Goal: Communication & Community: Answer question/provide support

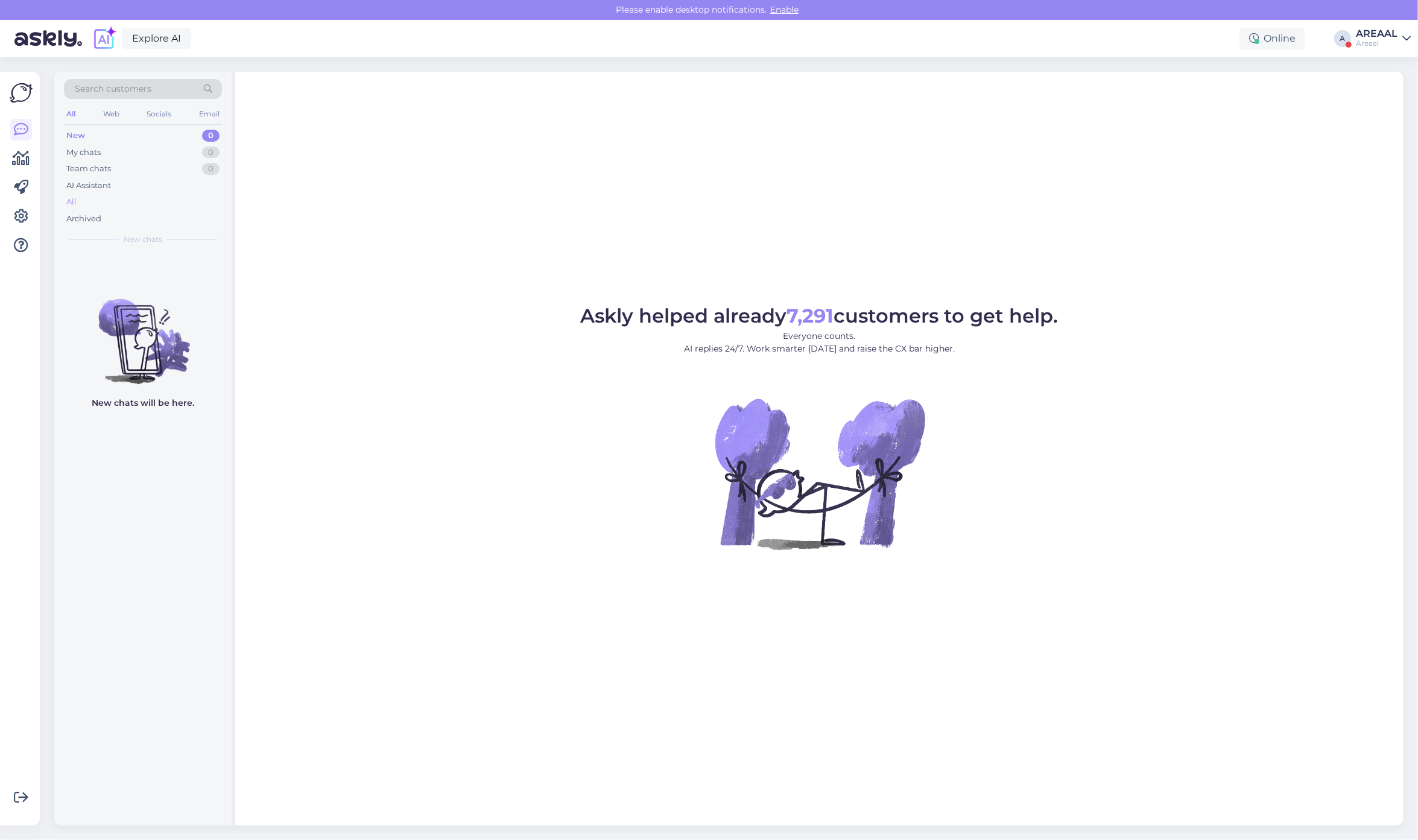
click at [143, 199] on div "All" at bounding box center [143, 202] width 158 height 17
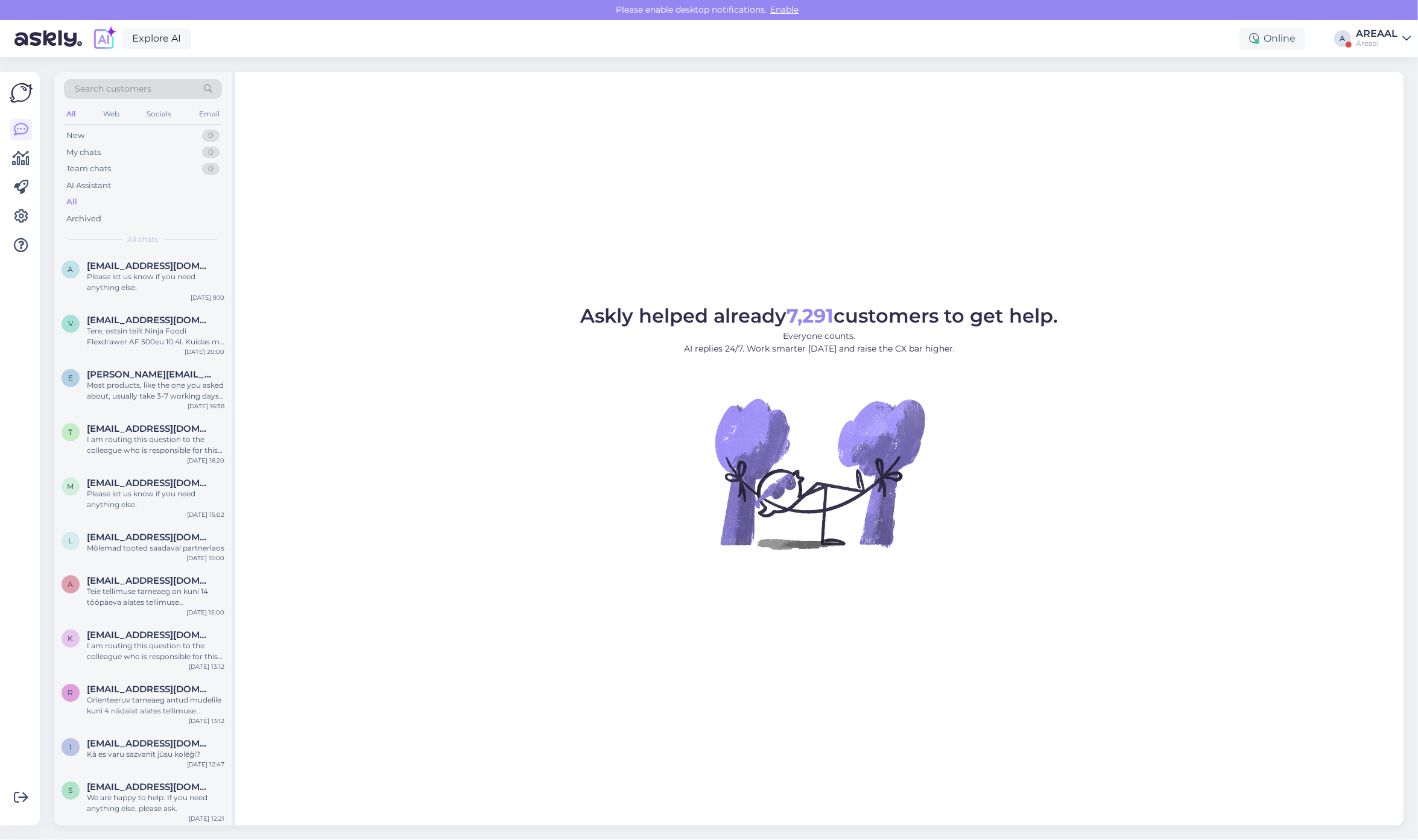
drag, startPoint x: 1386, startPoint y: 28, endPoint x: 1388, endPoint y: 34, distance: 6.3
click at [1386, 29] on div "AREAAL" at bounding box center [1376, 33] width 42 height 10
click at [1391, 85] on button "Open" at bounding box center [1384, 93] width 34 height 19
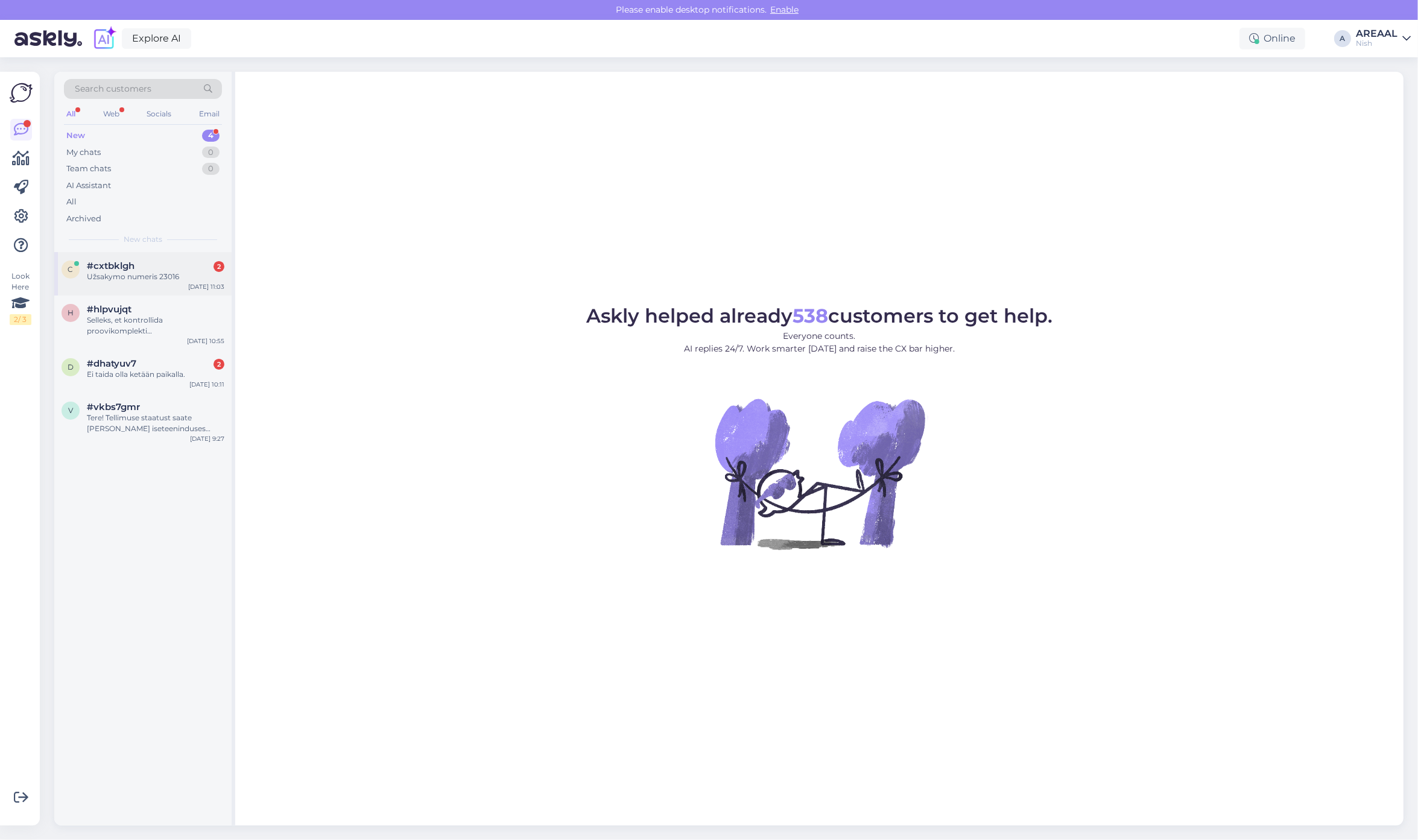
click at [169, 274] on div "Užsakymo numeris 23016" at bounding box center [156, 276] width 137 height 11
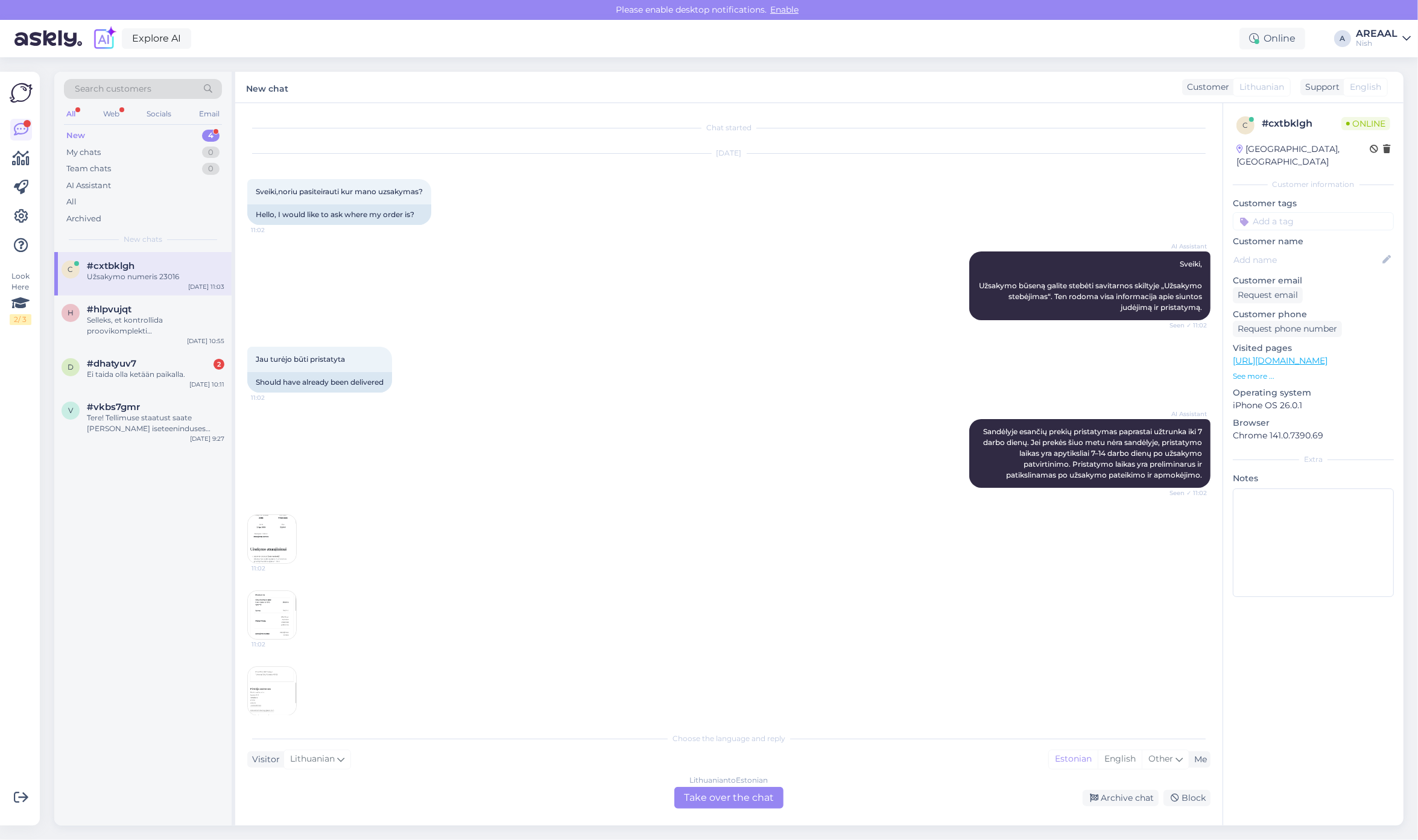
scroll to position [85, 0]
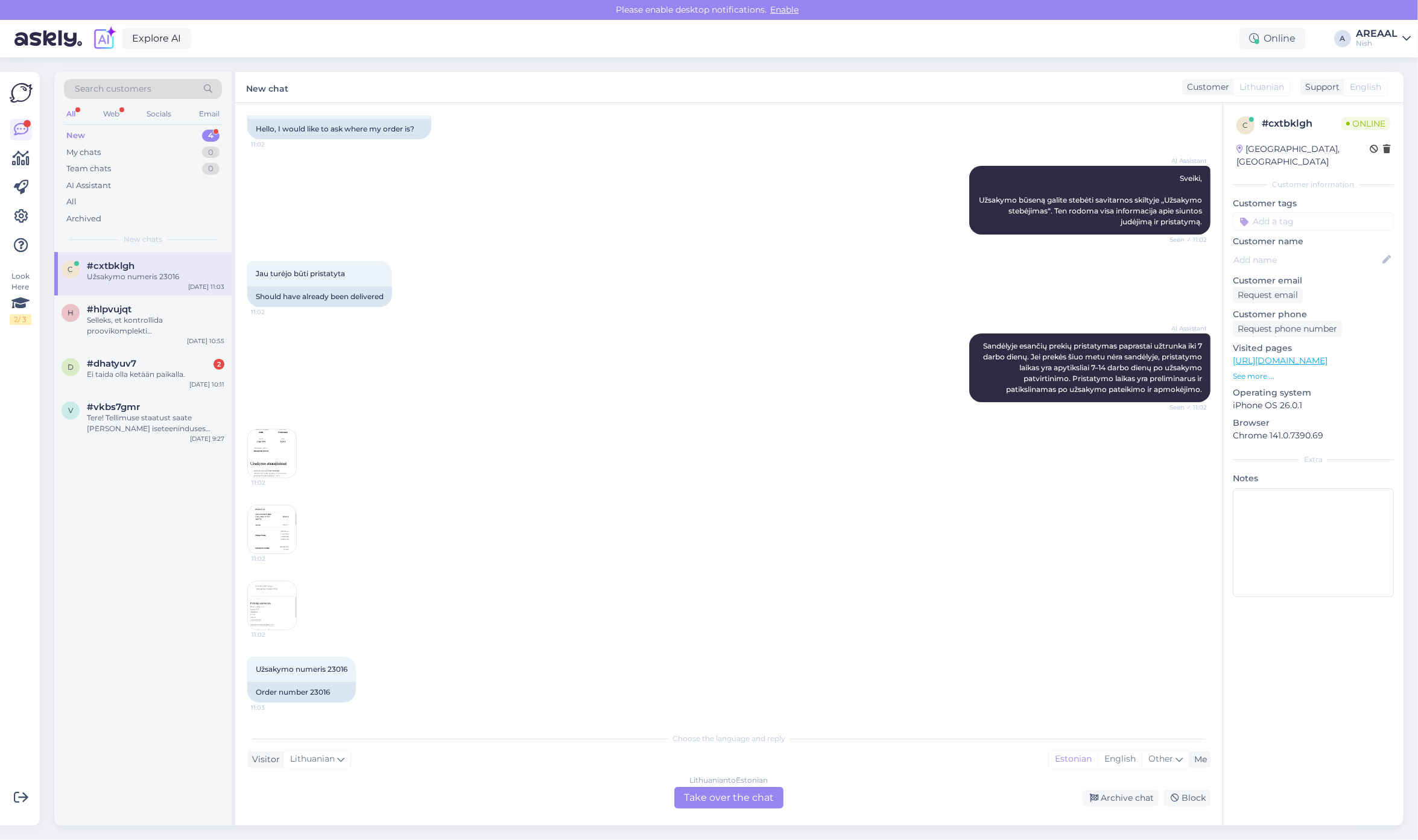
click at [271, 529] on img at bounding box center [272, 529] width 48 height 48
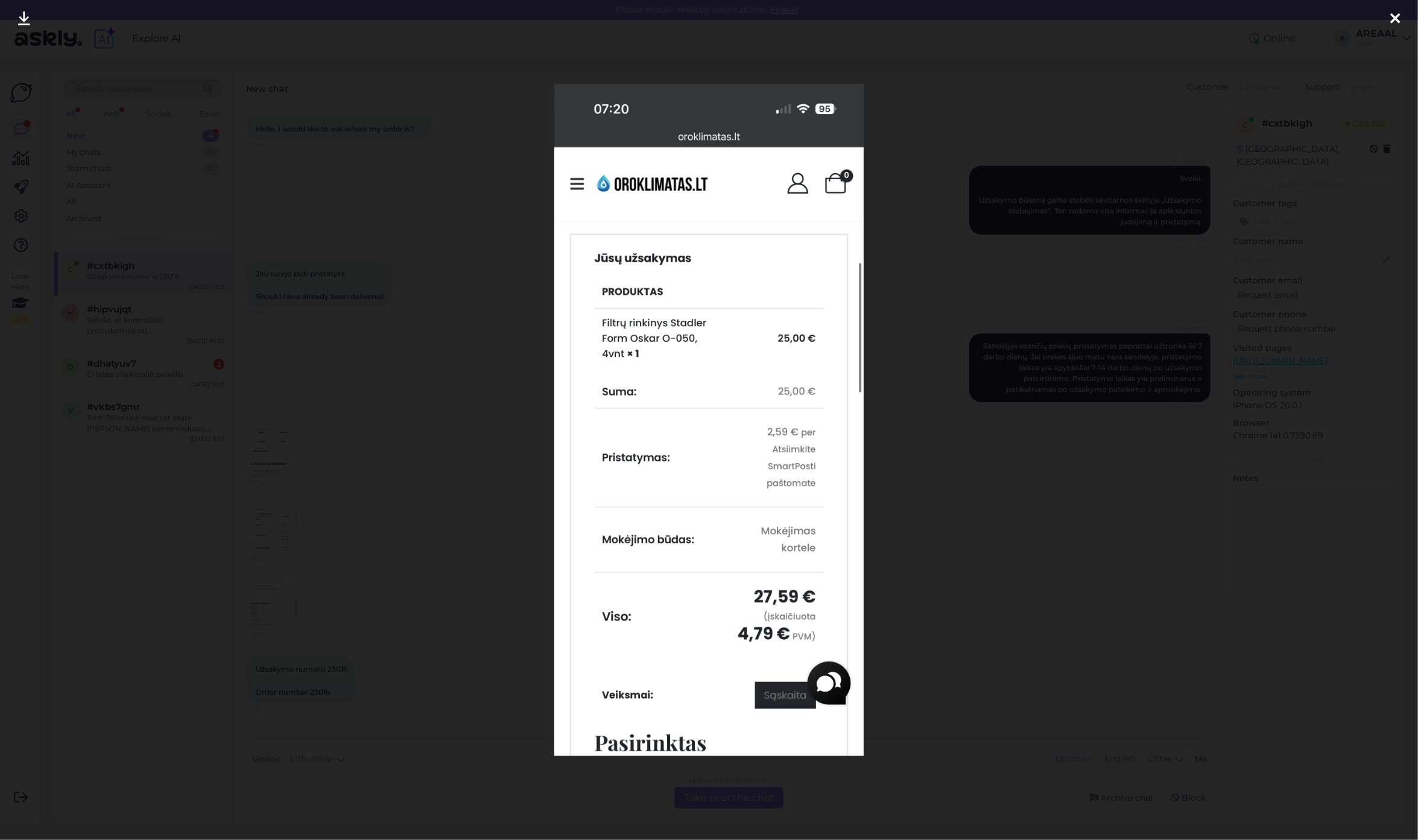
click at [381, 555] on div at bounding box center [709, 420] width 1418 height 840
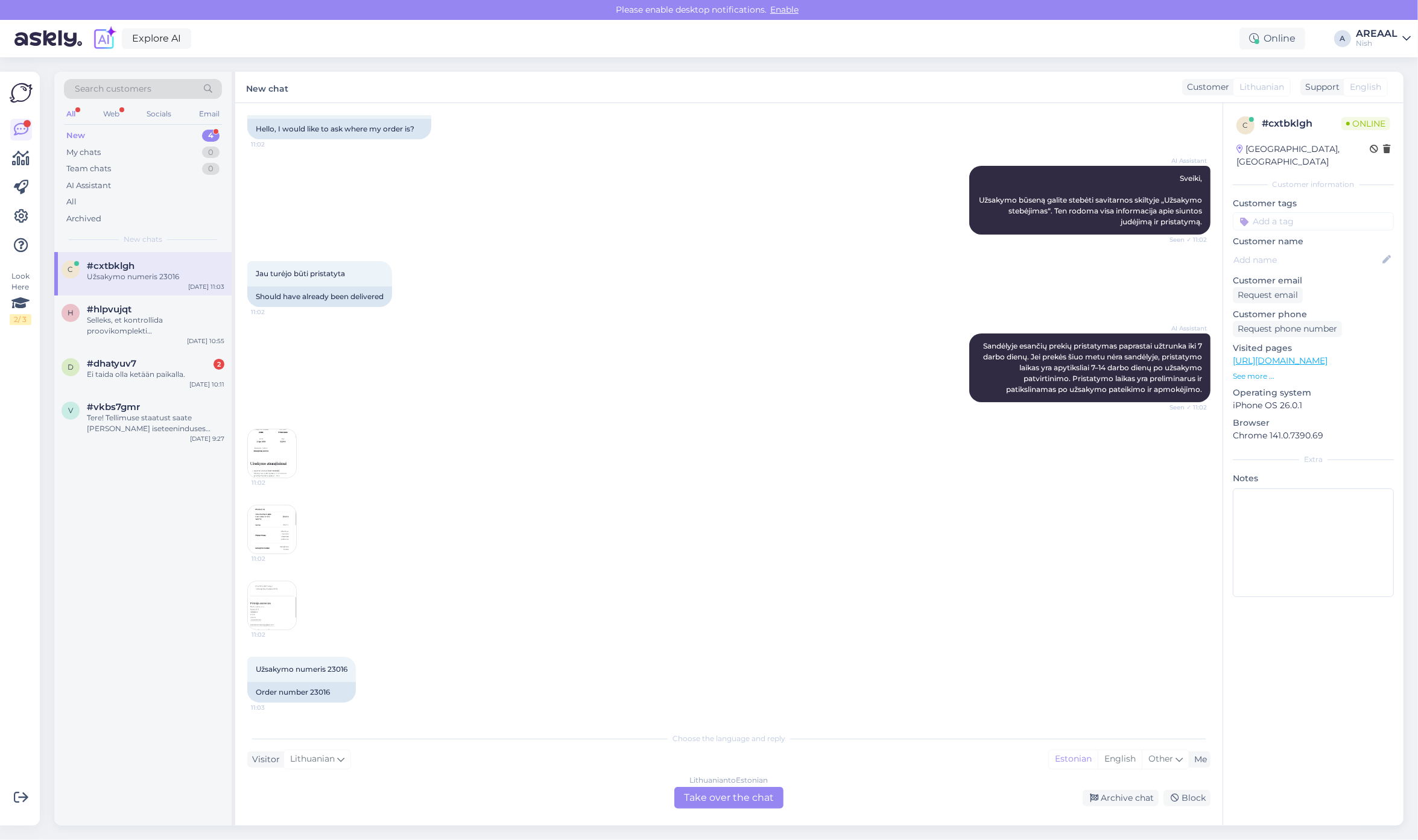
click at [707, 786] on div "Lithuanian to Estonian" at bounding box center [729, 780] width 79 height 11
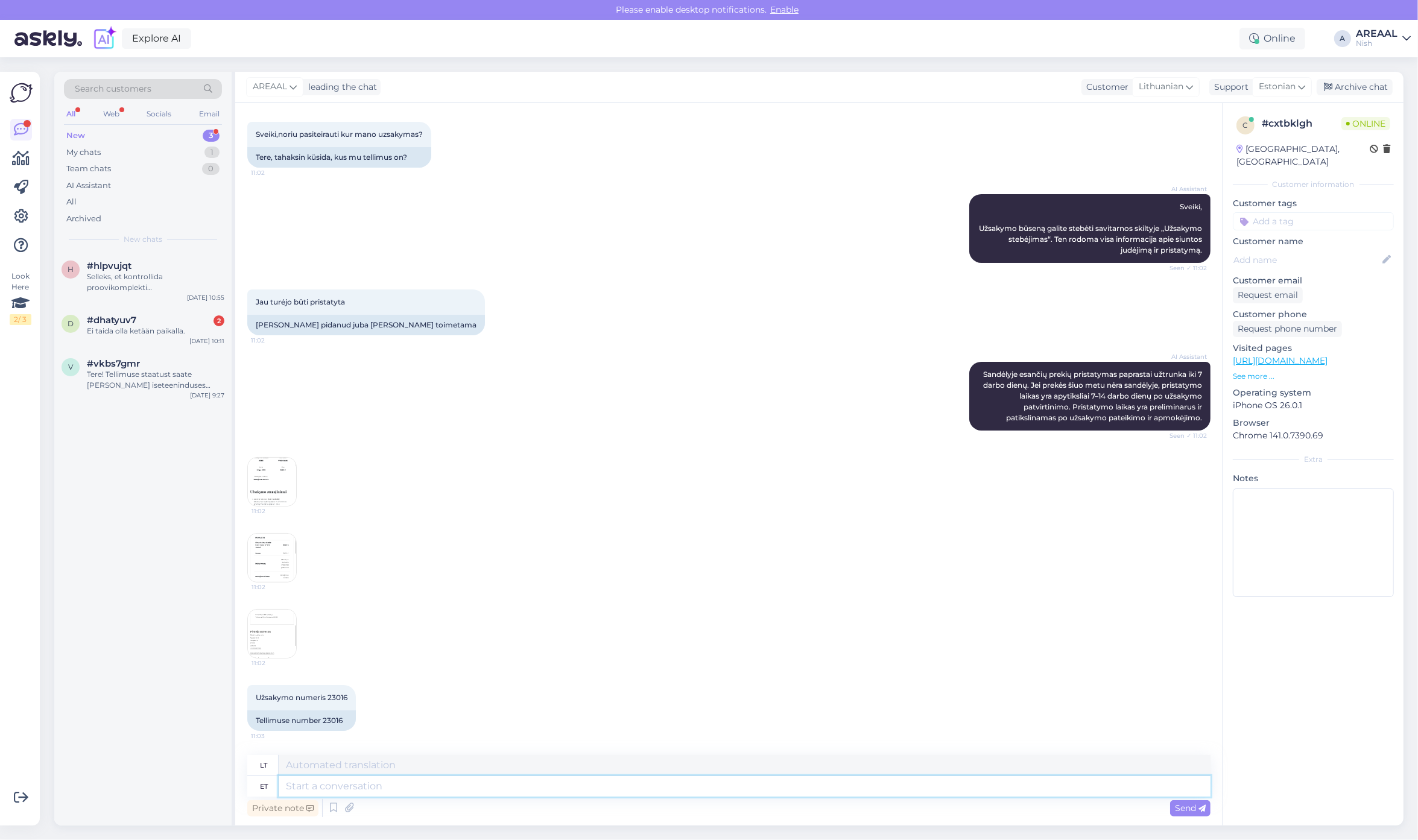
click at [711, 789] on textarea at bounding box center [744, 786] width 932 height 20
type textarea "Approximate deli"
type textarea "Apytikslis"
type textarea "Approximate delivery time 7"
type textarea "Apytikslis pristatymo laikas"
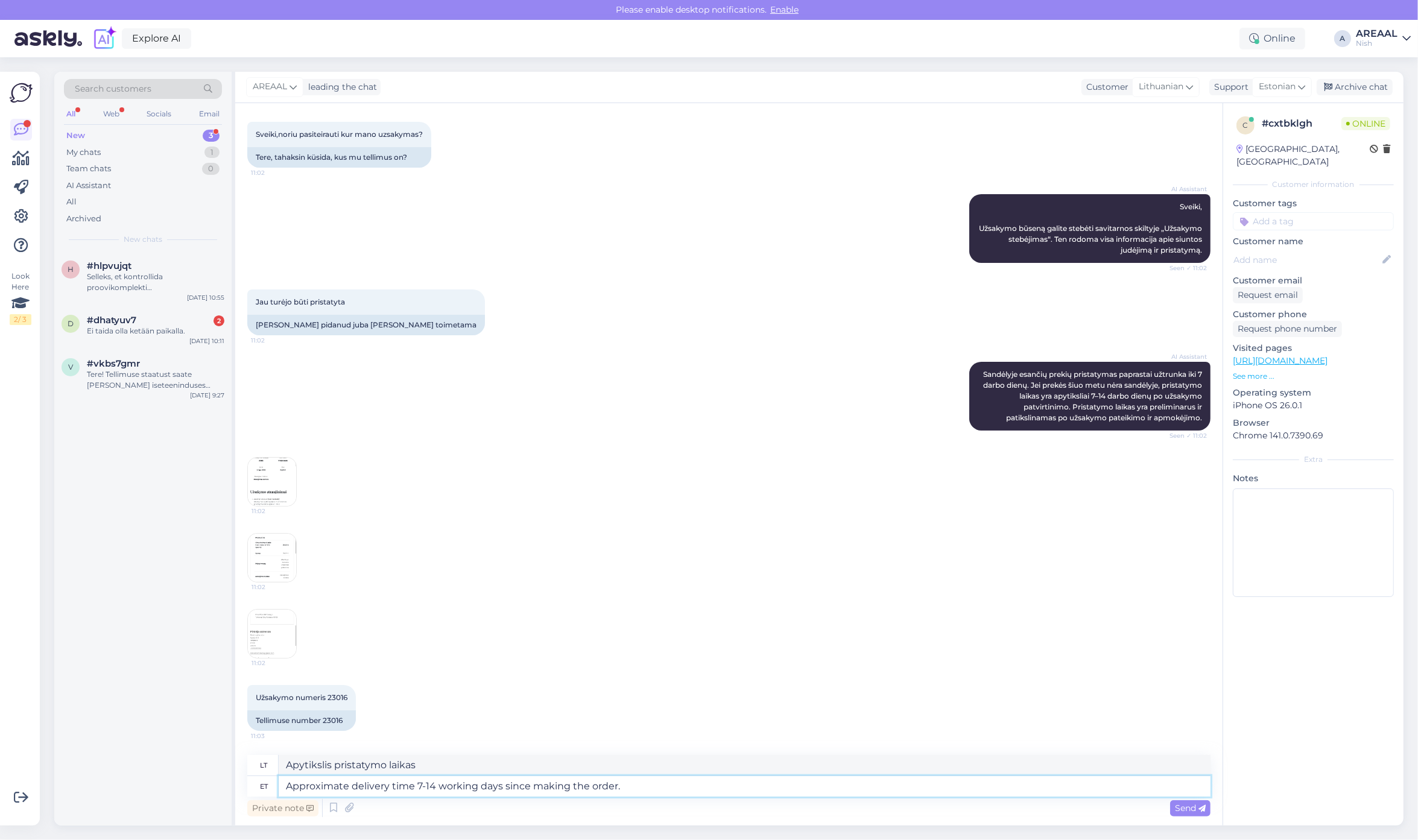
type textarea "Approximate delivery time 7-14 working days since making the order."
click at [267, 506] on span "11:02" at bounding box center [274, 511] width 45 height 9
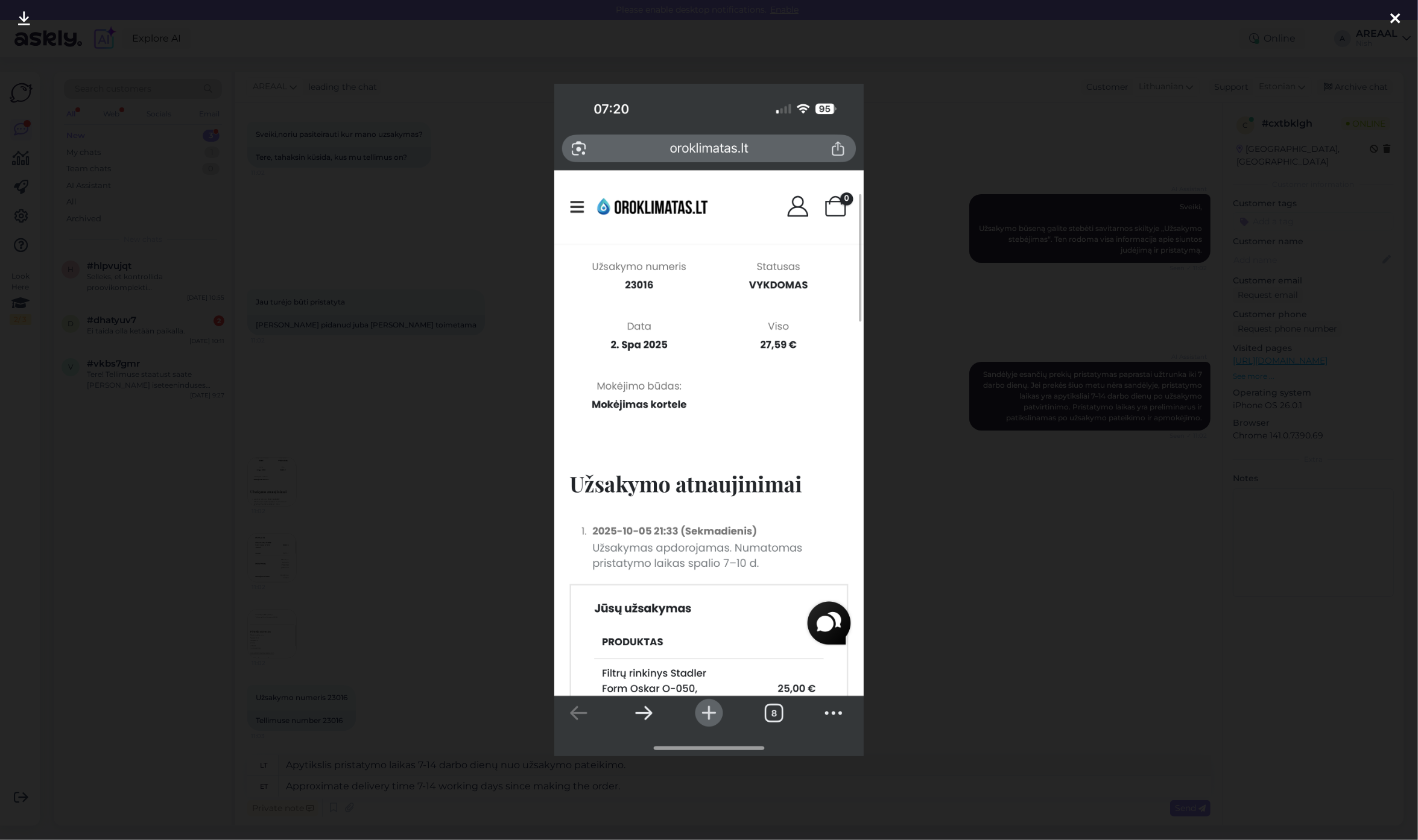
type textarea "Apytikslis pristatymo laikas 7-14 darbo val."
click at [397, 543] on div at bounding box center [709, 420] width 1418 height 840
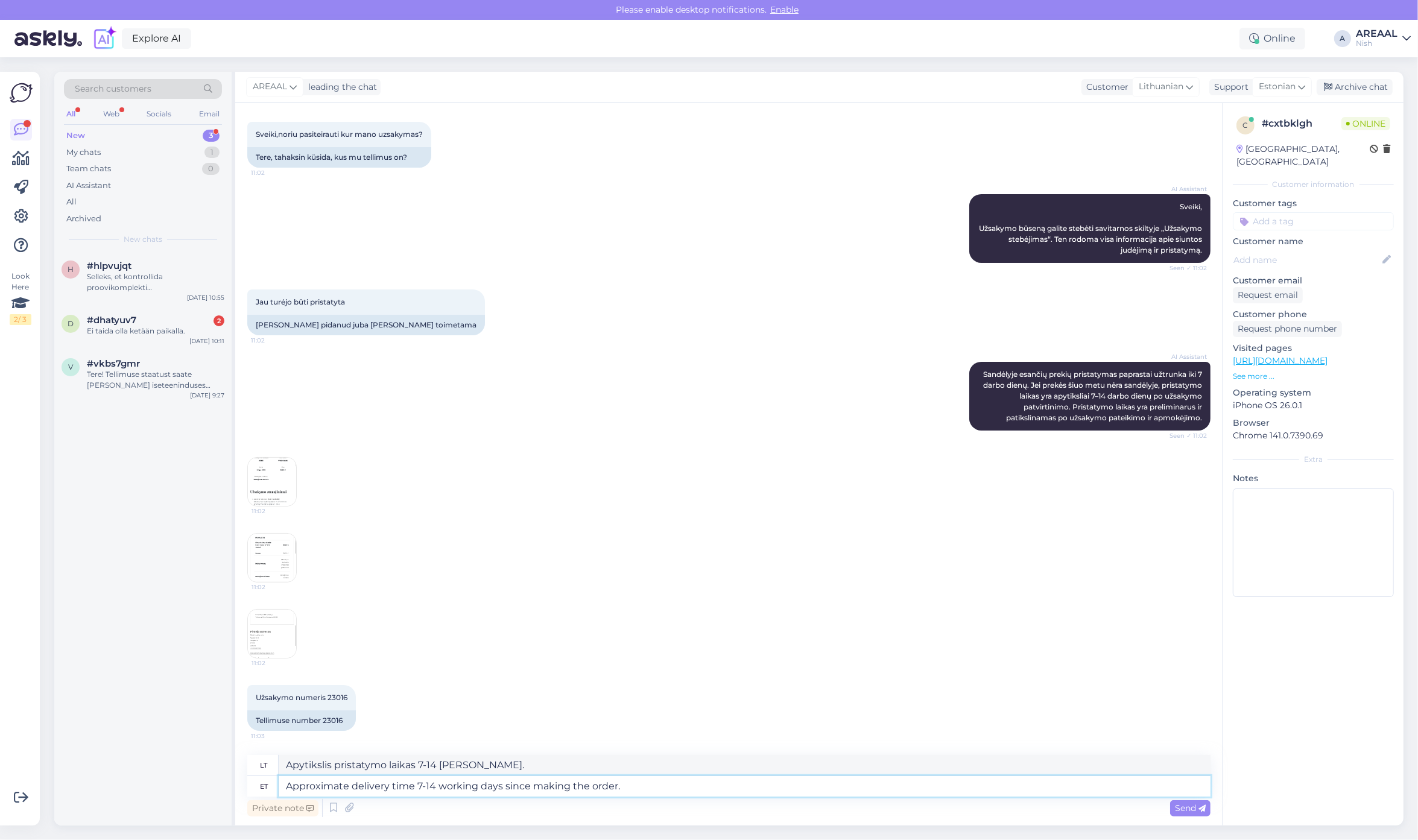
click at [680, 791] on textarea "Approximate delivery time 7-14 working days since making the order." at bounding box center [744, 786] width 932 height 20
click at [650, 783] on textarea "Approximate delivery time 7-14 working days since making the order." at bounding box center [744, 786] width 932 height 20
click at [1262, 85] on span "Estonian" at bounding box center [1277, 87] width 37 height 14
type input "eng"
click at [1236, 134] on link "English" at bounding box center [1260, 140] width 133 height 20
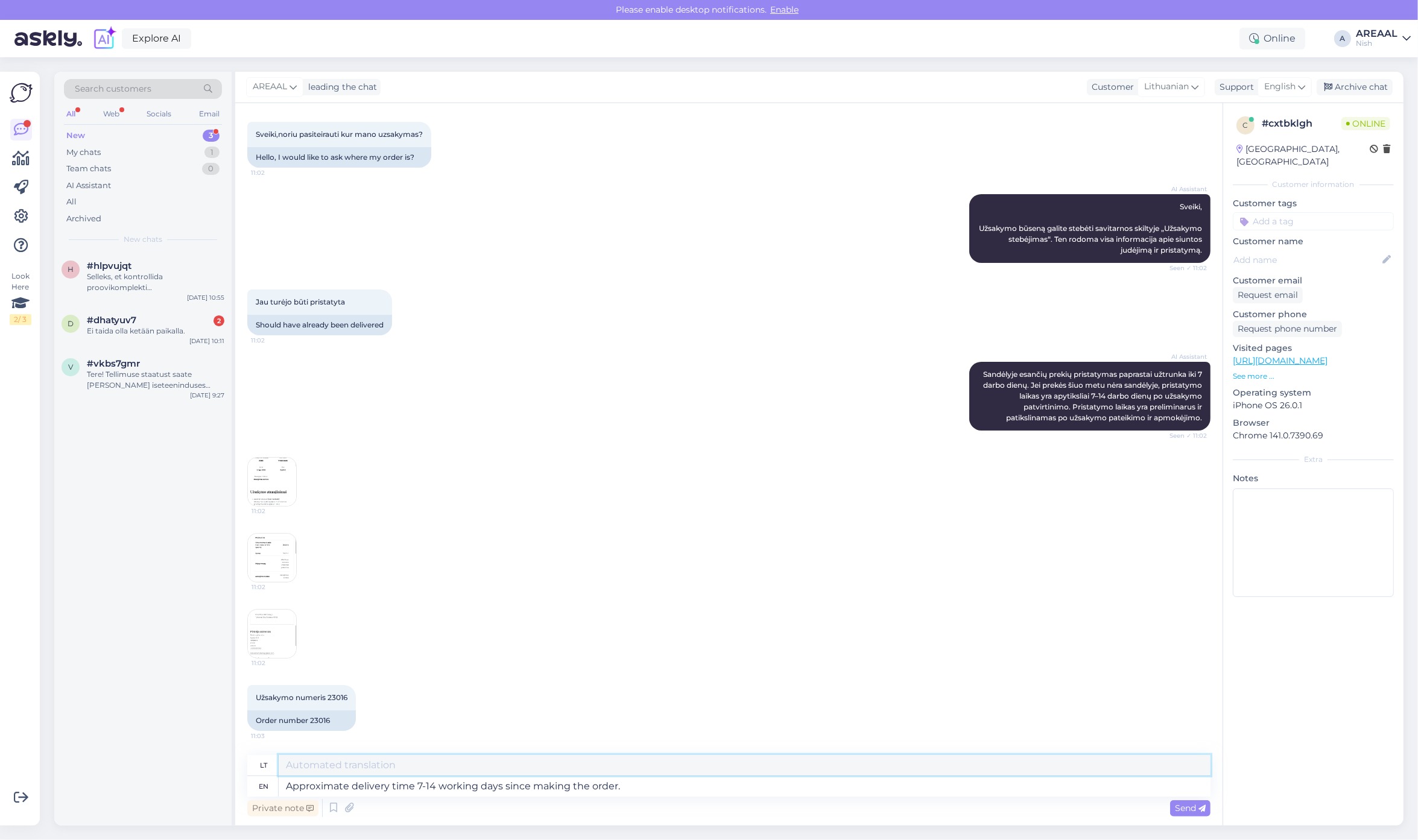
click at [519, 774] on textarea at bounding box center [744, 765] width 932 height 20
paste textarea "Approximate delivery time 7-14 working days since making the order."
type textarea "Apytikslis pristatymo laikas 7-14 darbo dienų nuo užsakymo pateikimo."
click at [630, 803] on div "Private note Send" at bounding box center [728, 808] width 963 height 23
click at [637, 780] on textarea "Approximate delivery time 7-14 working days since making the order." at bounding box center [744, 786] width 932 height 20
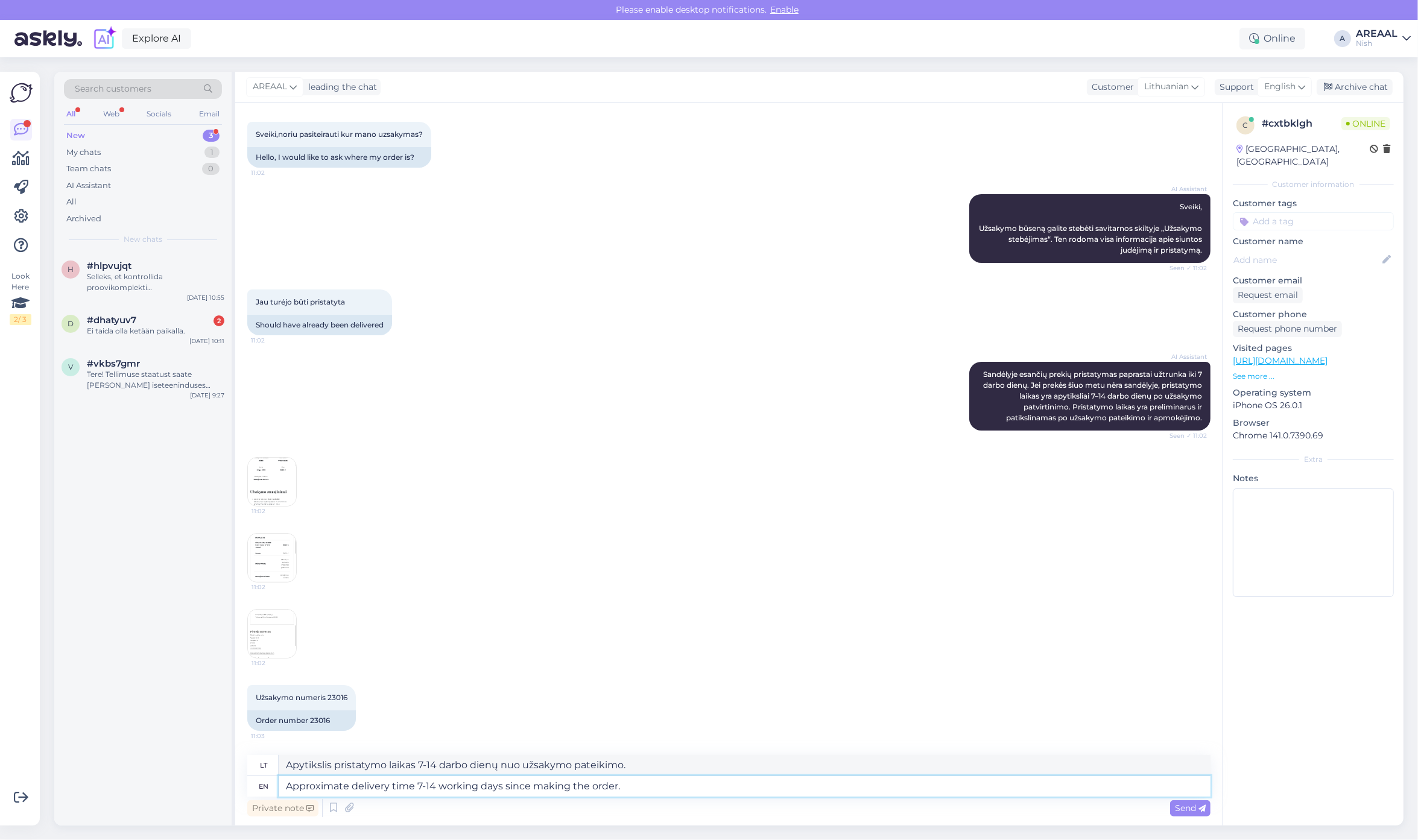
paste textarea
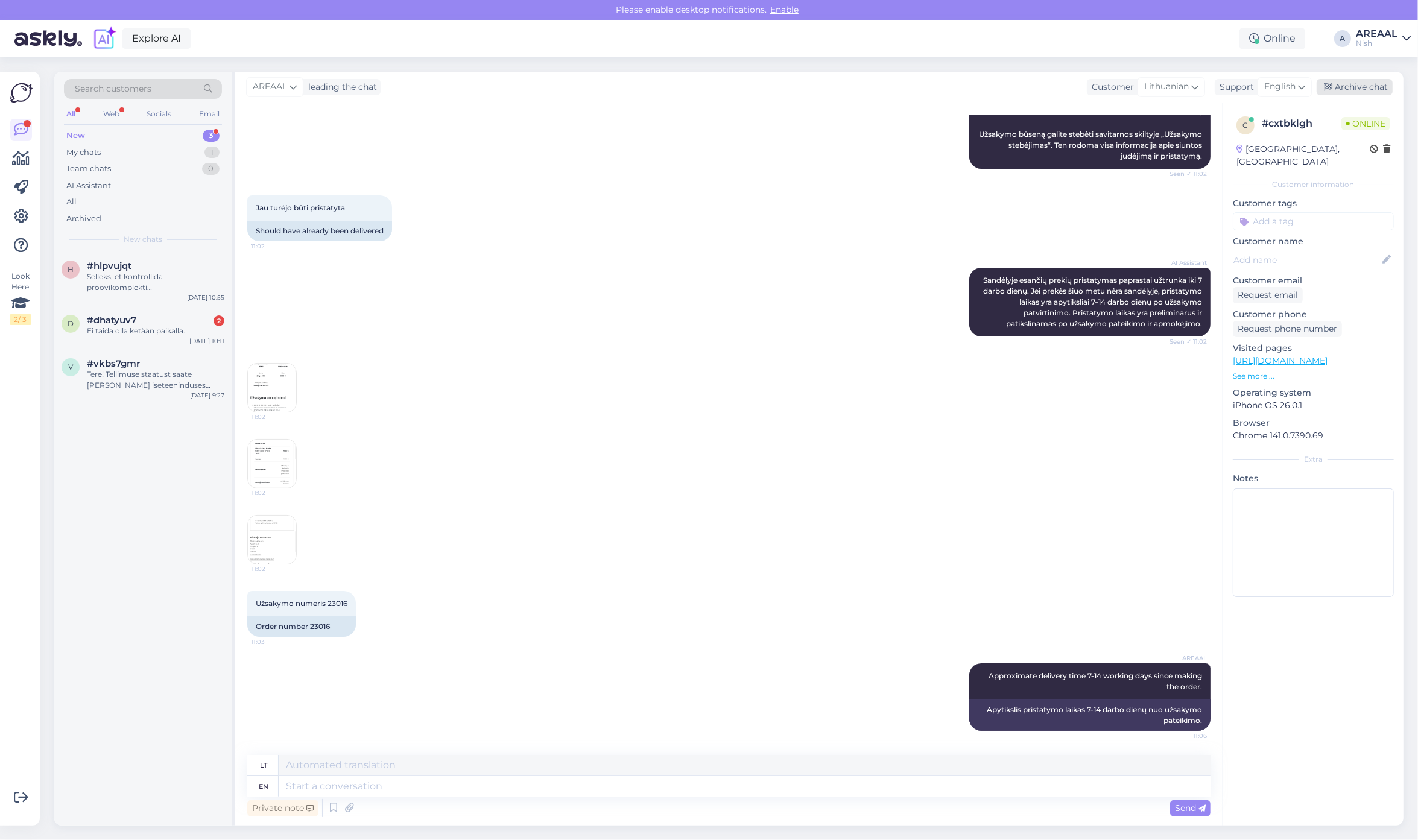
click at [1358, 79] on div "Archive chat" at bounding box center [1354, 88] width 76 height 17
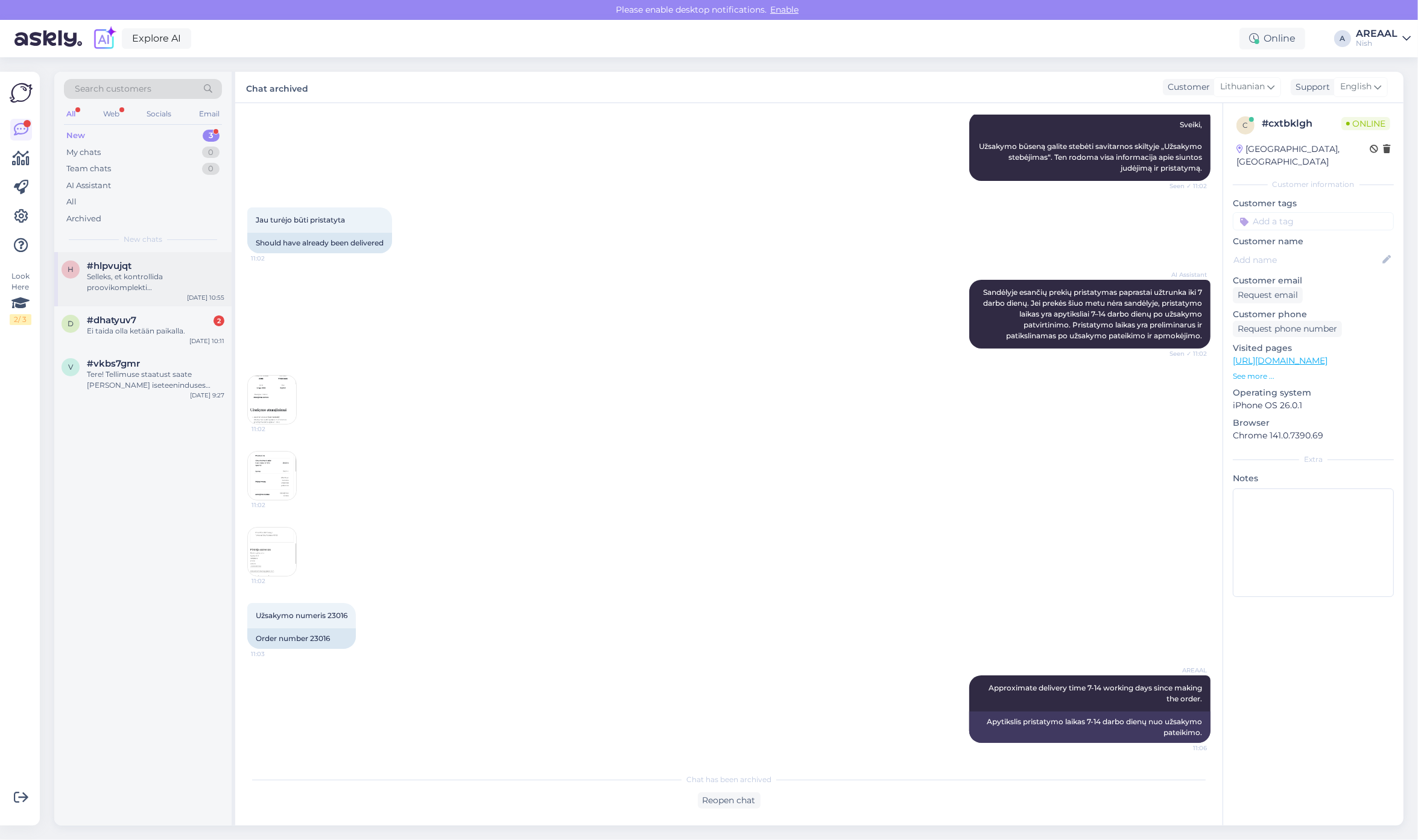
click at [151, 257] on div "h #hlpvujqt Selleks, et kontrollida proovikomplekti tarneaega, pean ma konsulte…" at bounding box center [143, 279] width 177 height 54
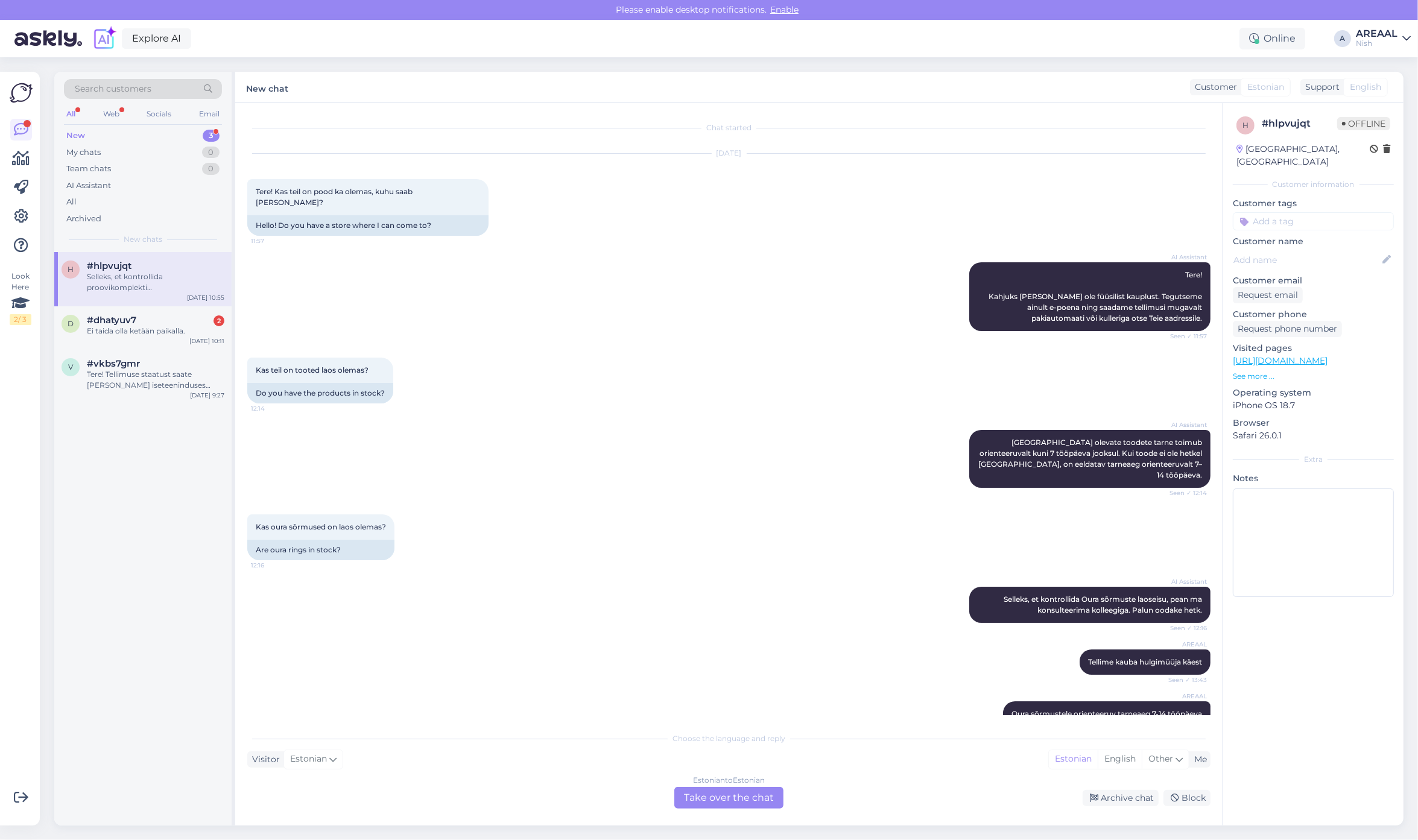
scroll to position [245, 0]
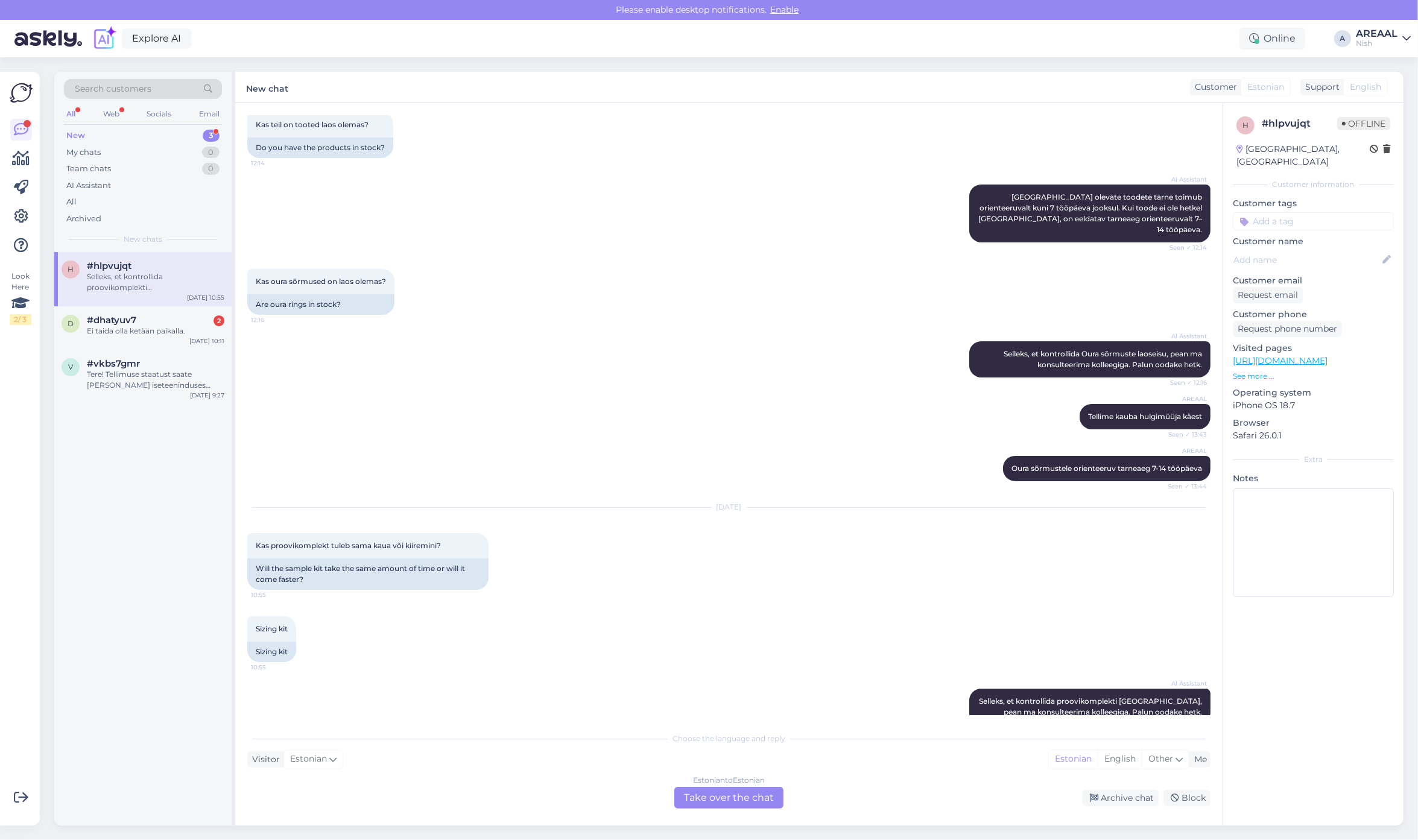
click at [699, 802] on div "Estonian to Estonian Take over the chat" at bounding box center [729, 797] width 109 height 22
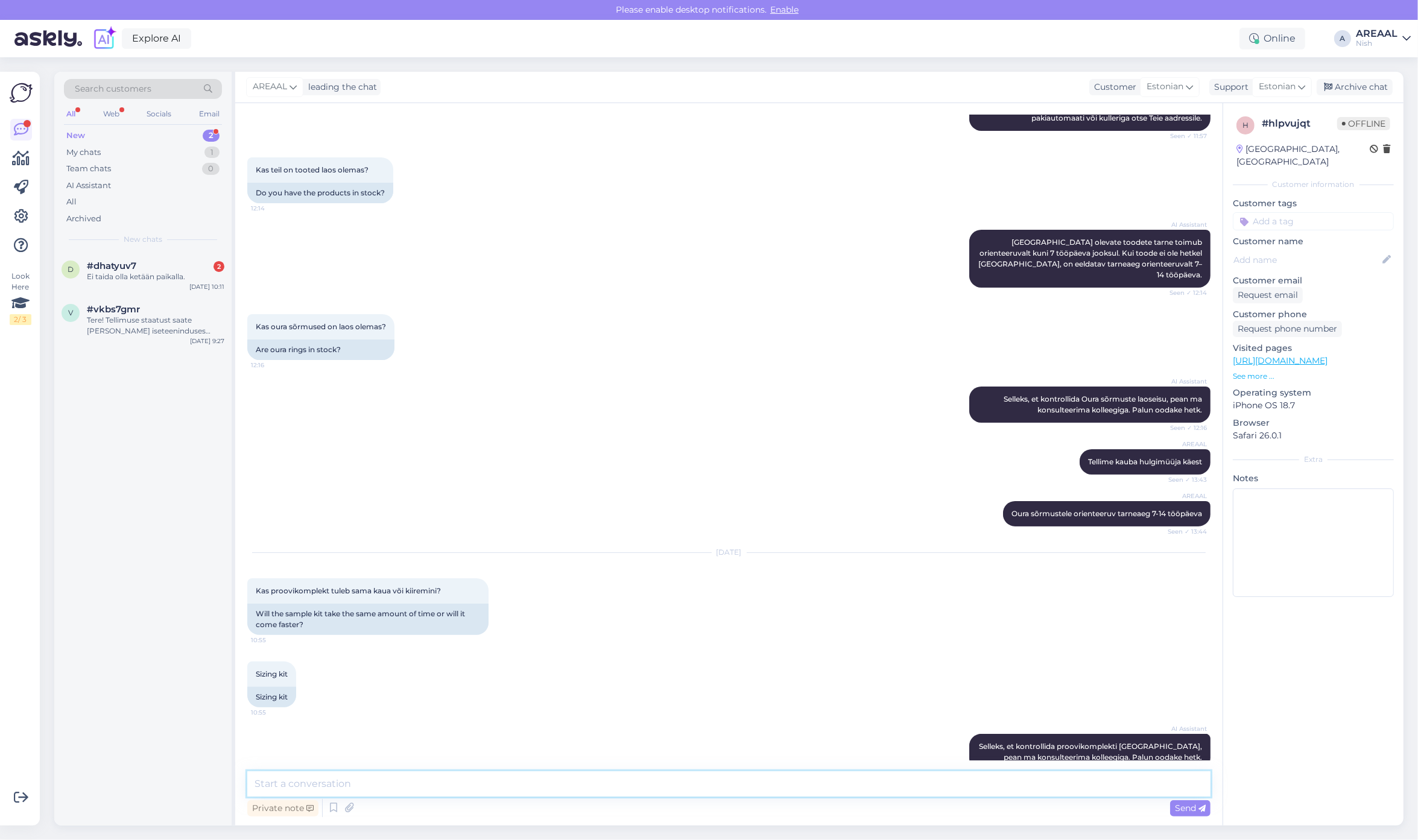
click at [695, 792] on textarea at bounding box center [728, 783] width 963 height 26
type textarea "Orienteeruv tarneaeg kuni 7 tööpäeva Sizing kit'ile"
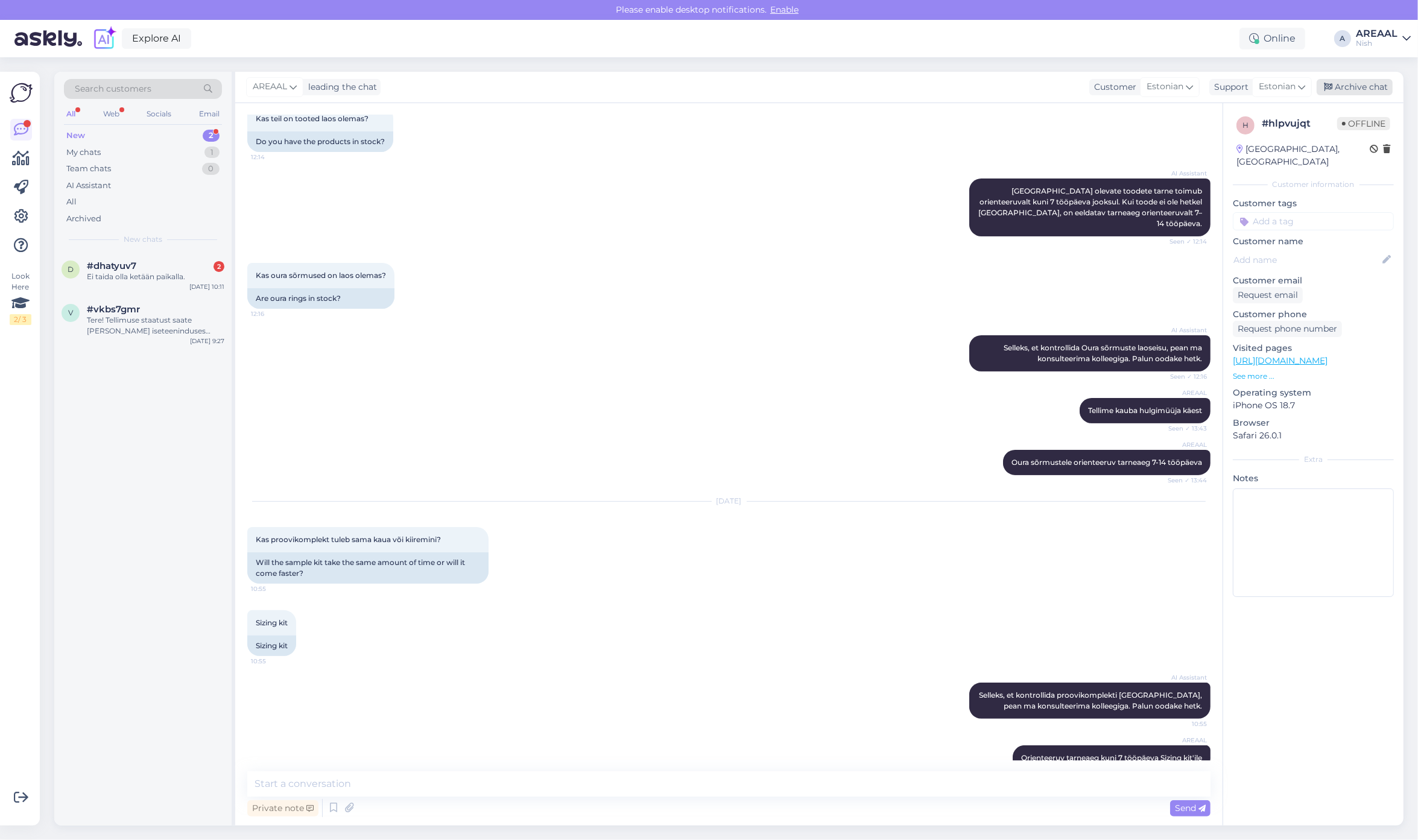
click at [1349, 91] on div "Archive chat" at bounding box center [1354, 88] width 76 height 17
click at [142, 266] on div "#dhatyuv7 2" at bounding box center [156, 266] width 137 height 11
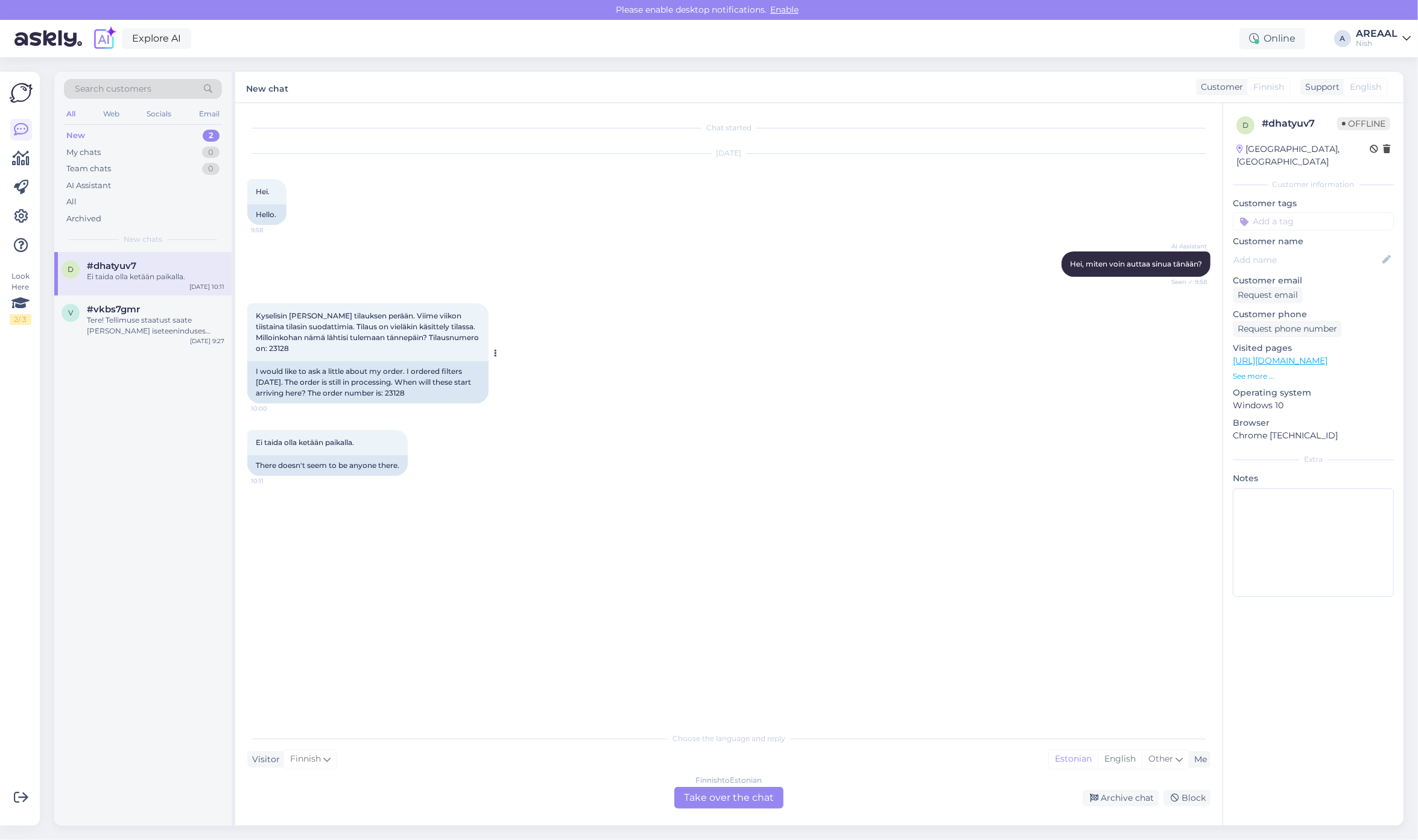
click at [434, 388] on div "I would like to ask a little about my order. I ordered filters on Tuesday last …" at bounding box center [367, 382] width 241 height 42
copy div "23128"
drag, startPoint x: 517, startPoint y: 481, endPoint x: 691, endPoint y: 731, distance: 304.6
click at [517, 481] on div "Chat started Oct 15 2025 Hei. 9:58 Hello. AI Assistant Hei, miten voin auttaa s…" at bounding box center [734, 415] width 974 height 600
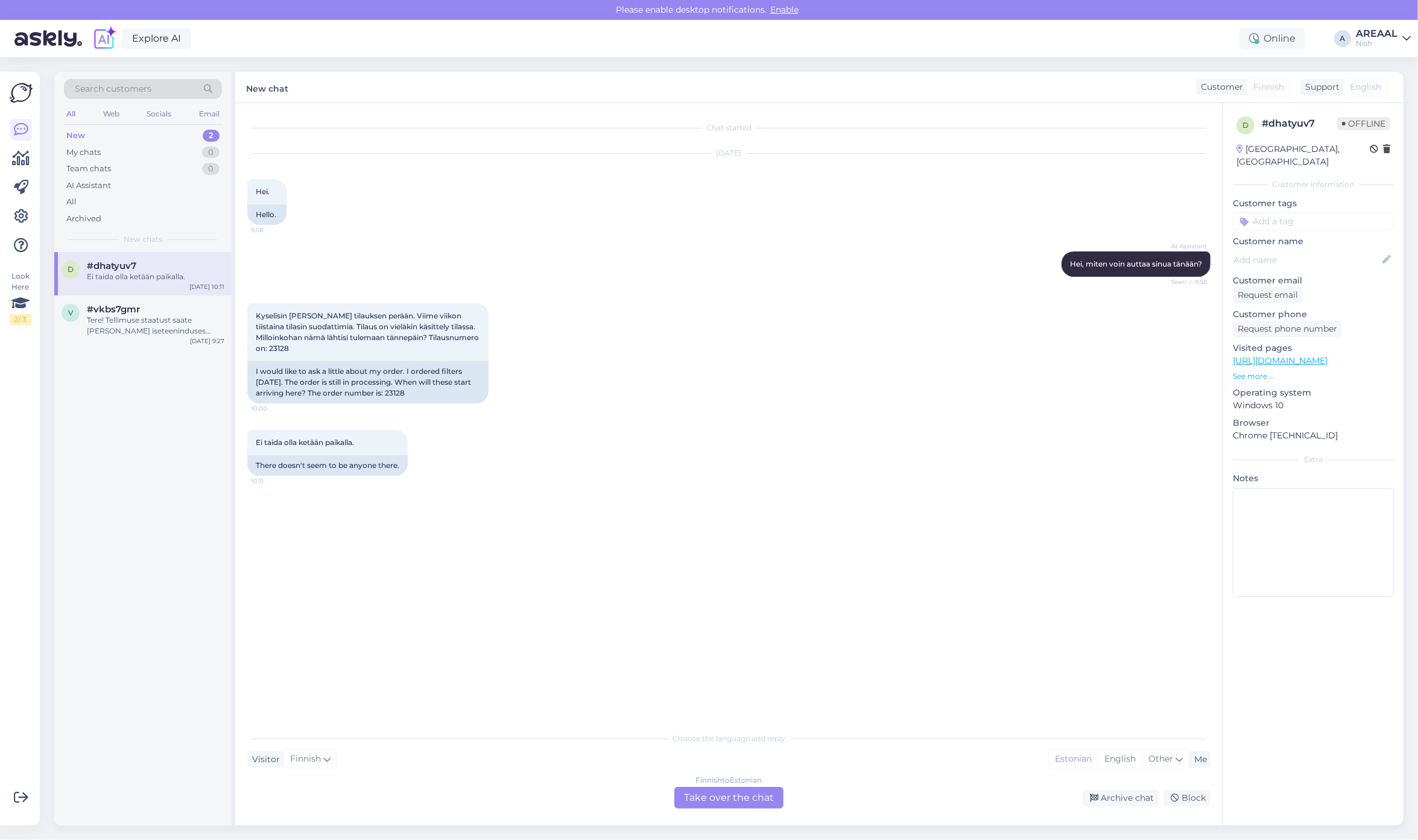
click at [749, 805] on div "Finnish to Estonian Take over the chat" at bounding box center [729, 797] width 109 height 22
click at [743, 799] on div "Finnish to Estonian Take over the chat" at bounding box center [729, 797] width 109 height 22
click at [735, 791] on div "Finnish to Estonian Take over the chat" at bounding box center [729, 797] width 109 height 22
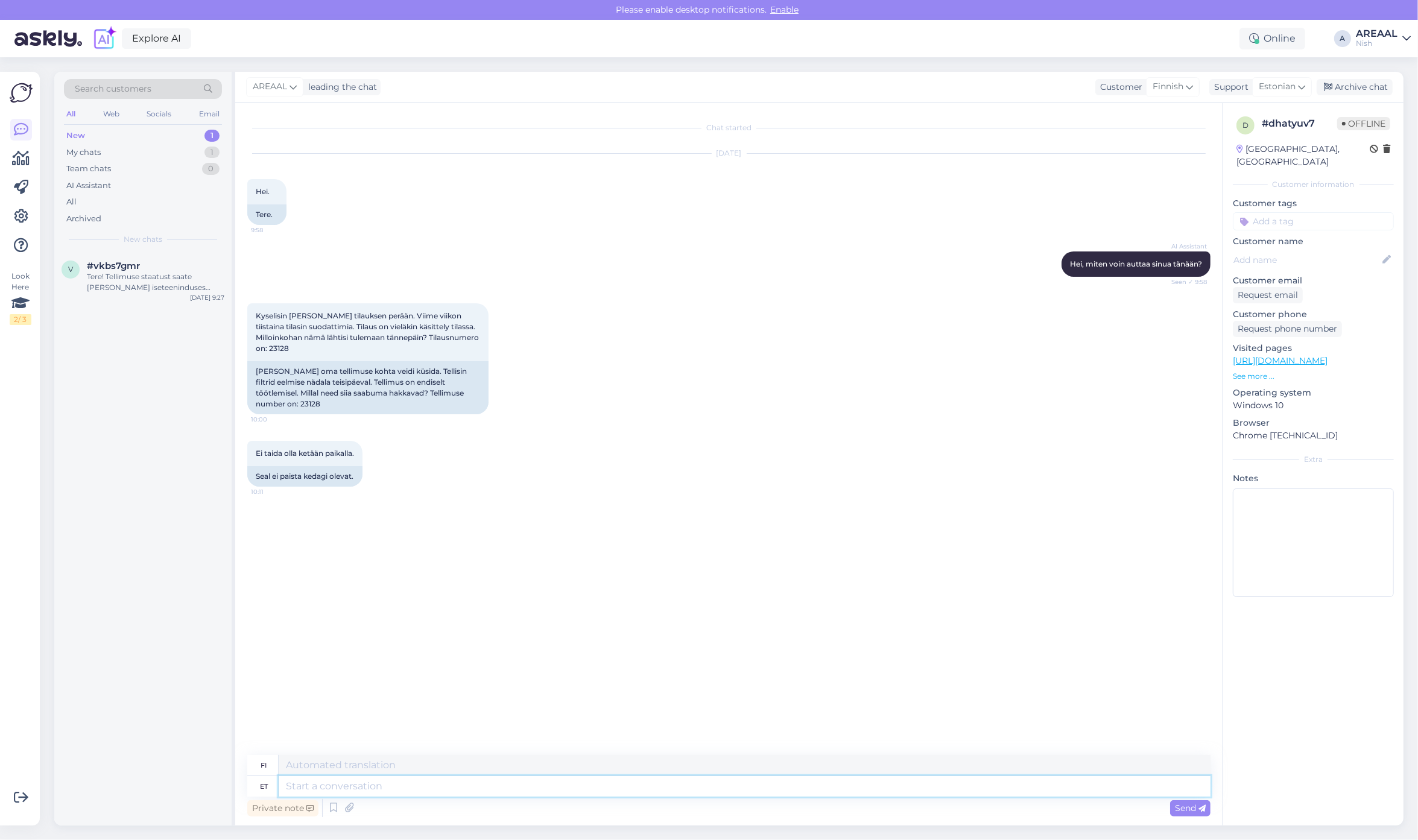
click at [733, 788] on textarea at bounding box center [744, 786] width 932 height 20
type textarea "Approximate del"
type textarea "Lähentää"
type textarea "Approximate delivery time"
type textarea "Arvioitu toimitusaika"
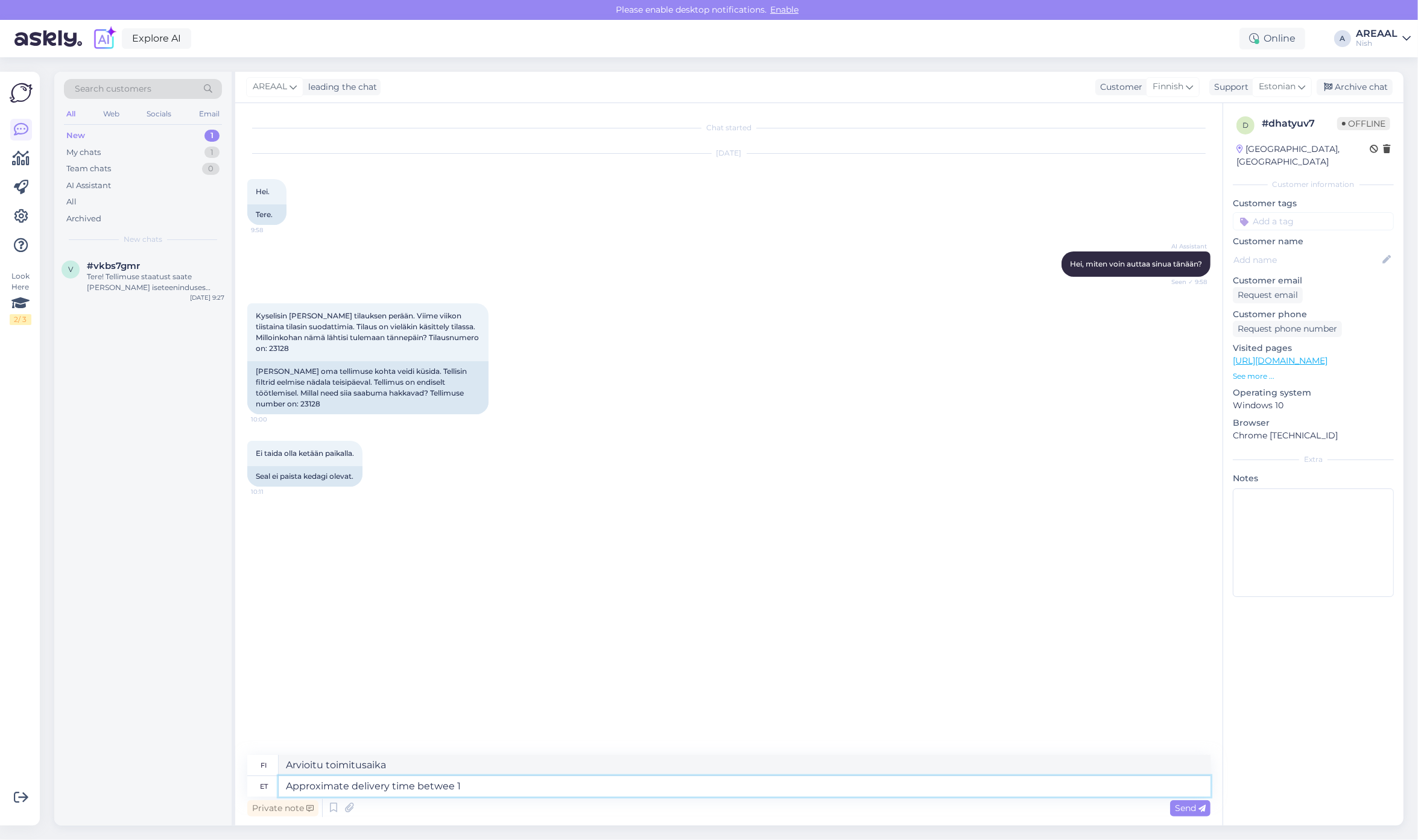
type textarea "Approximate delivery time betwee 18"
type textarea "Arvioitu toimitusaika välillä"
type textarea "Approximate delivery time between 18-22 oc"
type textarea "Arvioitu toimitusaika 18.-22."
type textarea "Approximate delivery time between 18-22 october."
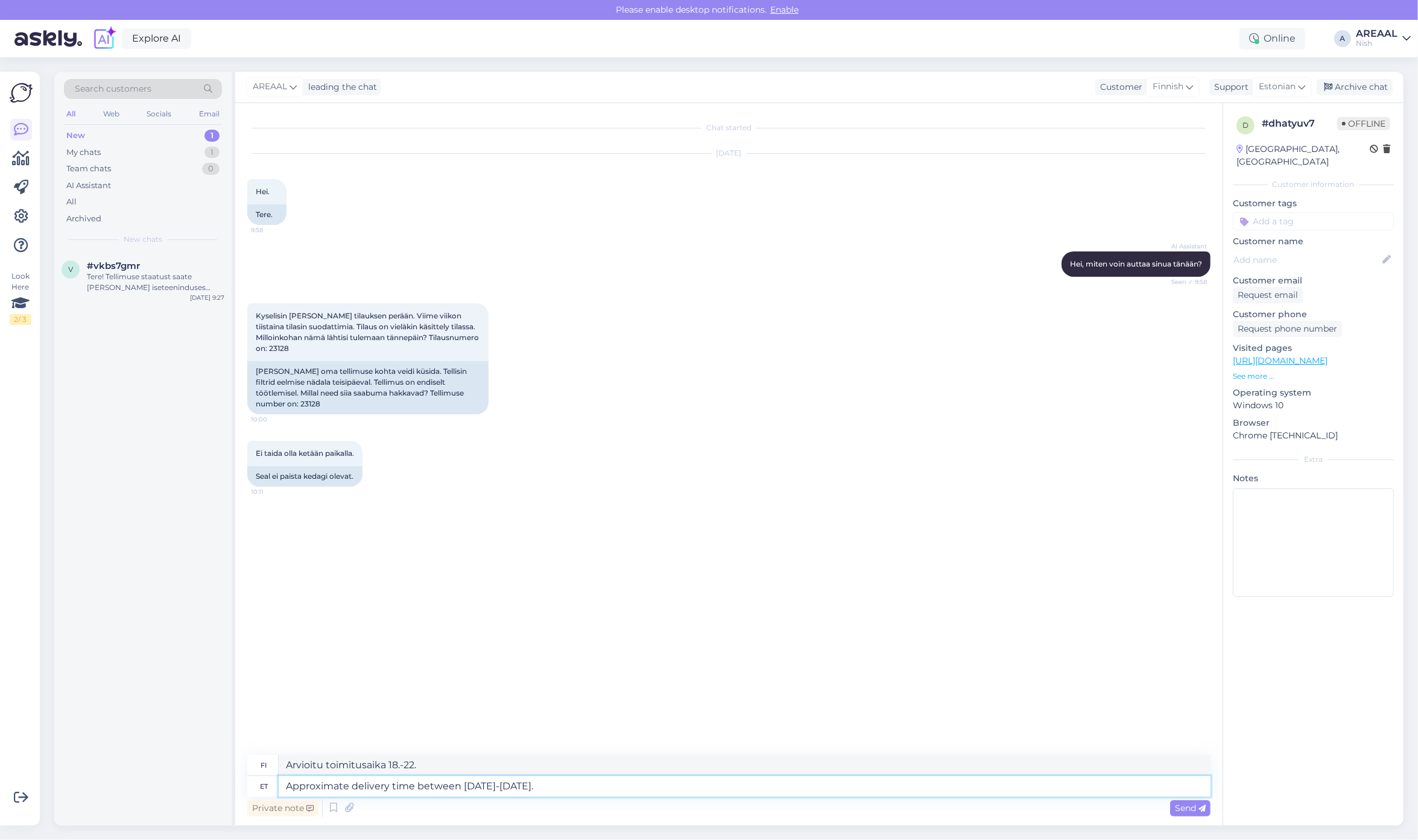
type textarea "Arvioitu toimitusaika 18.-22. lokakuuta."
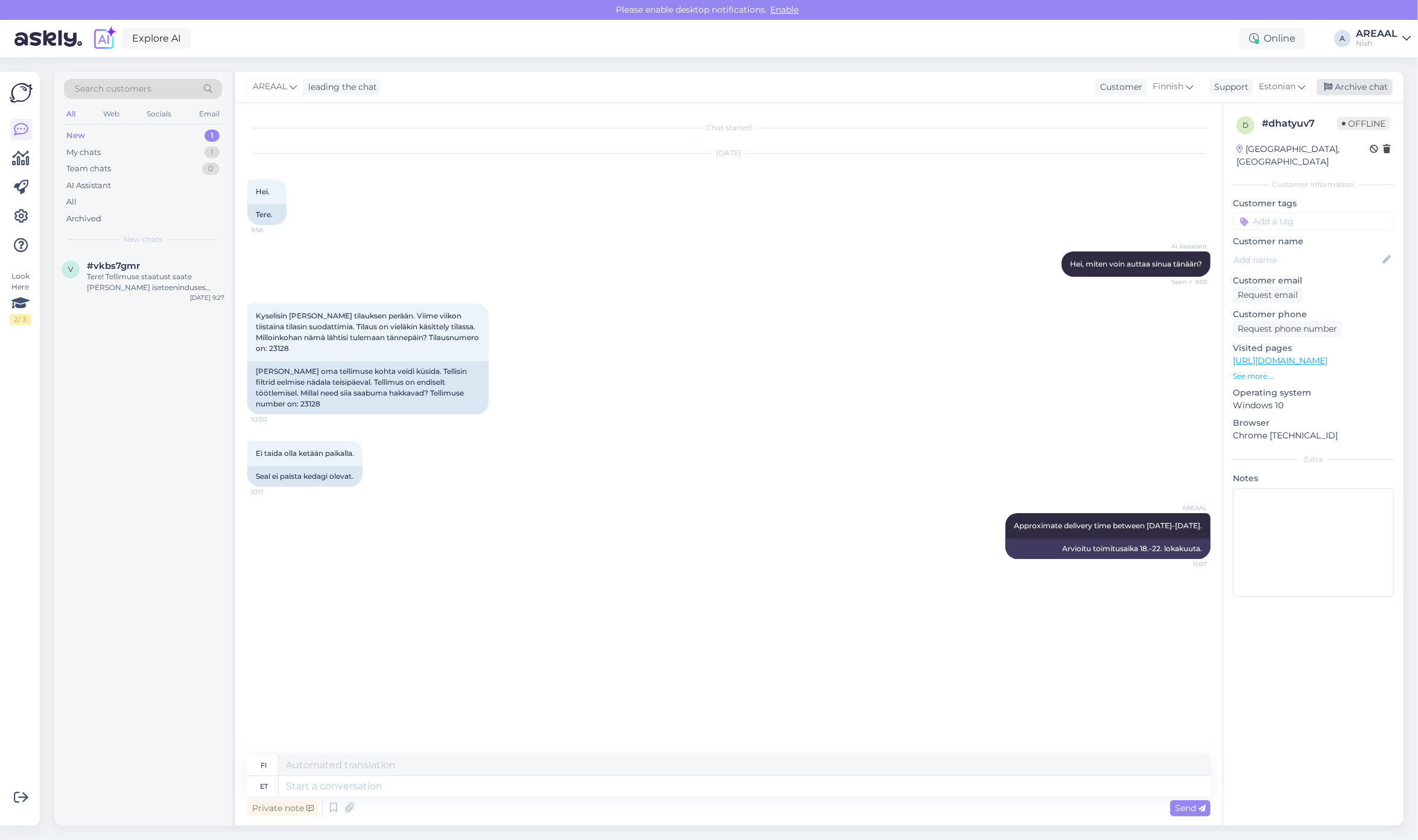
click at [1383, 85] on div "Archive chat" at bounding box center [1354, 88] width 76 height 17
click at [169, 266] on div "#vkbs7gmr" at bounding box center [156, 266] width 137 height 11
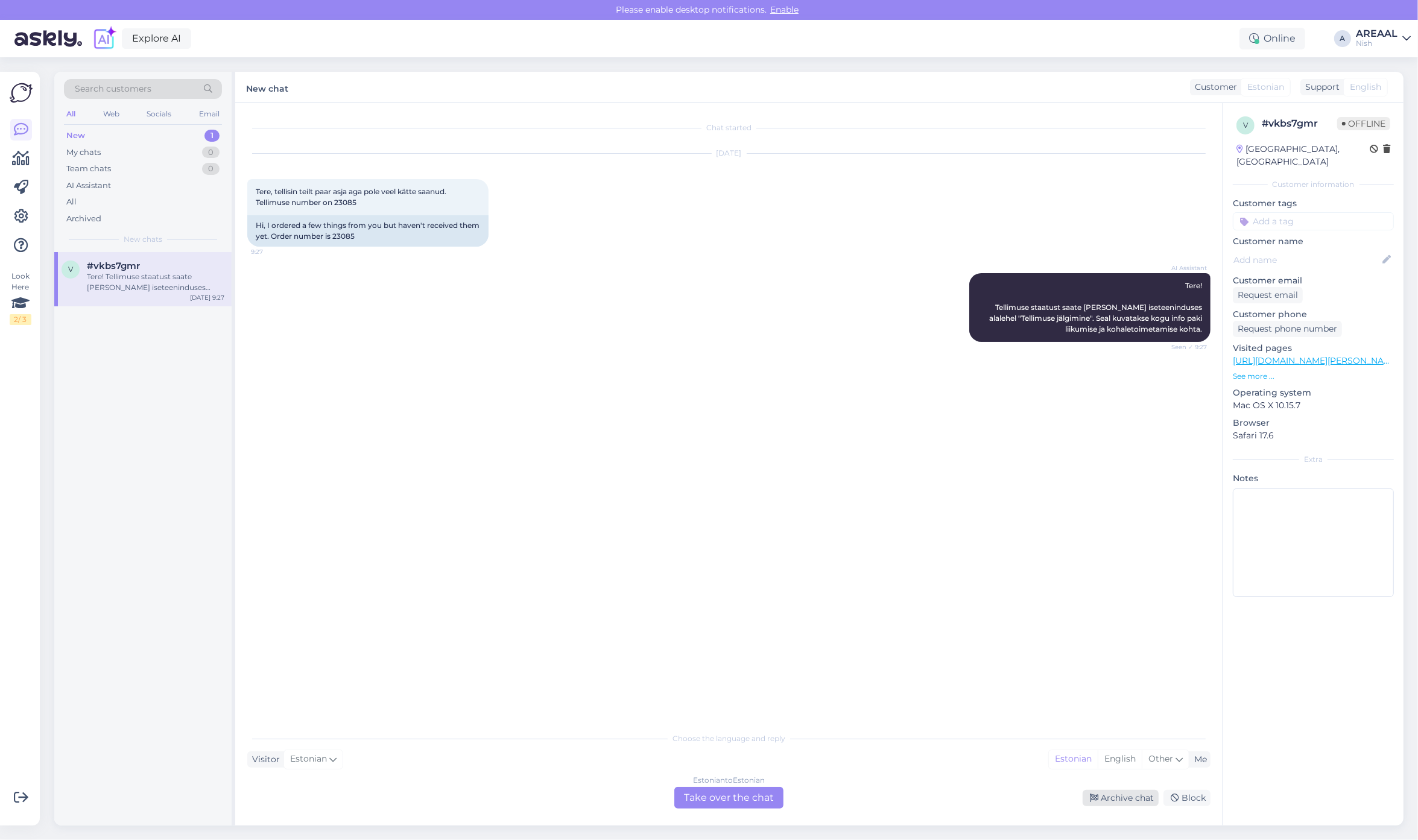
click at [1107, 800] on div "Archive chat" at bounding box center [1121, 798] width 76 height 17
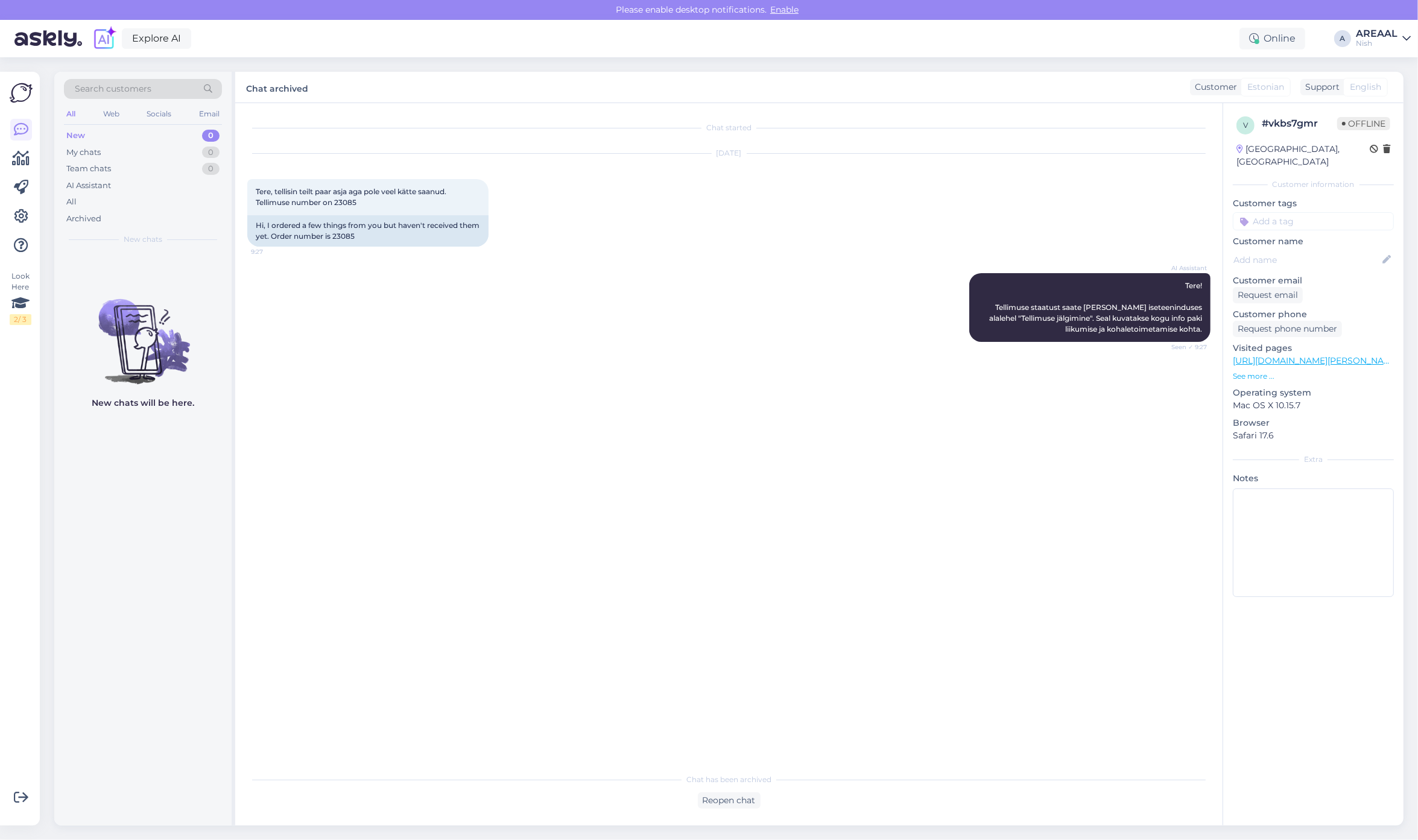
click at [1373, 39] on div "Nish" at bounding box center [1376, 43] width 42 height 10
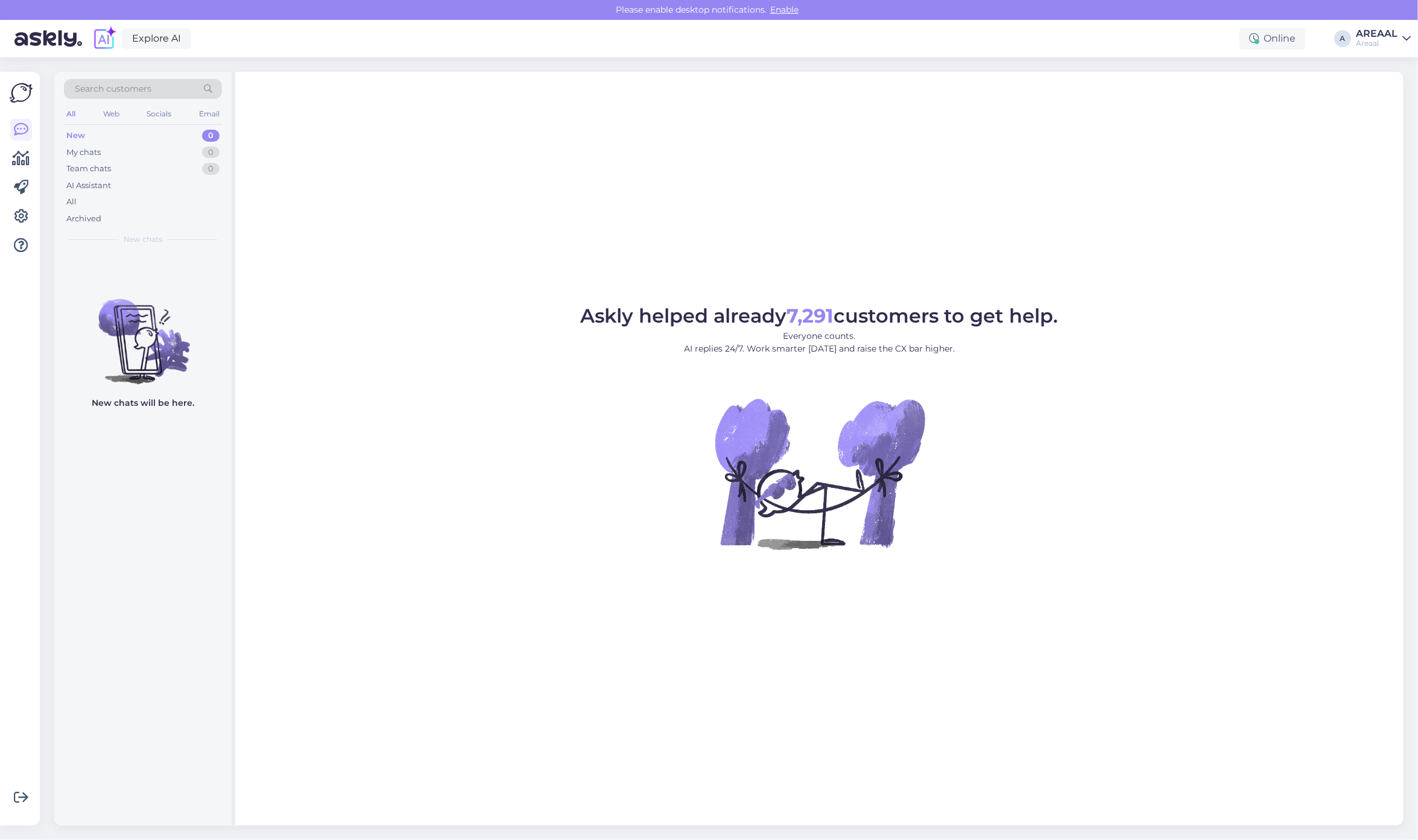
click at [522, 202] on div "Askly helped already 7,291 customers to get help. Everyone counts. AI replies 2…" at bounding box center [818, 448] width 1168 height 753
click at [971, 100] on div "Askly helped already 7,291 customers to get help. Everyone counts. AI replies 2…" at bounding box center [818, 448] width 1168 height 753
click at [156, 202] on div "All" at bounding box center [143, 202] width 158 height 17
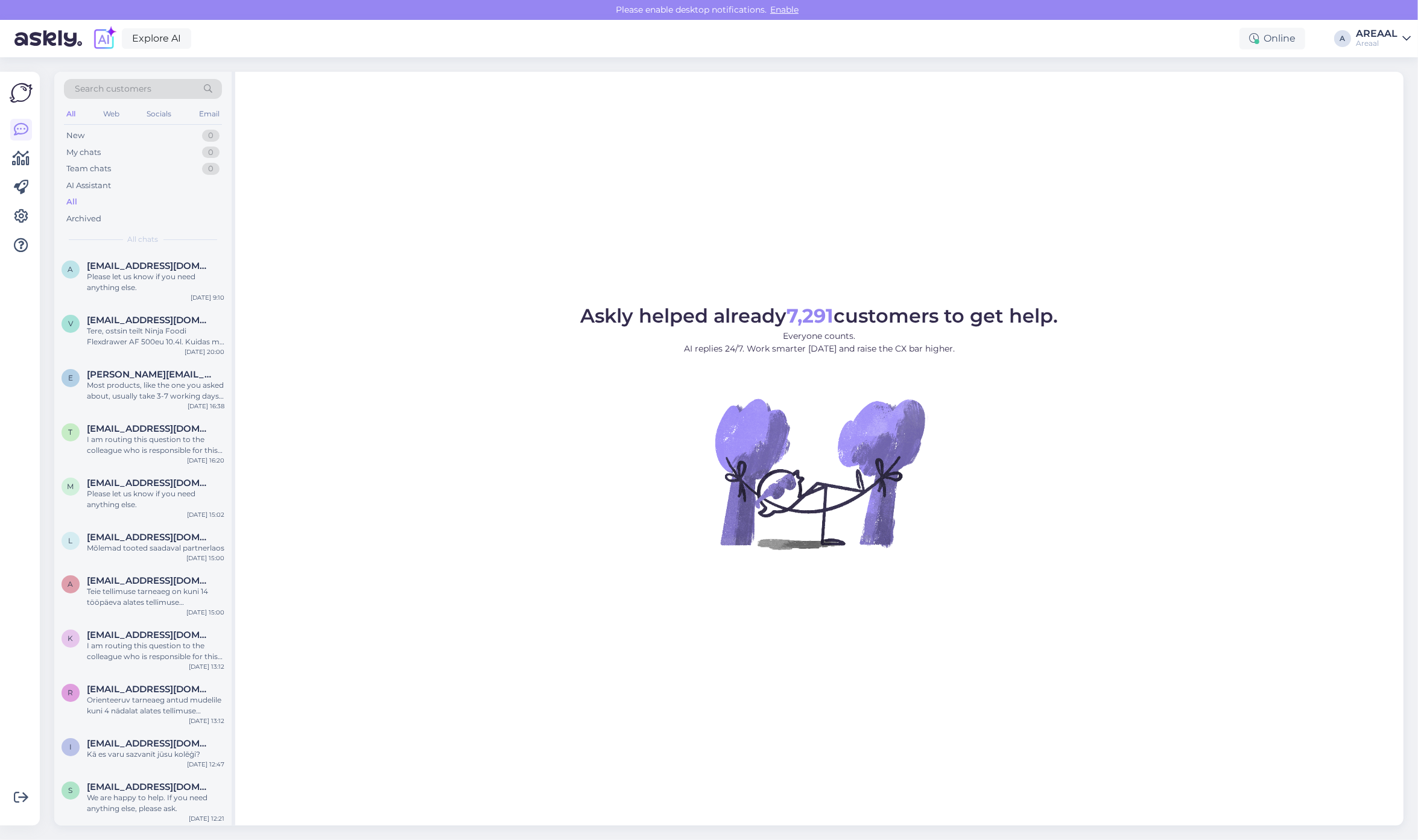
click at [1349, 44] on div "Explore AI Online A AREAAL Areaal" at bounding box center [709, 38] width 1418 height 38
click at [1379, 44] on div "Areaal" at bounding box center [1376, 43] width 42 height 10
click at [1400, 92] on button "Open" at bounding box center [1384, 93] width 34 height 19
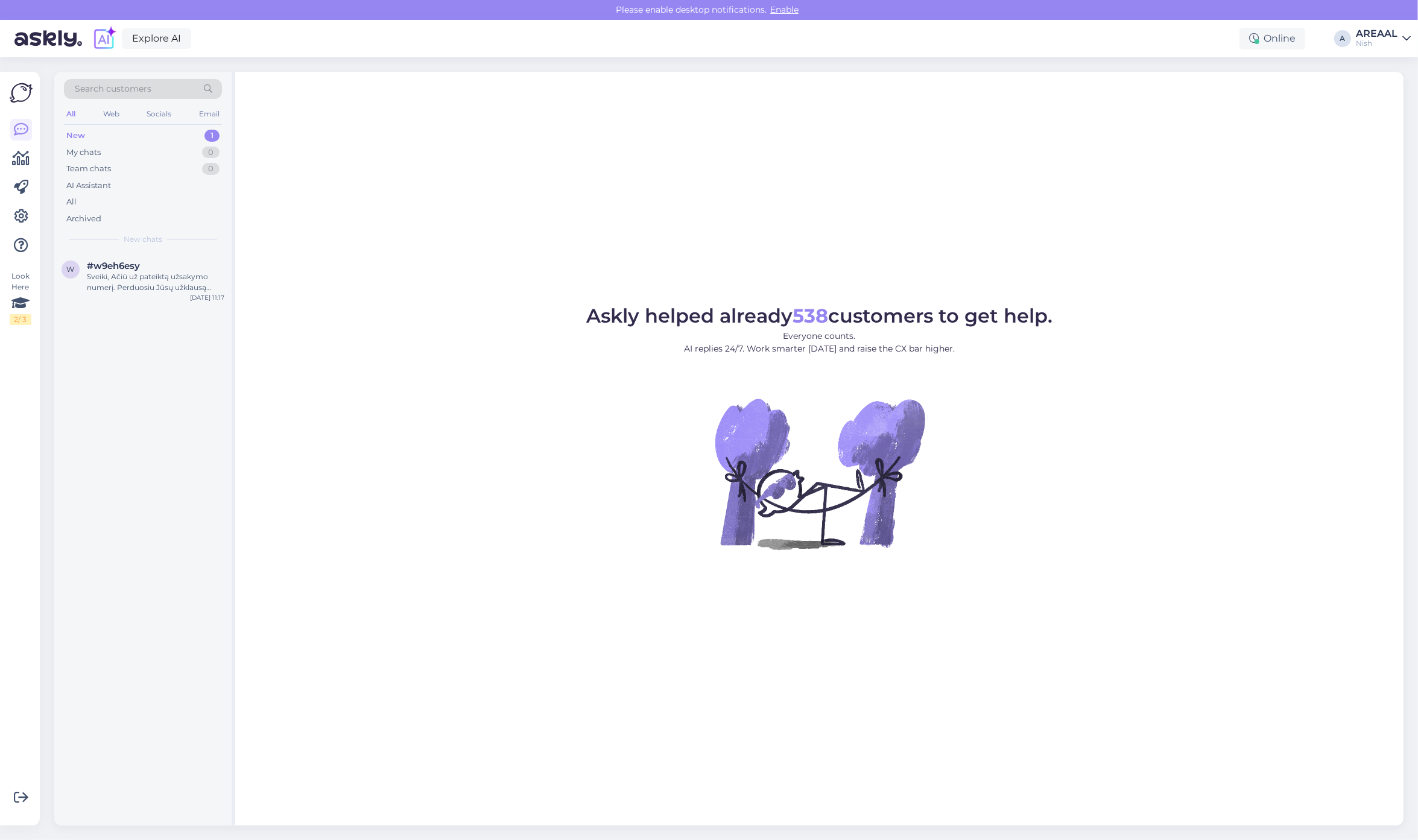
click at [316, 294] on div "Askly helped already 538 customers to get help. Everyone counts. AI replies 24/…" at bounding box center [818, 448] width 1168 height 753
click at [171, 268] on div "#w9eh6esy" at bounding box center [156, 266] width 137 height 11
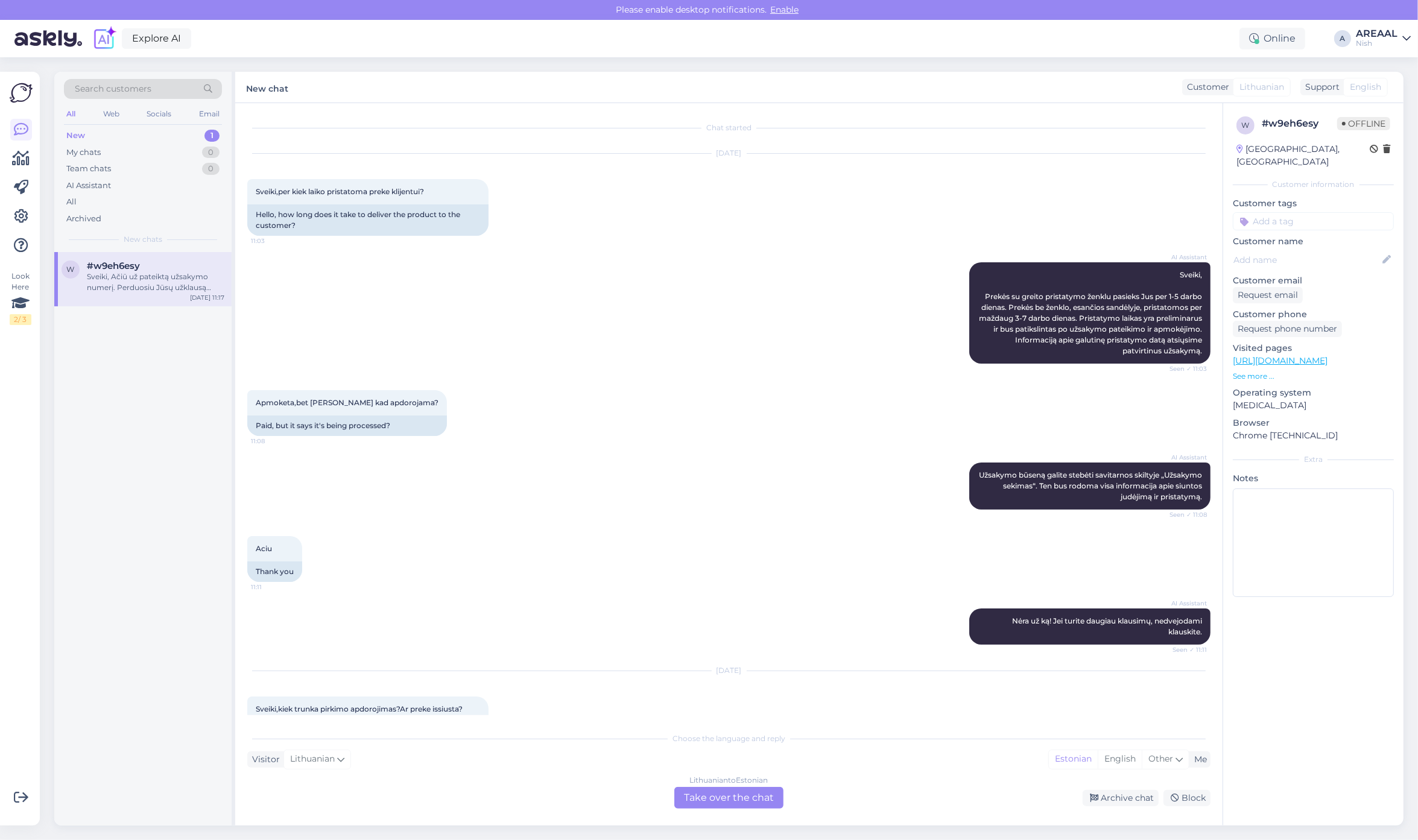
scroll to position [1053, 0]
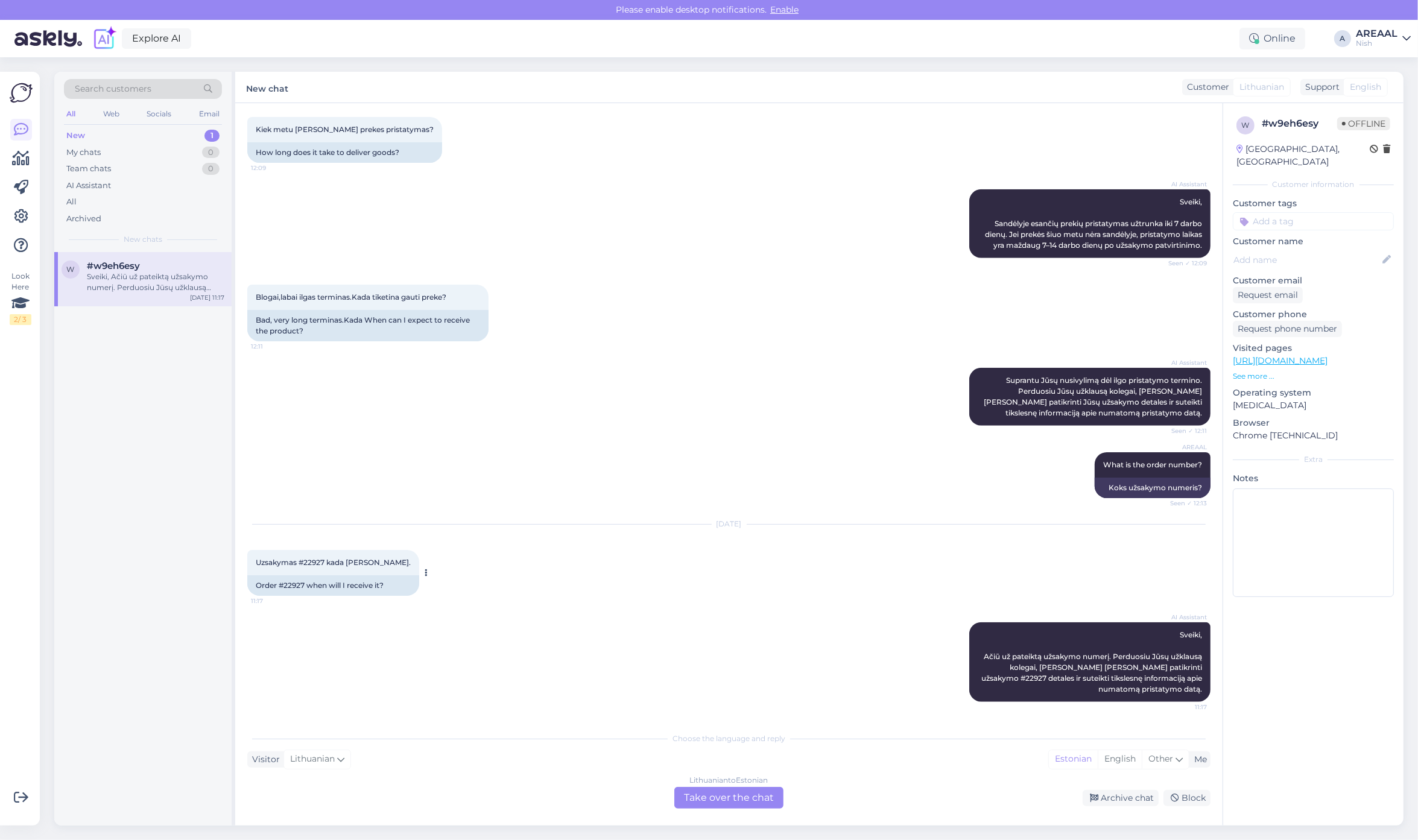
click at [296, 591] on div "Order #22927 when will I receive it?" at bounding box center [333, 585] width 172 height 20
copy div "22927"
click at [1045, 531] on div "Oct 15 2025 Uzsakymas #22927 kada gausiu. 11:17 Order #22927 when will I receiv…" at bounding box center [728, 559] width 963 height 97
click at [785, 206] on div "AI Assistant Sveiki, Sandėlyje esančių prekių pristatymas užtrunka iki 7 darbo …" at bounding box center [728, 223] width 963 height 95
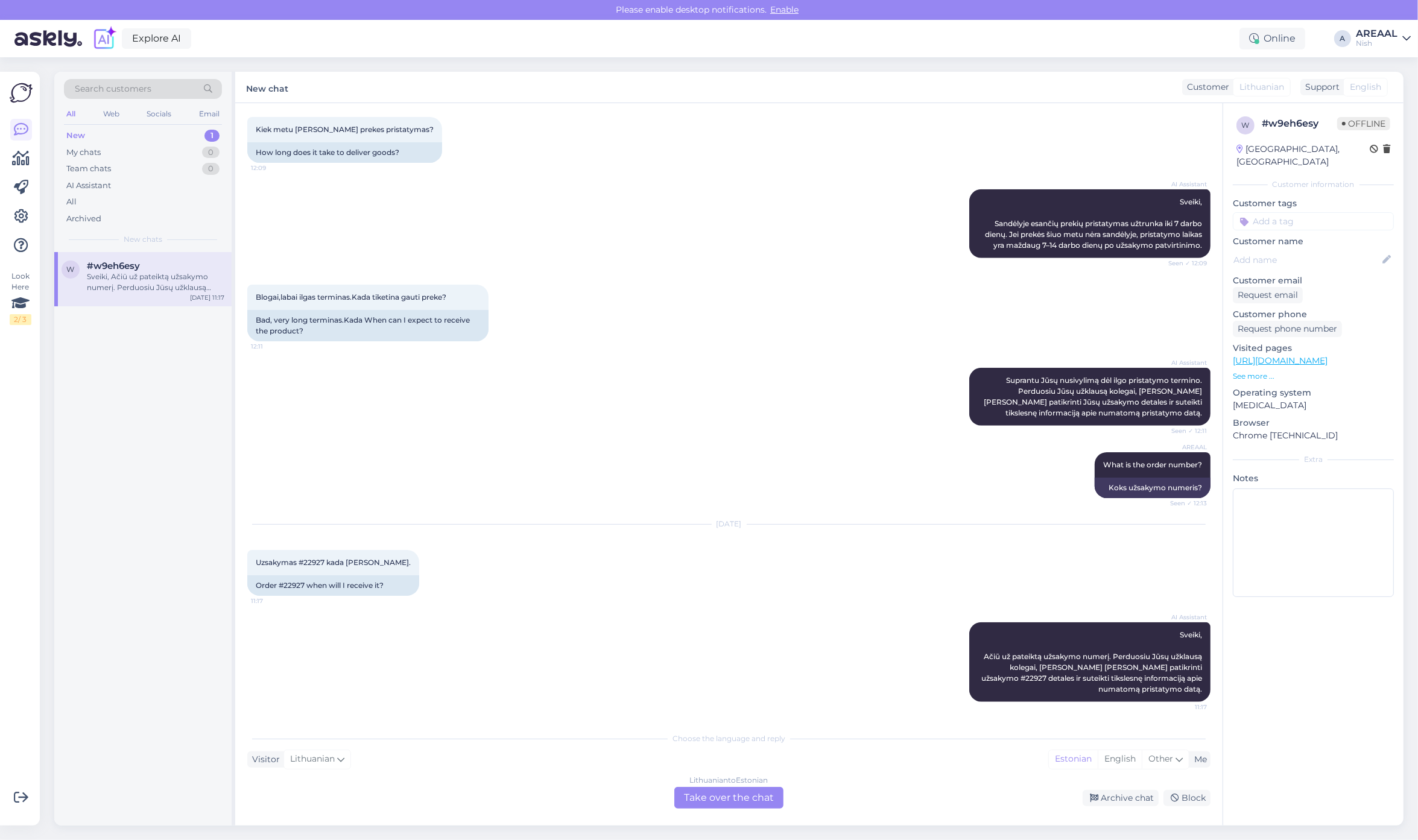
click at [825, 325] on div "Blogai,labai ilgas terminas.Kada tiketina gauti preke? 12:11 Bad, very long ter…" at bounding box center [728, 312] width 963 height 83
click at [936, 311] on div "Blogai,labai ilgas terminas.Kada tiketina gauti preke? 12:11 Bad, very long ter…" at bounding box center [728, 312] width 963 height 83
click at [700, 790] on div "Lithuanian to Estonian Take over the chat" at bounding box center [729, 797] width 109 height 22
click at [712, 795] on div "Lithuanian to Estonian Take over the chat" at bounding box center [729, 797] width 109 height 22
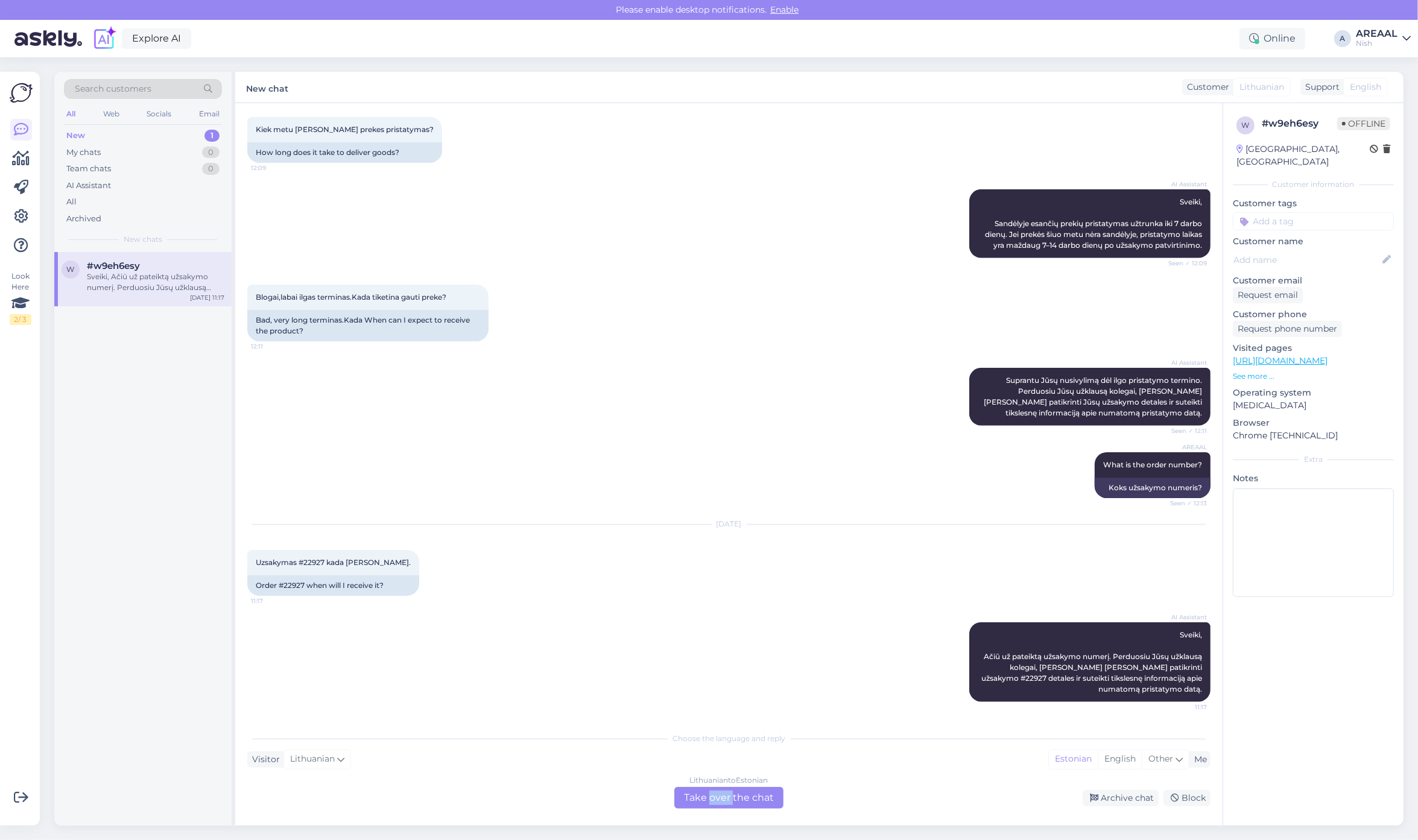
scroll to position [1025, 0]
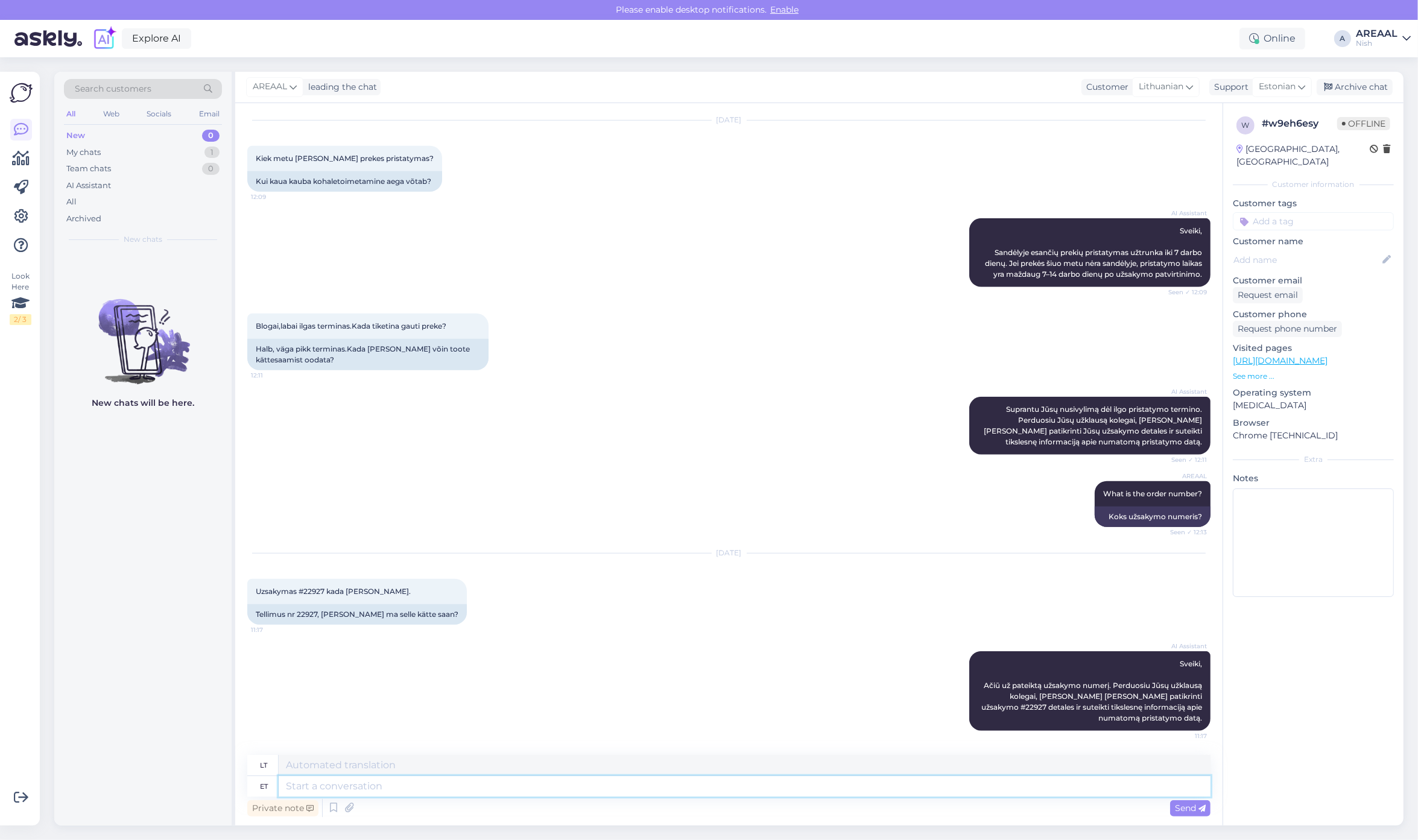
click at [712, 795] on textarea at bounding box center [744, 786] width 932 height 20
type textarea "Delivery wil"
type textarea "Pristatymas"
type textarea "Delivery will take p"
type textarea "Pristatymas bus"
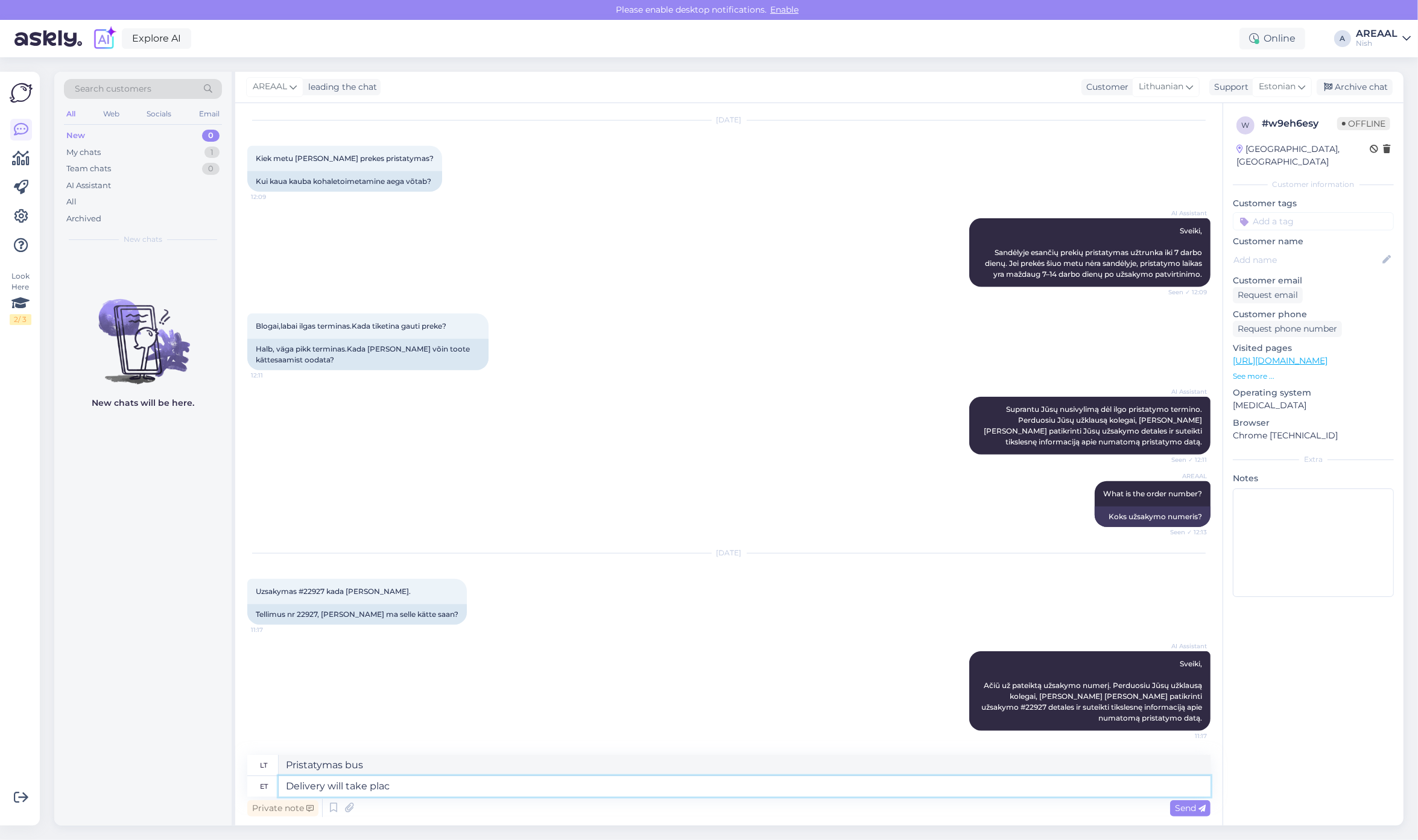
type textarea "Delivery will take place"
type textarea "Pristatymas užtruks"
type textarea "Delivery will take place betwe"
type textarea "Pristatymas įvyks"
type textarea "Delivery will take place between 17-"
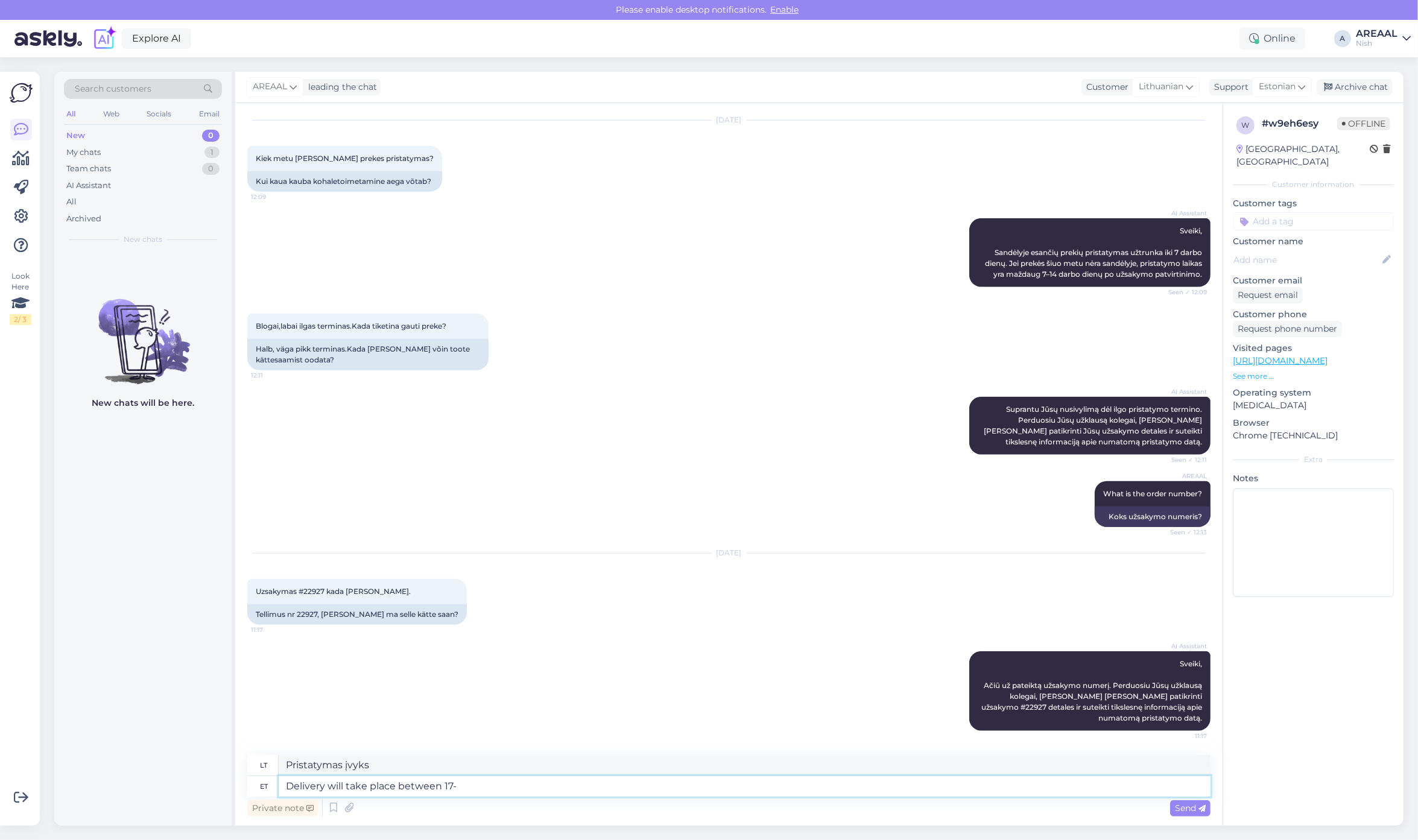
type textarea "Pristatymas vyks tarp"
type textarea "Delivery will take place between 17-21 oto"
type textarea "Pristatymas vyks 17–21 dienomis."
type textarea "Delivery will take place between 17-21 october."
type textarea "Pristatymas vyks spalio 17–21 dienomis."
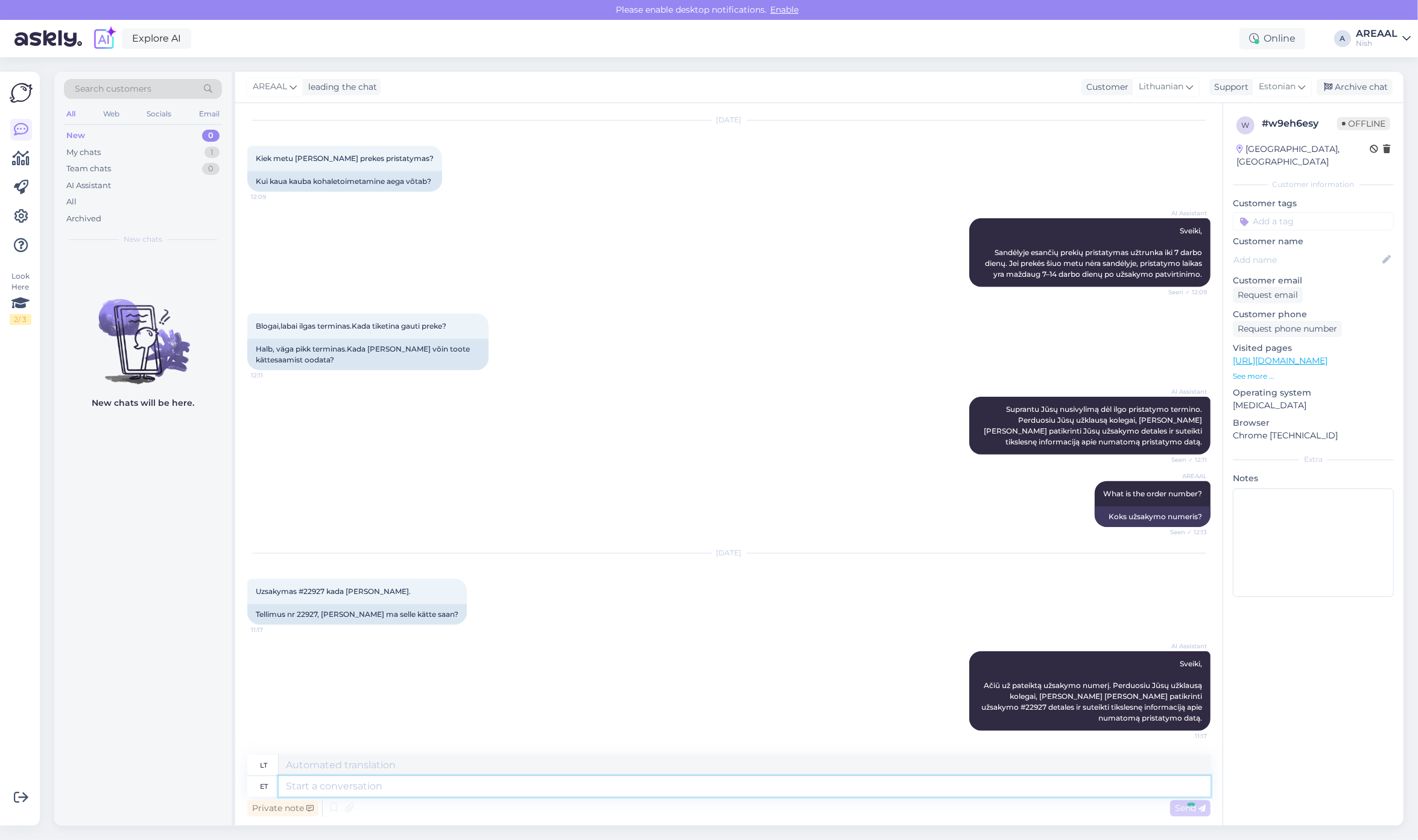
scroll to position [1097, 0]
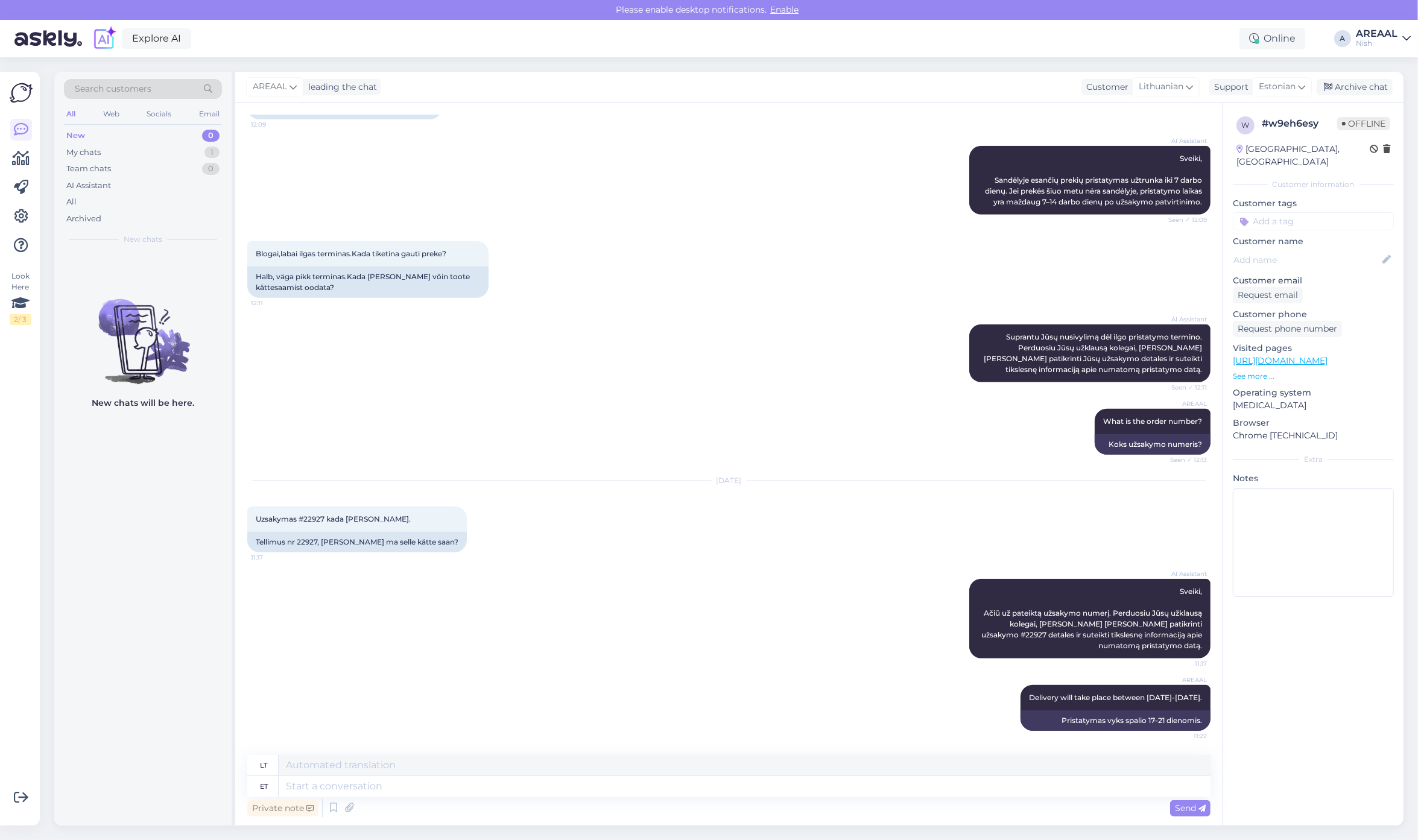
click at [1370, 95] on div "AREAAL leading the chat Customer Lithuanian Support Estonian Archive chat" at bounding box center [818, 88] width 1168 height 32
click at [1369, 94] on div "Archive chat" at bounding box center [1354, 88] width 76 height 17
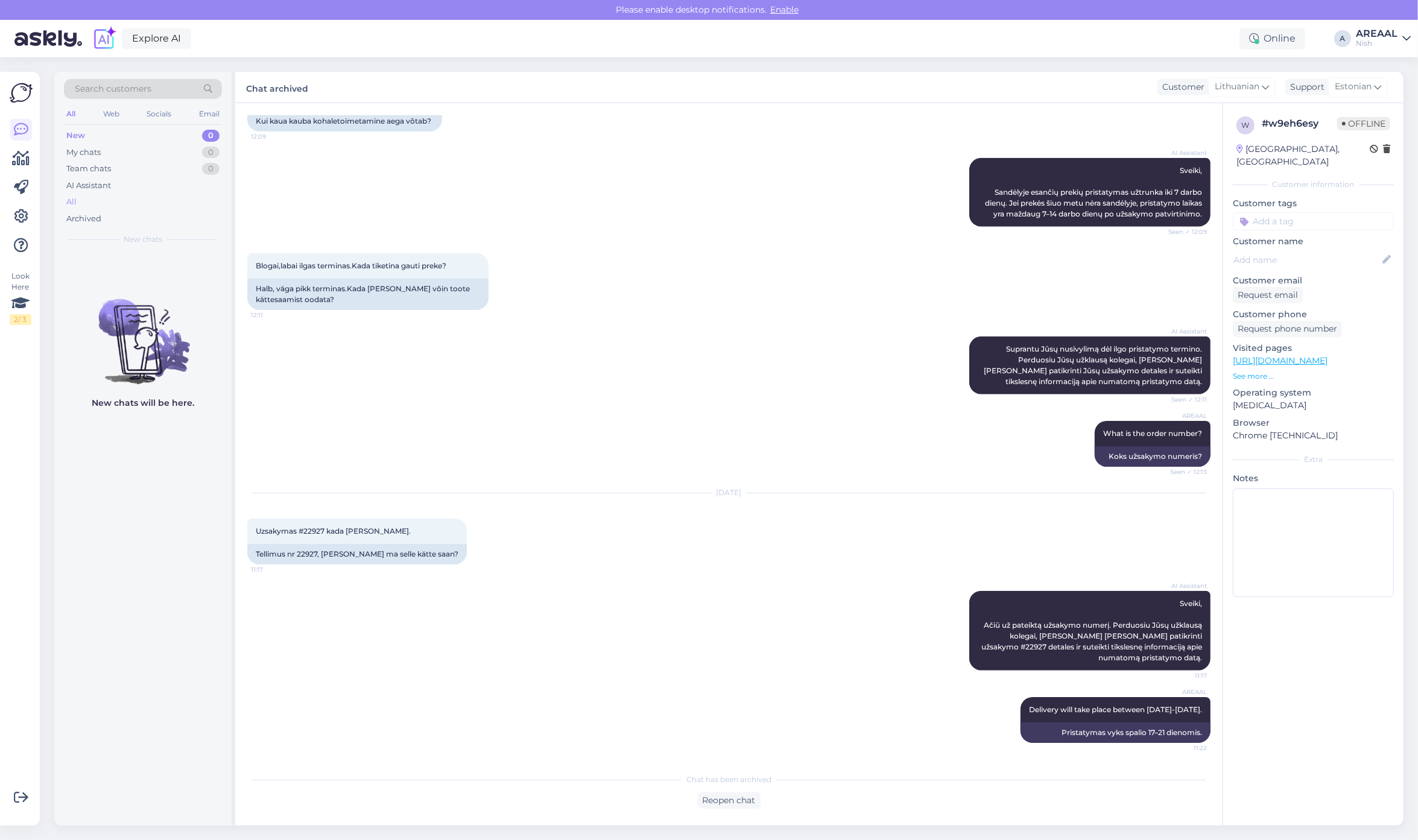
click at [153, 203] on div "All" at bounding box center [143, 202] width 158 height 17
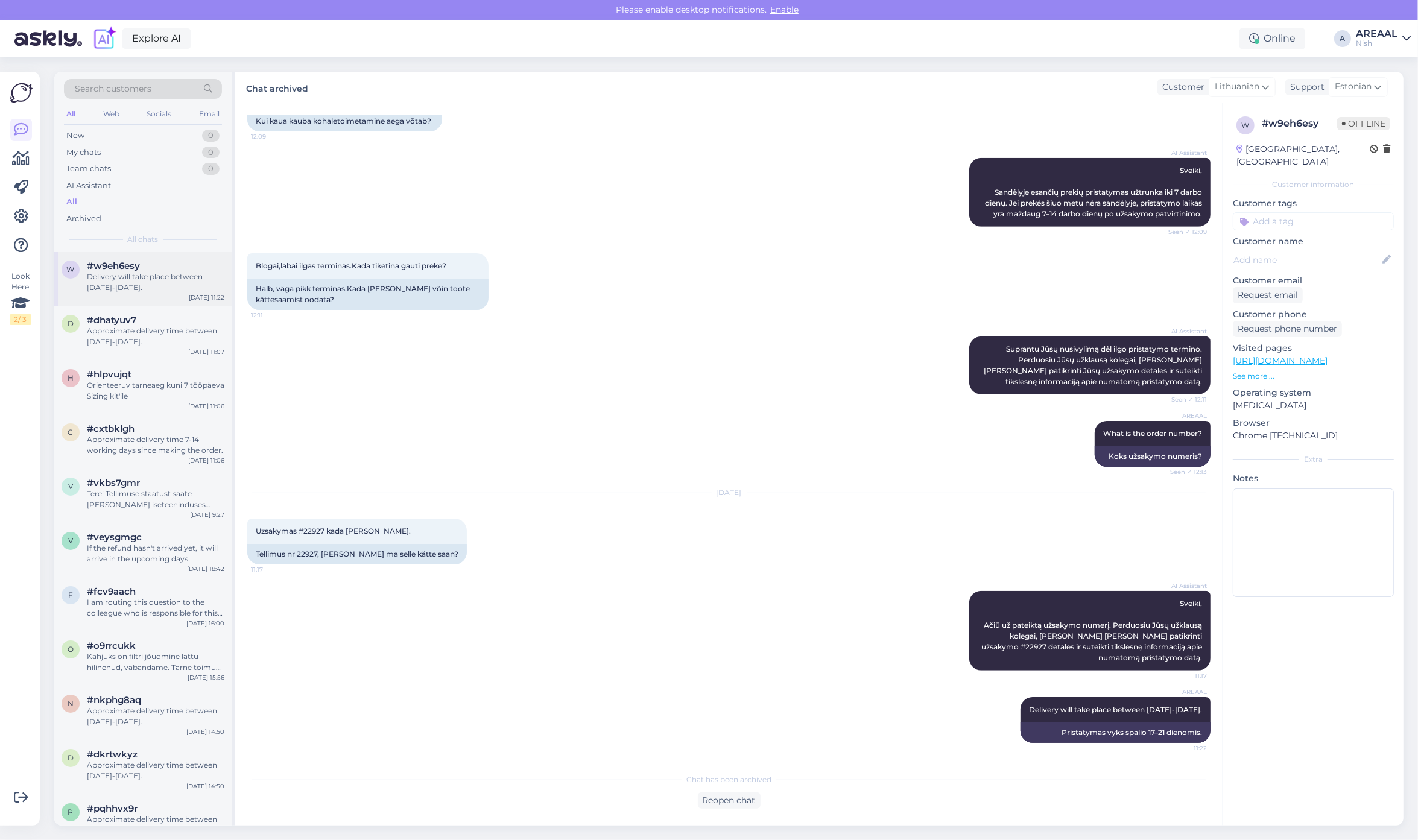
click at [182, 293] on div "Delivery will take place between 17-21 october." at bounding box center [156, 282] width 137 height 22
click at [178, 315] on div "#dhatyuv7" at bounding box center [156, 320] width 137 height 11
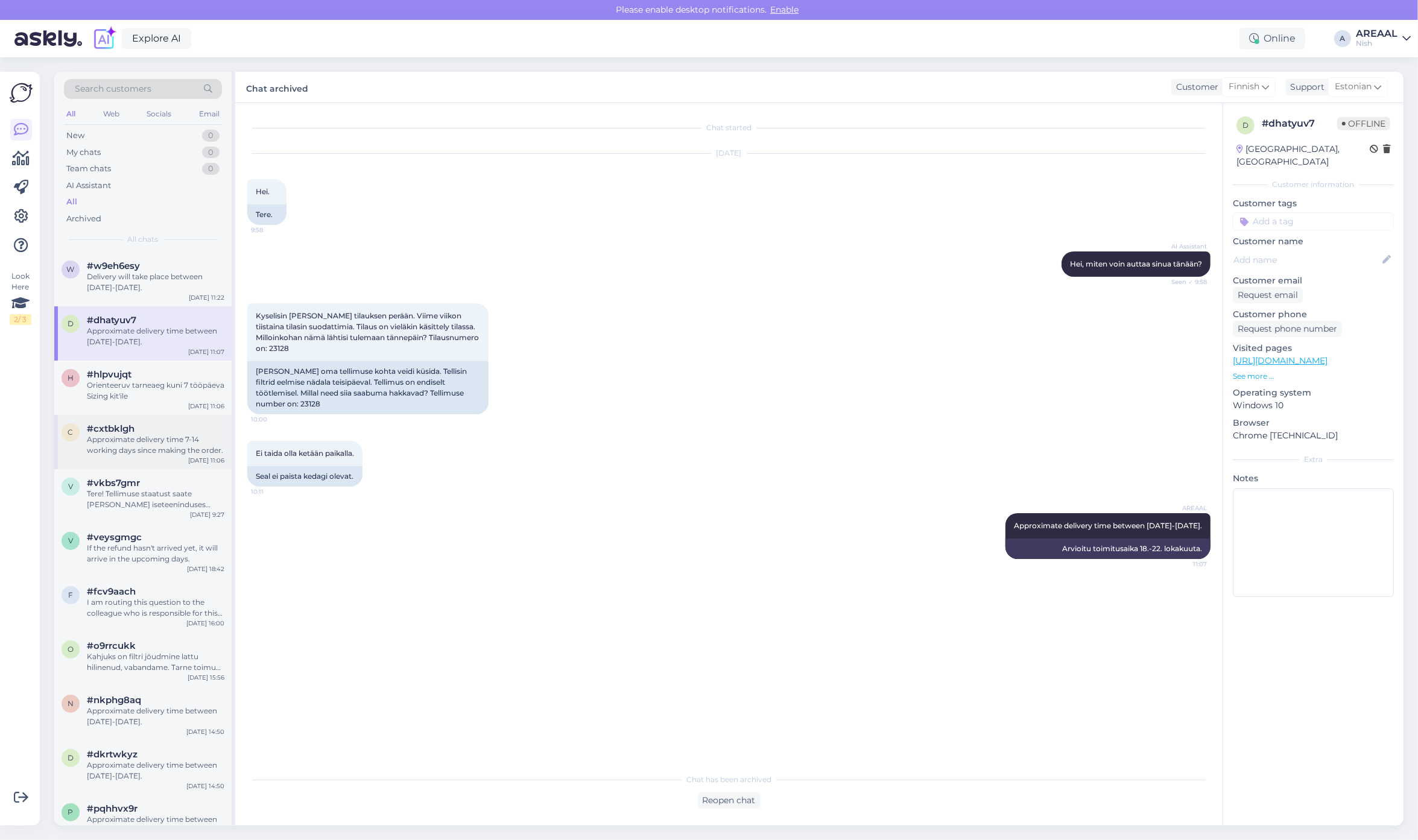
click at [166, 414] on div "c #cxtbklgh Approximate delivery time 7-14 working days since making the order.…" at bounding box center [143, 442] width 177 height 54
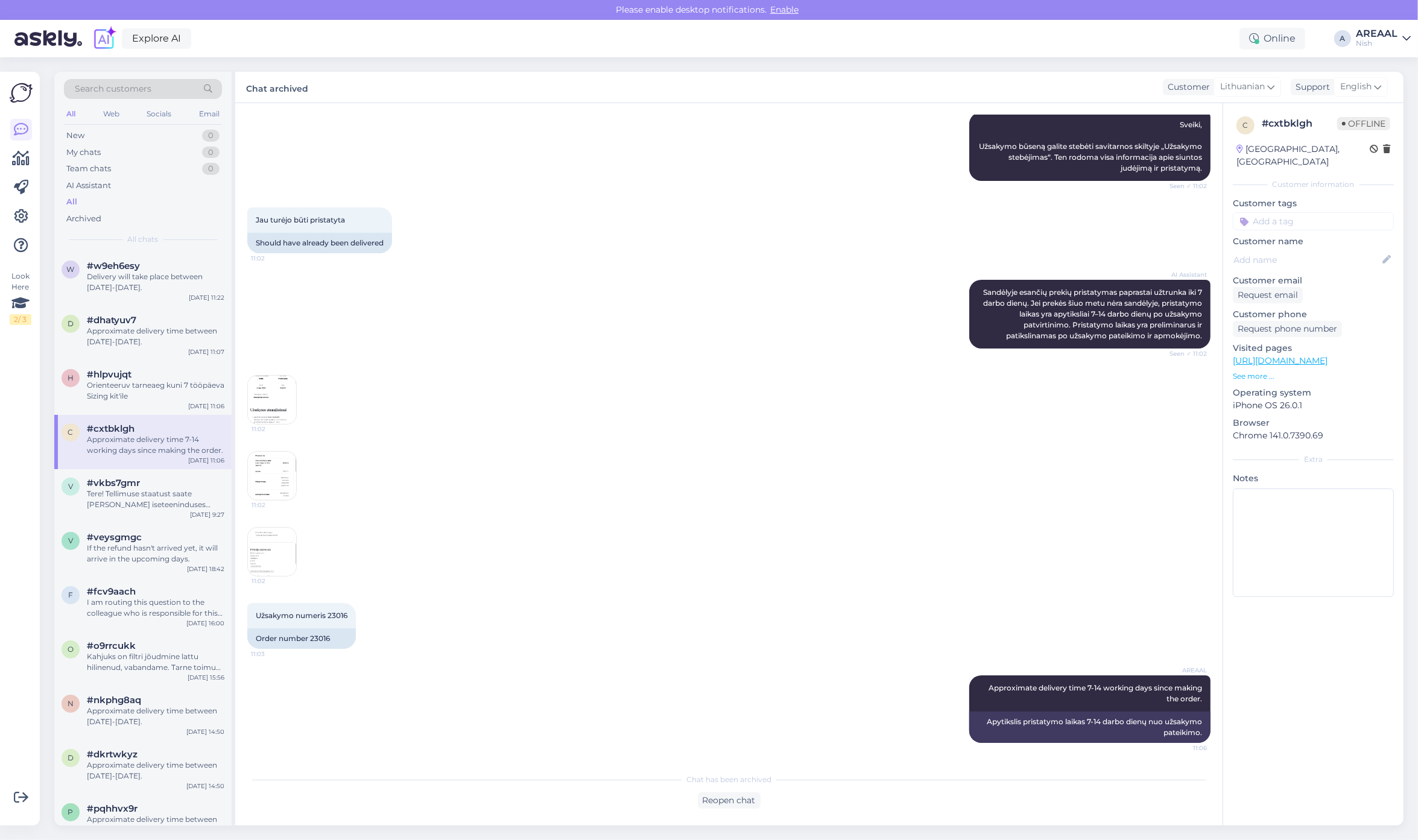
click at [252, 553] on img at bounding box center [272, 552] width 48 height 48
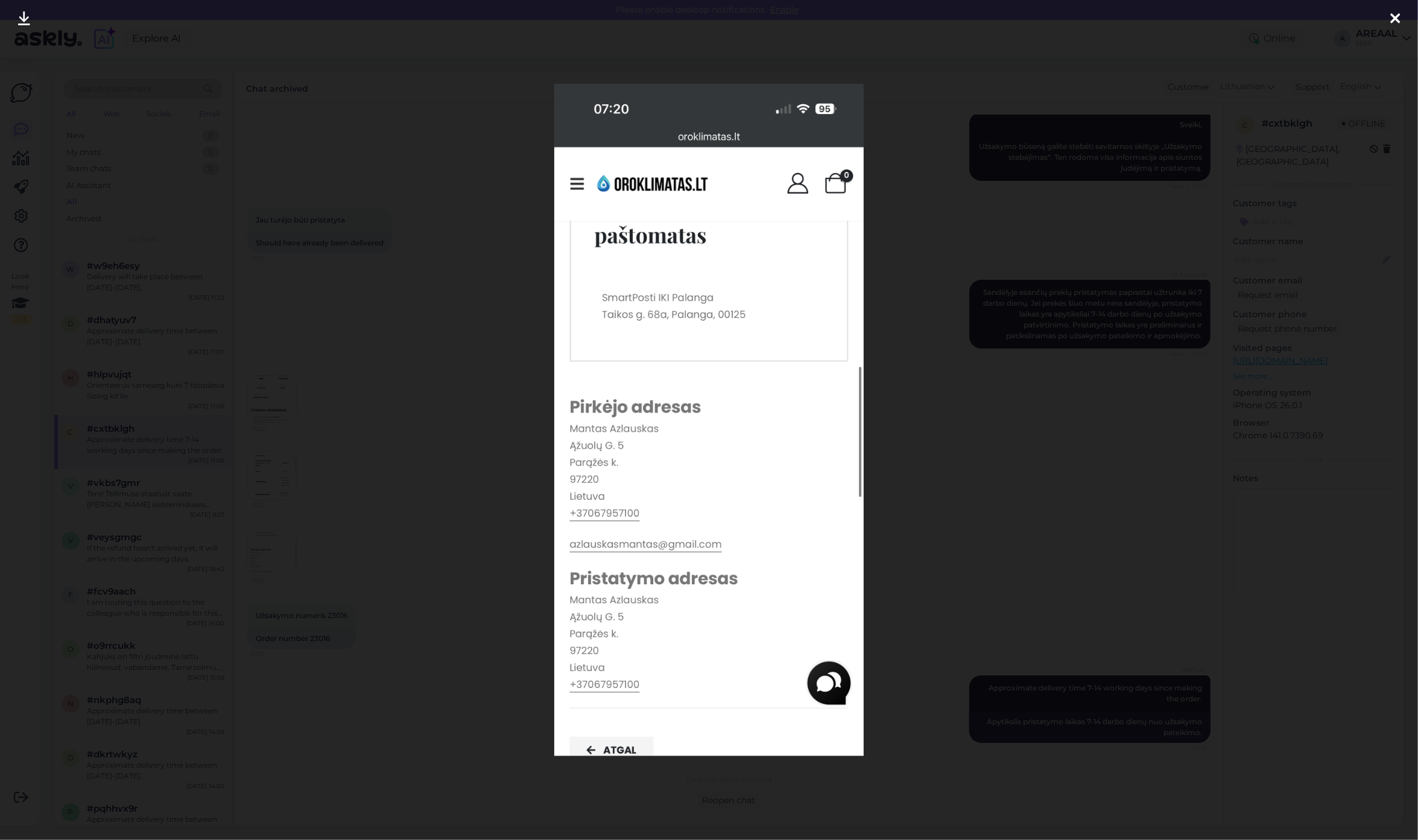
click at [316, 615] on div at bounding box center [709, 420] width 1418 height 840
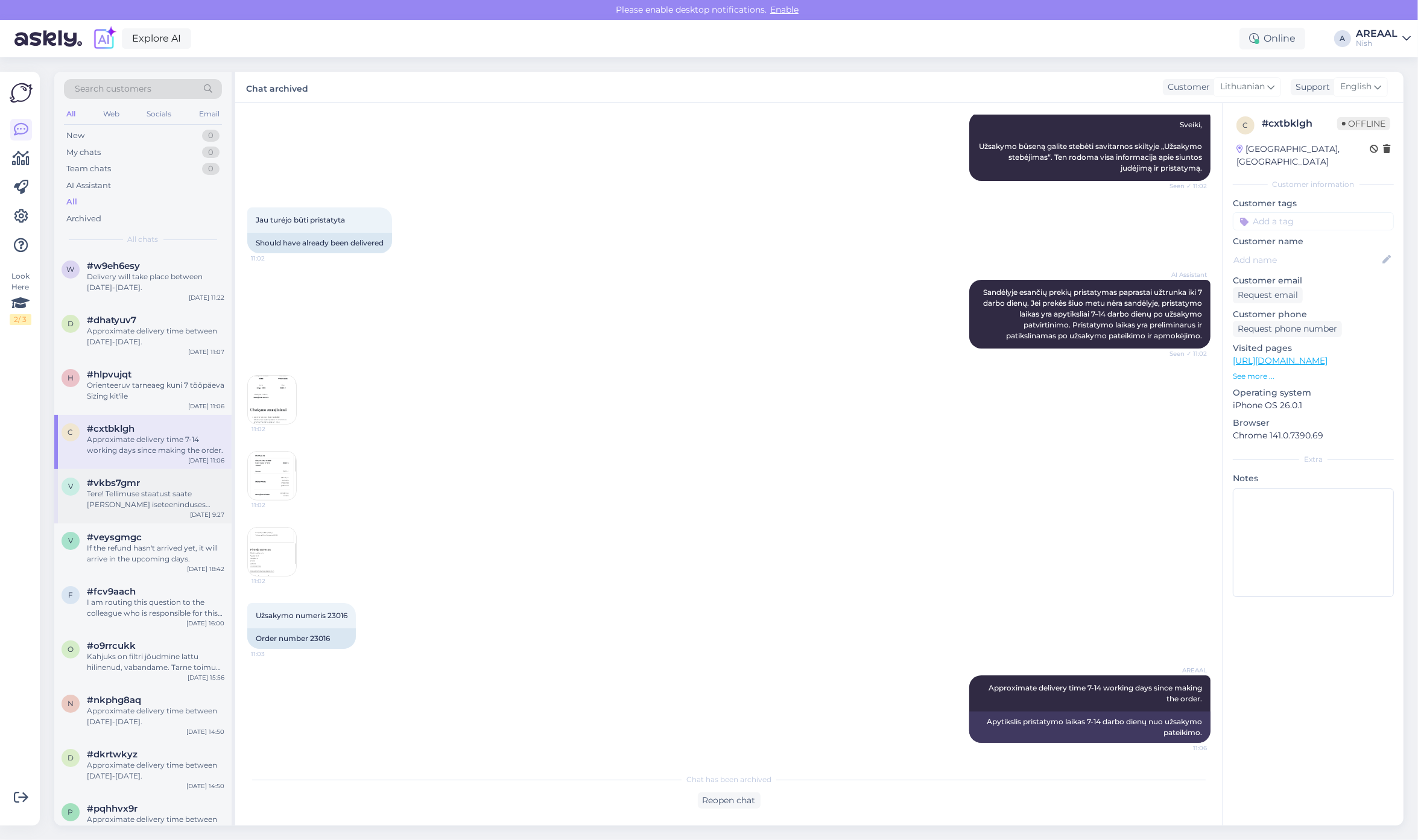
click at [122, 491] on div "Tere! Tellimuse staatust saate [PERSON_NAME] iseteeninduses alalehel "Tellimuse…" at bounding box center [156, 499] width 137 height 22
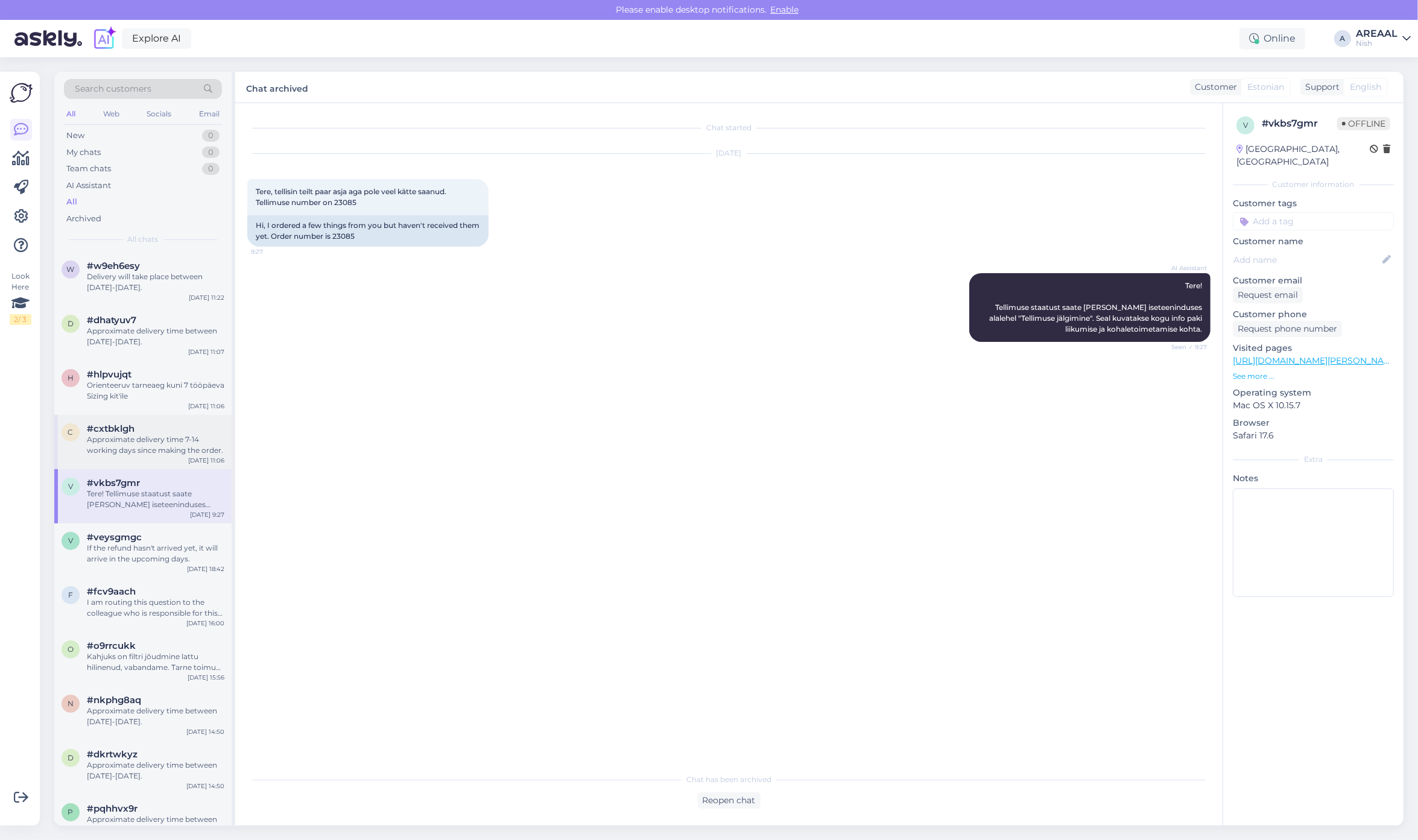
click at [163, 429] on div "#cxtbklgh" at bounding box center [156, 429] width 137 height 11
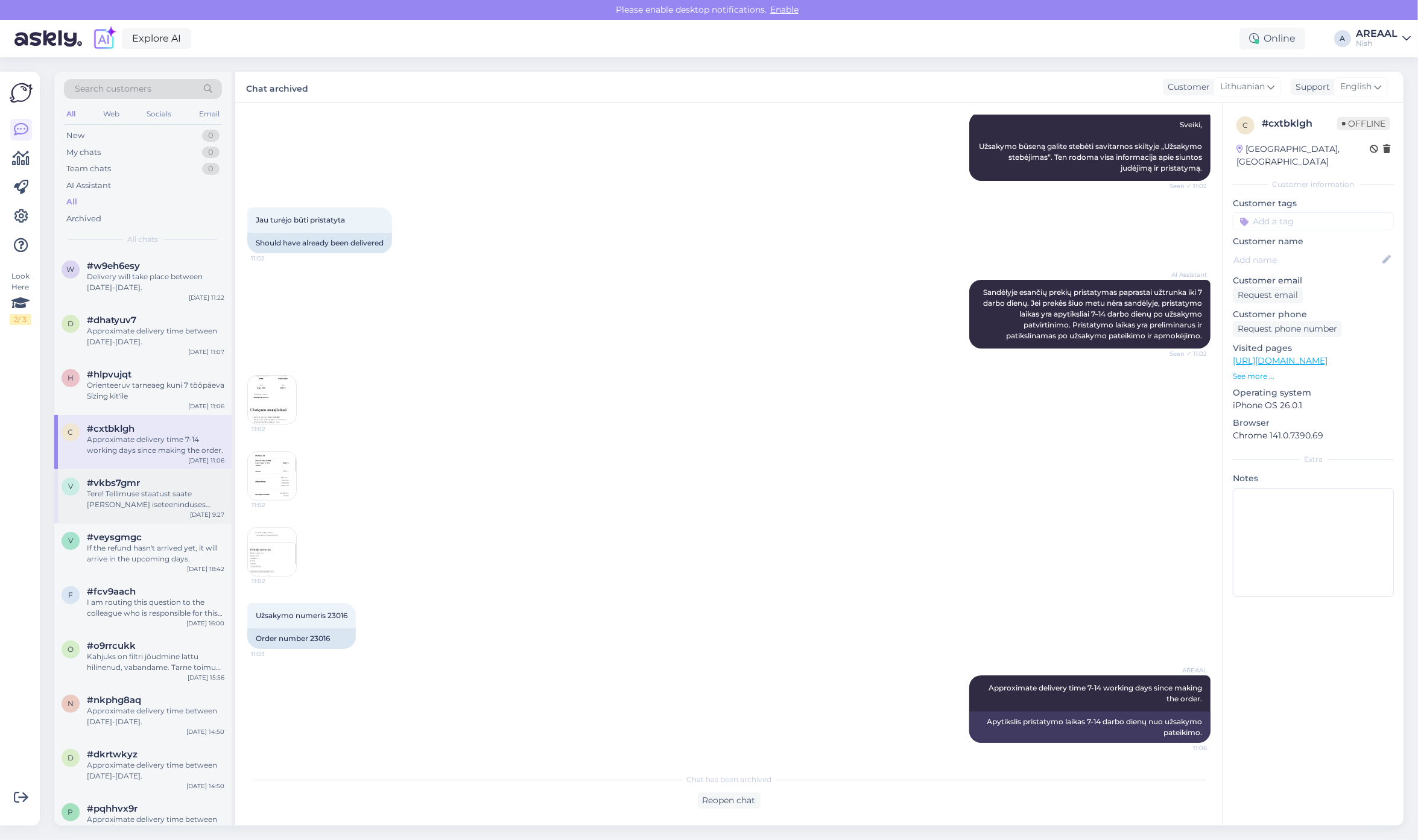
click at [153, 474] on div "v #vkbs7gmr Tere! Tellimuse staatust saate jälgida iseteeninduses alalehel "Tel…" at bounding box center [143, 496] width 177 height 54
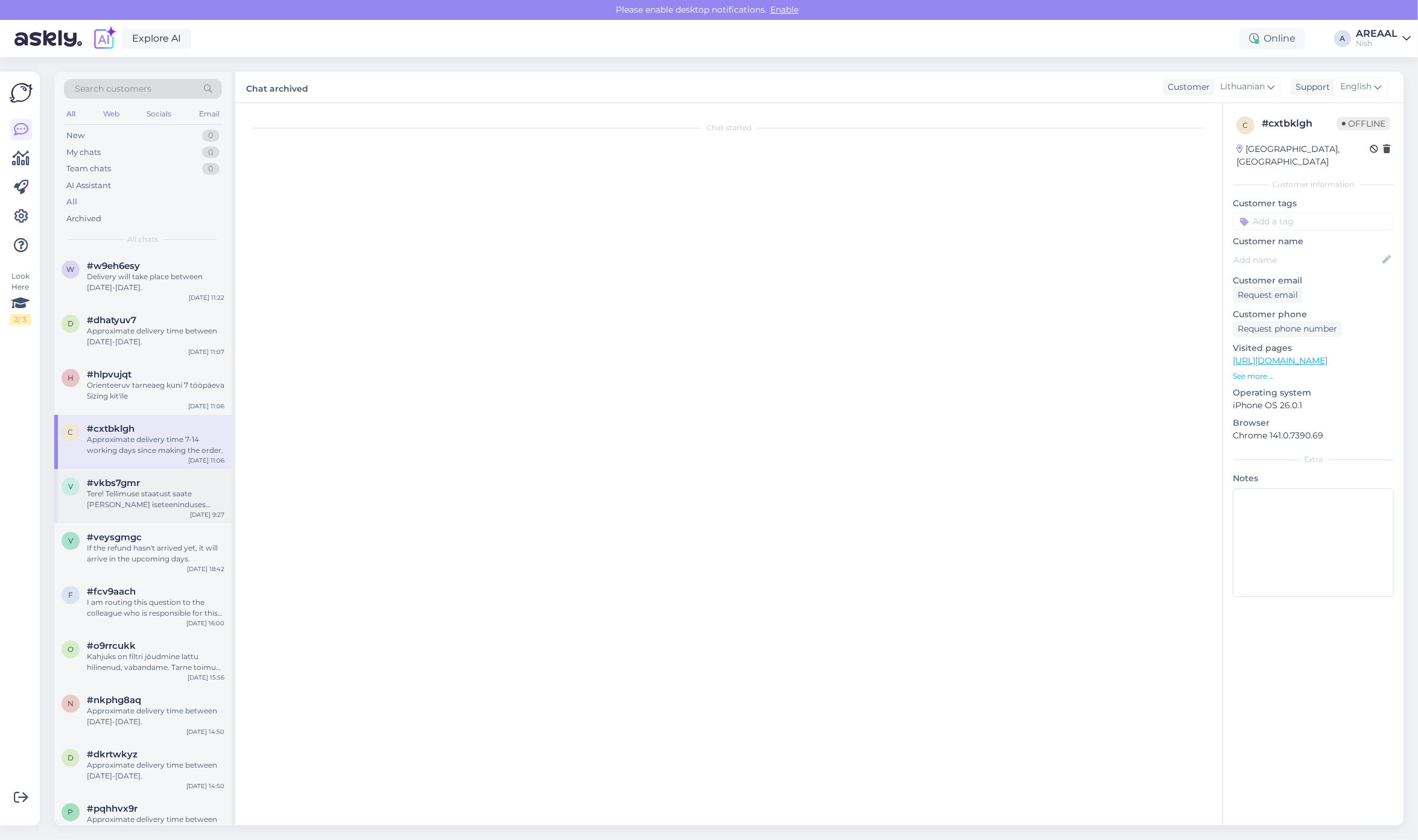
scroll to position [0, 0]
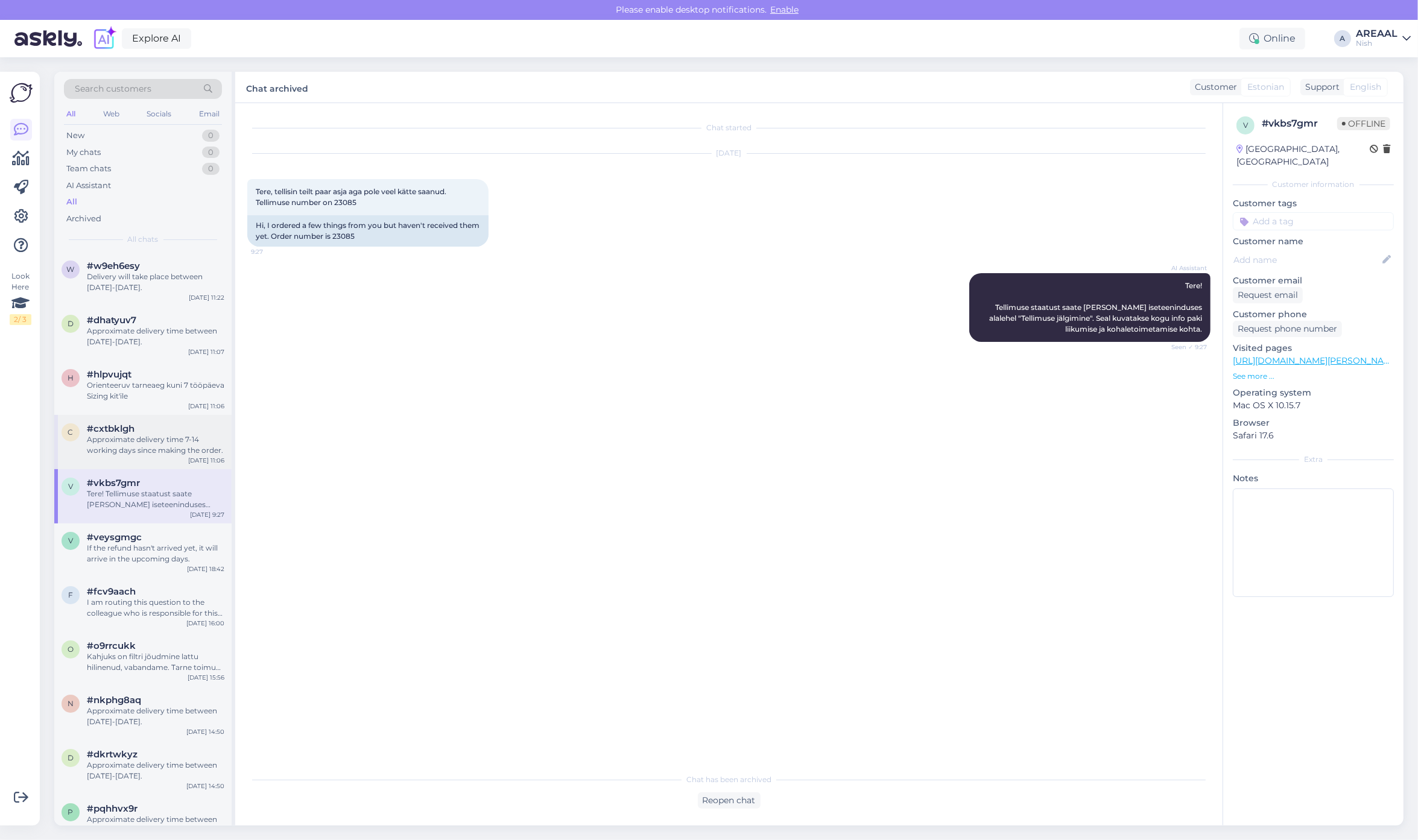
click at [160, 448] on div "Approximate delivery time 7-14 working days since making the order." at bounding box center [156, 445] width 137 height 22
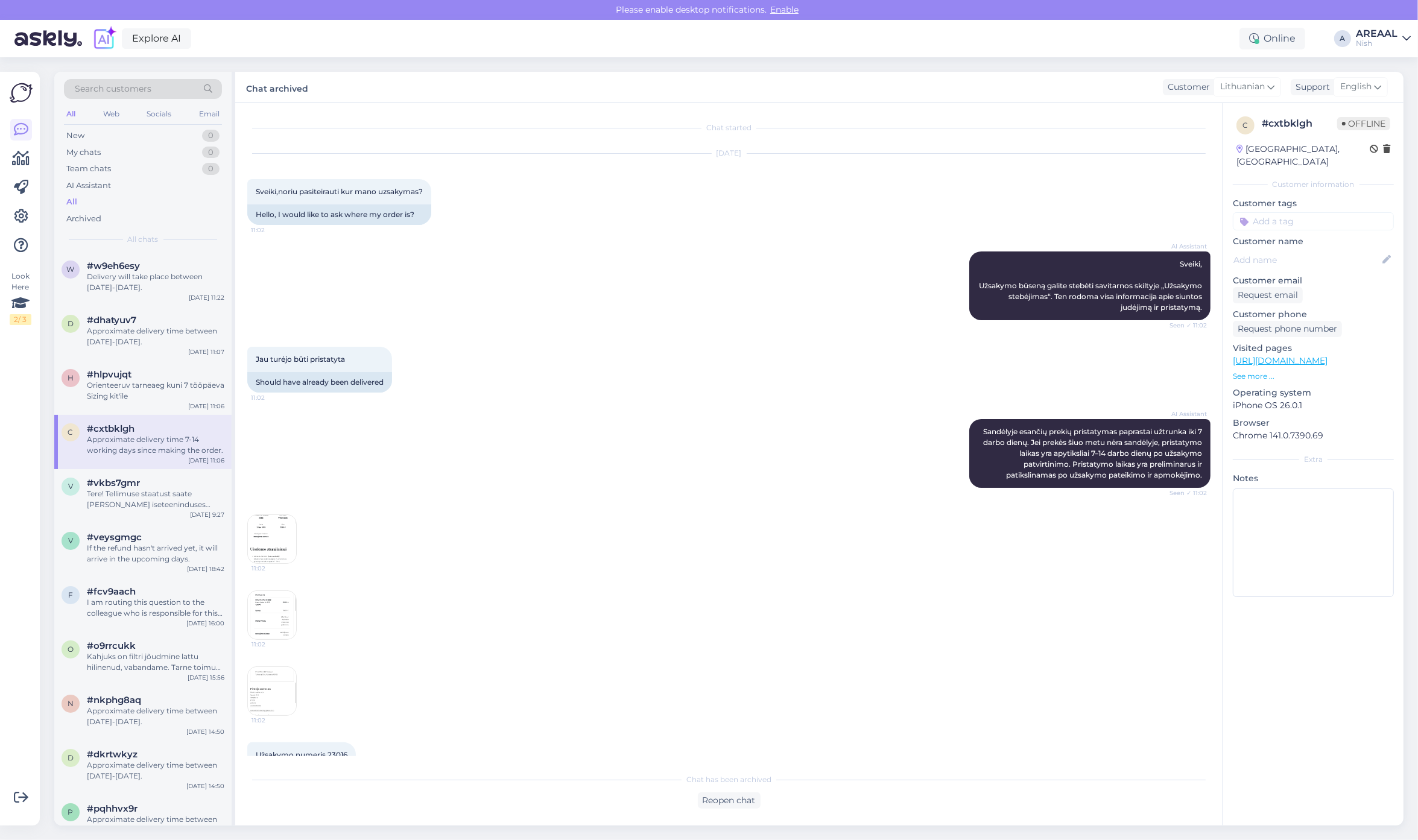
scroll to position [139, 0]
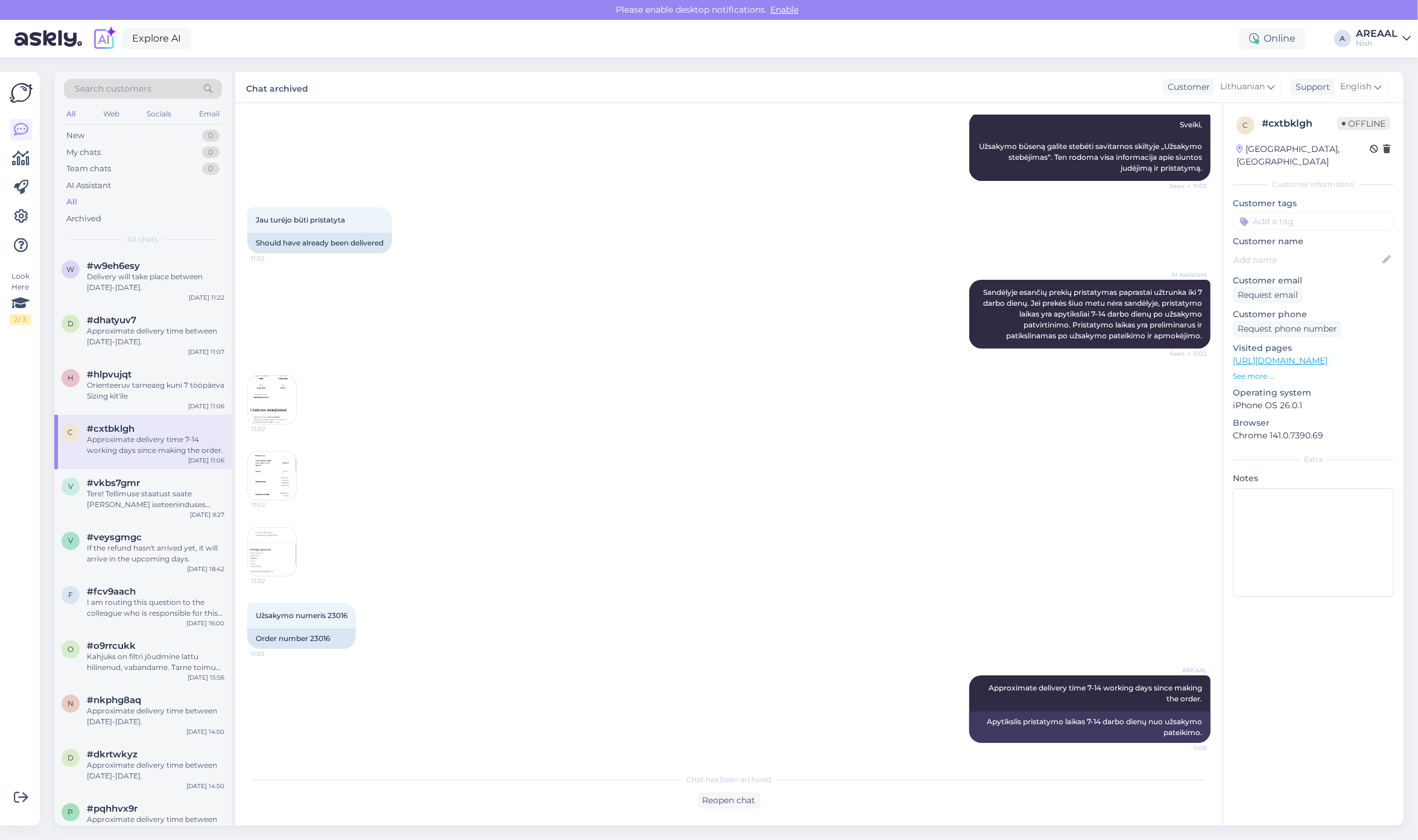
click at [276, 552] on img at bounding box center [272, 552] width 48 height 48
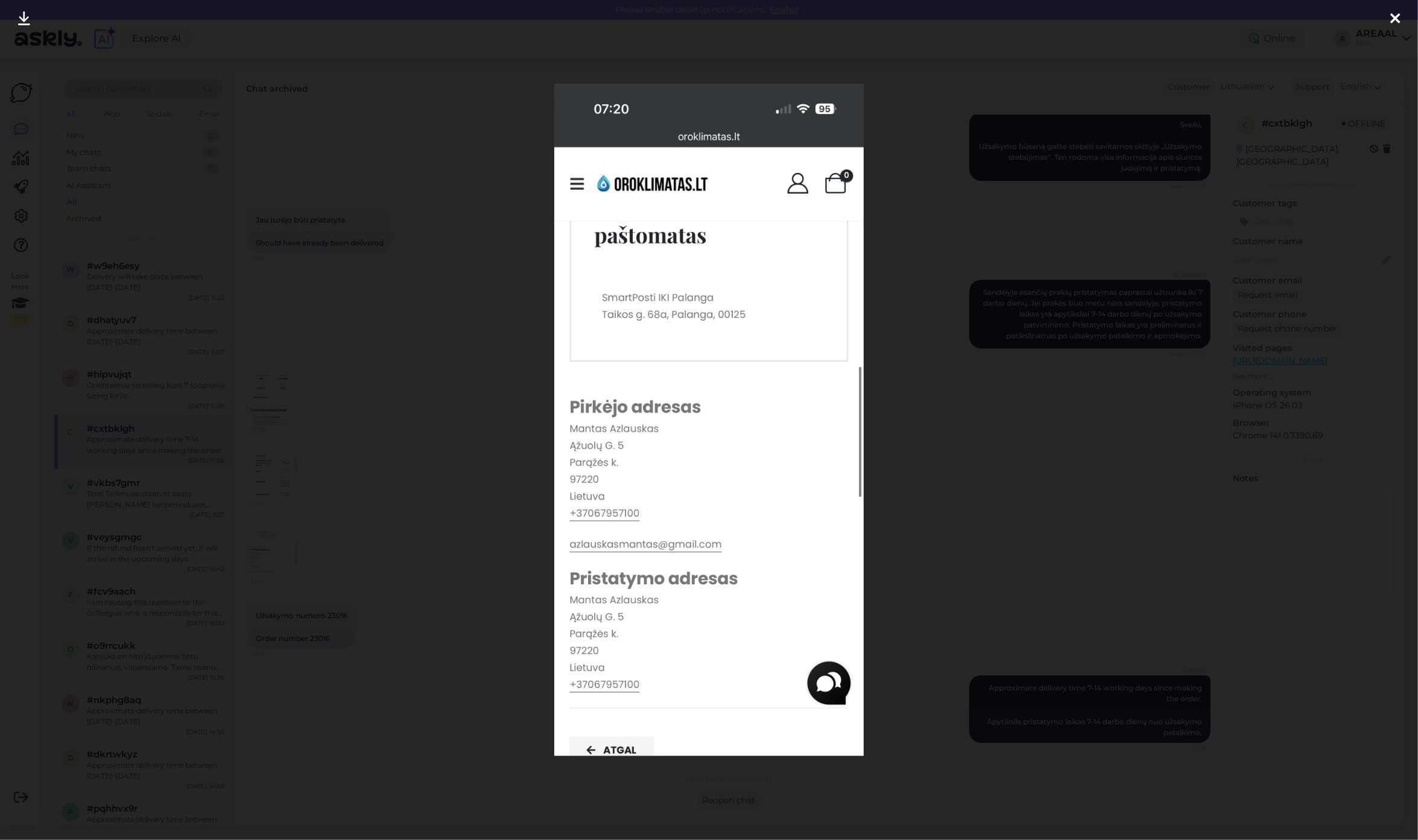
click at [354, 636] on div at bounding box center [709, 420] width 1418 height 840
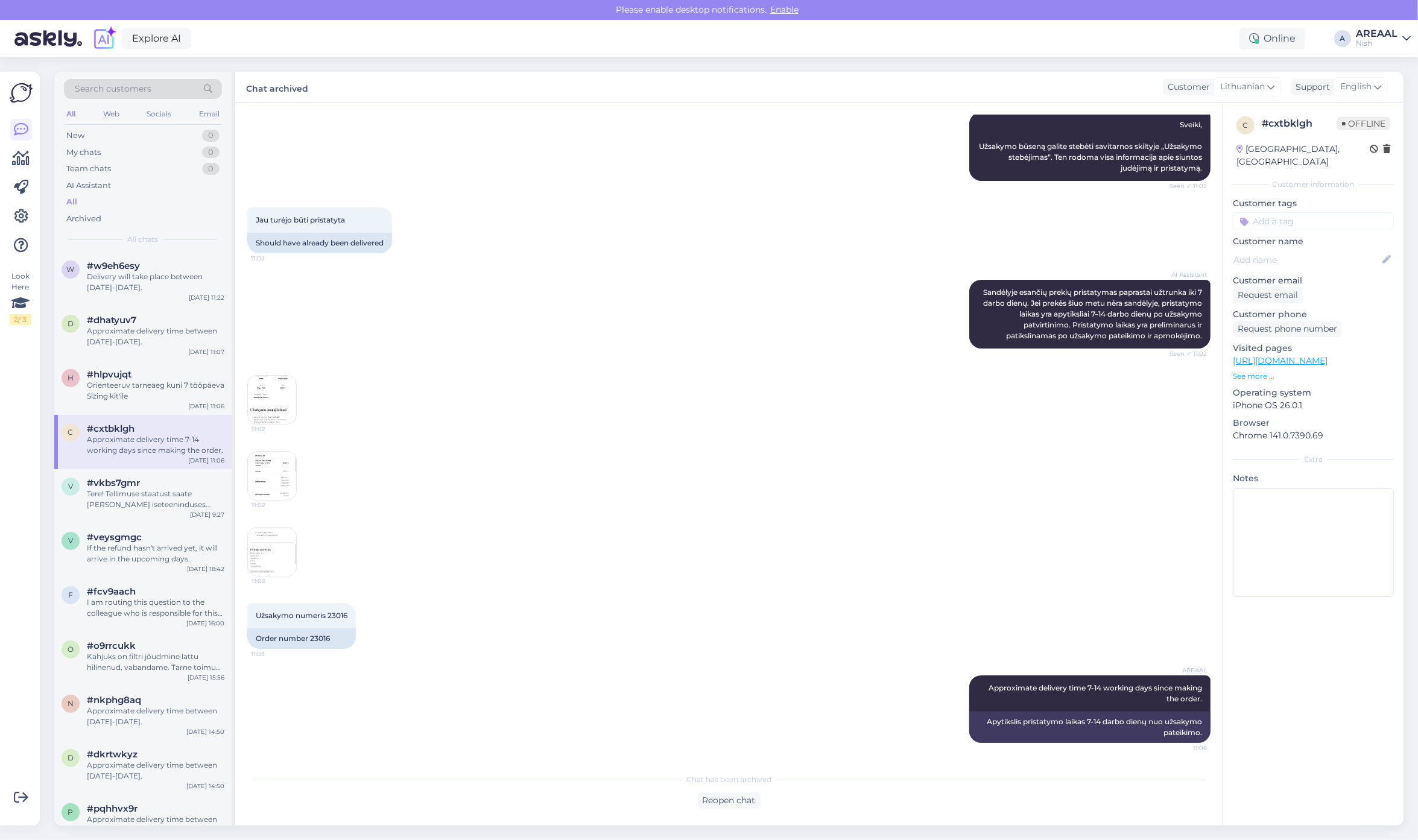
click at [165, 414] on div "c #cxtbklgh Approximate delivery time 7-14 working days since making the order.…" at bounding box center [143, 442] width 177 height 54
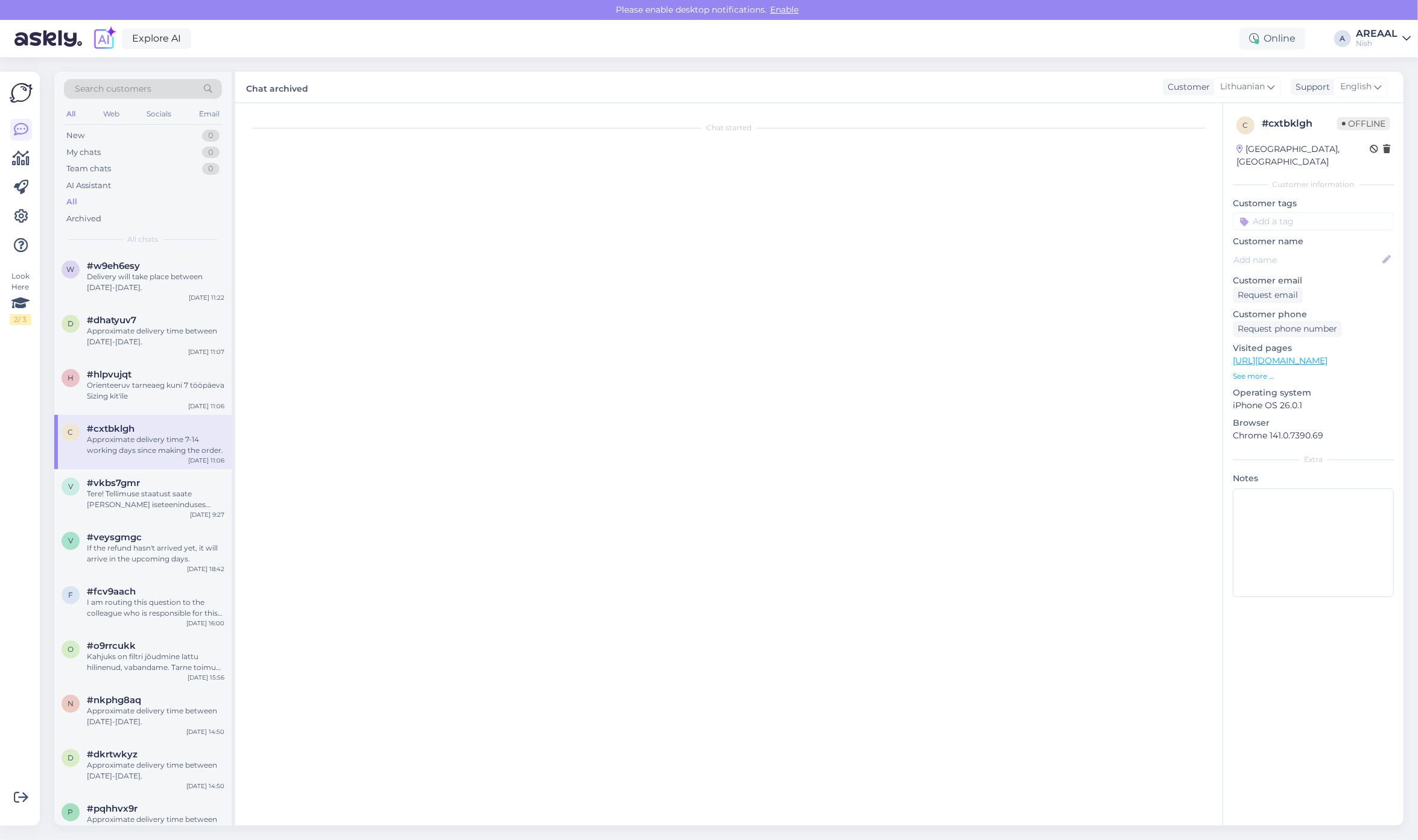
scroll to position [0, 0]
click at [171, 396] on div "Orienteeruv tarneaeg kuni 7 tööpäeva Sizing kit'ile" at bounding box center [156, 390] width 137 height 22
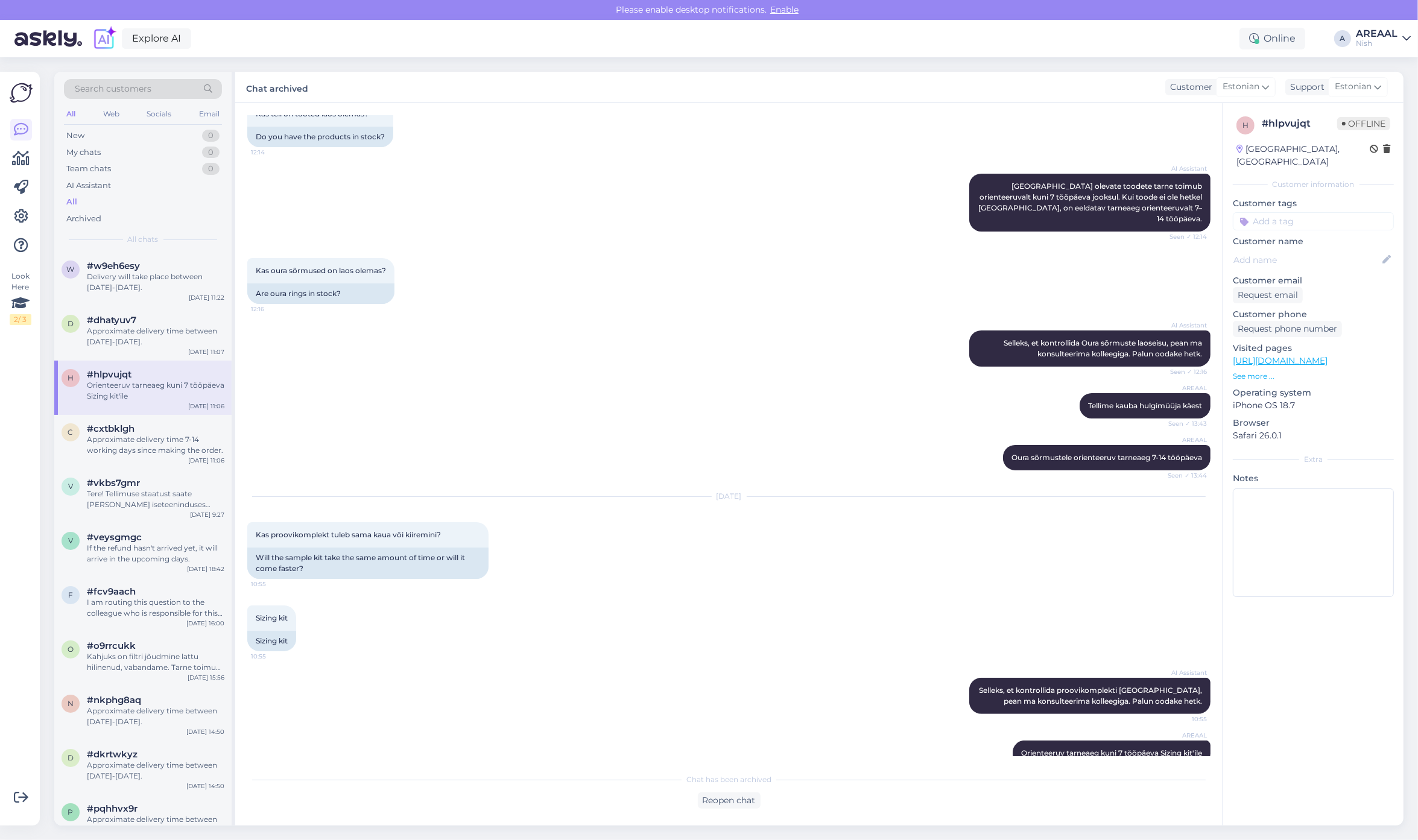
click at [268, 580] on span "10:55" at bounding box center [273, 584] width 45 height 9
click at [142, 344] on div "Approximate delivery time between [DATE]-[DATE]." at bounding box center [156, 336] width 137 height 22
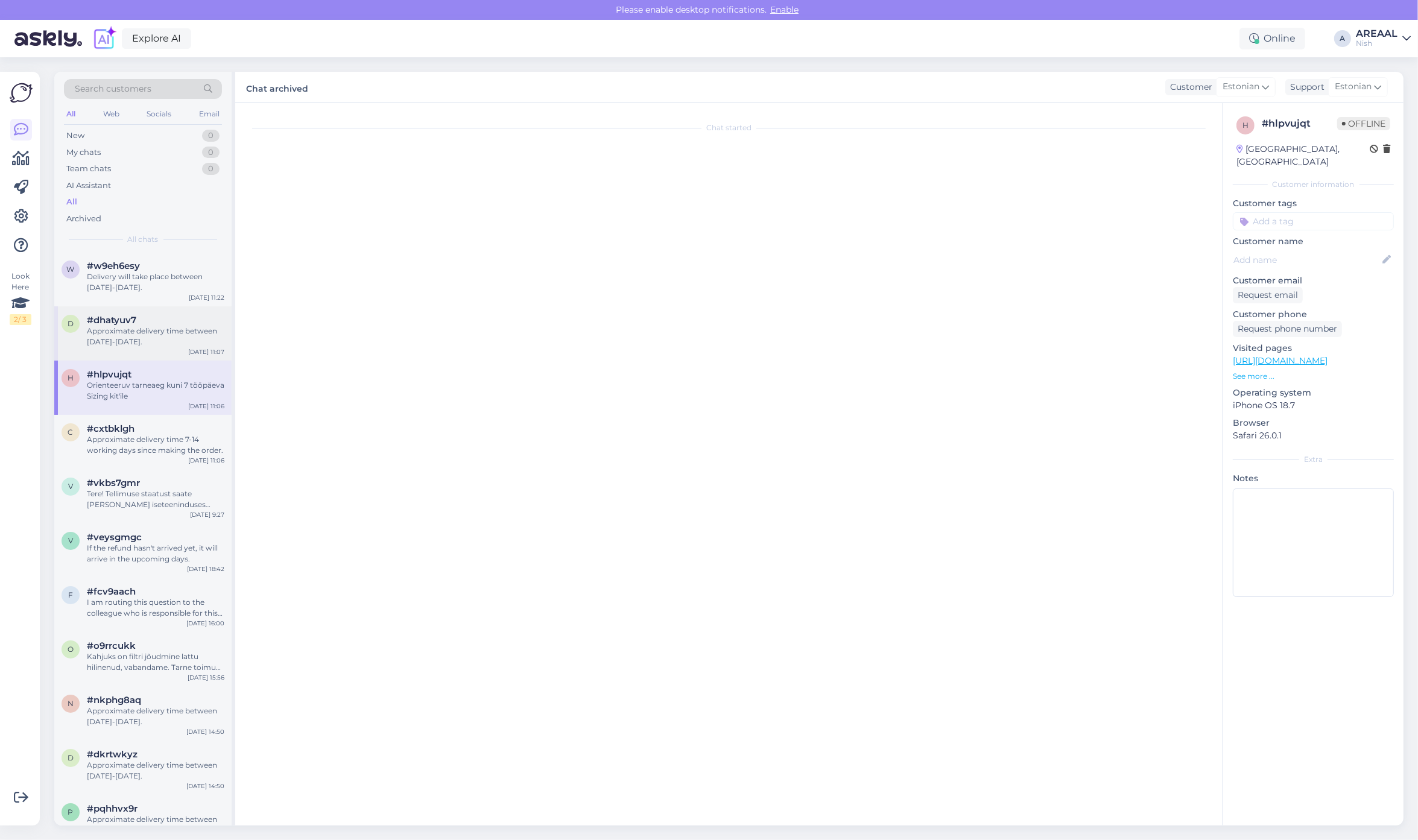
scroll to position [0, 0]
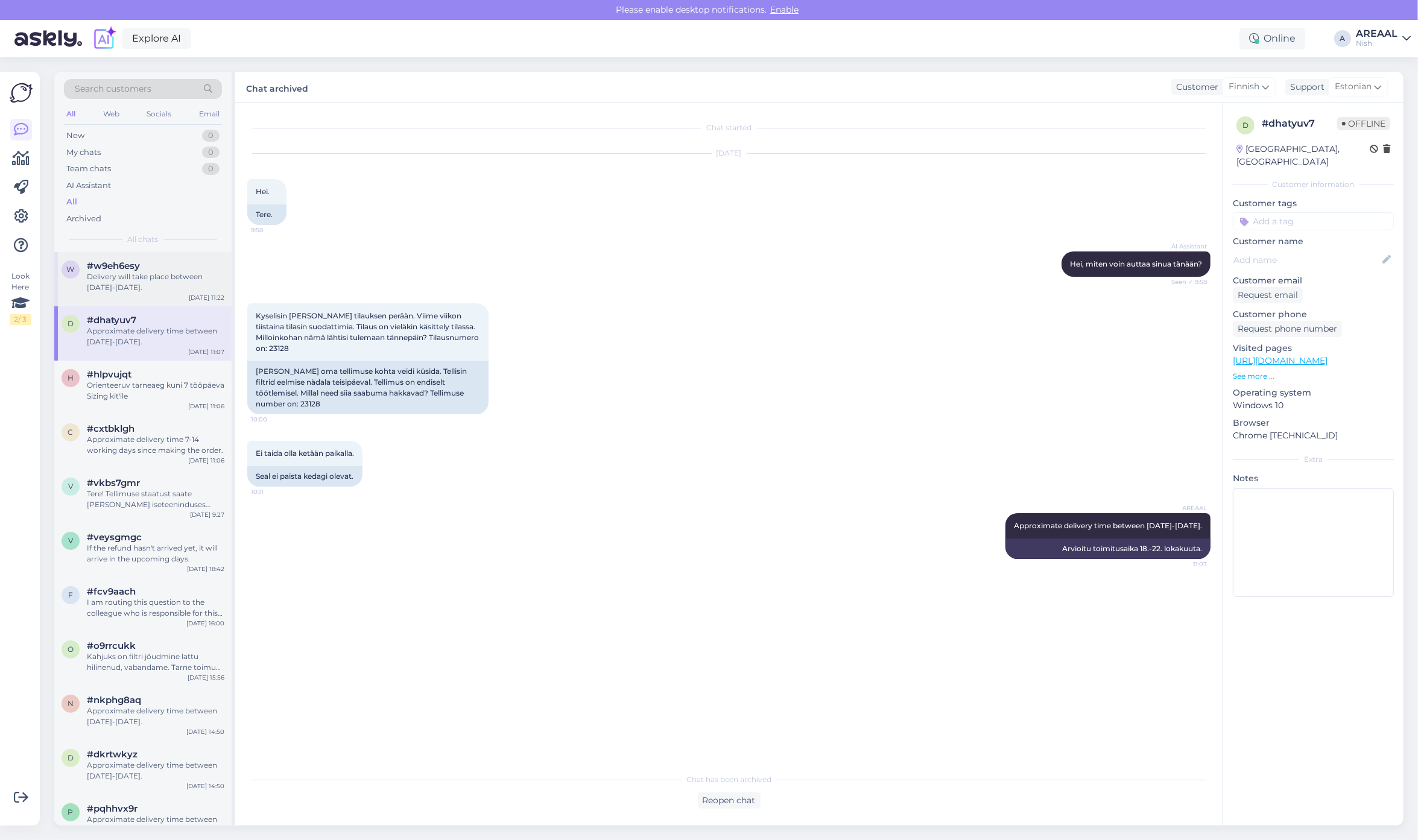
click at [131, 268] on span "#w9eh6esy" at bounding box center [113, 266] width 53 height 11
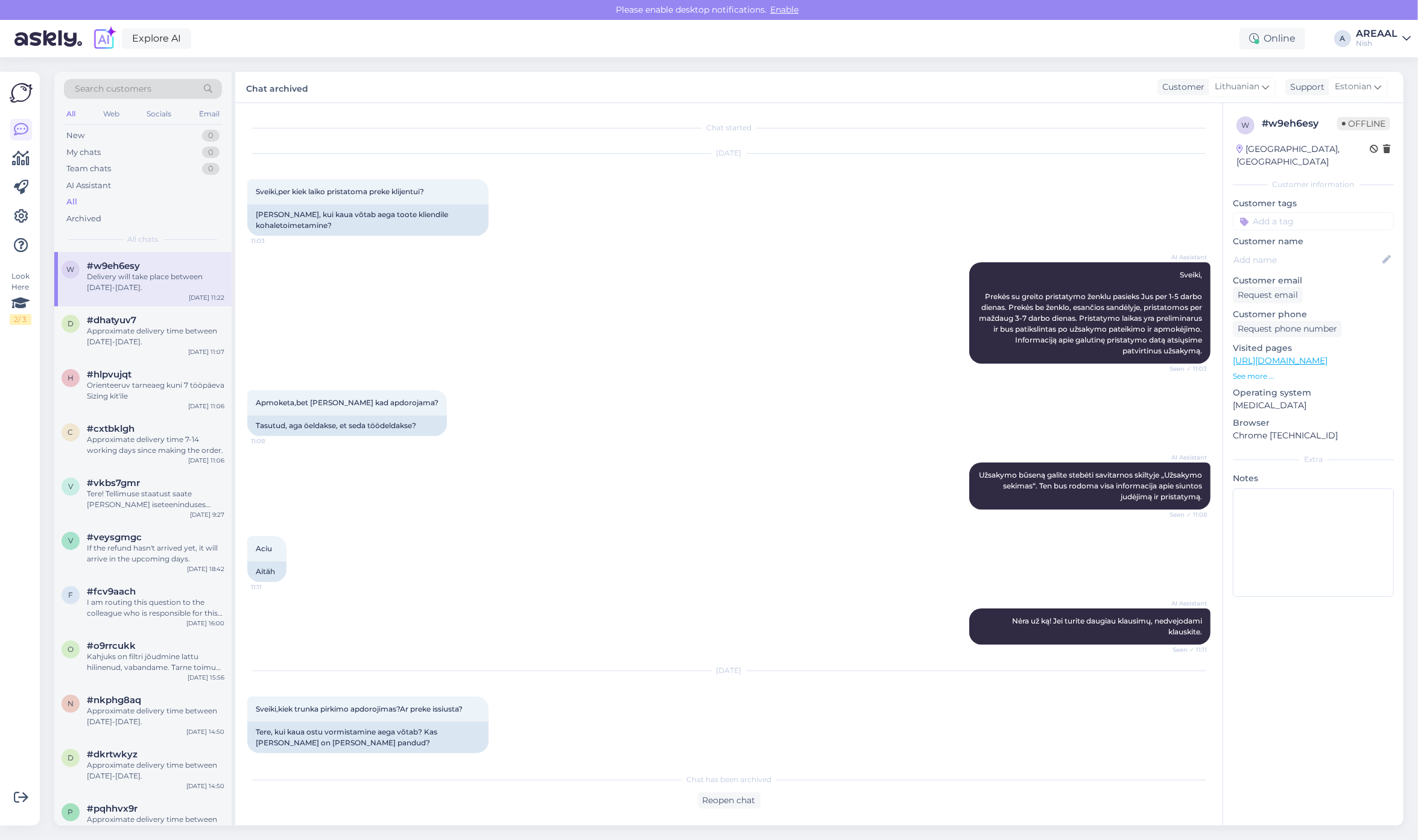
scroll to position [1085, 0]
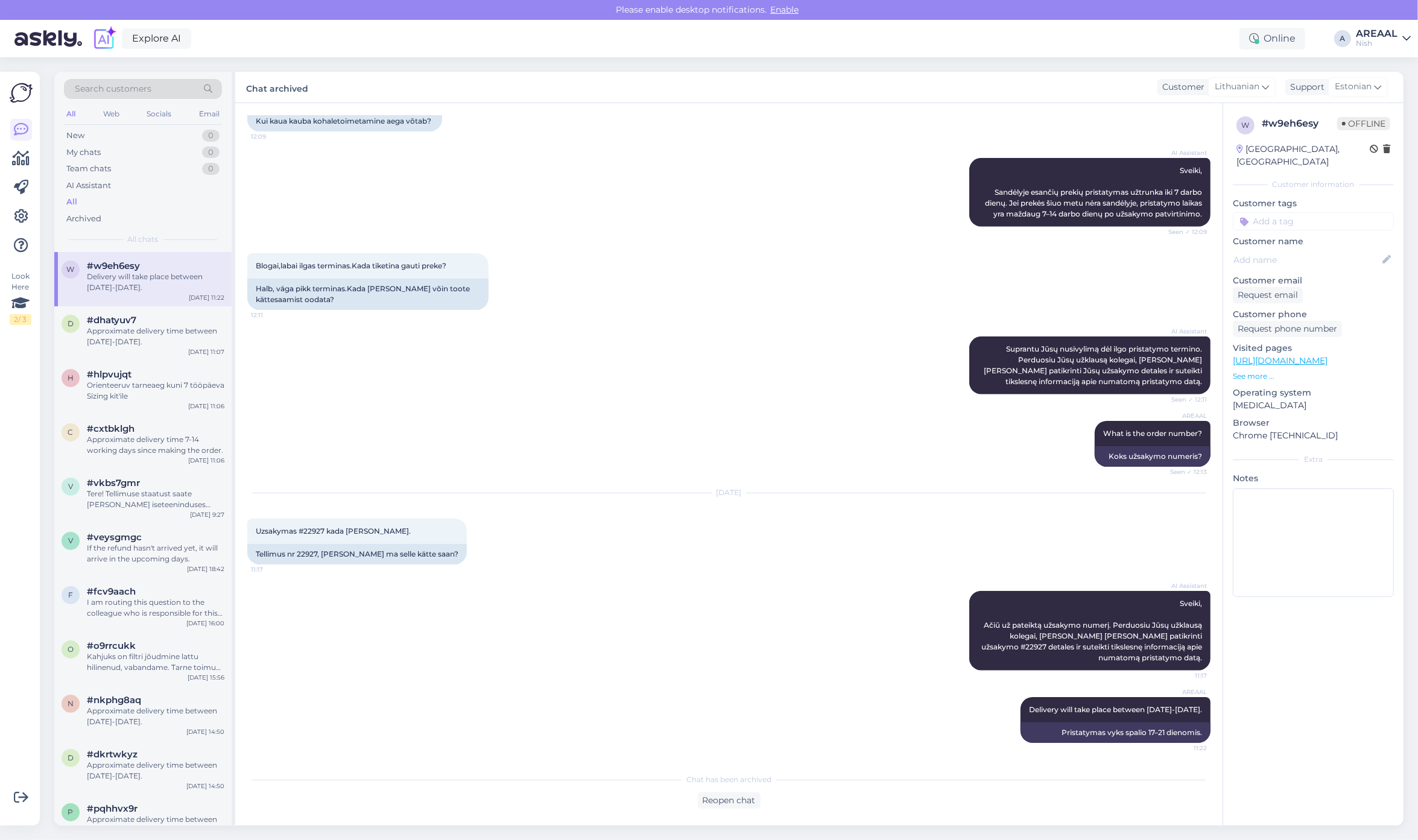
click at [1398, 37] on link "AREAAL Nish" at bounding box center [1383, 38] width 55 height 20
click at [1389, 66] on button "Open" at bounding box center [1384, 67] width 34 height 19
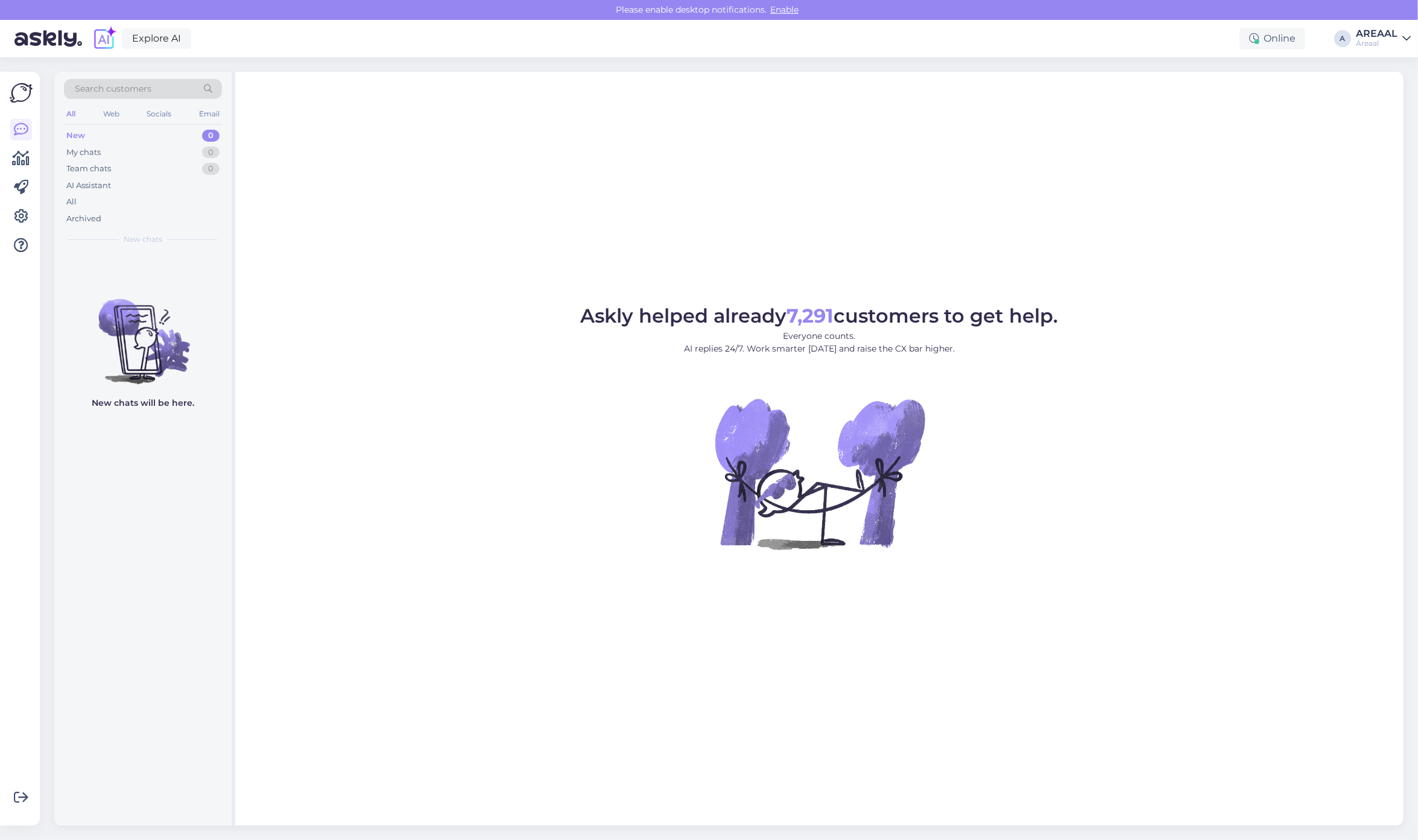
click at [1236, 103] on div "Askly helped already 7,291 customers to get help. Everyone counts. AI replies 2…" at bounding box center [818, 448] width 1168 height 753
click at [196, 200] on div "All" at bounding box center [143, 202] width 158 height 17
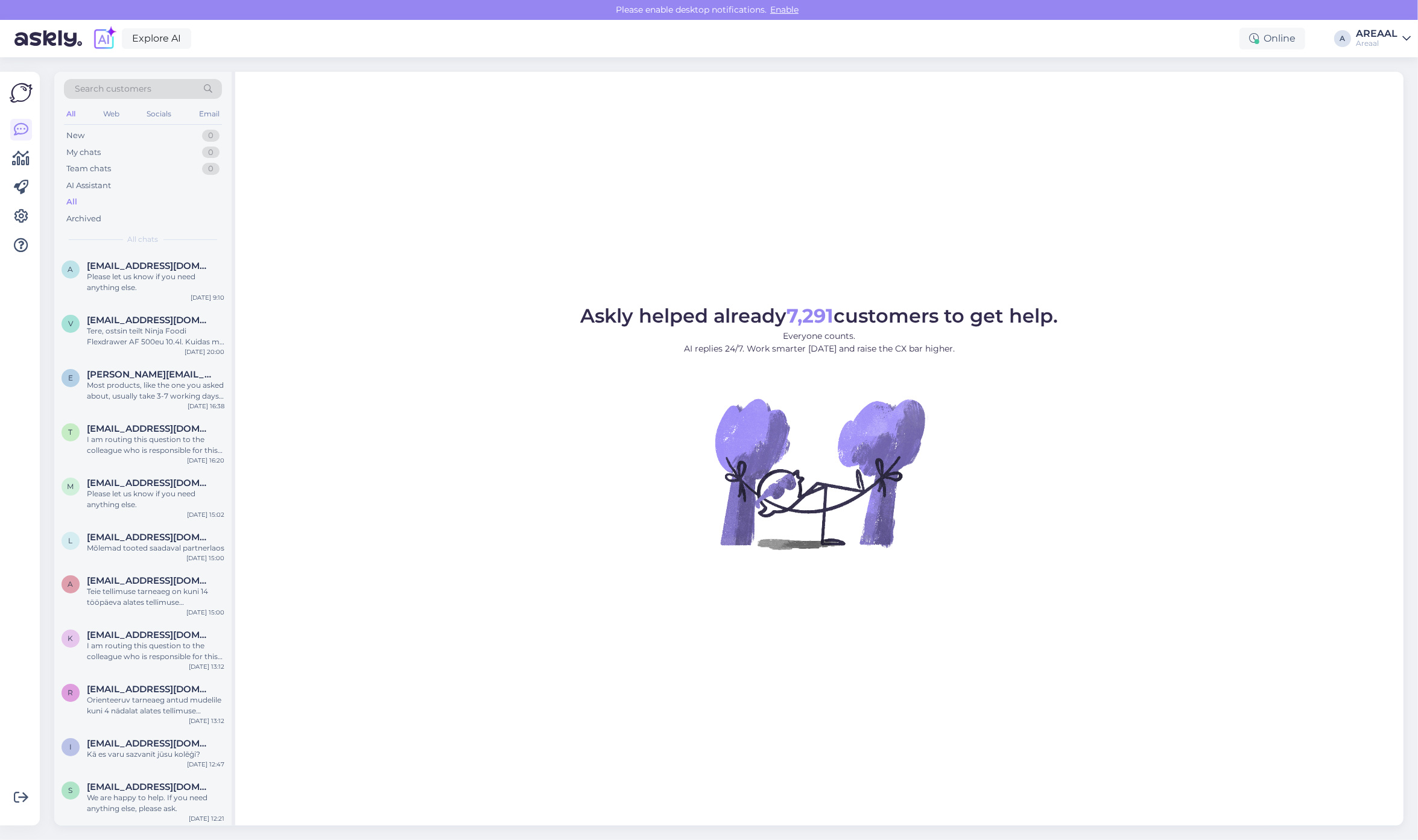
click at [746, 174] on div "Askly helped already 7,291 customers to get help. Everyone counts. AI replies 2…" at bounding box center [818, 448] width 1168 height 753
click at [1063, 297] on div "Askly helped already 7,291 customers to get help. Everyone counts. AI replies 2…" at bounding box center [818, 448] width 1168 height 753
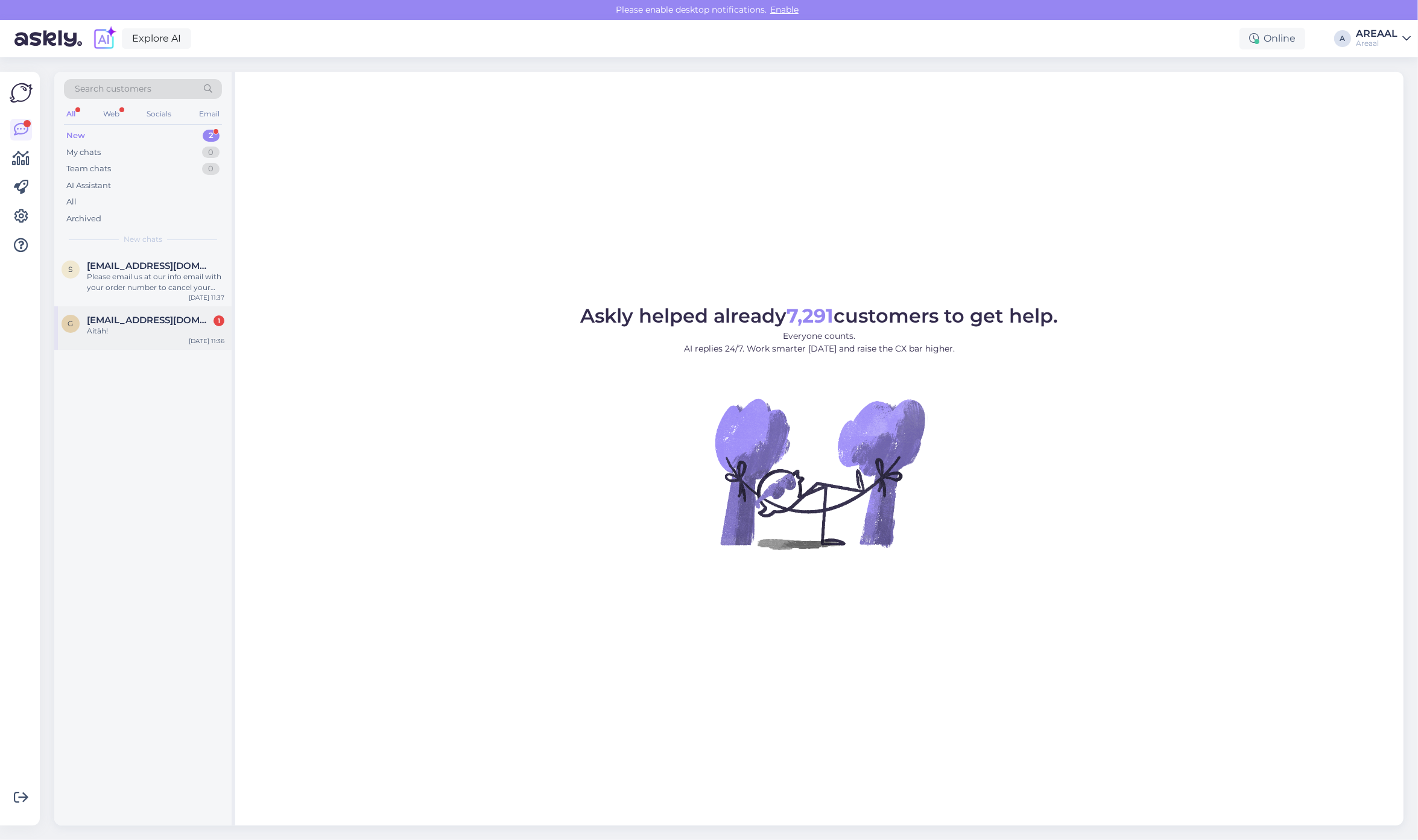
click at [159, 329] on div "Aitäh!" at bounding box center [156, 331] width 137 height 11
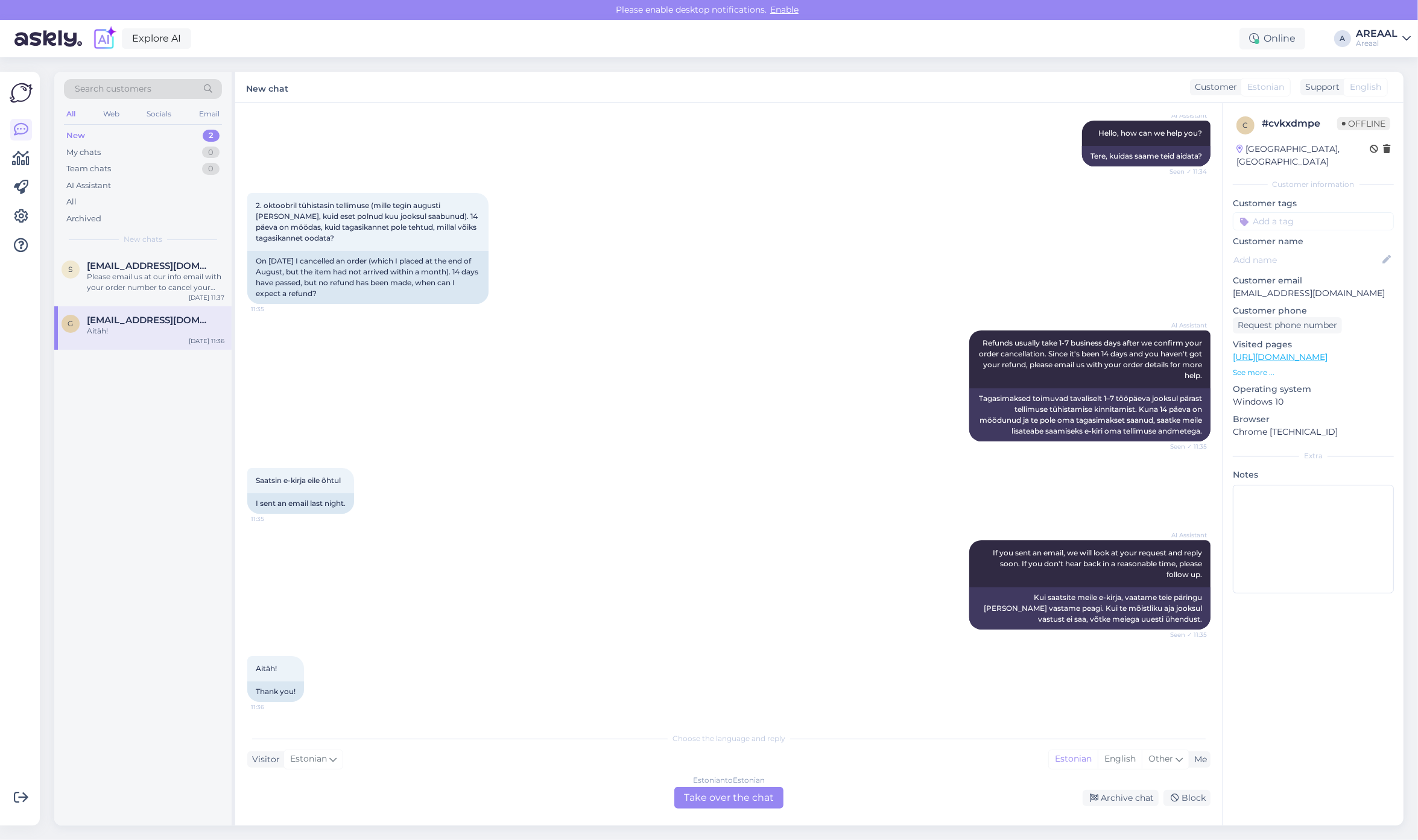
click at [728, 789] on div "Estonian to Estonian Take over the chat" at bounding box center [729, 797] width 109 height 22
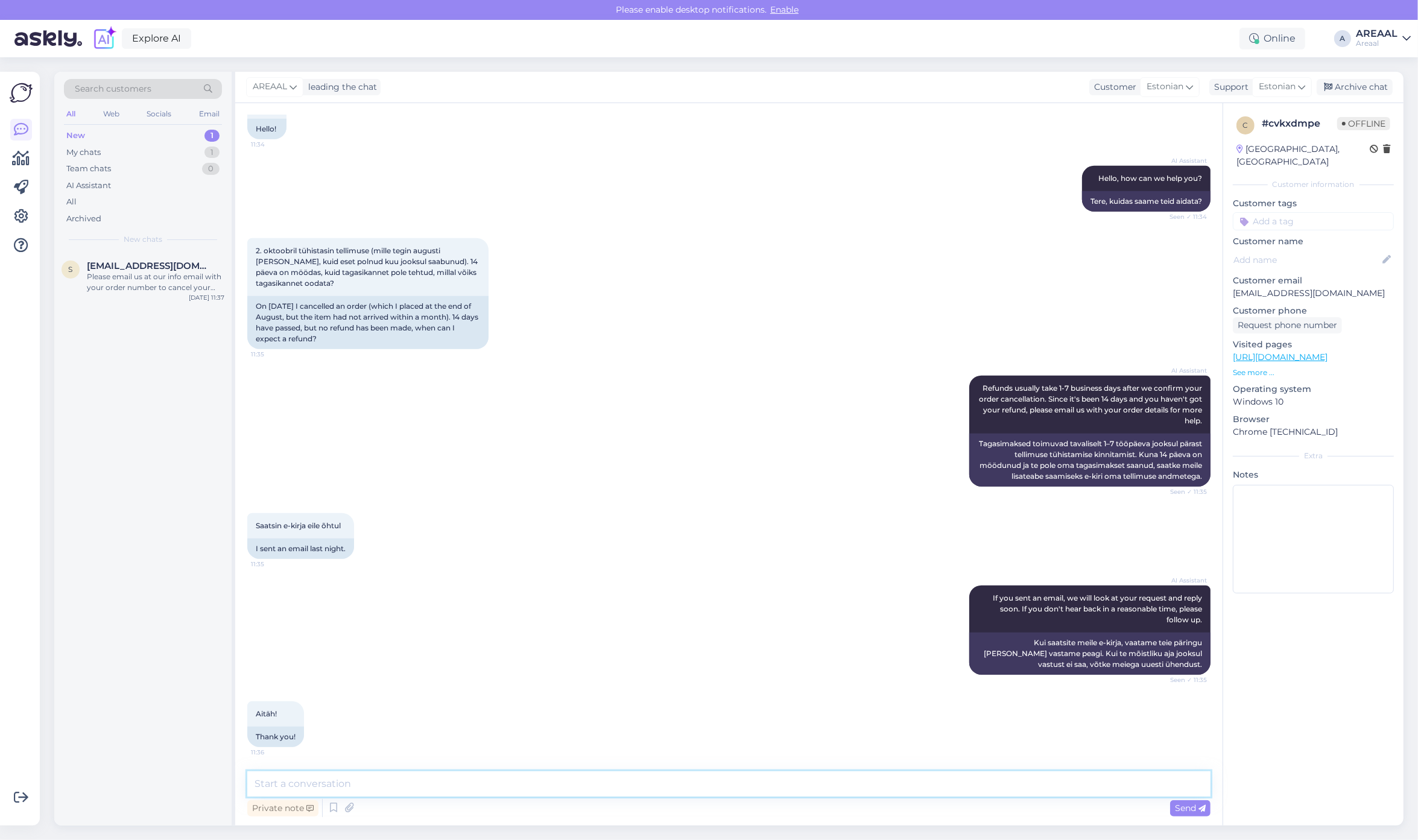
click at [728, 789] on textarea at bounding box center [728, 783] width 963 height 26
type textarea "Teie kirjale vastatakse 1-2 päeva jooksul"
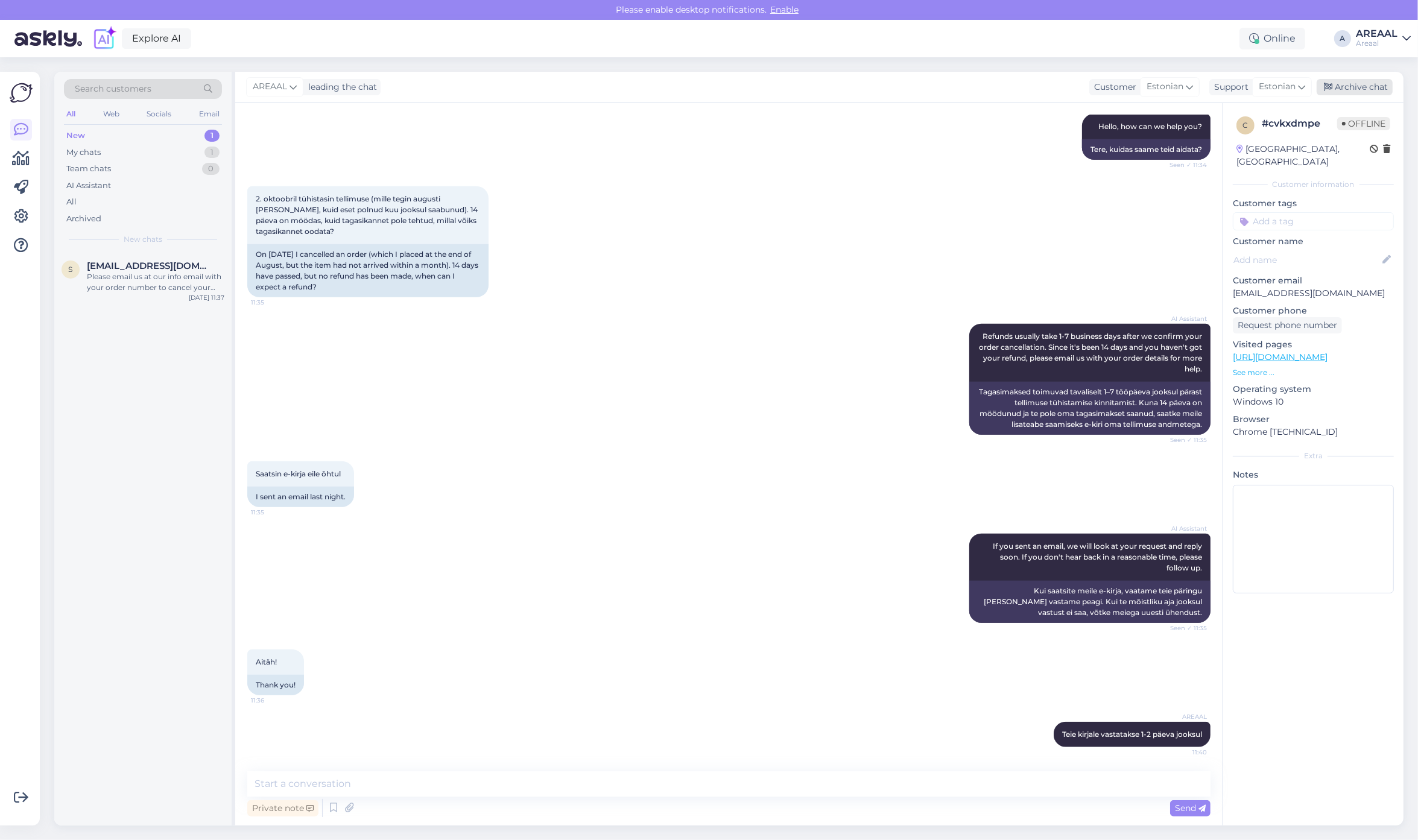
click at [1363, 86] on div "Archive chat" at bounding box center [1354, 88] width 76 height 17
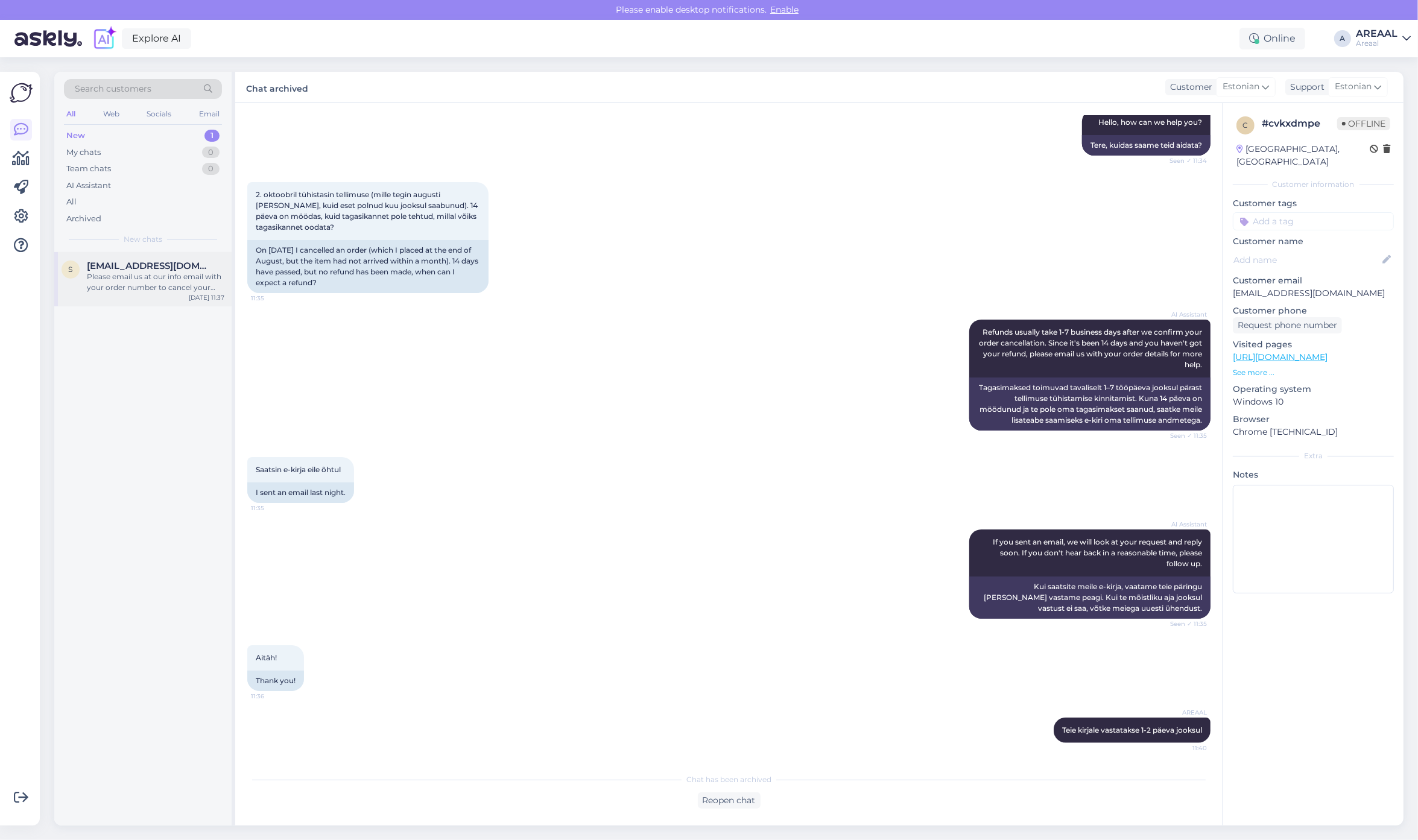
click at [187, 269] on div "[EMAIL_ADDRESS][DOMAIN_NAME]" at bounding box center [156, 266] width 137 height 11
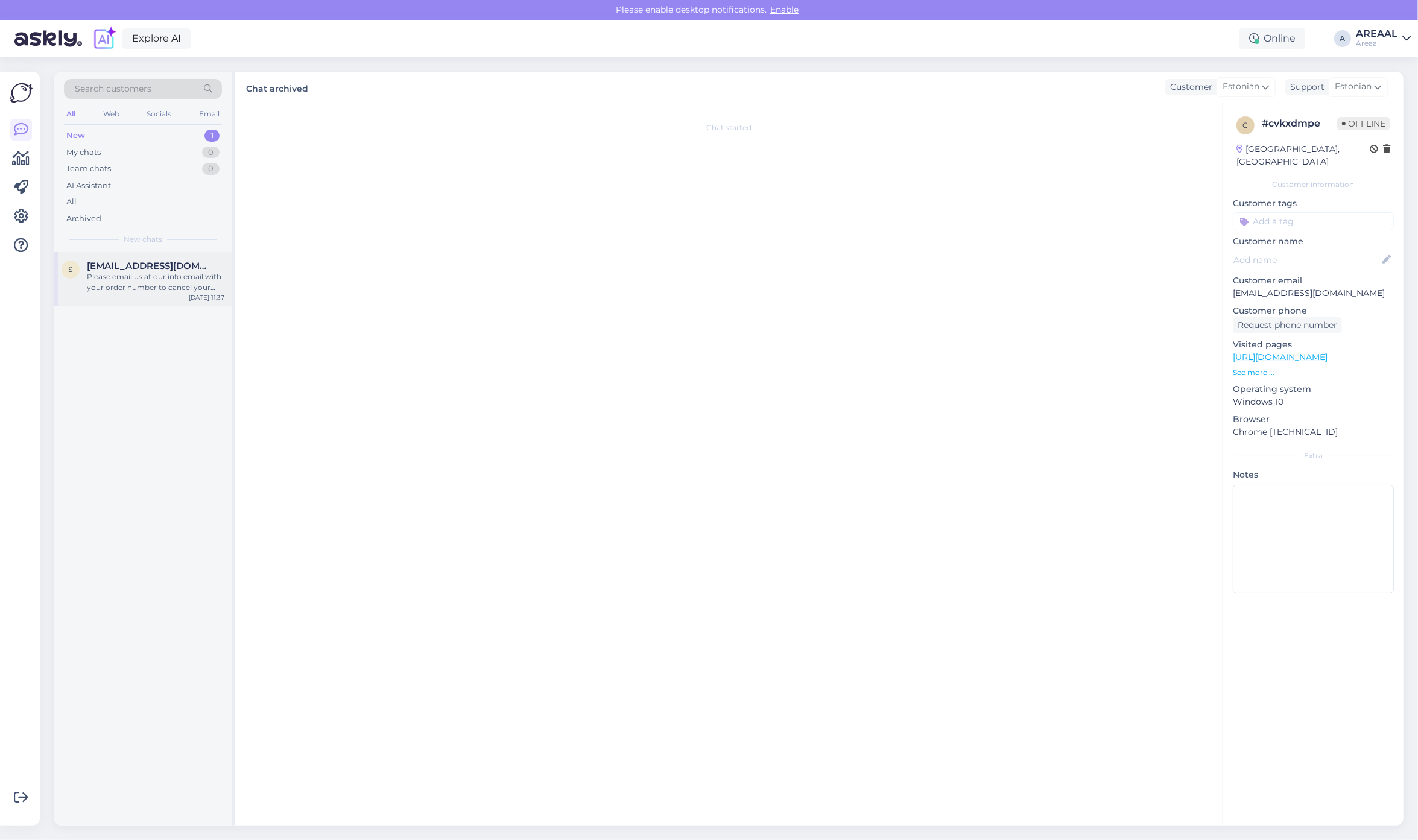
scroll to position [1037, 0]
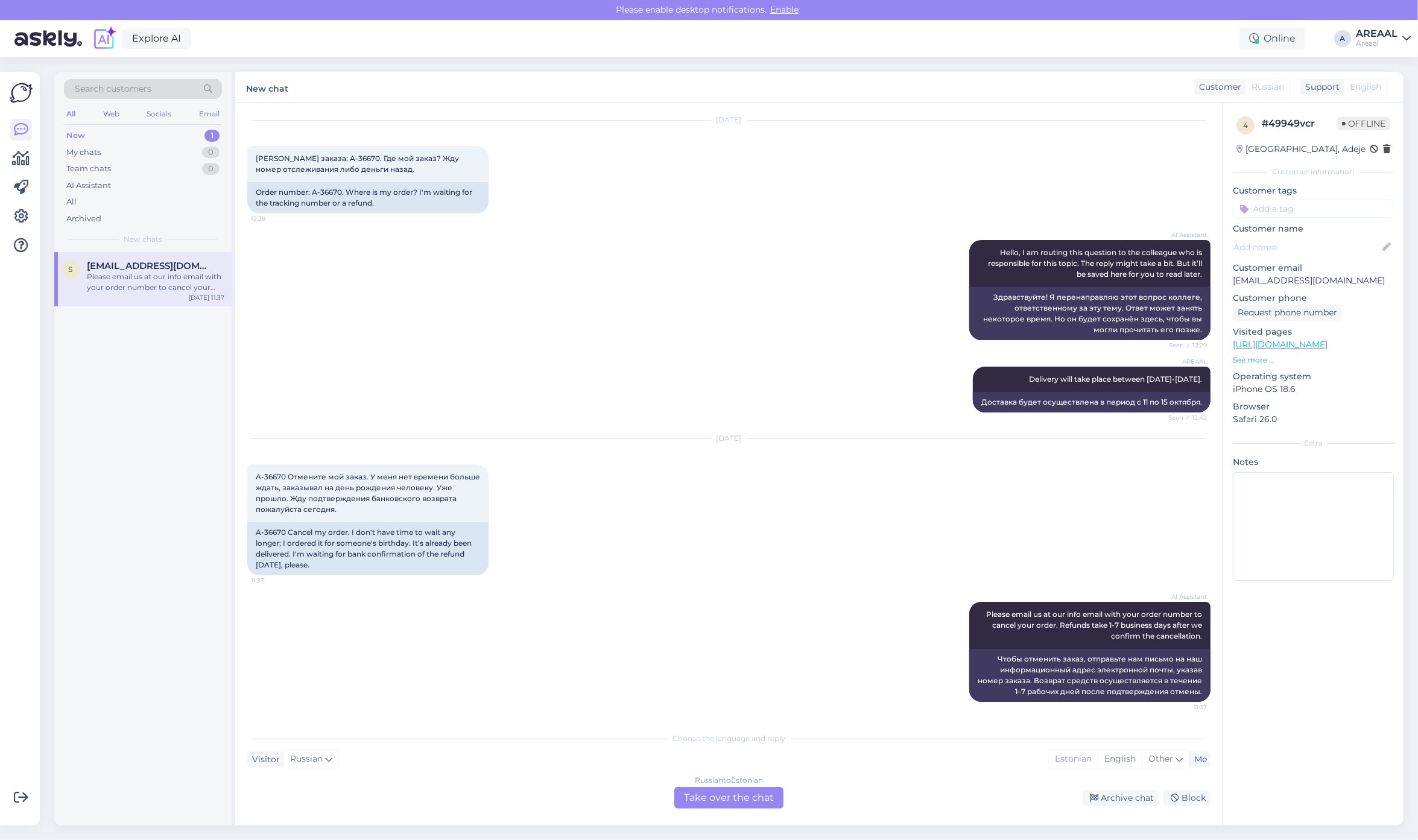
click at [707, 793] on div "Russian to Estonian Take over the chat" at bounding box center [729, 797] width 109 height 22
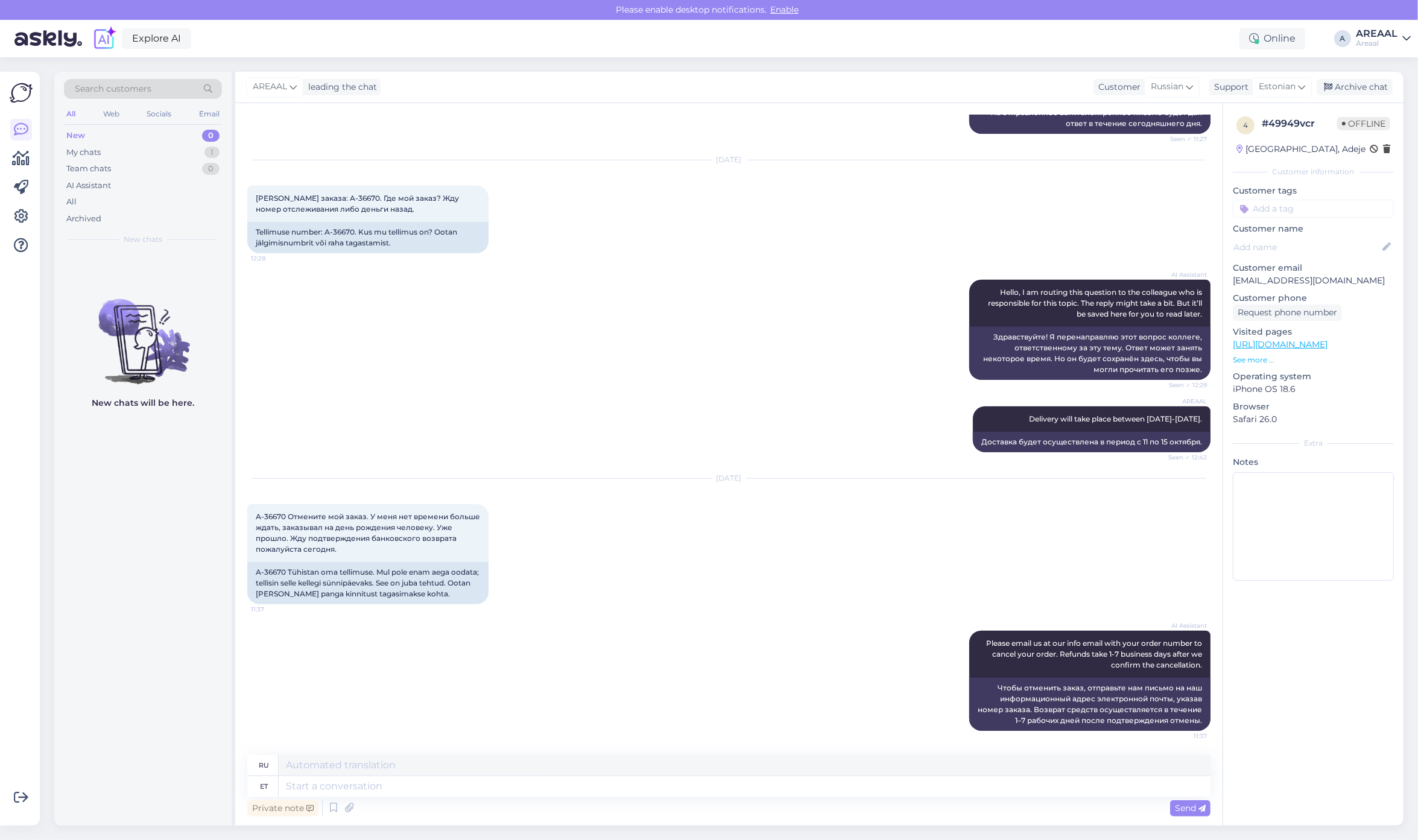
click at [707, 793] on textarea at bounding box center [744, 786] width 932 height 20
type textarea "Teioe k"
type textarea "Тейое"
type textarea "Teie s"
type textarea "Твой"
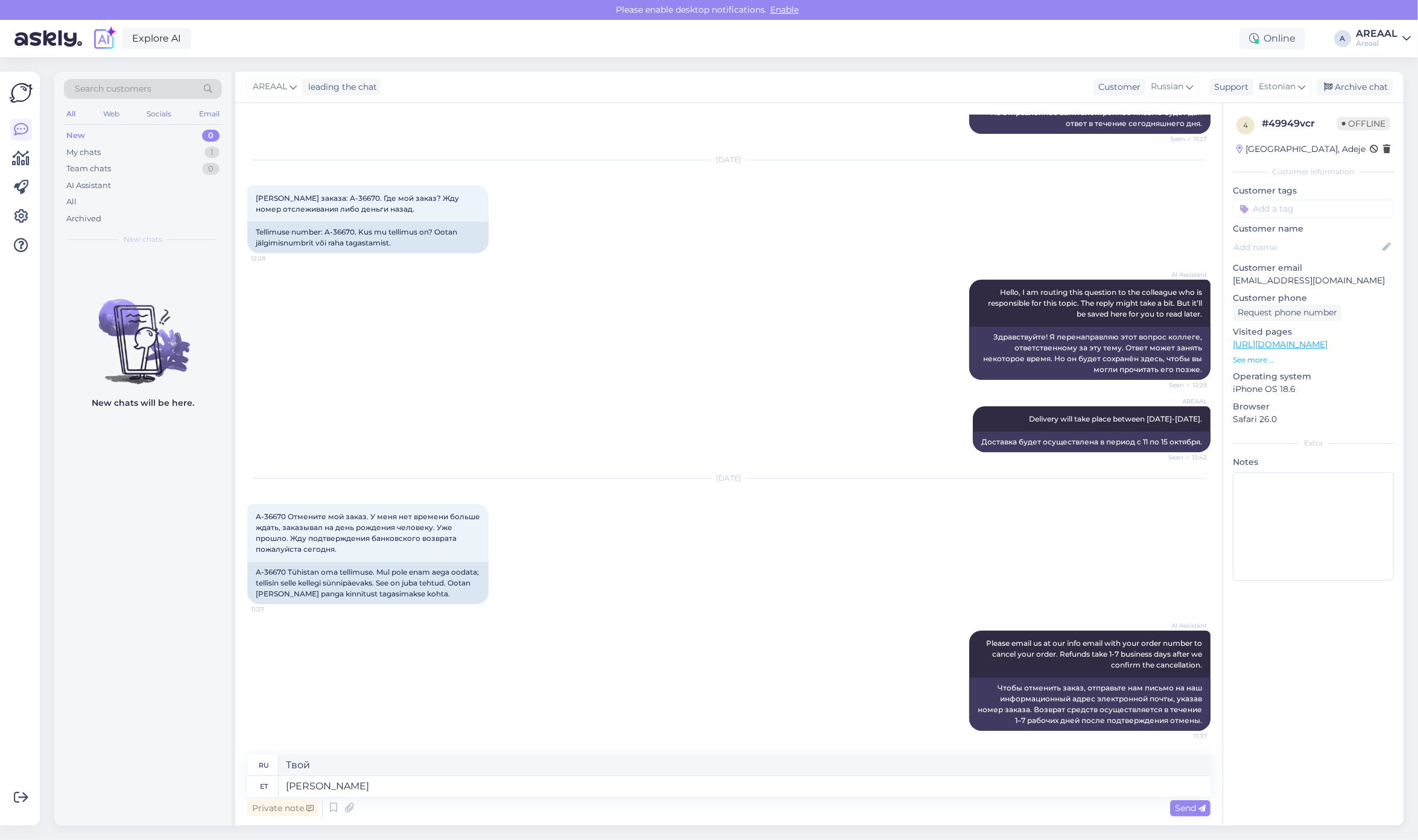
type textarea "Teie saadetud k"
type textarea "Отправлено вами"
type textarea "Teie saadetud kirjale v"
type textarea "На письмо, которое вы отправили"
type textarea "Teie saadetud kirjale vastatase kun"
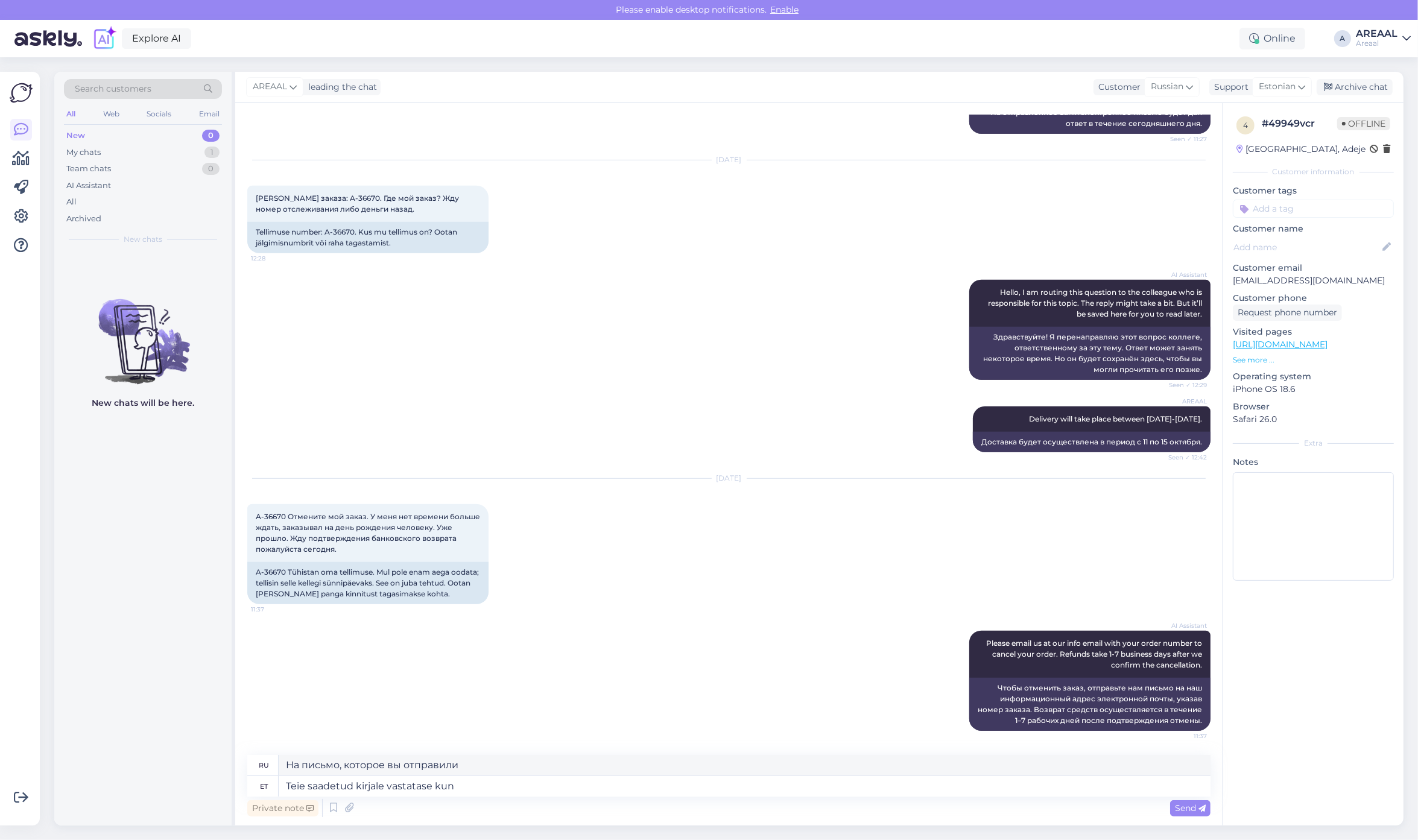
type textarea "Ответ на ваше сообщение:"
type textarea "Teie saadetud kirjale vastatase kuni 1 tö"
type textarea "Коэффициент отклика на отправленное вами письмо составляет до 1."
type textarea "Teie saadetud kirjale vastatase kuni 1 tööpäeva joo"
type textarea "На ваше письмо будет дан ответ в течение 1 рабочего дня."
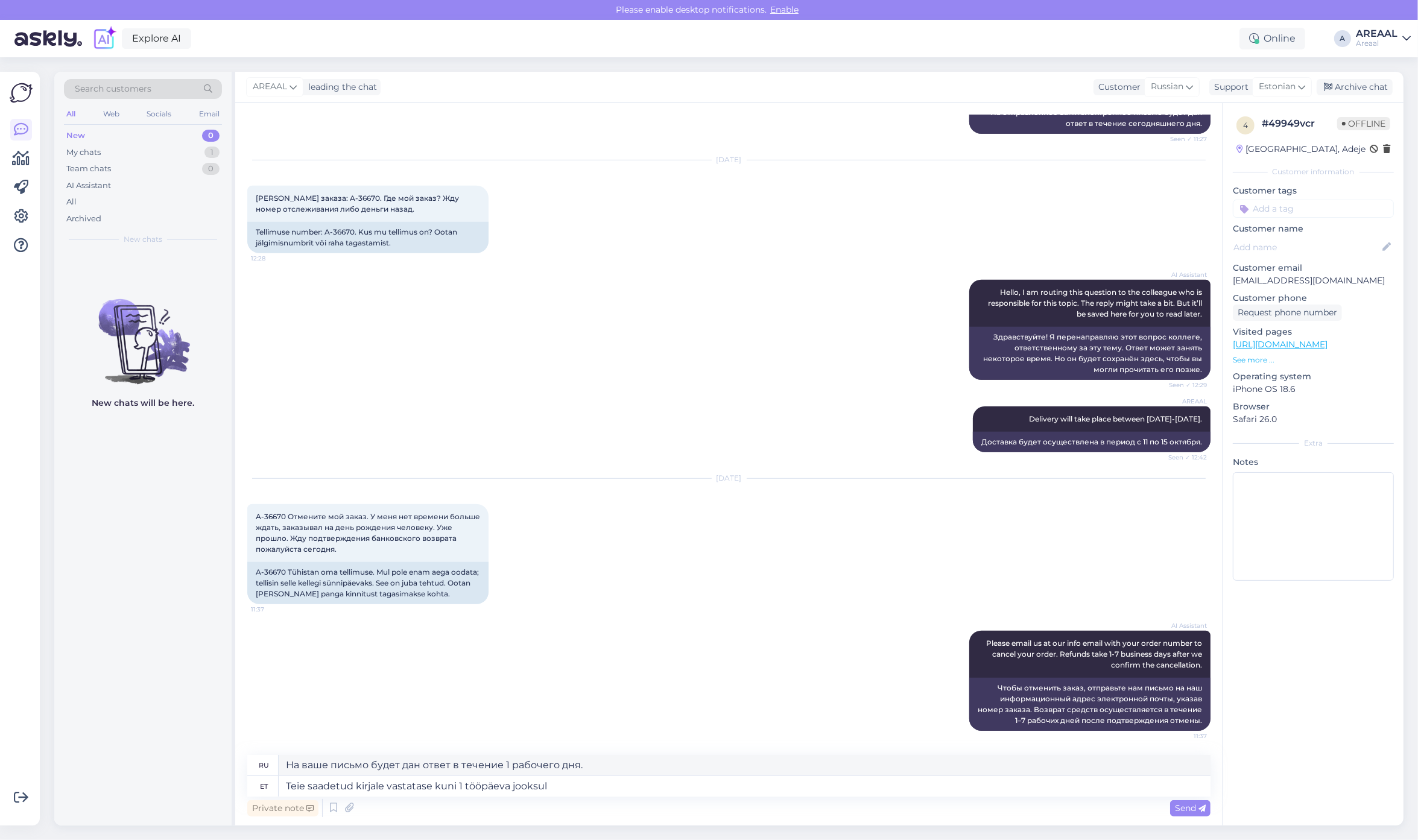
type textarea "Teie saadetud kirjale vastatase kuni 1 tööpäeva jooksul."
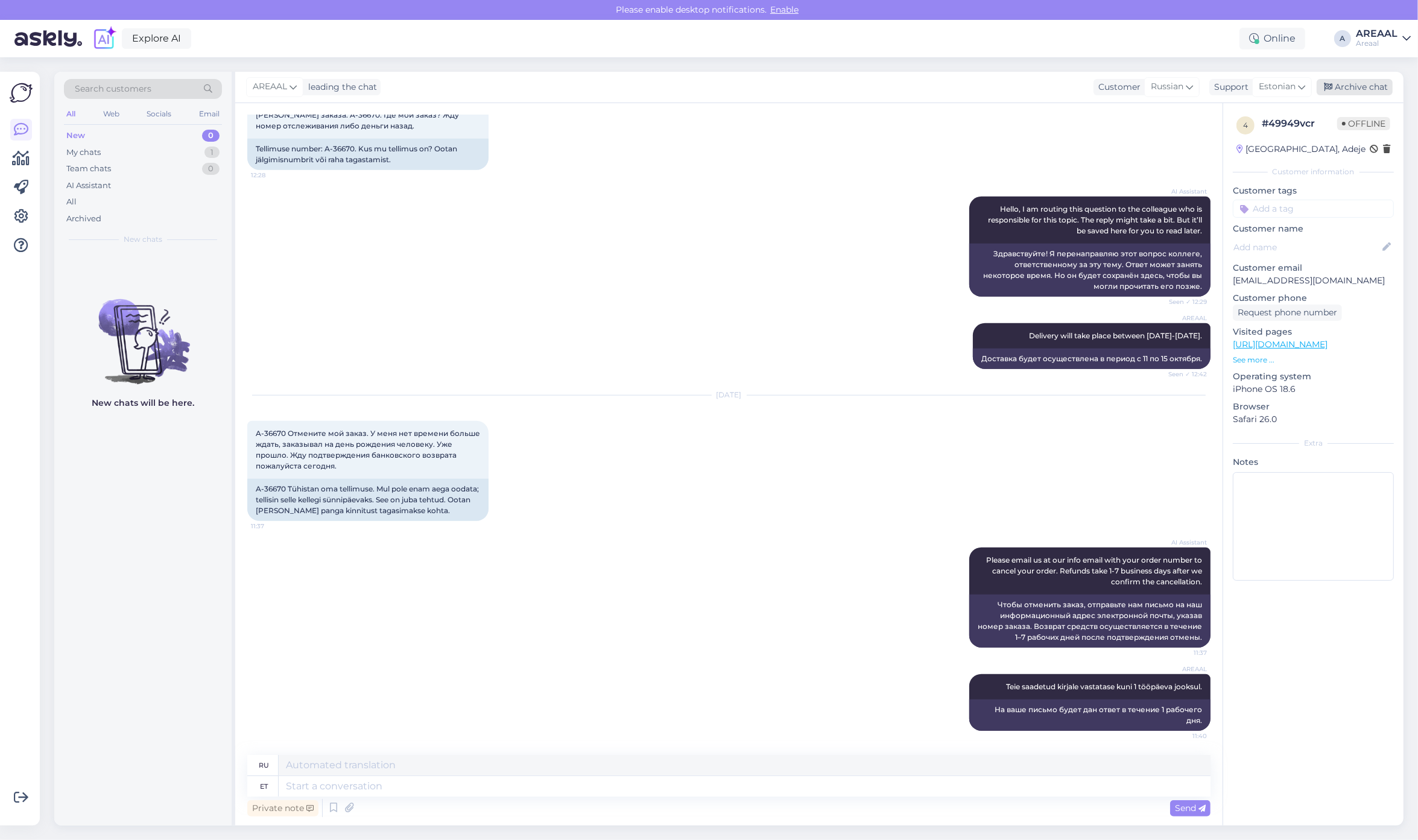
click at [1346, 94] on div "Archive chat" at bounding box center [1354, 88] width 76 height 17
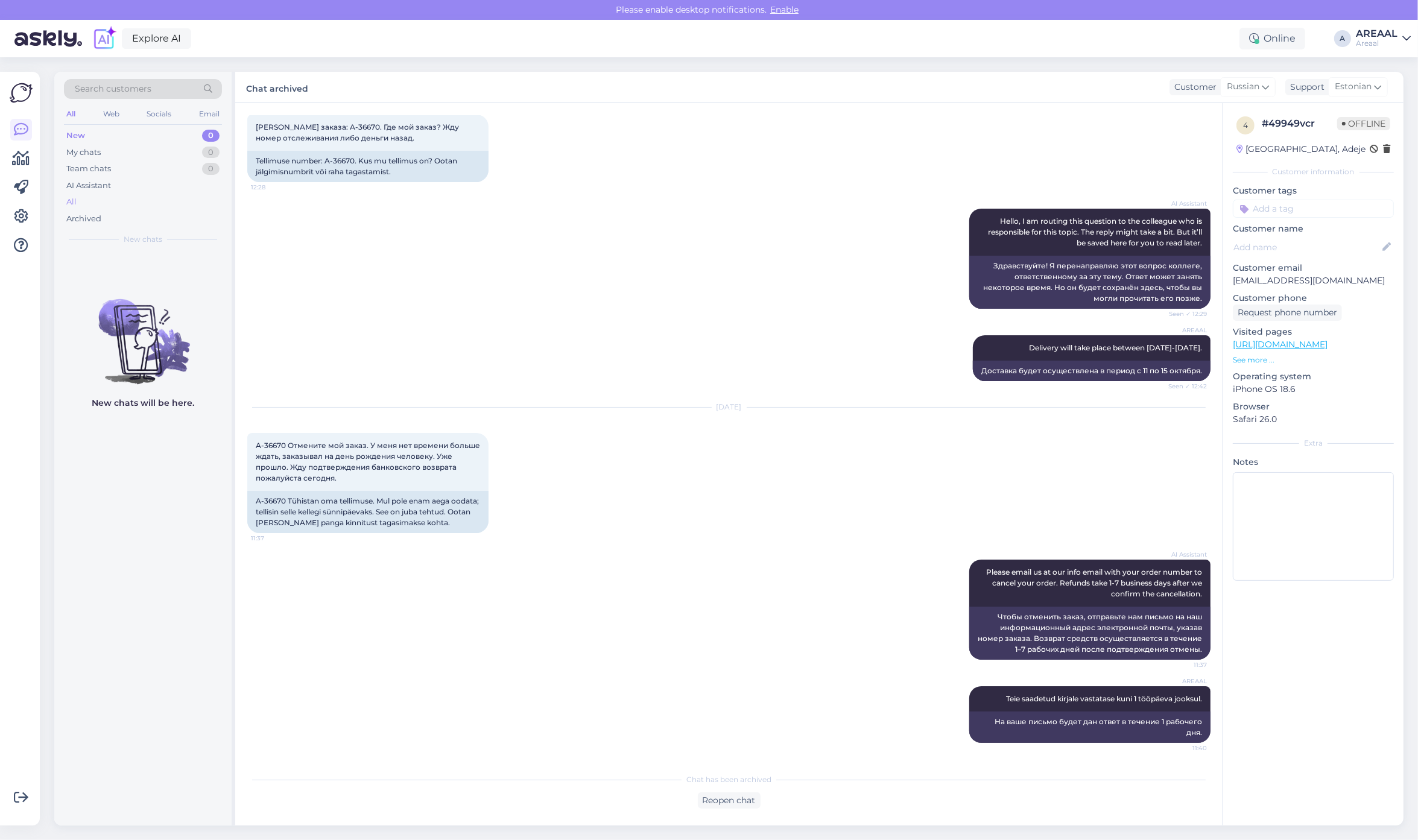
click at [116, 206] on div "All" at bounding box center [143, 202] width 158 height 17
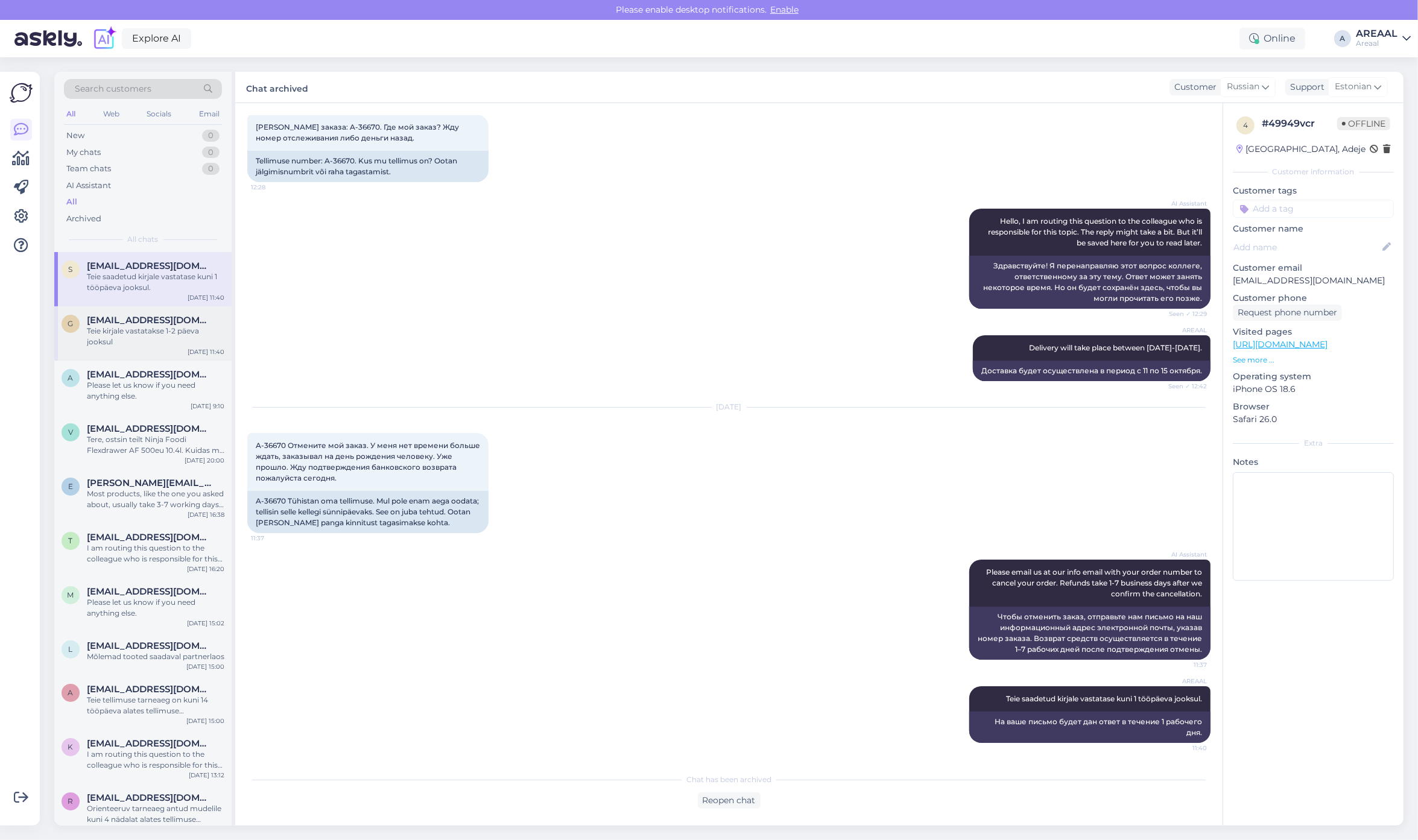
click at [140, 337] on div "Teie kirjale vastatakse 1-2 päeva jooksul" at bounding box center [156, 336] width 137 height 22
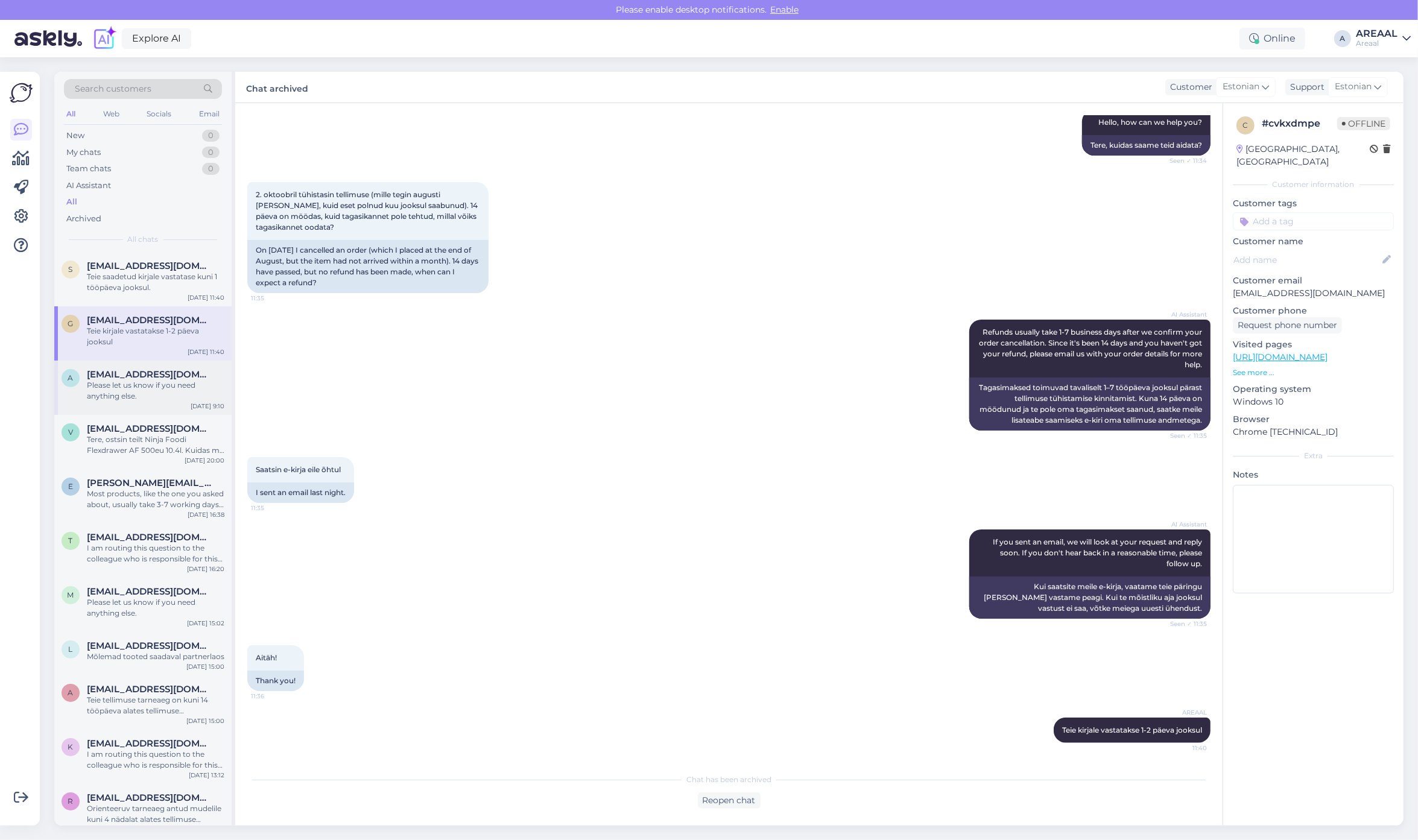
click at [150, 398] on div "Please let us know if you need anything else." at bounding box center [156, 390] width 137 height 22
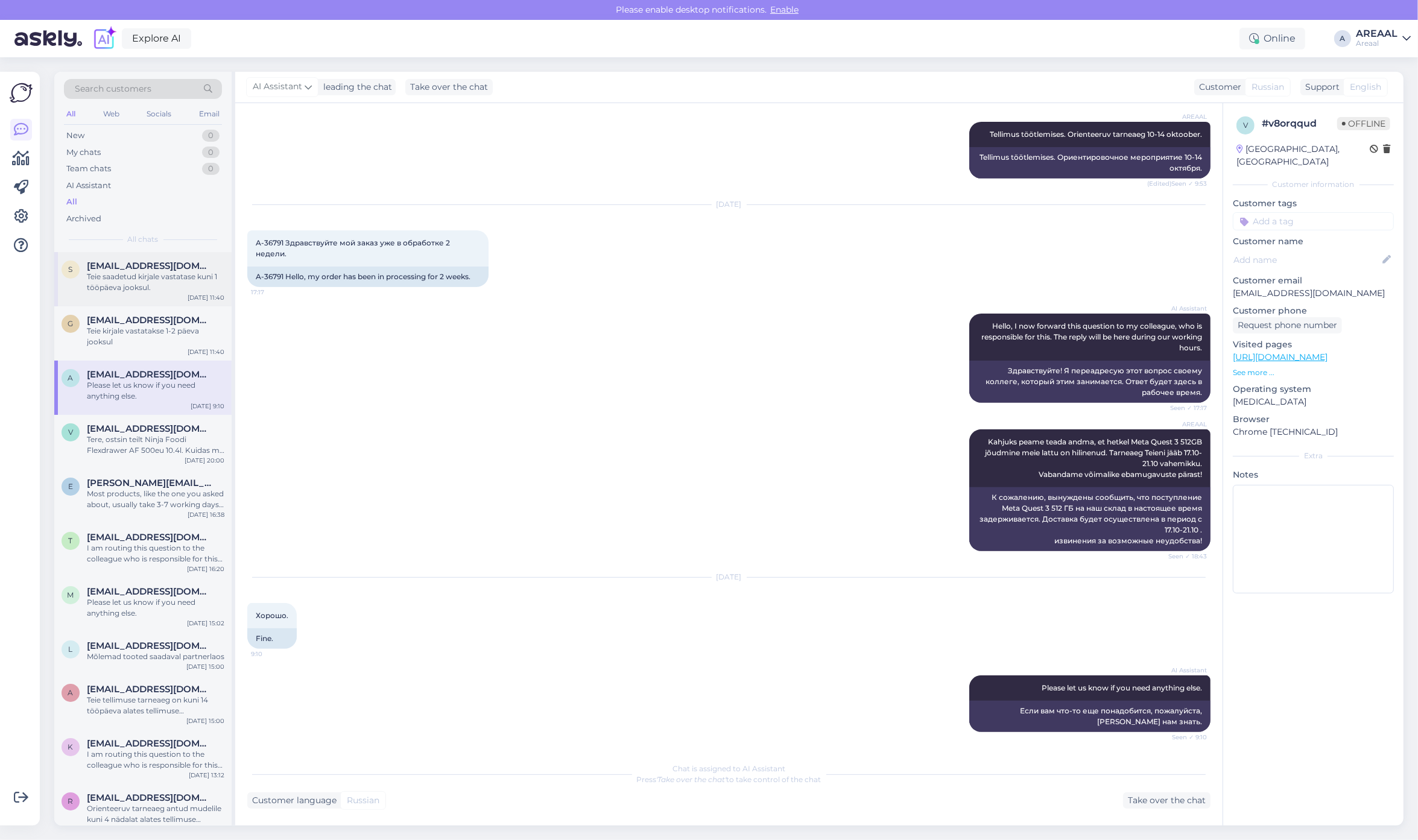
click at [152, 281] on div "Teie saadetud kirjale vastatase kuni 1 tööpäeva jooksul." at bounding box center [156, 282] width 137 height 22
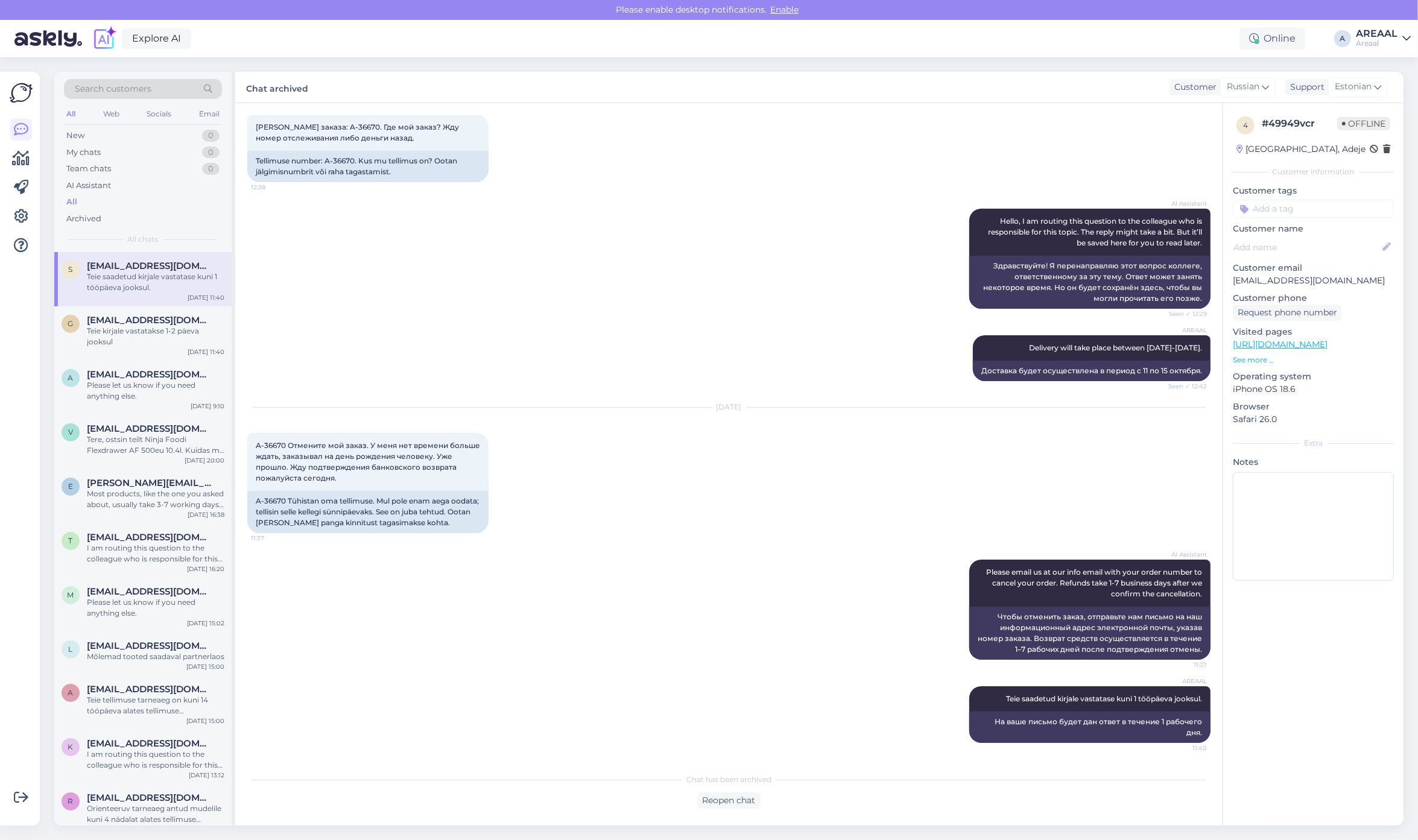
click at [1376, 42] on div "Areaal" at bounding box center [1376, 43] width 42 height 10
click at [1387, 89] on button "Open" at bounding box center [1384, 93] width 34 height 19
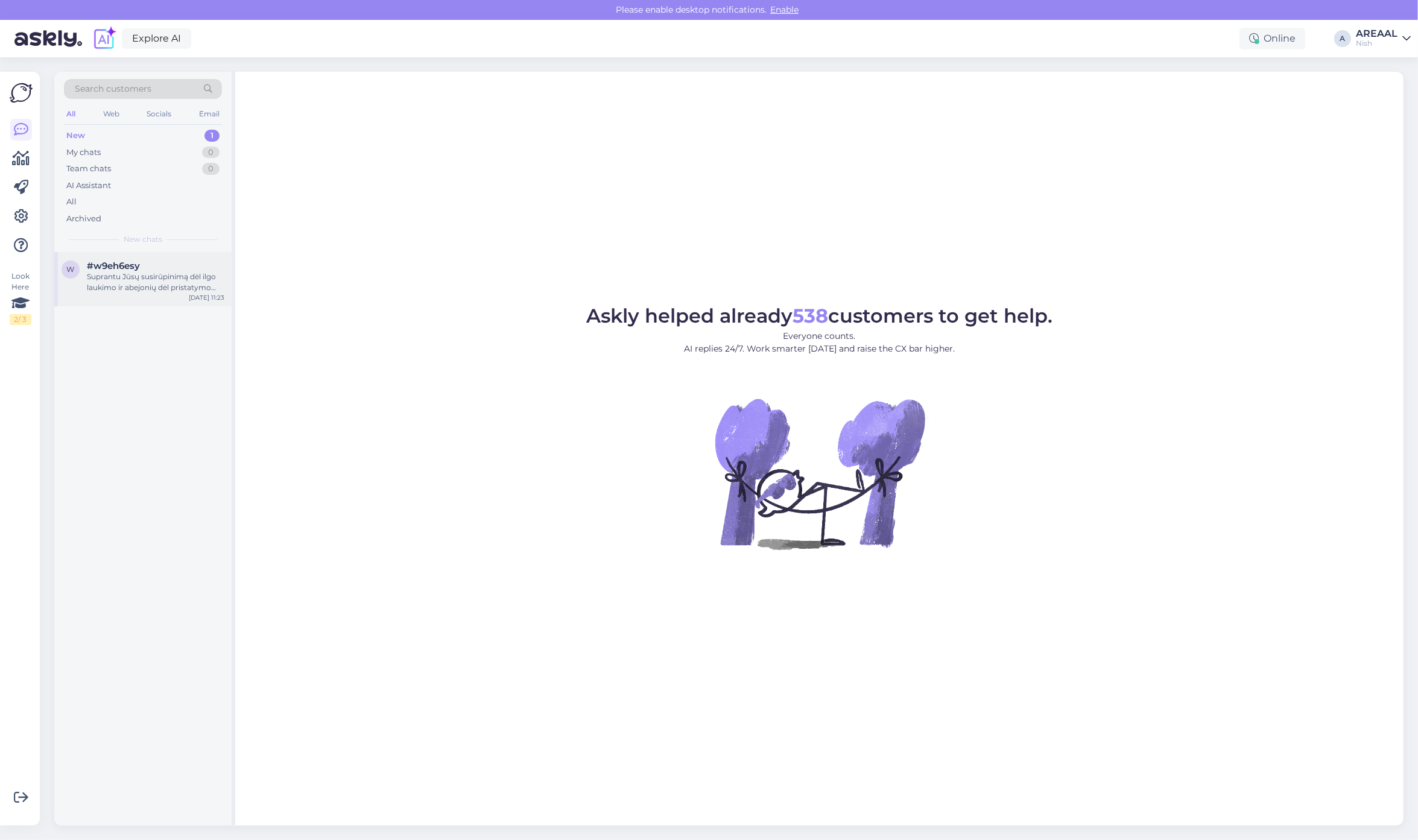
click at [146, 288] on div "Suprantu Jūsų susirūpinimą dėl ilgo laukimo ir abejonių dėl pristatymo datos. P…" at bounding box center [156, 282] width 137 height 22
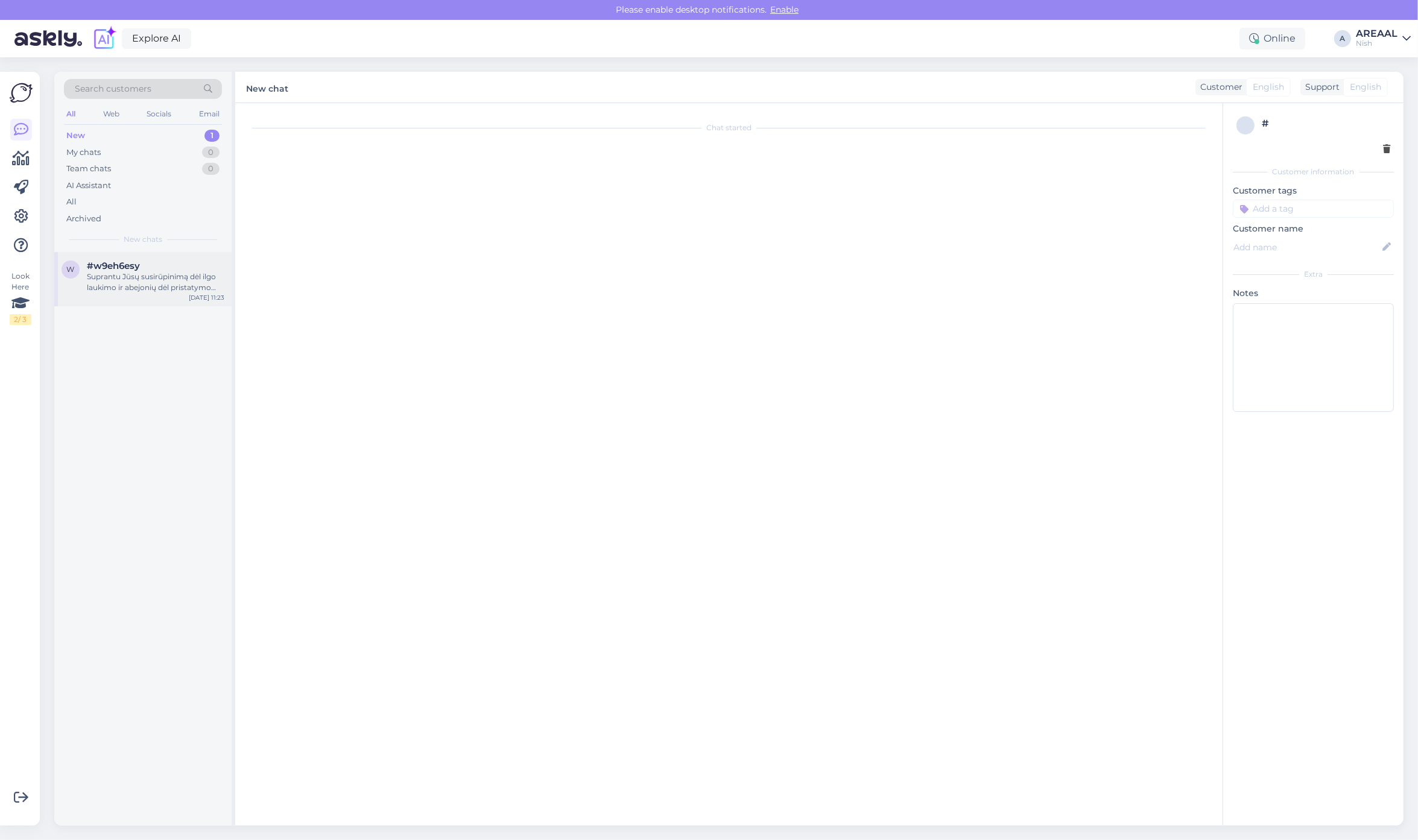
scroll to position [1294, 0]
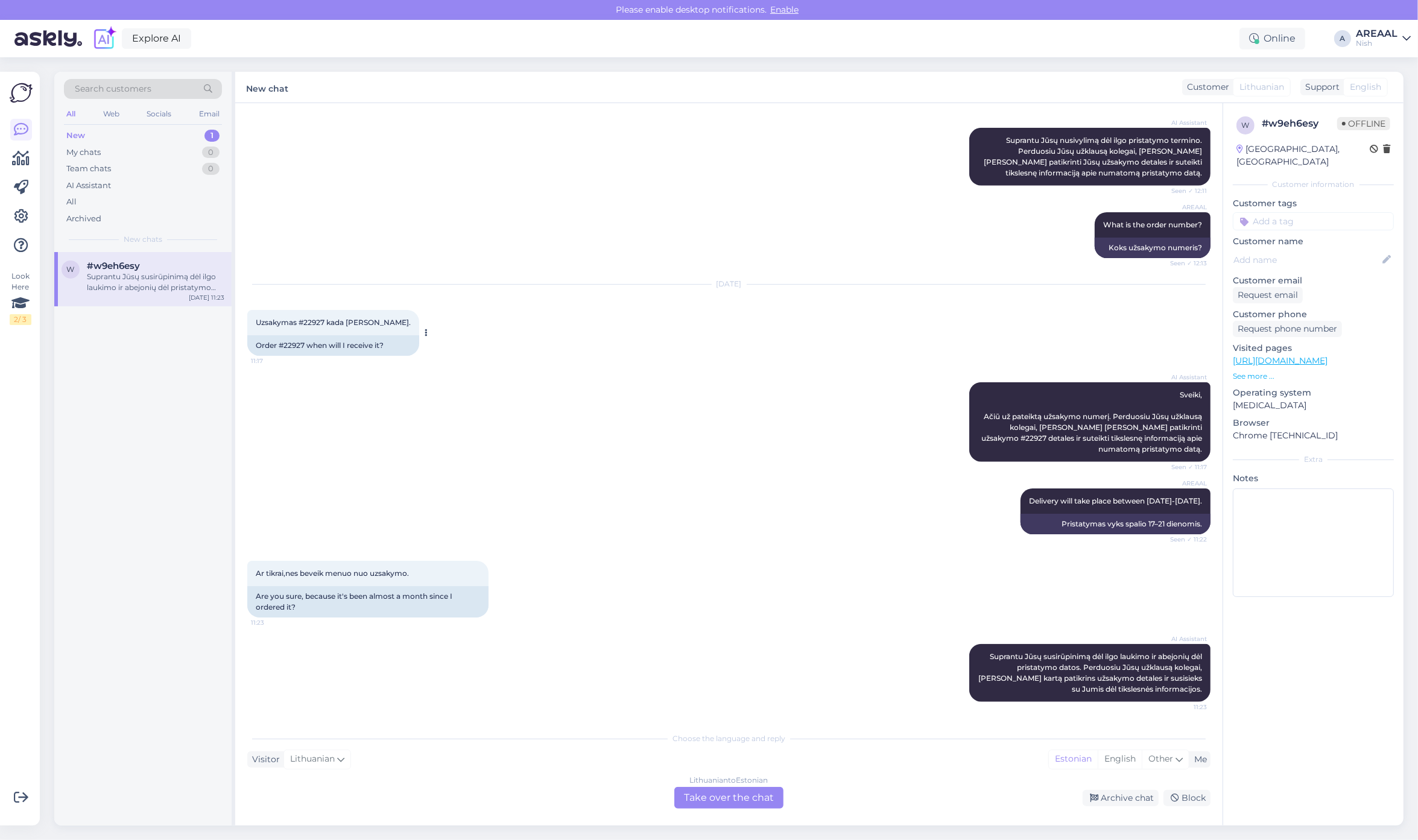
click at [318, 327] on div "Uzsakymas #22927 kada gausiu. 11:17" at bounding box center [333, 323] width 172 height 26
copy span "22927"
click at [1128, 688] on span "Suprantu Jūsų susirūpinimą dėl ilgo laukimo ir abejonių dėl pristatymo datos. P…" at bounding box center [1090, 672] width 226 height 42
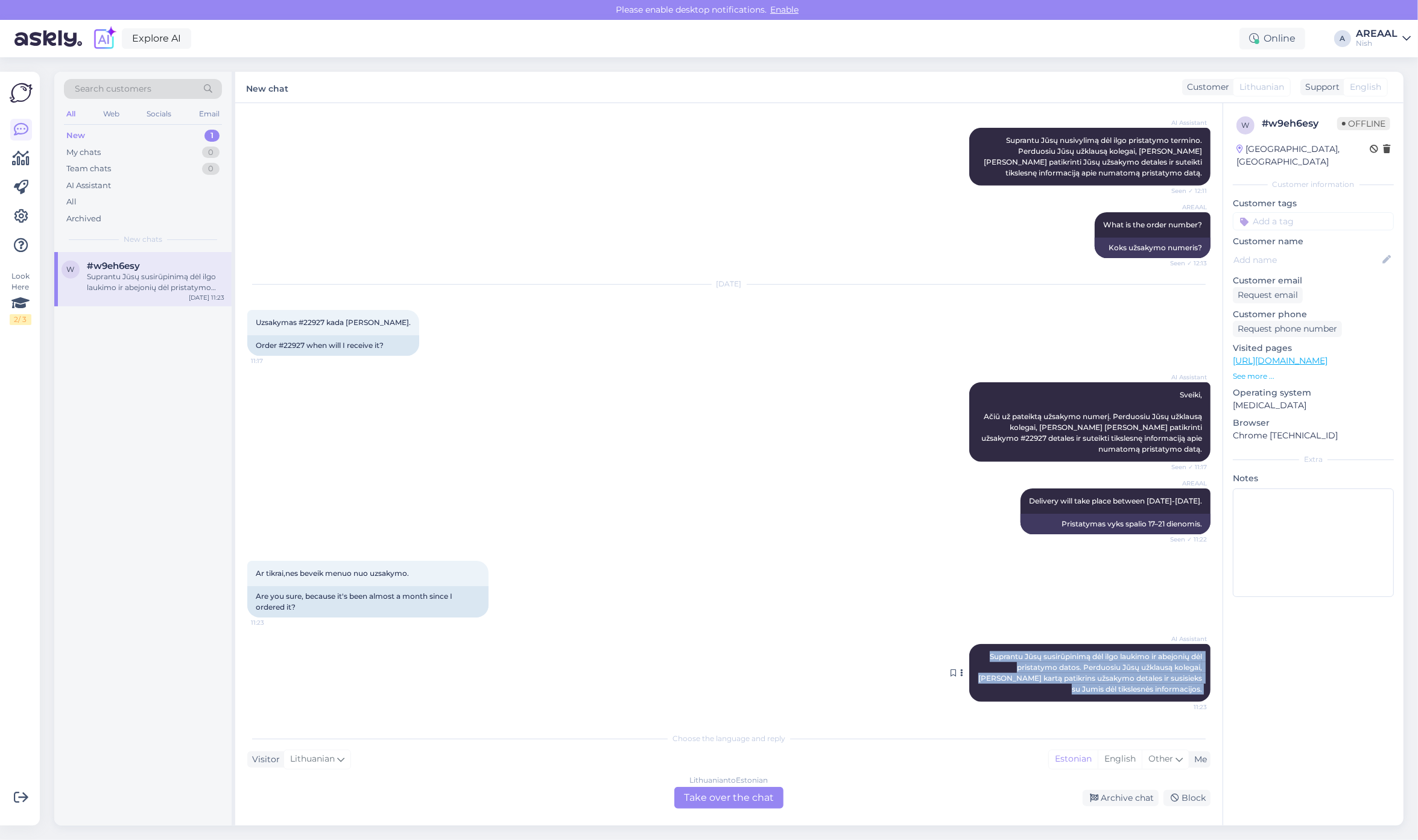
click at [1128, 688] on span "Suprantu Jūsų susirūpinimą dėl ilgo laukimo ir abejonių dėl pristatymo datos. P…" at bounding box center [1090, 672] width 226 height 42
copy div "Suprantu Jūsų susirūpinimą dėl ilgo laukimo ir abejonių dėl pristatymo datos. P…"
click at [1130, 803] on div "Archive chat" at bounding box center [1121, 798] width 76 height 17
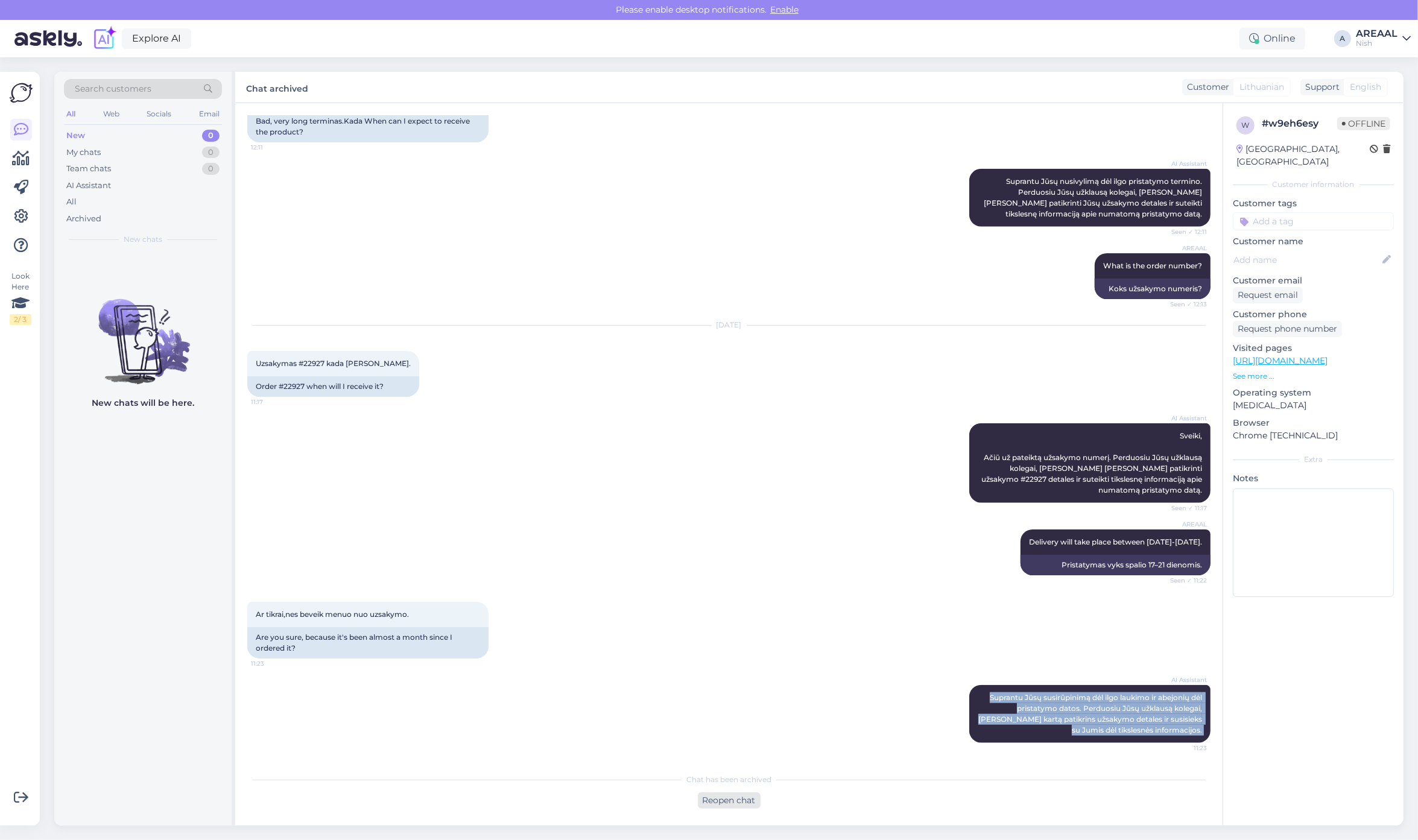
click at [727, 804] on div "Reopen chat" at bounding box center [729, 800] width 63 height 17
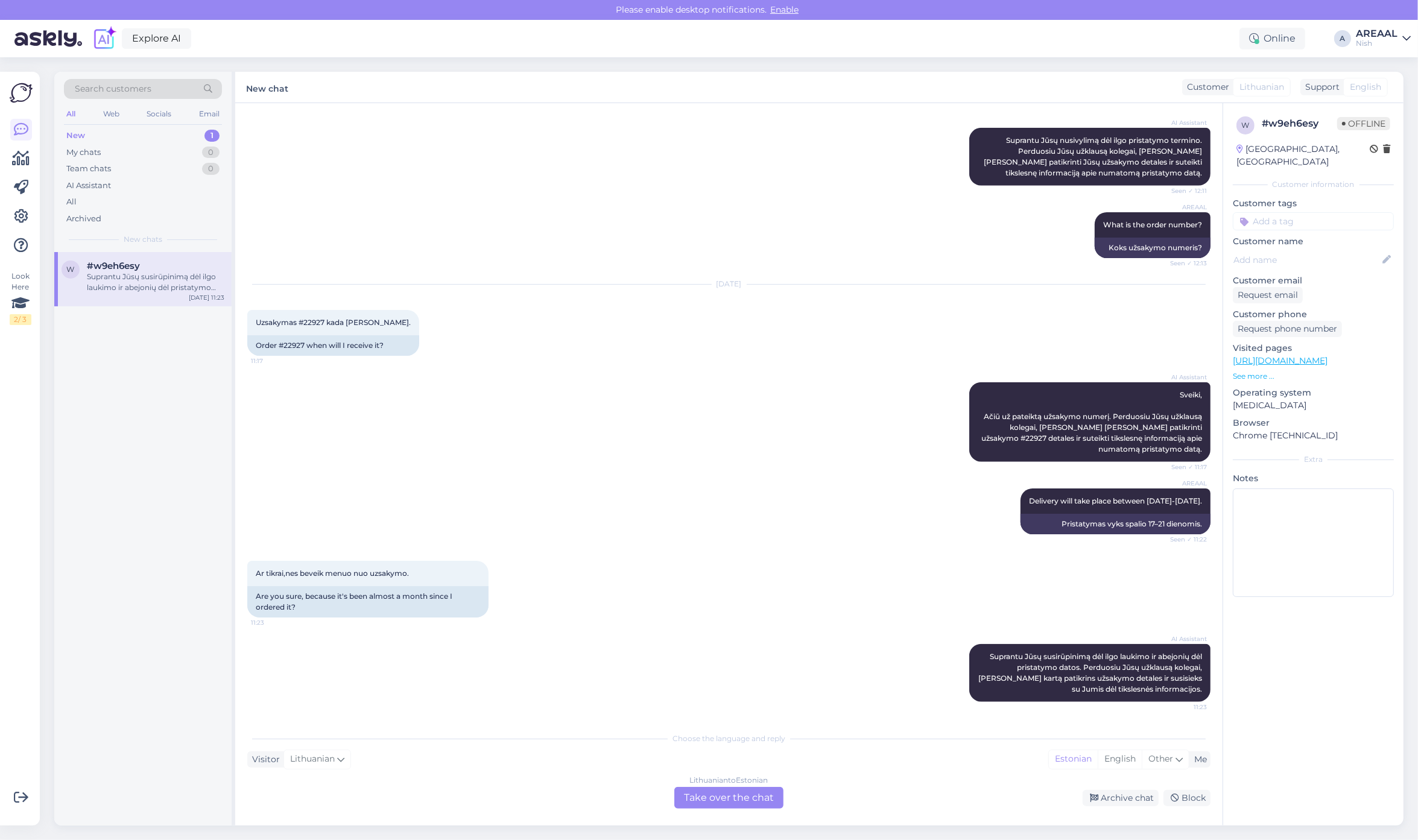
click at [727, 798] on div "Lithuanian to Estonian Take over the chat" at bounding box center [729, 797] width 109 height 22
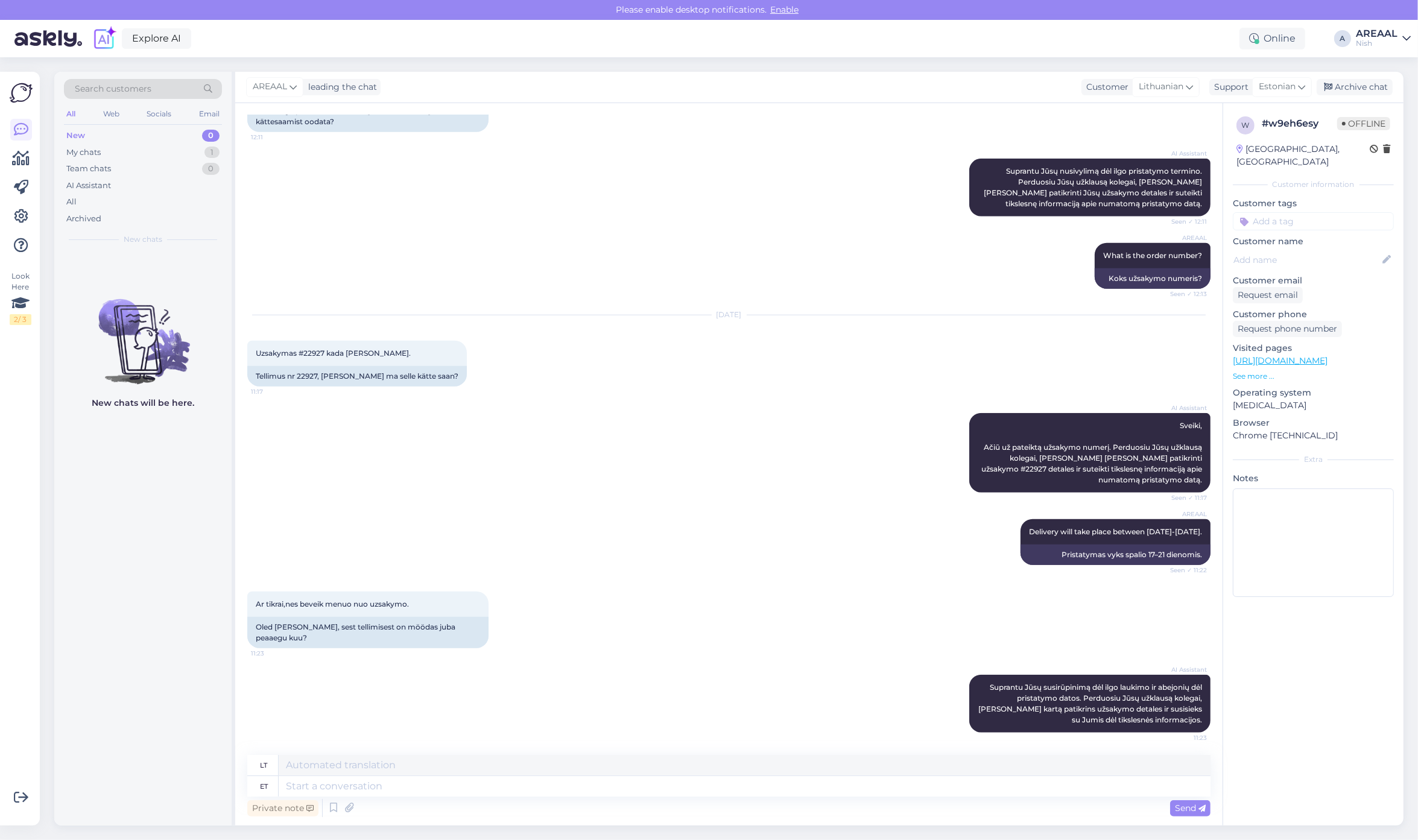
click at [727, 797] on div "Private note Send" at bounding box center [728, 808] width 963 height 23
click at [727, 802] on div "Private note Send" at bounding box center [728, 808] width 963 height 23
click at [729, 792] on textarea at bounding box center [744, 786] width 932 height 20
click at [1122, 535] on div "AREAAL Delivery will take place between 17-21 october. Seen ✓ 11:22" at bounding box center [1115, 532] width 190 height 26
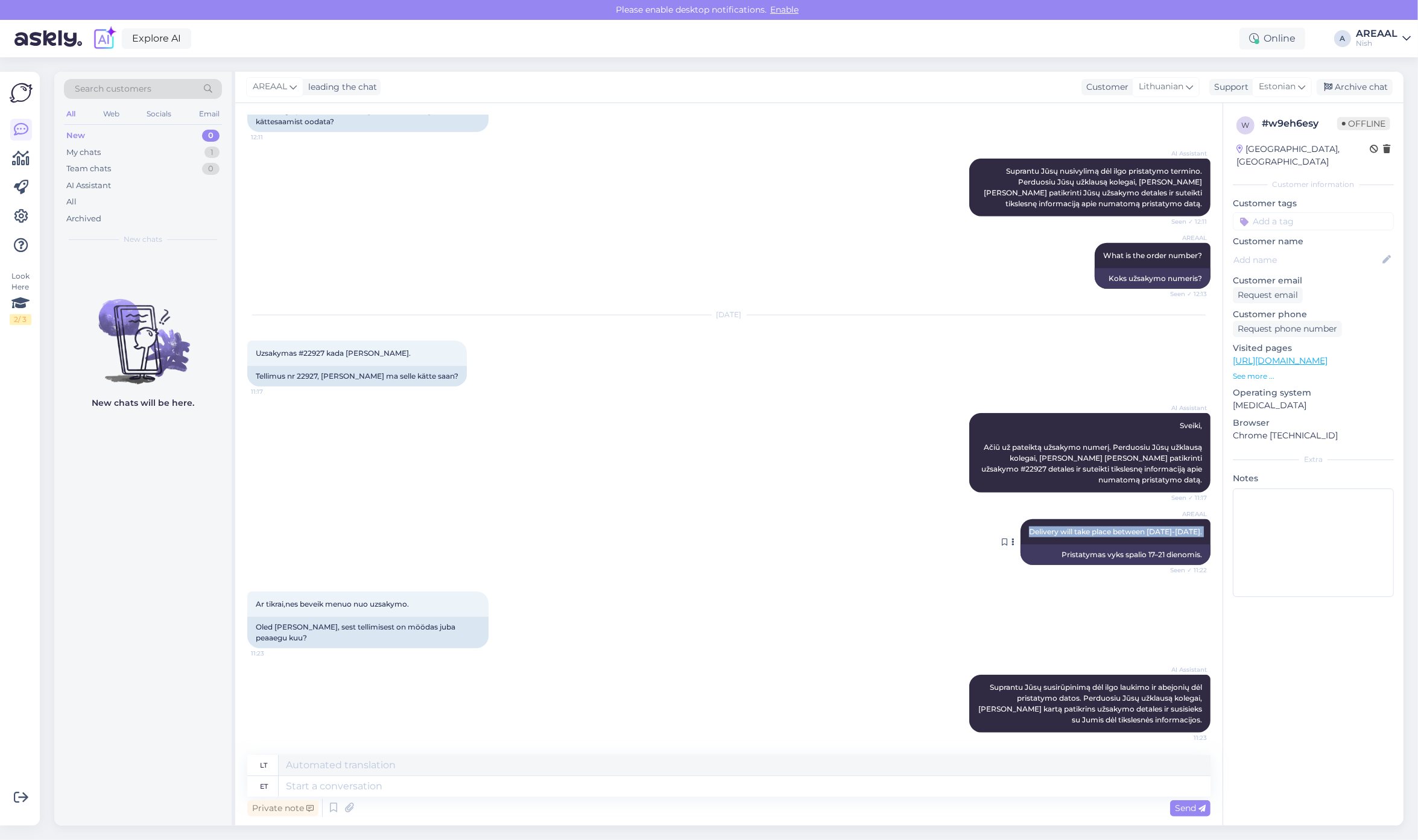
click at [1122, 535] on div "AREAAL Delivery will take place between 17-21 october. Seen ✓ 11:22" at bounding box center [1115, 532] width 190 height 26
copy div "Delivery will take place between 17-21 october. Seen ✓ 11:22"
click at [818, 785] on textarea at bounding box center [744, 786] width 932 height 20
type textarea "Yes,"
type textarea "Taip,"
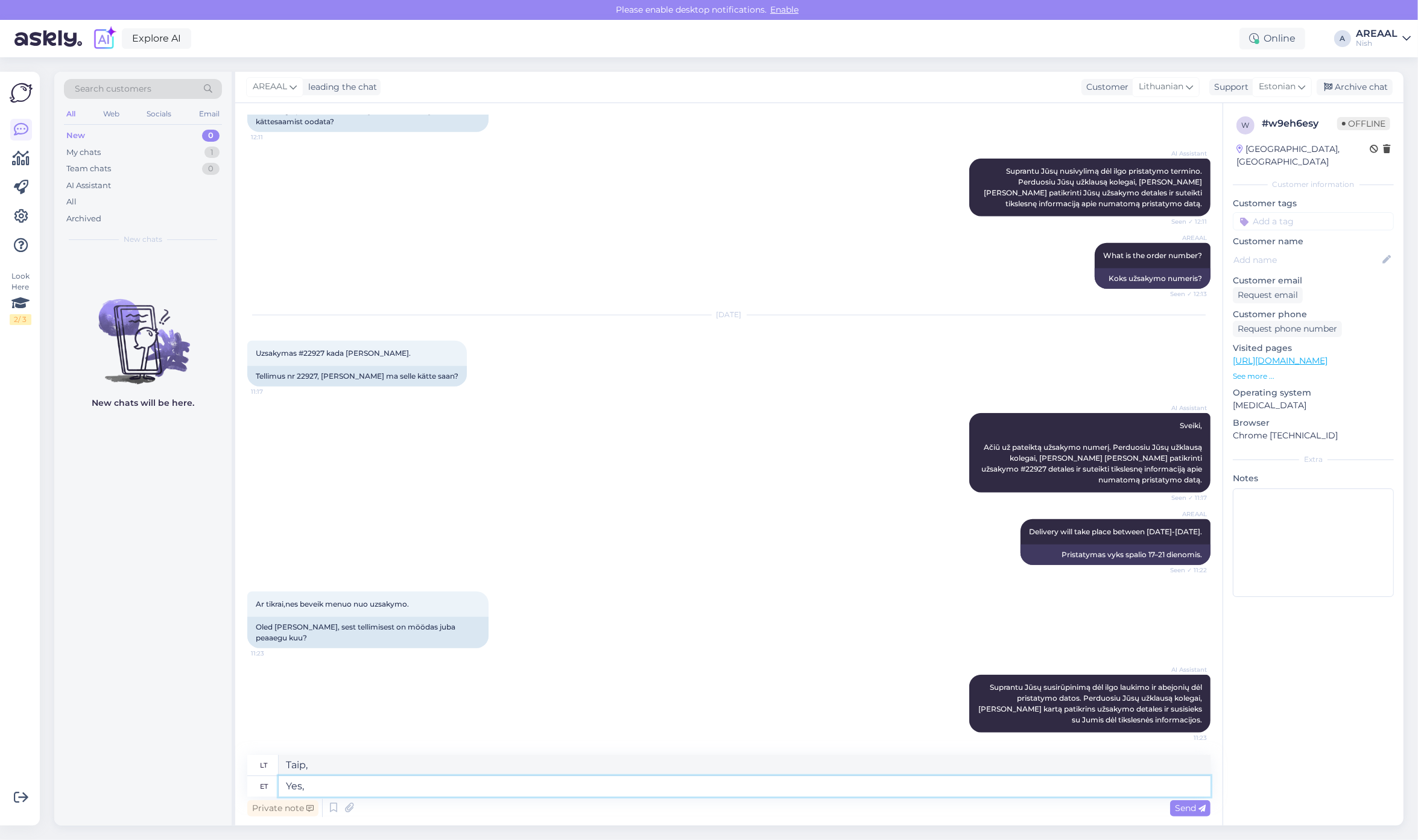
paste textarea "Delivery will take place between 17-21 october."
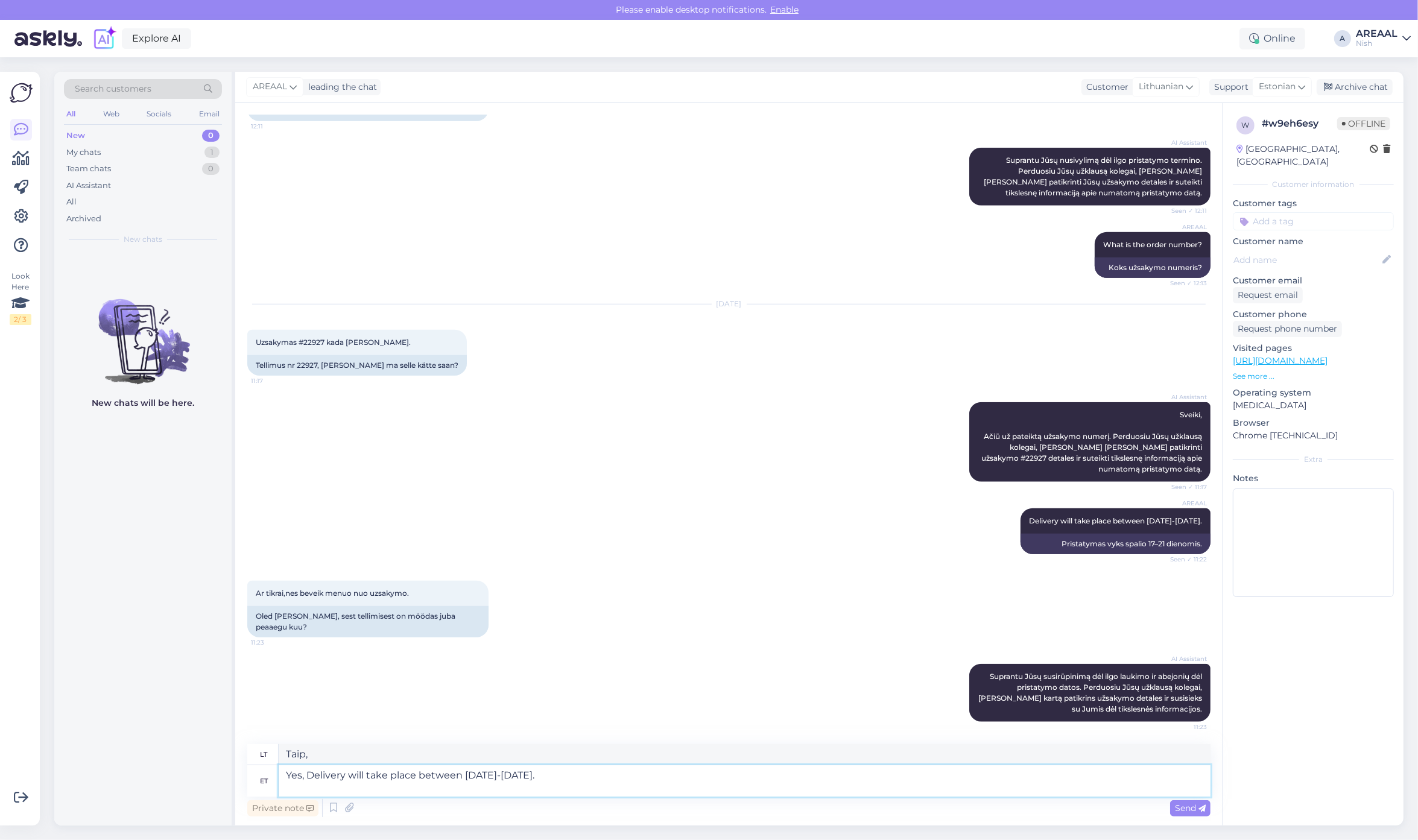
type textarea "Yes, Delivery will take place between 17-21 october."
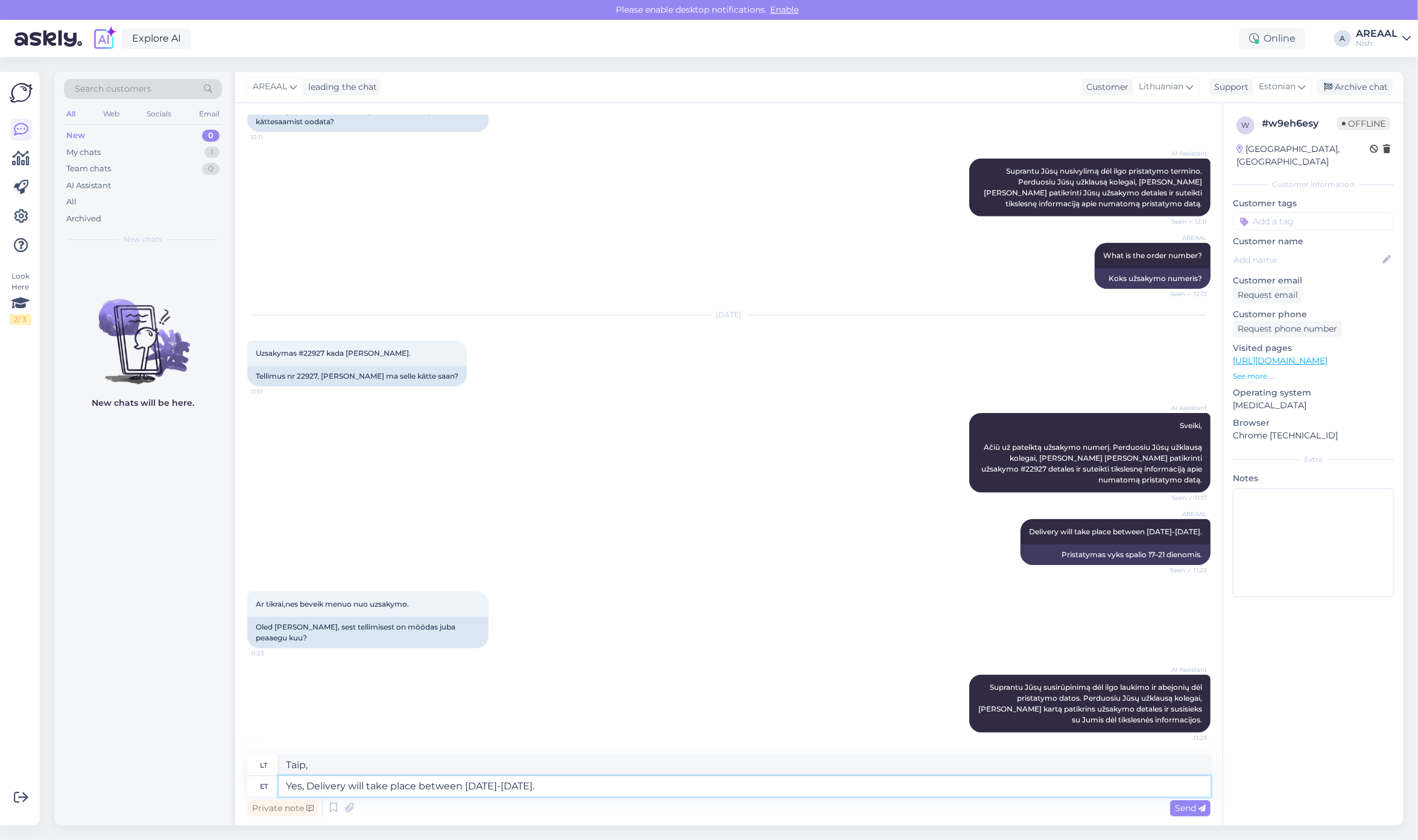
type textarea "Taip, pristatymas vyks spalio 17–21 dienomis."
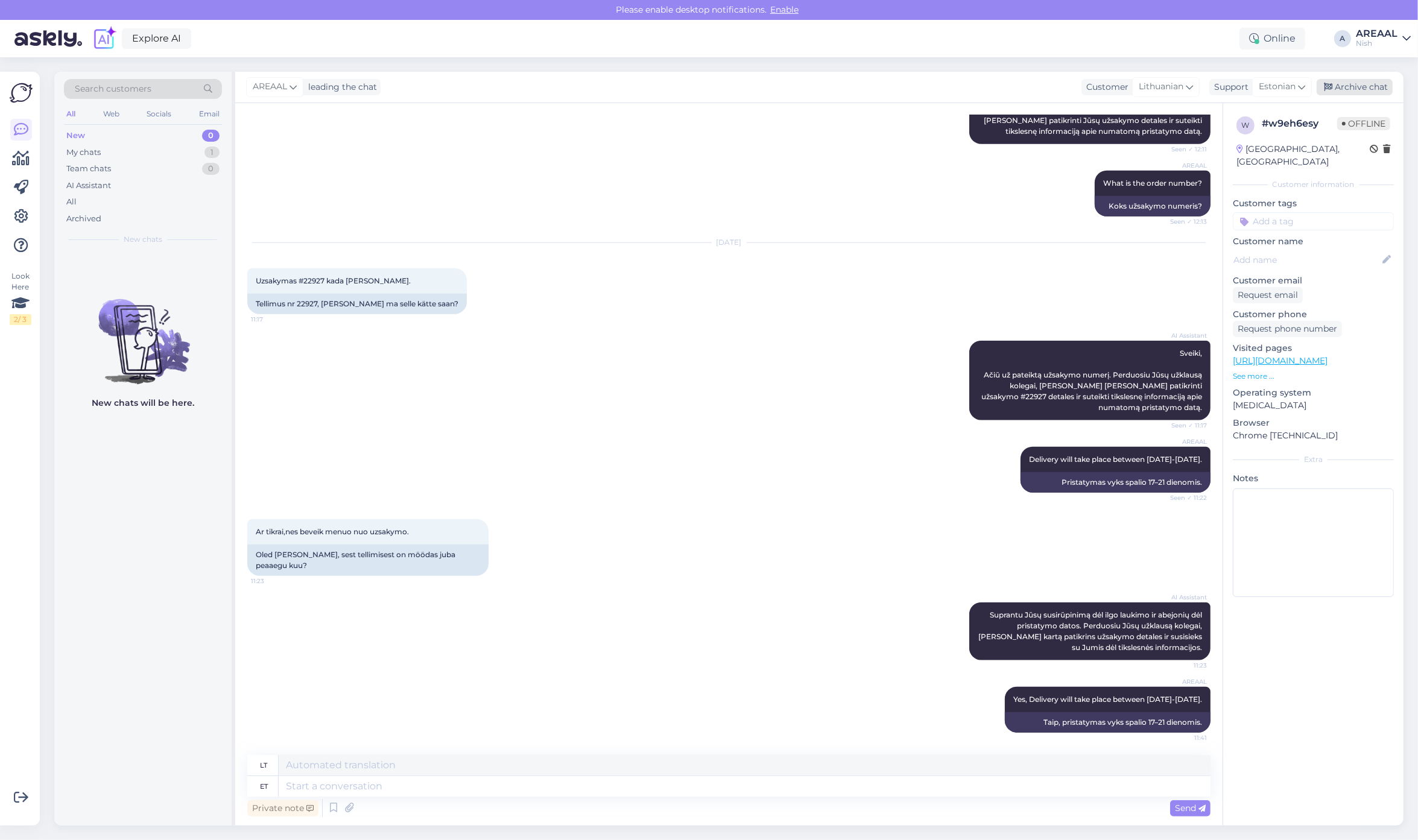
click at [1364, 94] on div "Archive chat" at bounding box center [1354, 88] width 76 height 17
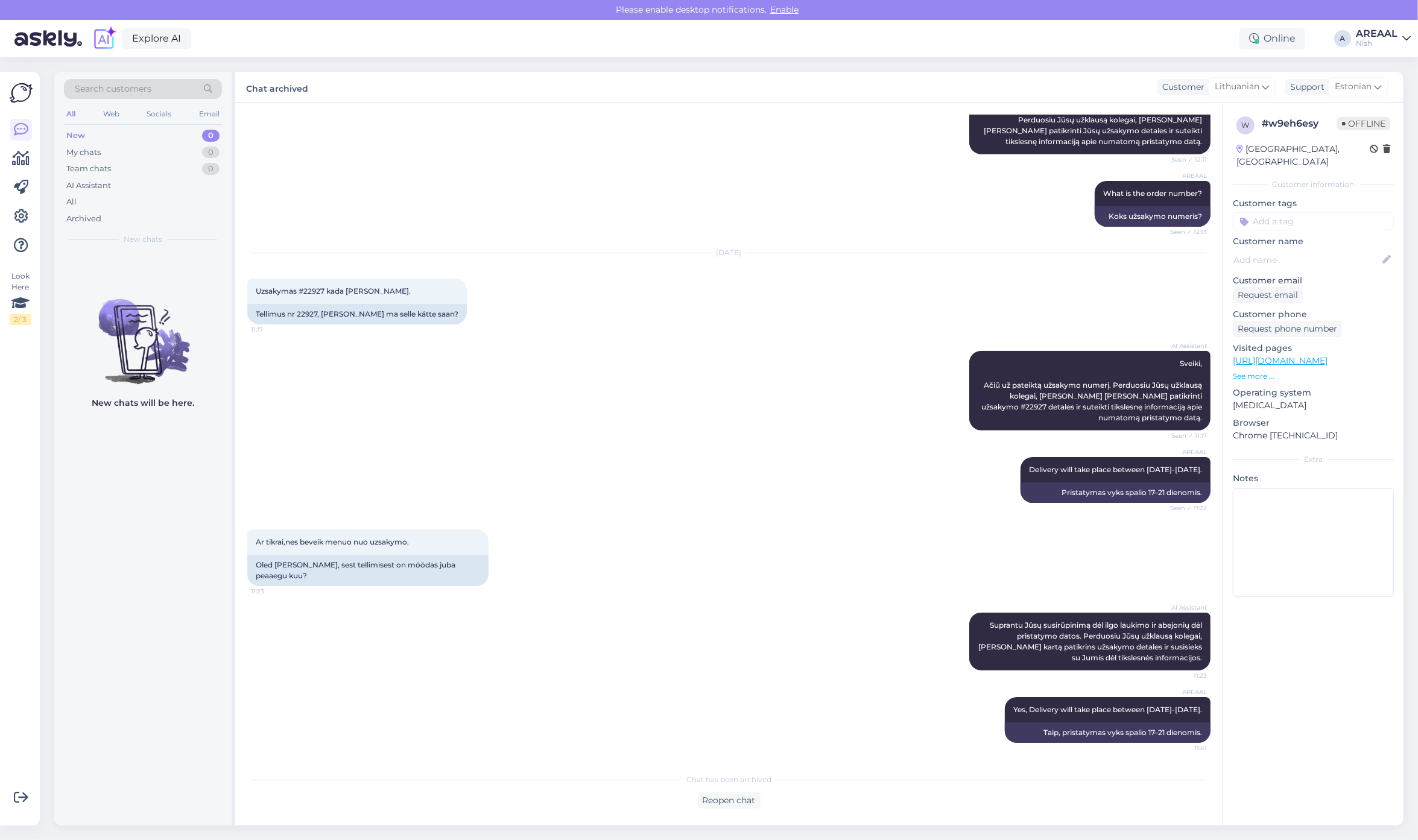
scroll to position [1314, 0]
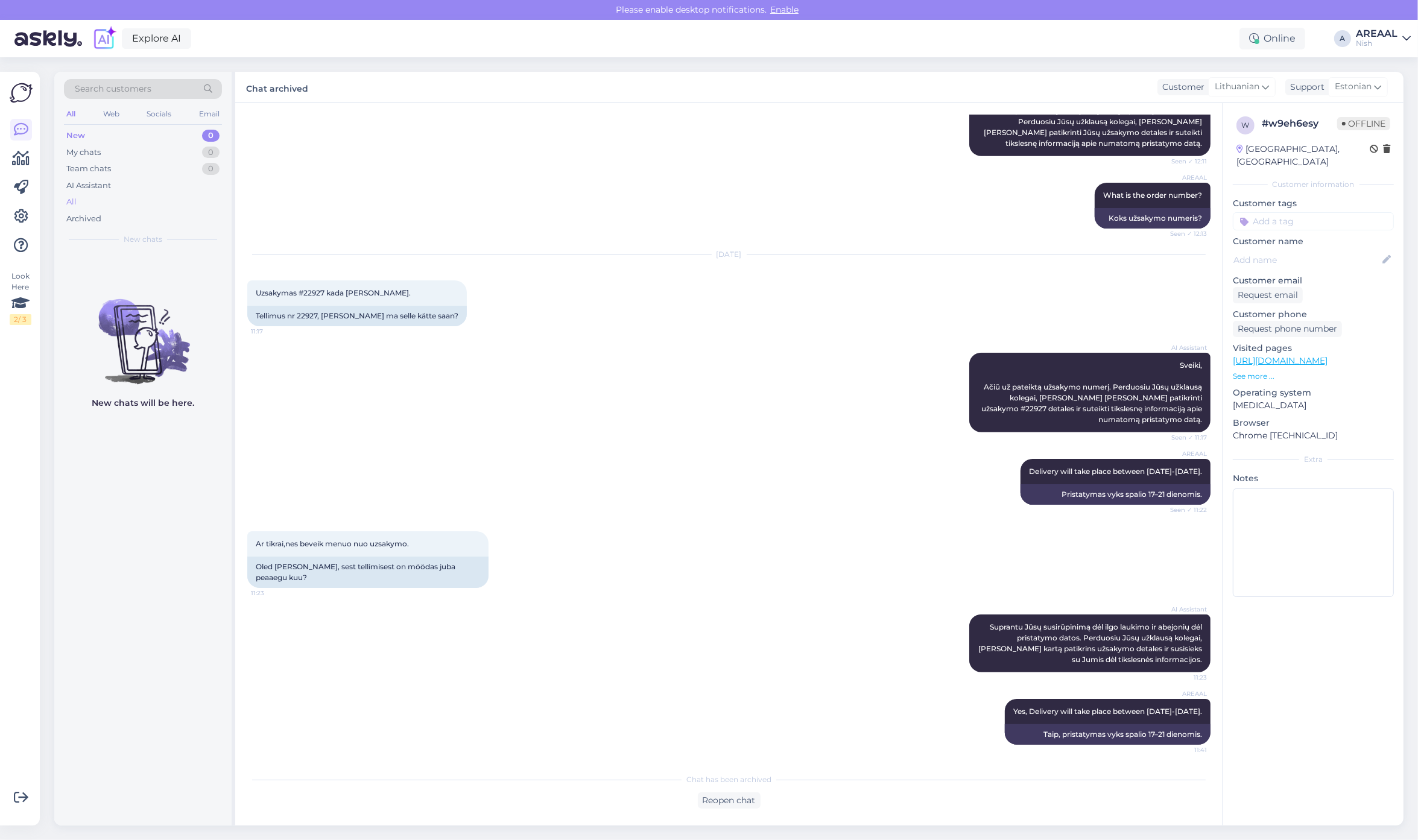
click at [165, 197] on div "All" at bounding box center [143, 202] width 158 height 17
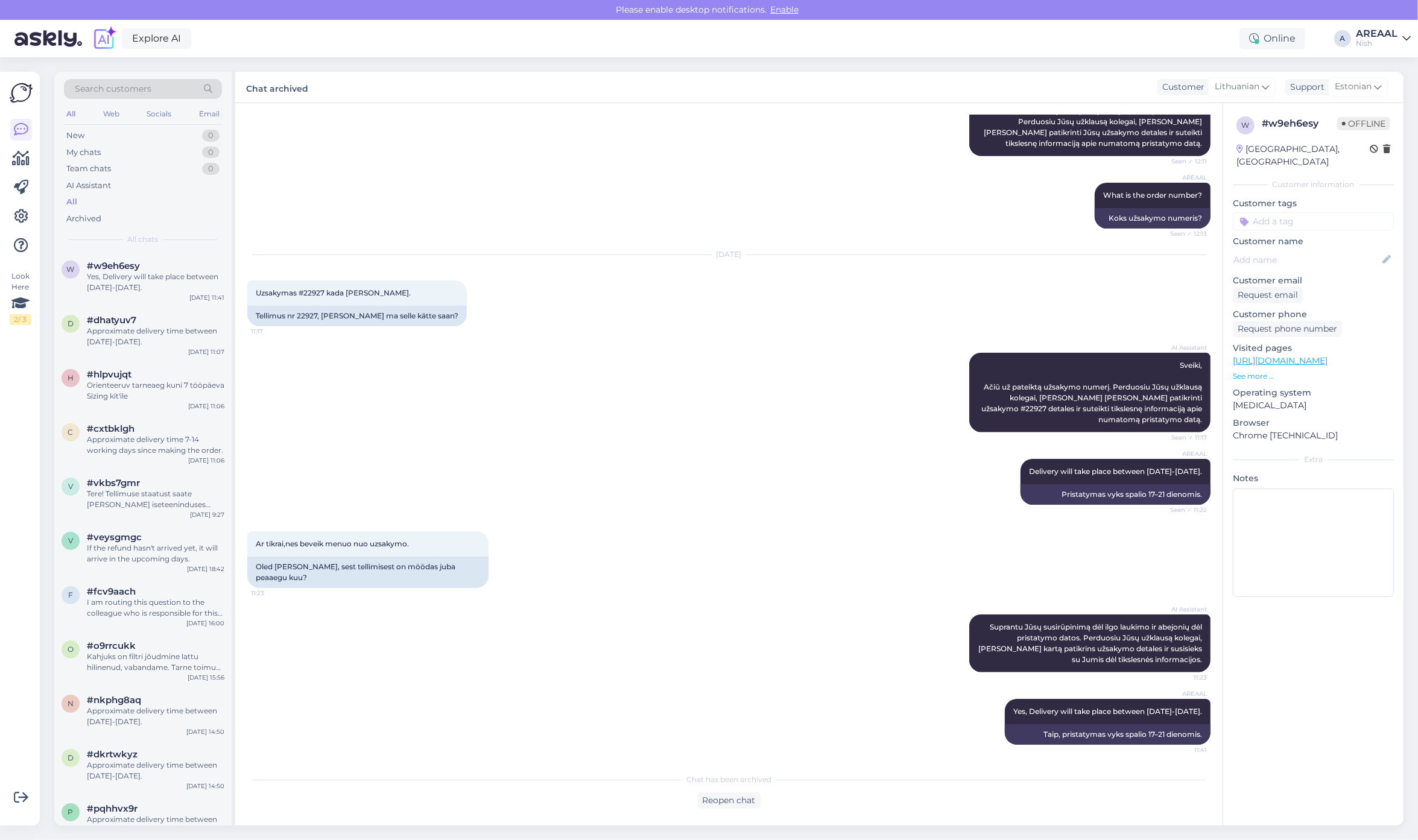
click at [1383, 35] on div "AREAAL" at bounding box center [1376, 33] width 42 height 10
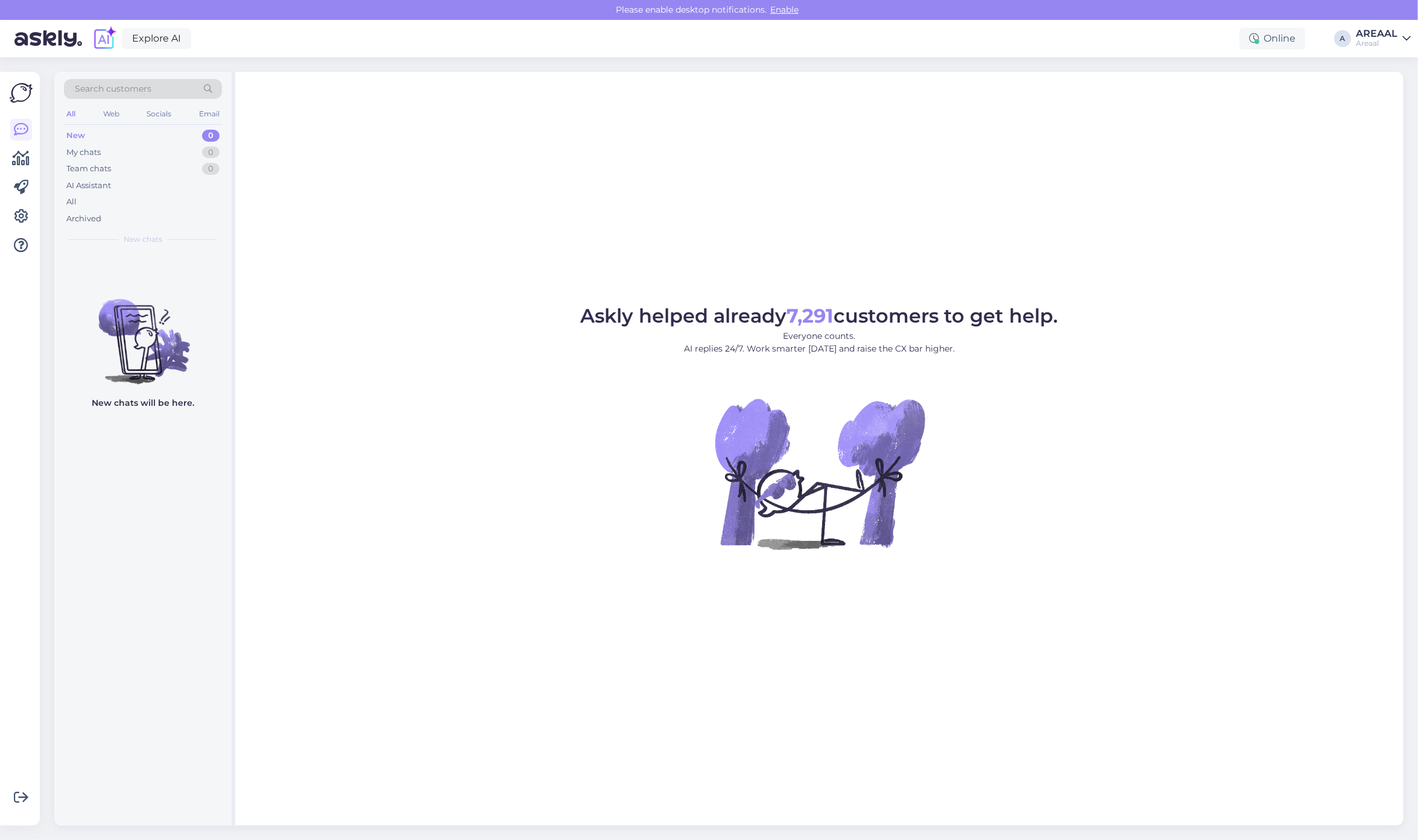
click at [1216, 262] on div "Askly helped already 7,291 customers to get help. Everyone counts. AI replies 2…" at bounding box center [818, 448] width 1168 height 753
click at [149, 287] on div "Your order is still being processed if you haven't received a tracking number y…" at bounding box center [156, 282] width 137 height 22
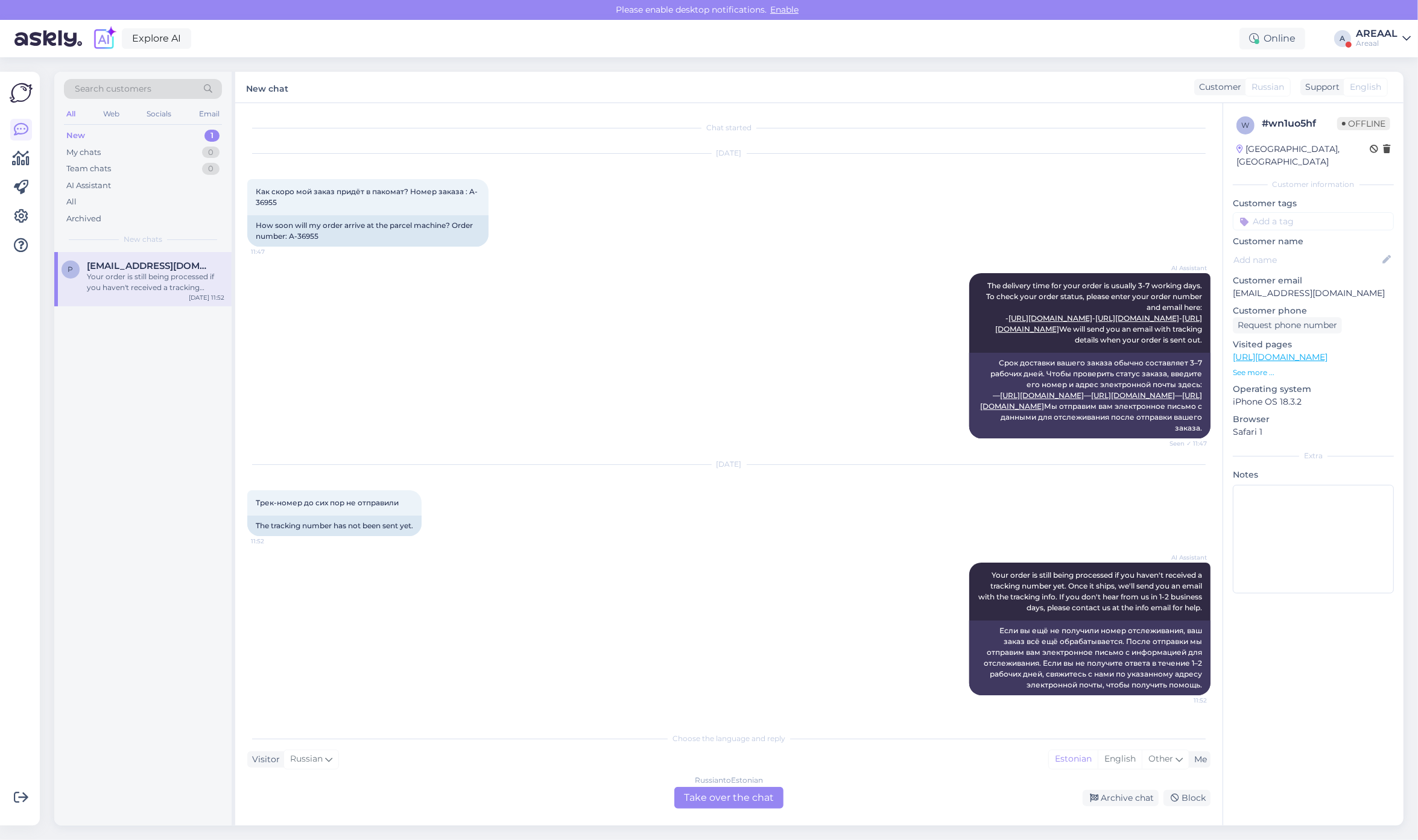
scroll to position [35, 0]
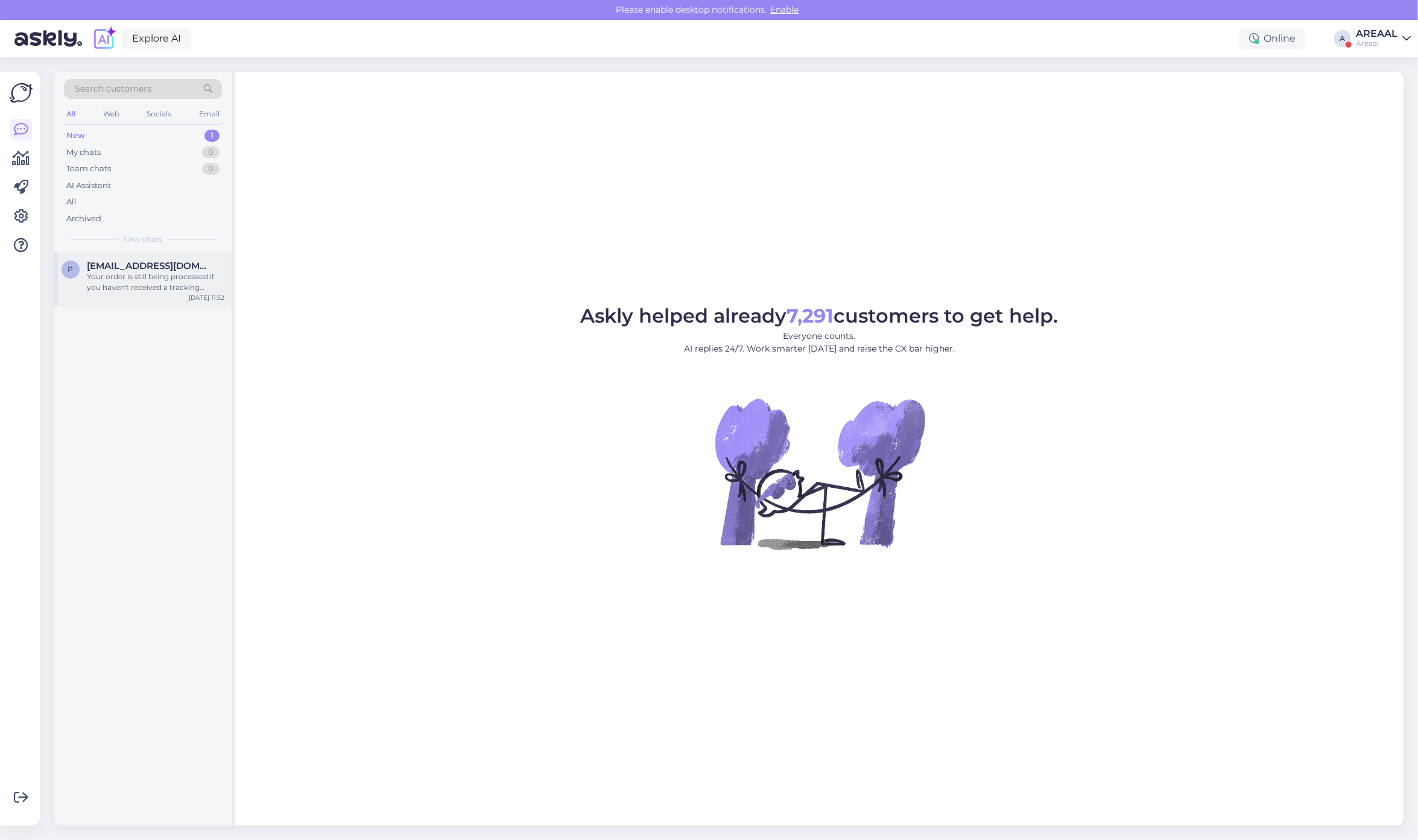
click at [191, 269] on span "[EMAIL_ADDRESS][DOMAIN_NAME]" at bounding box center [150, 266] width 125 height 11
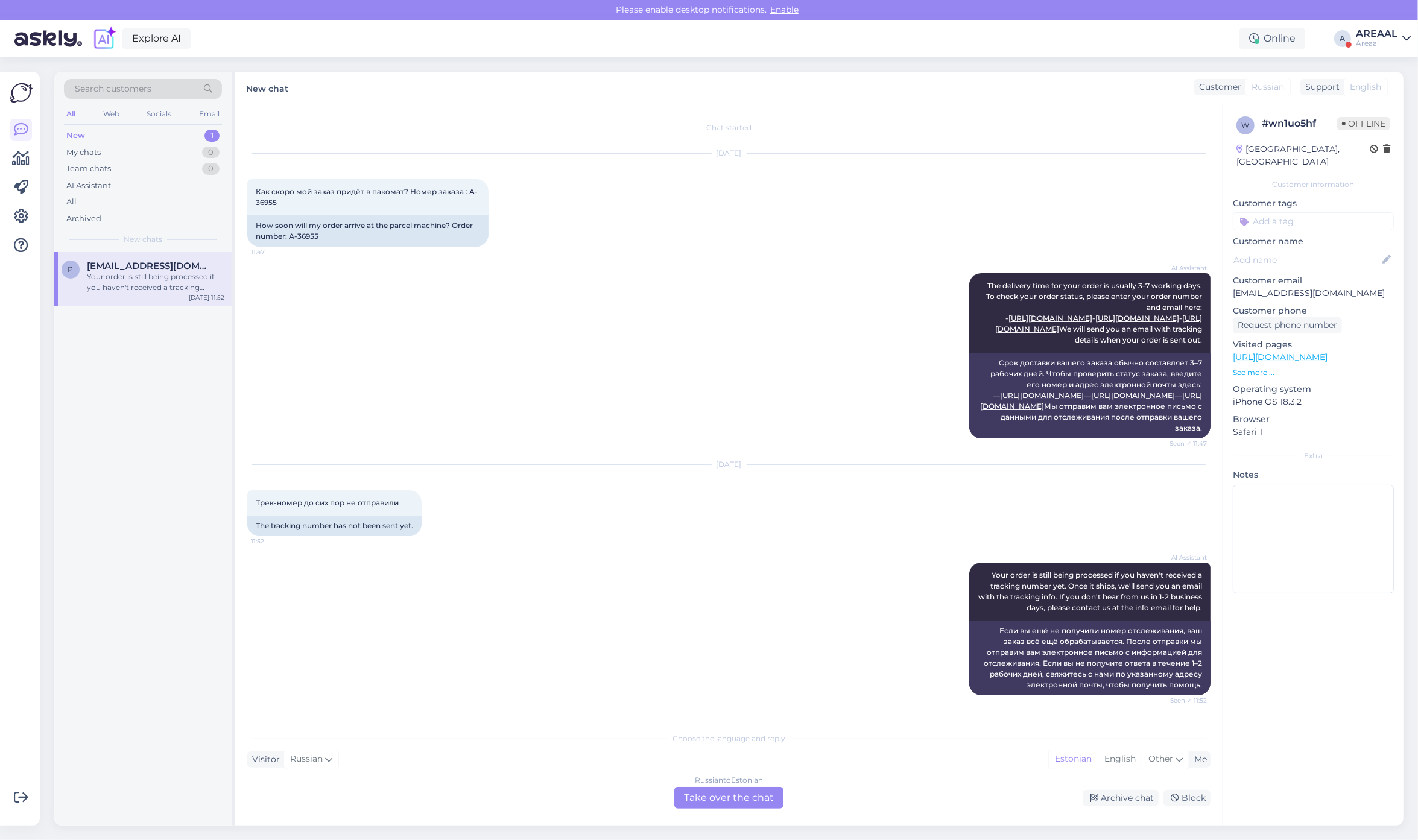
scroll to position [35, 0]
copy div "A-36955"
copy div "-36955"
drag, startPoint x: 331, startPoint y: 210, endPoint x: 291, endPoint y: 205, distance: 40.3
click at [291, 215] on div "How soon will my order arrive at the parcel machine? Order number: A-36955" at bounding box center [367, 231] width 241 height 32
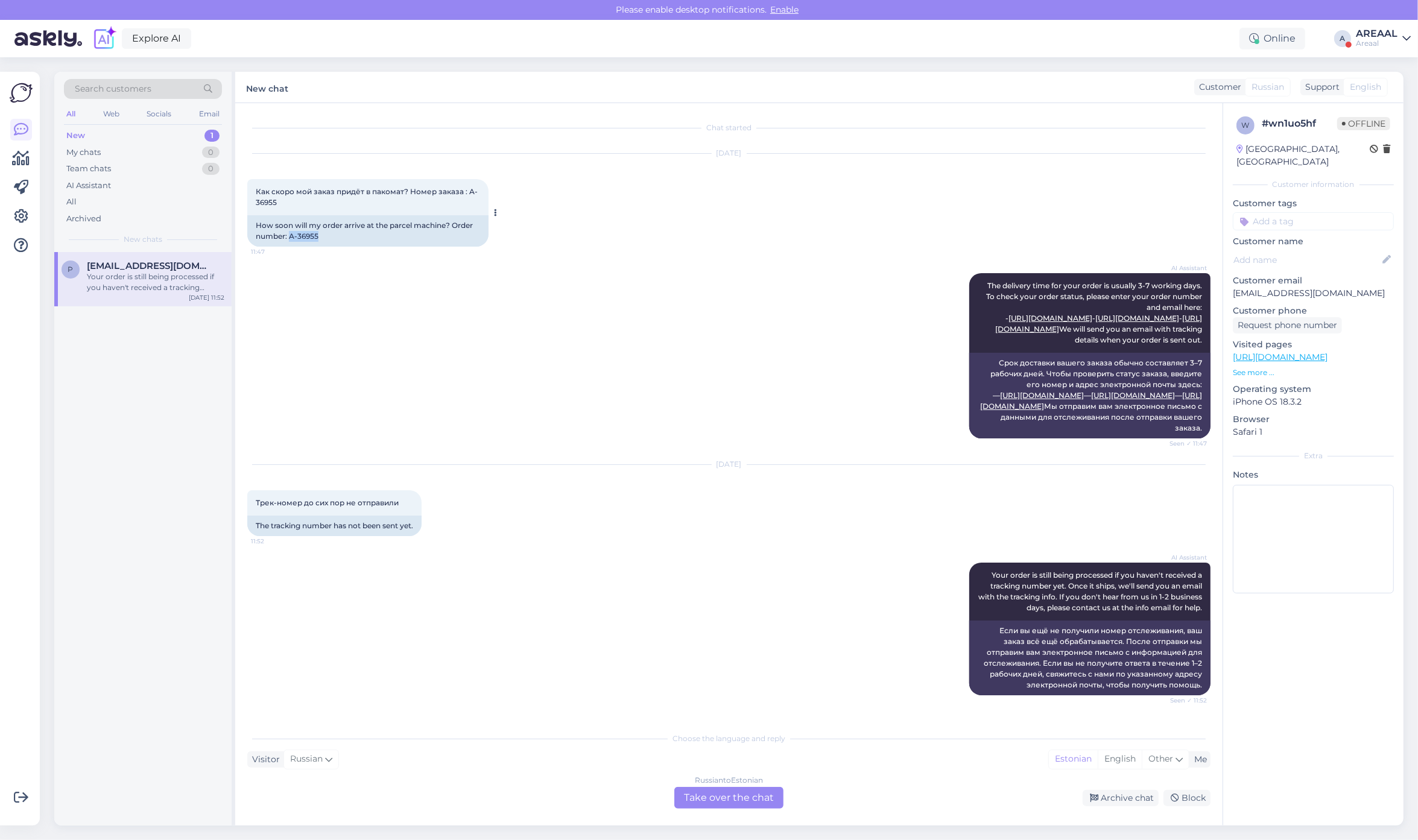
copy div "A-36955"
click at [760, 793] on div "Russian to Estonian Take over the chat" at bounding box center [729, 797] width 109 height 22
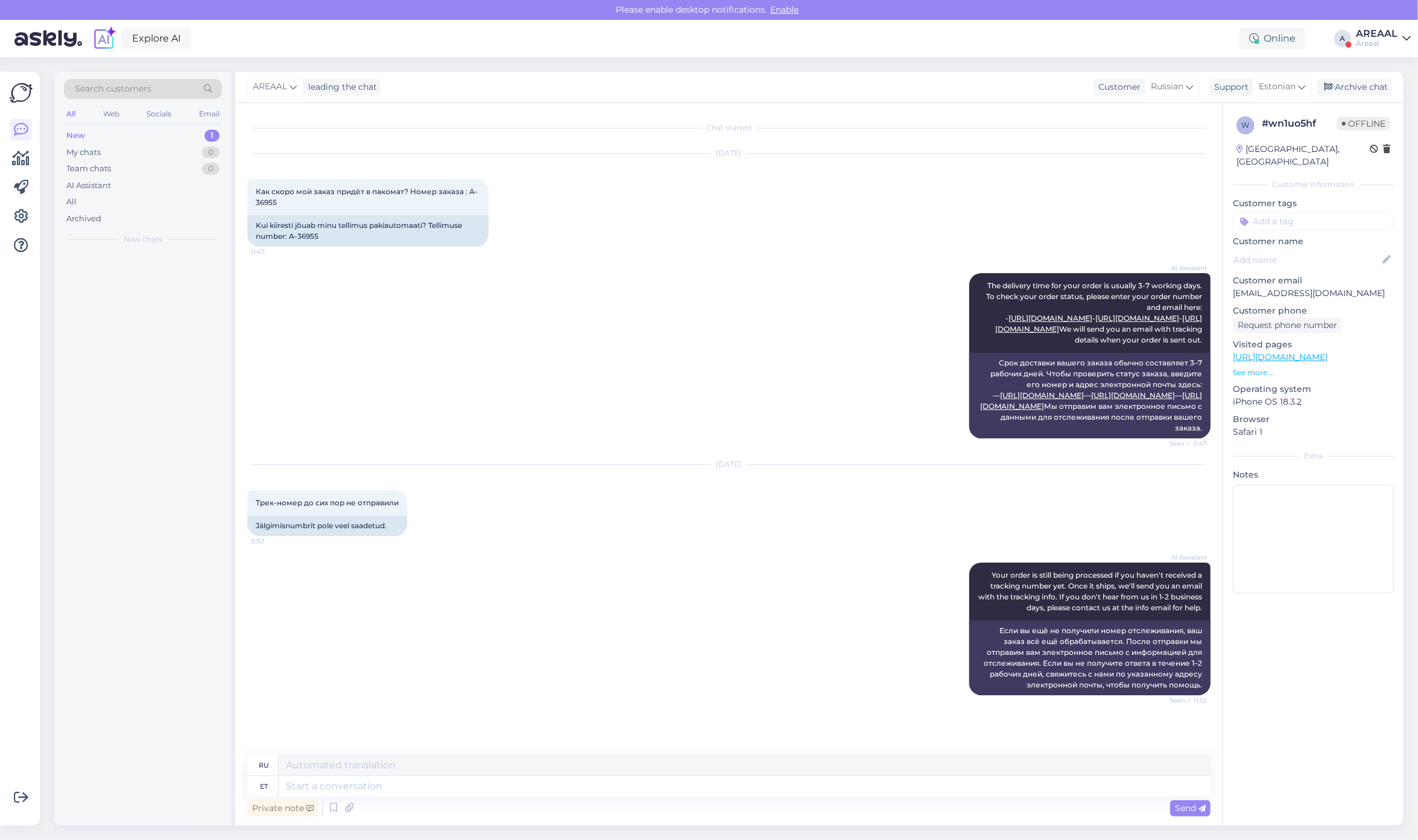
scroll to position [18, 0]
click at [760, 793] on textarea at bounding box center [744, 786] width 932 height 20
type textarea "Approximate del"
type textarea "Приблизительный"
type textarea "Approximate deliver yti"
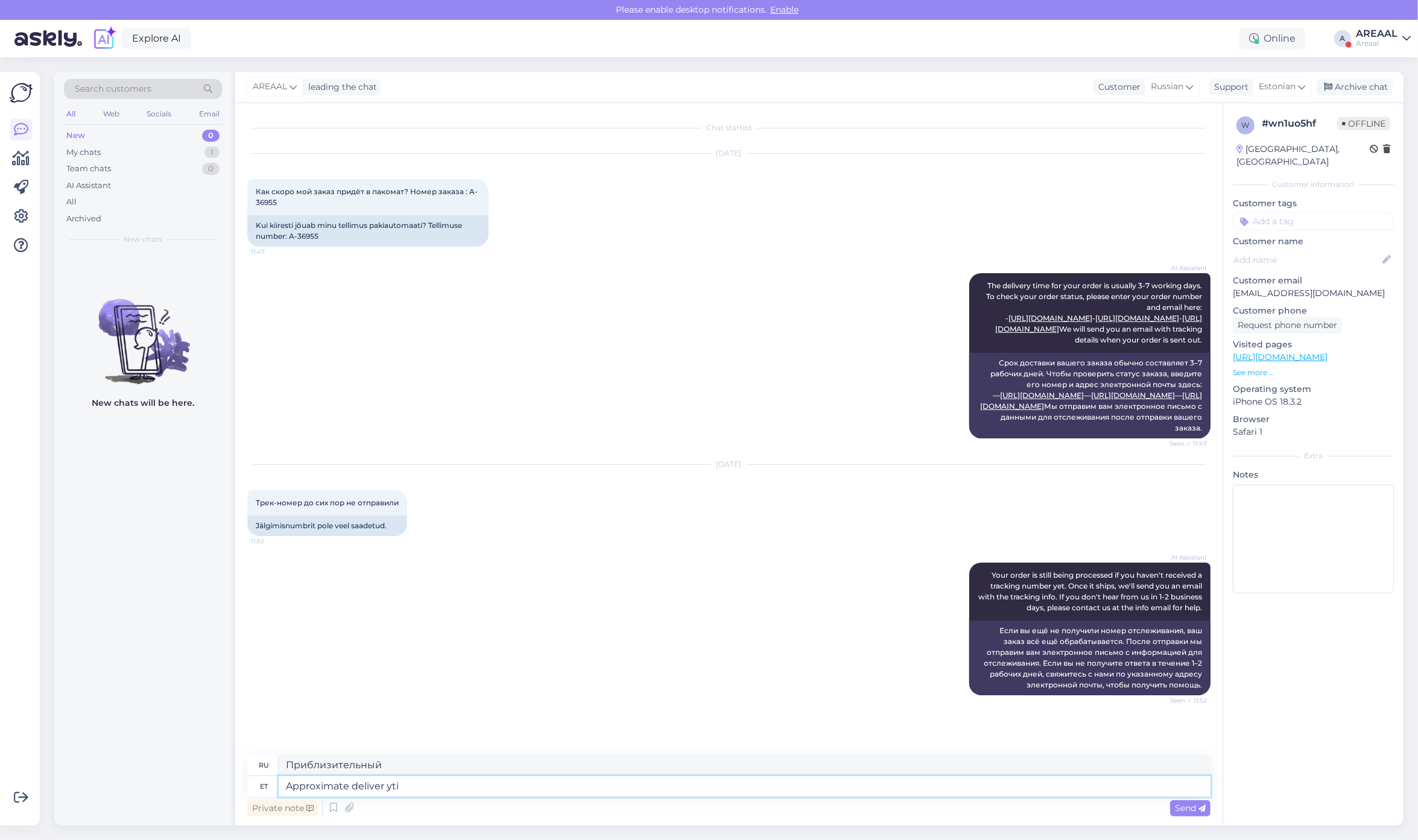
type textarea "Ориентировочная доставка"
type textarea "Approximate delivery time for"
type textarea "Примерное время доставки"
type textarea "Approximate delivery time for this p"
type textarea "Ориентировочное время доставки"
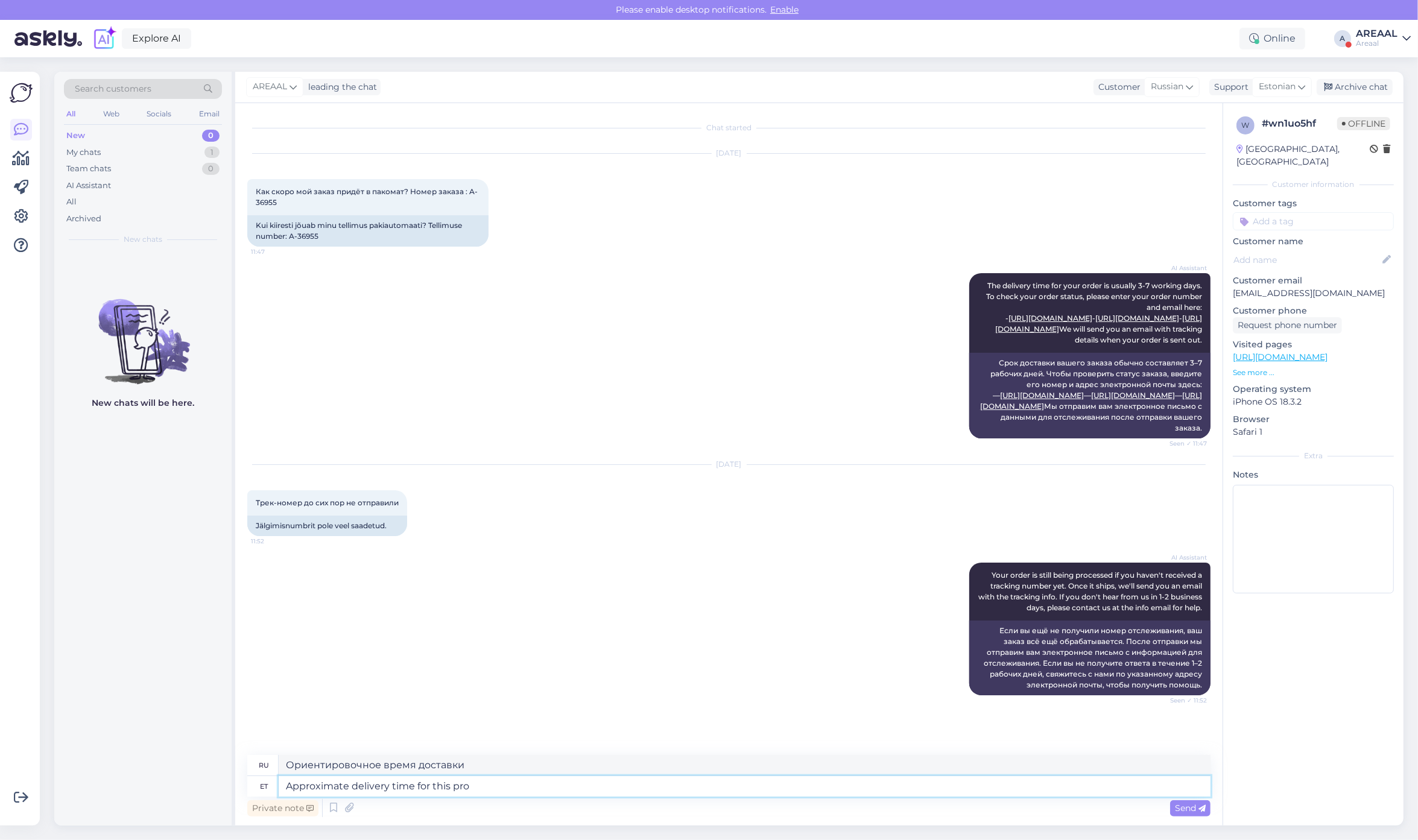
type textarea "Approximate delivery time for this prod"
type textarea "Примерное время доставки для этого"
type textarea "Approximate delivery time for this product is"
type textarea "Ориентировочное время доставки этого товара"
type textarea "Approximate delivery time for this product is 7-1"
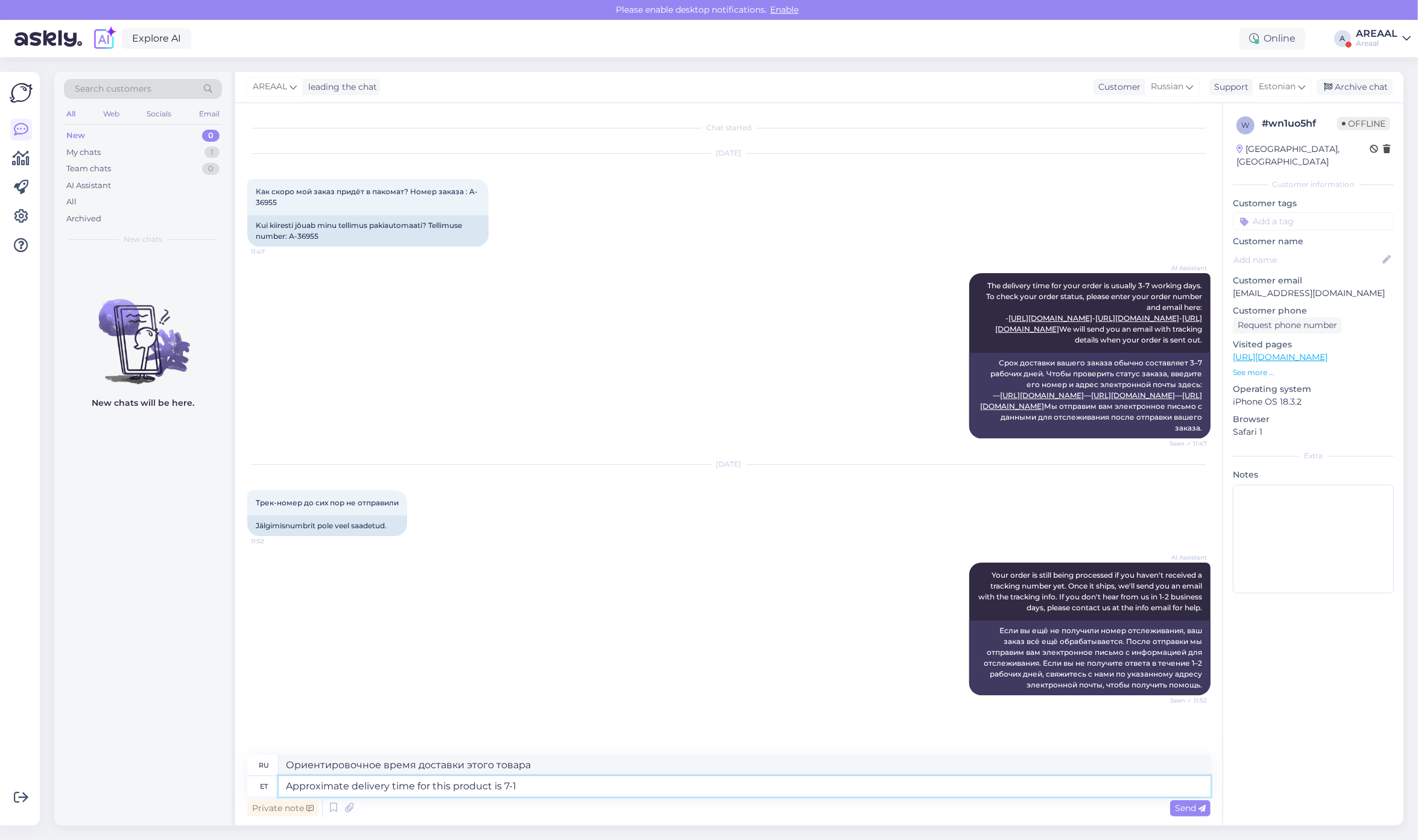
type textarea "Ориентировочный срок доставки этого товара составляет"
type textarea "Approximate delivery time for this product is 7-14 wor"
type textarea "Ориентировочное время доставки этого товара составляет 7-14"
type textarea "Approximate delivery time for this product is 7-14 working days"
type textarea "Ориентировочный срок доставки этого товара составляет 7–14 рабочих дней."
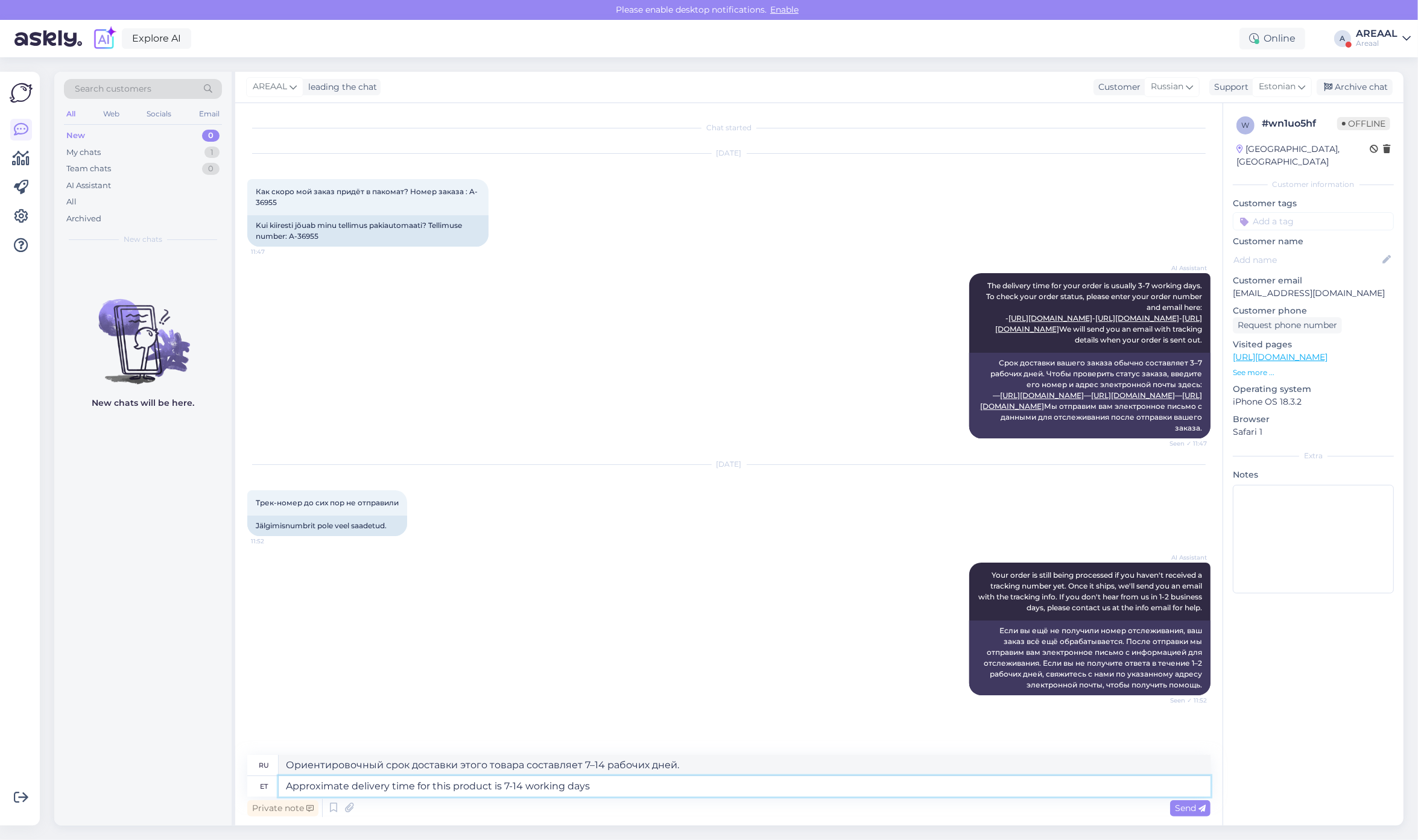
type textarea "Approximate delivery time for this product is 7-14 working days."
type textarea "Ориентировочный срок доставки данного товара составляет 7-14 рабочих дней."
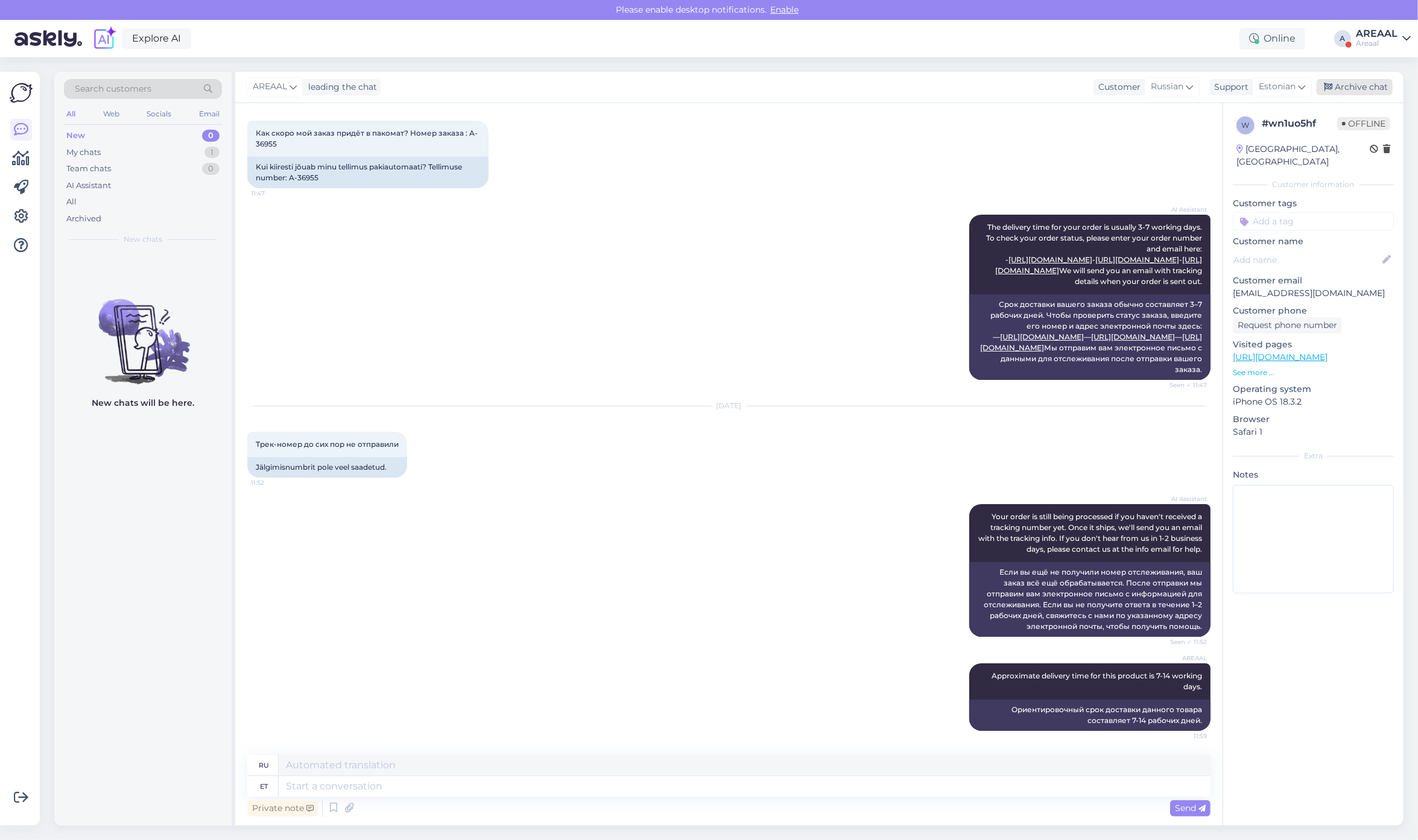
click at [1385, 91] on div "Archive chat" at bounding box center [1354, 88] width 76 height 17
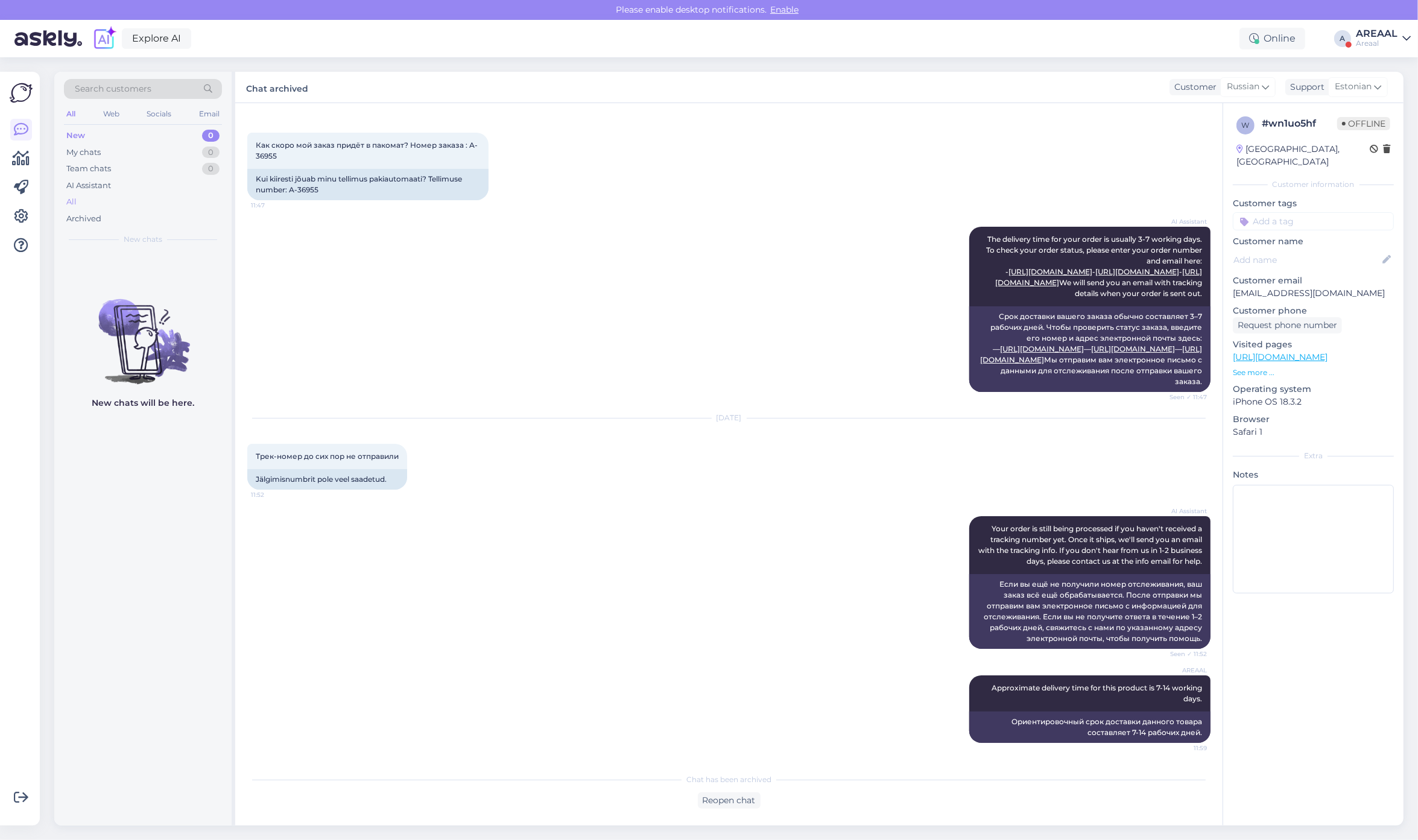
click at [134, 203] on div "All" at bounding box center [143, 202] width 158 height 17
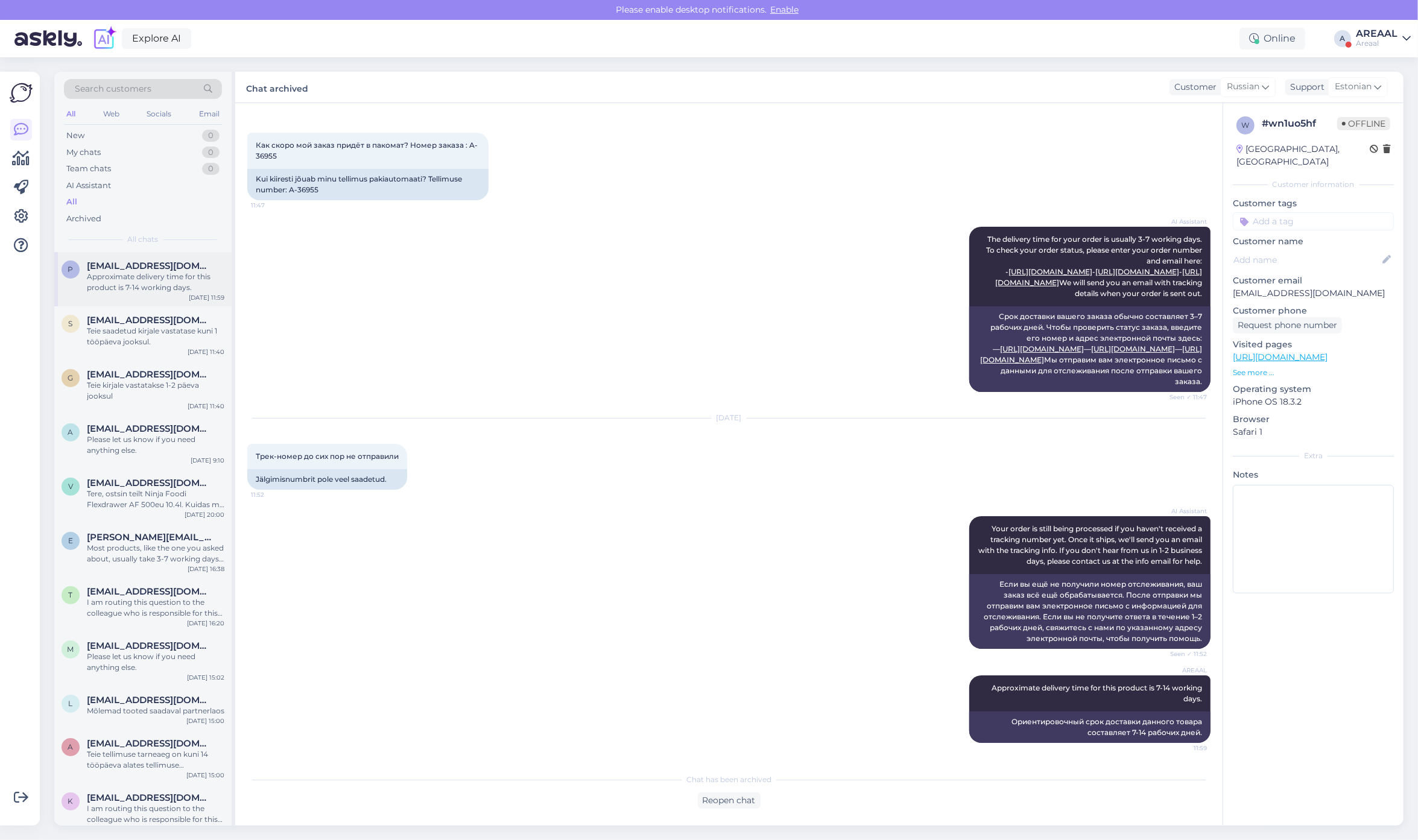
click at [134, 291] on div "Approximate delivery time for this product is 7-14 working days." at bounding box center [156, 282] width 137 height 22
click at [139, 332] on div "Teie saadetud kirjale vastatase kuni 1 tööpäeva jooksul." at bounding box center [156, 336] width 137 height 22
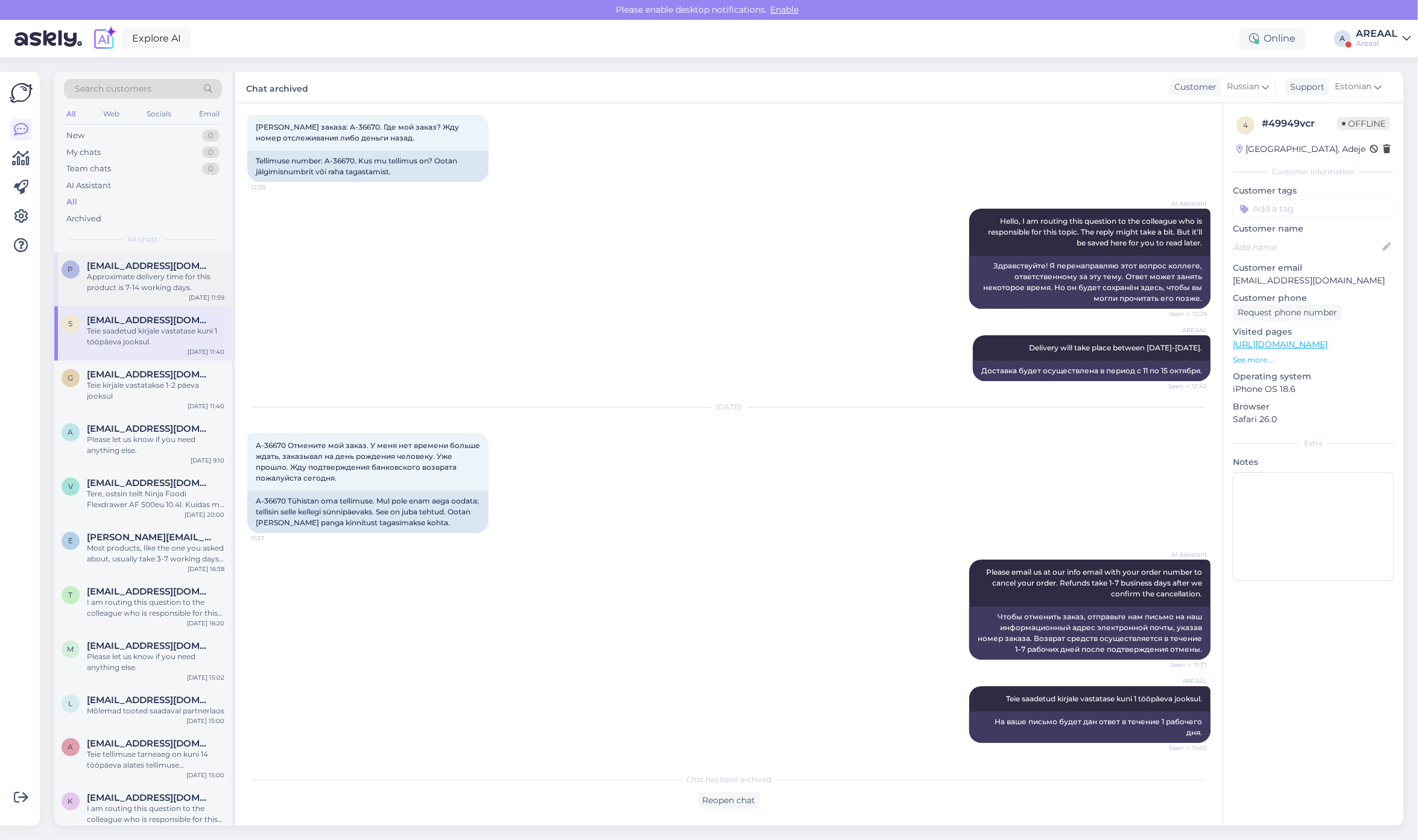
click at [158, 291] on div "Approximate delivery time for this product is 7-14 working days." at bounding box center [156, 282] width 137 height 22
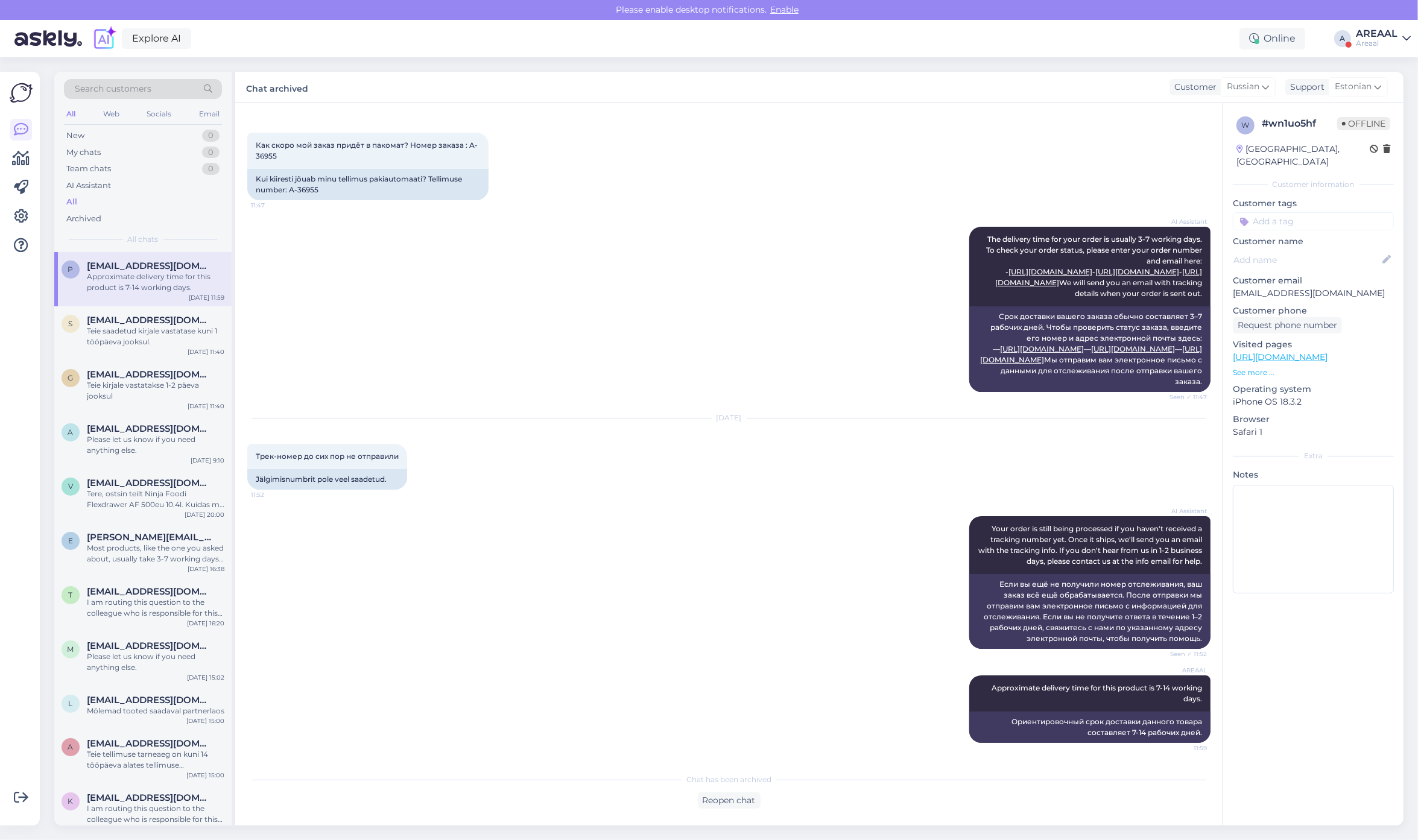
click at [1386, 31] on div "AREAAL" at bounding box center [1376, 33] width 42 height 10
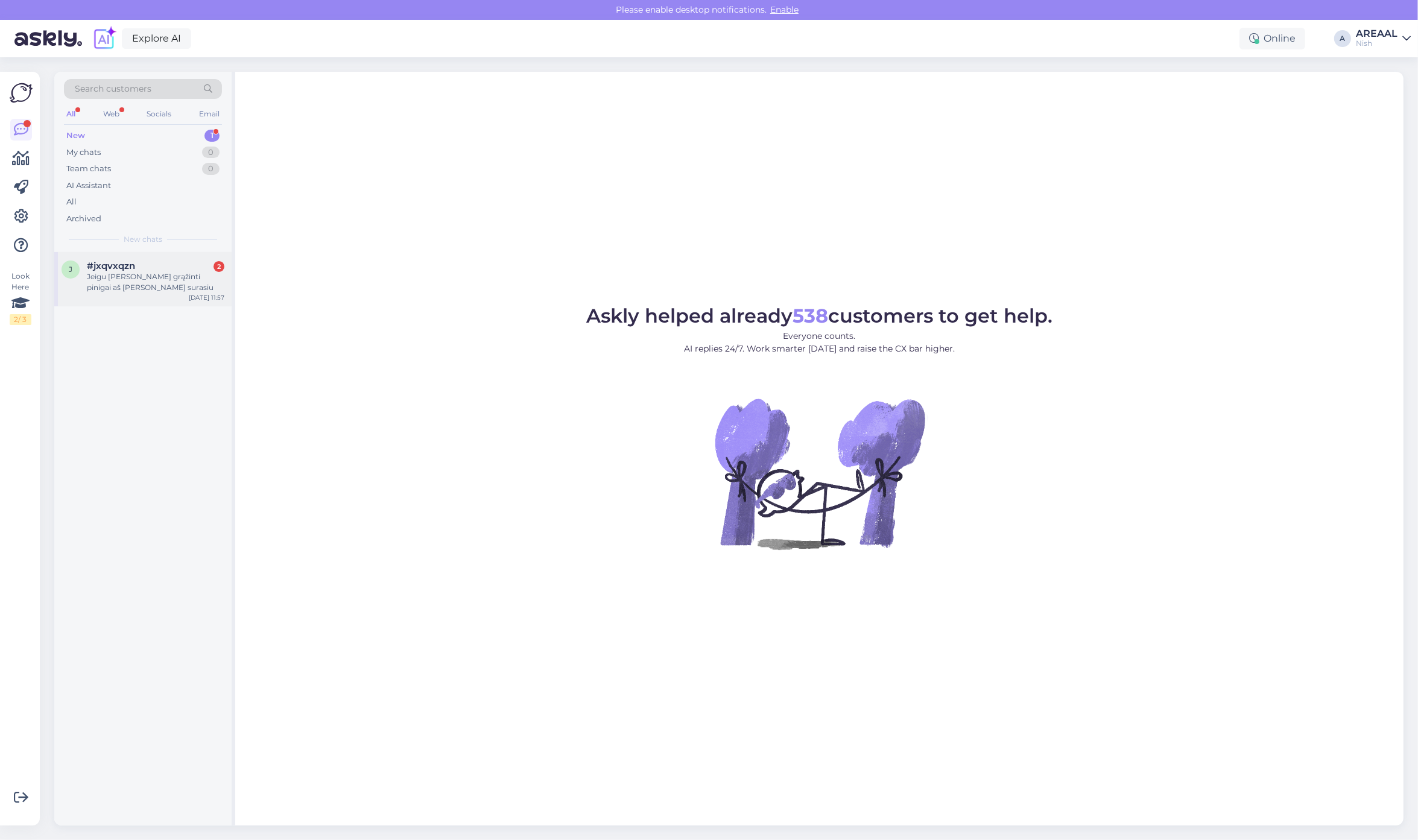
click at [163, 268] on div "#jxqvxqzn 2" at bounding box center [156, 266] width 137 height 11
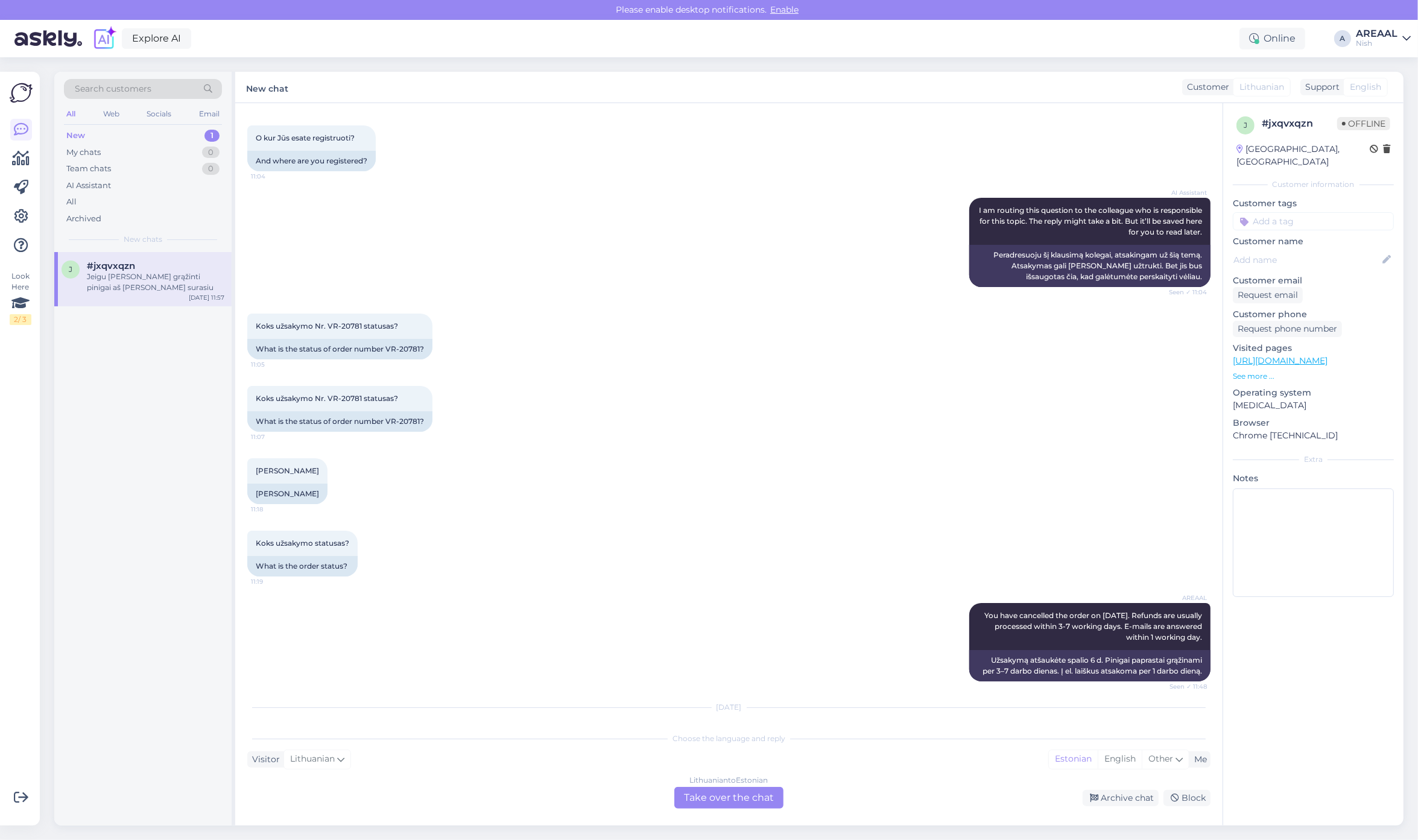
scroll to position [725, 0]
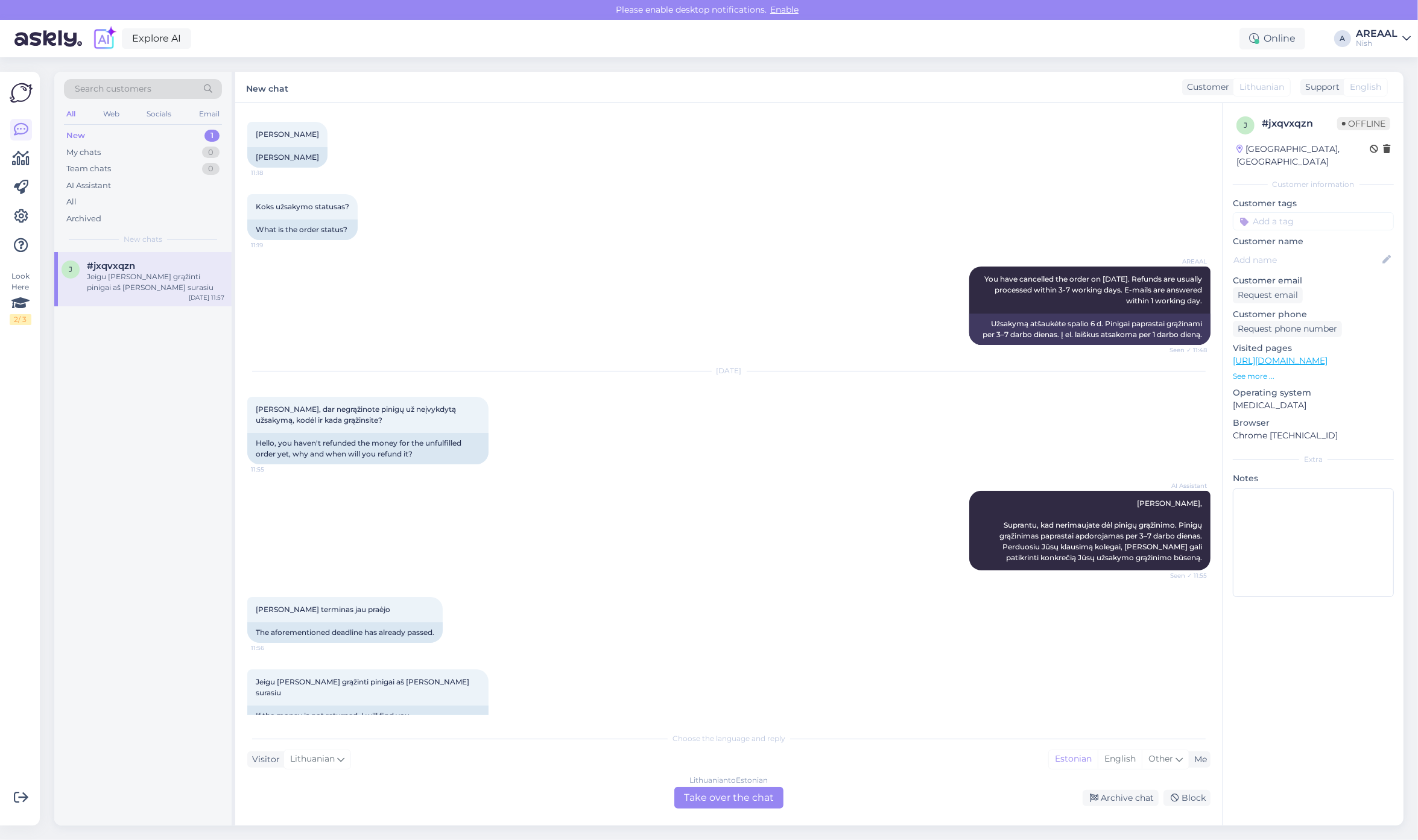
click at [661, 630] on div "[PERSON_NAME] terminas jau praėjo 11:56 The aforementioned deadline has already…" at bounding box center [728, 620] width 963 height 72
click at [637, 639] on div "[PERSON_NAME] terminas jau praėjo 11:56 The aforementioned deadline has already…" at bounding box center [728, 620] width 963 height 72
click at [700, 618] on div "[PERSON_NAME] terminas jau praėjo 11:56 The aforementioned deadline has already…" at bounding box center [728, 620] width 963 height 72
click at [1119, 797] on div "Archive chat" at bounding box center [1121, 798] width 76 height 17
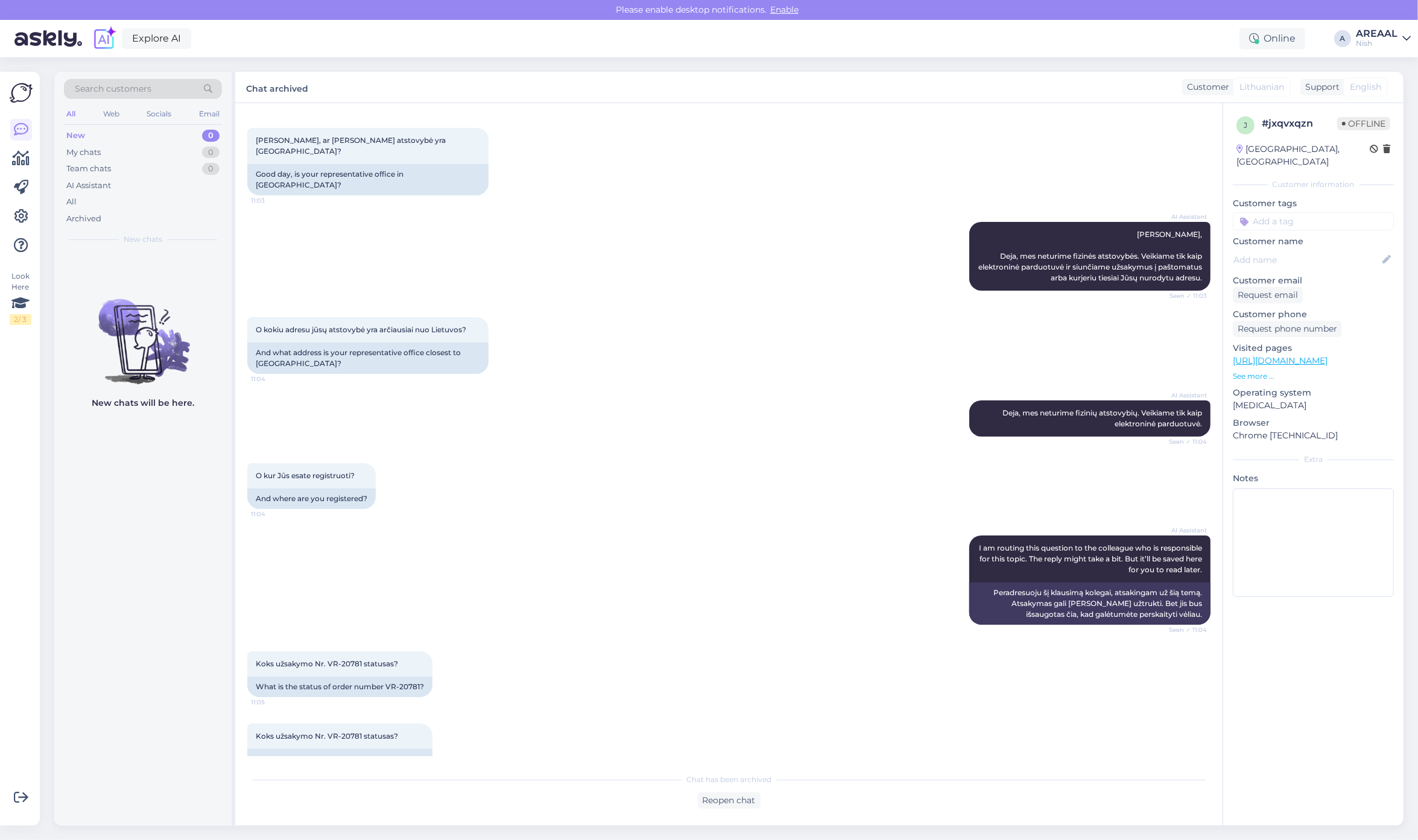
scroll to position [0, 0]
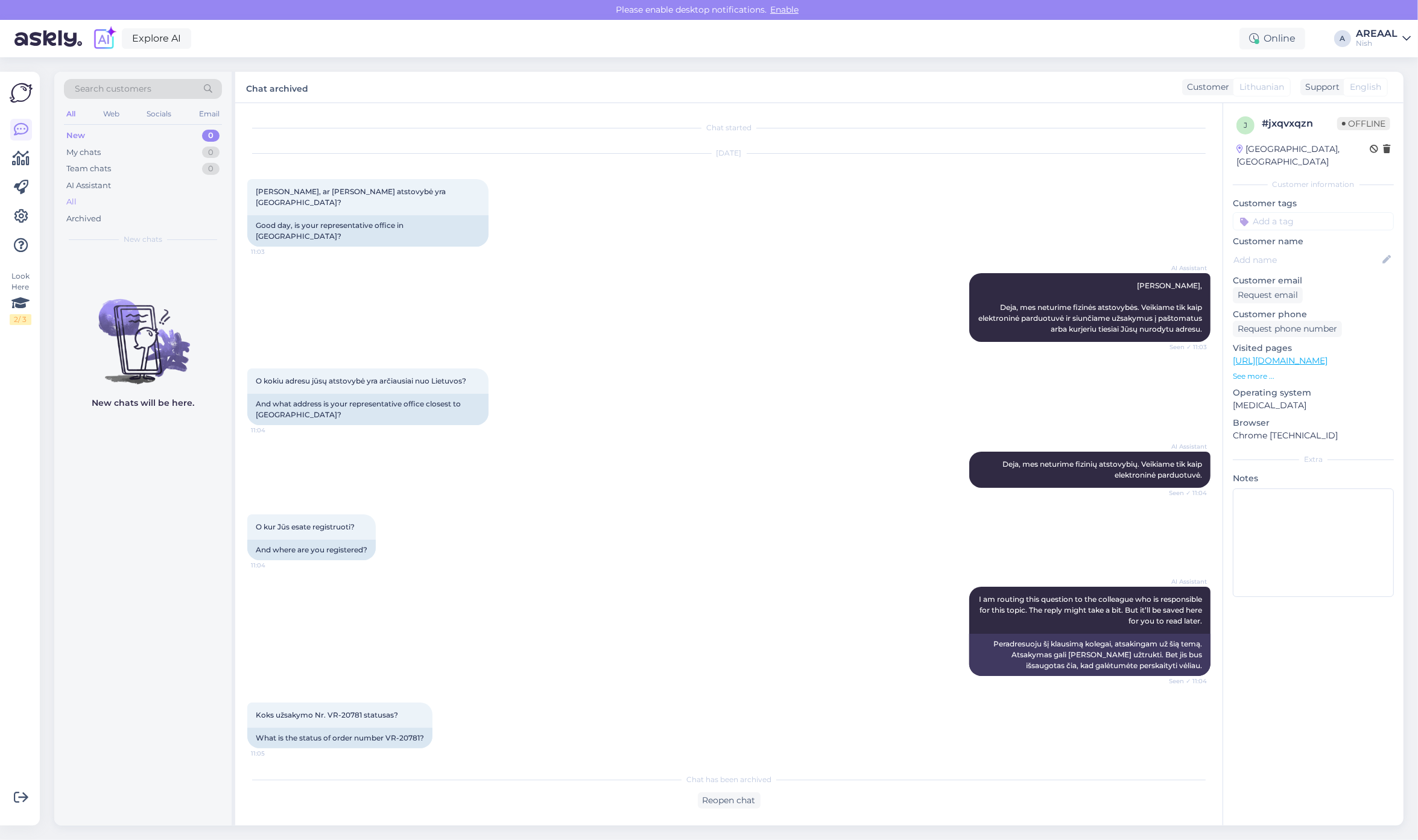
click at [146, 207] on div "All" at bounding box center [143, 202] width 158 height 17
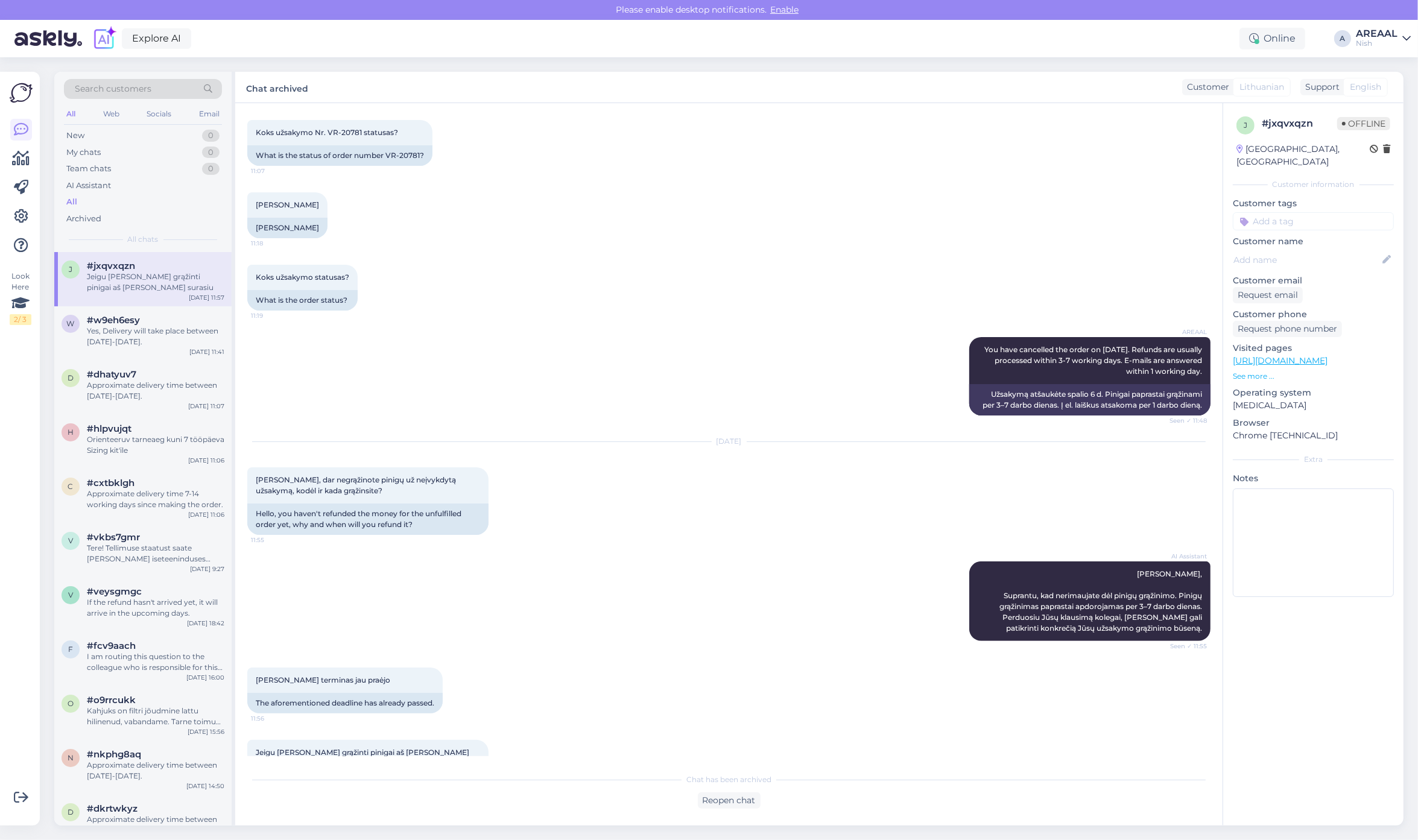
scroll to position [685, 0]
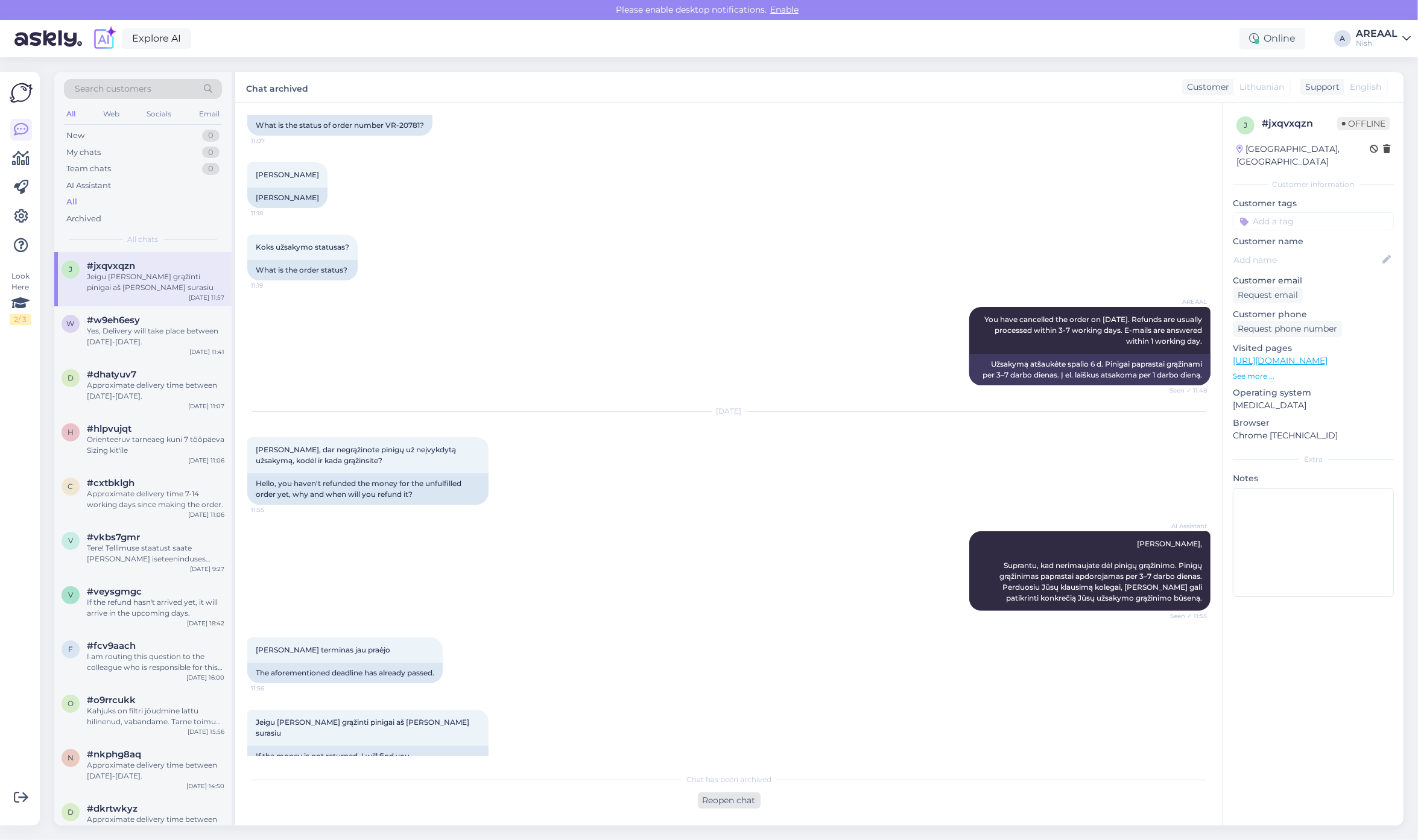
click at [751, 793] on div "Reopen chat" at bounding box center [729, 800] width 63 height 17
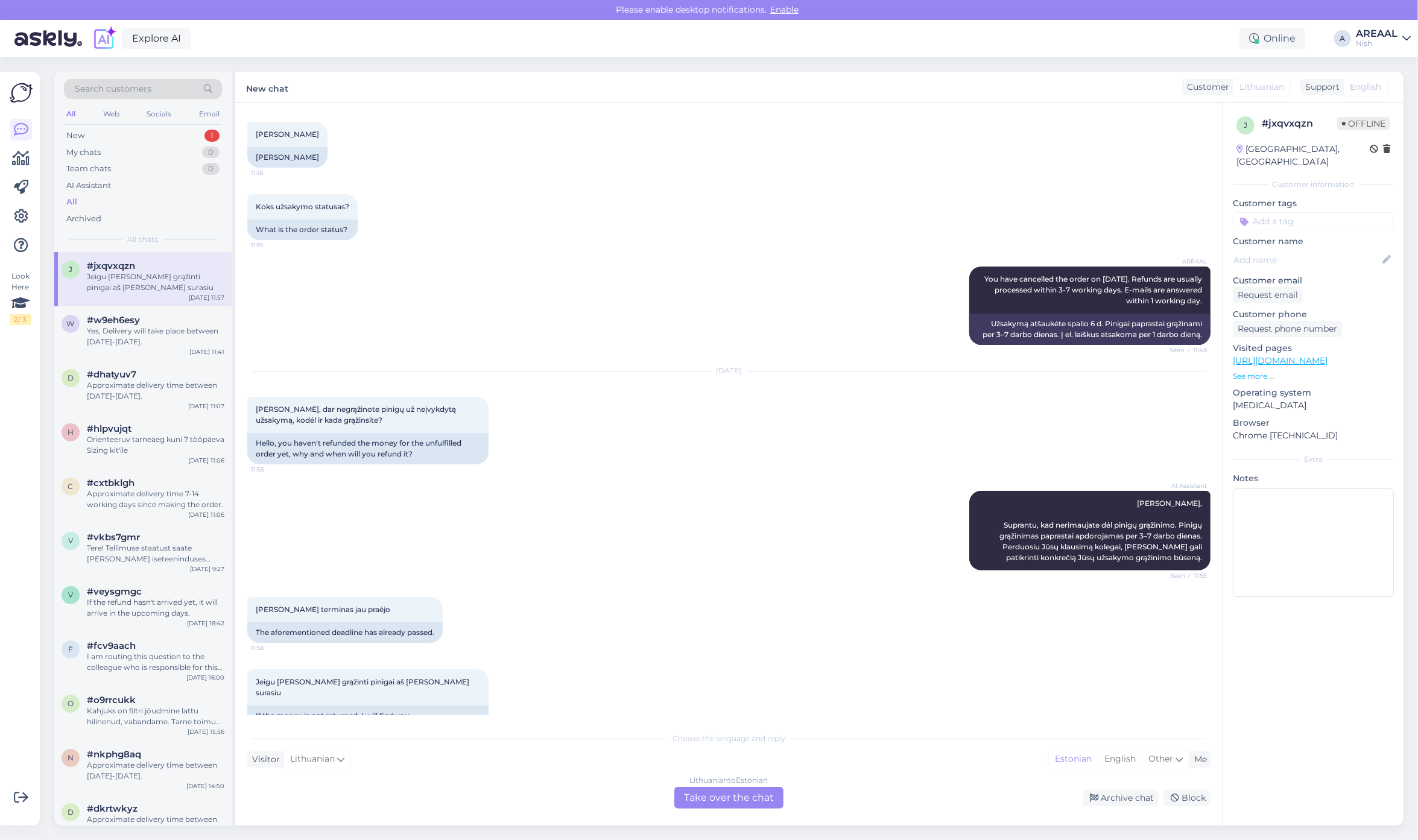
click at [726, 789] on div "Lithuanian to Estonian Take over the chat" at bounding box center [729, 797] width 109 height 22
click at [723, 789] on div "Lithuanian to Estonian Take over the chat" at bounding box center [729, 797] width 109 height 22
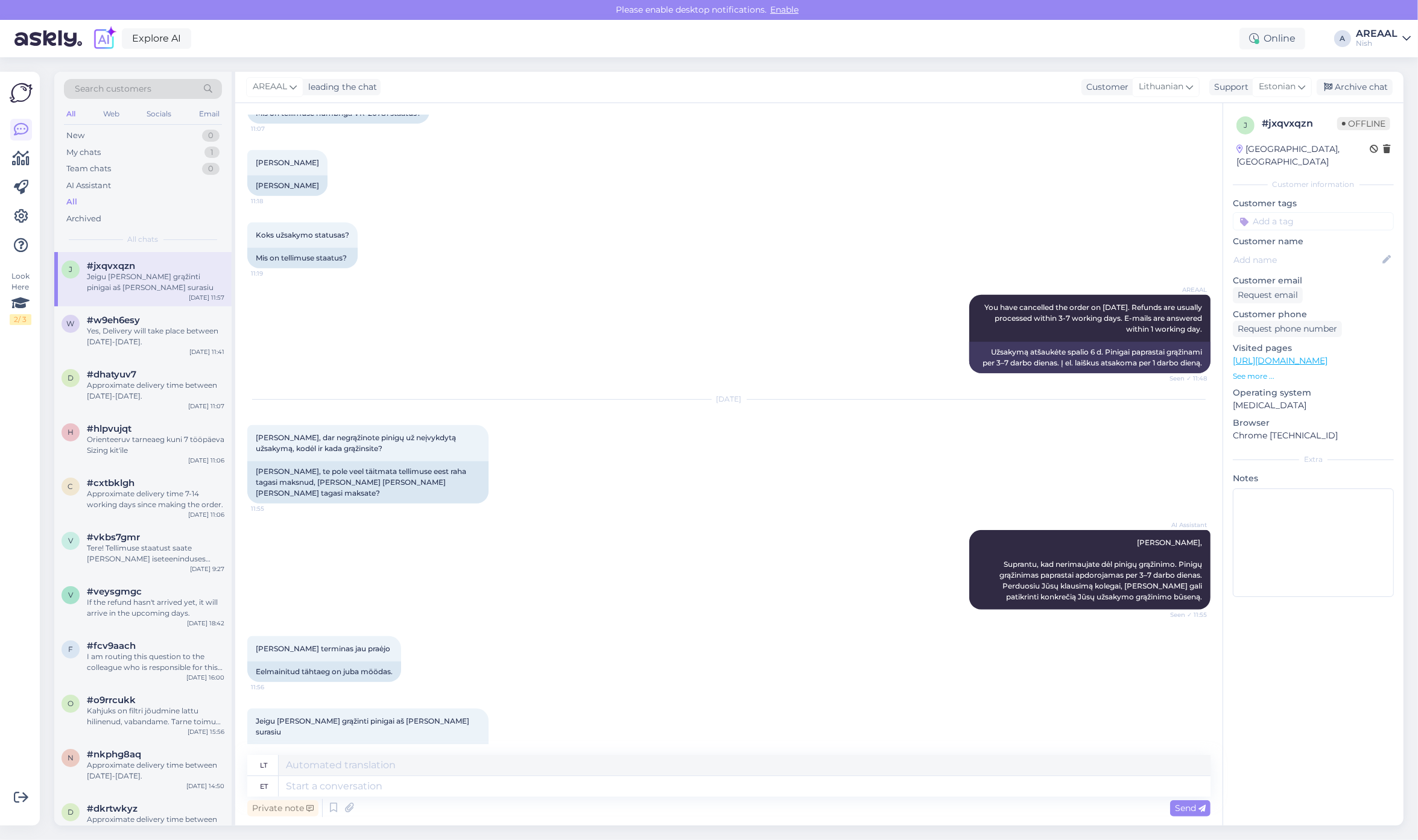
click at [723, 789] on textarea at bounding box center [744, 786] width 932 height 20
type textarea "What is"
type textarea "Kas"
type textarea "What is th"
type textarea "Kas yra"
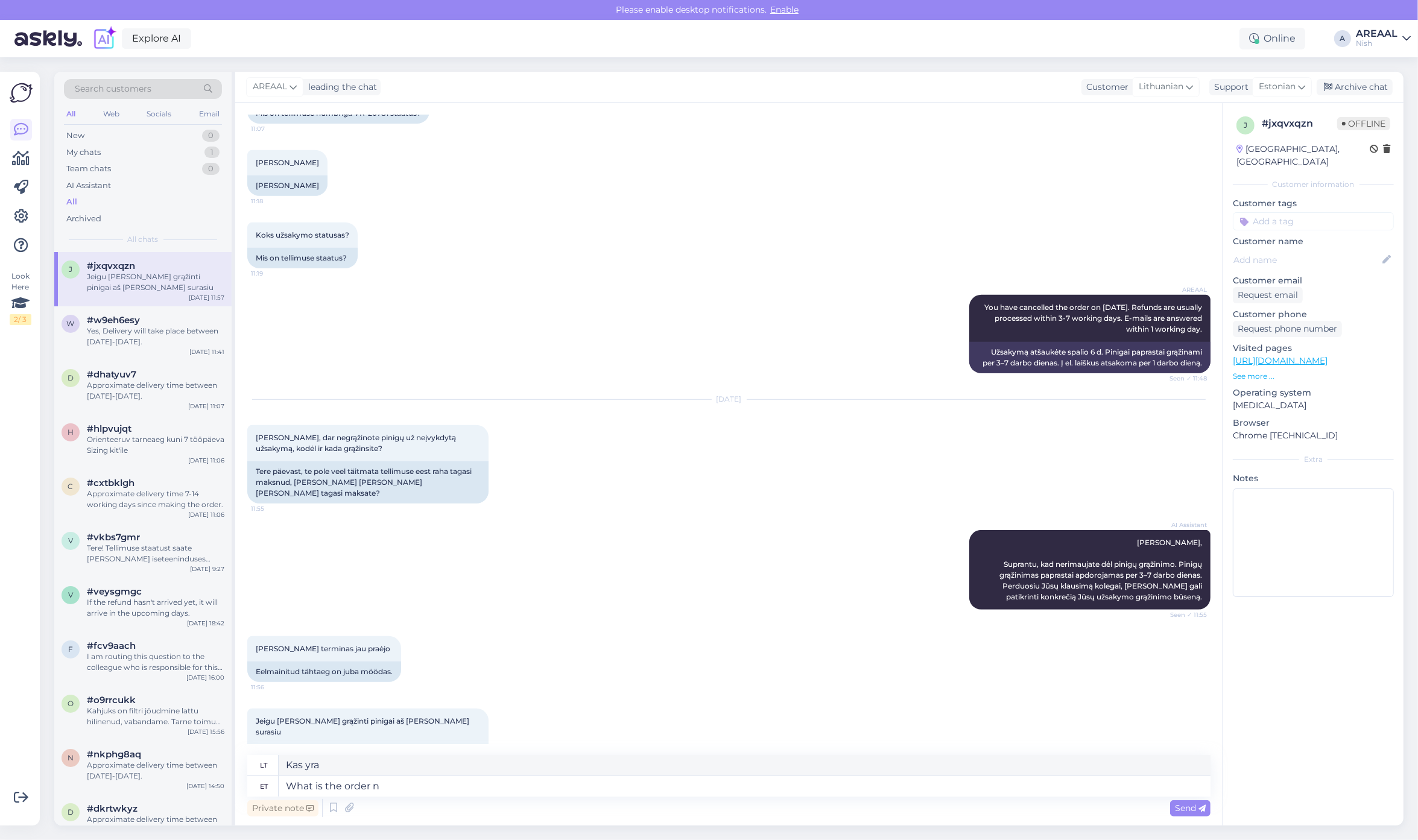
type textarea "What is the order nu"
type textarea "Kokia tvarka?"
type textarea "What is the order number?"
type textarea "Koks užsakymo numeris?"
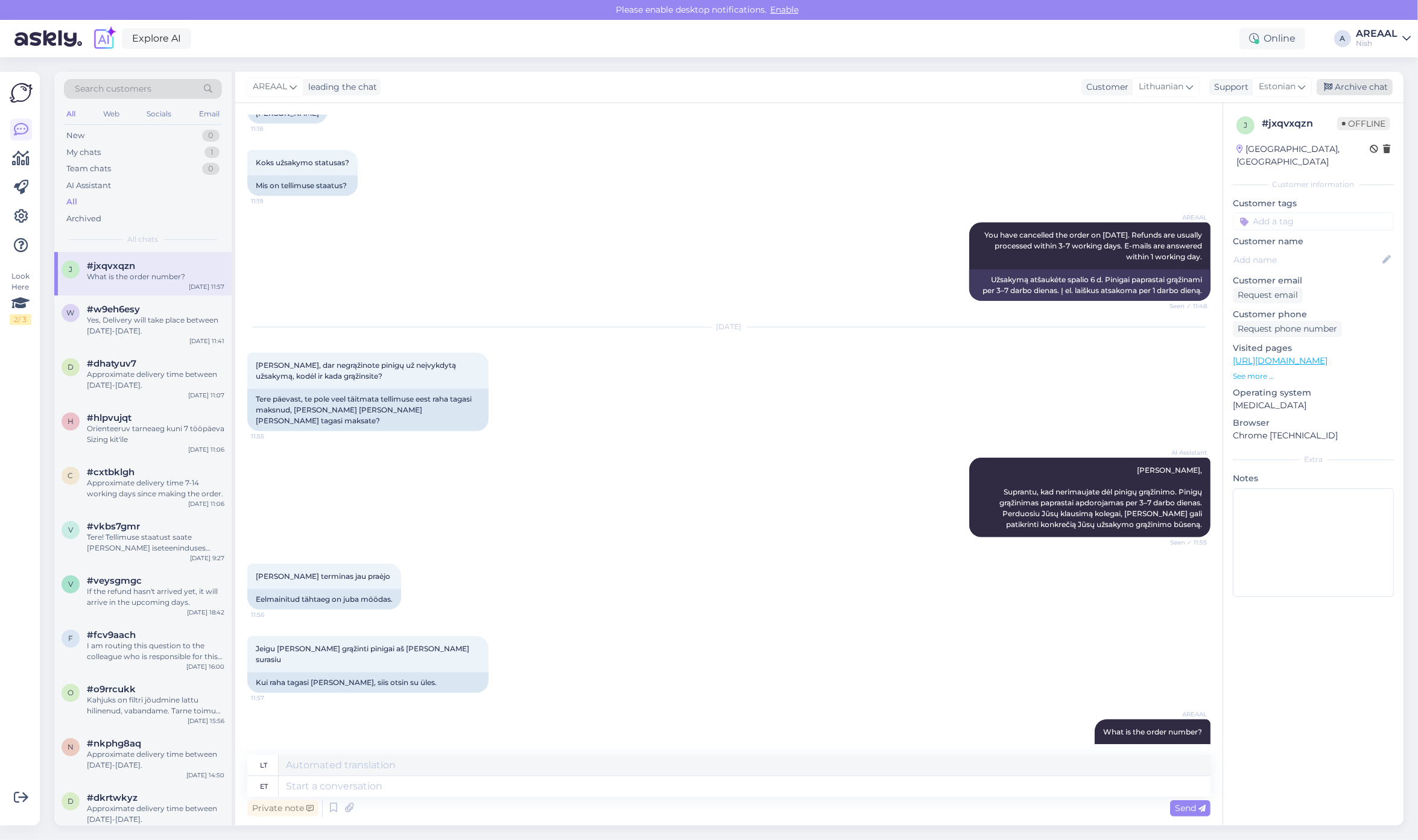
click at [1361, 79] on div "Archive chat" at bounding box center [1354, 88] width 76 height 17
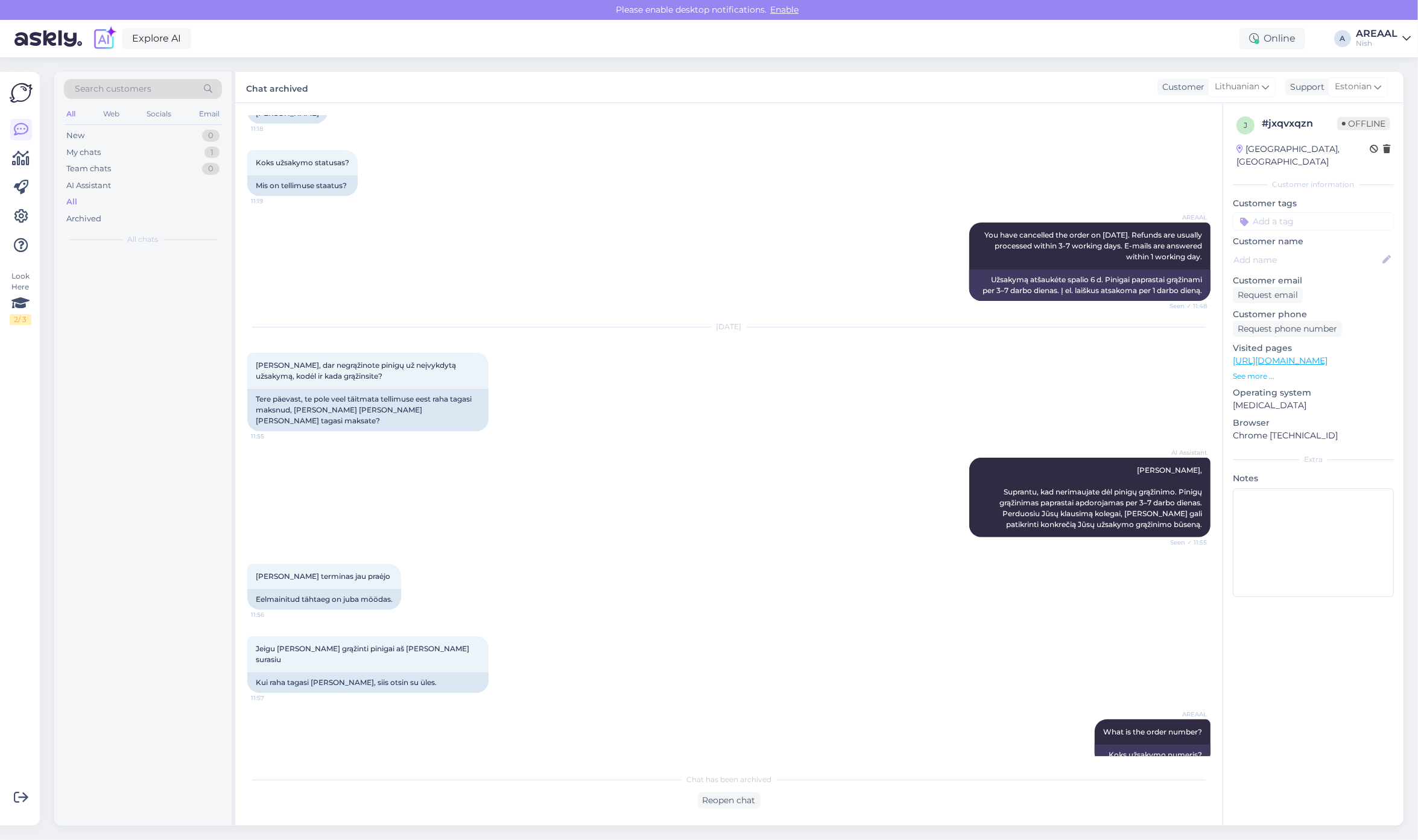
scroll to position [746, 0]
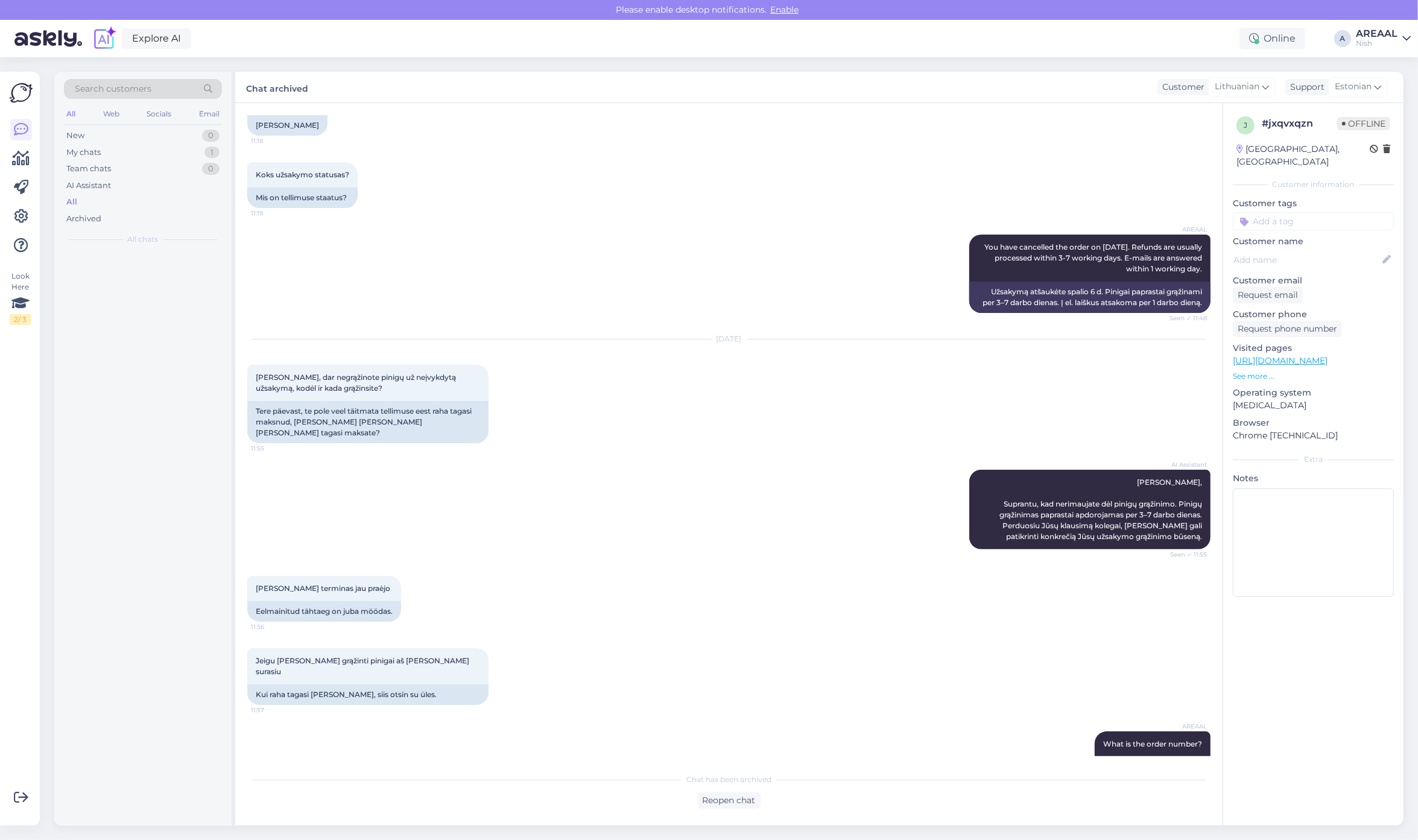
drag, startPoint x: 1373, startPoint y: 26, endPoint x: 1370, endPoint y: 48, distance: 22.2
click at [1373, 27] on div "Explore AI Online A AREAAL Nish" at bounding box center [709, 38] width 1418 height 38
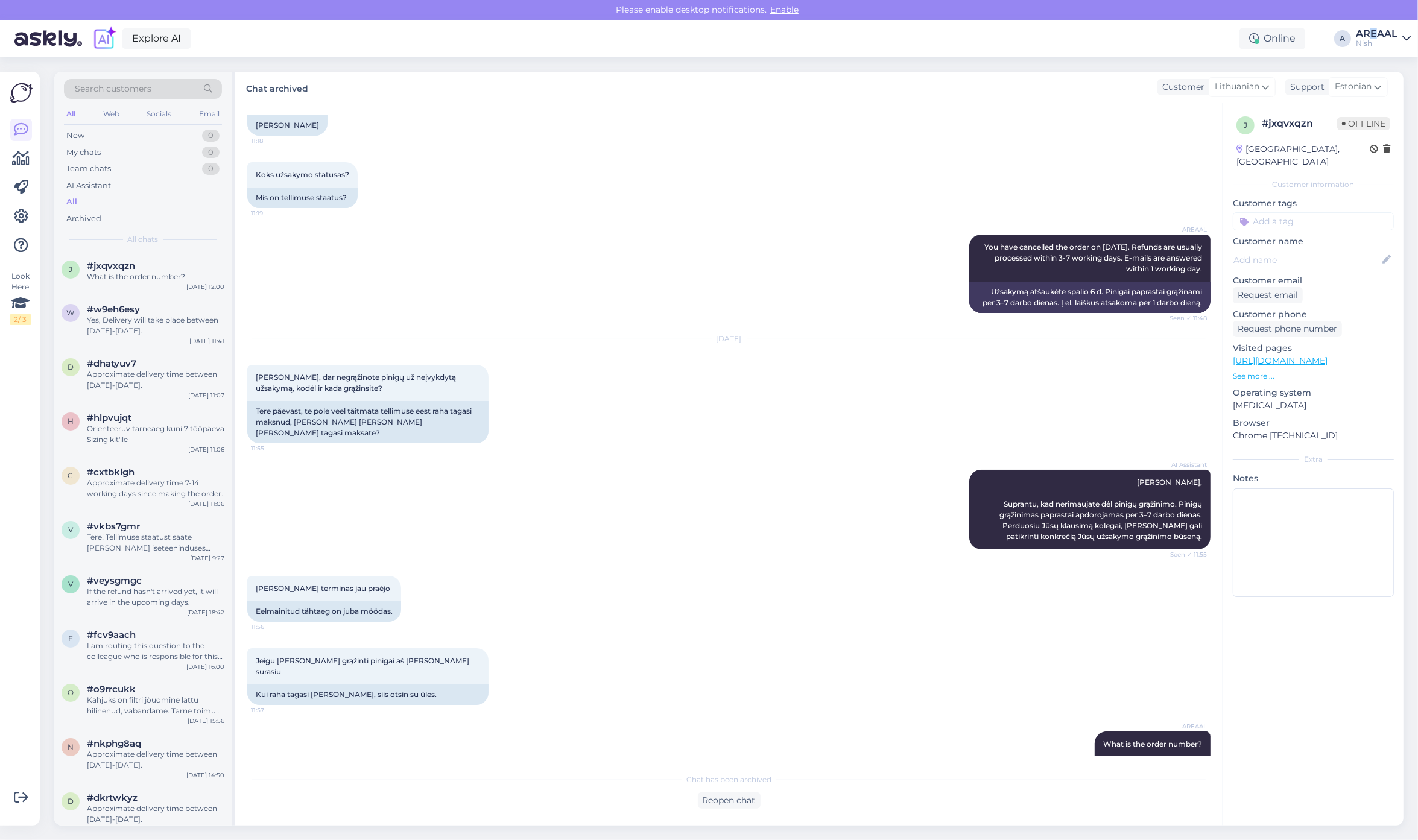
click at [1375, 41] on div "Nish" at bounding box center [1376, 43] width 42 height 10
click at [1389, 79] on div "Areaal Open" at bounding box center [1336, 67] width 148 height 26
click at [1389, 71] on button "Open" at bounding box center [1384, 67] width 34 height 19
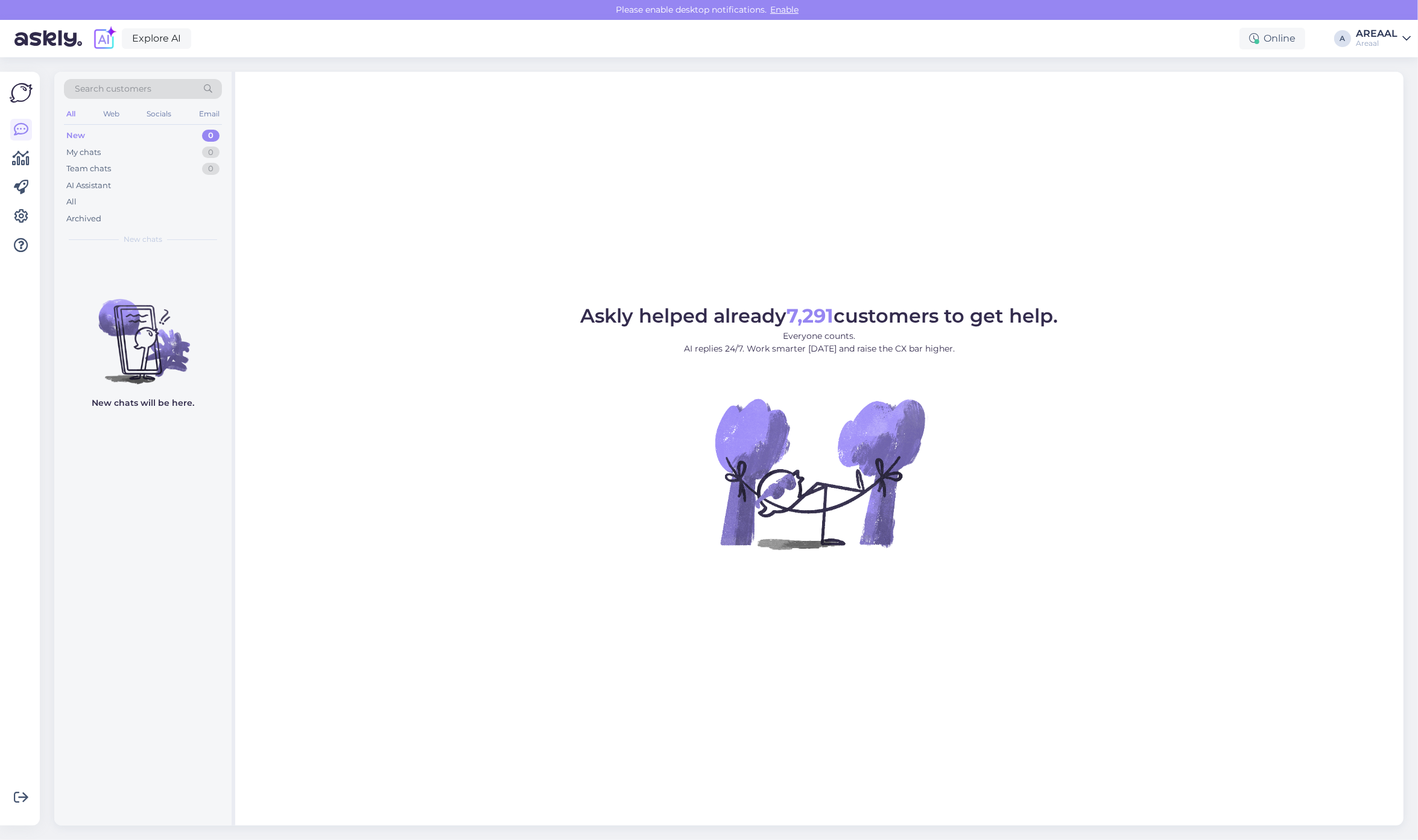
click at [163, 494] on div "New chats will be here." at bounding box center [143, 539] width 177 height 574
click at [1164, 109] on div "Askly helped already 7,291 customers to get help. Everyone counts. AI replies 2…" at bounding box center [818, 448] width 1168 height 753
click at [104, 190] on div "AI Assistant" at bounding box center [88, 186] width 45 height 12
click at [104, 196] on div "All" at bounding box center [143, 202] width 158 height 17
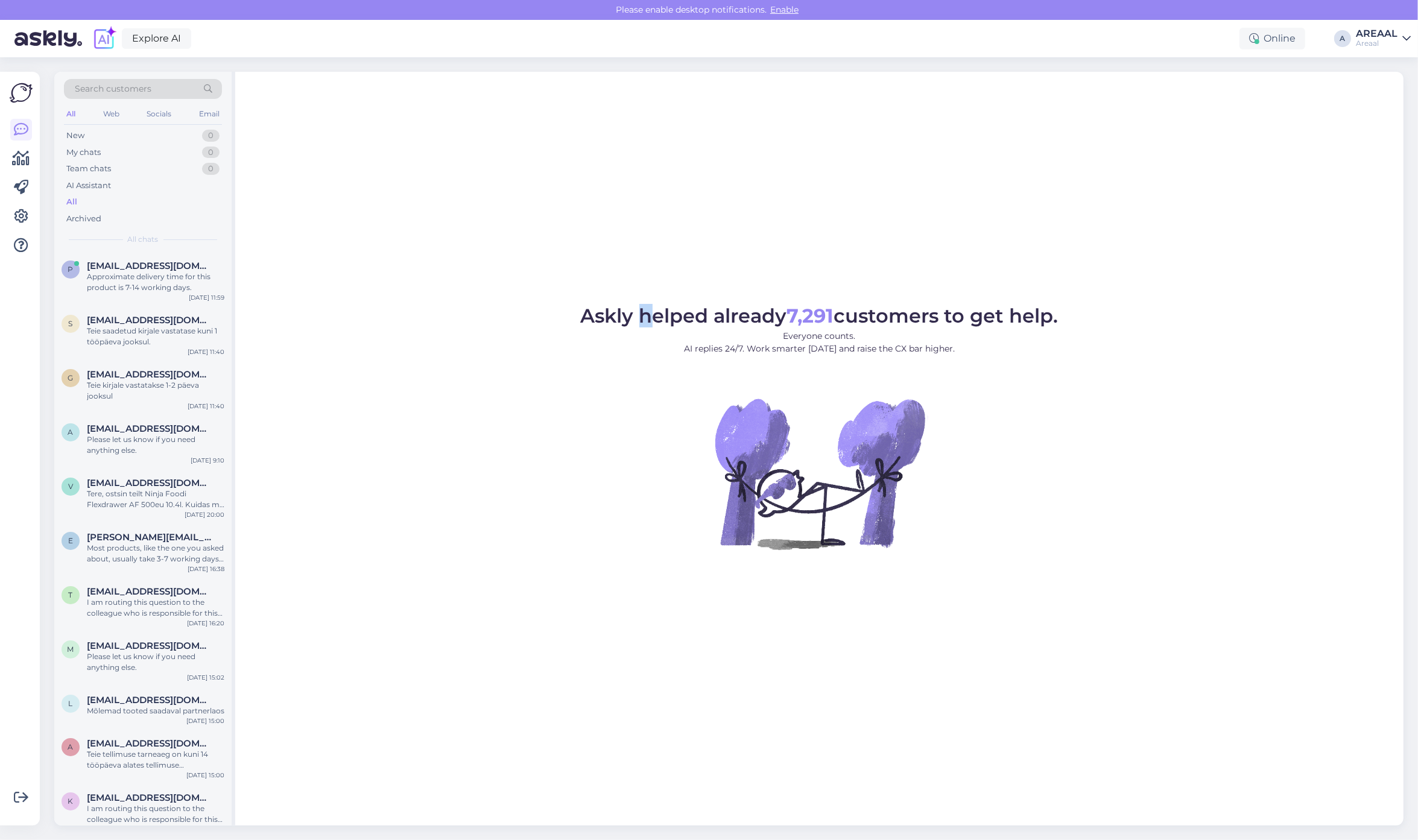
drag, startPoint x: 652, startPoint y: 235, endPoint x: 744, endPoint y: 234, distance: 92.0
click at [652, 235] on div "Askly helped already 7,291 customers to get help. Everyone counts. AI replies 2…" at bounding box center [818, 448] width 1168 height 753
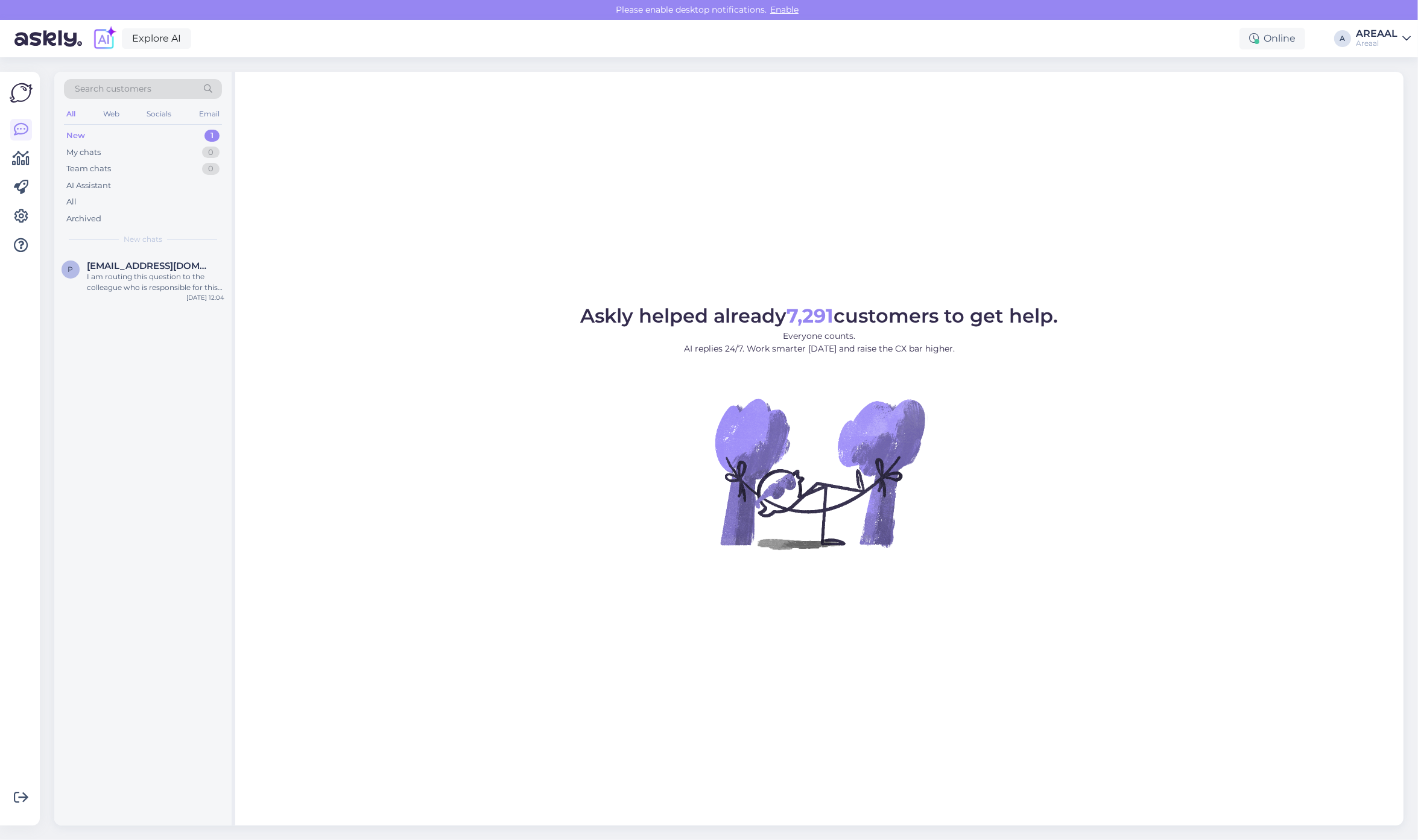
click at [888, 449] on img at bounding box center [820, 473] width 217 height 217
click at [128, 241] on span "New chats" at bounding box center [143, 239] width 39 height 11
click at [125, 269] on span "[EMAIL_ADDRESS][DOMAIN_NAME]" at bounding box center [150, 266] width 125 height 11
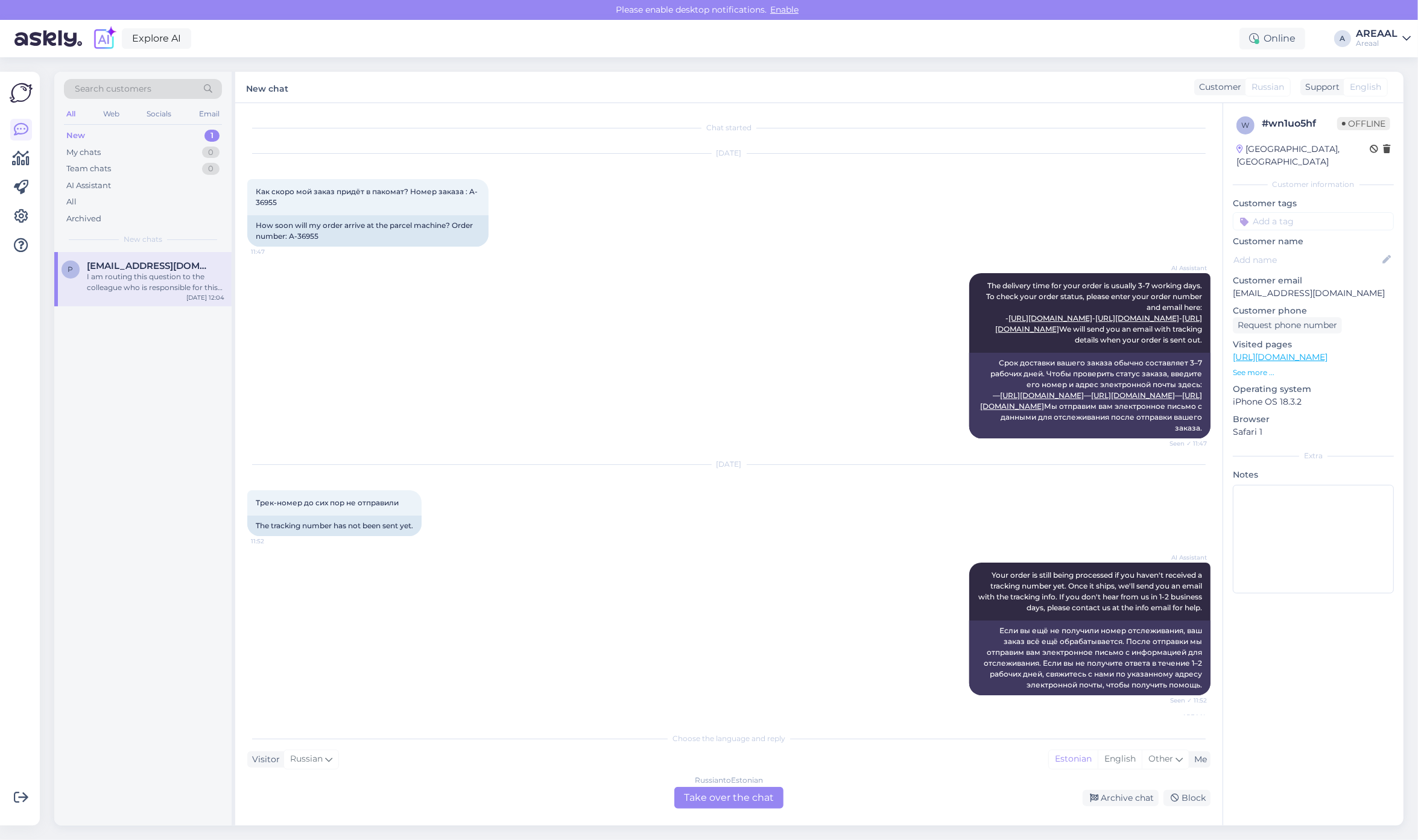
scroll to position [340, 0]
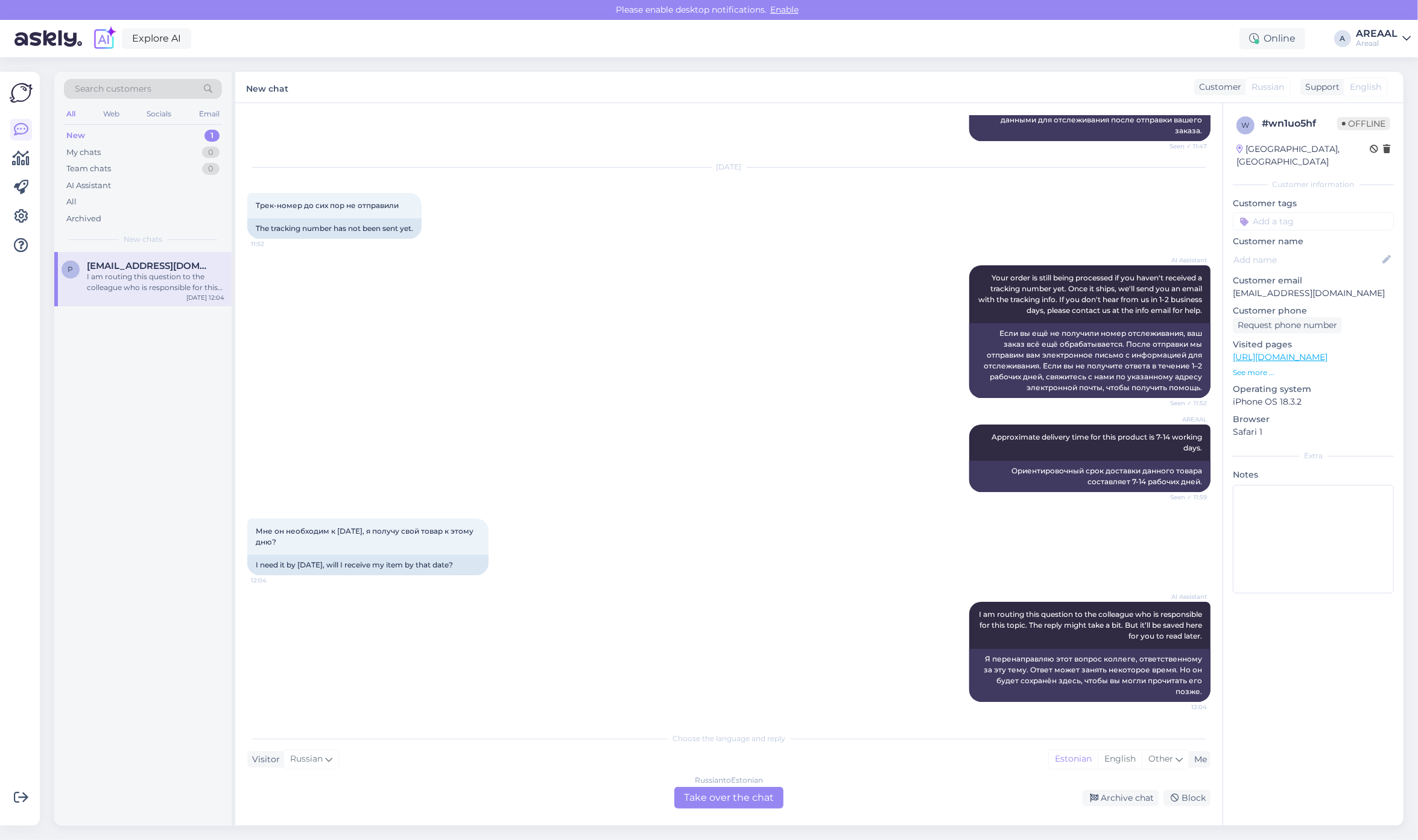
click at [766, 386] on div "AI Assistant Your order is still being processed if you haven't received a trac…" at bounding box center [728, 331] width 963 height 159
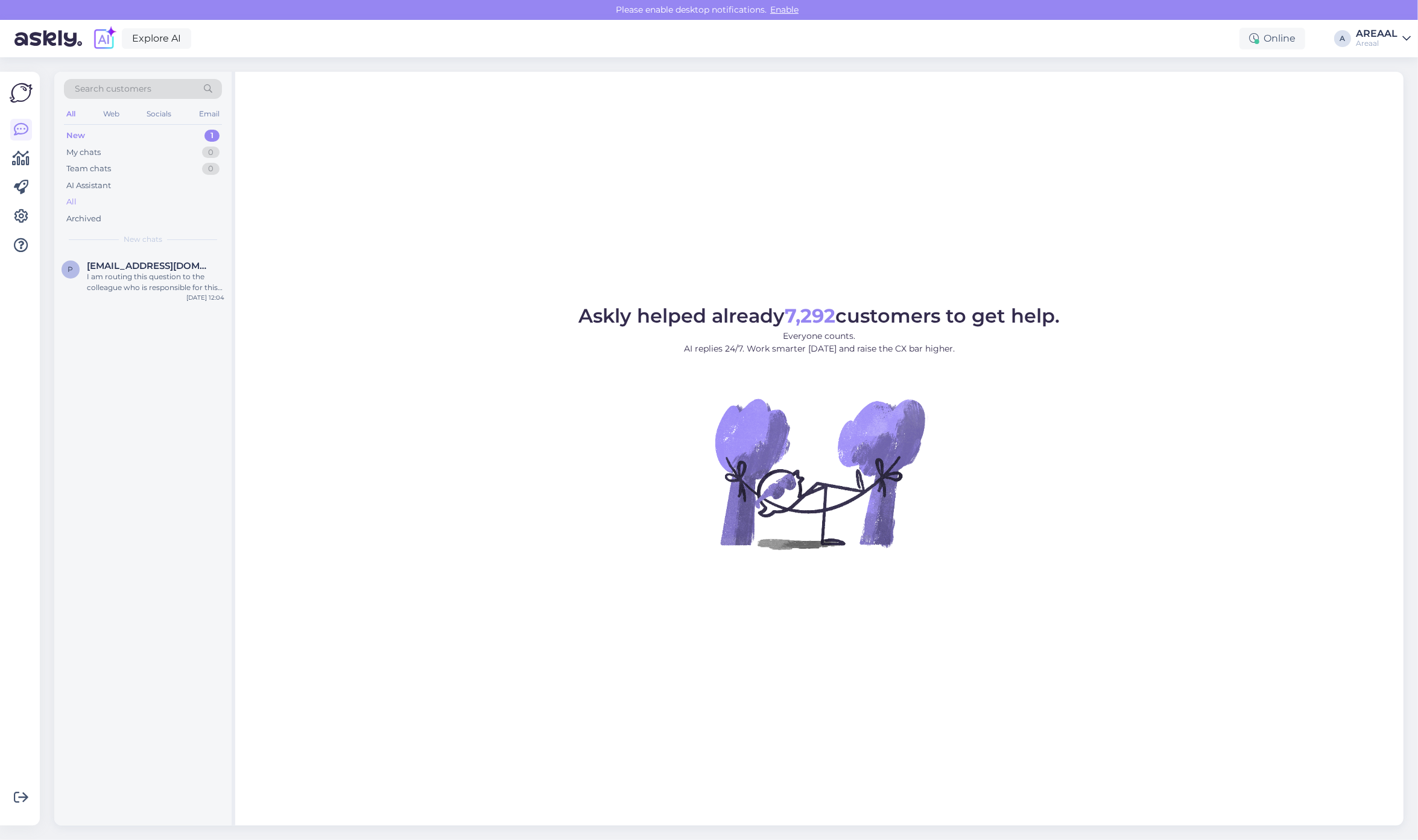
drag, startPoint x: 128, startPoint y: 191, endPoint x: 125, endPoint y: 205, distance: 14.3
click at [128, 193] on div "AI Assistant" at bounding box center [143, 186] width 158 height 17
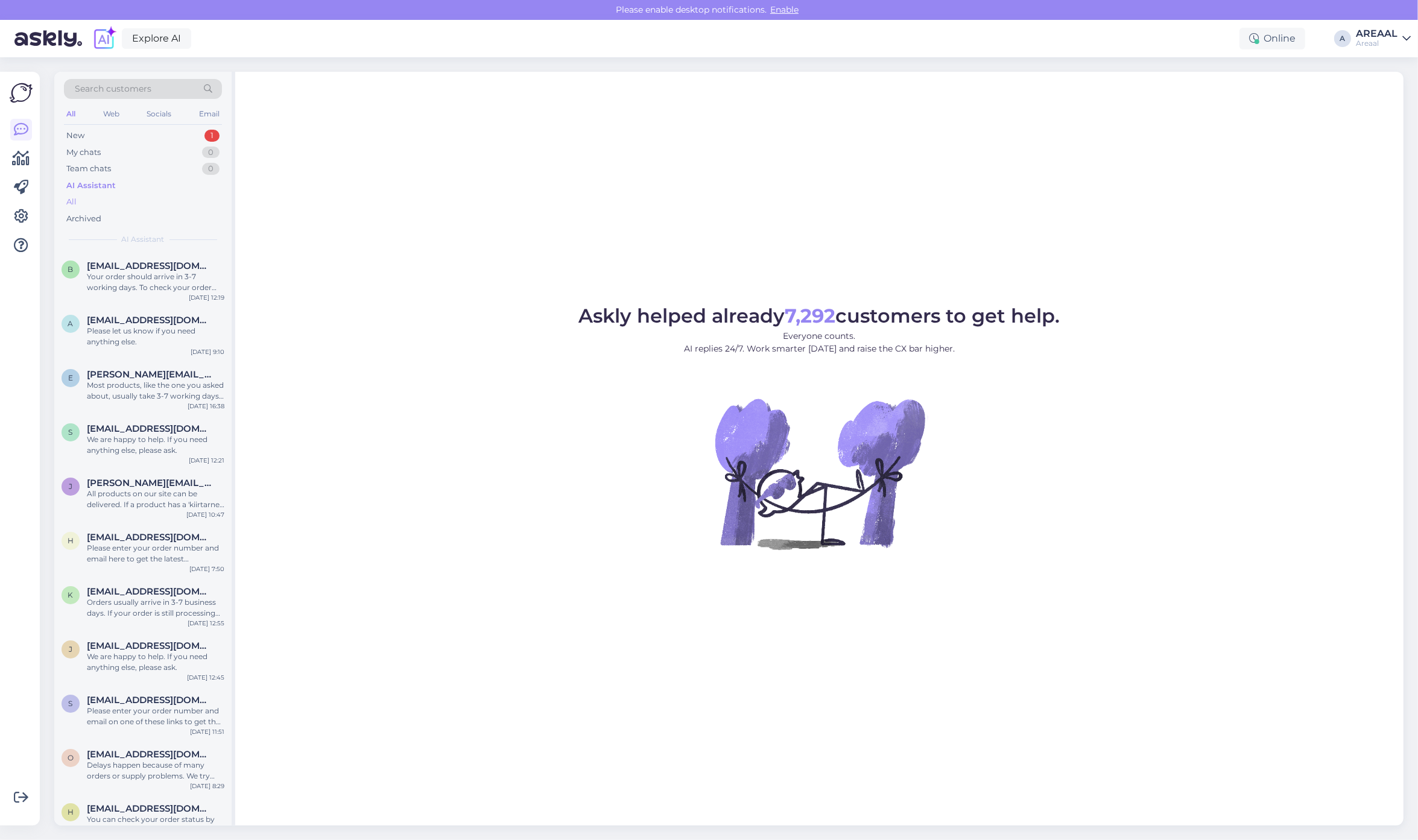
click at [124, 206] on div "All" at bounding box center [143, 202] width 158 height 17
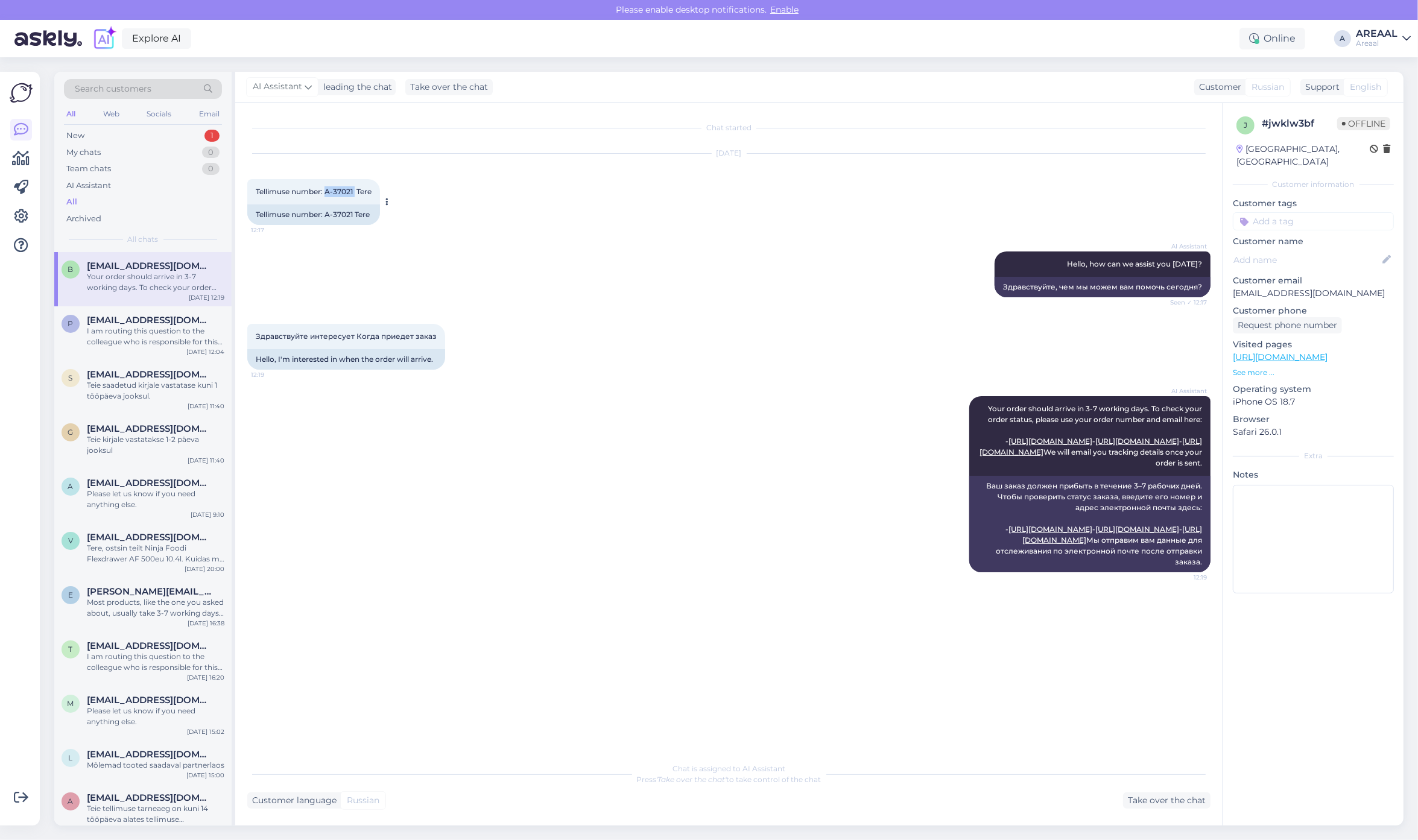
drag, startPoint x: 355, startPoint y: 186, endPoint x: 327, endPoint y: 193, distance: 28.9
click at [327, 193] on div "Tellimuse number: A-37021 Tere 12:17" at bounding box center [313, 192] width 133 height 26
copy span "A-37021"
click at [834, 325] on div "Здравствуйте интересует Когда приедет заказ 12:19 Hello, I'm interested in when…" at bounding box center [728, 346] width 963 height 72
click at [823, 322] on div "Здравствуйте интересует Когда приедет заказ 12:19 Hello, I'm interested in when…" at bounding box center [728, 346] width 963 height 72
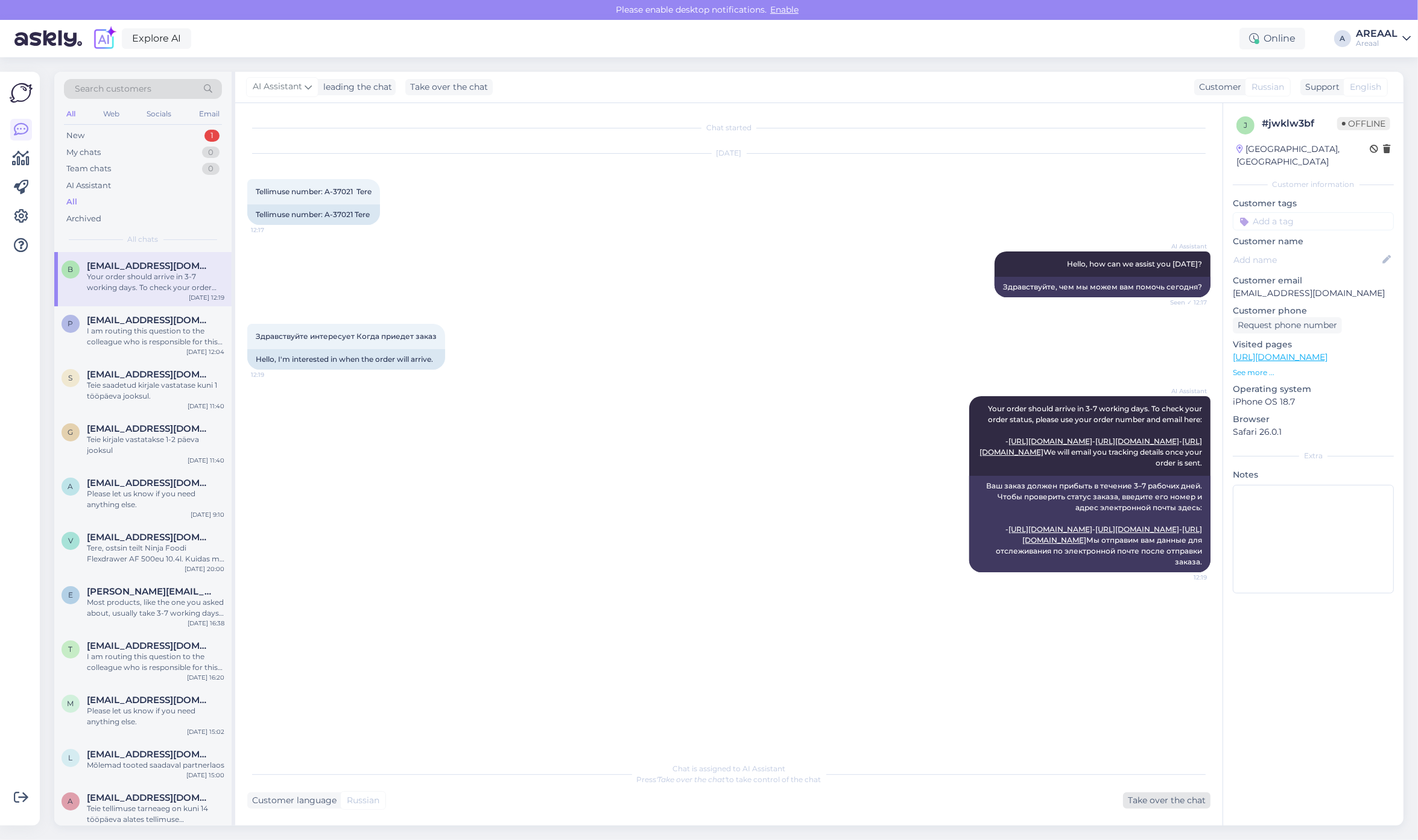
click at [1147, 803] on div "Take over the chat" at bounding box center [1167, 800] width 88 height 17
click at [1358, 82] on div "Archive chat" at bounding box center [1354, 88] width 76 height 17
click at [199, 203] on div "All" at bounding box center [143, 202] width 158 height 17
click at [176, 264] on span "[EMAIL_ADDRESS][DOMAIN_NAME]" at bounding box center [150, 266] width 125 height 11
click at [174, 319] on span "[EMAIL_ADDRESS][DOMAIN_NAME]" at bounding box center [150, 320] width 125 height 11
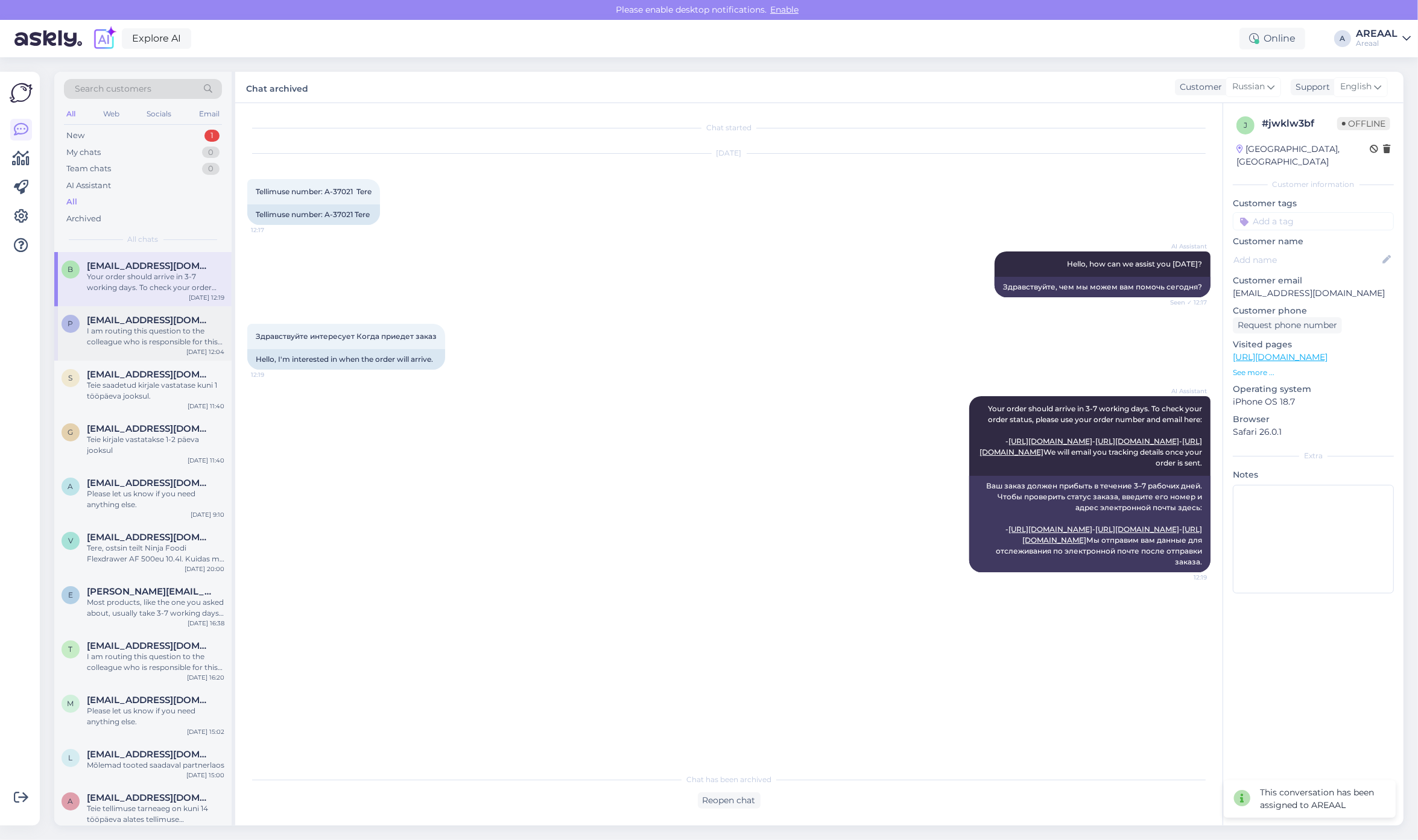
scroll to position [350, 0]
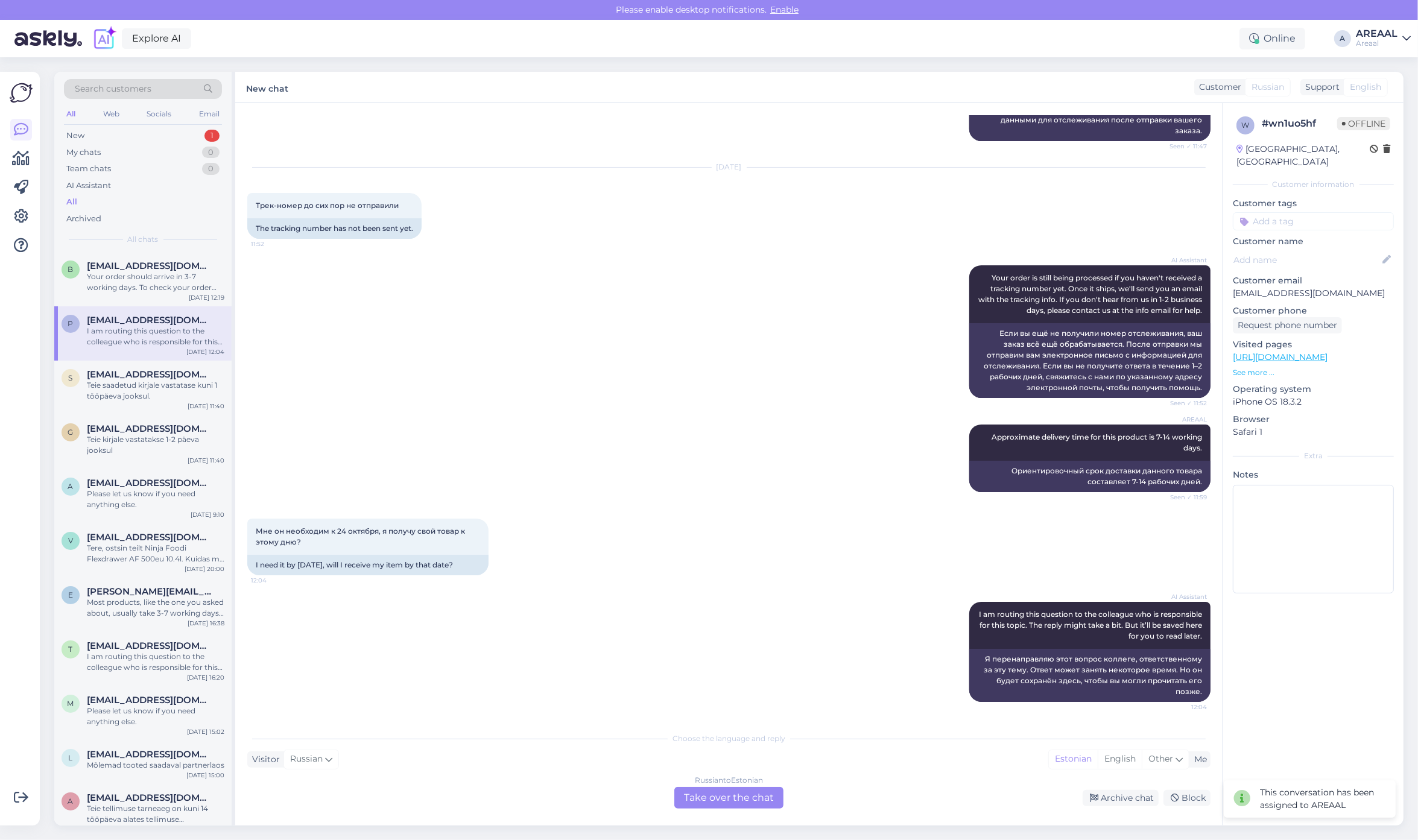
click at [1388, 40] on div "Areaal" at bounding box center [1376, 43] width 42 height 10
click at [1391, 82] on div "Nish Open" at bounding box center [1336, 93] width 148 height 26
click at [1394, 94] on button "Open" at bounding box center [1384, 93] width 34 height 19
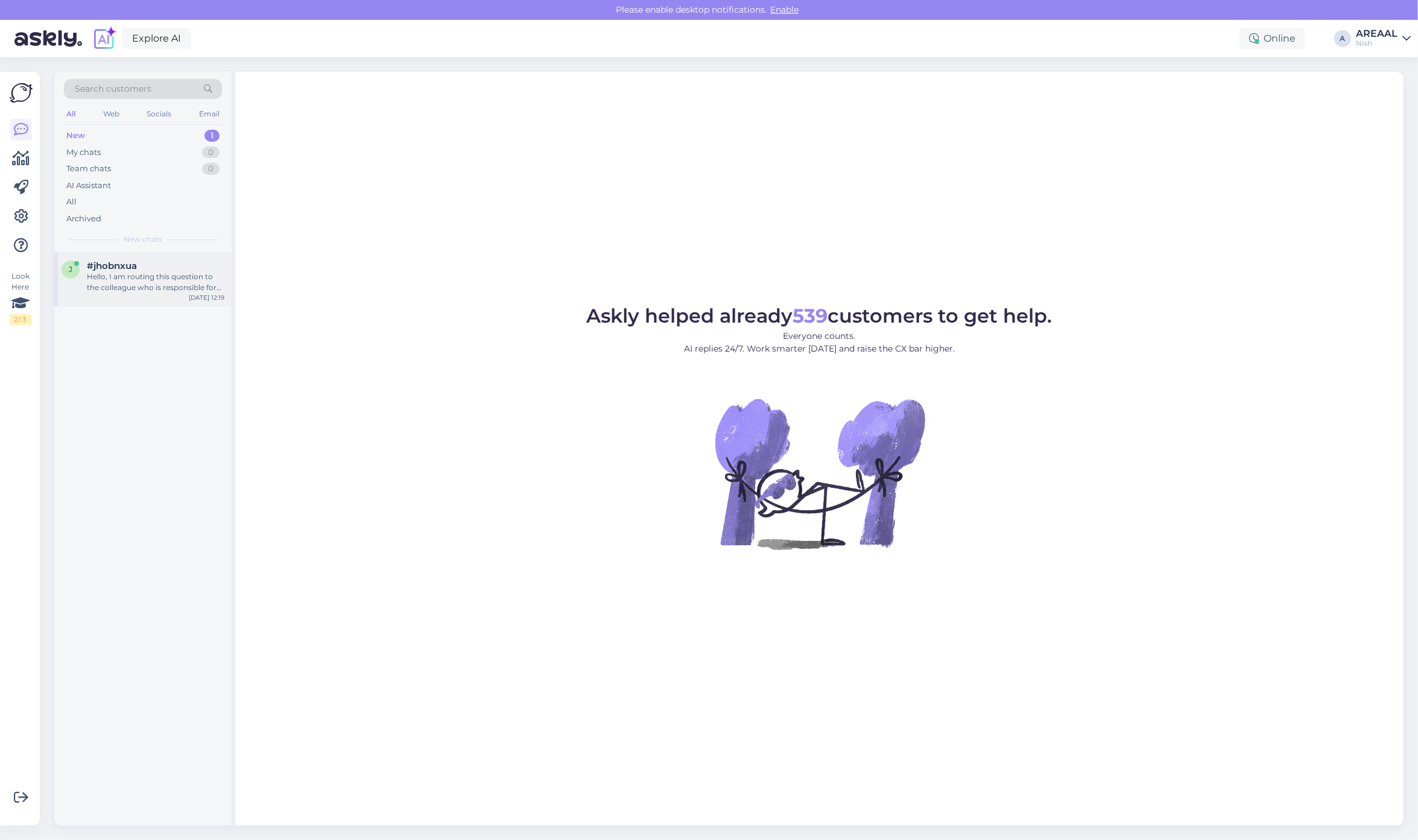
click at [109, 300] on div "j #jhobnxua Hello, I am routing this question to the colleague who is responsib…" at bounding box center [143, 279] width 177 height 54
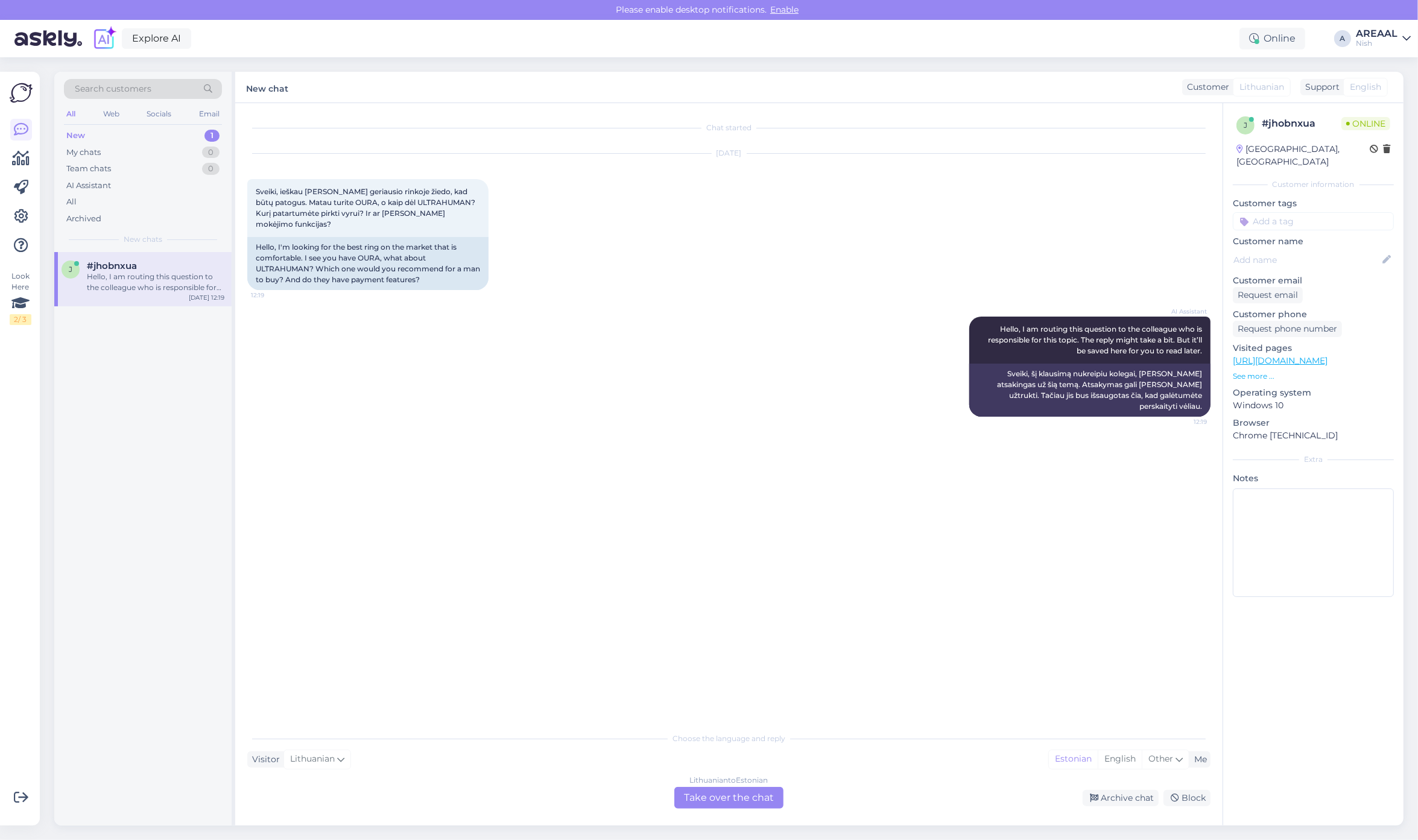
click at [713, 549] on div "Chat started Oct 15 2025 Sveiki, ieškau pačio geriausio rinkoje žiedo, kad būtų…" at bounding box center [734, 415] width 974 height 600
click at [957, 273] on div "Oct 15 2025 Sveiki, ieškau pačio geriausio rinkoje žiedo, kad būtų patogus. Mat…" at bounding box center [728, 222] width 963 height 163
drag, startPoint x: 679, startPoint y: 802, endPoint x: 701, endPoint y: 794, distance: 23.4
click at [683, 801] on div "Chat started Oct 15 2025 Sveiki, ieškau pačio geriausio rinkoje žiedo, kad būtų…" at bounding box center [728, 464] width 987 height 722
click at [701, 794] on div "Lithuanian to Estonian Take over the chat" at bounding box center [729, 797] width 109 height 22
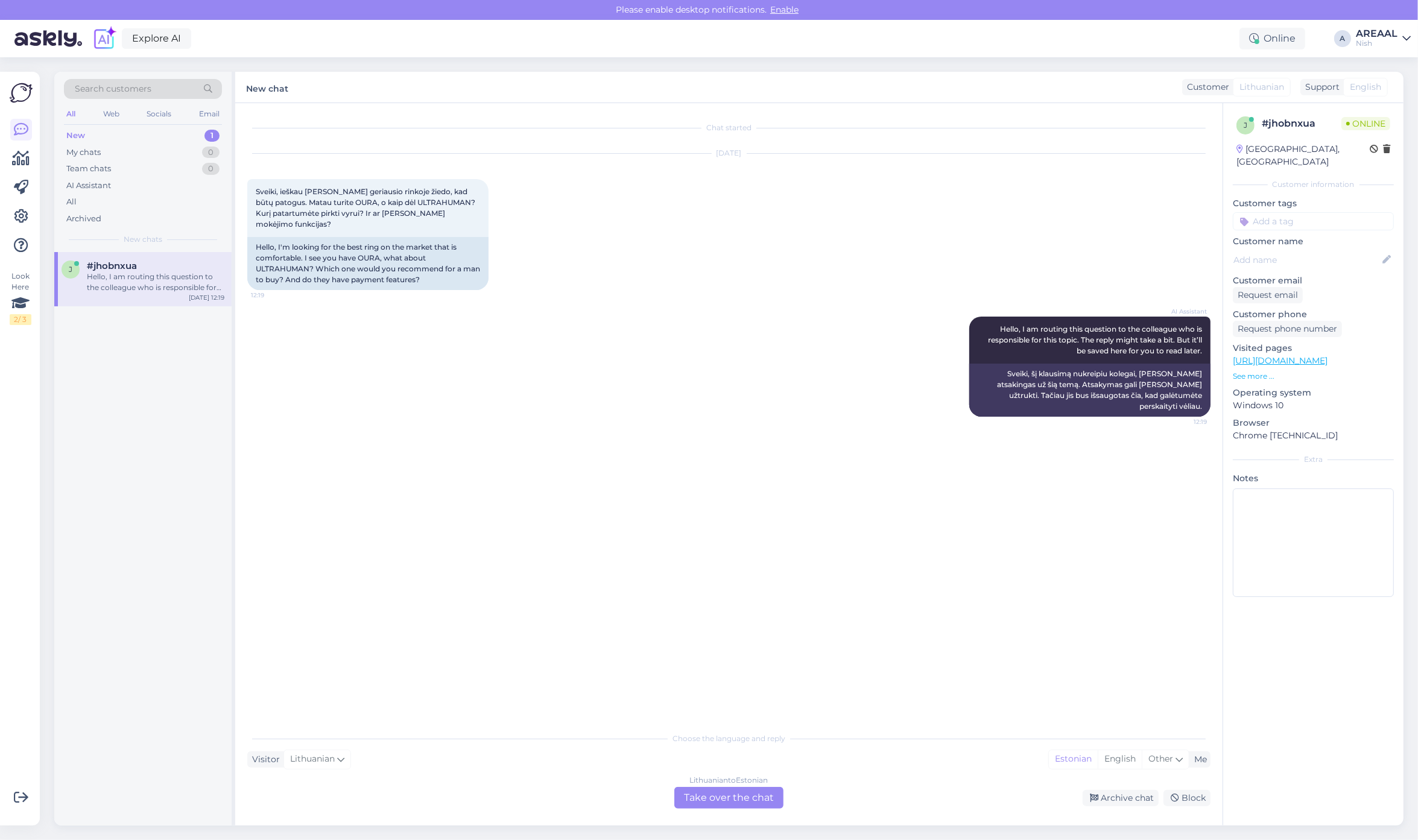
click at [689, 787] on div "Lithuanian to Estonian Take over the chat" at bounding box center [729, 797] width 109 height 22
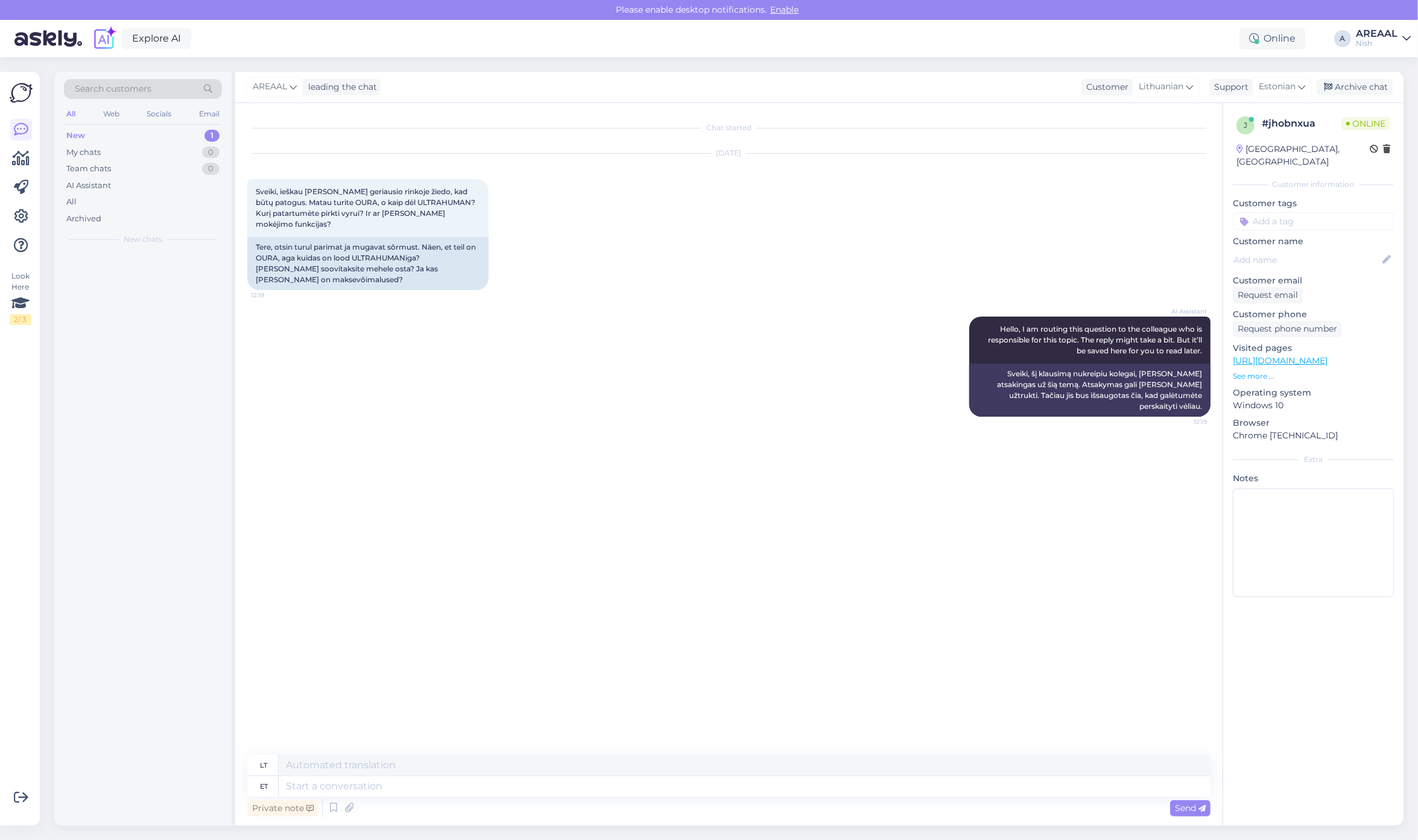
click at [714, 797] on div "Private note Send" at bounding box center [728, 808] width 963 height 23
click at [701, 783] on textarea at bounding box center [744, 786] width 932 height 20
paste textarea "At the moment, we only offer OURA rings. They are known for their comfort and a…"
type textarea "At the moment, we only offer OURA rings. They are known for their comfort and a…"
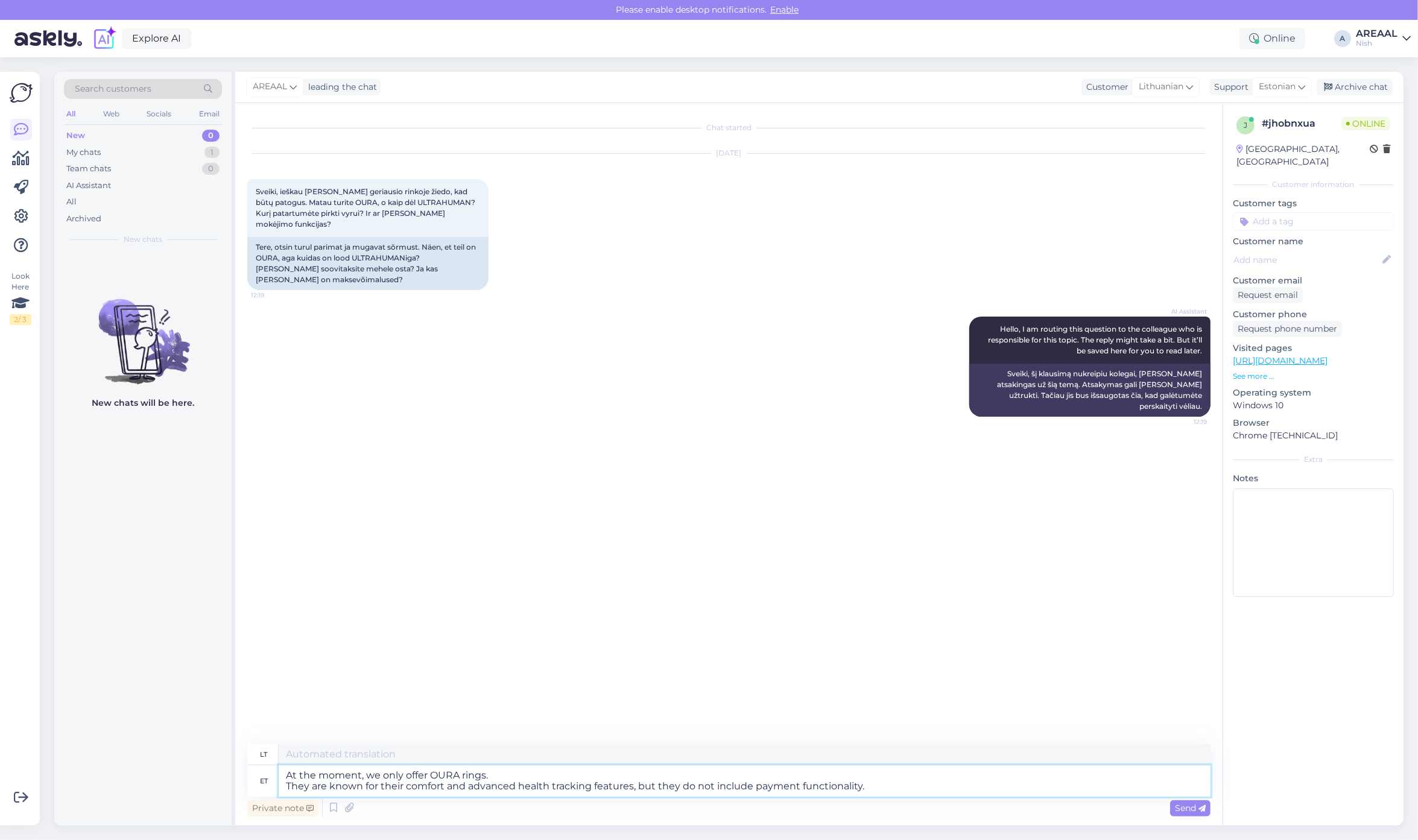
type textarea "Šiuo metu siūlome tik OURA žiedus. Jie žinomi dėl savo patogumo ir pažangių sve…"
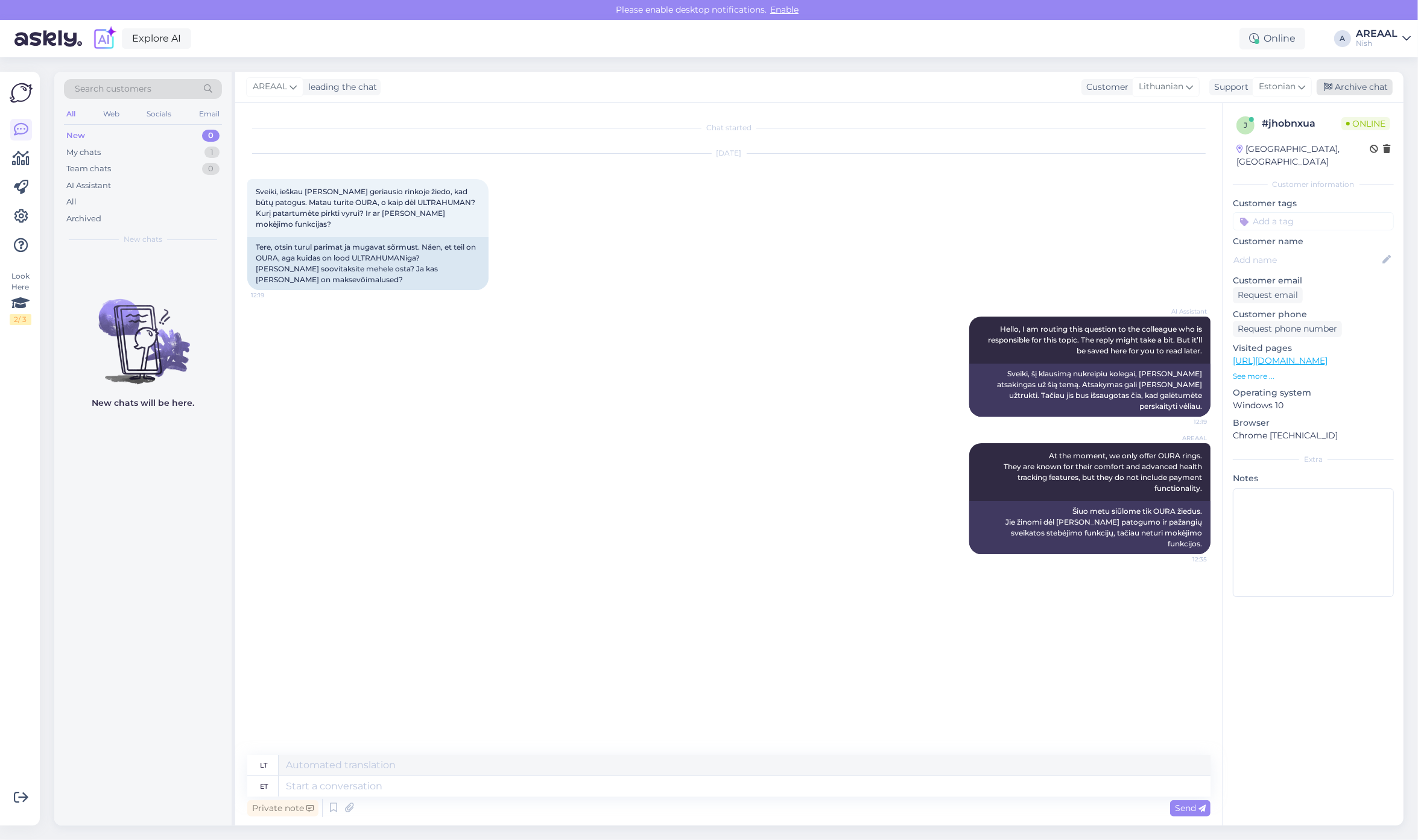
click at [1364, 88] on div "Archive chat" at bounding box center [1354, 88] width 76 height 17
click at [167, 205] on div "All" at bounding box center [143, 202] width 158 height 17
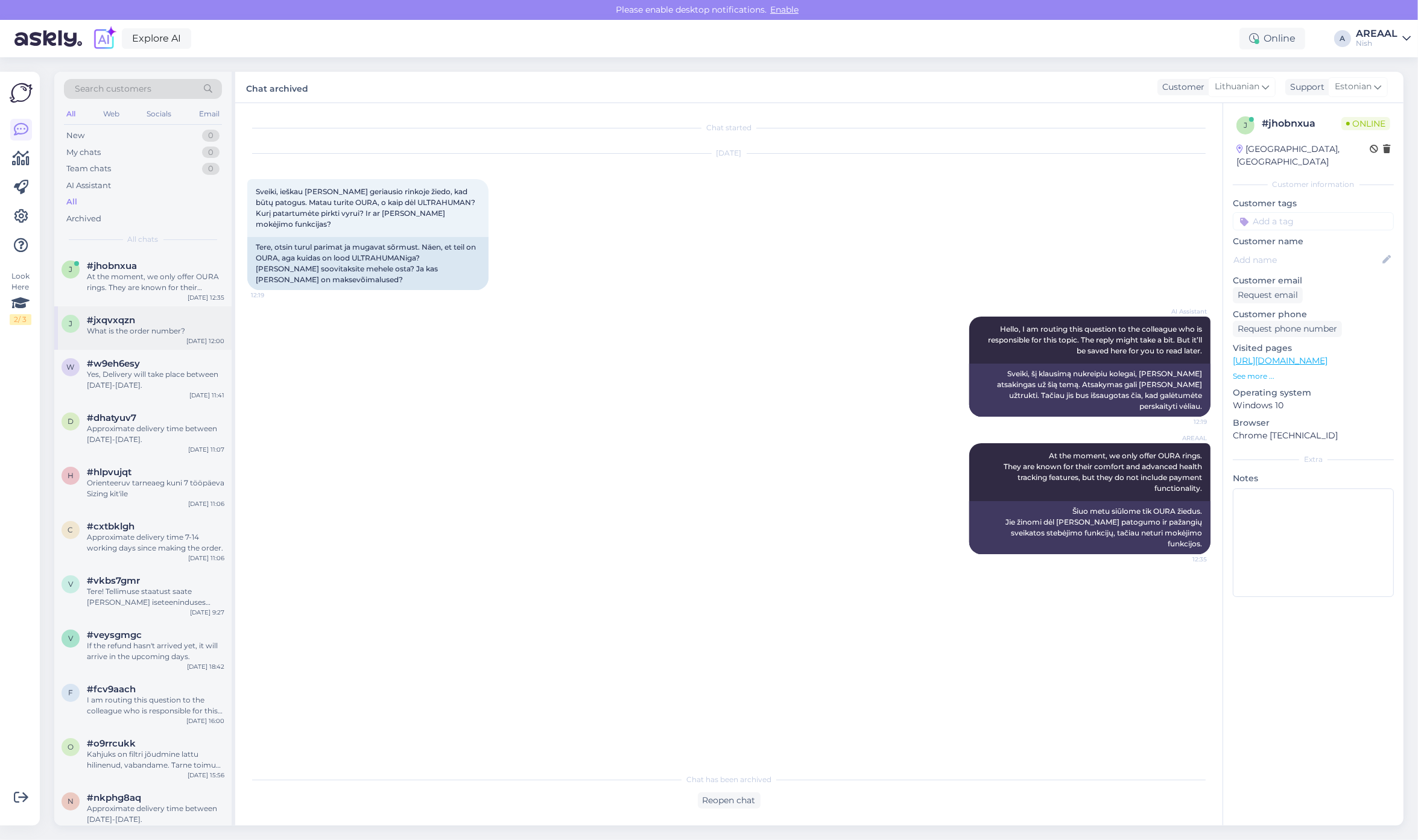
click at [157, 309] on div "j #jxqvxqzn What is the order number? Oct 15 12:00" at bounding box center [143, 328] width 177 height 44
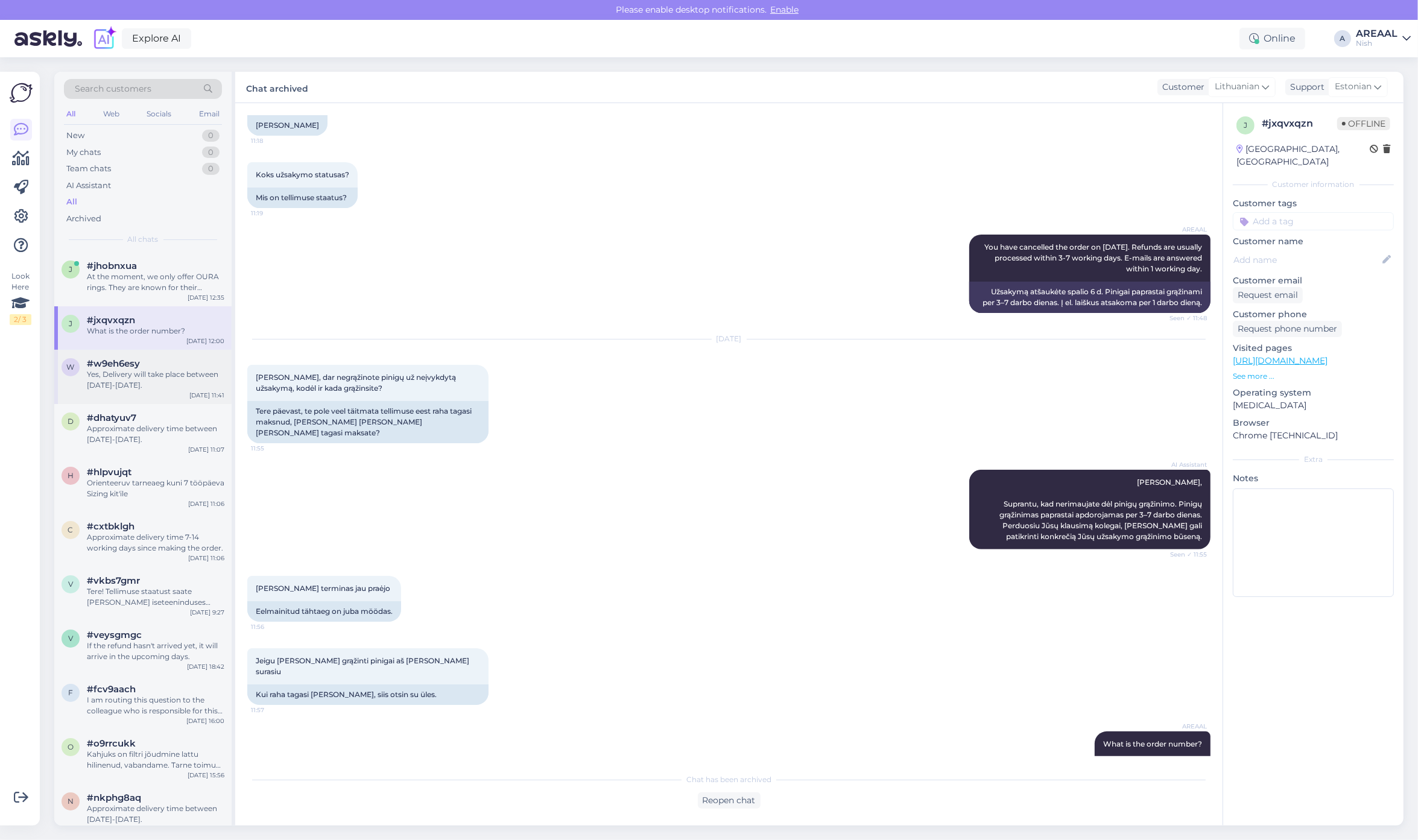
click at [160, 374] on div "Yes, Delivery will take place between 17-21 october." at bounding box center [156, 380] width 137 height 22
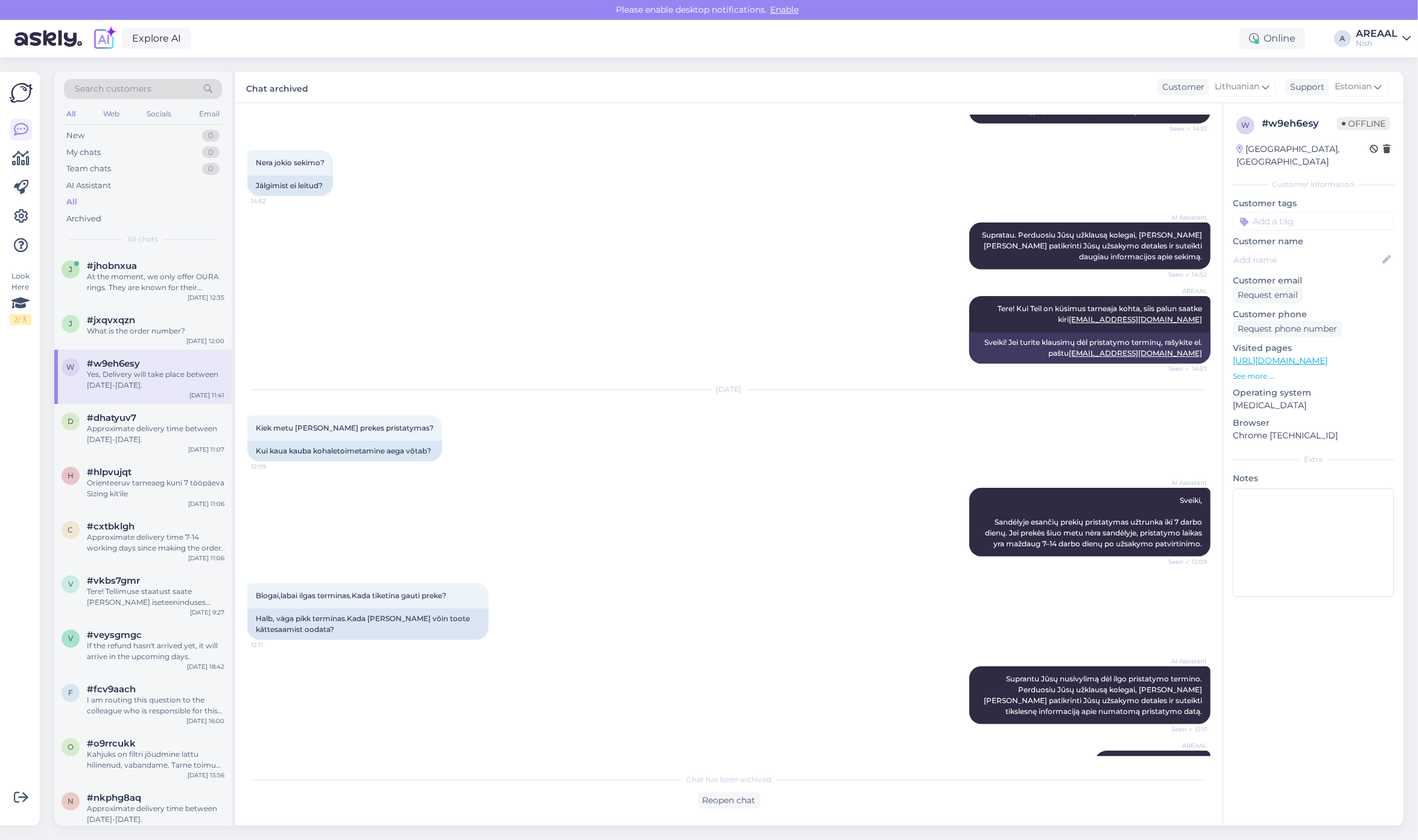
scroll to position [1314, 0]
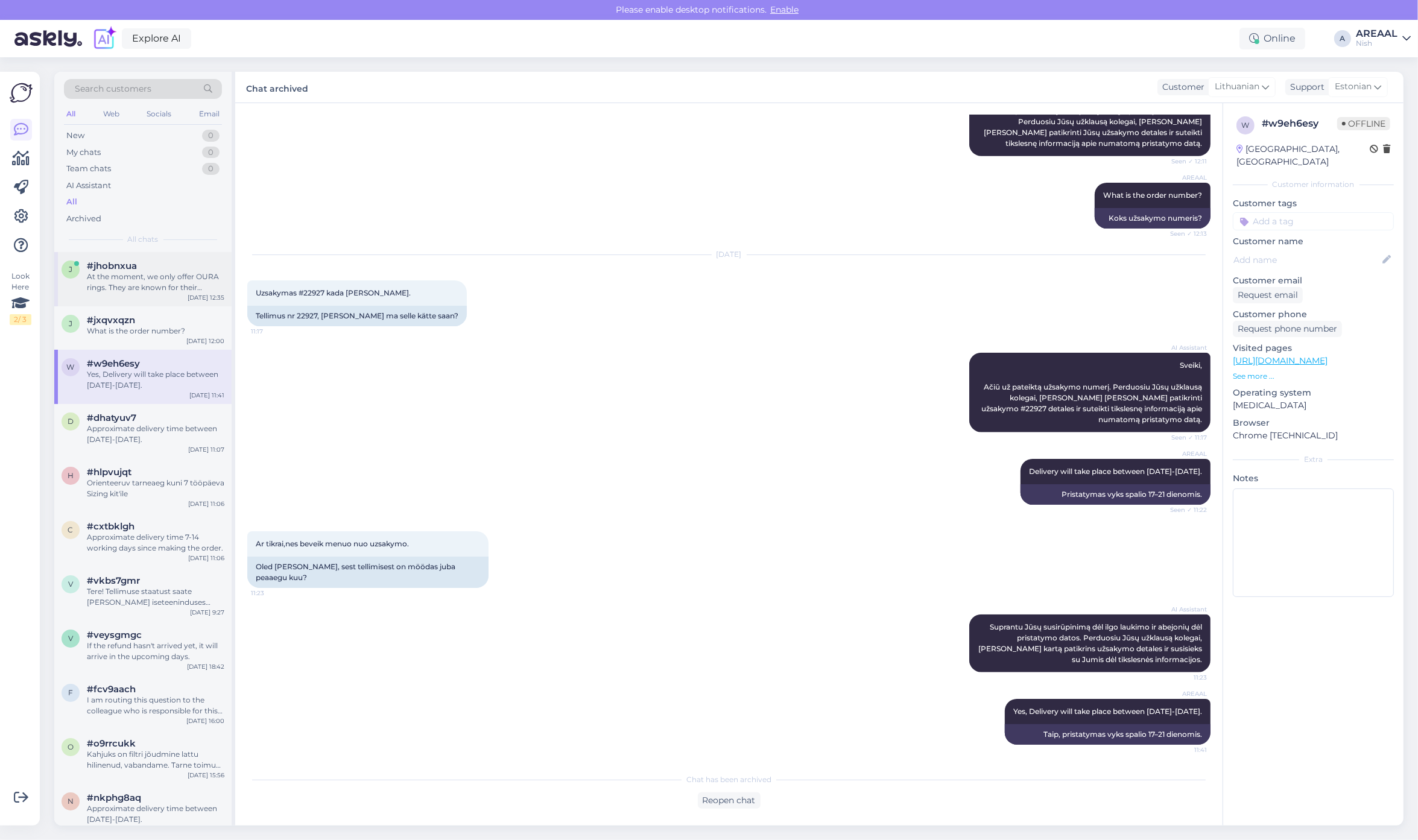
click at [157, 272] on div "At the moment, we only offer OURA rings. They are known for their comfort and a…" at bounding box center [156, 282] width 137 height 22
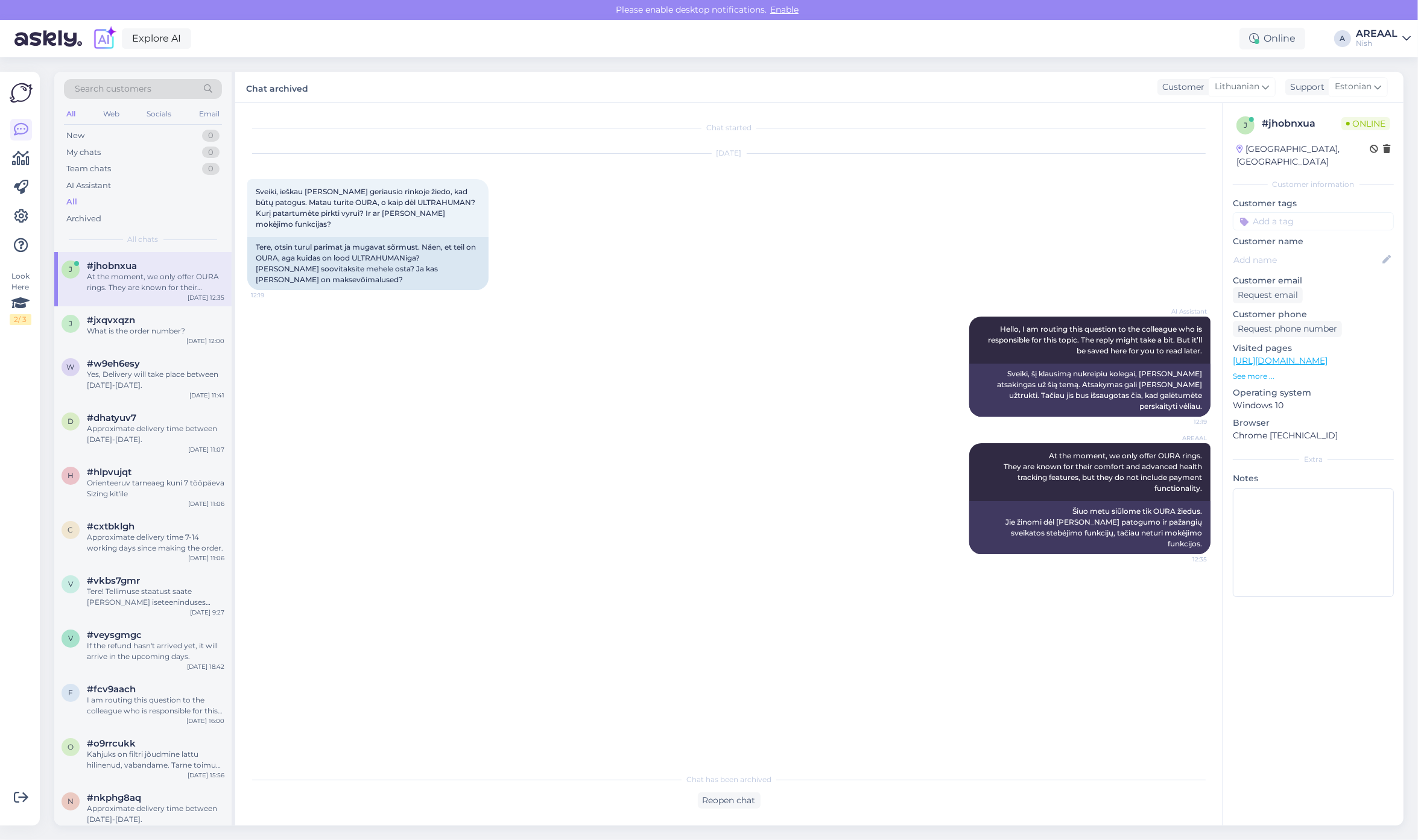
click at [1383, 39] on div "Nish" at bounding box center [1376, 43] width 42 height 10
click at [1382, 74] on button "Open" at bounding box center [1384, 67] width 34 height 19
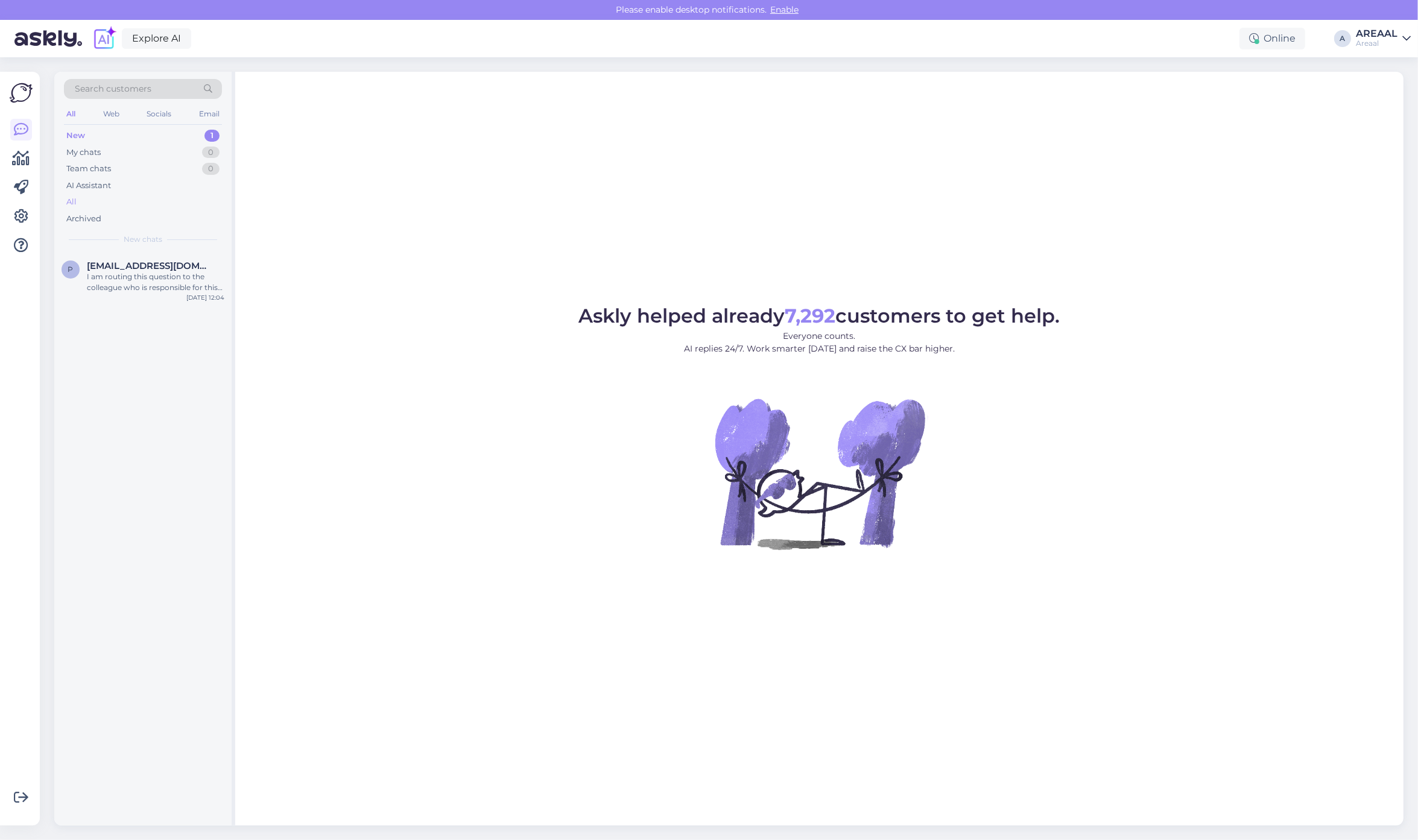
click at [183, 202] on div "All" at bounding box center [143, 202] width 158 height 17
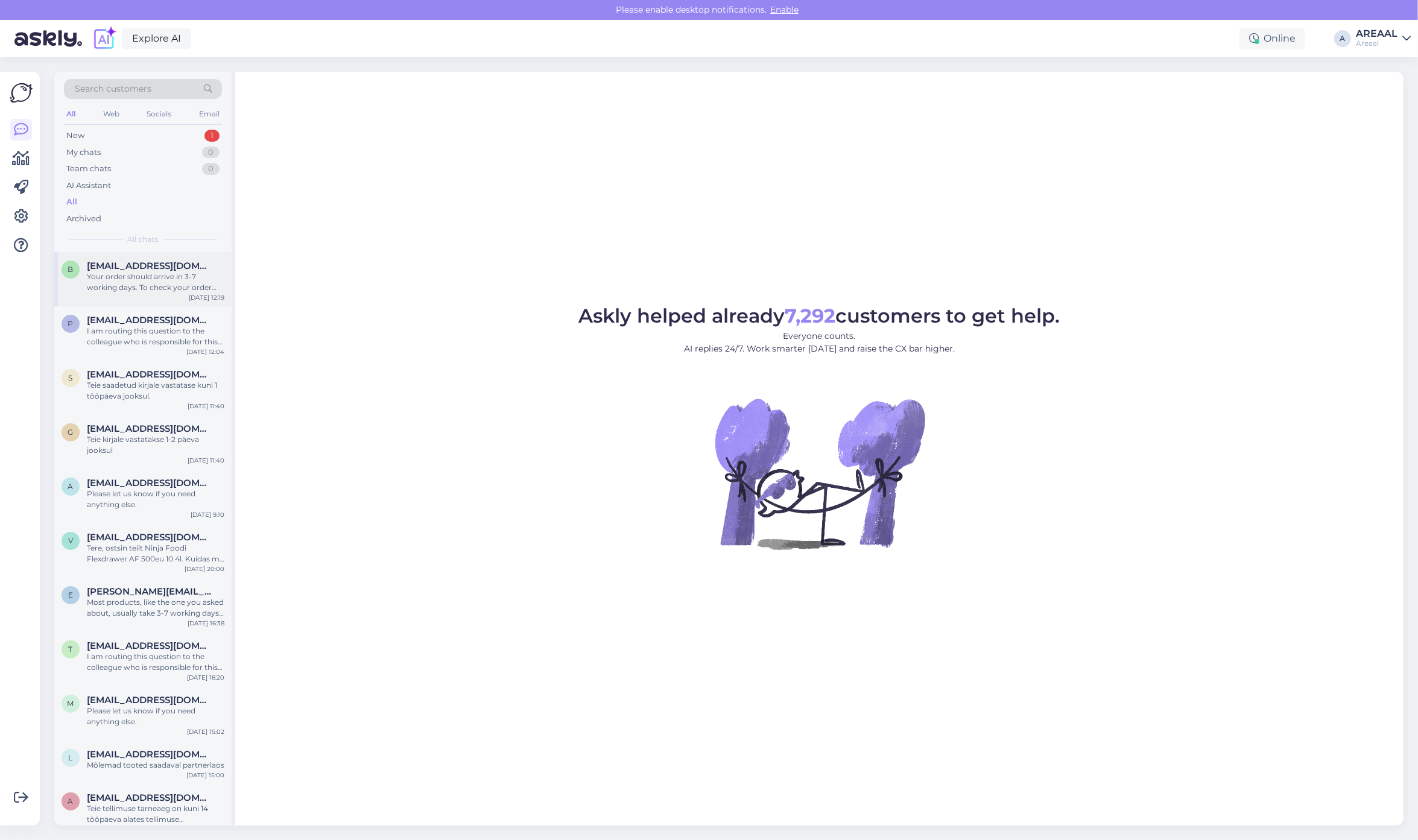
click at [170, 280] on div "Your order should arrive in 3-7 working days. To check your order status, pleas…" at bounding box center [156, 282] width 137 height 22
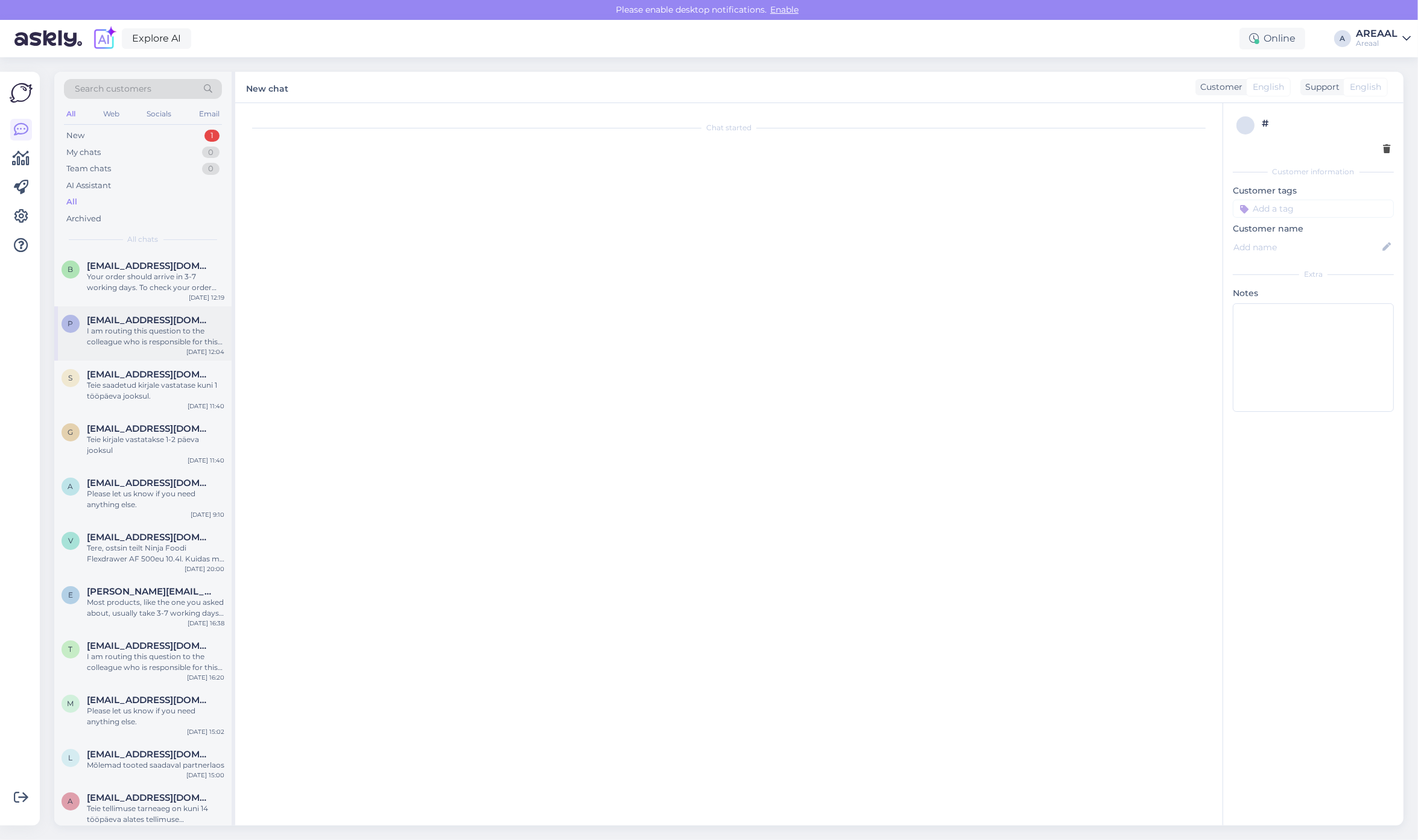
click at [169, 334] on div "I am routing this question to the colleague who is responsible for this topic. …" at bounding box center [156, 336] width 137 height 22
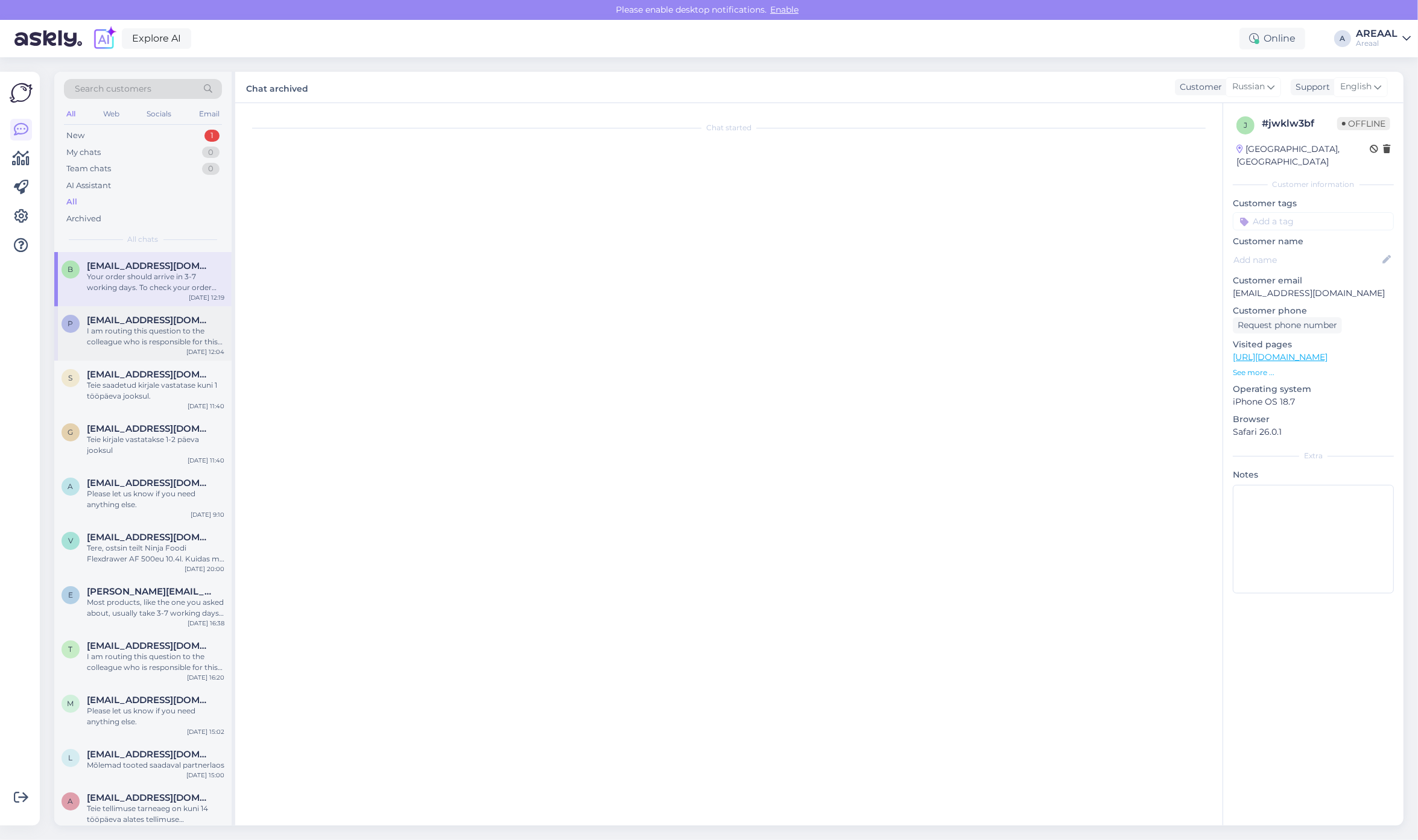
scroll to position [350, 0]
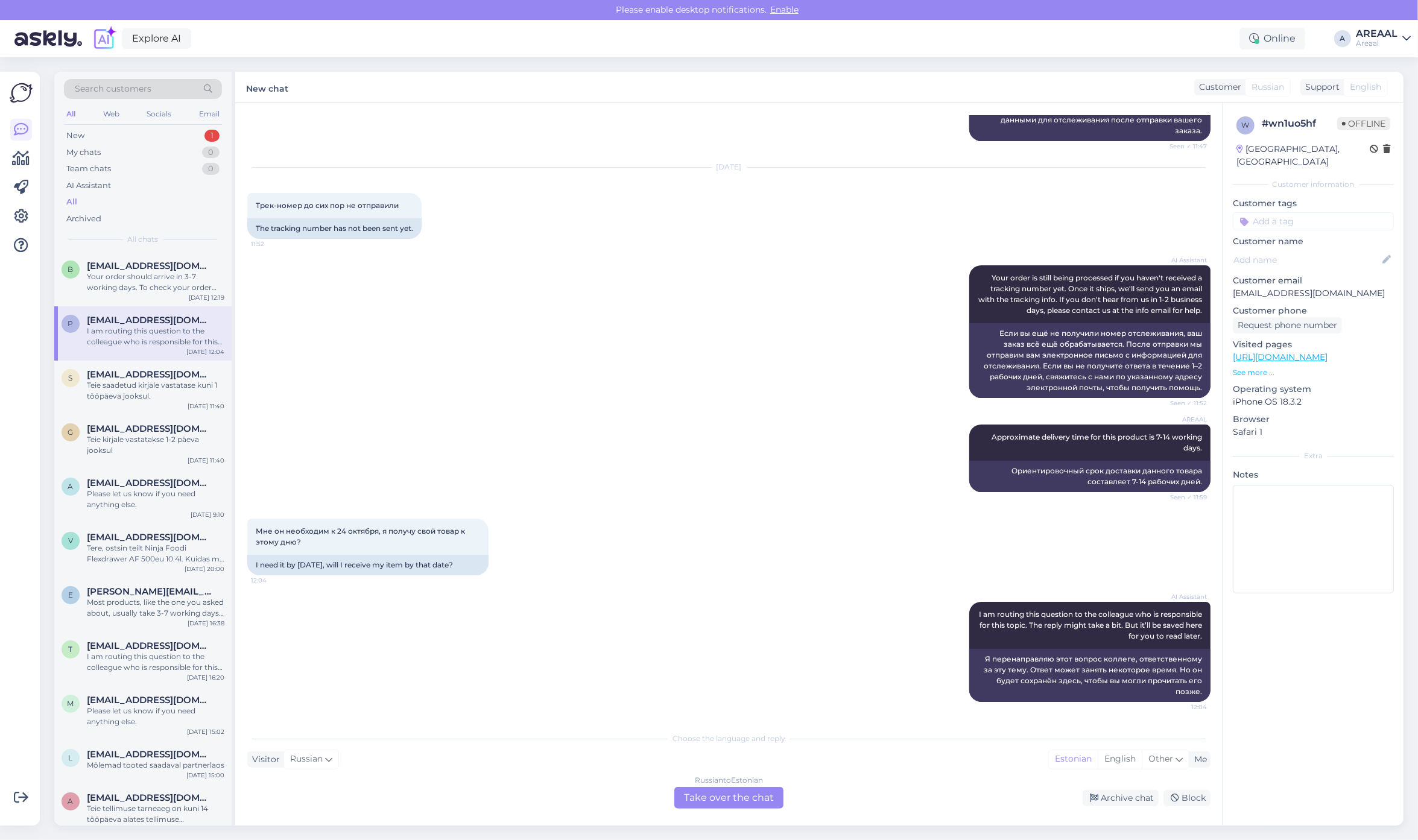
click at [932, 305] on div "AI Assistant Your order is still being processed if you haven't received a trac…" at bounding box center [728, 331] width 963 height 159
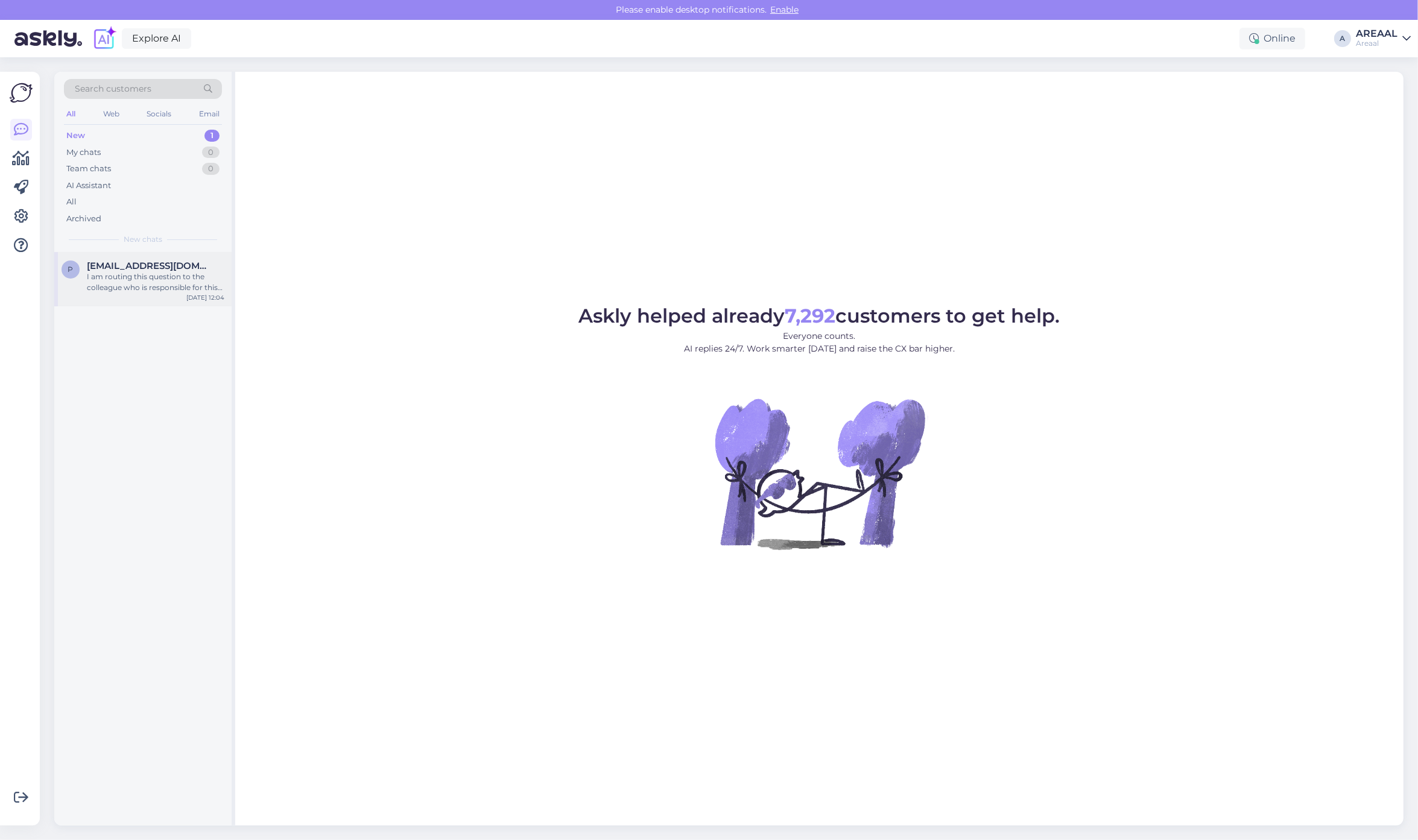
click at [161, 293] on div "I am routing this question to the colleague who is responsible for this topic. …" at bounding box center [156, 282] width 137 height 22
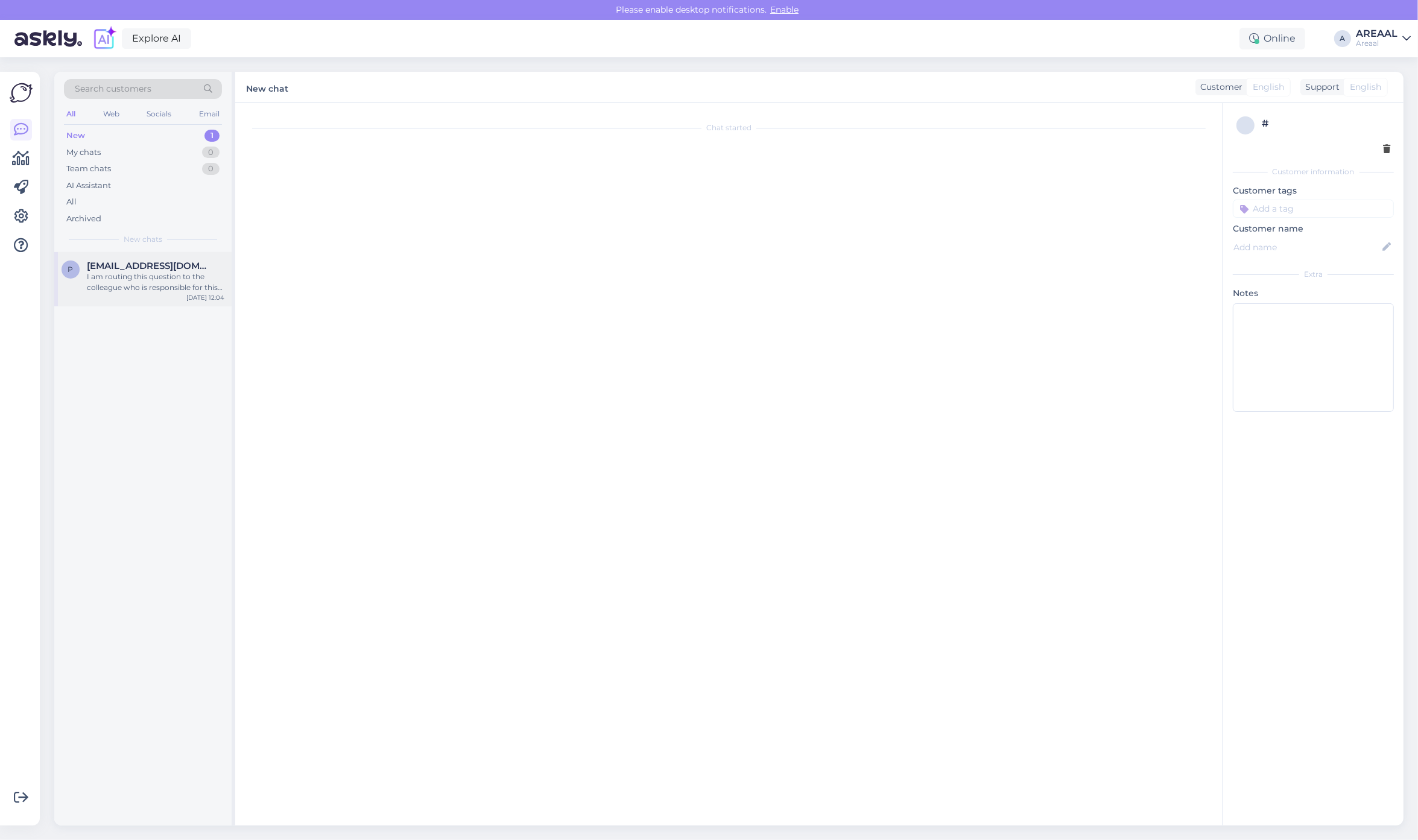
scroll to position [340, 0]
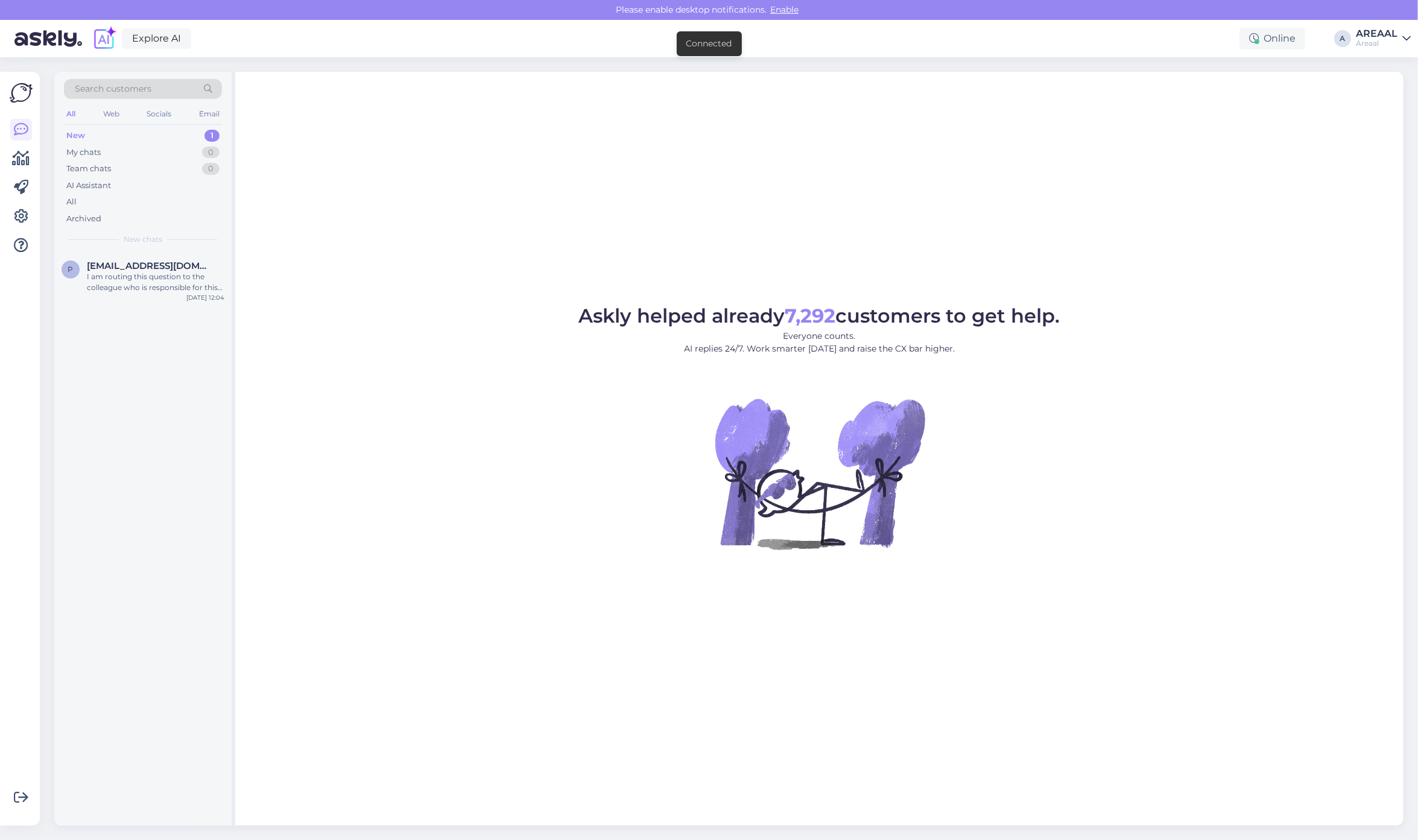
click at [249, 232] on div "Askly helped already 7,292 customers to get help. Everyone counts. AI replies 2…" at bounding box center [818, 448] width 1168 height 753
click at [122, 328] on div "p [EMAIL_ADDRESS][DOMAIN_NAME] I am routing this question to the colleague who …" at bounding box center [143, 539] width 177 height 574
click at [124, 286] on div "I am routing this question to the colleague who is responsible for this topic. …" at bounding box center [156, 282] width 137 height 22
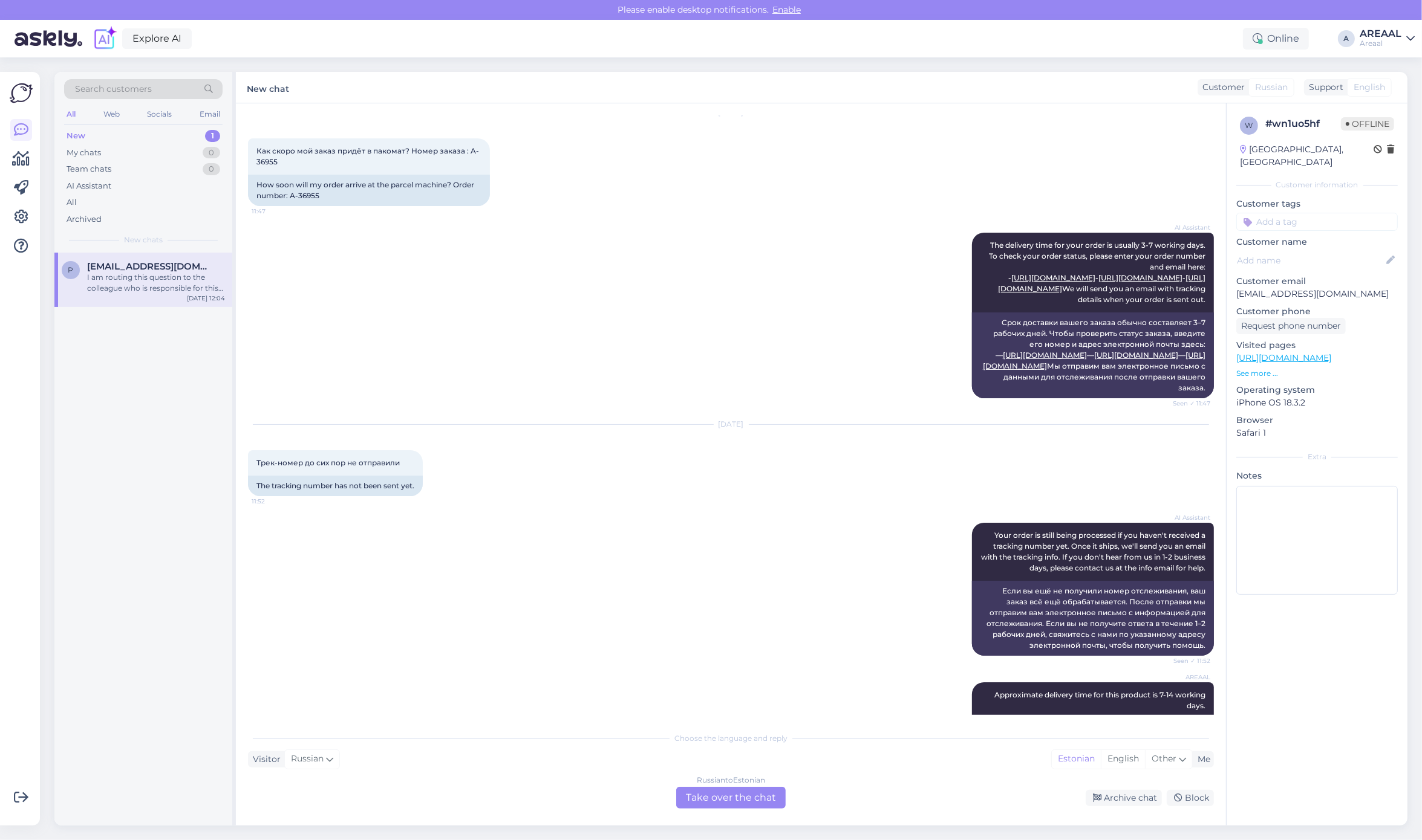
click at [629, 578] on div "AI Assistant Your order is still being processed if you haven't received a trac…" at bounding box center [730, 589] width 965 height 160
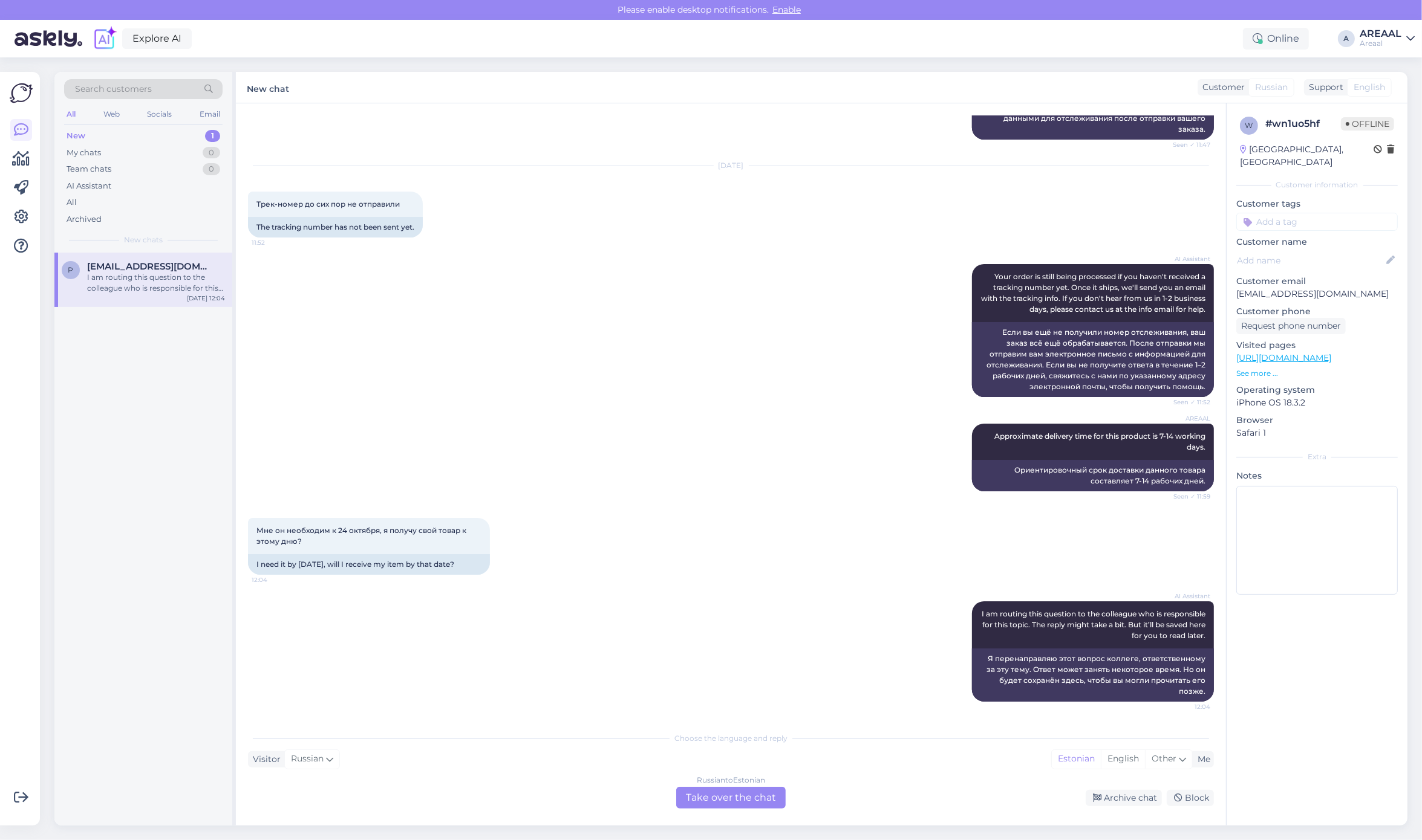
click at [708, 790] on div "Russian to Estonian Take over the chat" at bounding box center [731, 798] width 110 height 22
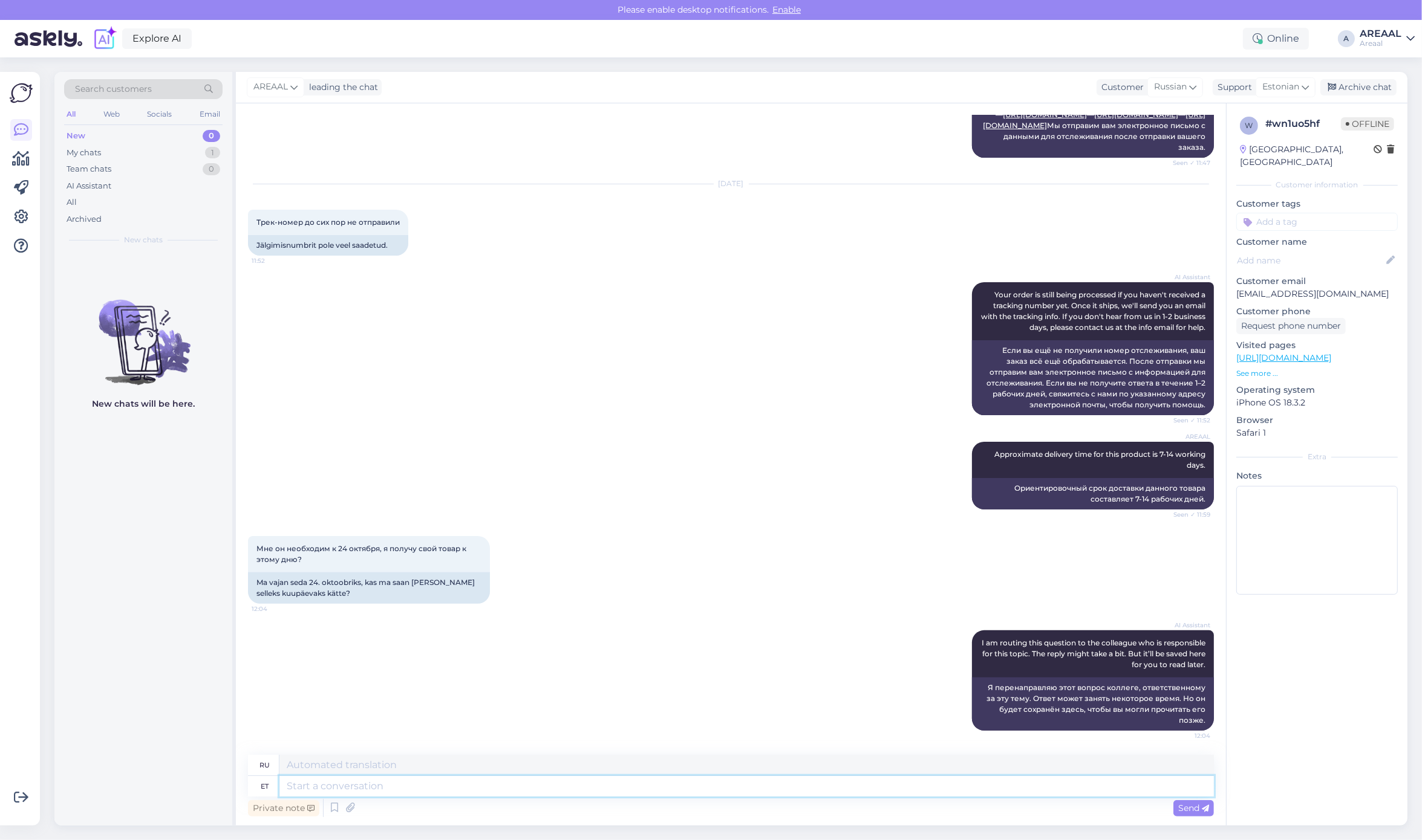
click at [717, 791] on textarea at bounding box center [747, 786] width 934 height 20
type textarea "Yes, shou"
type textarea "Да,"
type textarea "Yes, should av"
type textarea "Да, следует"
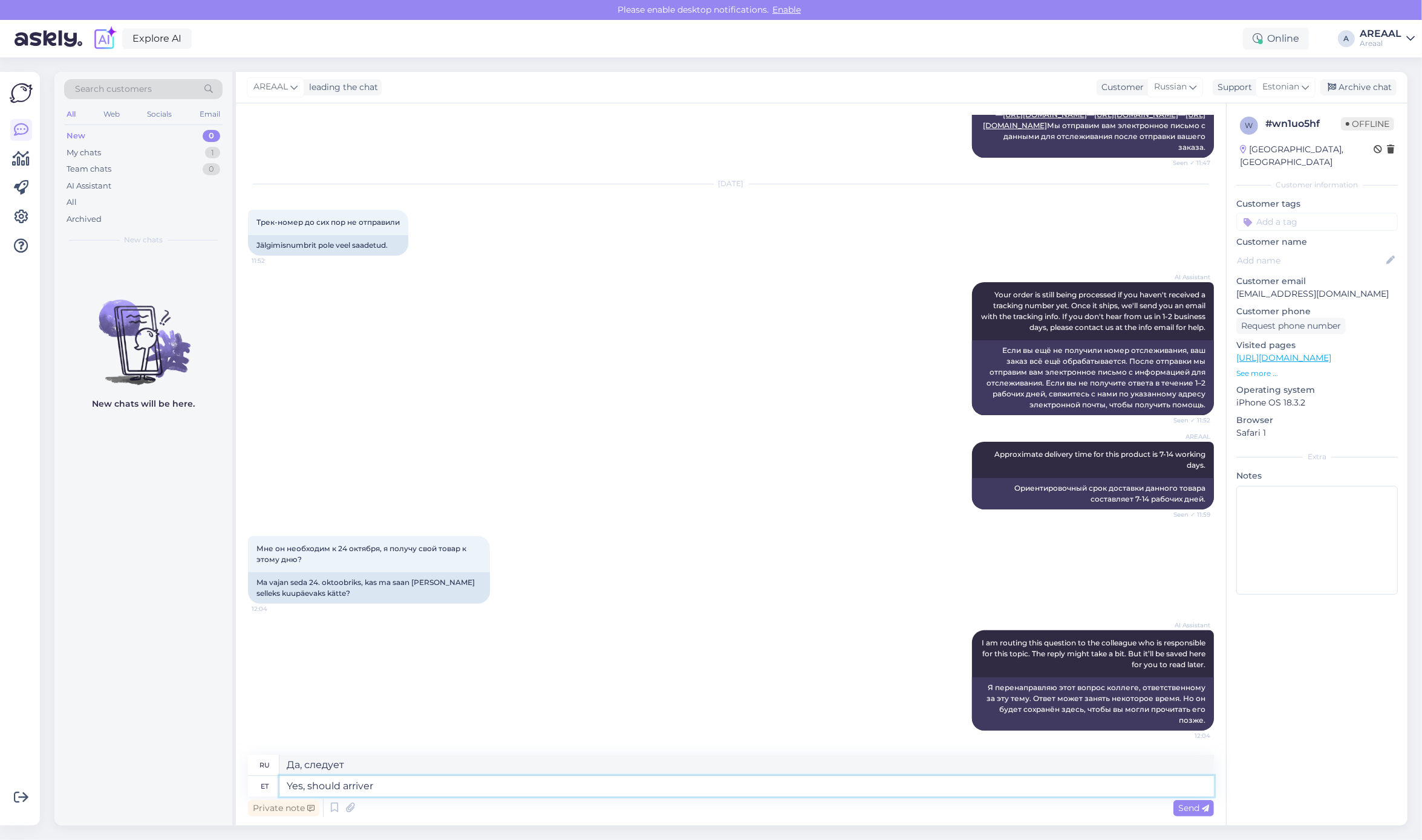
type textarea "Yes, should arriver b"
type textarea "Да, должен прибыть."
type textarea "Yes, should arrive before 24."
type textarea "Да, должен прибыть раньше"
type textarea "Yes, should arrive before 24.10"
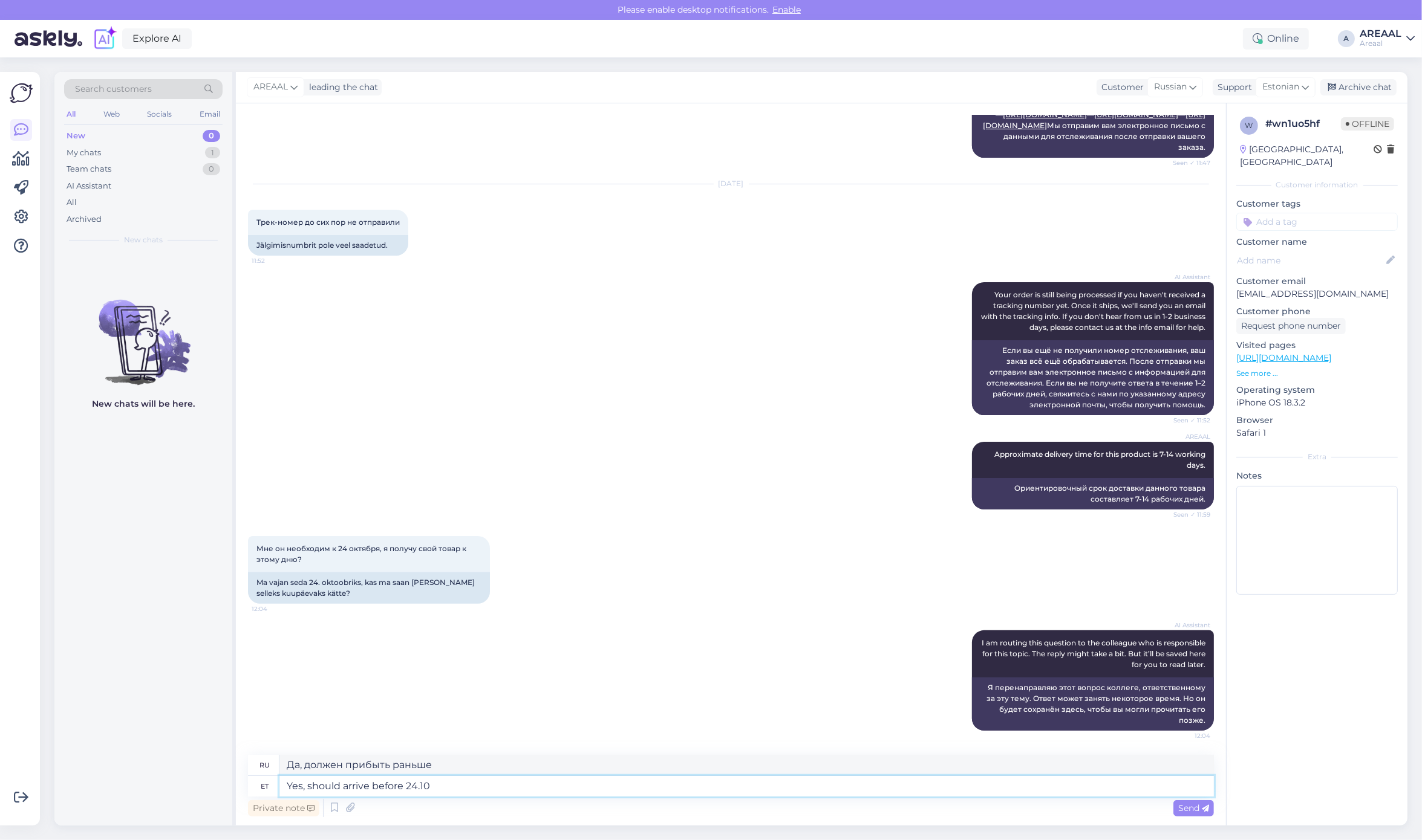
type textarea "Да, необходимо прибыть до 24.10"
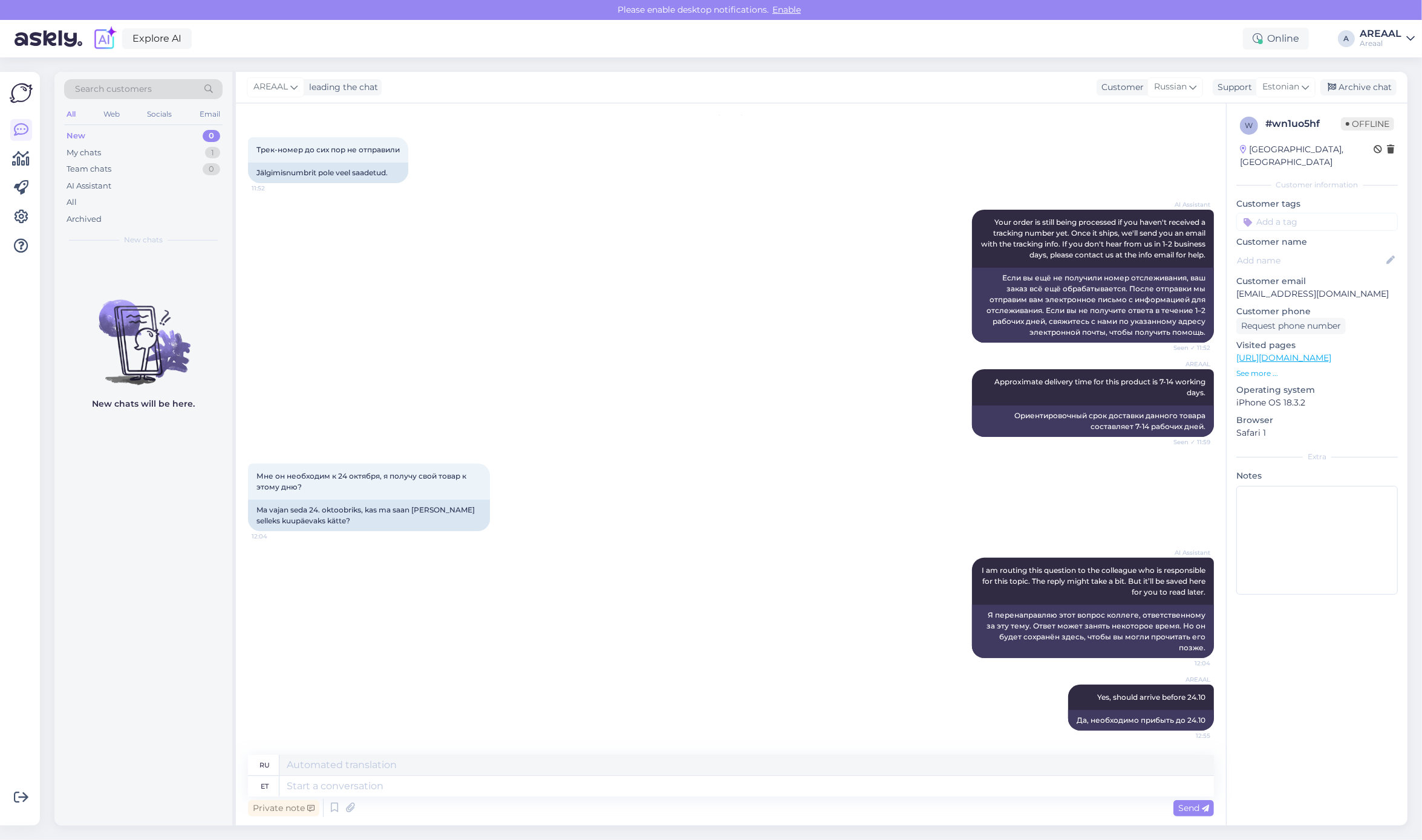
drag, startPoint x: 1341, startPoint y: 82, endPoint x: 1208, endPoint y: 114, distance: 136.8
click at [1341, 80] on div "Archive chat" at bounding box center [1358, 88] width 76 height 17
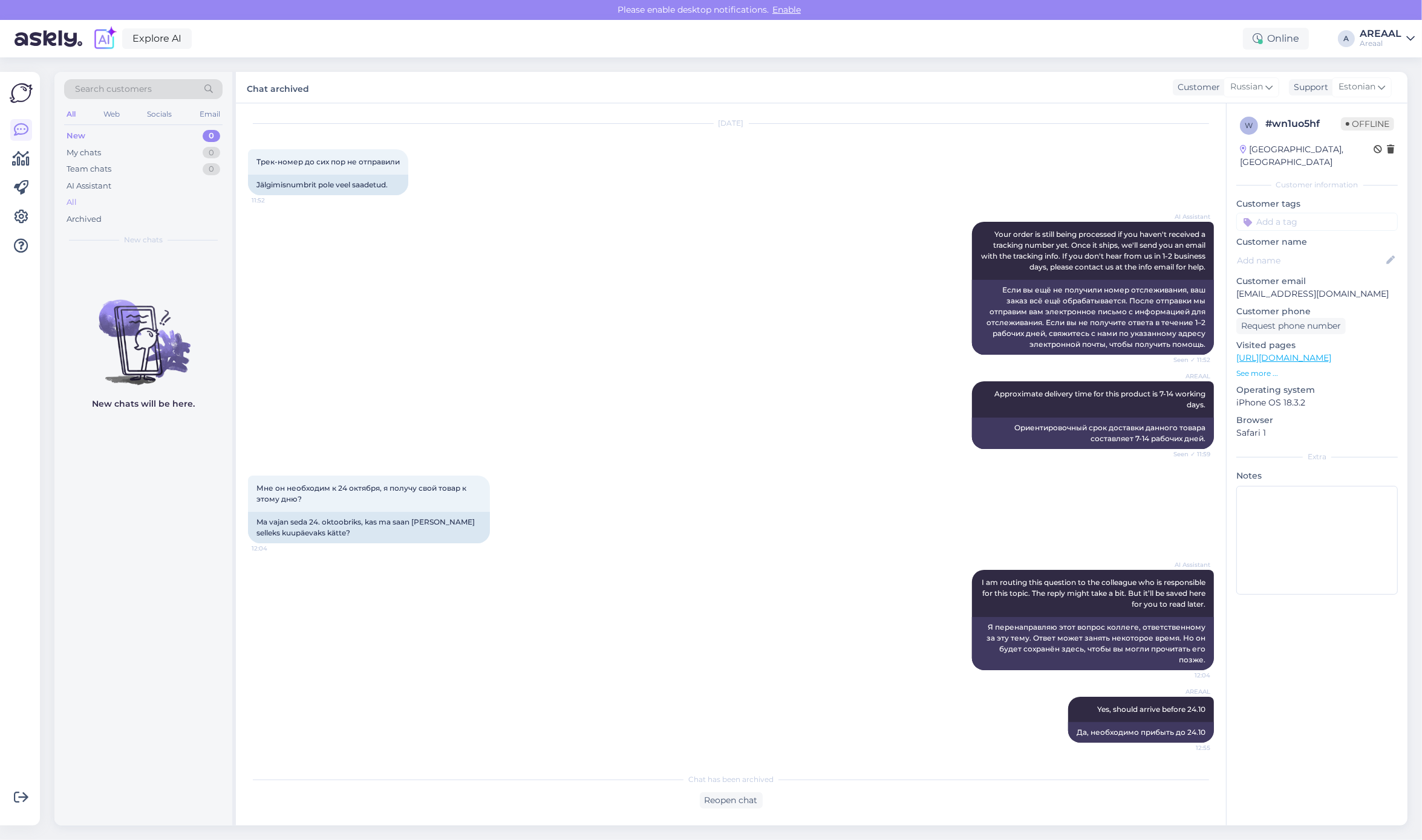
click at [124, 207] on div "All" at bounding box center [143, 202] width 158 height 17
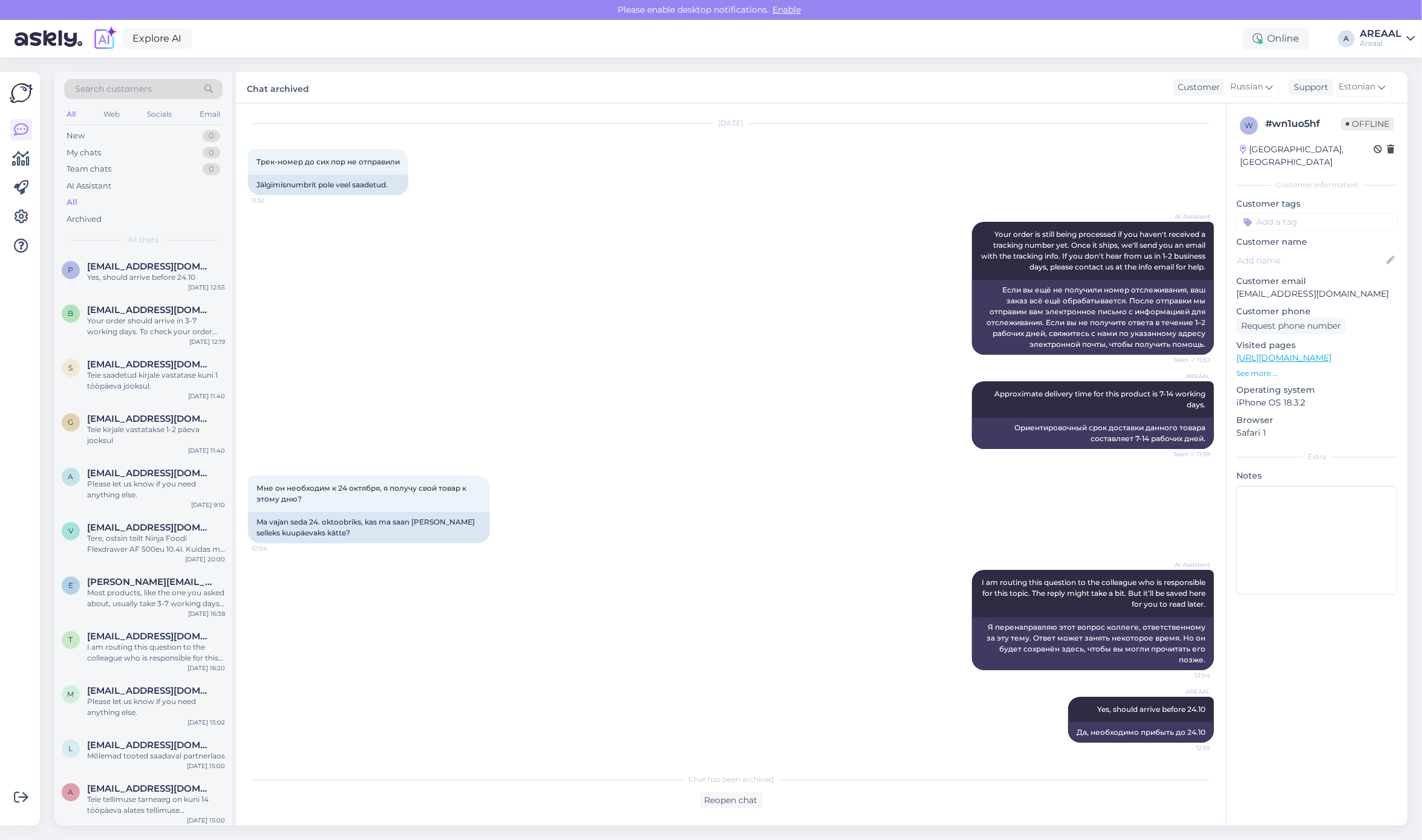
click at [139, 280] on div "Yes, should arrive before 24.10" at bounding box center [156, 277] width 138 height 11
click at [144, 316] on div "Your order should arrive in 3-7 working days. To check your order status, pleas…" at bounding box center [156, 326] width 138 height 22
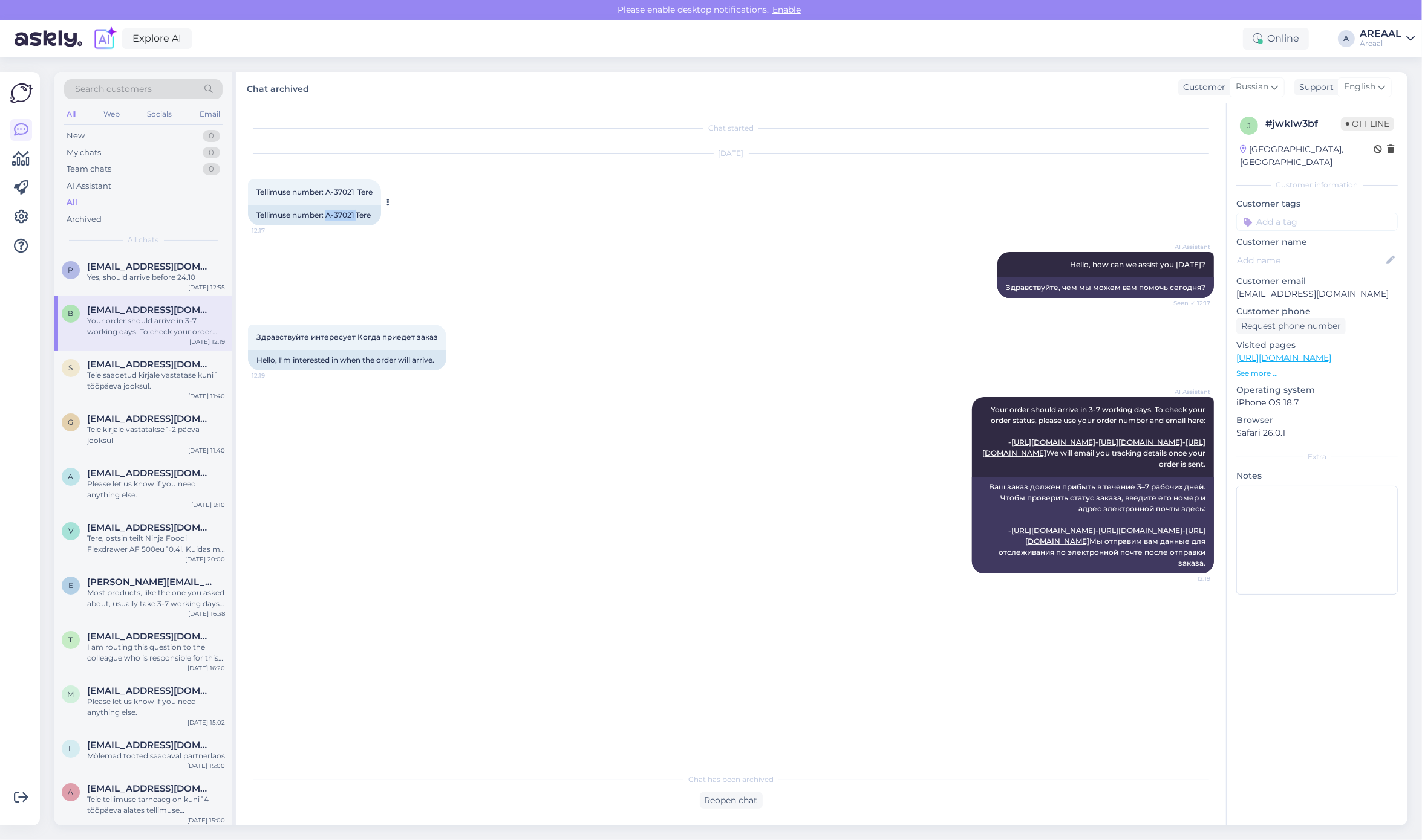
drag, startPoint x: 356, startPoint y: 213, endPoint x: 327, endPoint y: 219, distance: 29.6
click at [327, 219] on div "Tellimuse number: A-37021 Tere" at bounding box center [314, 215] width 133 height 20
copy div "A-37021"
click at [189, 372] on div "Teie saadetud kirjale vastatase kuni 1 tööpäeva jooksul." at bounding box center [156, 381] width 138 height 22
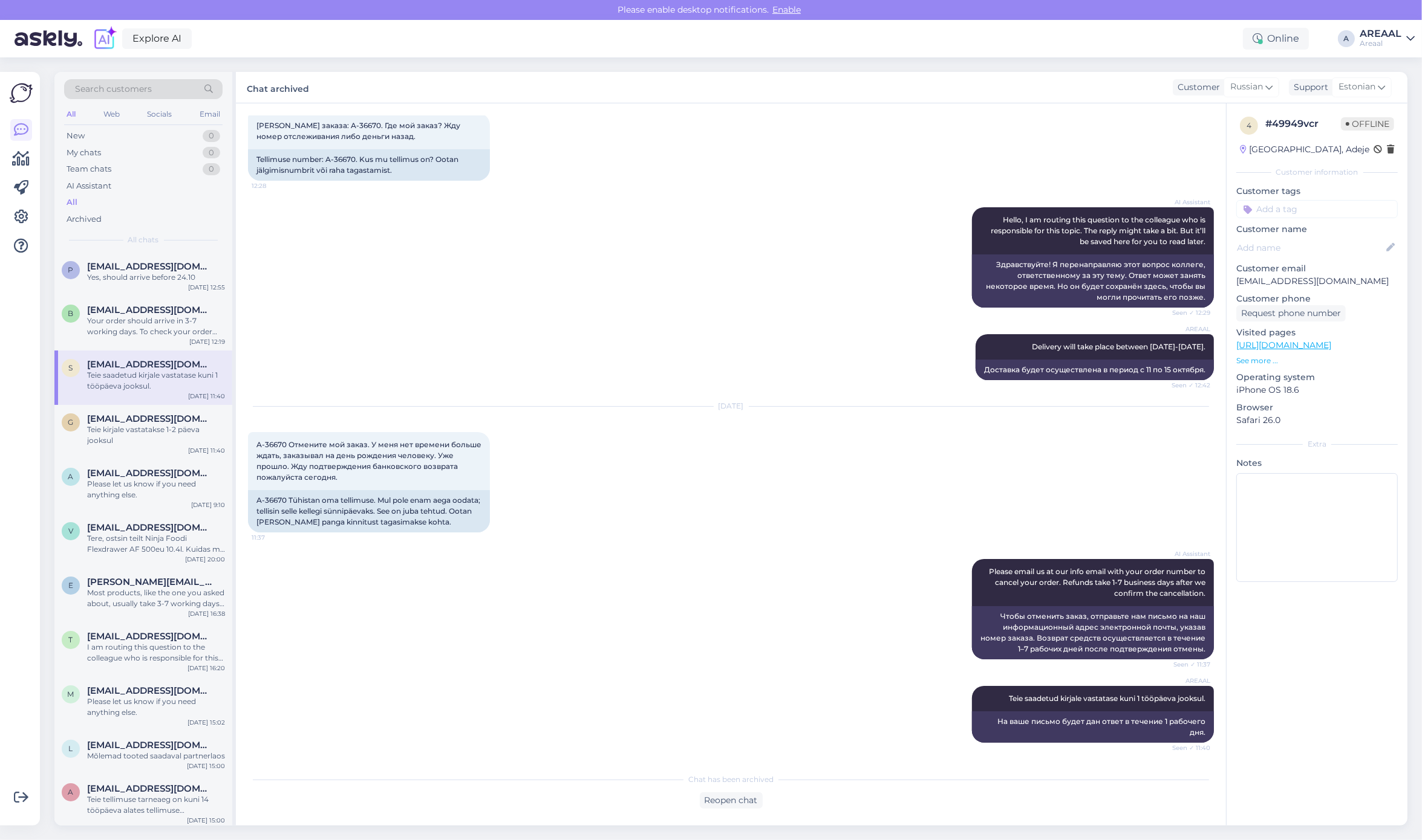
click at [167, 320] on div "Your order should arrive in 3-7 working days. To check your order status, pleas…" at bounding box center [156, 326] width 138 height 22
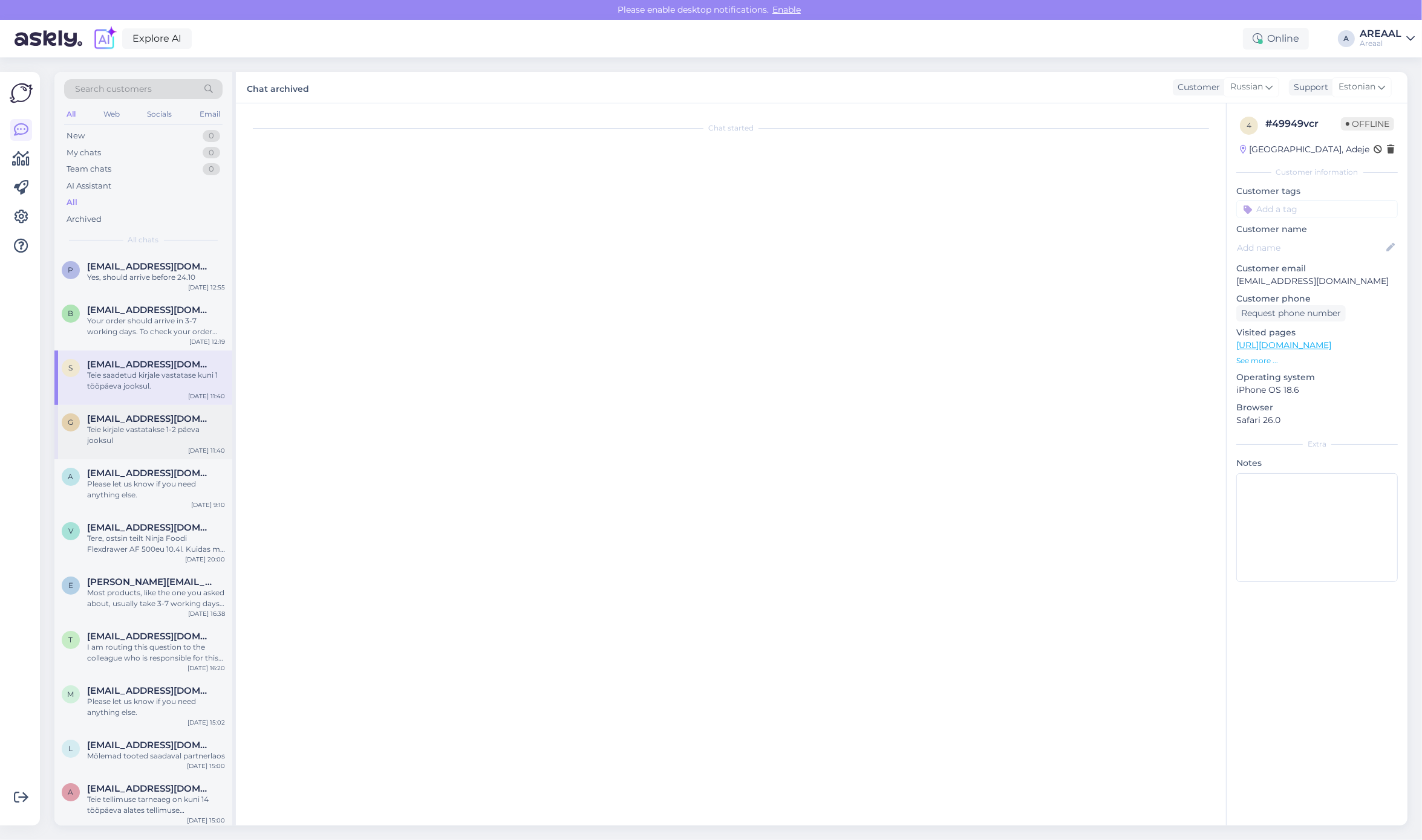
scroll to position [0, 0]
click at [134, 444] on div "Teie kirjale vastatakse 1-2 päeva jooksul" at bounding box center [156, 435] width 138 height 22
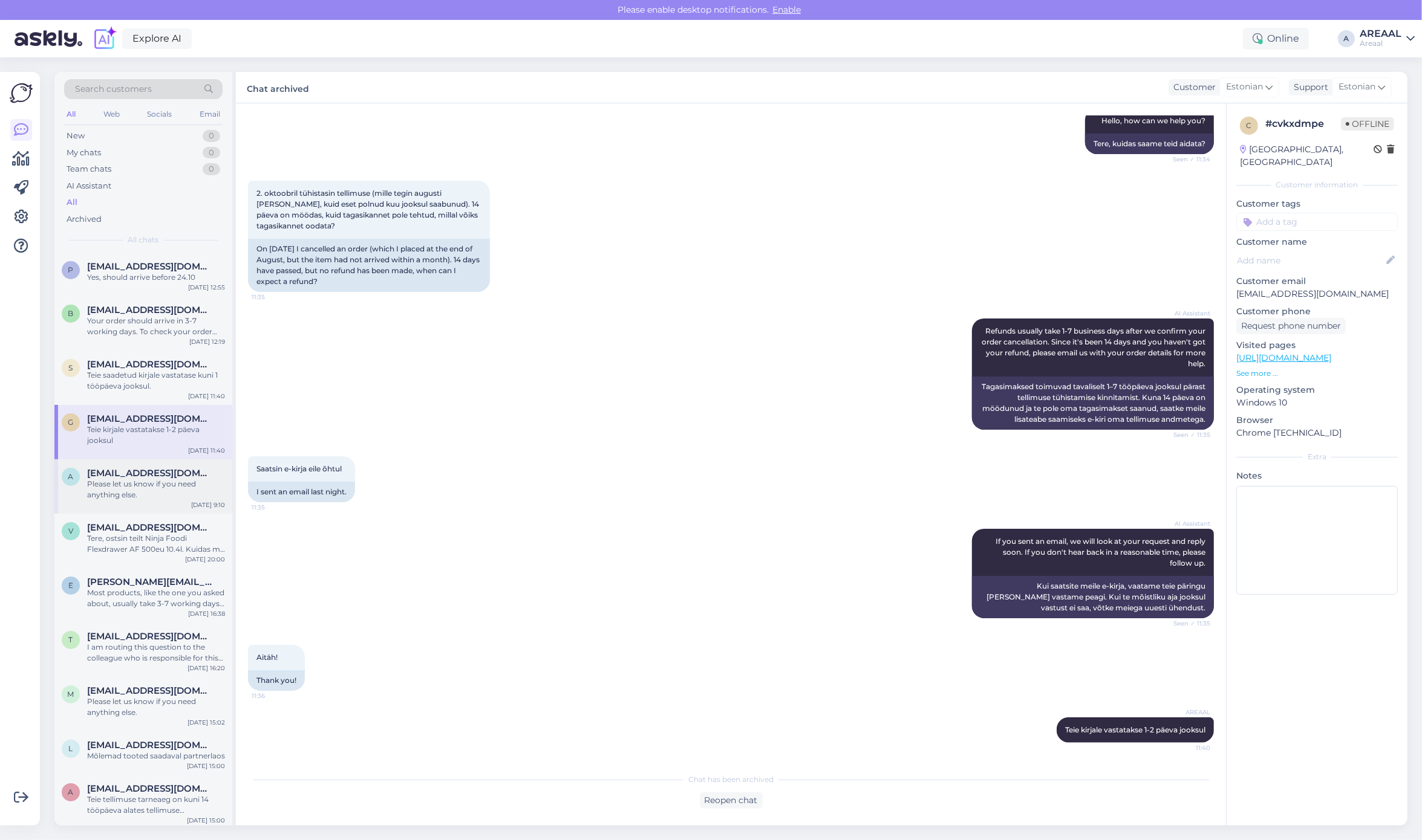
click at [124, 487] on div "Please let us know if you need anything else." at bounding box center [156, 490] width 138 height 22
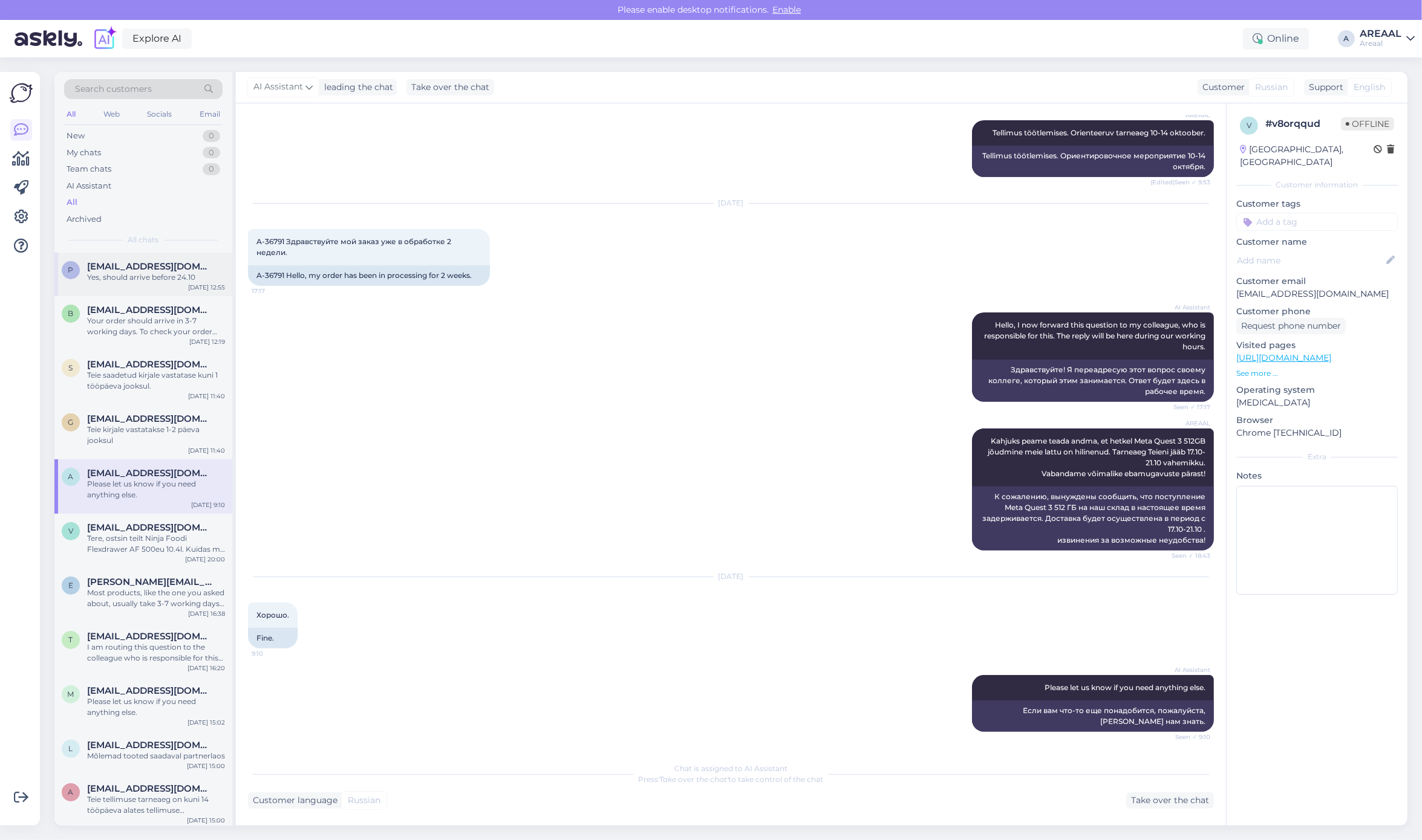
click at [125, 272] on div "Yes, should arrive before 24.10" at bounding box center [156, 277] width 138 height 11
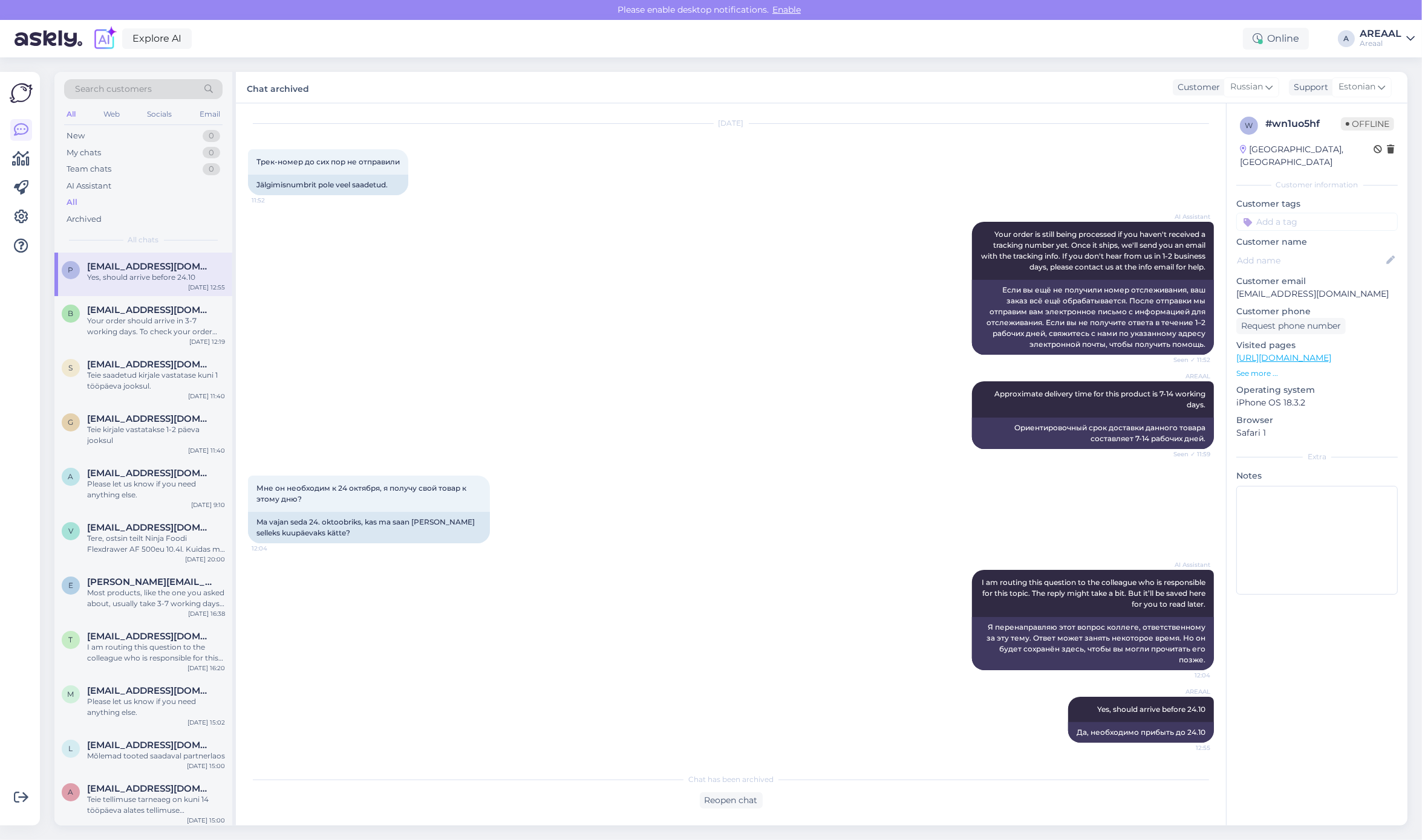
click at [1395, 23] on div "Explore AI Online A AREAAL Areaal" at bounding box center [711, 39] width 1422 height 38
click at [1386, 31] on div "AREAAL" at bounding box center [1380, 33] width 42 height 10
click at [1389, 94] on button "Open" at bounding box center [1388, 93] width 34 height 19
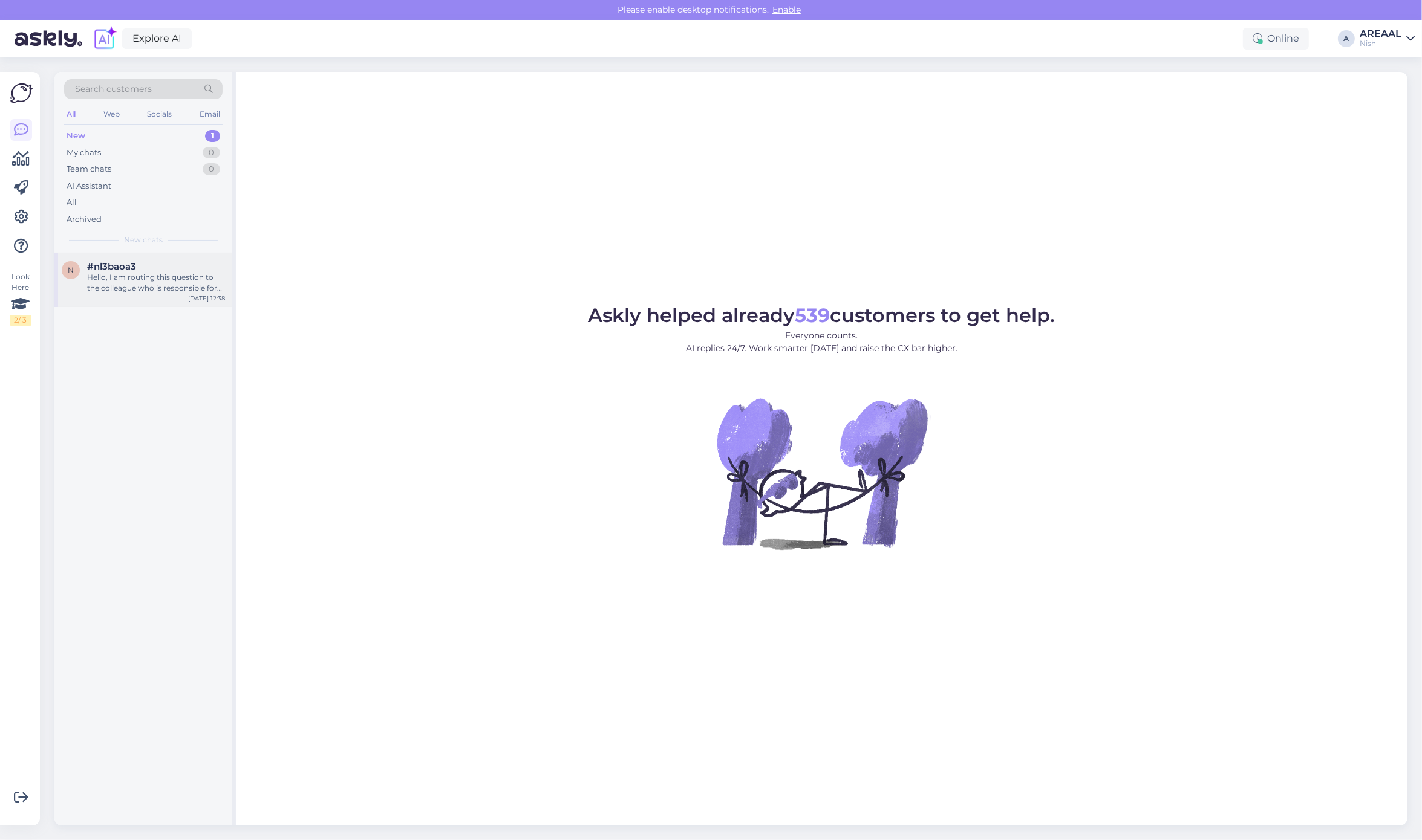
click at [154, 294] on div "Hello, I am routing this question to the colleague who is responsible for this …" at bounding box center [156, 282] width 138 height 22
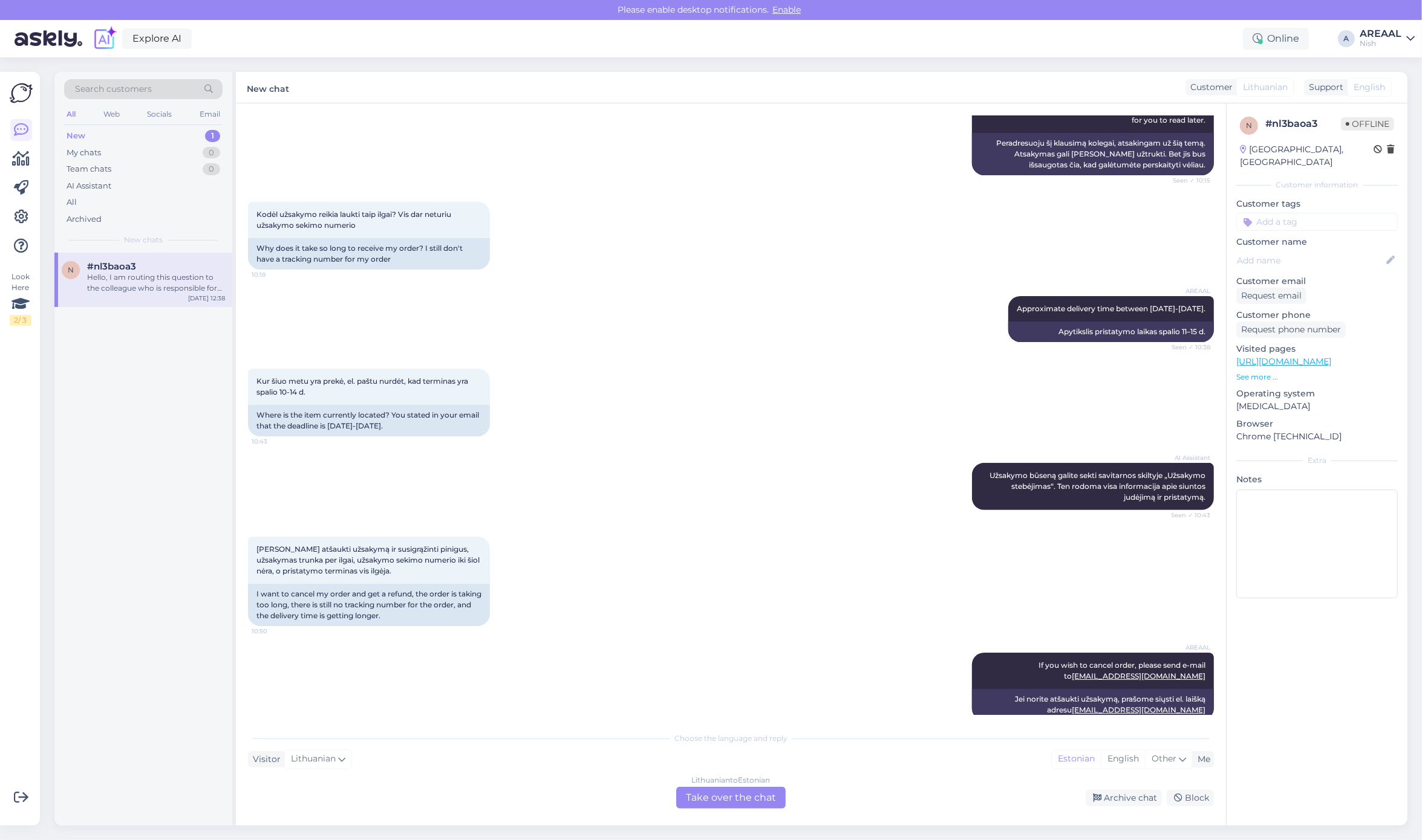
scroll to position [0, 0]
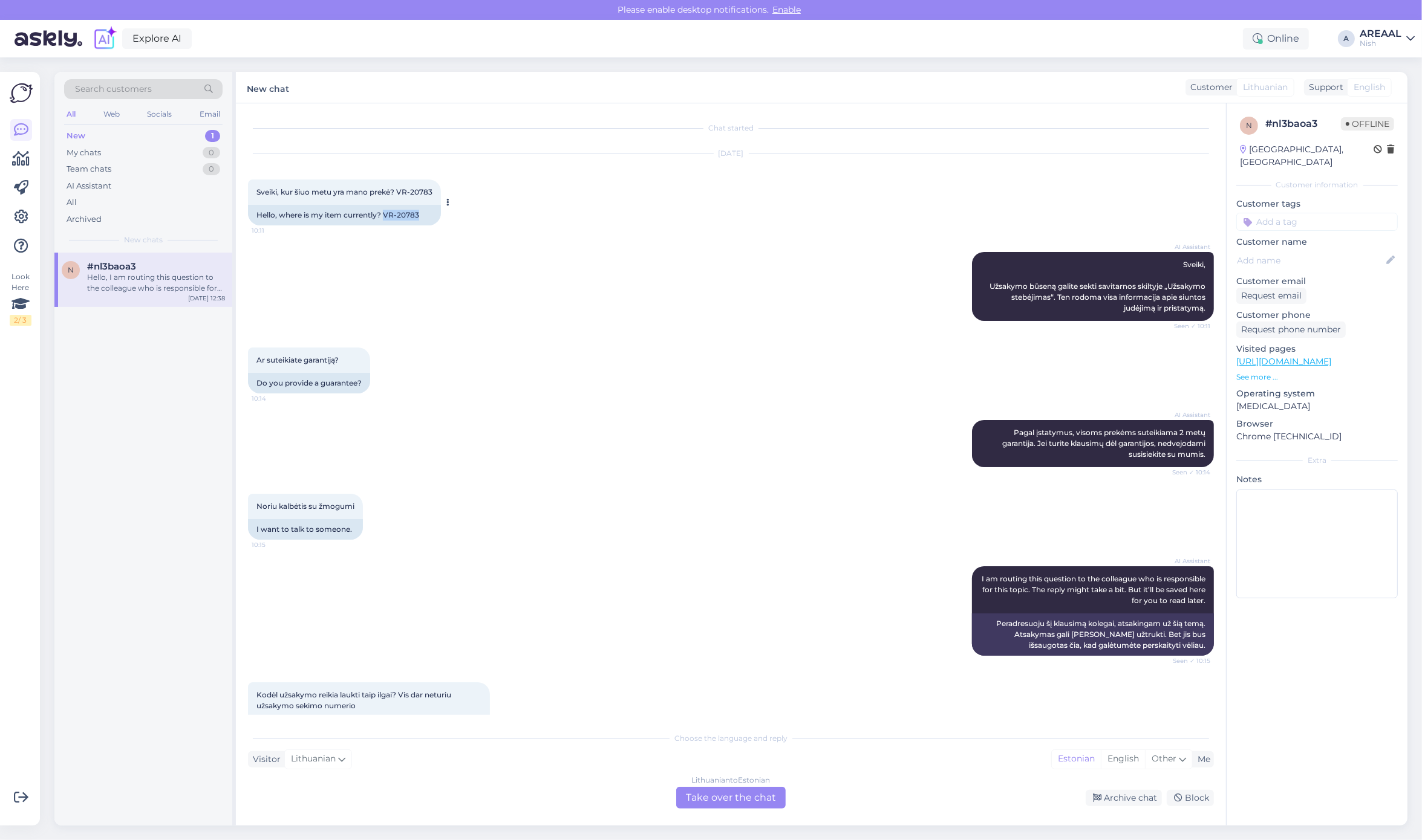
drag, startPoint x: 427, startPoint y: 215, endPoint x: 384, endPoint y: 222, distance: 43.6
click at [384, 222] on div "Hello, where is my item currently? VR-20783" at bounding box center [344, 215] width 193 height 20
copy div "VR-20783"
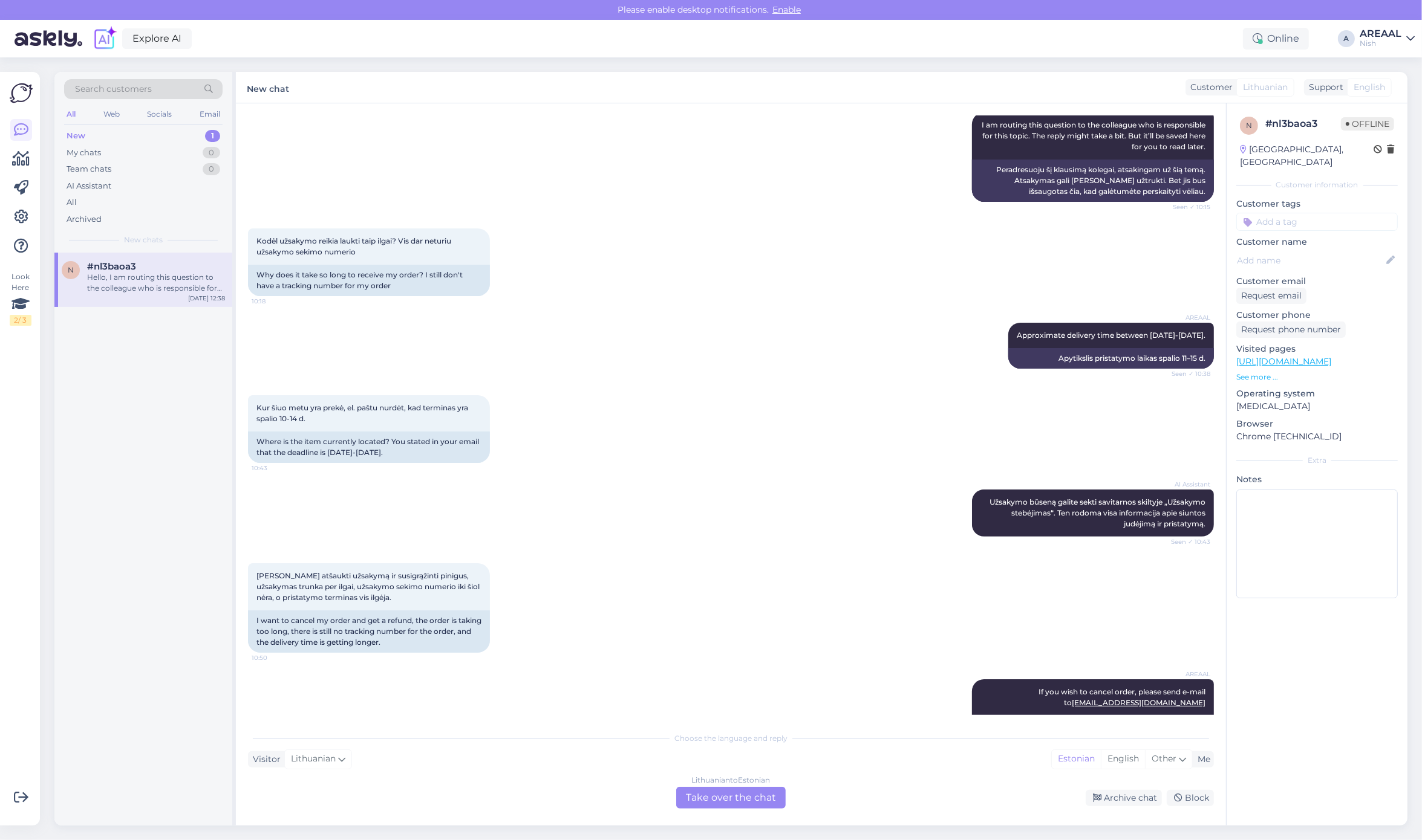
scroll to position [733, 0]
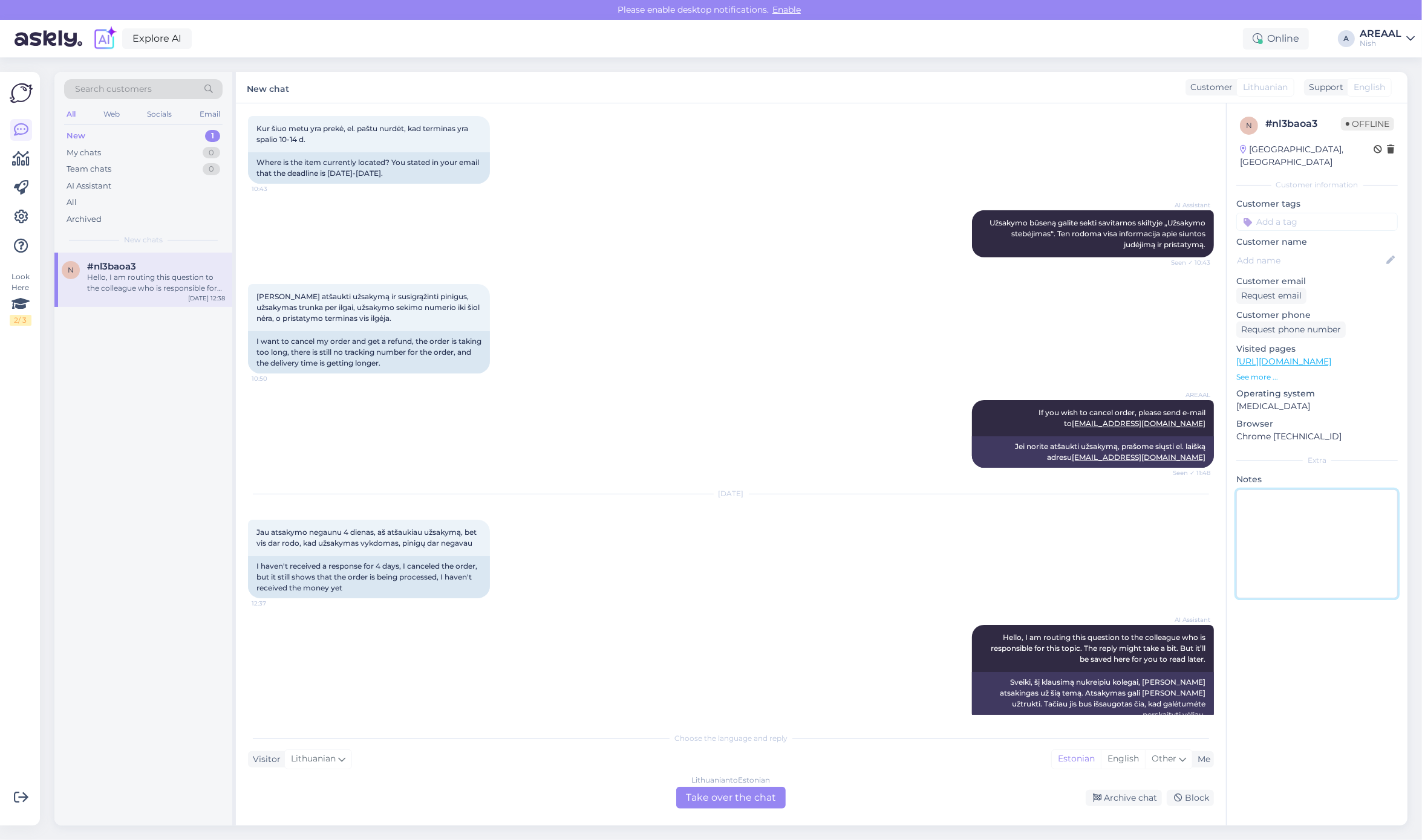
click at [1368, 574] on textarea at bounding box center [1316, 544] width 161 height 109
click at [776, 499] on div "Oct 15 2025 Jau atsakymo negaunu 4 dienas, aš atšaukiau užsakymą, bet vis dar r…" at bounding box center [730, 546] width 965 height 131
click at [725, 792] on div "Lithuanian to Estonian Take over the chat" at bounding box center [731, 798] width 110 height 22
click at [725, 788] on div "Lithuanian to Estonian Take over the chat" at bounding box center [731, 798] width 110 height 22
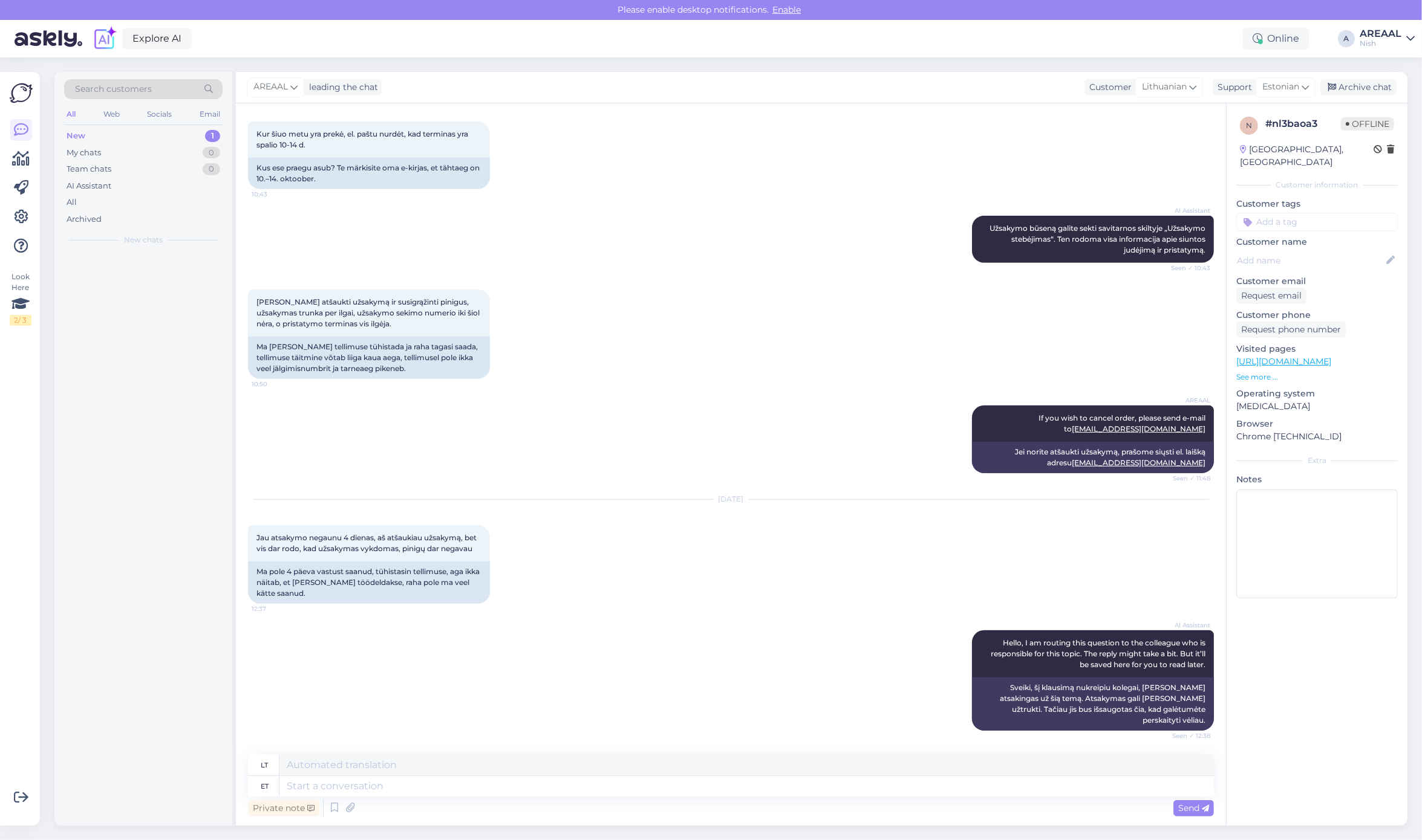
scroll to position [705, 0]
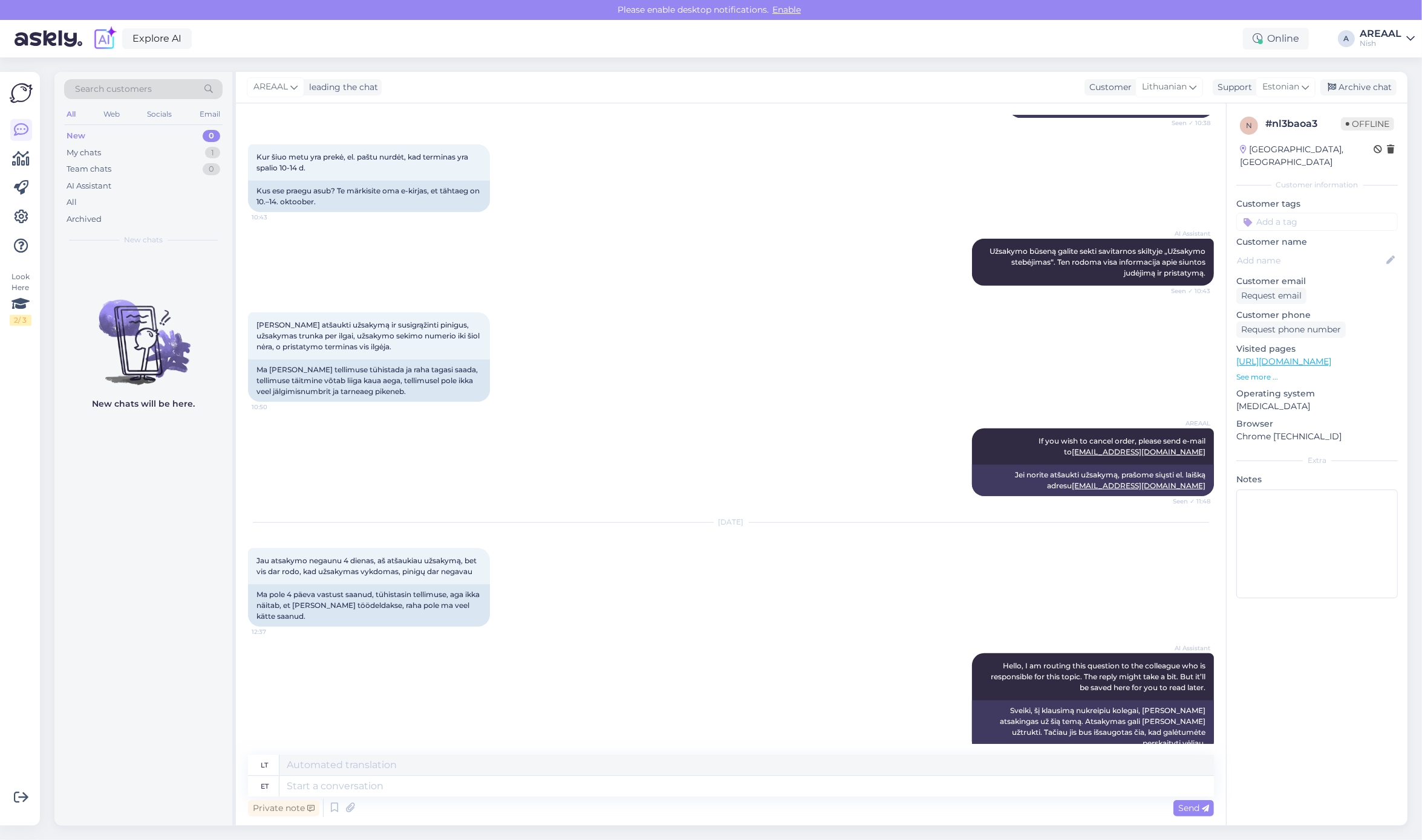
click at [738, 804] on div "Private note Send" at bounding box center [730, 808] width 965 height 23
click at [737, 786] on textarea at bounding box center [747, 786] width 934 height 20
type textarea "Refund"
type textarea "Grąžinimas"
type textarea "Refunds are"
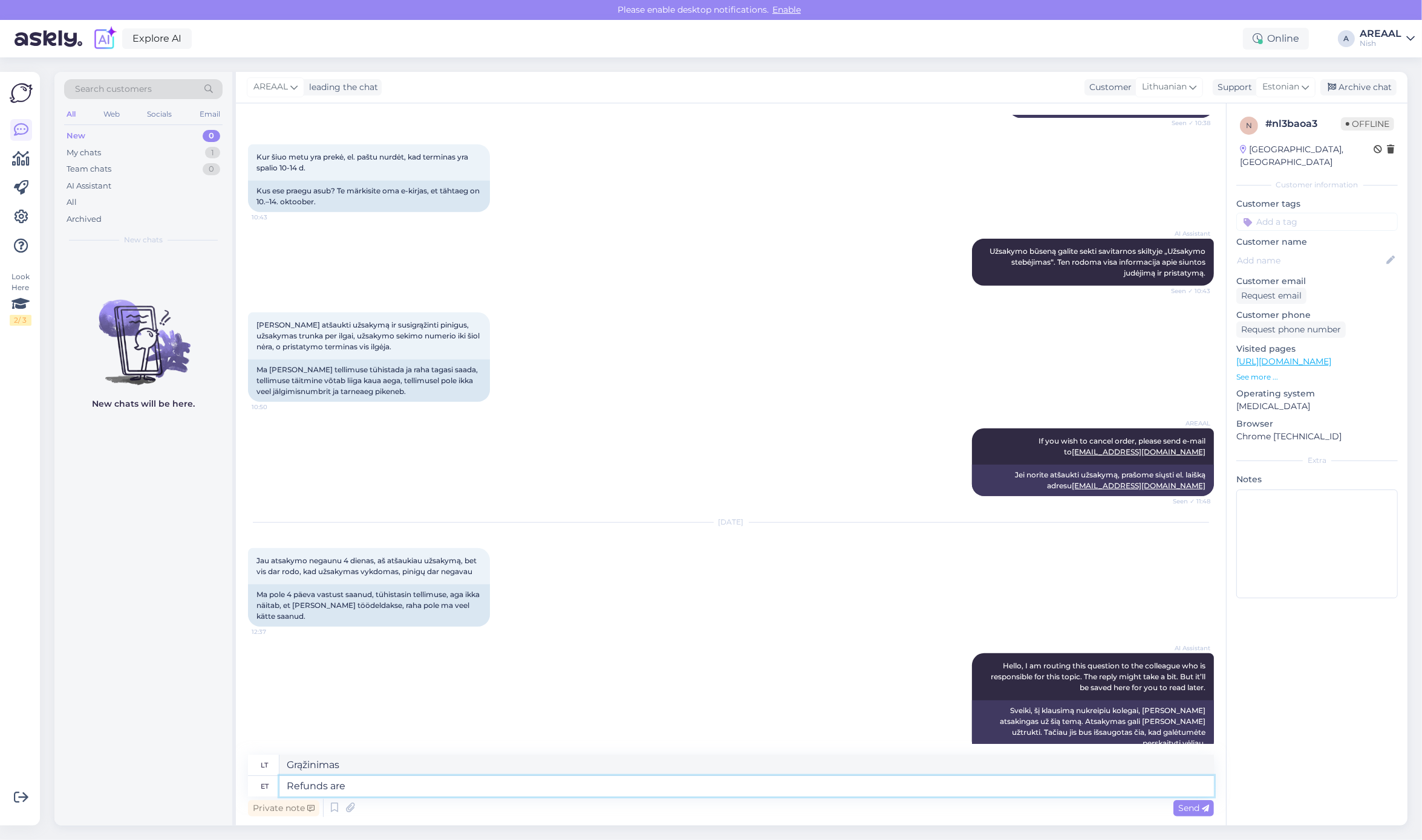
type textarea "Grąžinimai"
type textarea "Refunds are us"
type textarea "Grąžinamosios išmokos yra"
type textarea "Refunds are usually pr"
type textarea "Grąžinamosios išmokos paprastai yra"
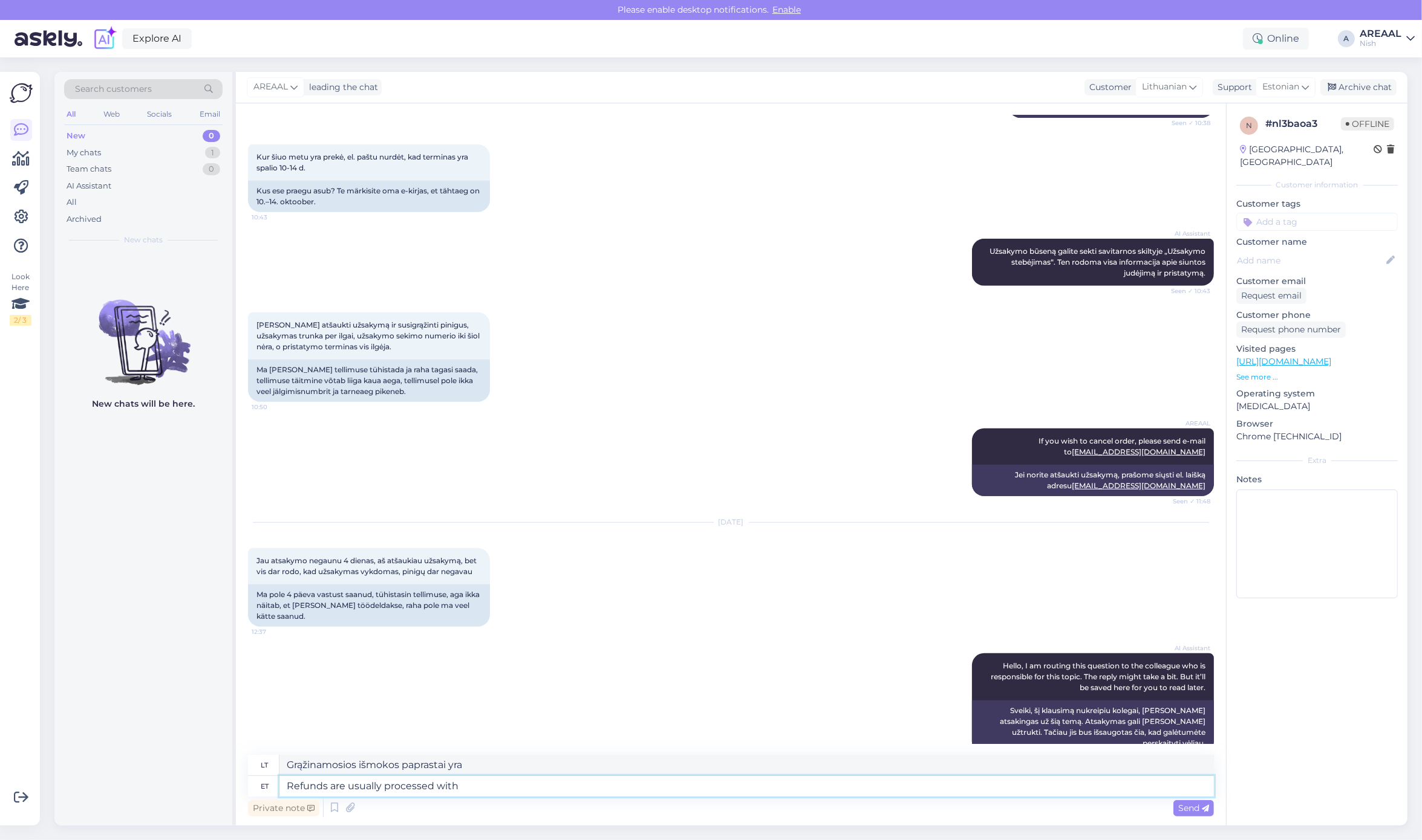
type textarea "Refunds are usually processed withi"
type textarea "Grąžinamosios išmokos paprastai apdorojamos"
type textarea "Refunds are usually processed within 7 w"
type textarea "Grąžinimas paprastai atliekamas per 7"
type textarea "Refunds are usually processed within 7 working days."
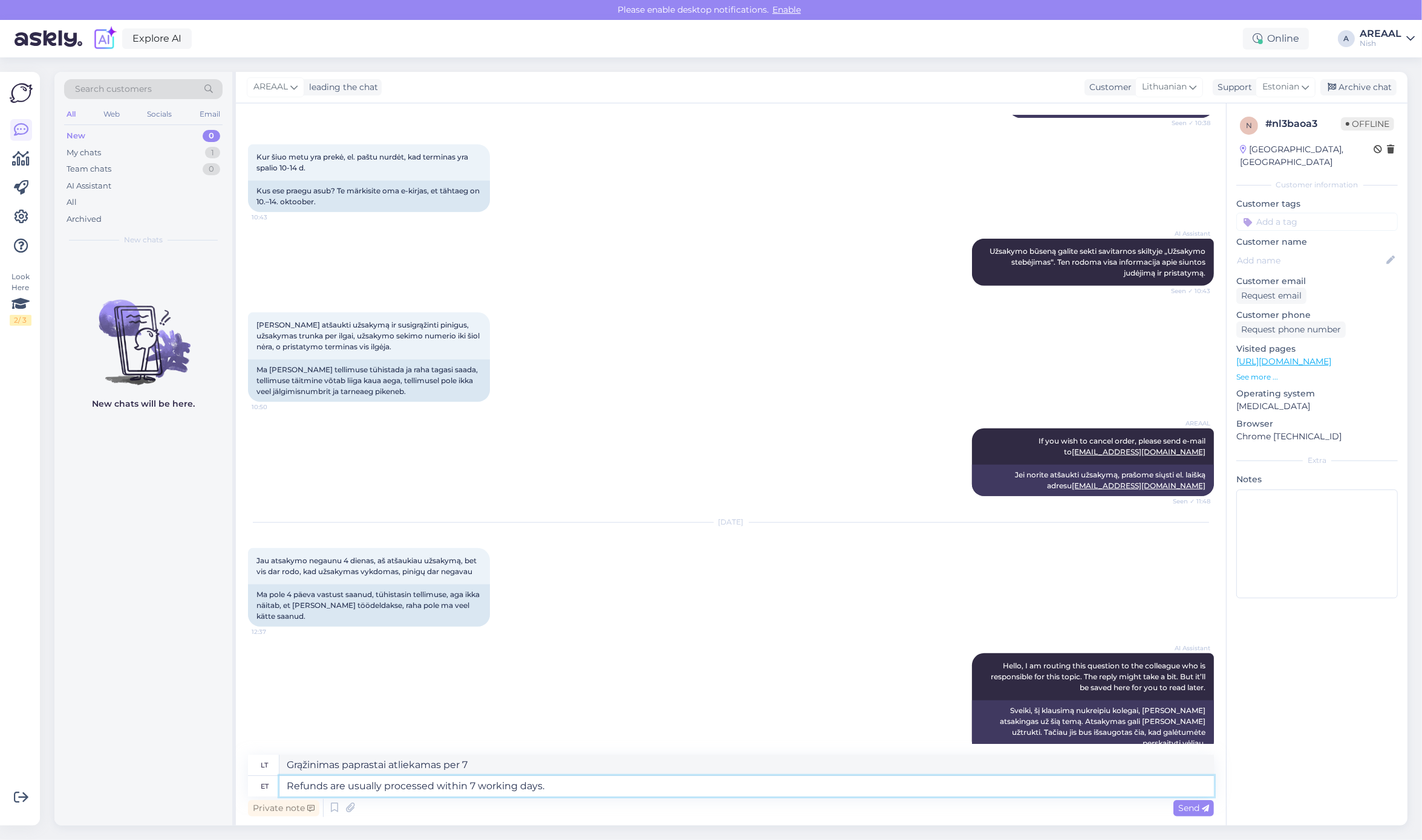
type textarea "Grąžinimai paprastai apdorojami per 7 darbo dienas"
type textarea "Refunds are usually processed within 7 working days. By"
type textarea "Grąžinamosios išmokos paprastai apdorojamos per 7 darbo dienas."
type textarea "Refunds are usually processed within 7 working days. By law"
type textarea "Grąžinimas paprastai atliekamas per 7 darbo dienas."
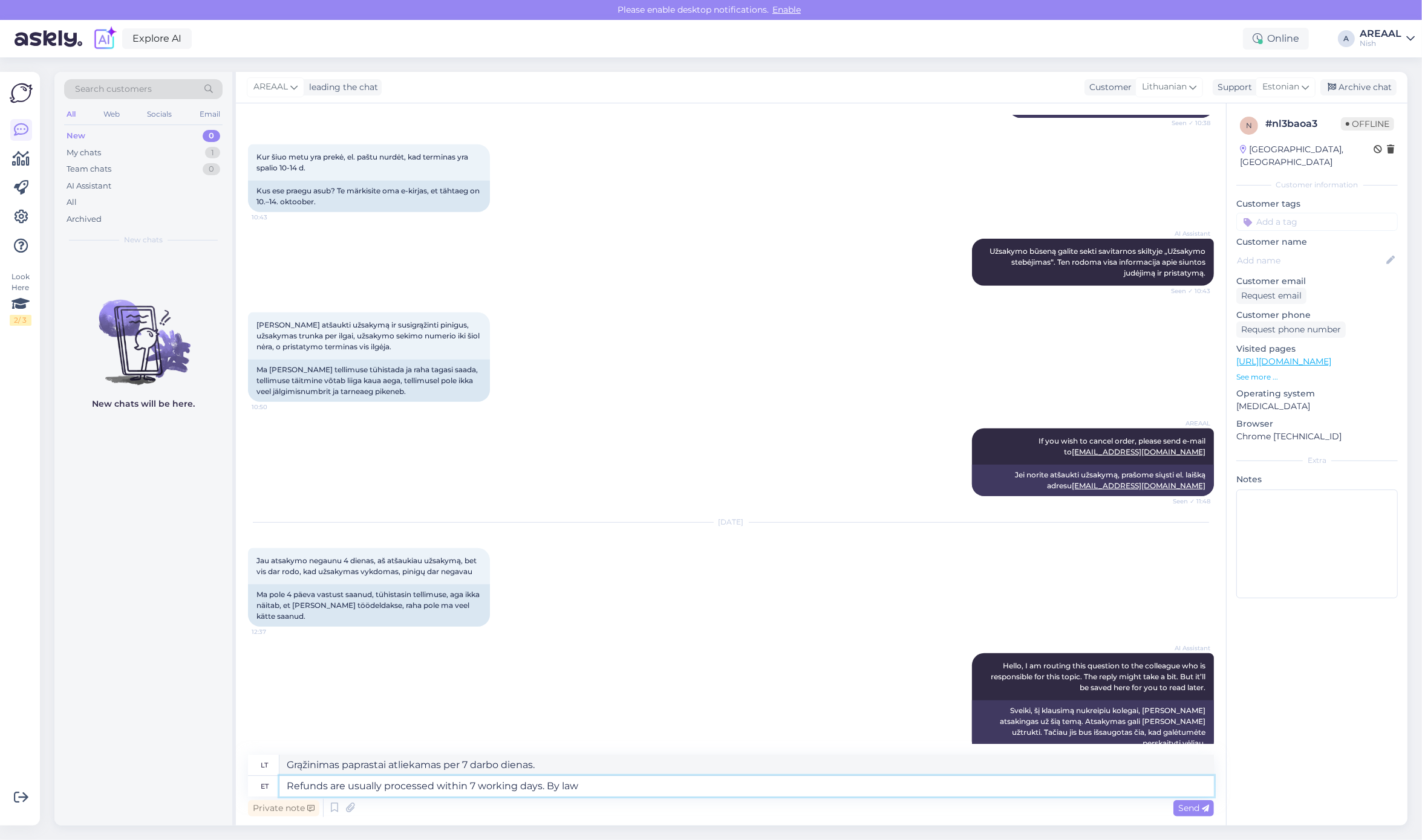
type textarea "Refunds are usually processed within 7 working days. By law i"
type textarea "Grąžinimas paprastai atliekamas per 7 darbo dienas. Pagal įstatymą."
type textarea "Refunds are usually processed within 7 working days. By law it has"
type textarea "Grąžinimai paprastai atliekami per 7 darbo dienas. Pagal įstatymą"
type textarea "Refunds are usually processed within 7 working days. By law it has to"
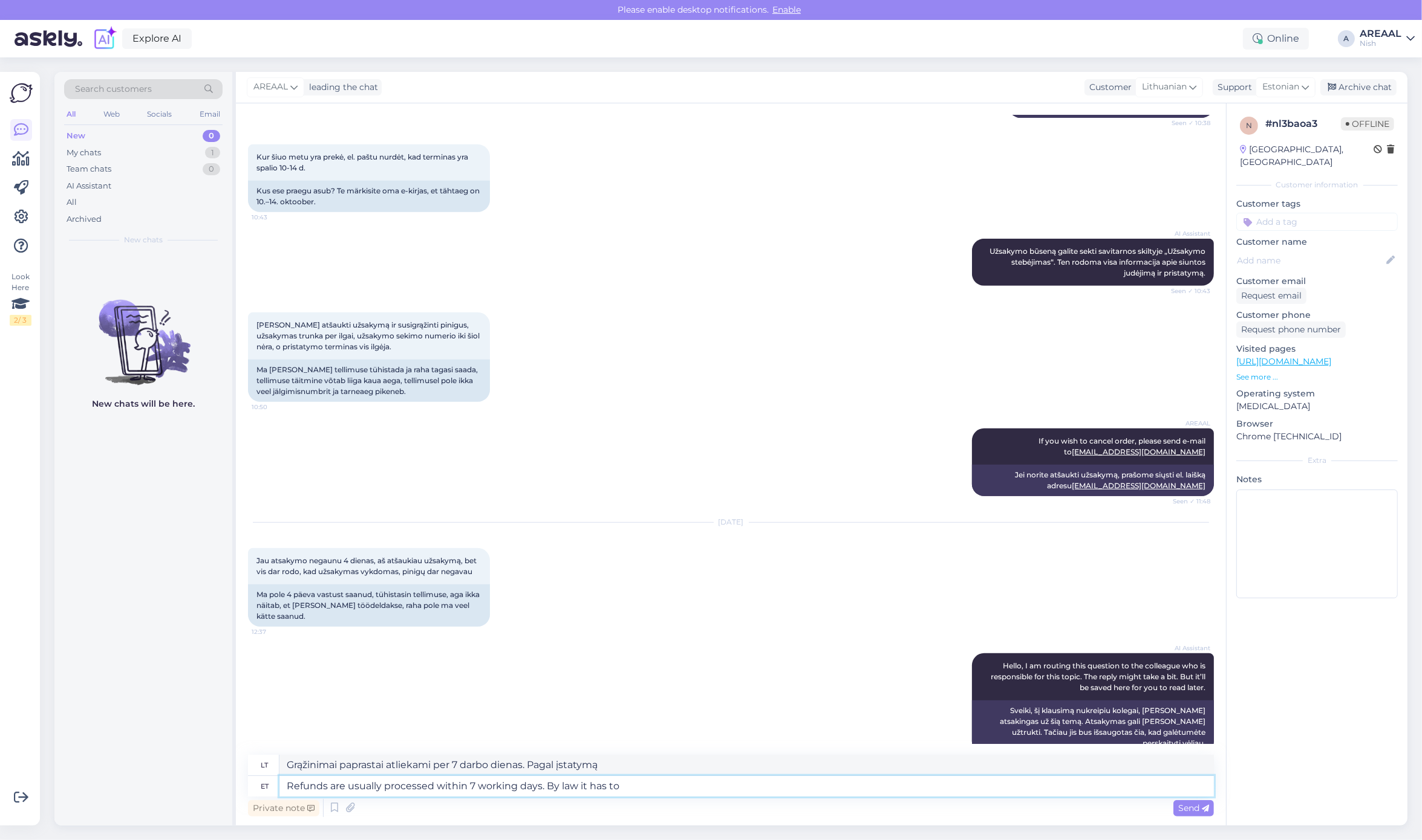
type textarea "Grąžinamosios išmokos paprastai apdorojamos per 7 darbo dienas. Pagal įstatymą …"
type textarea "Refunds are usually processed within 7 working days. By law it has to be d"
type textarea "Grąžinimai paprastai atliekami per 7 darbo dienas. Pagal įstatymą tai turi būti"
type textarea "Refunds are usually processed within 7 working days. By law it has to be done i"
type textarea "Grąžinimas paprastai atliekamas per 7 darbo dienas. Pagal įstatymą tai turi būti"
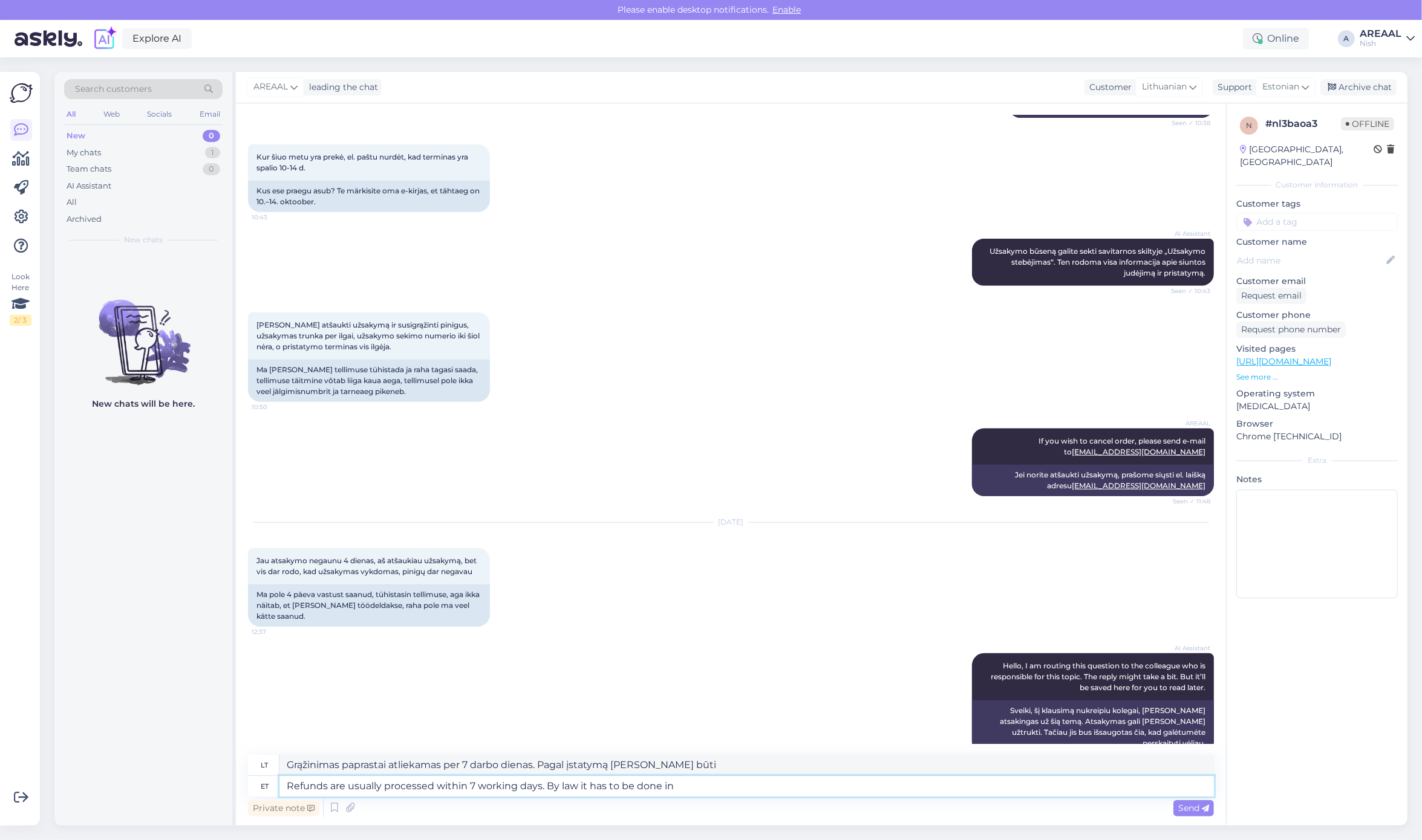
type textarea "Refunds are usually processed within 7 working days. By law it has to be done i…"
type textarea "Grąžinimas paprastai atliekamas per 7 darbo dienas. Pagal įstatymą tai turi būt…"
type textarea "Refunds are usually processed within 7 working days. By law it has to be done i…"
type textarea "Grąžinimai paprastai atliekami per 7 darbo dienas. Pagal įstatymą tai turi būti…"
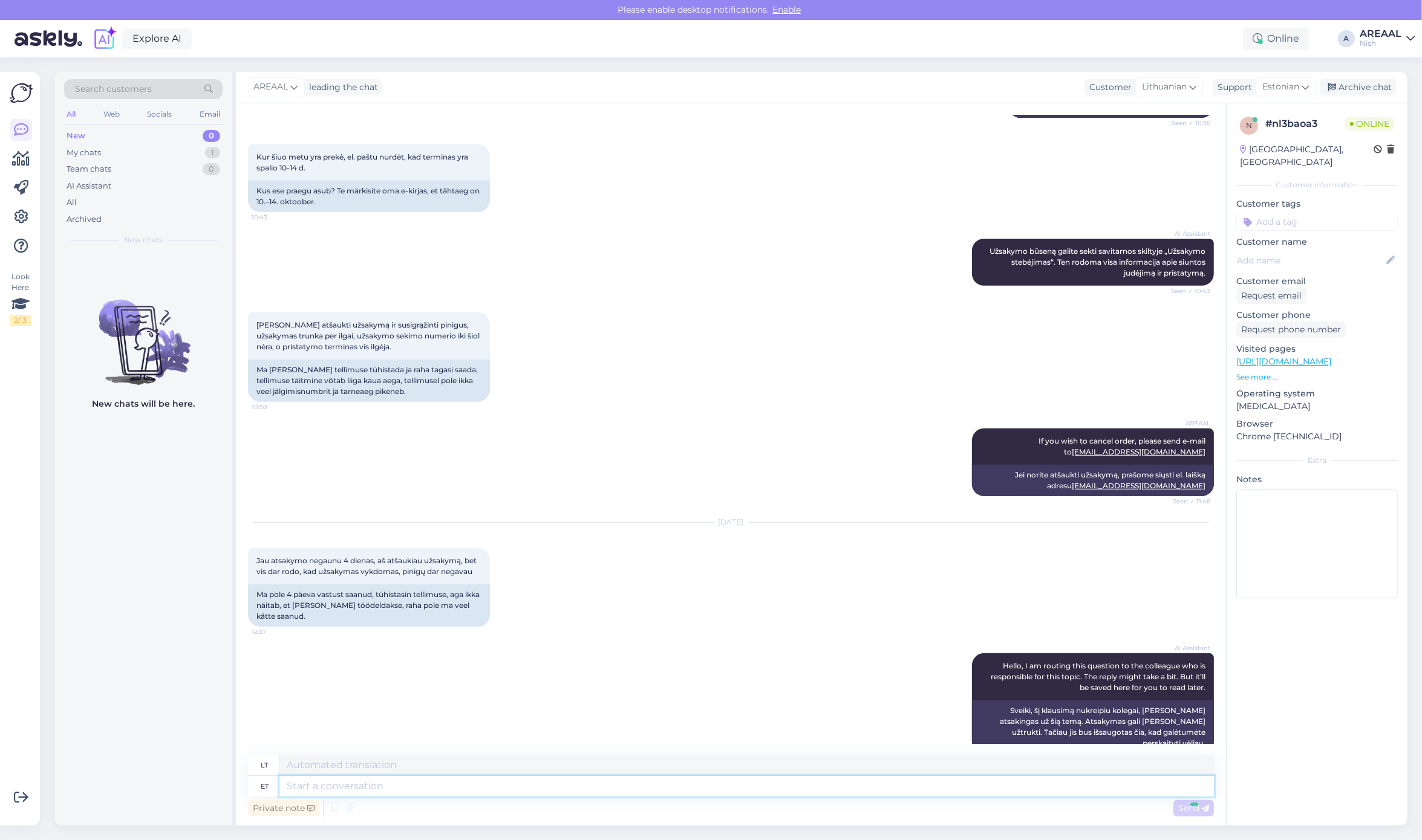
scroll to position [799, 0]
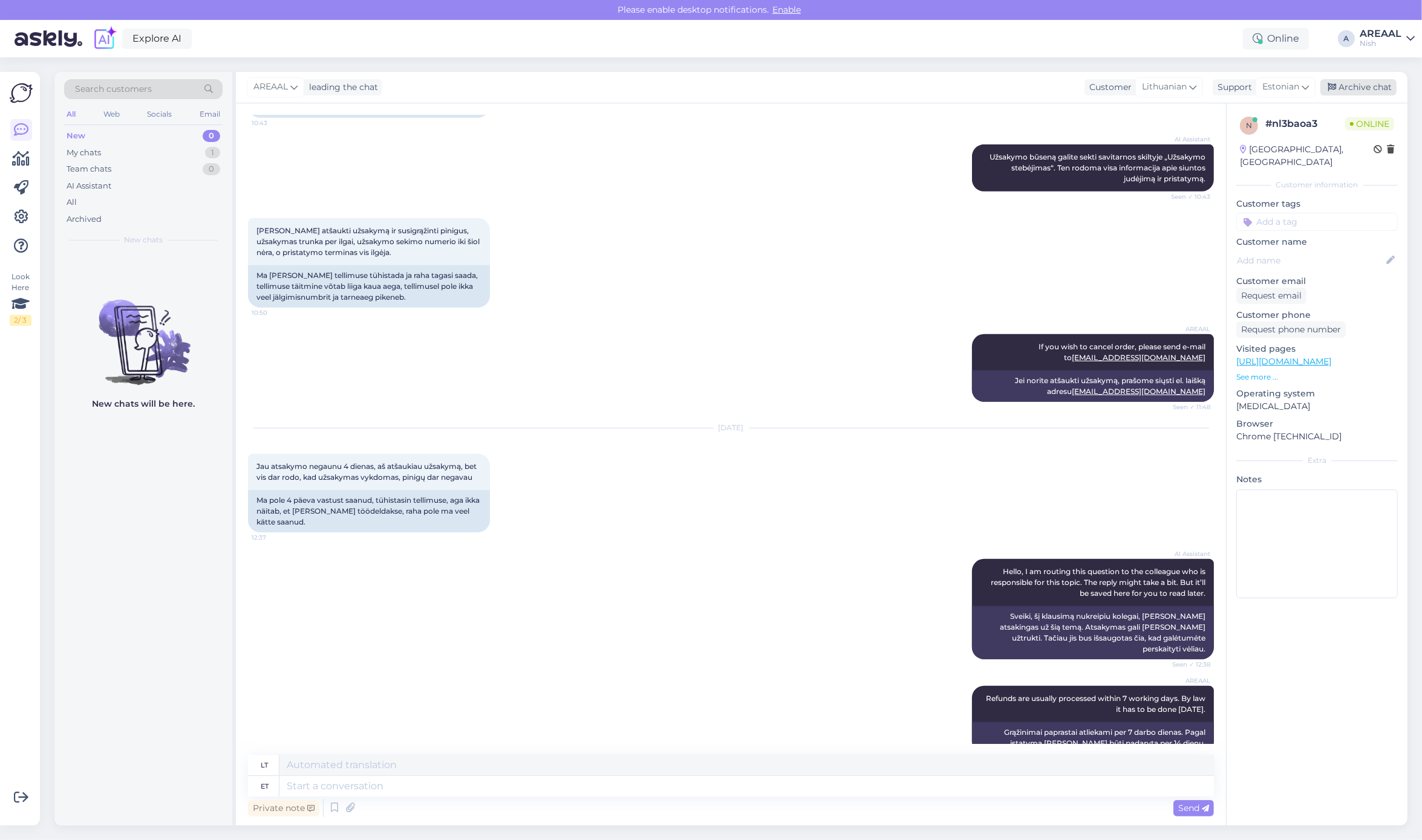
click at [1385, 86] on div "Archive chat" at bounding box center [1358, 88] width 76 height 17
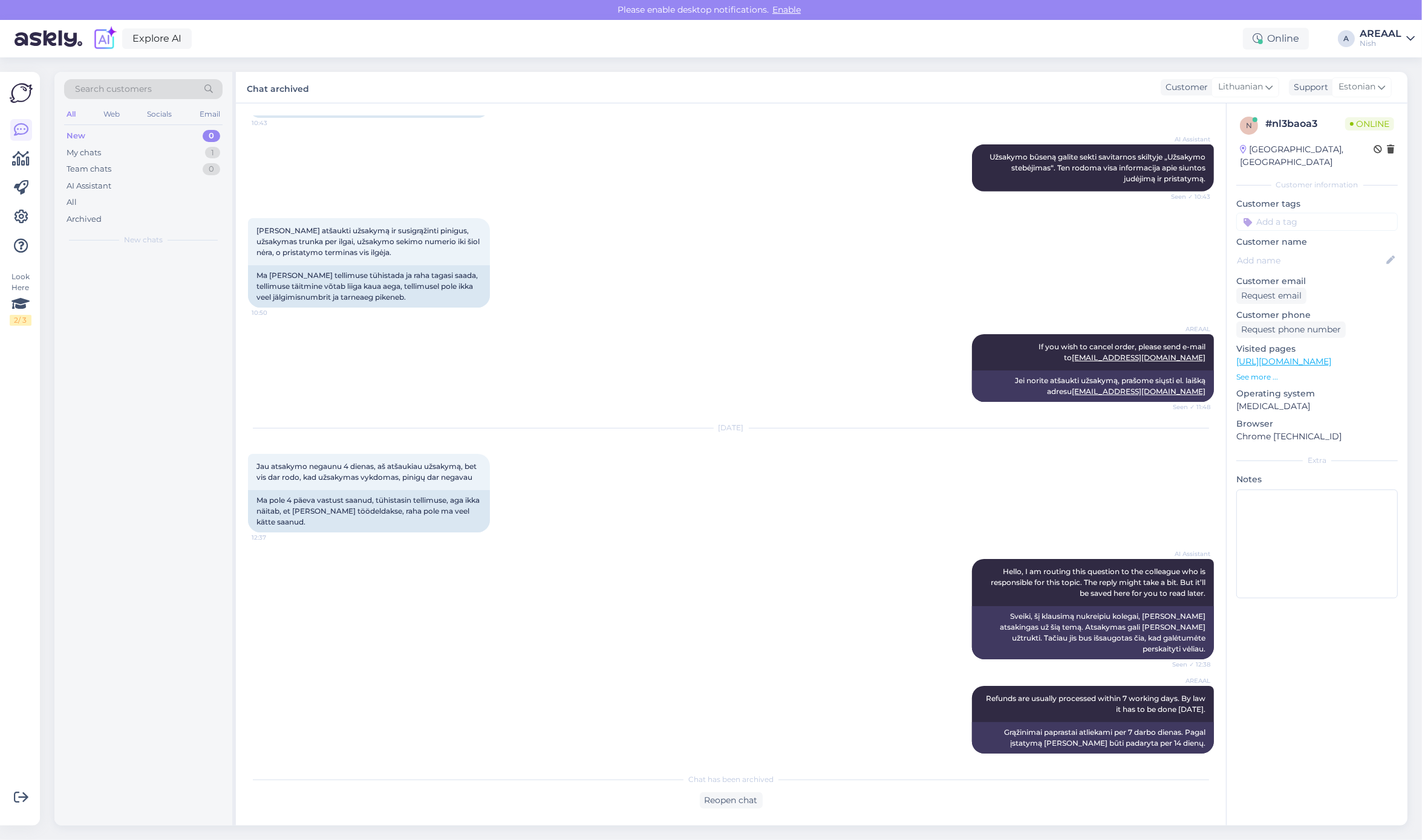
scroll to position [787, 0]
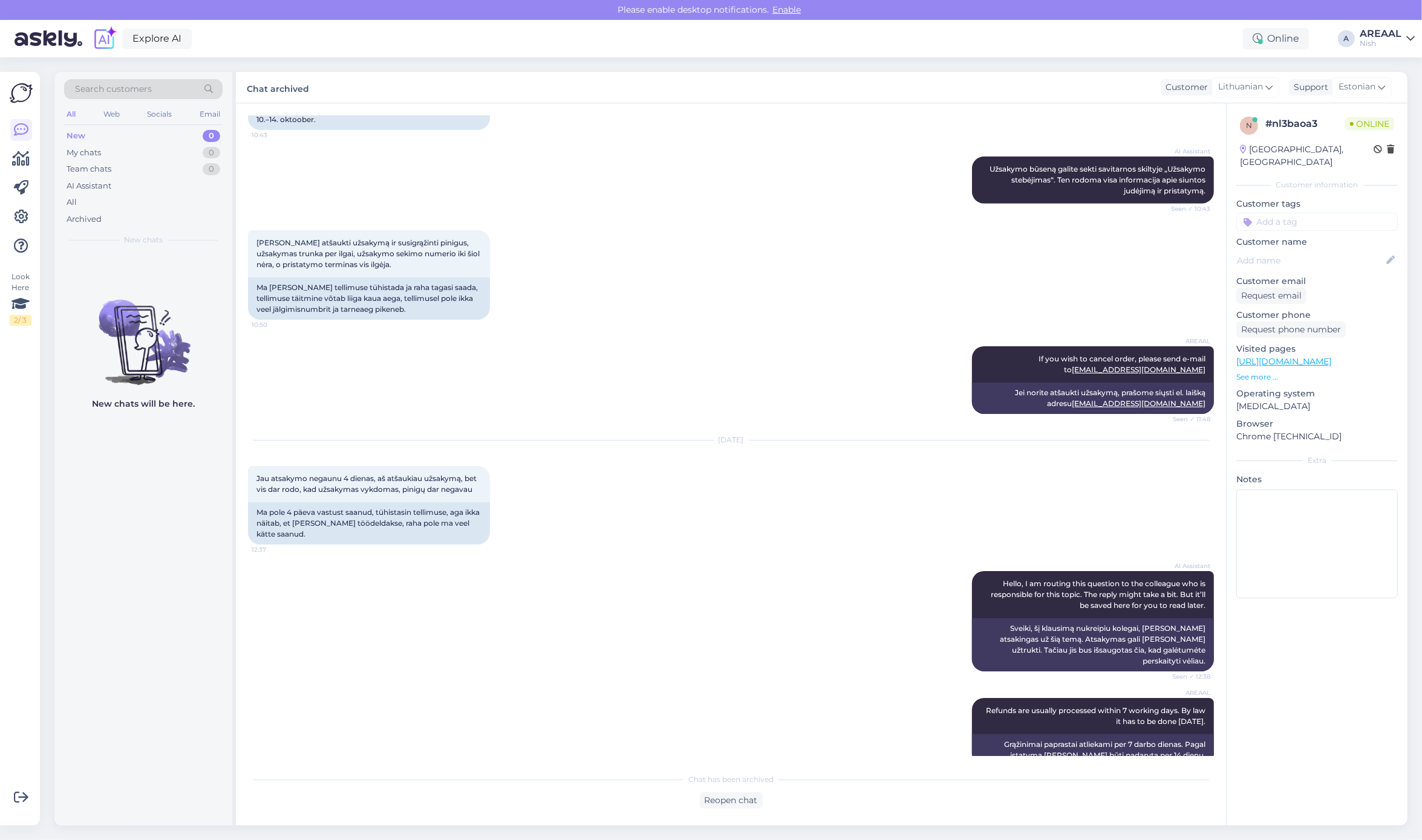
click at [1392, 36] on div "AREAAL" at bounding box center [1380, 33] width 42 height 10
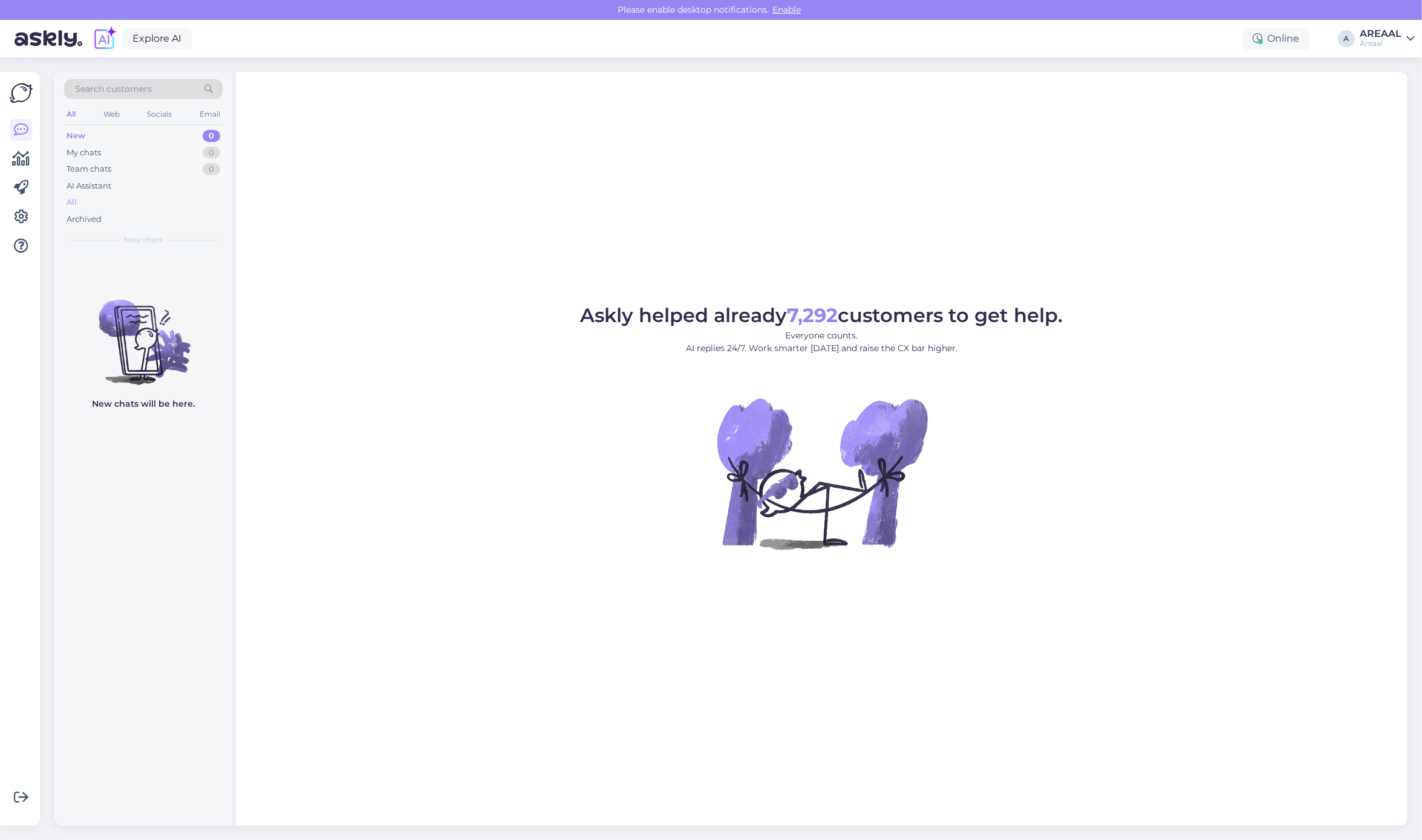
click at [122, 207] on div "All" at bounding box center [143, 202] width 158 height 17
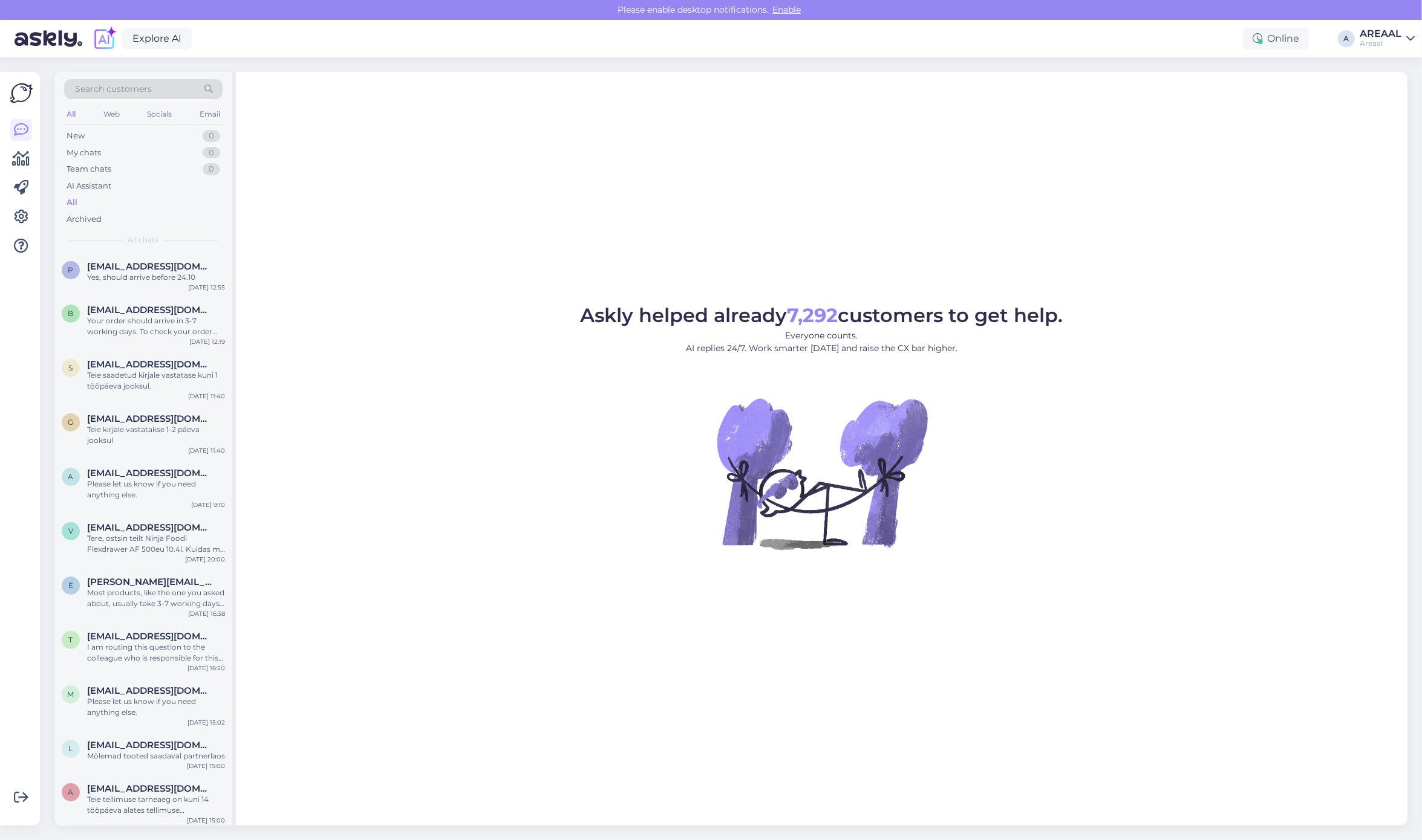
click at [628, 230] on div "Askly helped already 7,292 customers to get help. Everyone counts. AI replies 2…" at bounding box center [821, 449] width 1171 height 754
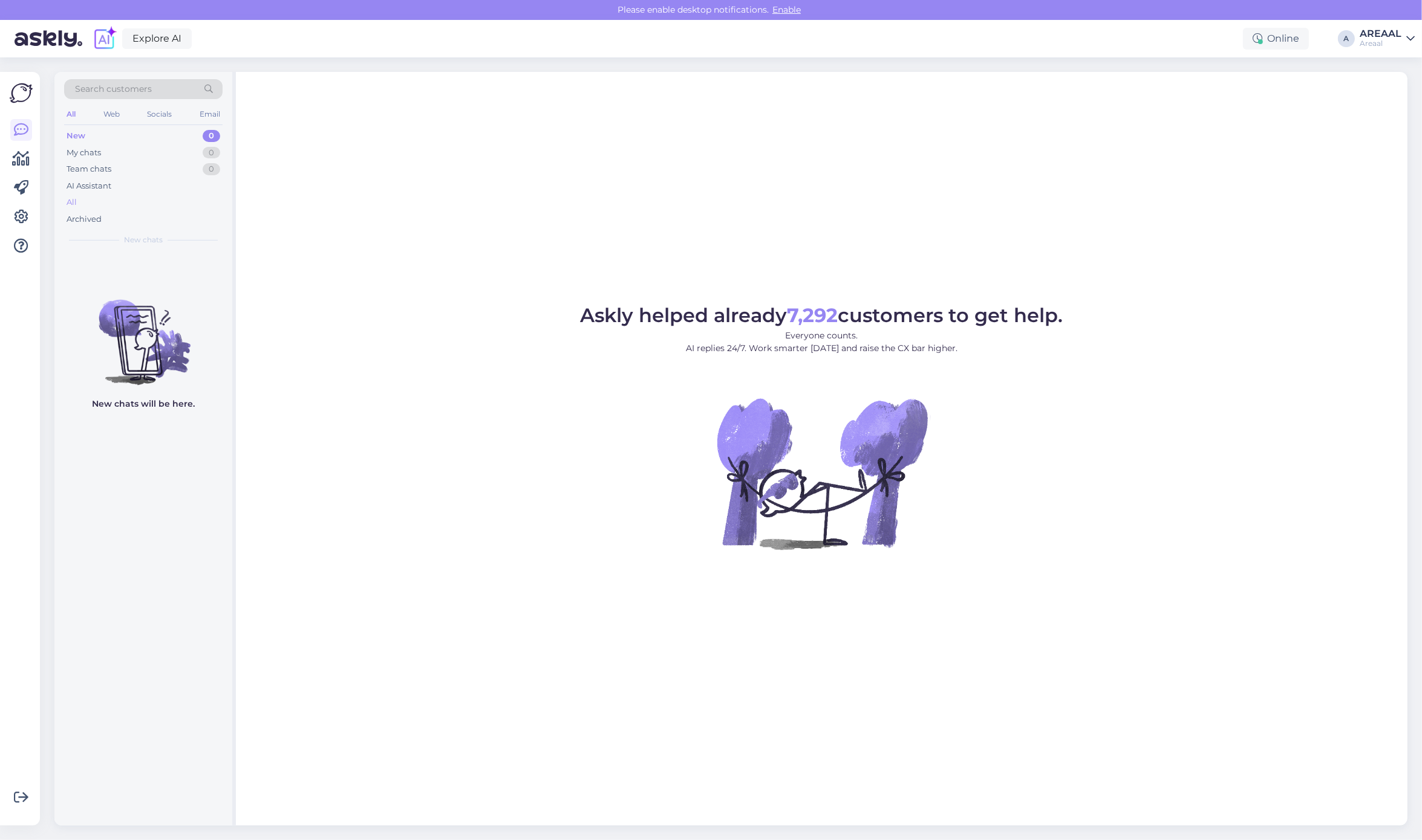
click at [135, 194] on div "All" at bounding box center [143, 202] width 158 height 17
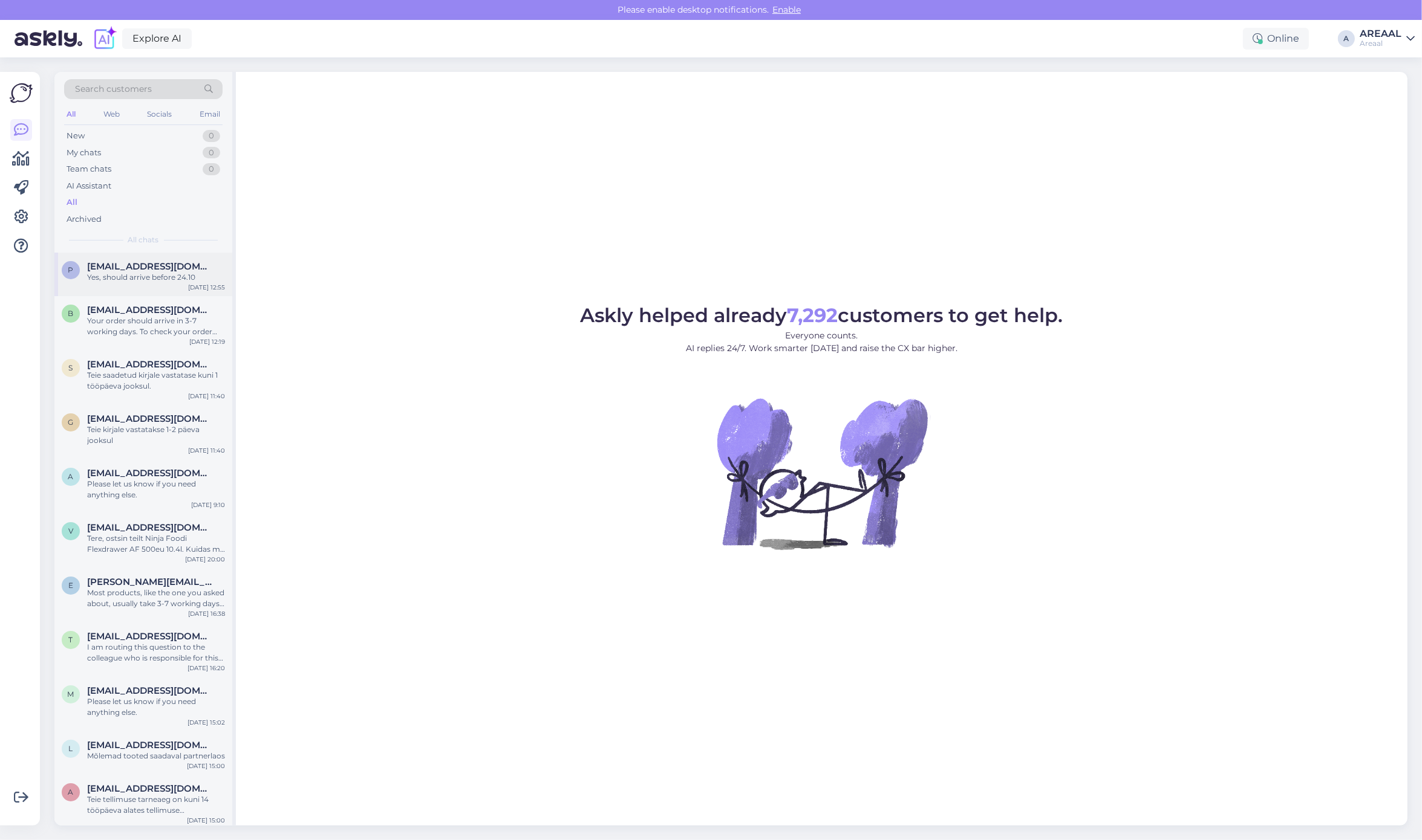
click at [167, 281] on div "Yes, should arrive before 24.10" at bounding box center [156, 277] width 138 height 11
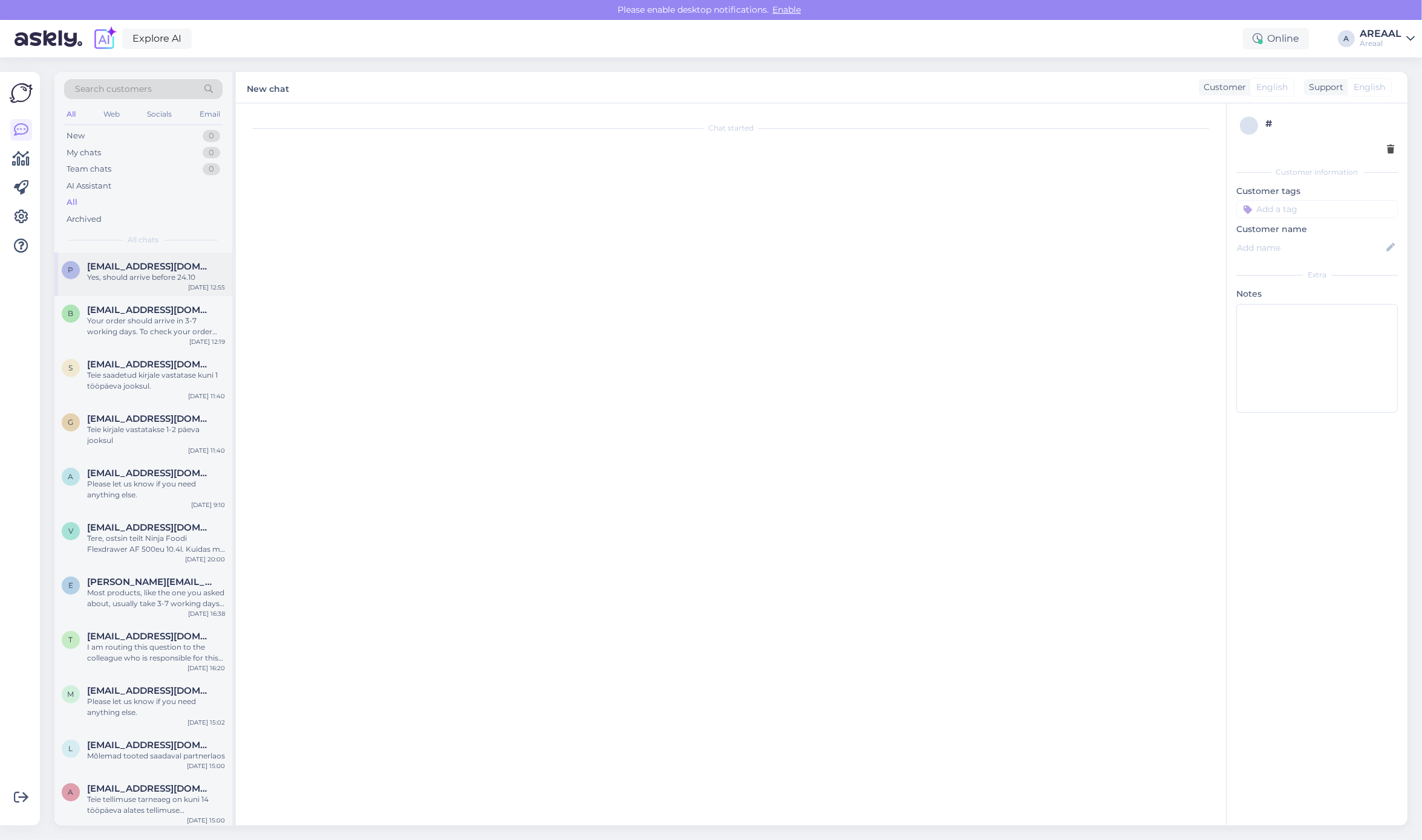
scroll to position [384, 0]
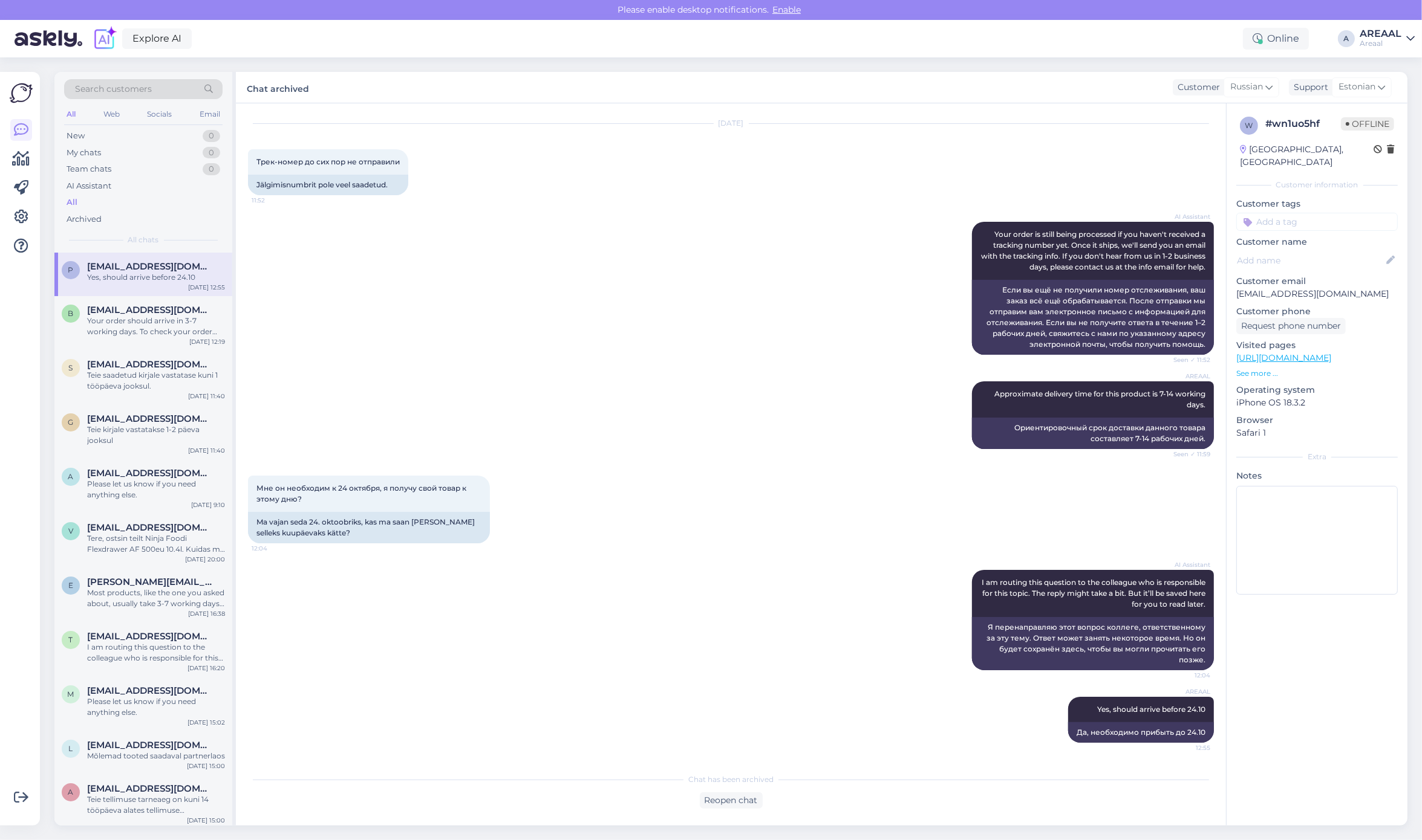
click at [1377, 33] on div "AREAAL" at bounding box center [1380, 33] width 42 height 10
click at [1407, 104] on div "Nish Open" at bounding box center [1340, 93] width 148 height 26
click at [1399, 92] on button "Open" at bounding box center [1388, 93] width 34 height 19
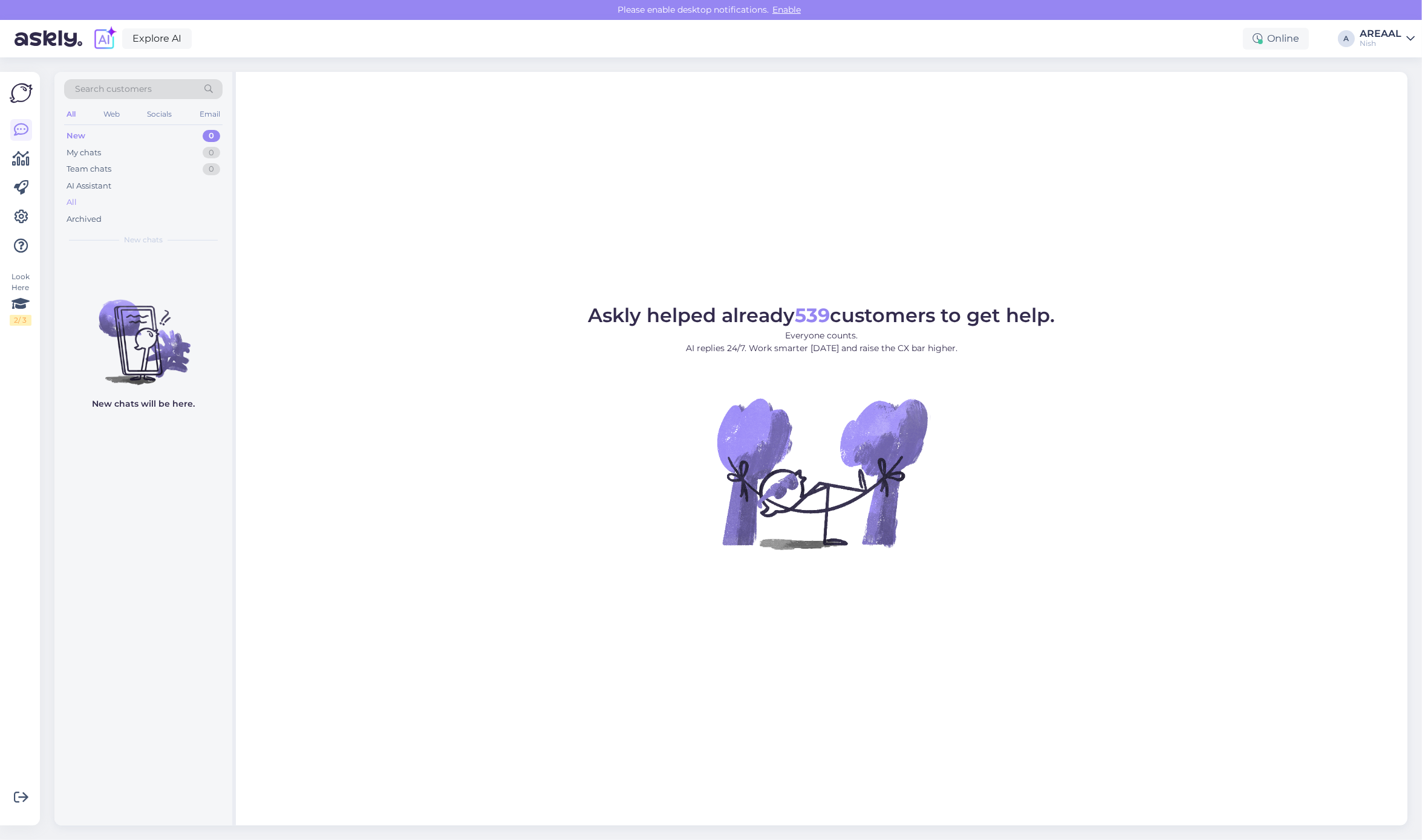
click at [131, 203] on div "All" at bounding box center [143, 202] width 158 height 17
click at [125, 260] on div at bounding box center [143, 539] width 178 height 573
click at [125, 292] on div at bounding box center [143, 539] width 178 height 573
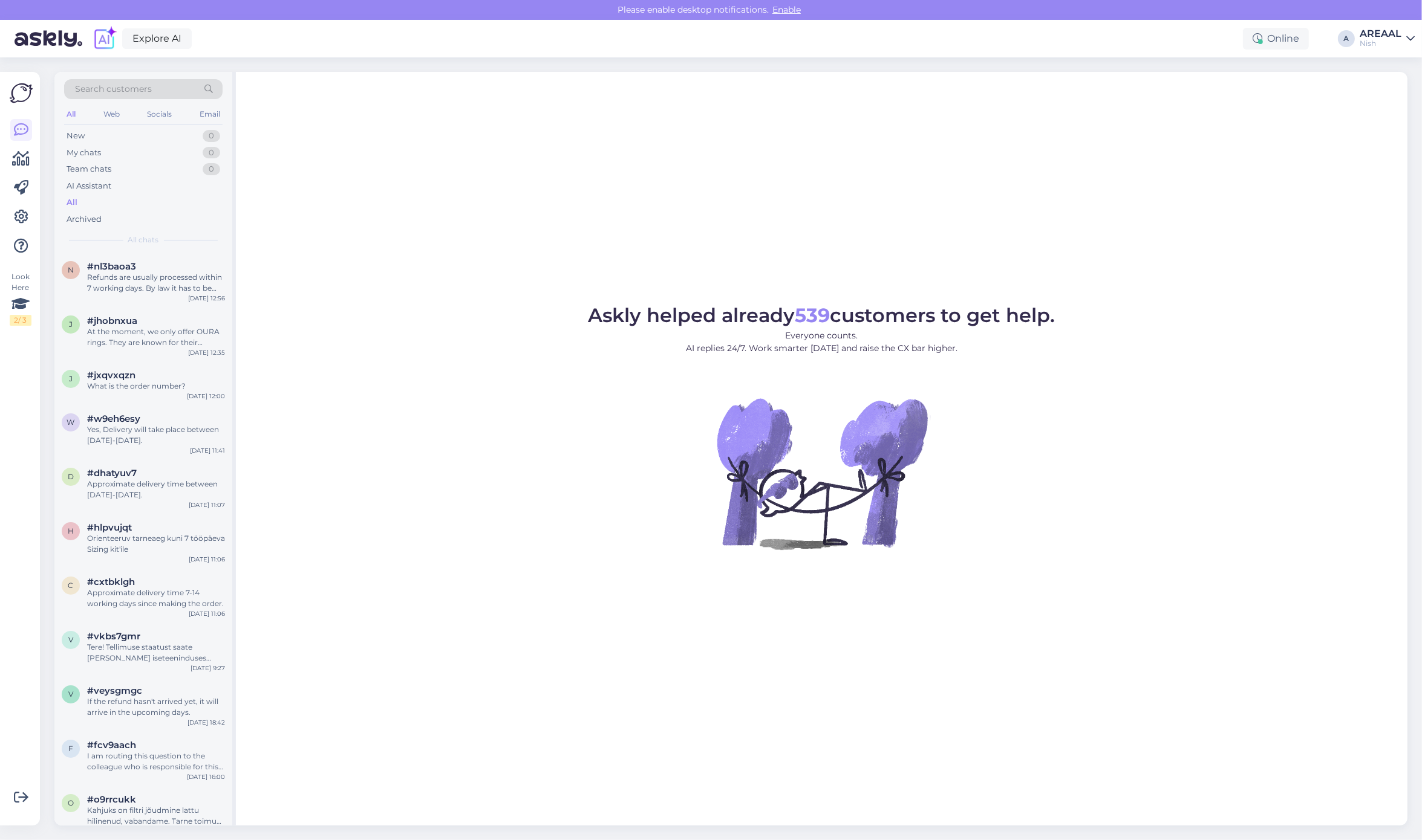
click at [114, 204] on div "All" at bounding box center [143, 202] width 158 height 17
click at [140, 288] on div "Refunds are usually processed within 7 working days. By law it has to be done […" at bounding box center [156, 282] width 138 height 22
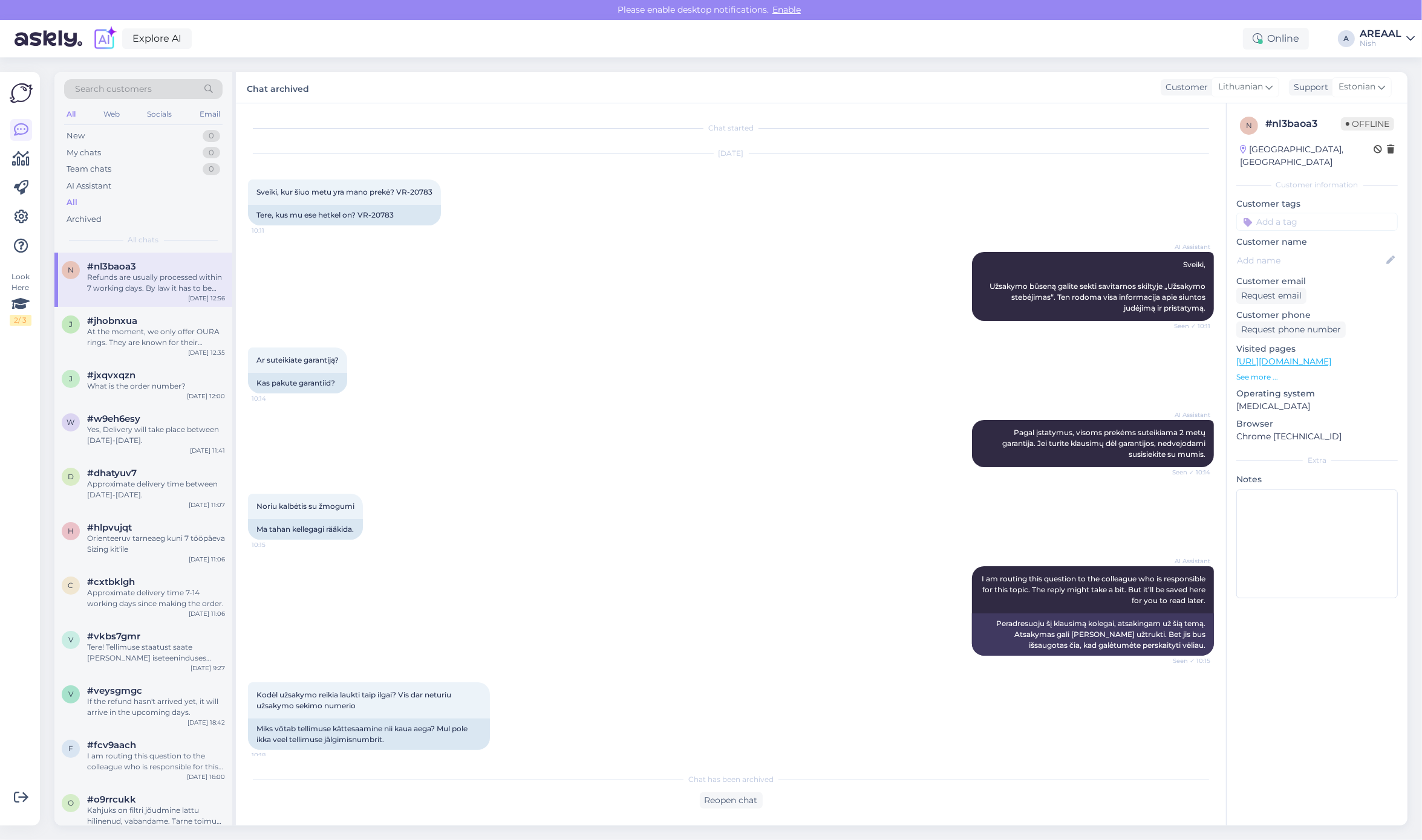
scroll to position [787, 0]
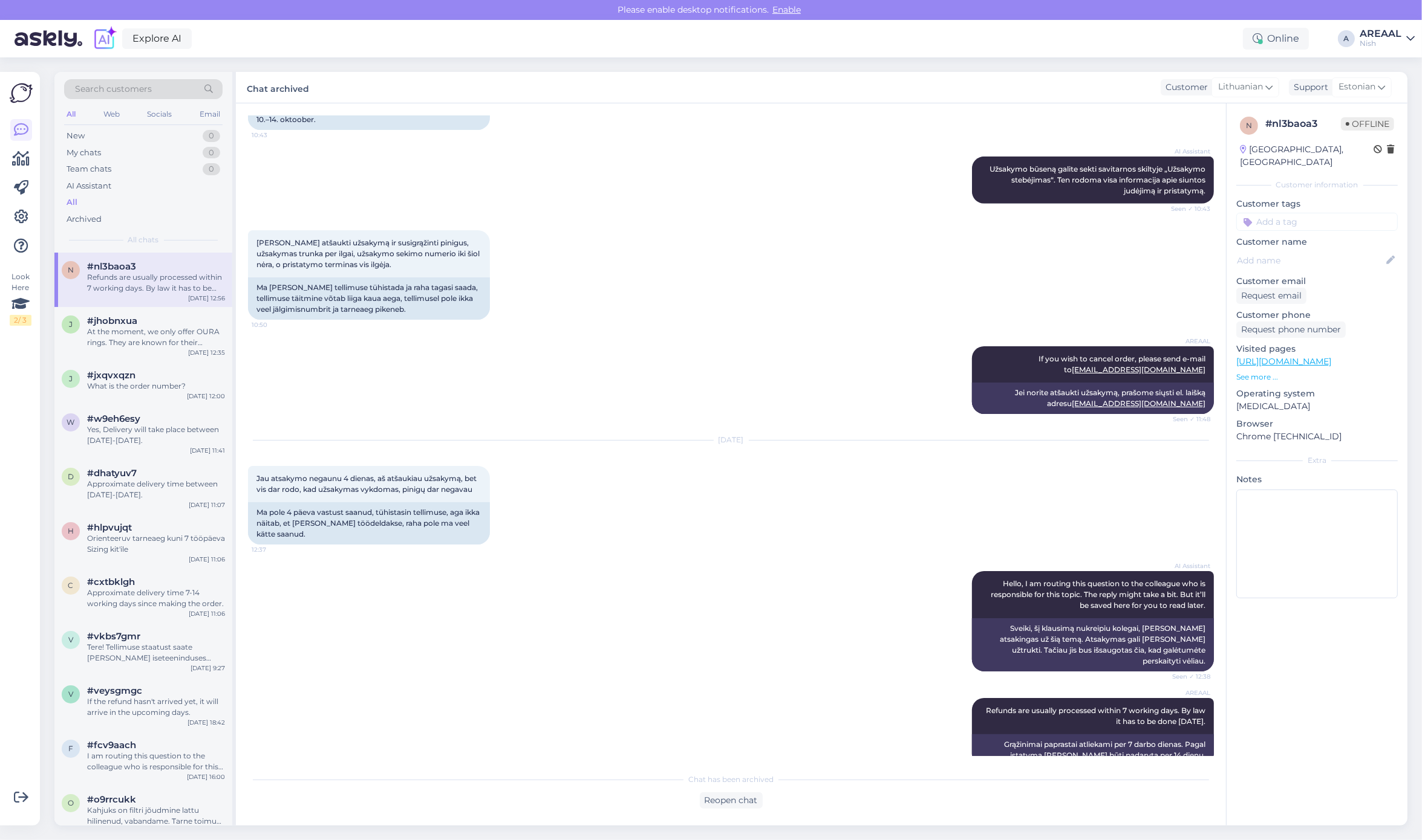
click at [1414, 26] on div "Explore AI Online A AREAAL Nish" at bounding box center [711, 39] width 1422 height 38
click at [1402, 37] on link "AREAAL Nish" at bounding box center [1386, 39] width 55 height 20
click at [1407, 67] on div "Areaal Open" at bounding box center [1340, 67] width 148 height 26
click at [1397, 70] on button "Open" at bounding box center [1388, 67] width 34 height 19
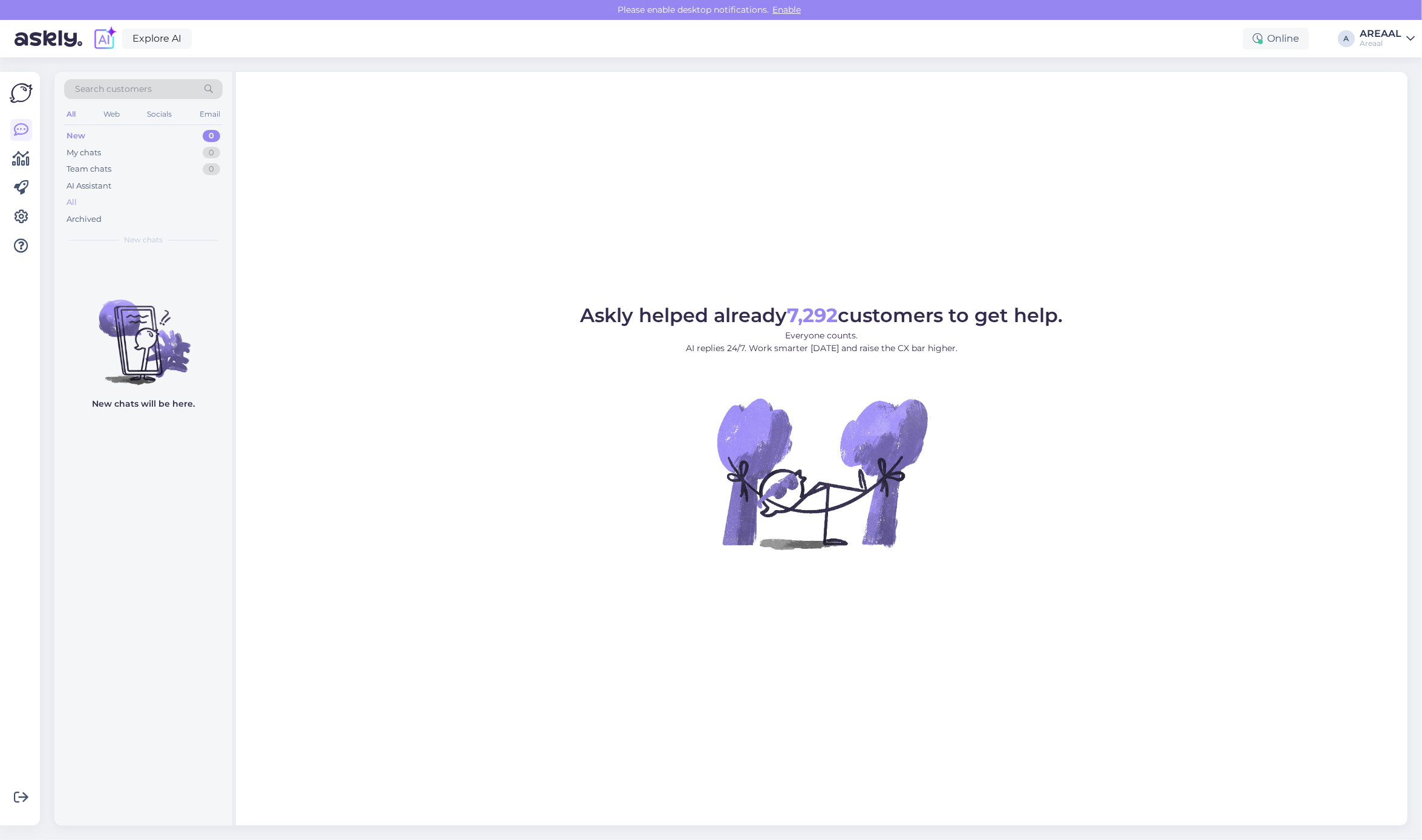
click at [150, 203] on div "All" at bounding box center [143, 202] width 158 height 17
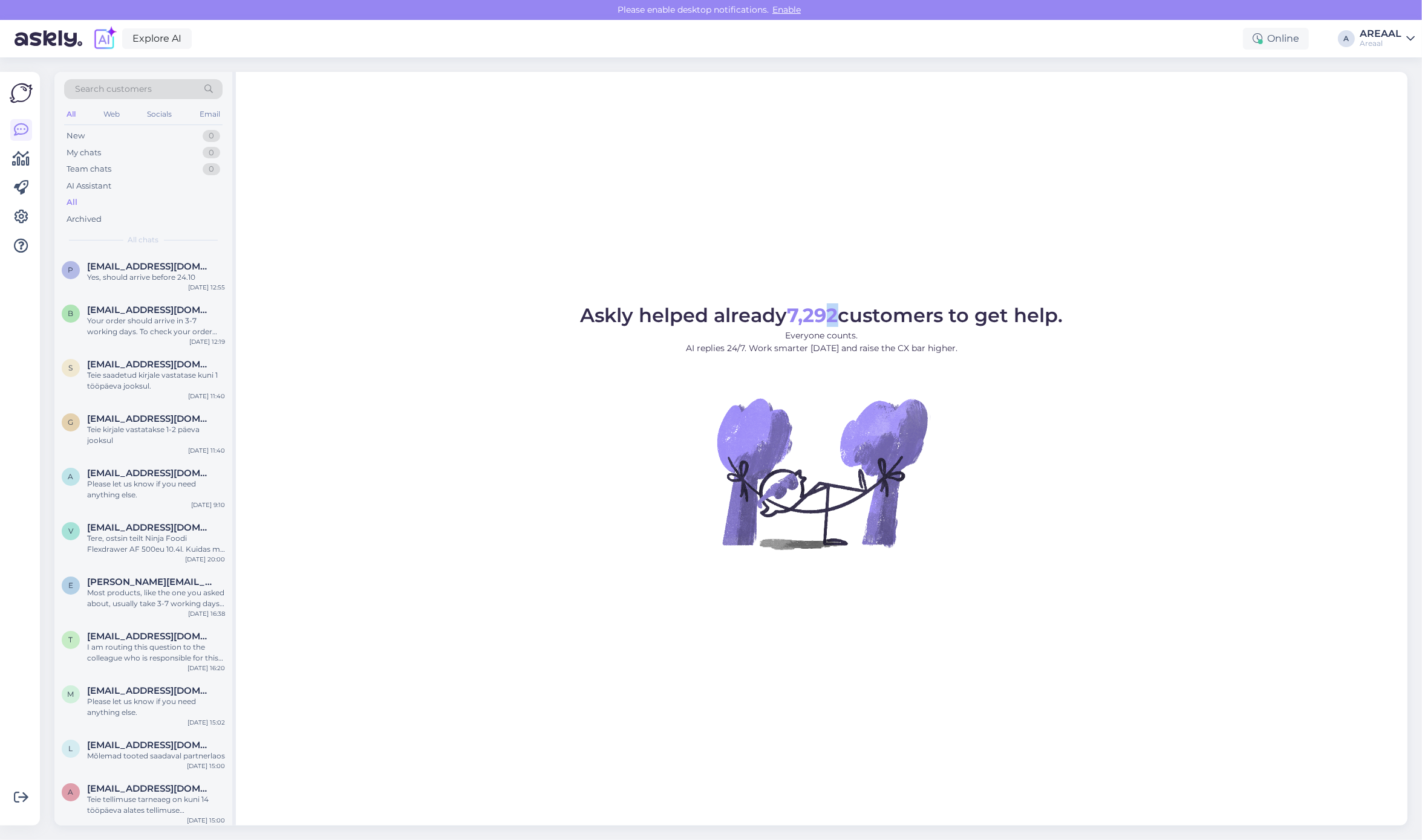
click at [840, 248] on div "Askly helped already 7,292 customers to get help. Everyone counts. AI replies 2…" at bounding box center [821, 449] width 1171 height 754
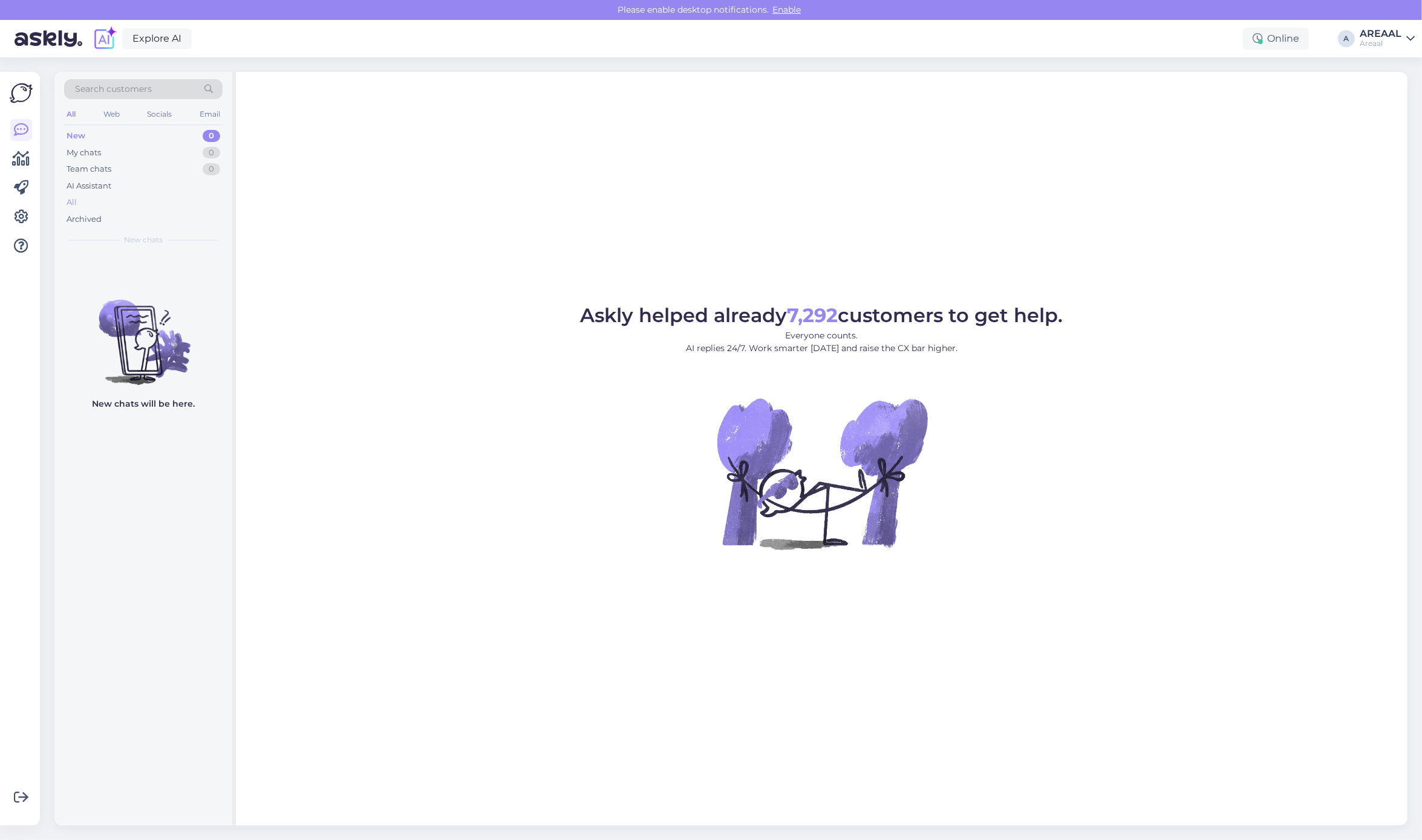
click at [170, 204] on div "All" at bounding box center [143, 202] width 158 height 17
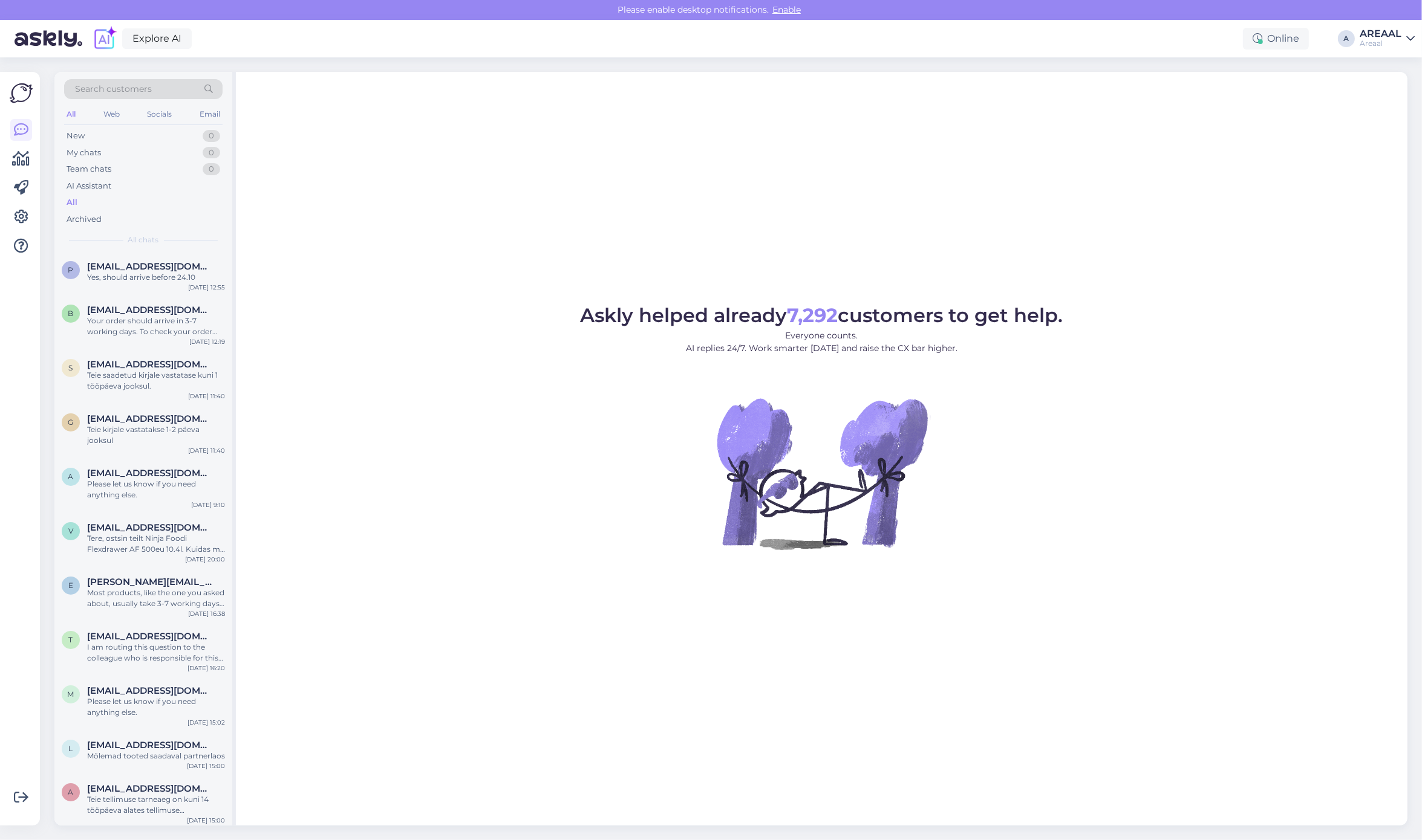
click at [1012, 201] on div "Askly helped already 7,292 customers to get help. Everyone counts. AI replies 2…" at bounding box center [821, 449] width 1171 height 754
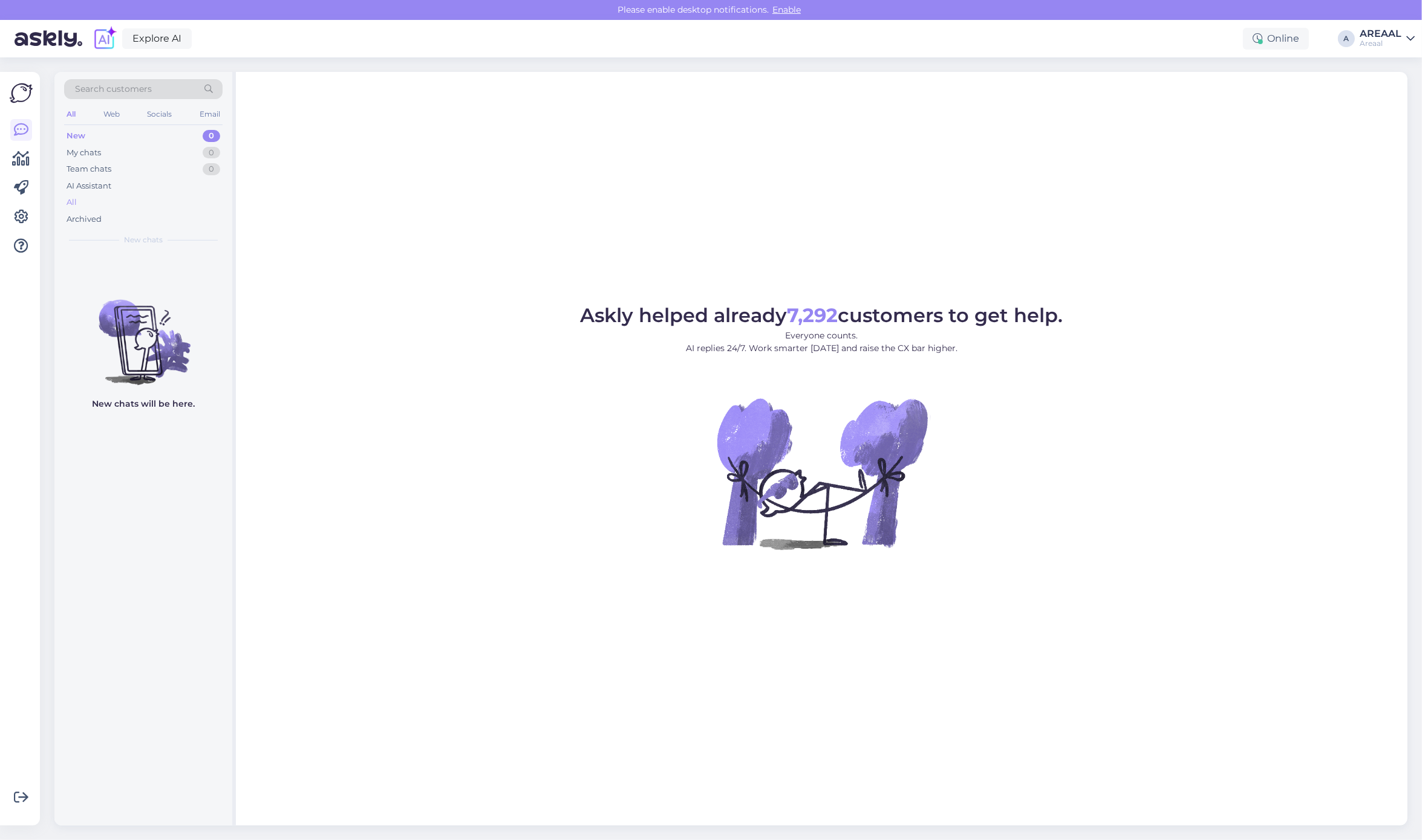
click at [137, 197] on div "All" at bounding box center [143, 202] width 158 height 17
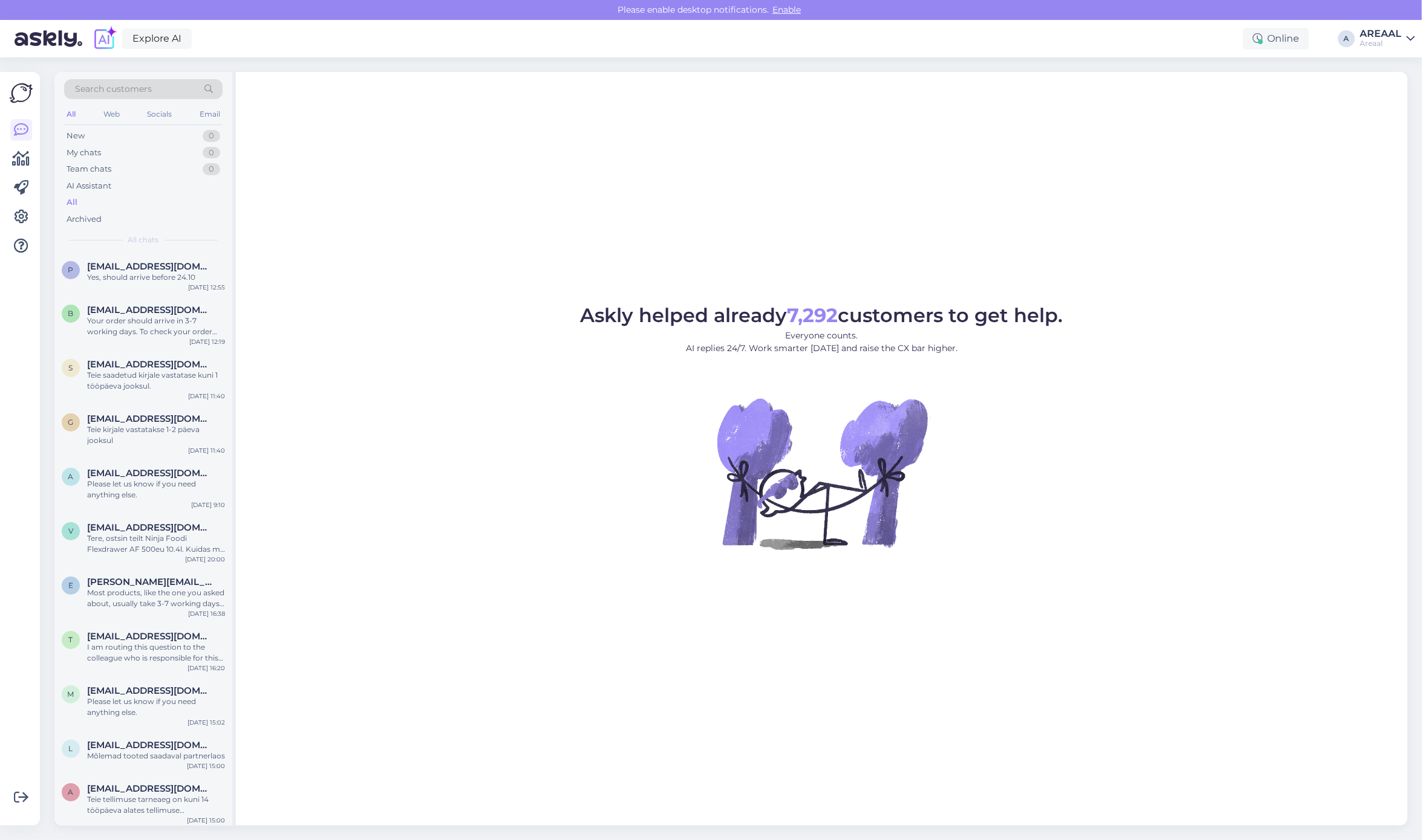
click at [1389, 29] on div "AREAAL" at bounding box center [1380, 33] width 42 height 10
click at [1382, 84] on button "Open" at bounding box center [1388, 93] width 34 height 19
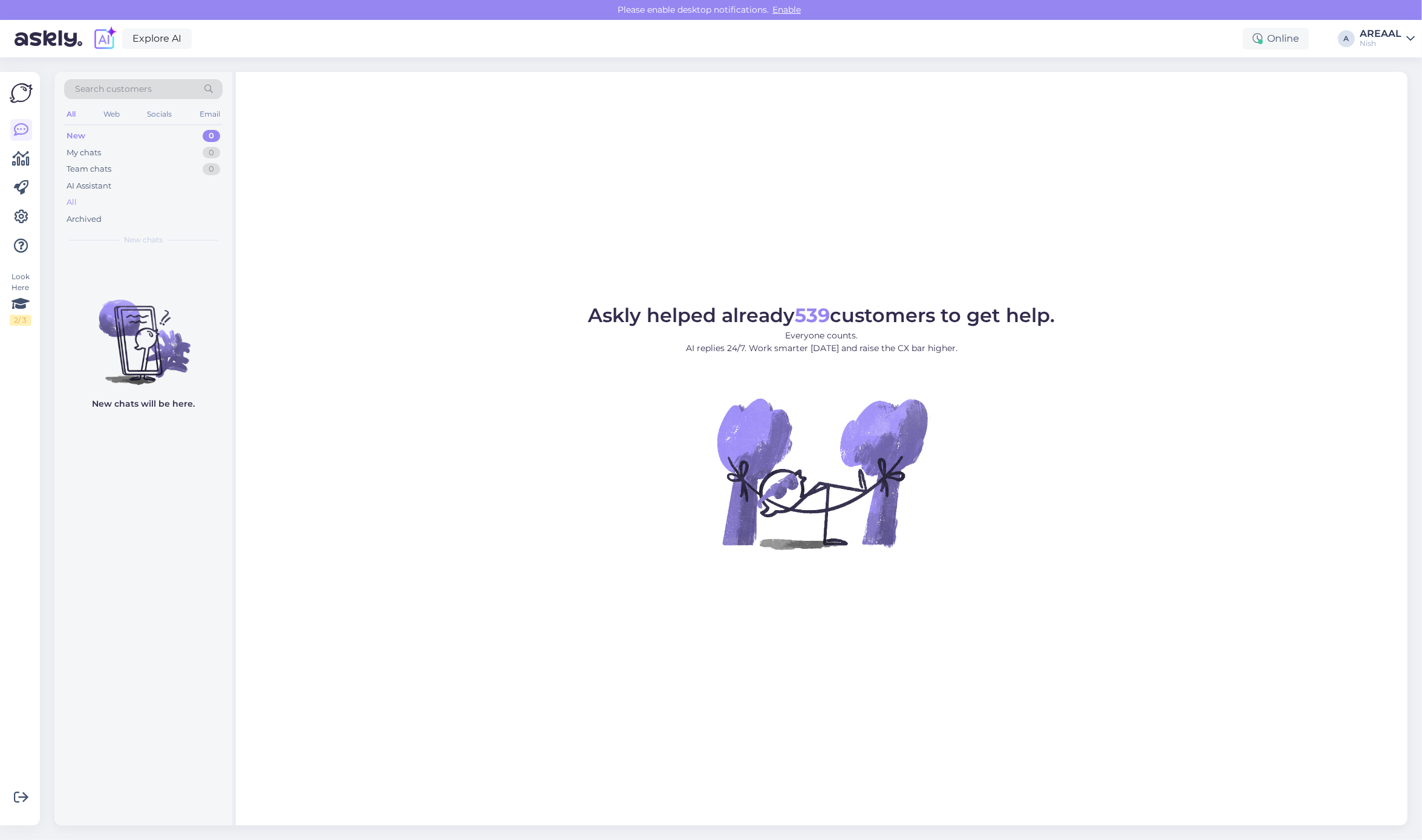
click at [106, 207] on div "All" at bounding box center [143, 202] width 158 height 17
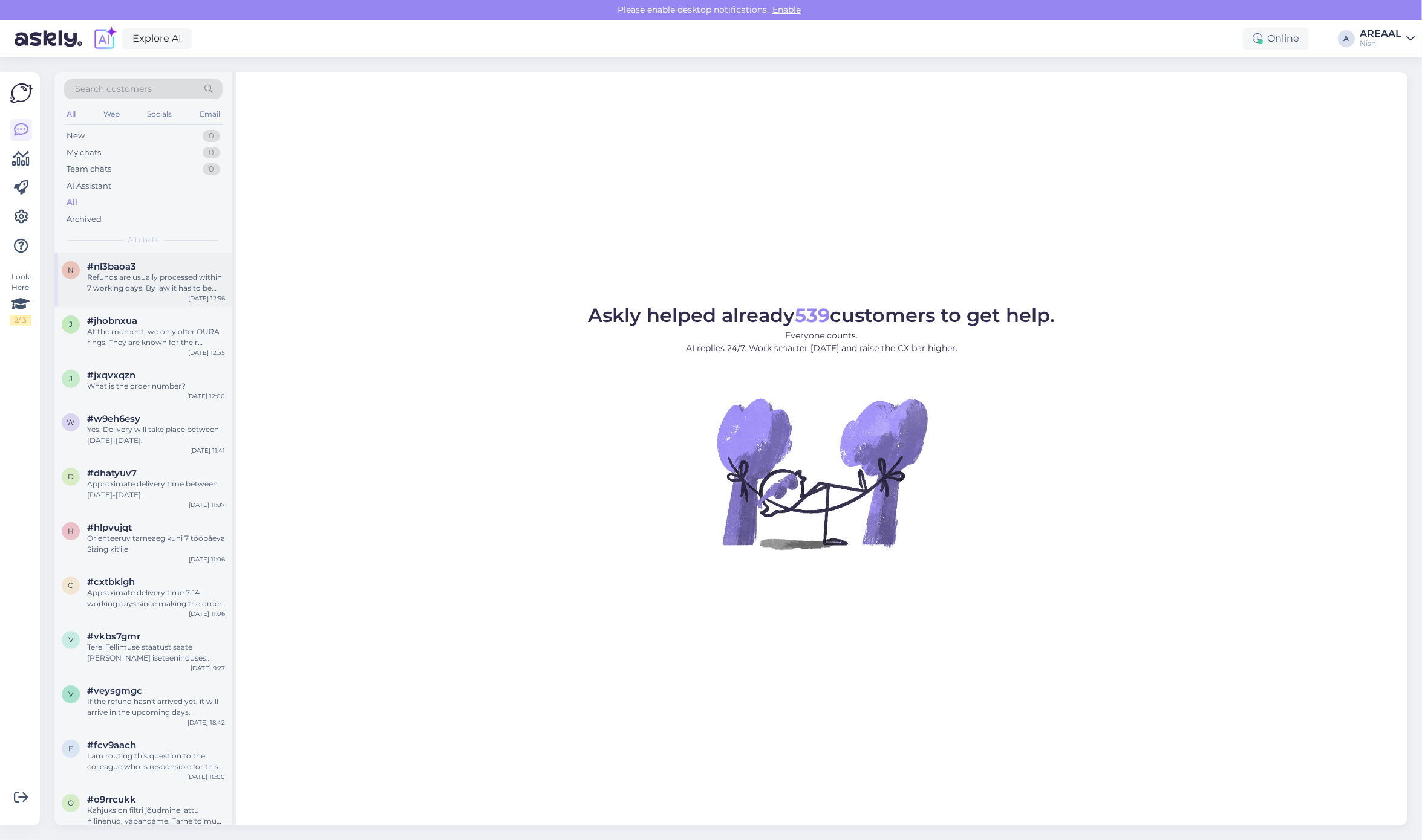
click at [114, 303] on div "n #nl3baoa3 Refunds are usually processed within 7 working days. By law it has …" at bounding box center [143, 280] width 178 height 54
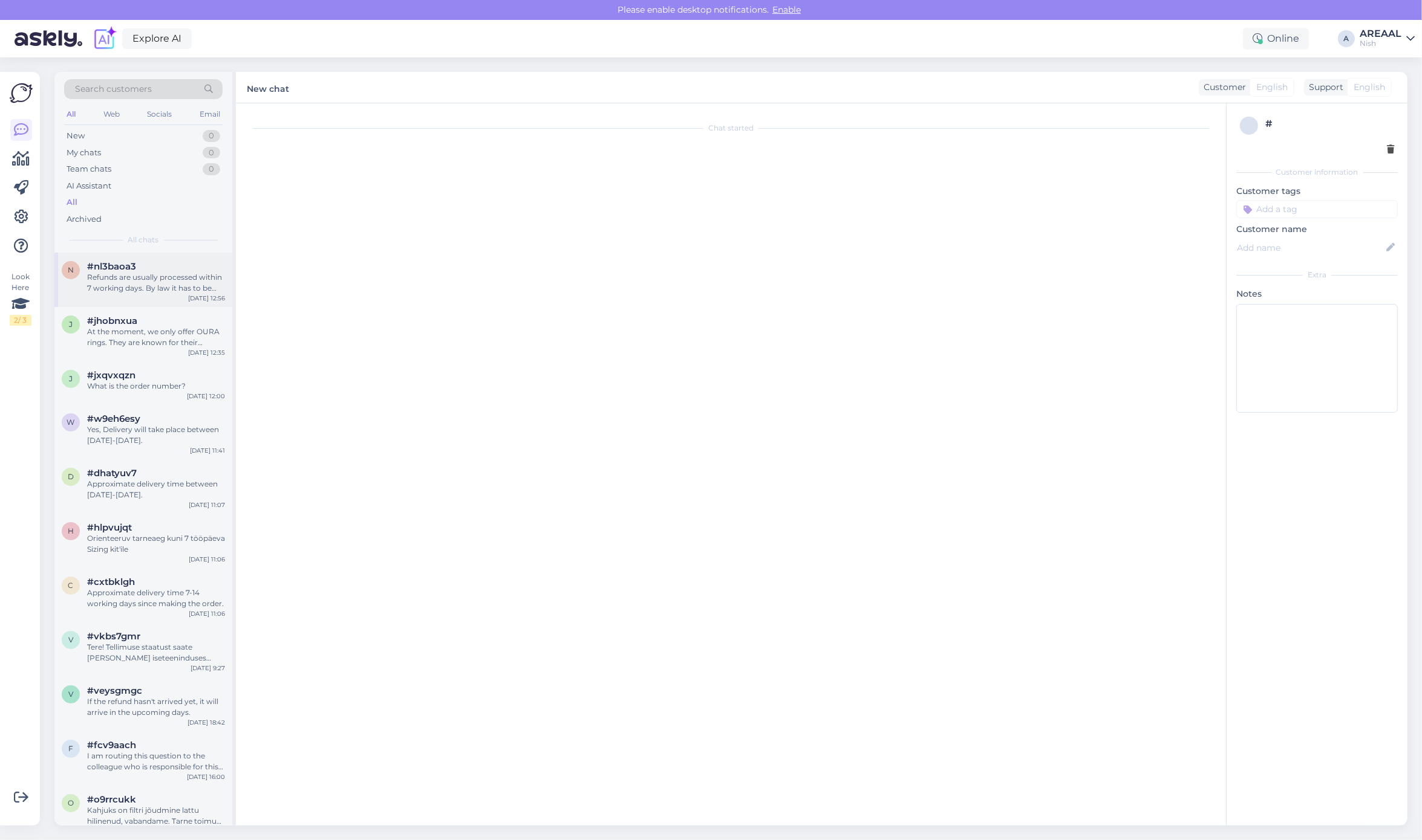
scroll to position [787, 0]
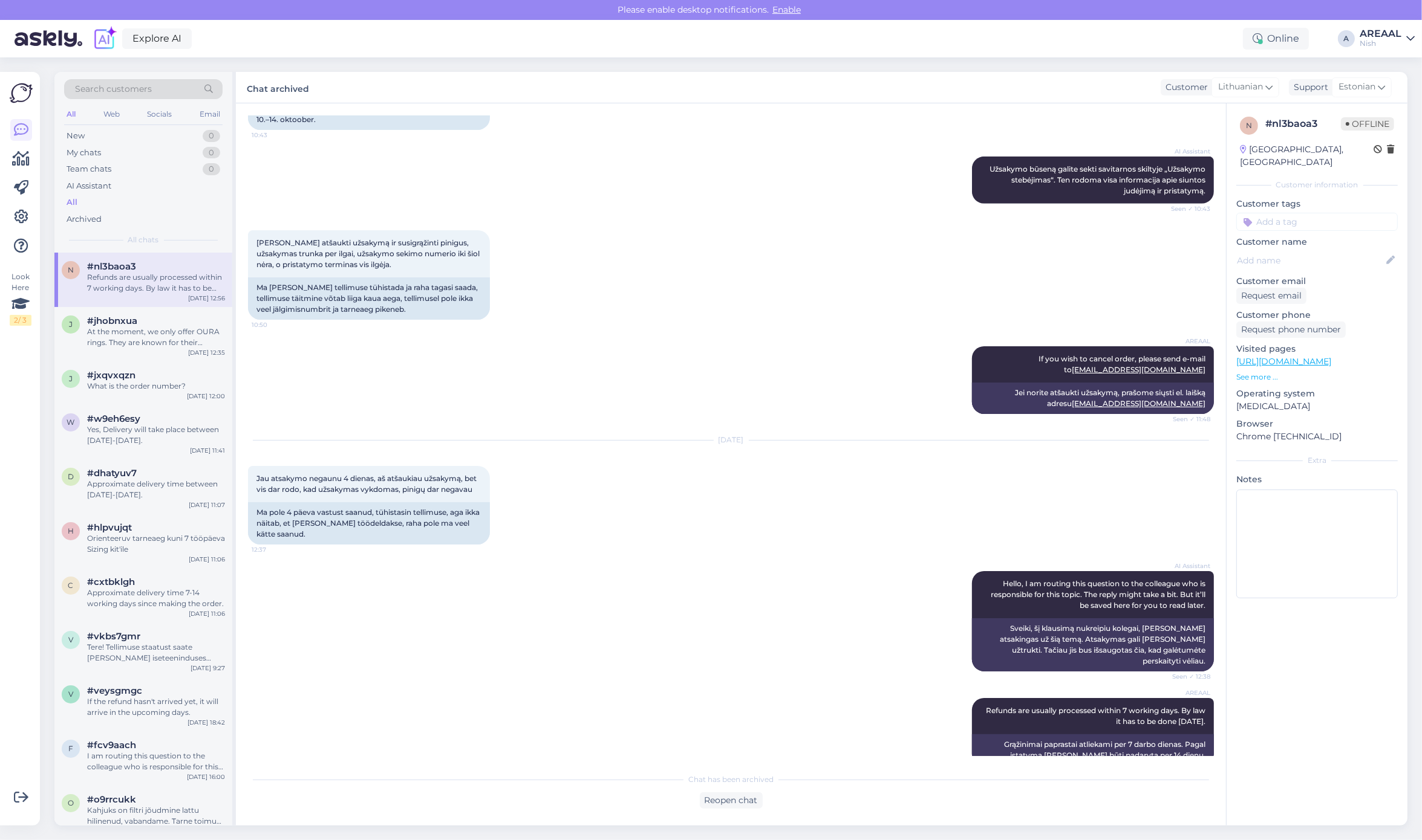
click at [1380, 43] on div "Nish" at bounding box center [1380, 43] width 42 height 10
click at [1389, 67] on button "Open" at bounding box center [1388, 67] width 34 height 19
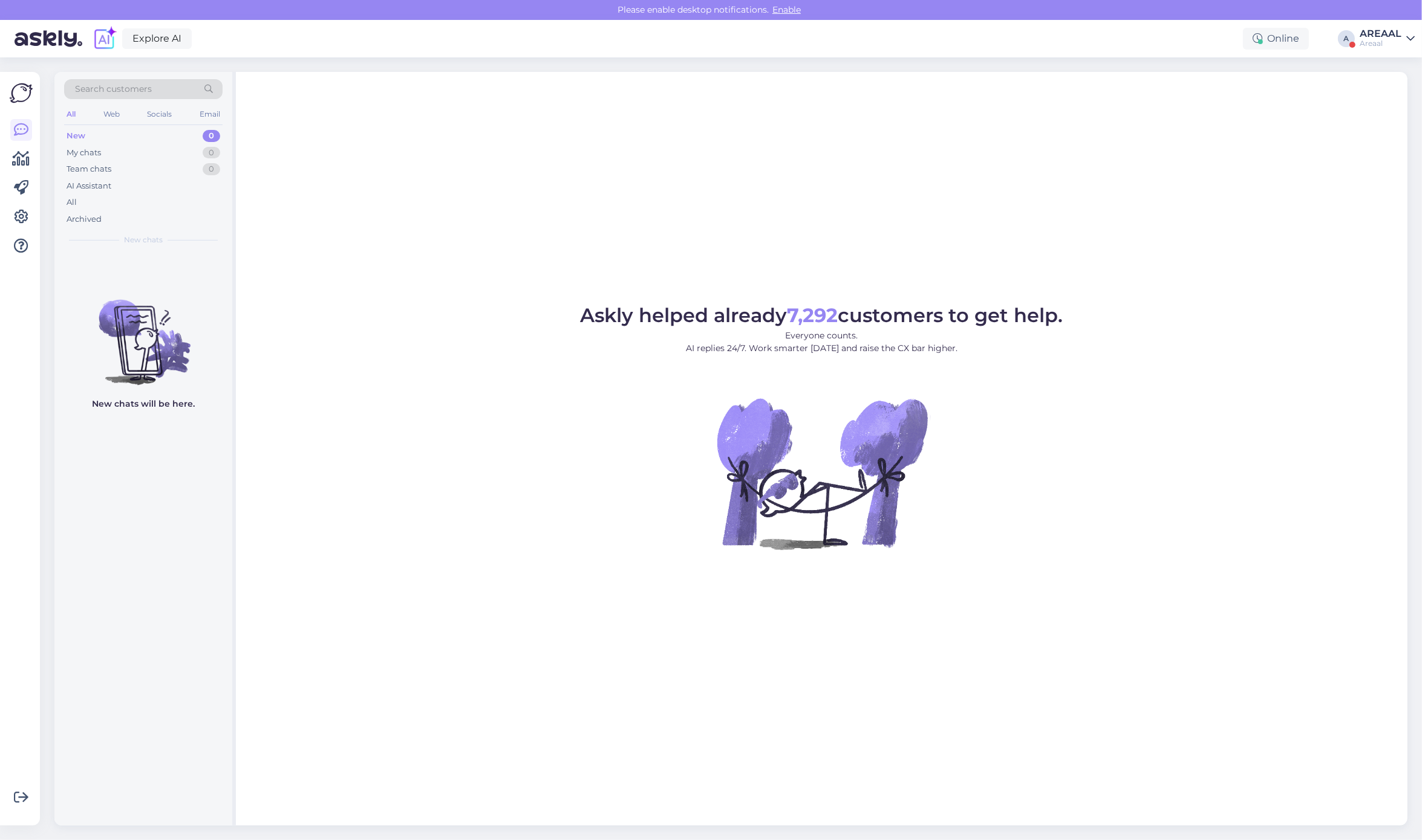
click at [1380, 11] on div "Please enable desktop notifications. Enable" at bounding box center [711, 10] width 1422 height 20
click at [1380, 33] on div "AREAAL" at bounding box center [1380, 33] width 42 height 10
click at [1371, 101] on button "Open" at bounding box center [1388, 93] width 34 height 19
click at [154, 194] on div "All" at bounding box center [143, 202] width 158 height 17
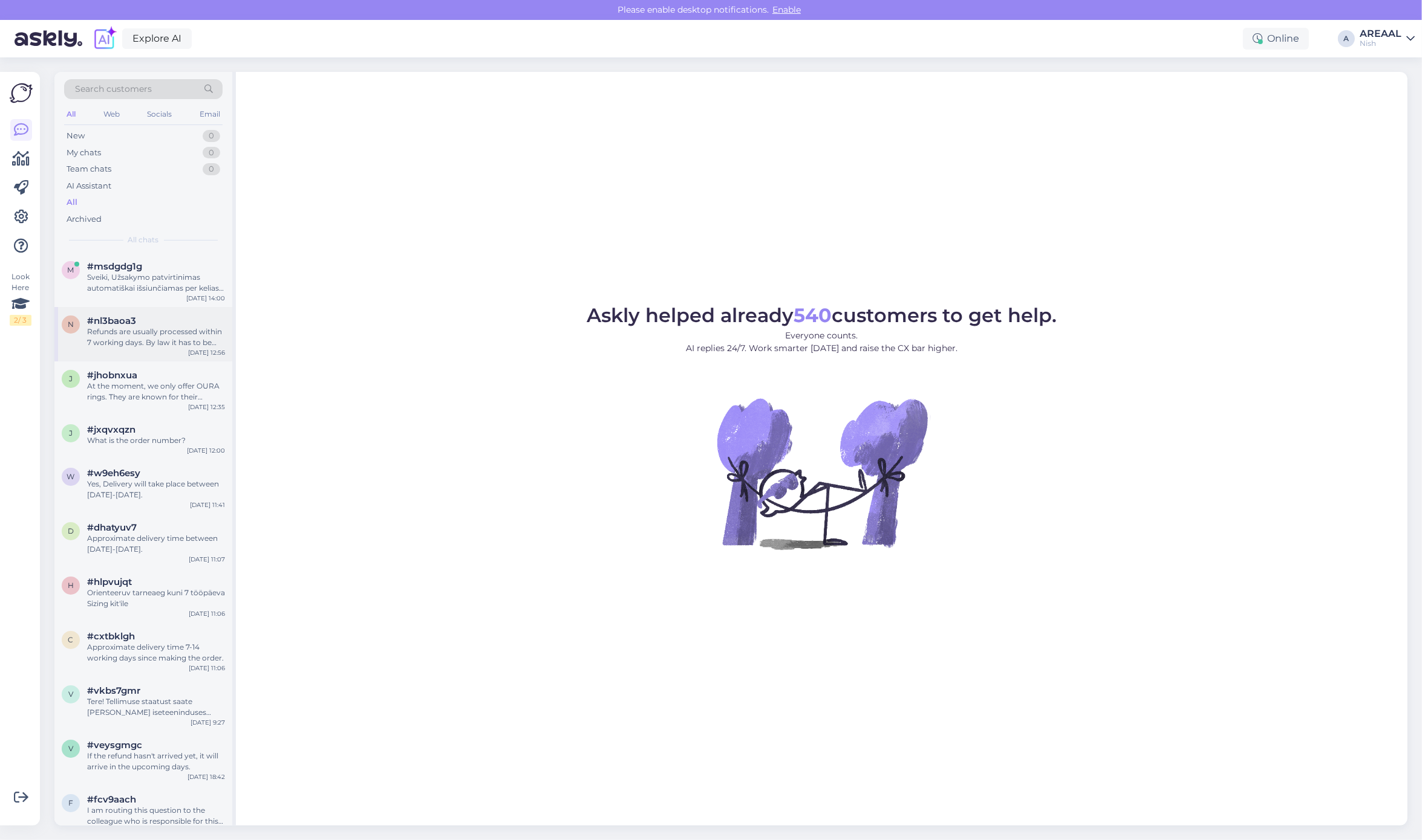
click at [155, 316] on div "#nl3baoa3" at bounding box center [156, 321] width 138 height 11
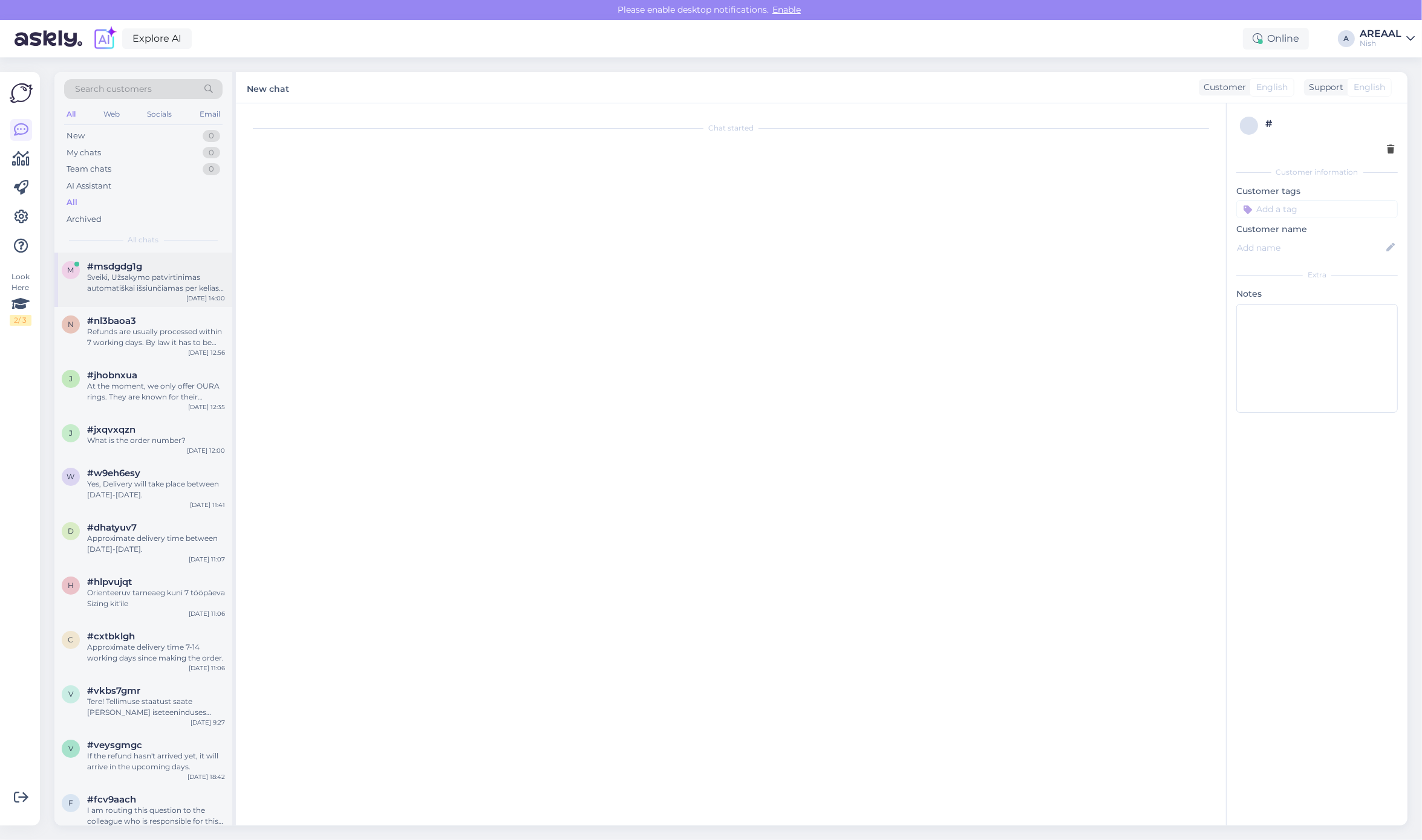
click at [145, 288] on div "Sveiki, Užsakymo patvirtinimas automatiškai išsiunčiamas per kelias minutes po …" at bounding box center [156, 282] width 138 height 22
click at [164, 293] on div "Sveiki, Užsakymo patvirtinimas automatiškai išsiunčiamas per kelias minutes po …" at bounding box center [156, 282] width 138 height 22
click at [164, 362] on div "j #jhobnxua At the moment, we only offer OURA rings. They are known for their c…" at bounding box center [143, 389] width 178 height 54
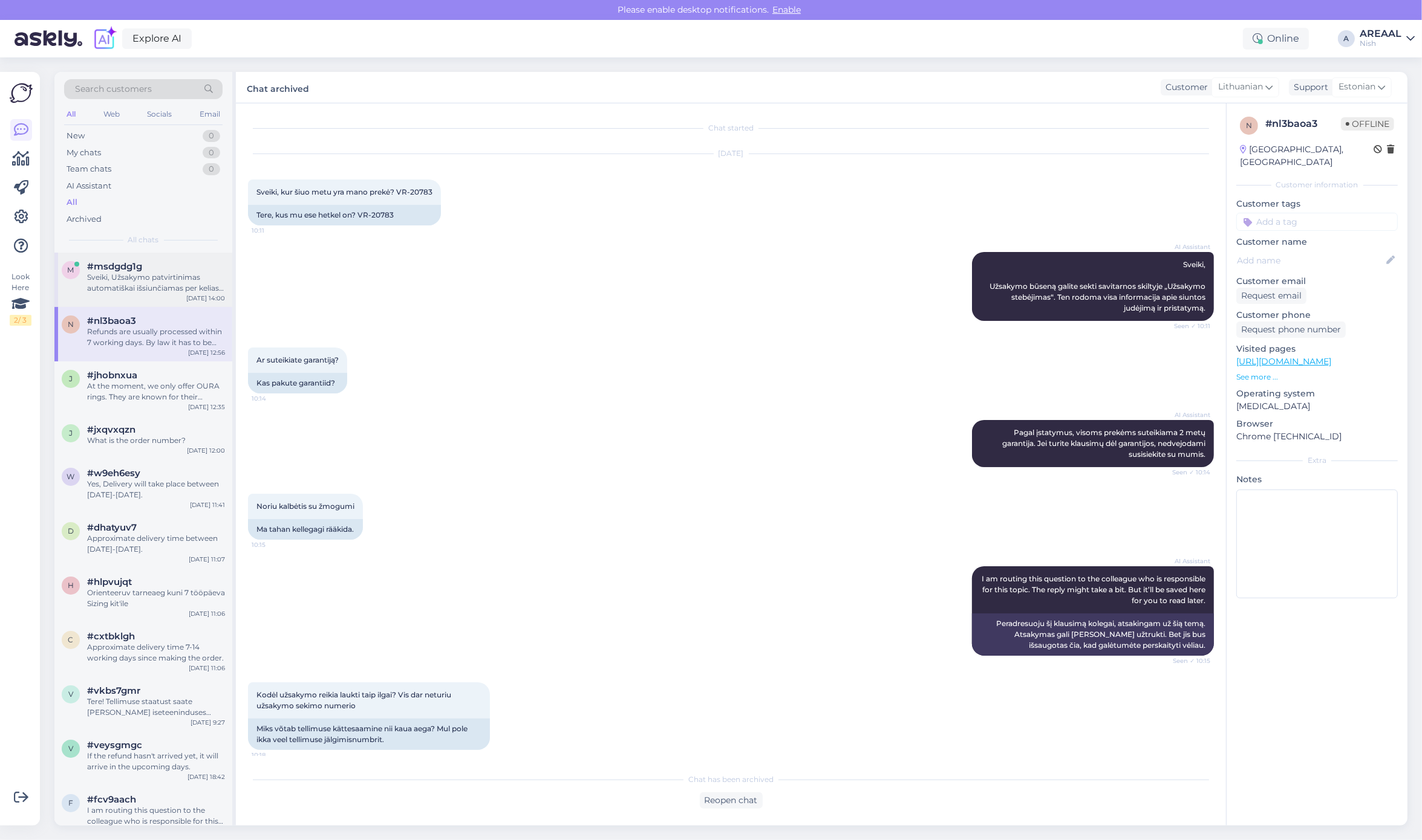
scroll to position [787, 0]
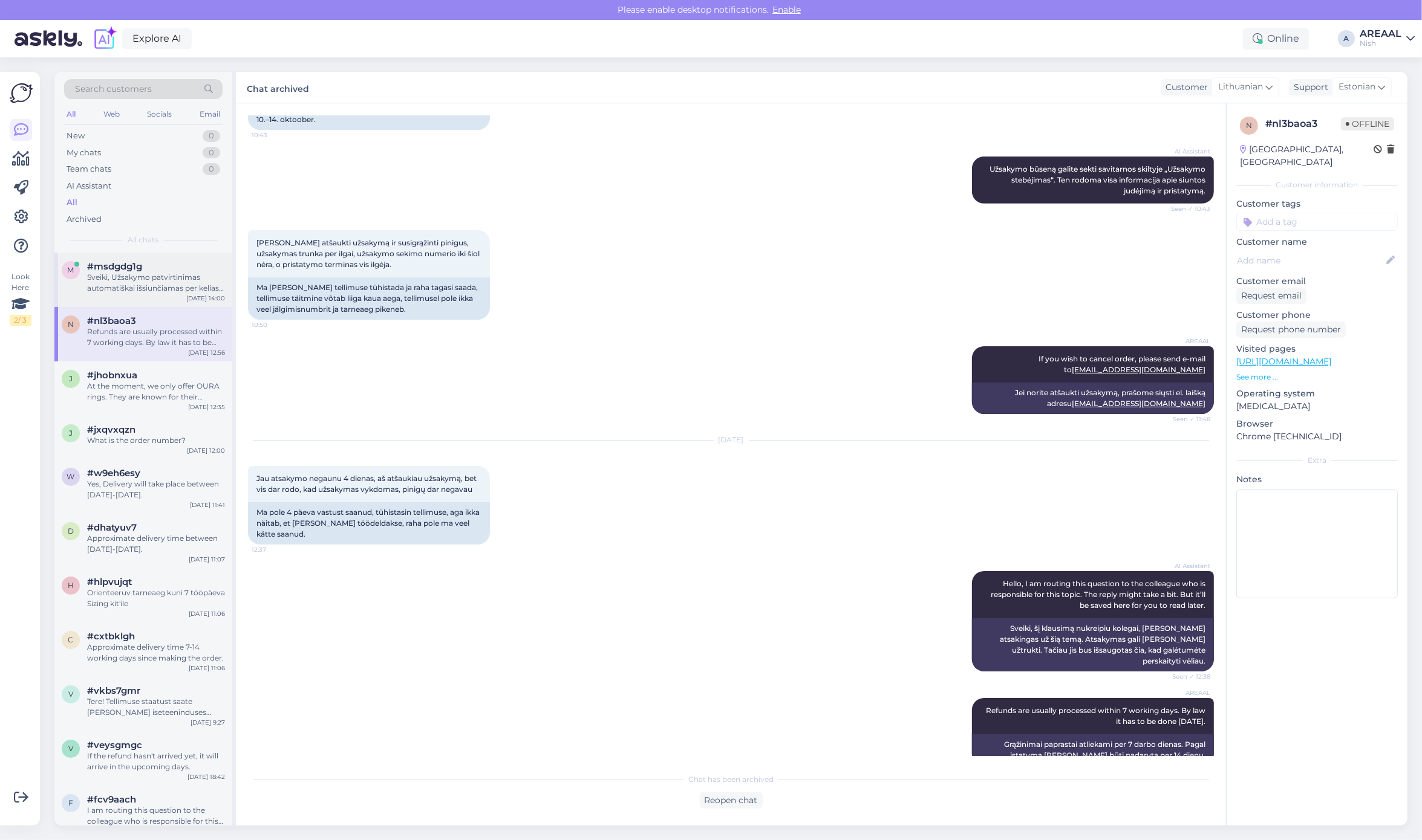
click at [157, 276] on div "Sveiki, Užsakymo patvirtinimas automatiškai išsiunčiamas per kelias minutes po …" at bounding box center [156, 282] width 138 height 22
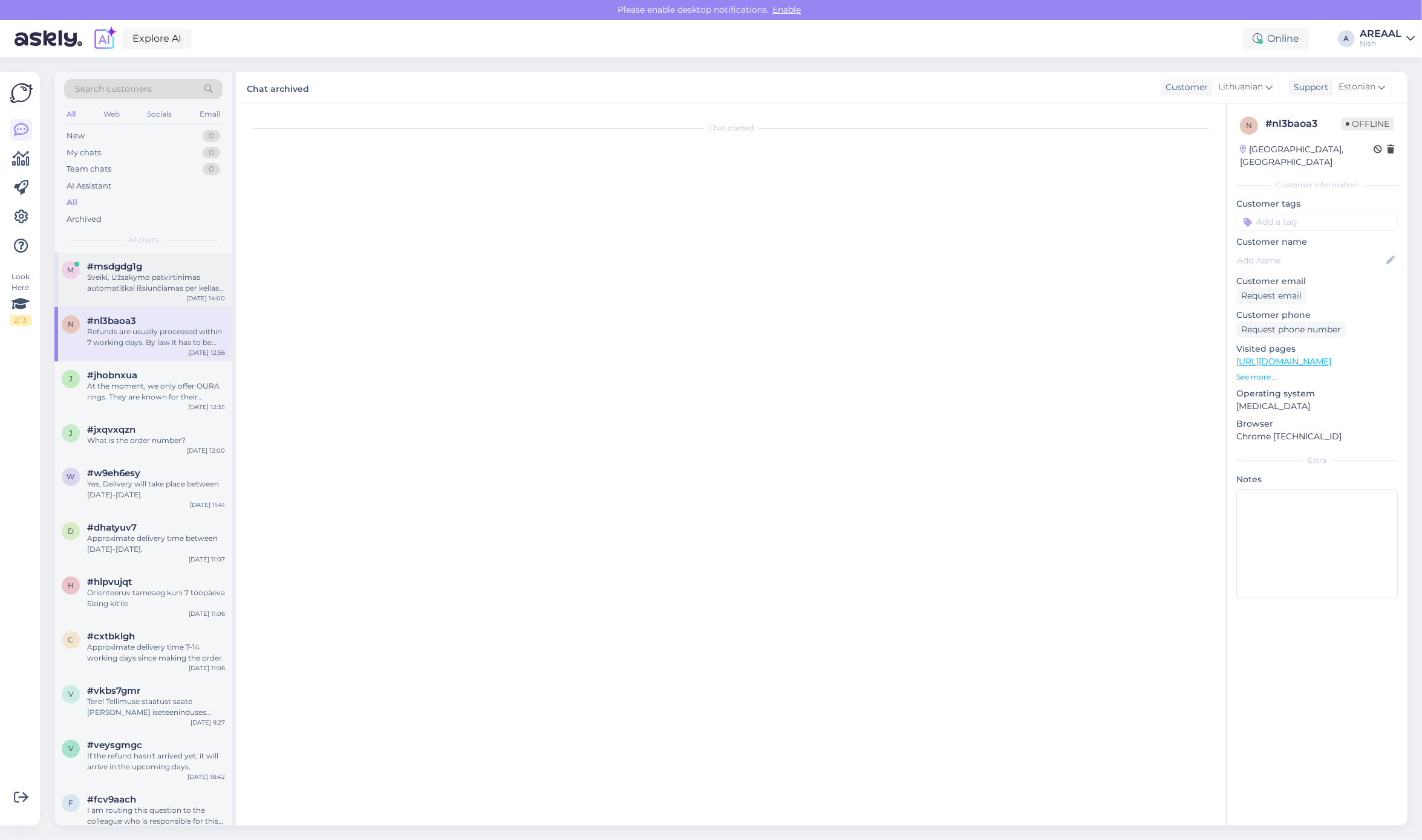
scroll to position [0, 0]
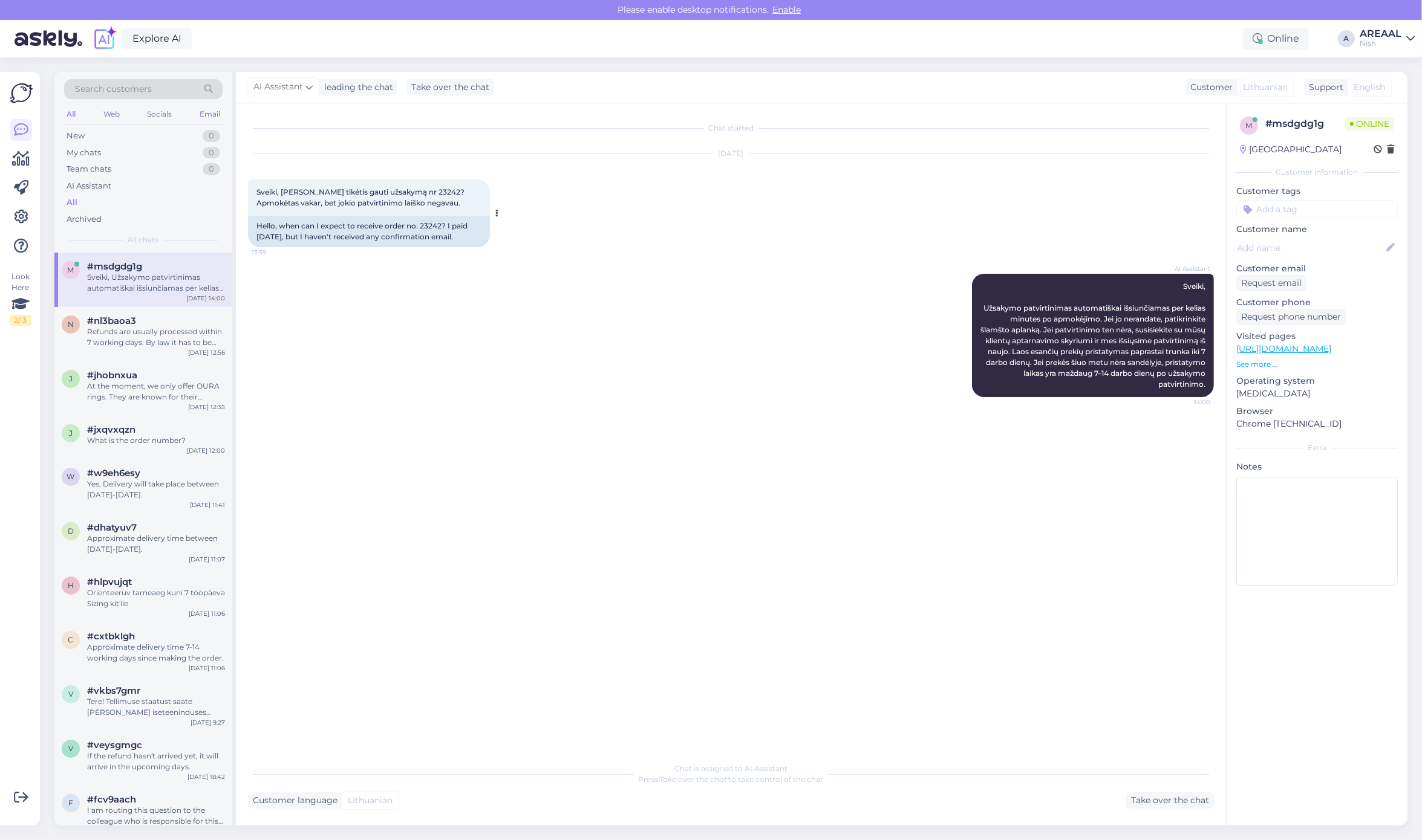
click at [433, 191] on span "Sveiki, [PERSON_NAME] tikėtis gauti užsakymą nr 23242? Apmokėtas vakar, bet jok…" at bounding box center [361, 198] width 210 height 20
copy span "23242"
click at [1159, 807] on div "Take over the chat" at bounding box center [1170, 801] width 88 height 17
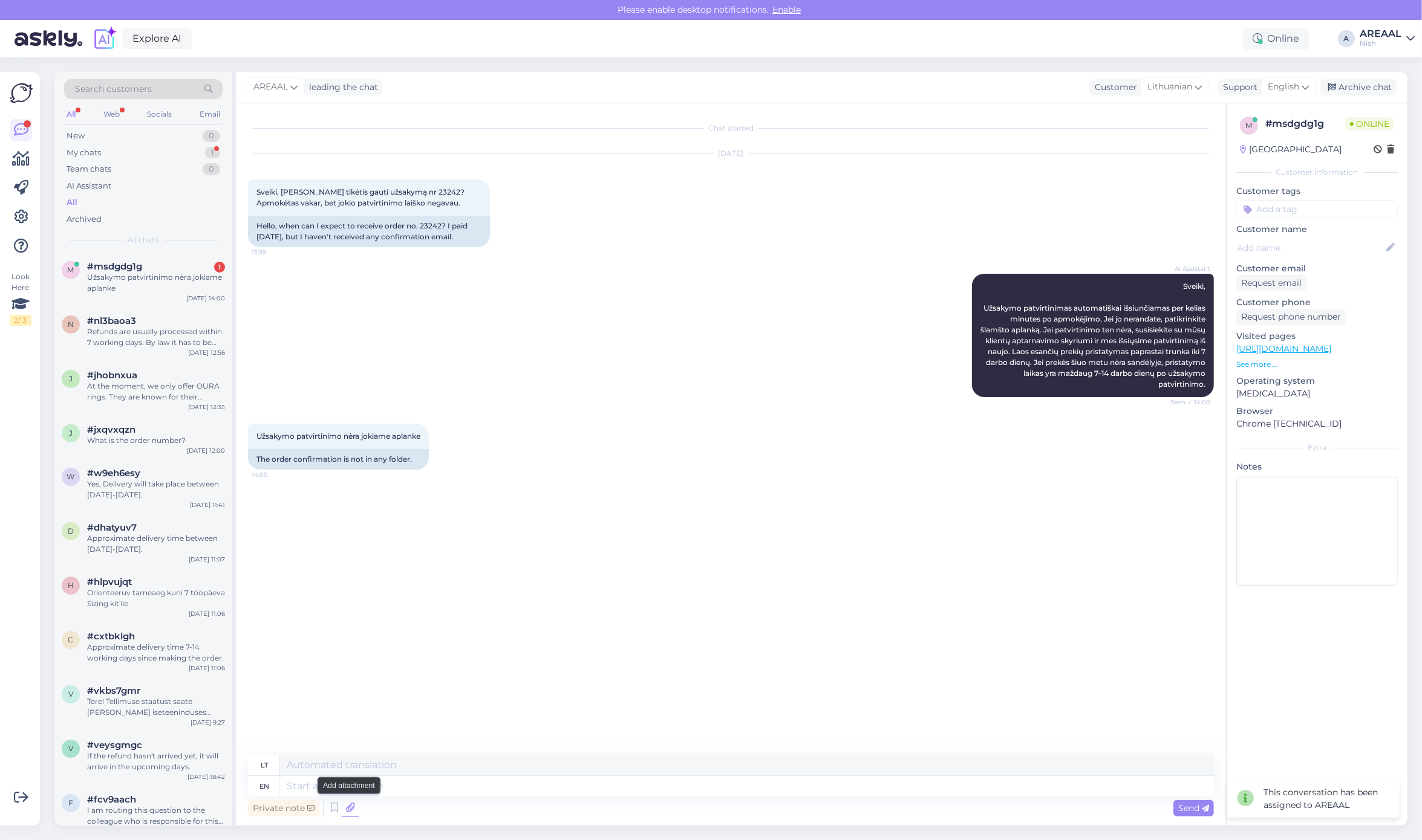
click at [348, 807] on icon at bounding box center [350, 808] width 17 height 18
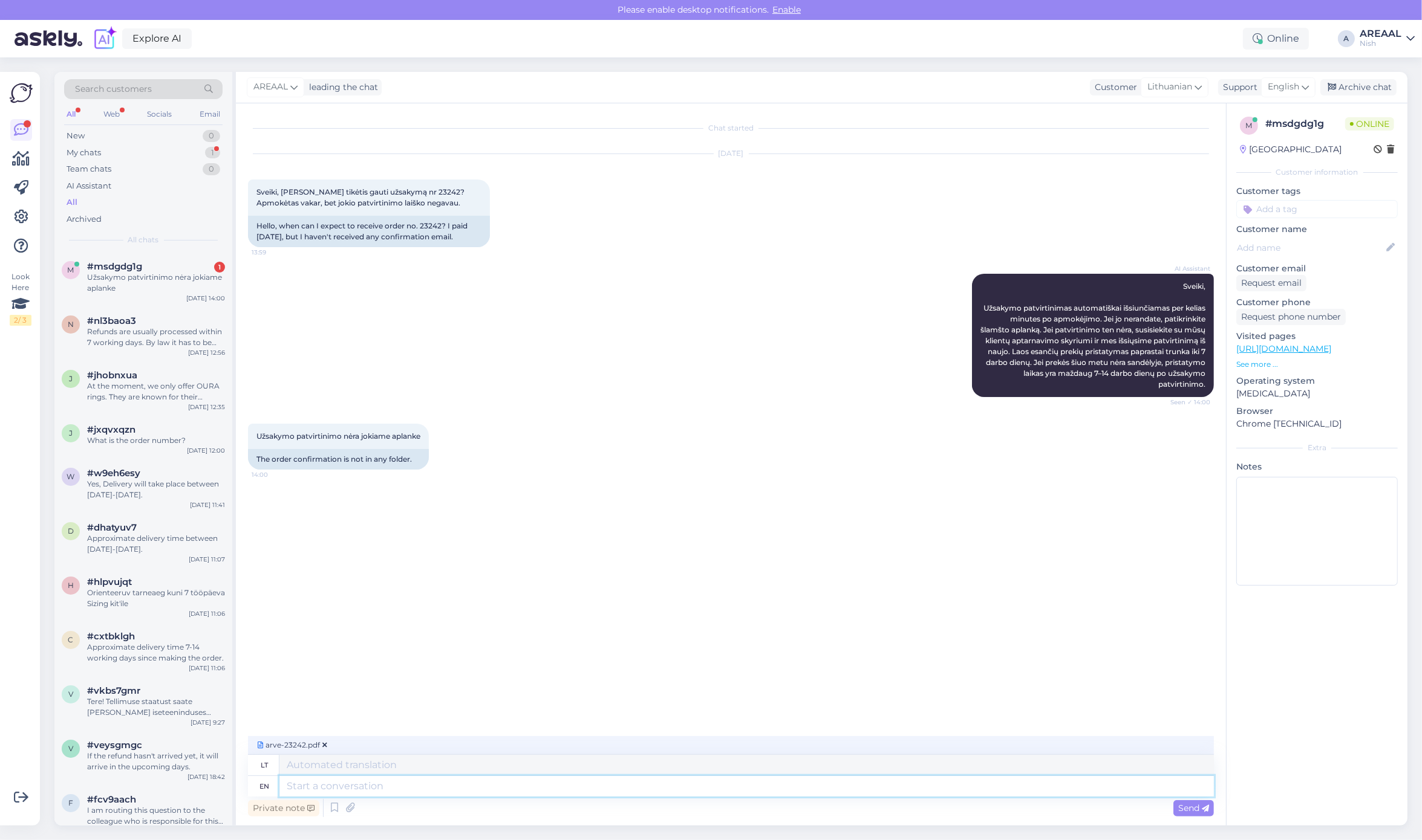
click at [475, 779] on textarea at bounding box center [747, 786] width 934 height 20
type textarea "Approximate de"
type textarea "Apytikslis"
type textarea "Approximate delivrey [PERSON_NAME]"
type textarea "Apytikslis pristatymas"
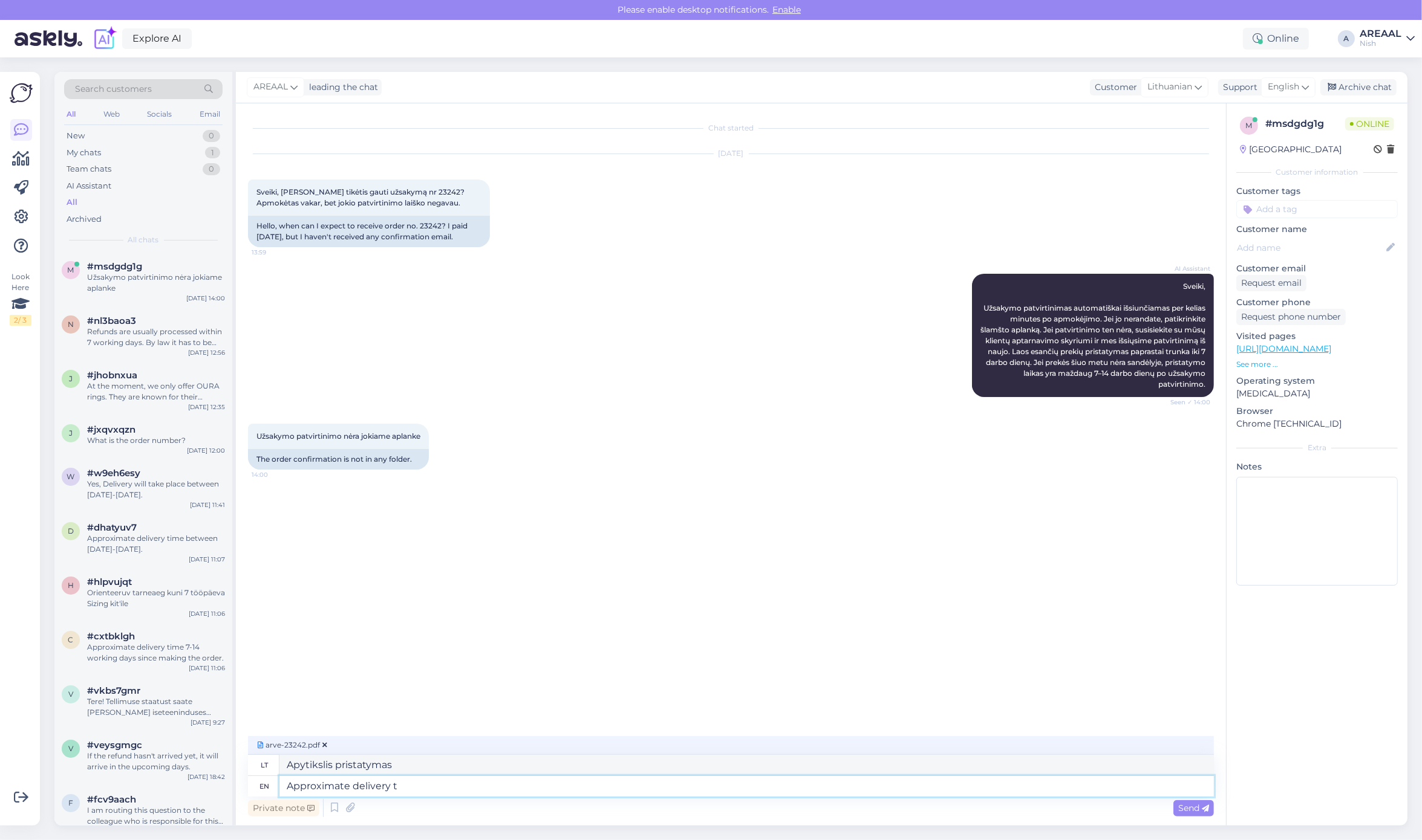
type textarea "Approximate delivery ti"
type textarea "Apytikslis pristatymo laikas"
type textarea "Approximate delivery time 1-2 weeks"
type textarea "Apytikslis pristatymo laikas 1–2"
type textarea "Approximate delivery time 1-2 weeks."
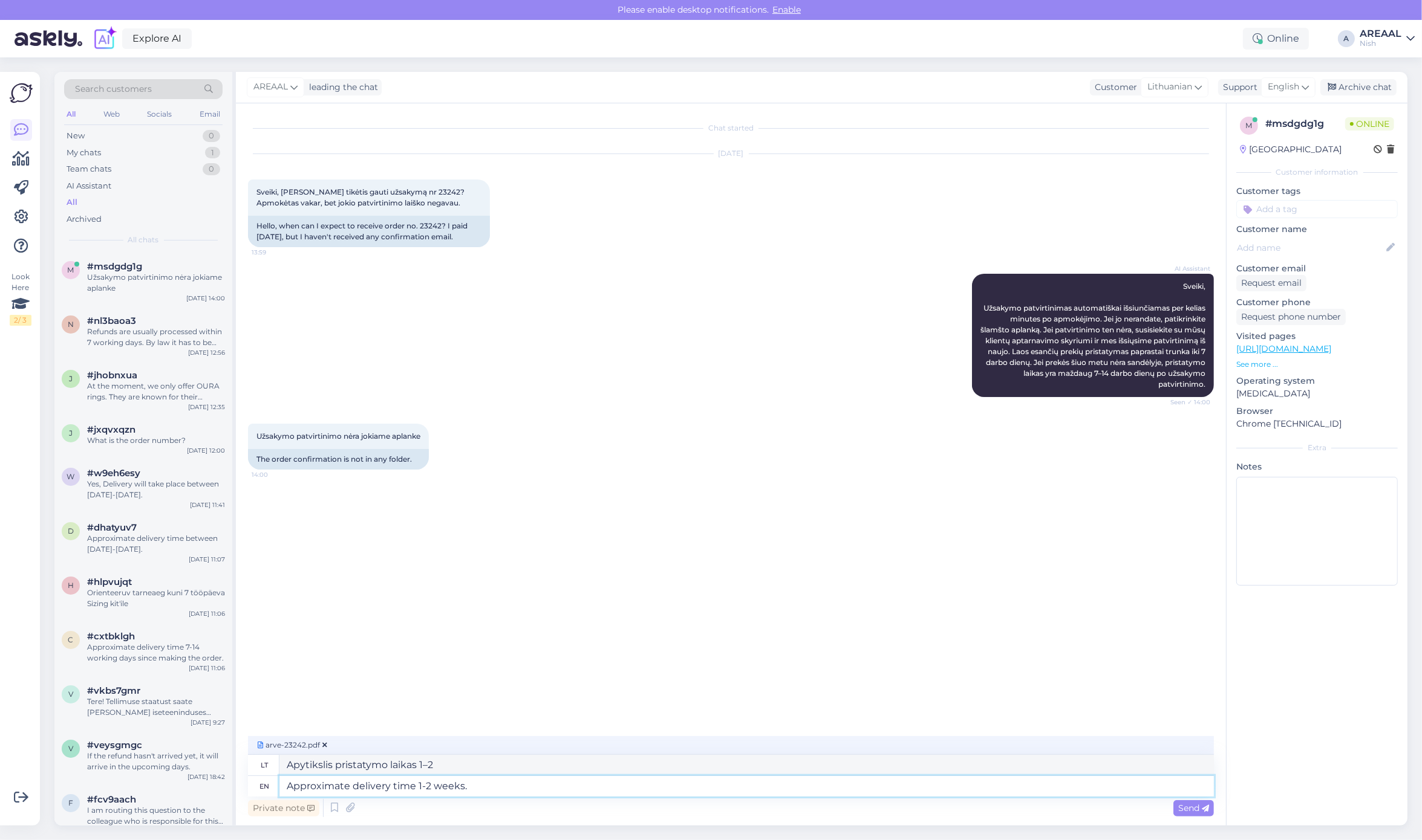
type textarea "Apytikslis pristatymo laikas 1-2 savaitės."
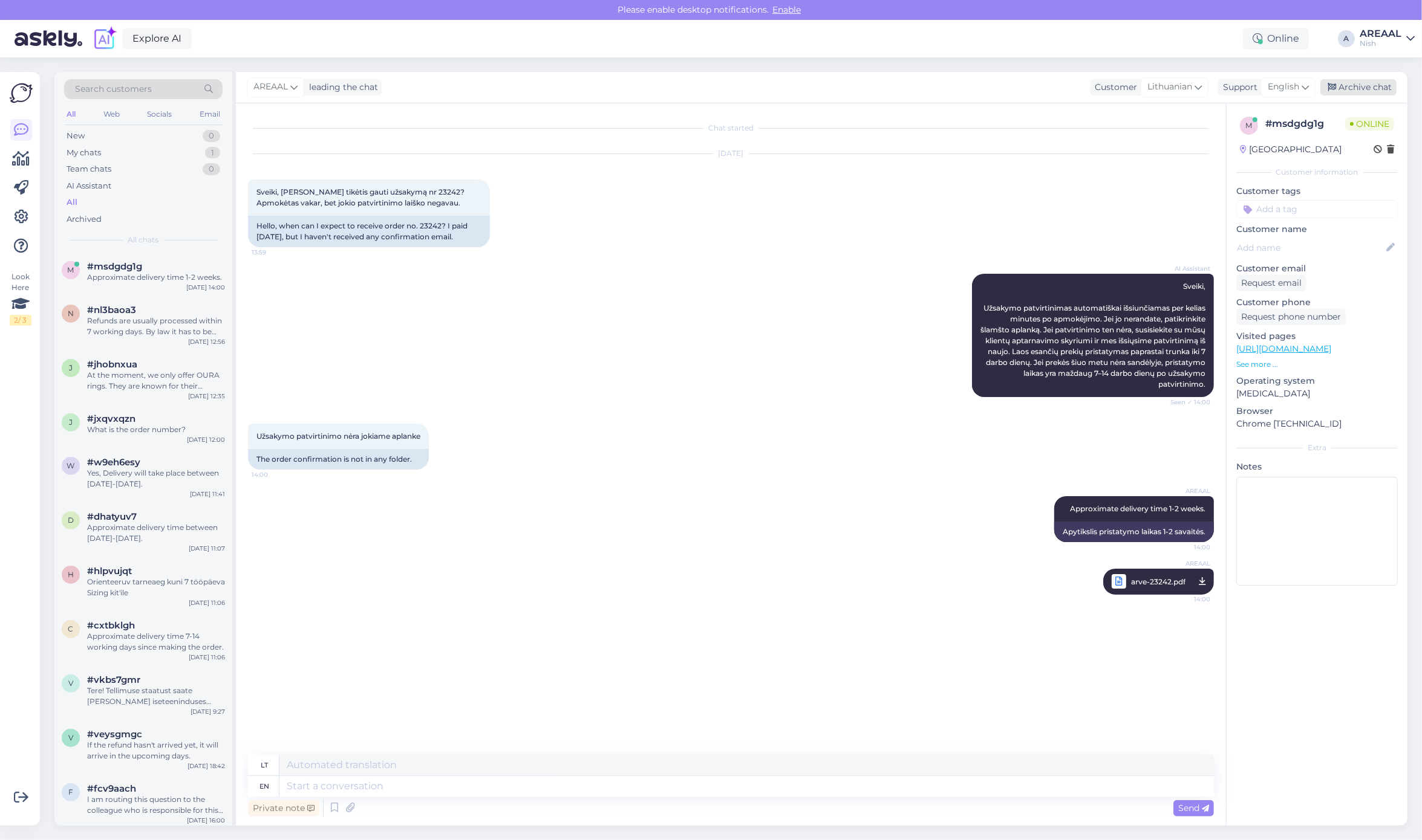
click at [1359, 82] on div "Archive chat" at bounding box center [1358, 88] width 76 height 17
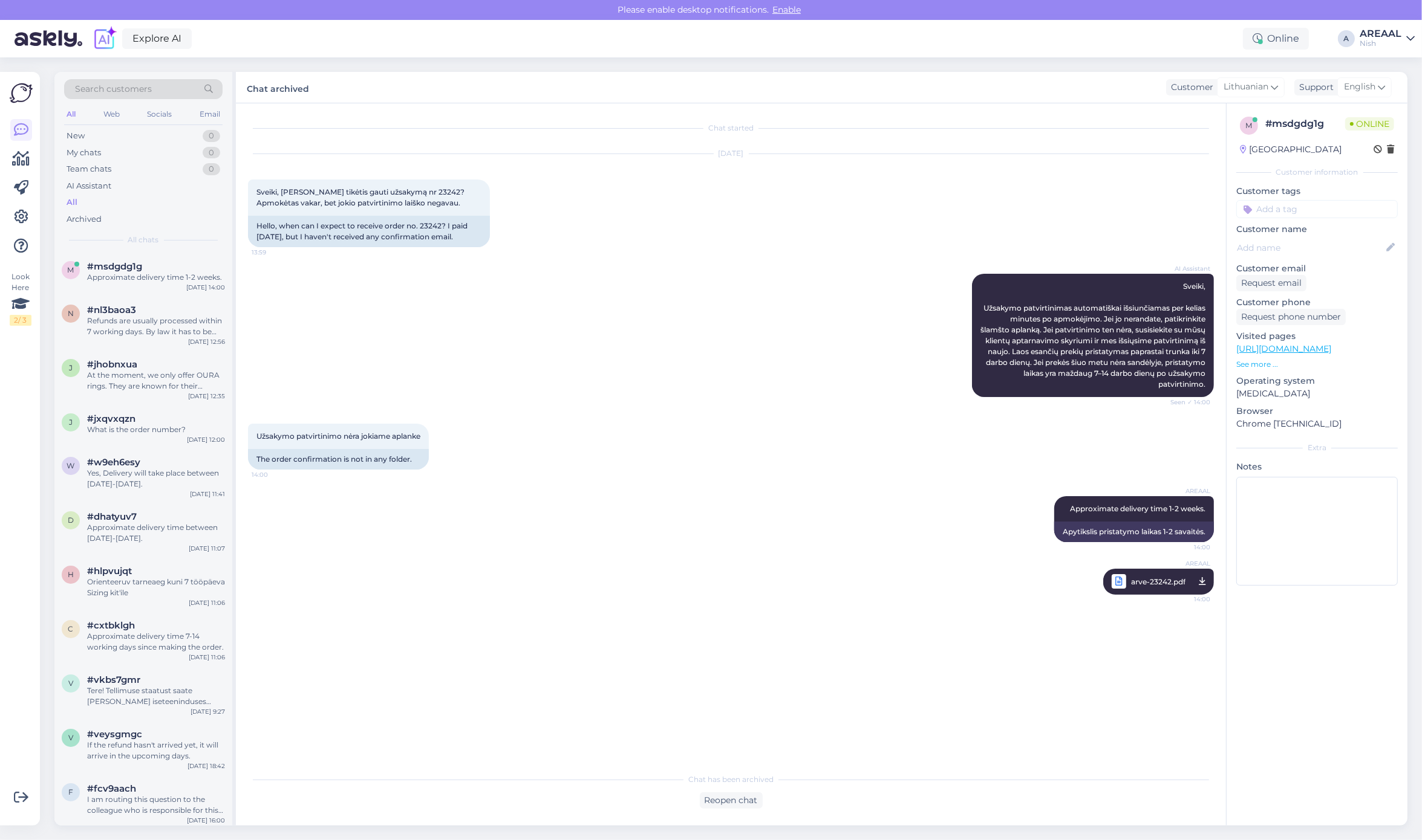
click at [1397, 32] on div "AREAAL" at bounding box center [1380, 33] width 42 height 10
click at [1391, 65] on button "Open" at bounding box center [1388, 67] width 34 height 19
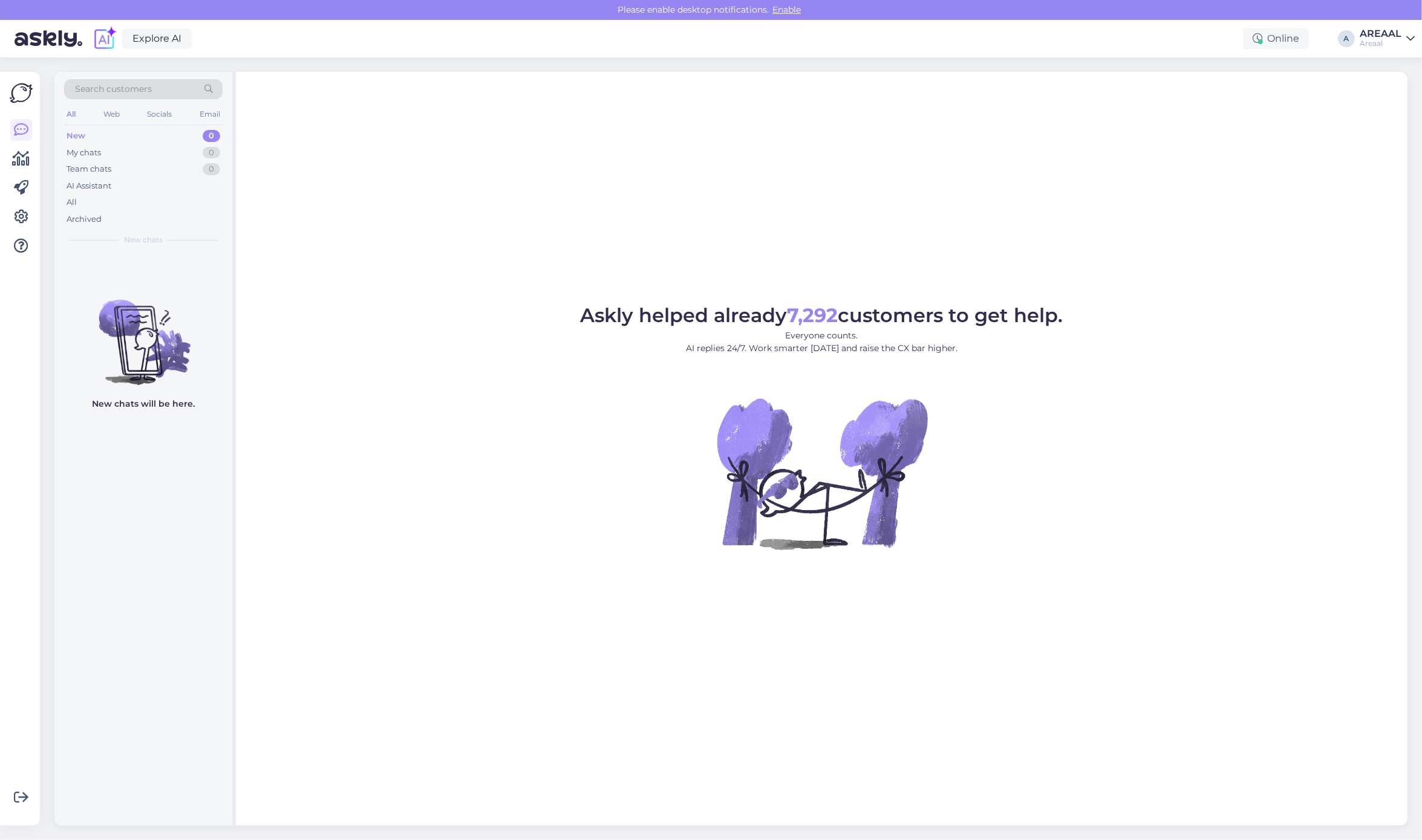
click at [165, 433] on div "New chats will be here." at bounding box center [143, 539] width 178 height 573
click at [125, 197] on div "All" at bounding box center [143, 202] width 158 height 17
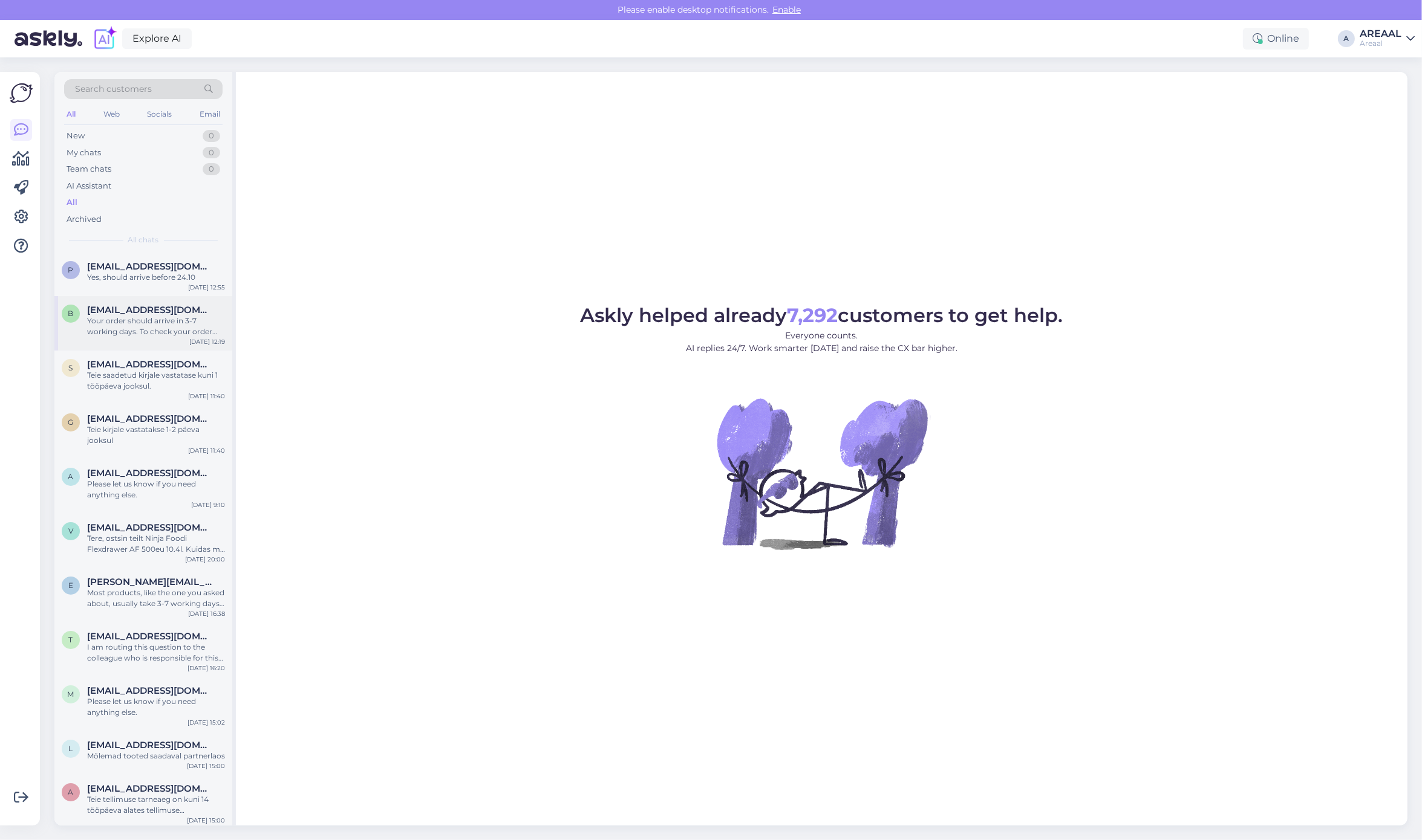
click at [173, 319] on div "Your order should arrive in 3-7 working days. To check your order status, pleas…" at bounding box center [156, 326] width 138 height 22
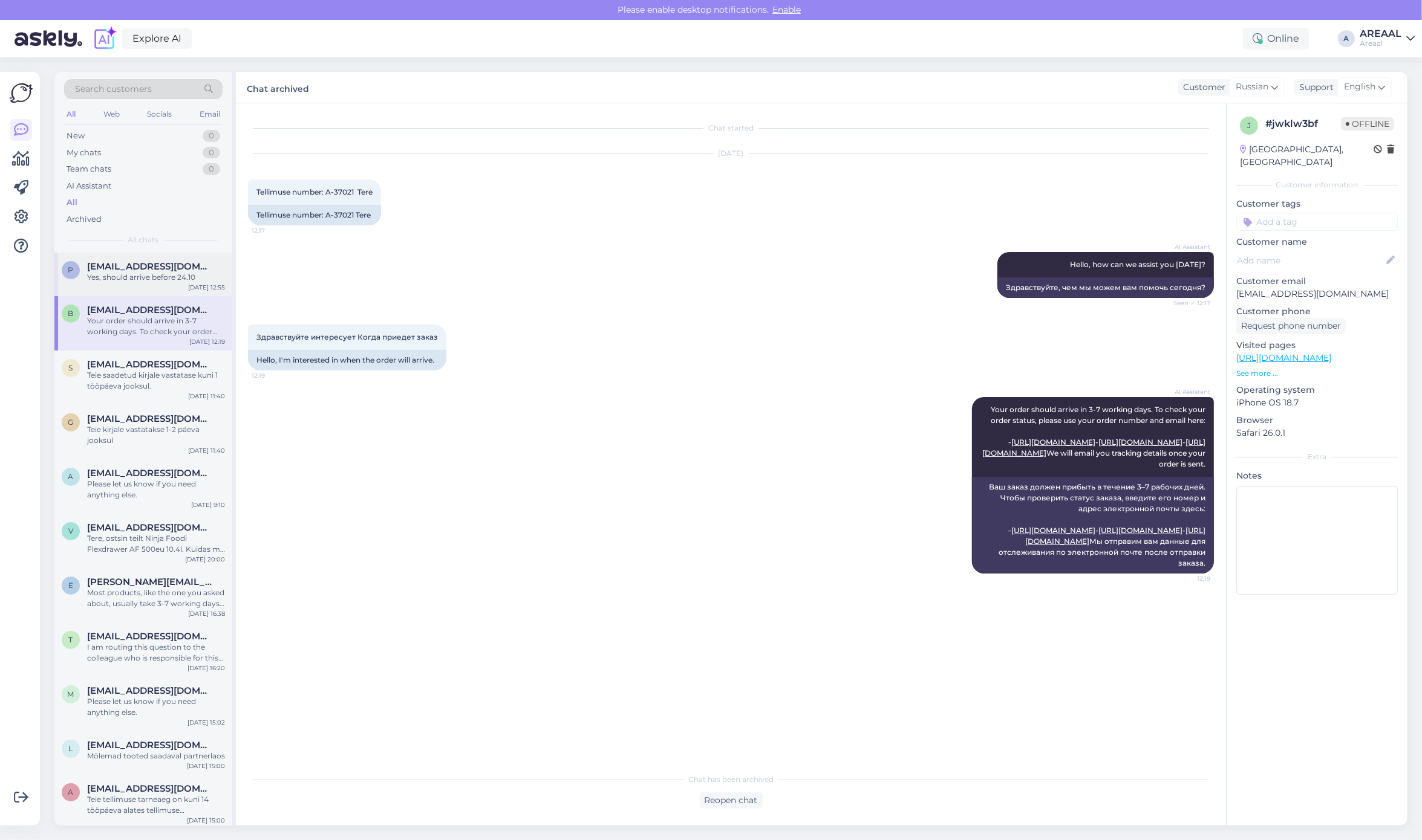
click at [157, 282] on div "Yes, should arrive before 24.10" at bounding box center [156, 277] width 138 height 11
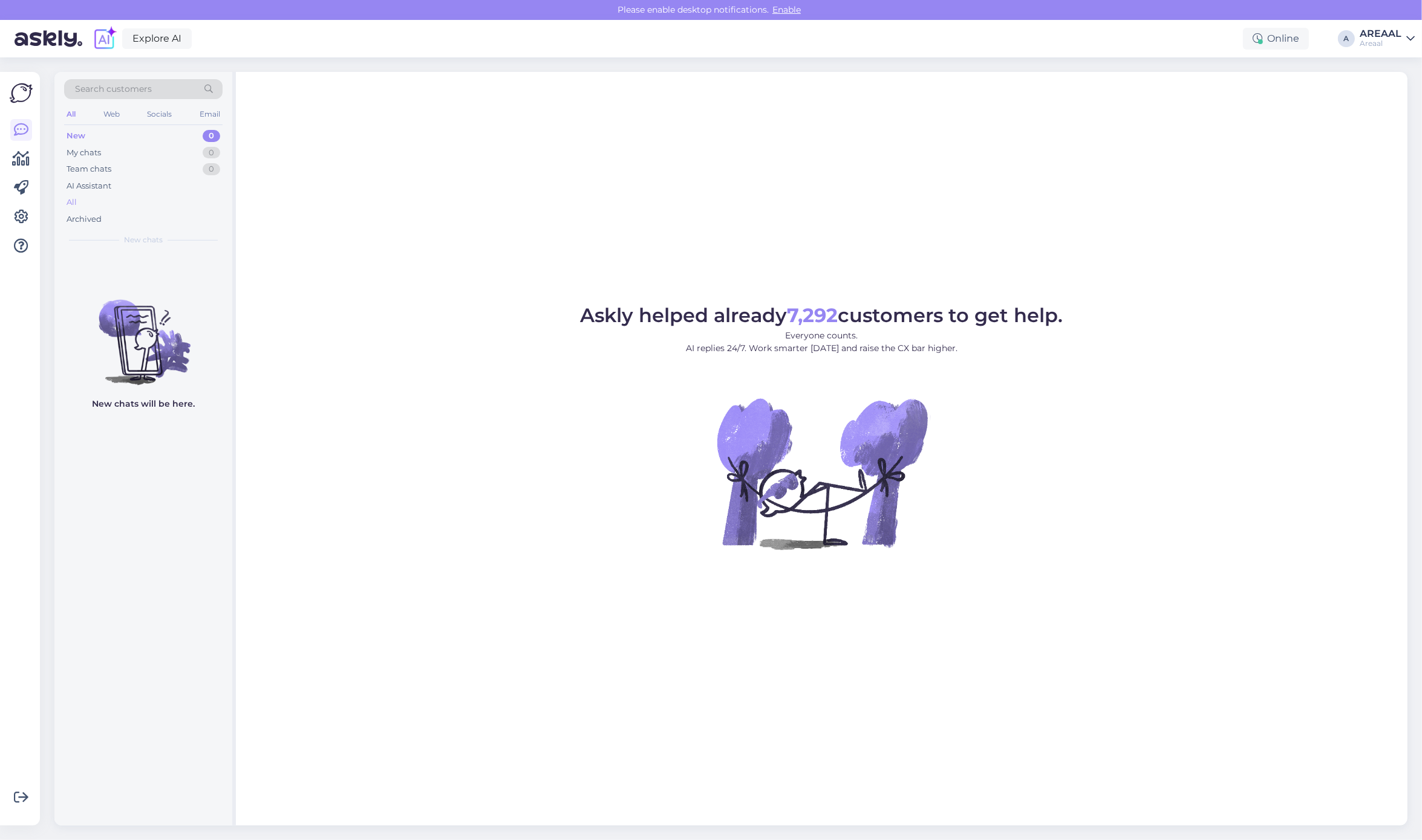
click at [200, 203] on div "All" at bounding box center [143, 202] width 158 height 17
click at [122, 194] on div "AI Assistant" at bounding box center [143, 186] width 158 height 17
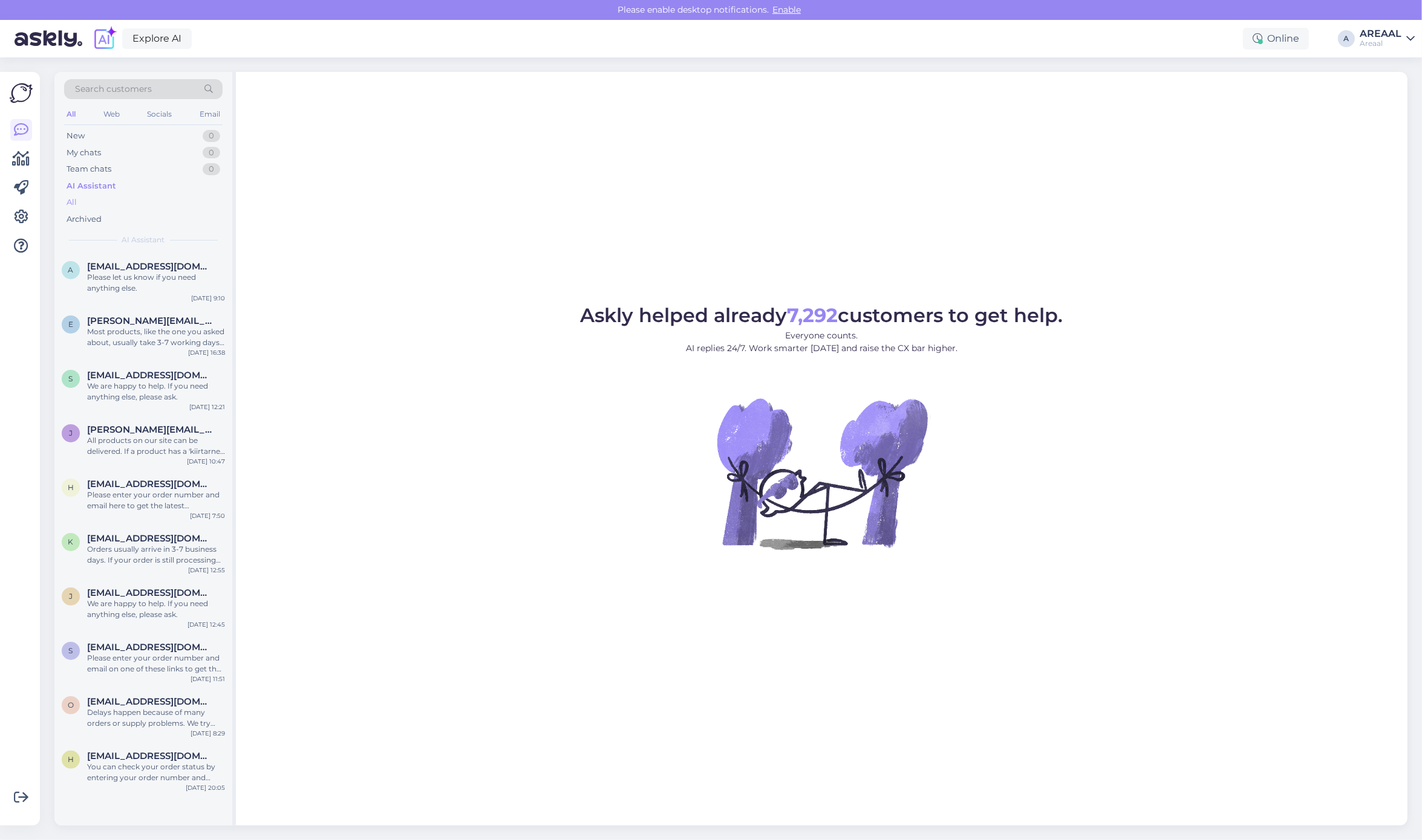
click at [108, 203] on div "All" at bounding box center [143, 202] width 158 height 17
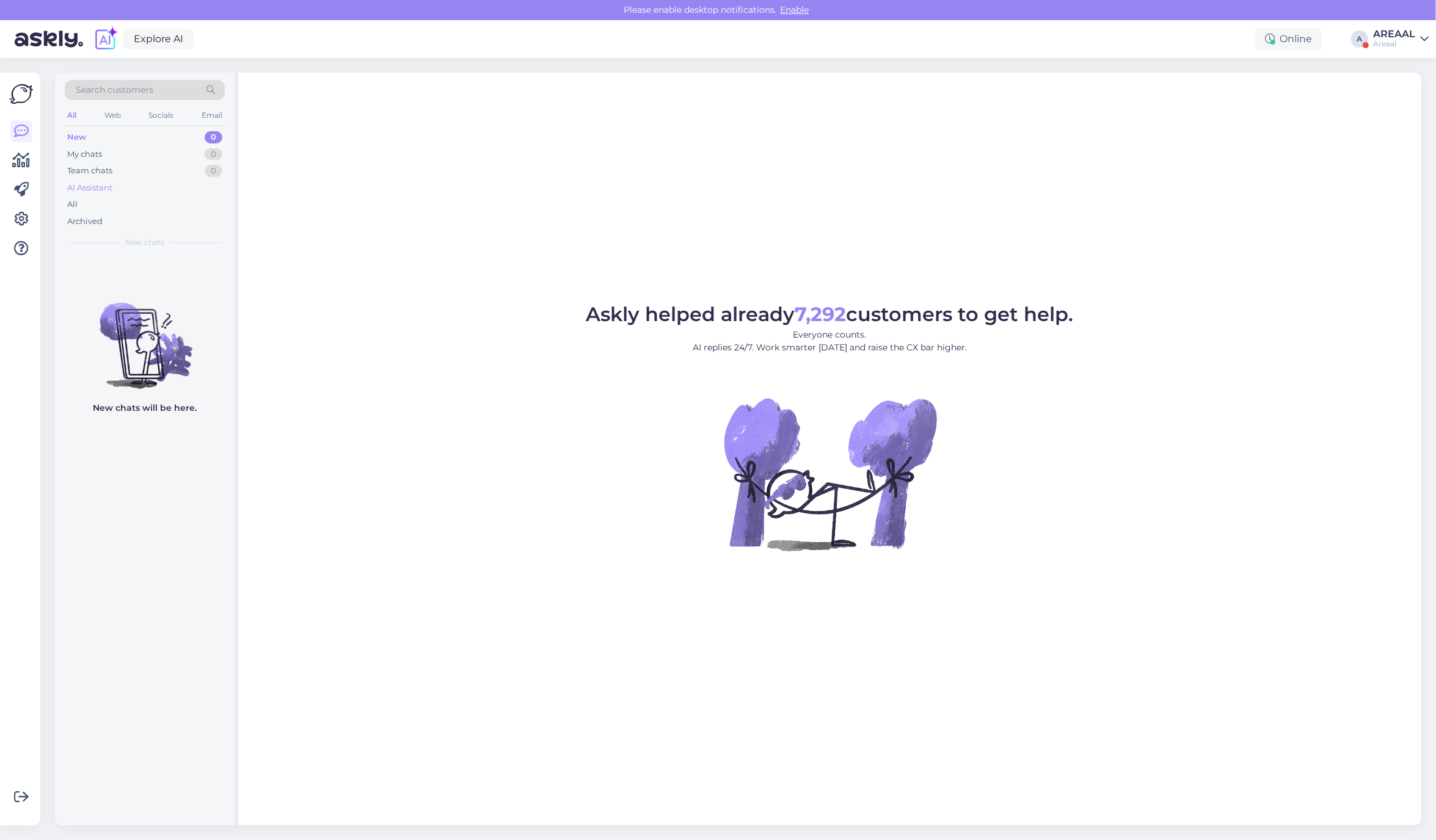
click at [126, 190] on div "AI Assistant" at bounding box center [145, 188] width 160 height 17
click at [124, 196] on div "All" at bounding box center [145, 204] width 160 height 17
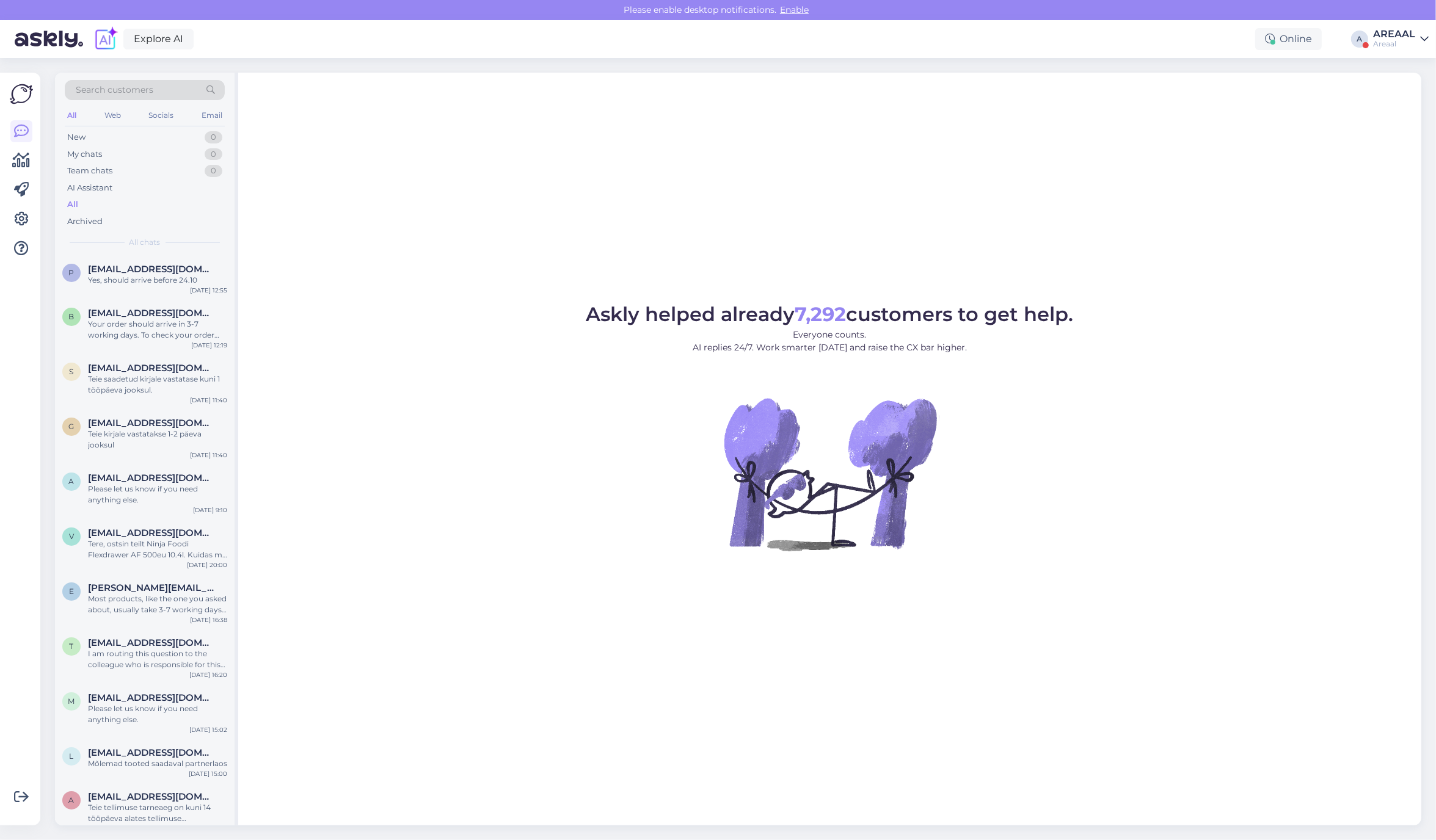
click at [1369, 38] on div "Explore AI Online A AREAAL Areaal" at bounding box center [718, 39] width 1436 height 38
drag, startPoint x: 1386, startPoint y: 35, endPoint x: 1390, endPoint y: 47, distance: 12.6
click at [1387, 35] on div "AREAAL" at bounding box center [1393, 34] width 42 height 10
click at [1399, 92] on button "Open" at bounding box center [1402, 94] width 34 height 19
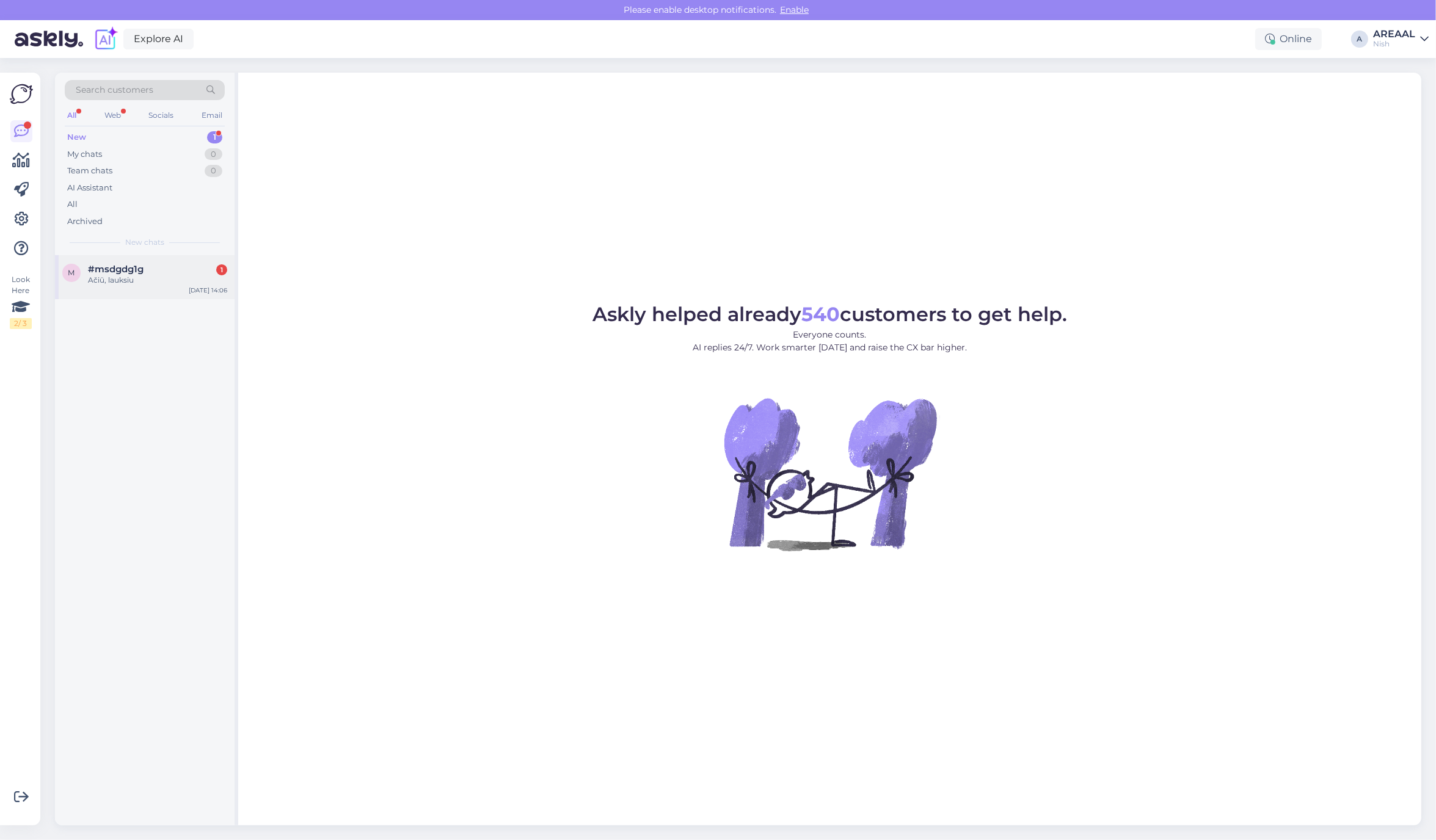
click at [174, 281] on div "Ačiū, lauksiu" at bounding box center [158, 280] width 139 height 11
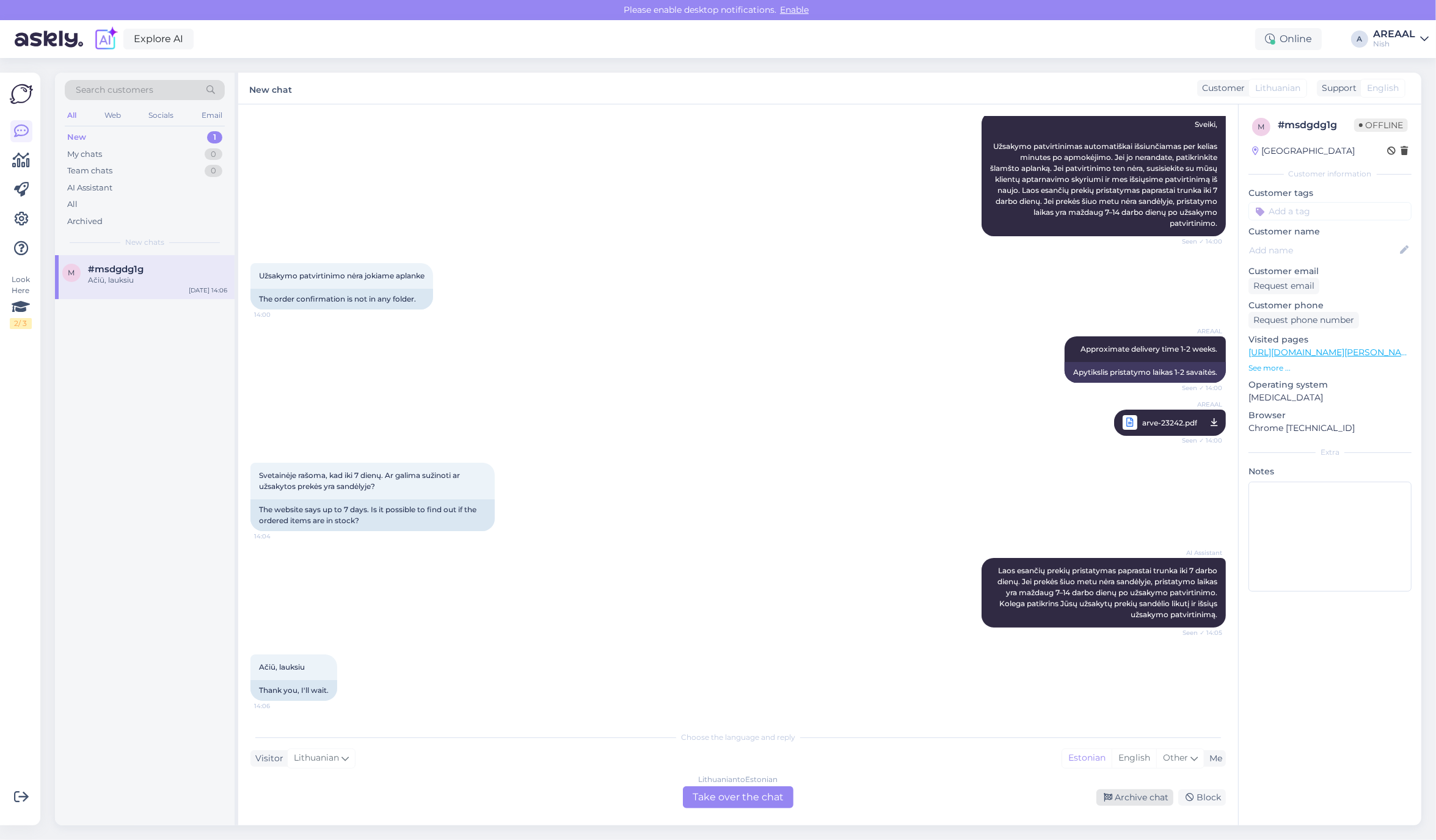
click at [1113, 797] on div "Archive chat" at bounding box center [1135, 798] width 77 height 17
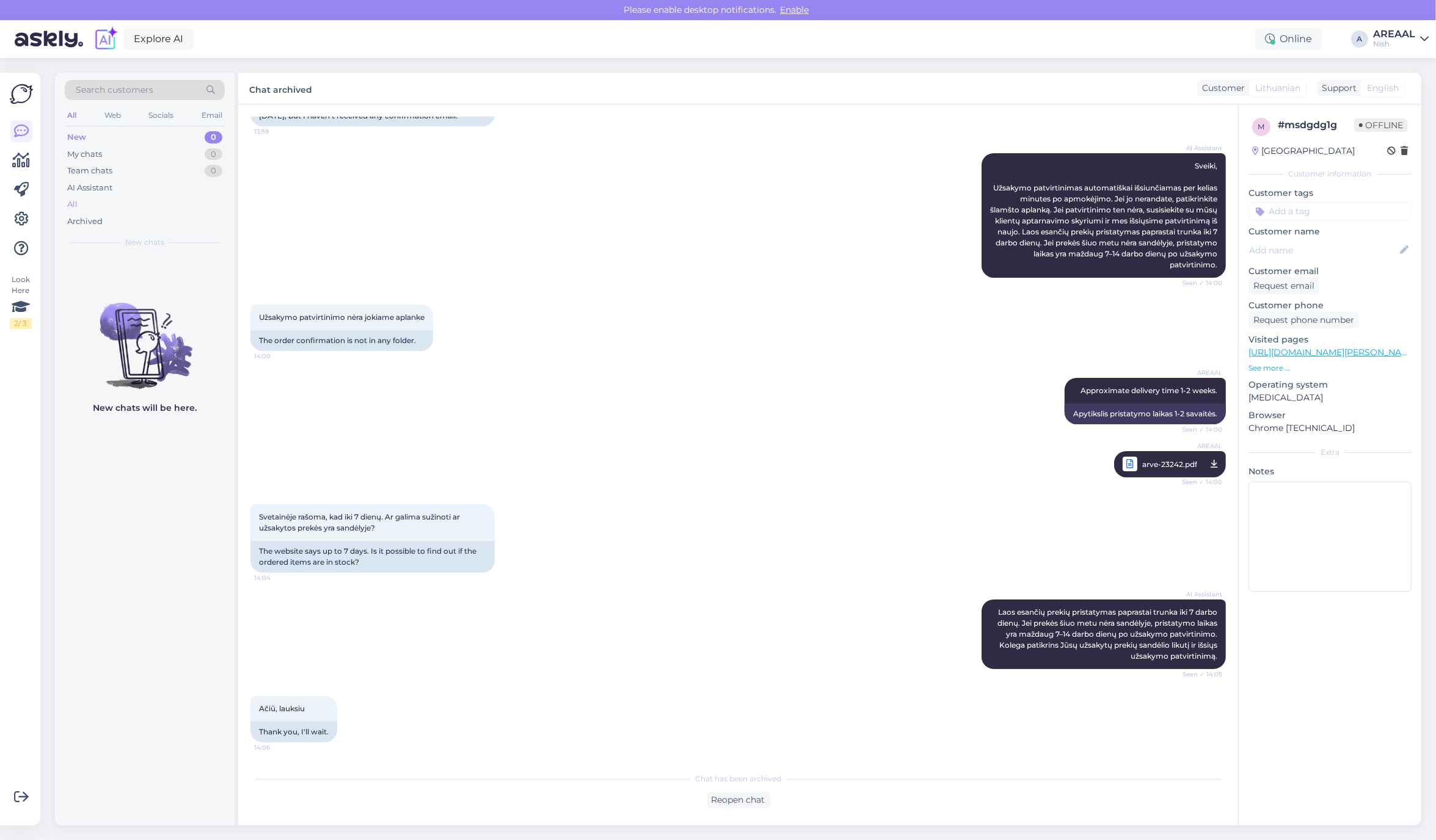
click at [108, 203] on div "All" at bounding box center [145, 204] width 160 height 17
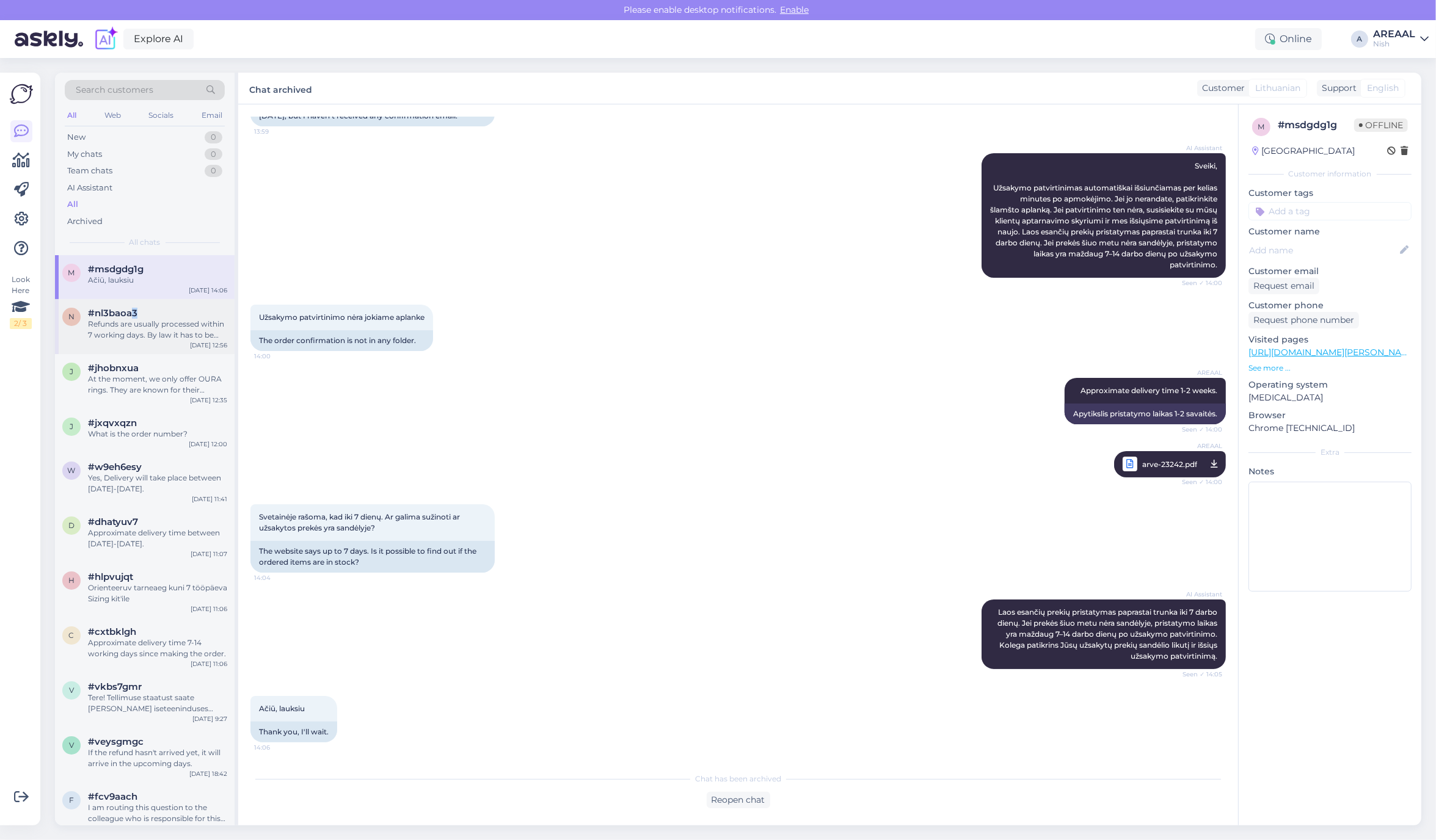
drag, startPoint x: 133, startPoint y: 303, endPoint x: 132, endPoint y: 322, distance: 19.0
click at [135, 303] on div "n #nl3baoa3 Refunds are usually processed within 7 working days. By law it has …" at bounding box center [145, 326] width 180 height 55
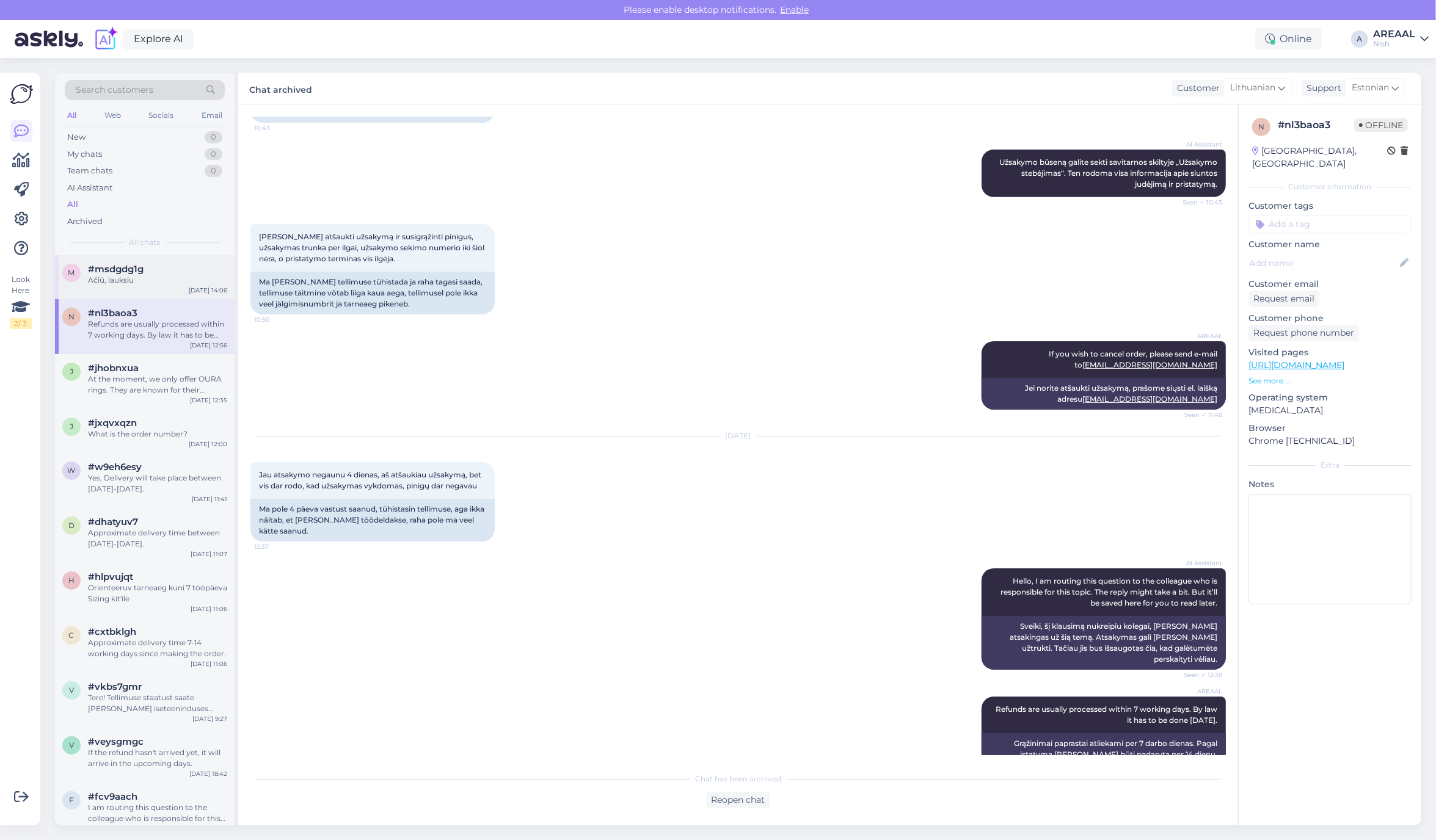
click at [135, 287] on div "m #msdgdg1g Ačiū, lauksiu Oct 15 14:06" at bounding box center [145, 277] width 180 height 44
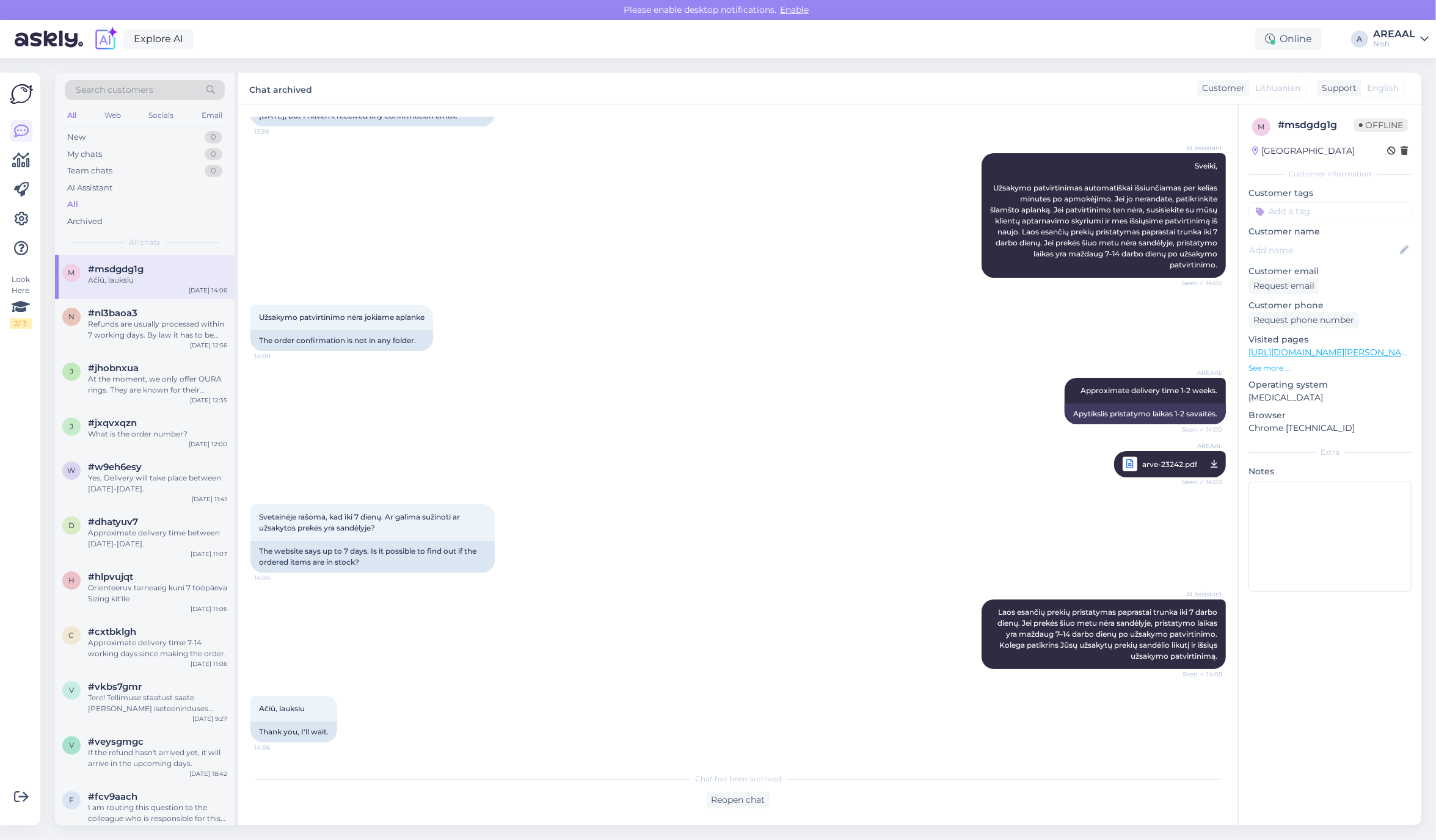
click at [1391, 43] on div "Nish" at bounding box center [1393, 44] width 42 height 10
click at [1408, 60] on button "Open" at bounding box center [1402, 68] width 34 height 19
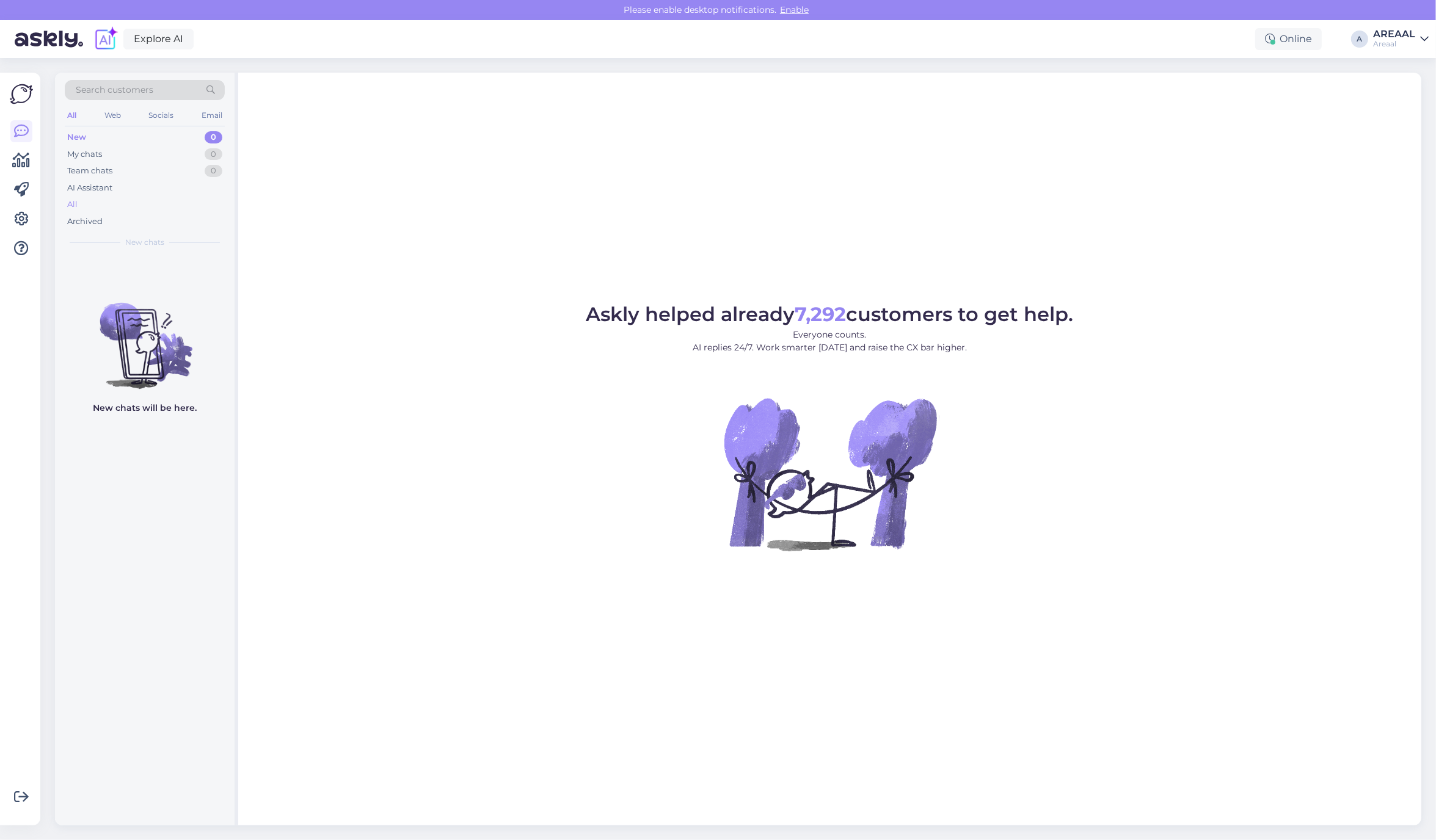
click at [136, 205] on div "All" at bounding box center [145, 204] width 160 height 17
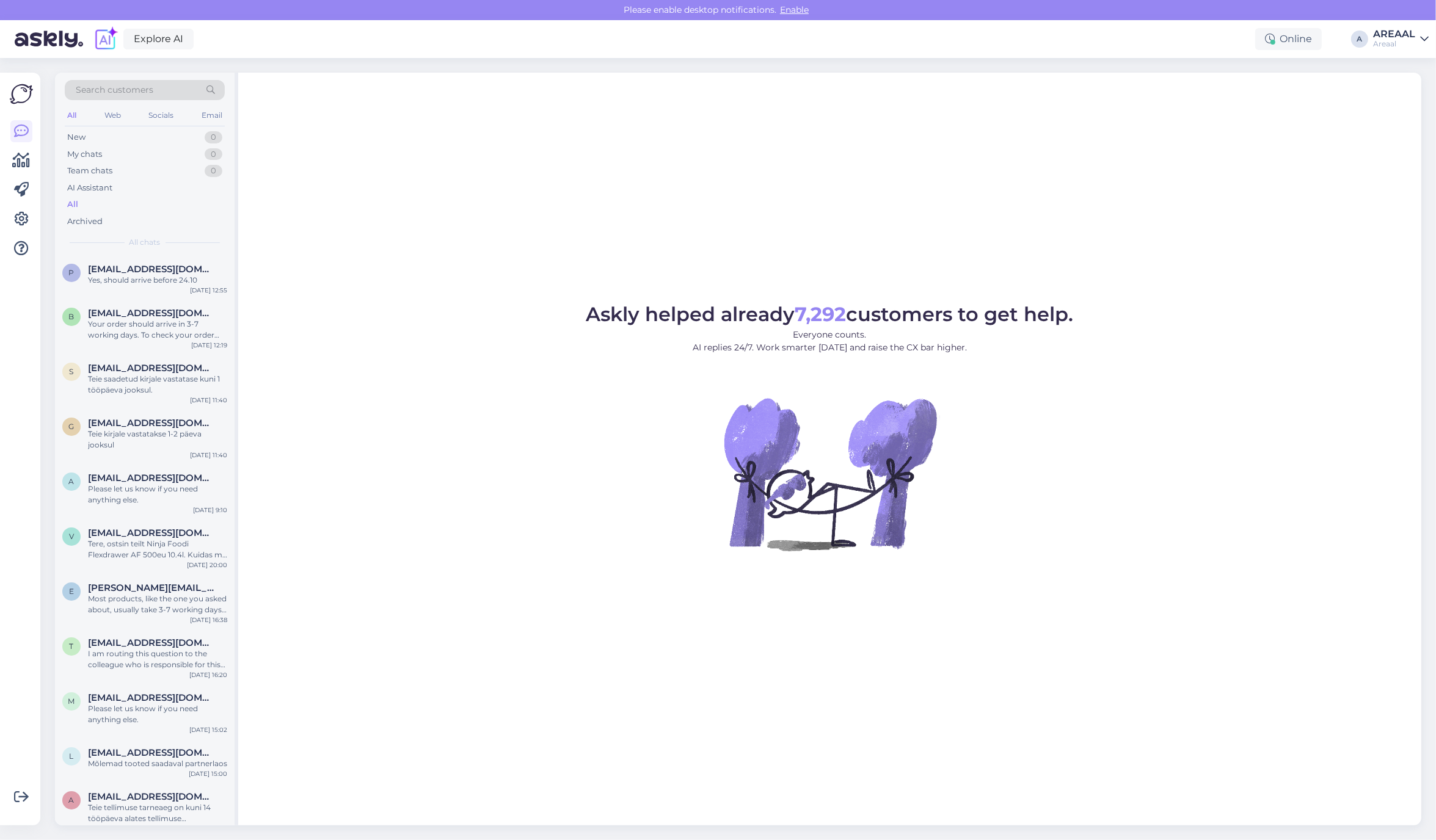
click at [747, 295] on div "Askly helped already 7,292 customers to get help. Everyone counts. AI replies 2…" at bounding box center [829, 449] width 1183 height 753
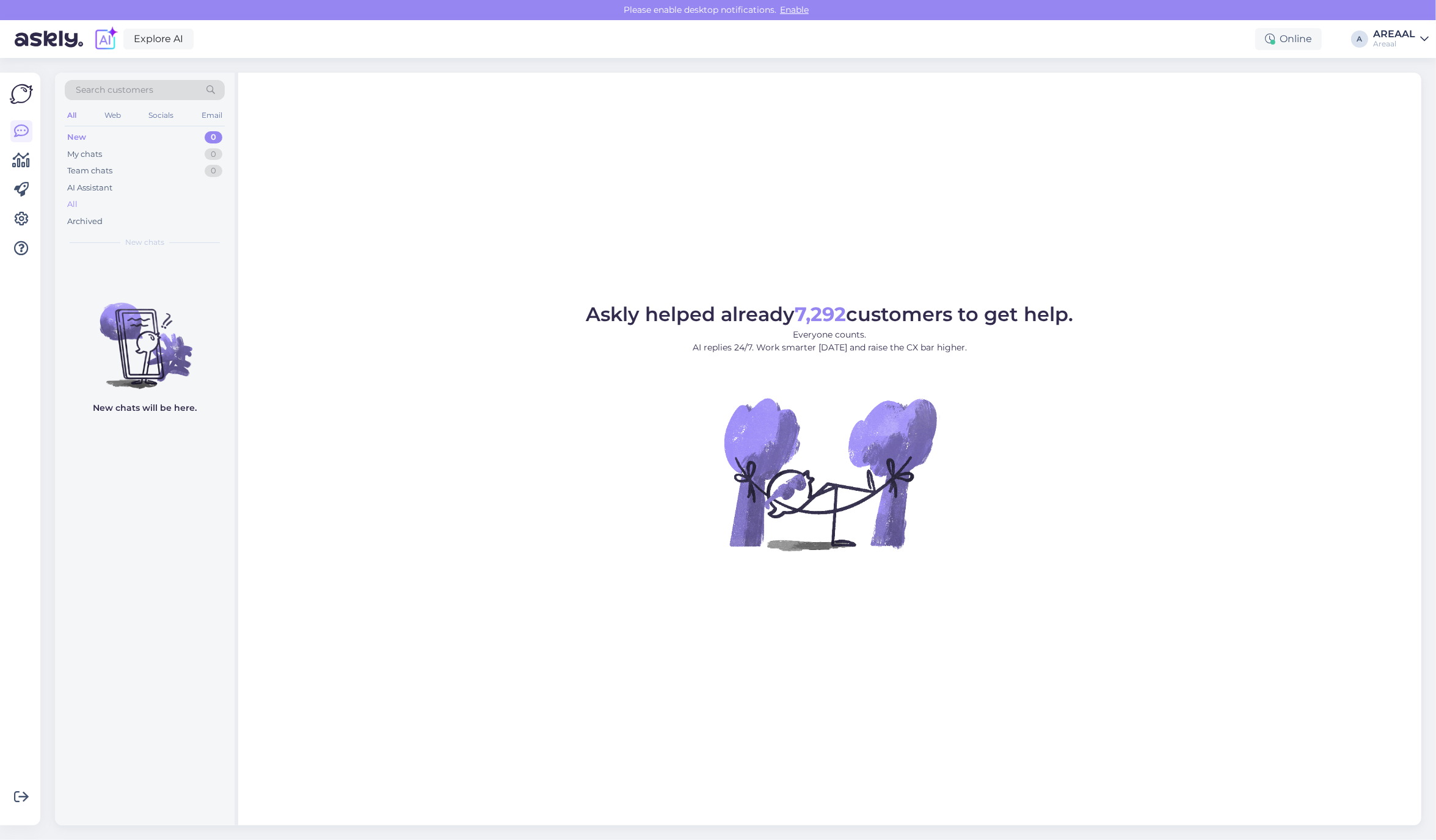
click at [157, 209] on div "All" at bounding box center [145, 204] width 160 height 17
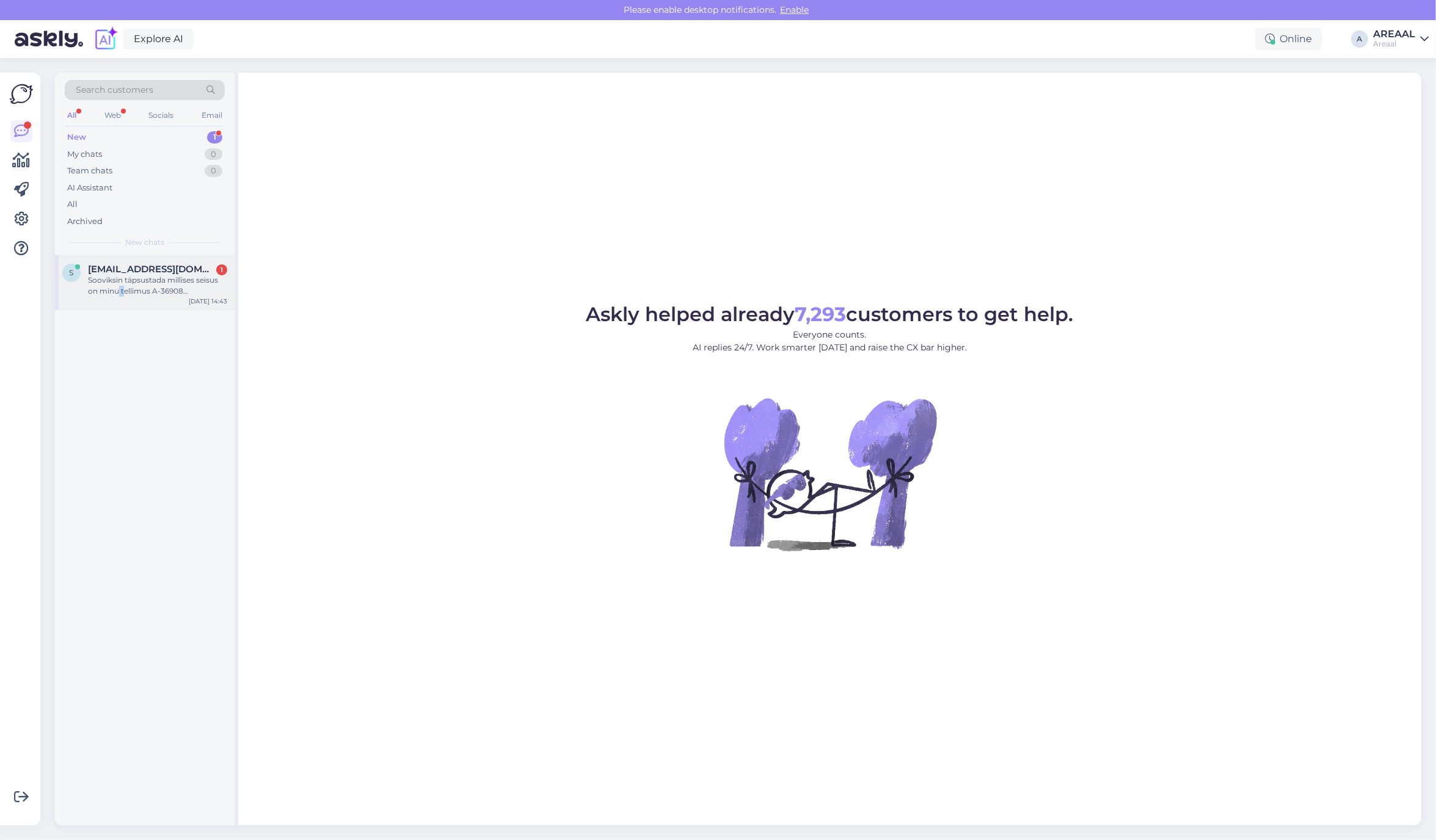
click at [122, 293] on div "Sooviksin täpsustada millises seisus on minu tellimus A-36908 [PERSON_NAME] või…" at bounding box center [158, 285] width 139 height 22
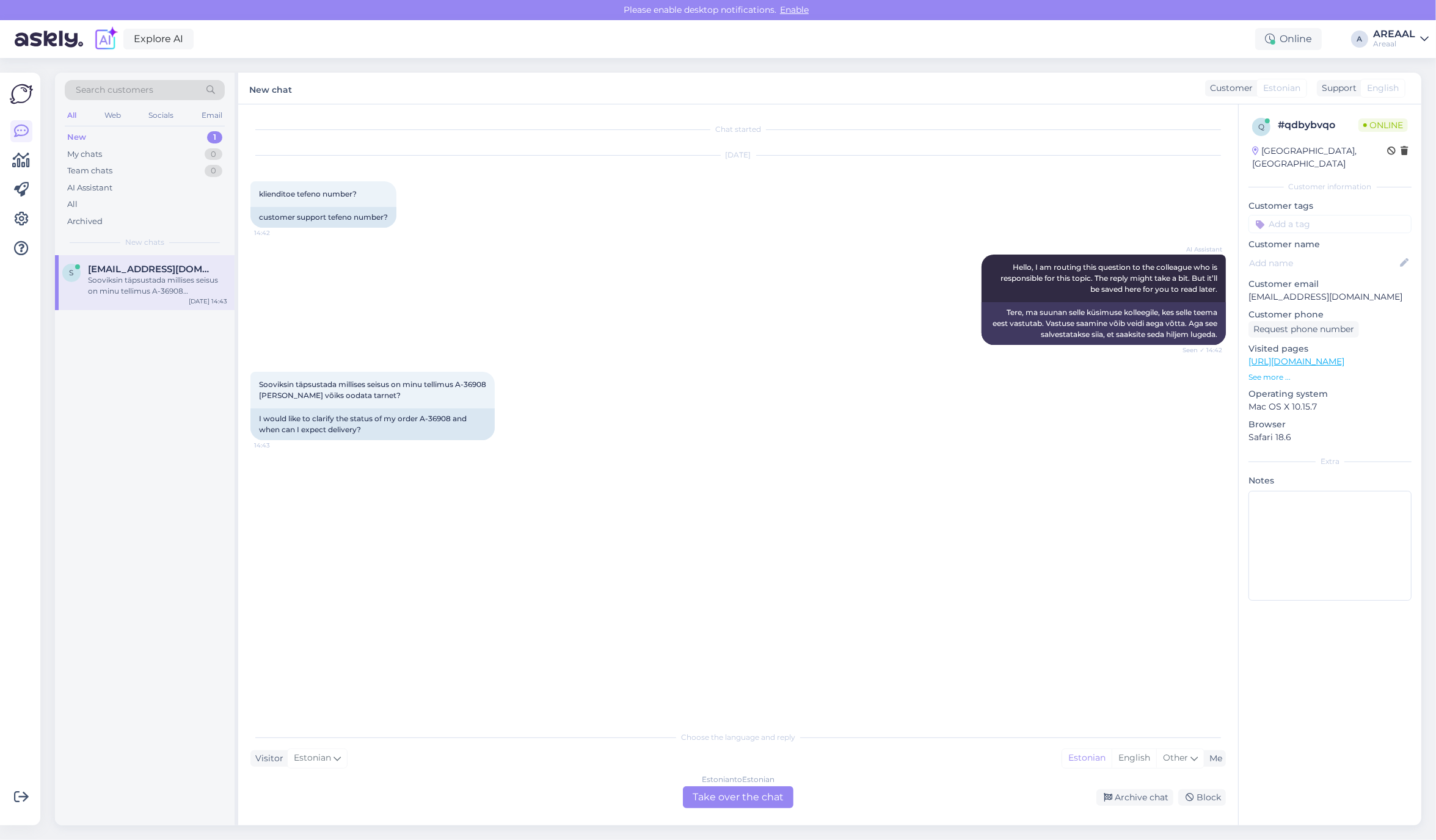
click at [729, 783] on div "Estonian to Estonian" at bounding box center [738, 780] width 73 height 11
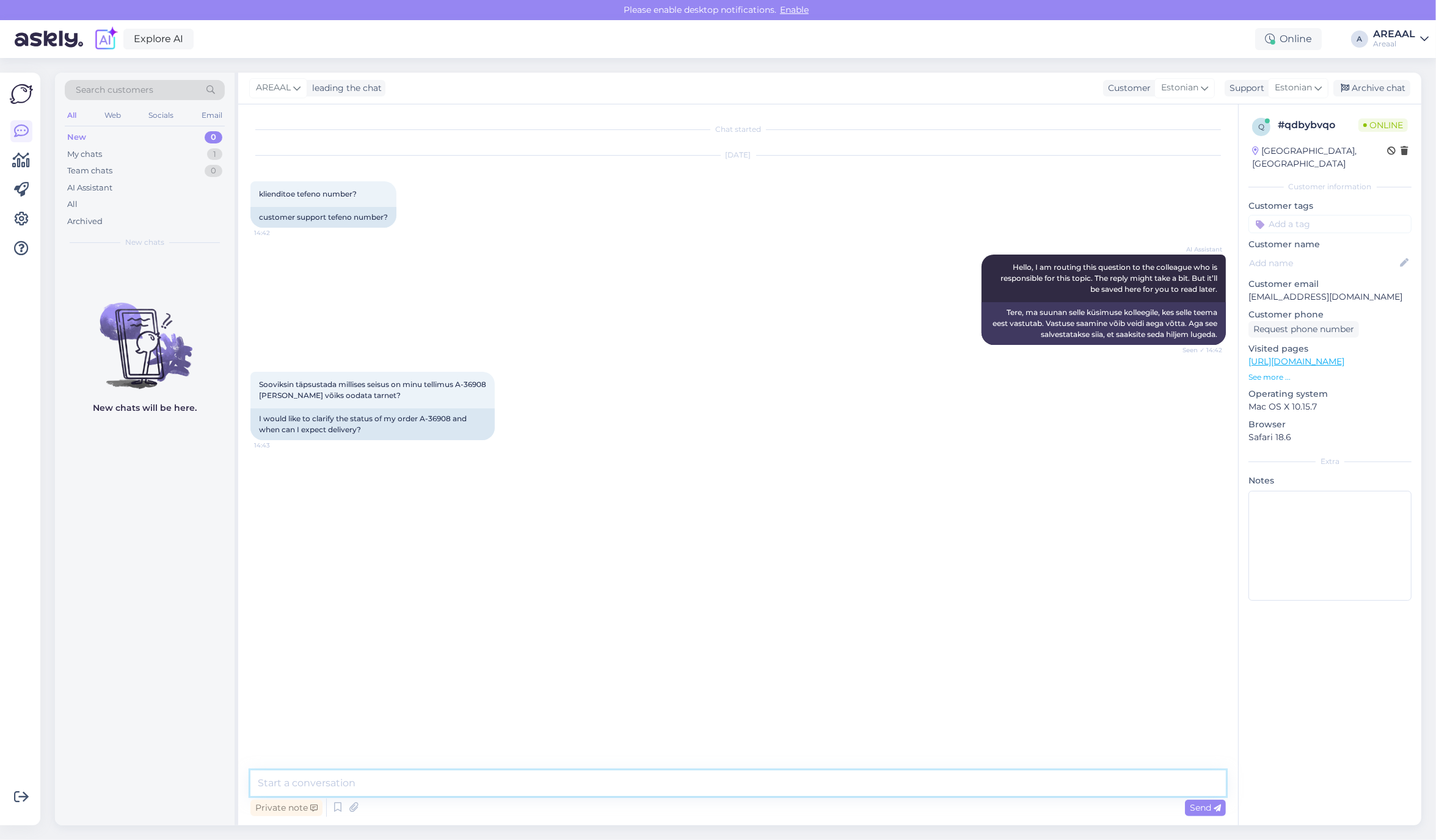
click at [729, 780] on textarea at bounding box center [737, 783] width 975 height 26
type textarea "Orienteeruv tarneaeg 7-14 tööpäeva alates tellimuse vormistamisest. Tellimus on…"
click at [83, 196] on div "All" at bounding box center [145, 204] width 160 height 17
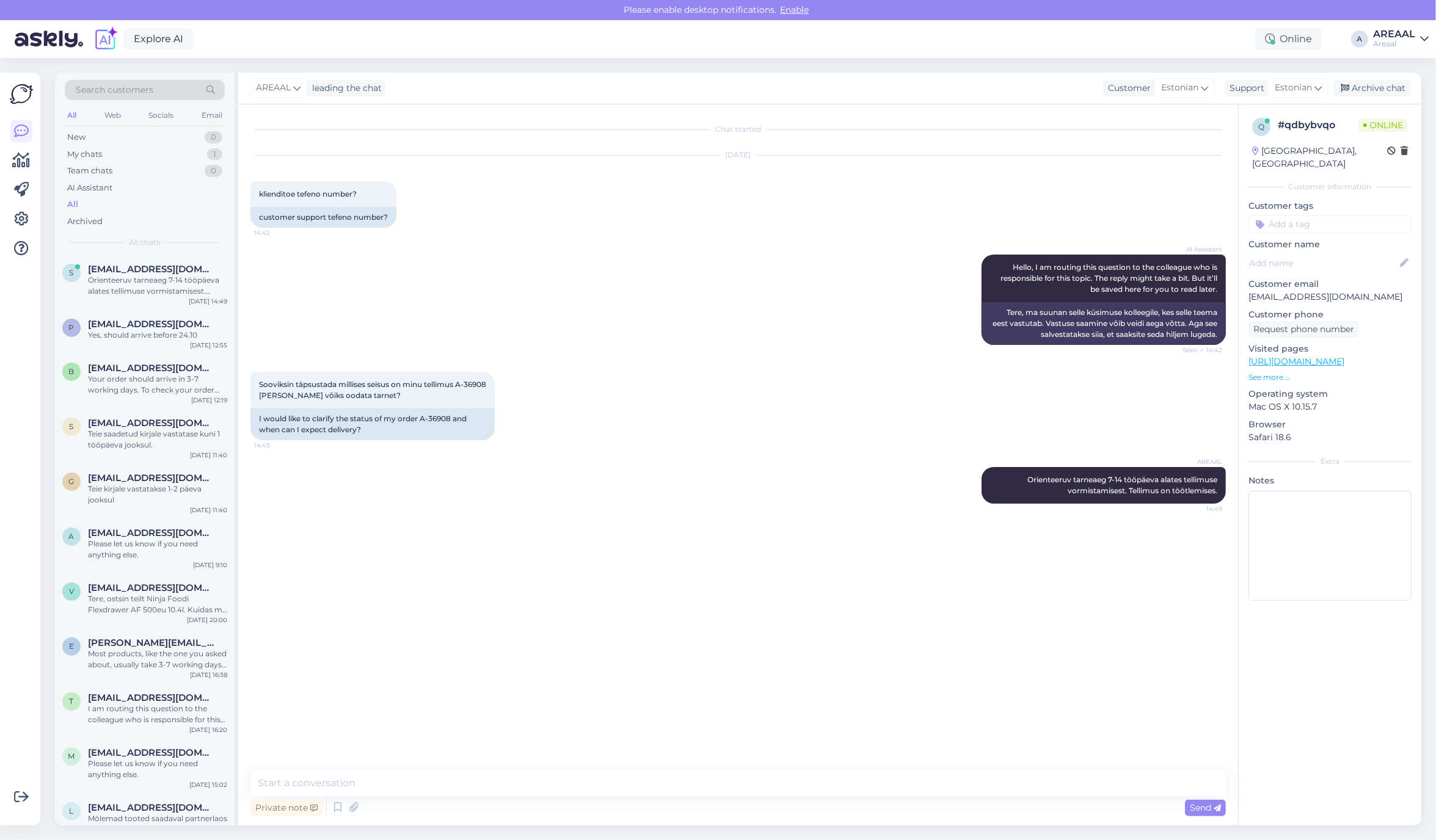
click at [1376, 32] on div "AREAAL" at bounding box center [1393, 34] width 42 height 10
click at [1397, 96] on button "Open" at bounding box center [1402, 94] width 34 height 19
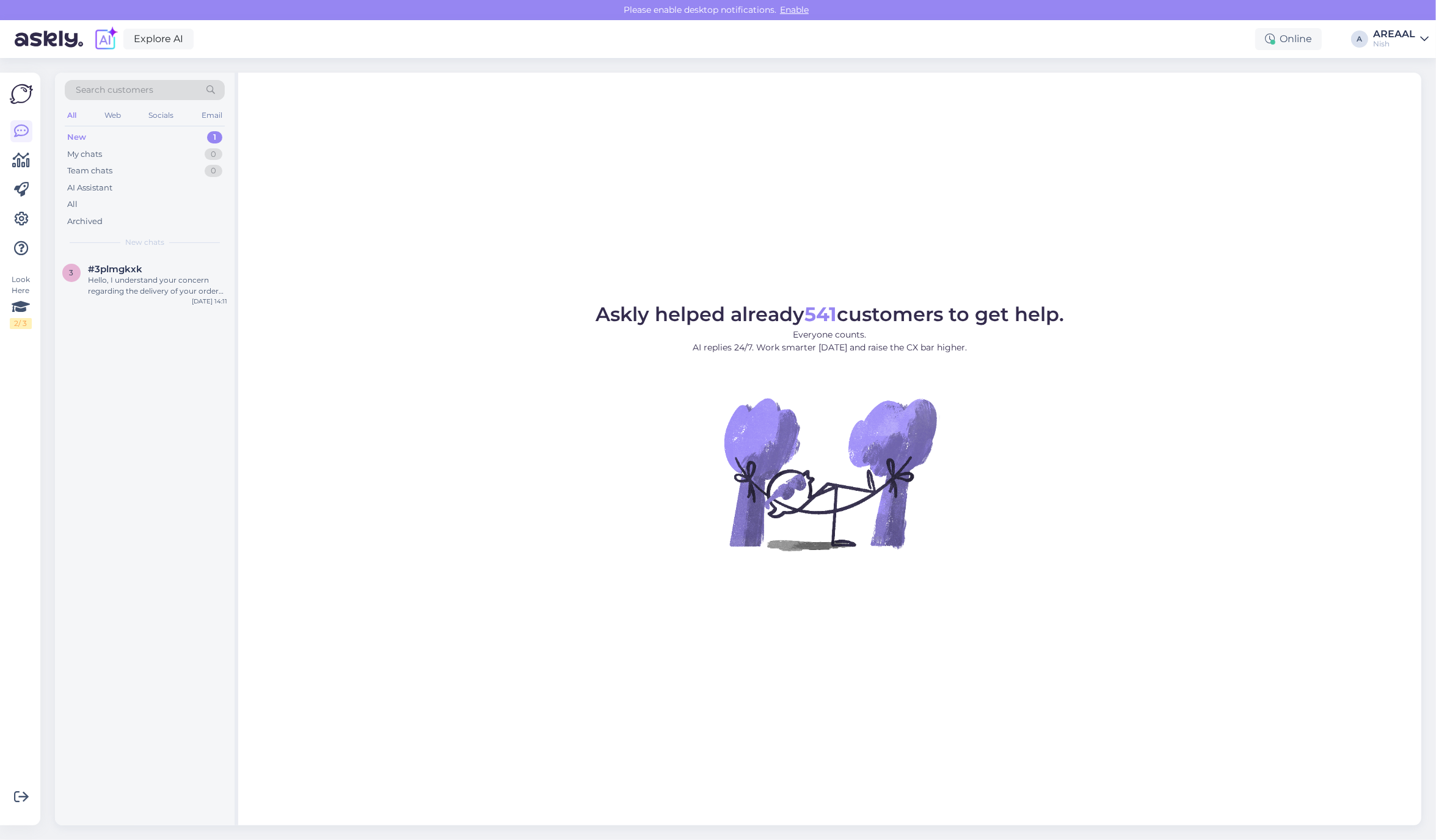
click at [145, 251] on div "Search customers All Web Socials Email New 1 My chats 0 Team chats 0 AI Assista…" at bounding box center [145, 164] width 180 height 183
click at [159, 276] on div "Hello, I understand your concern regarding the delivery of your order #23055. I…" at bounding box center [158, 285] width 139 height 22
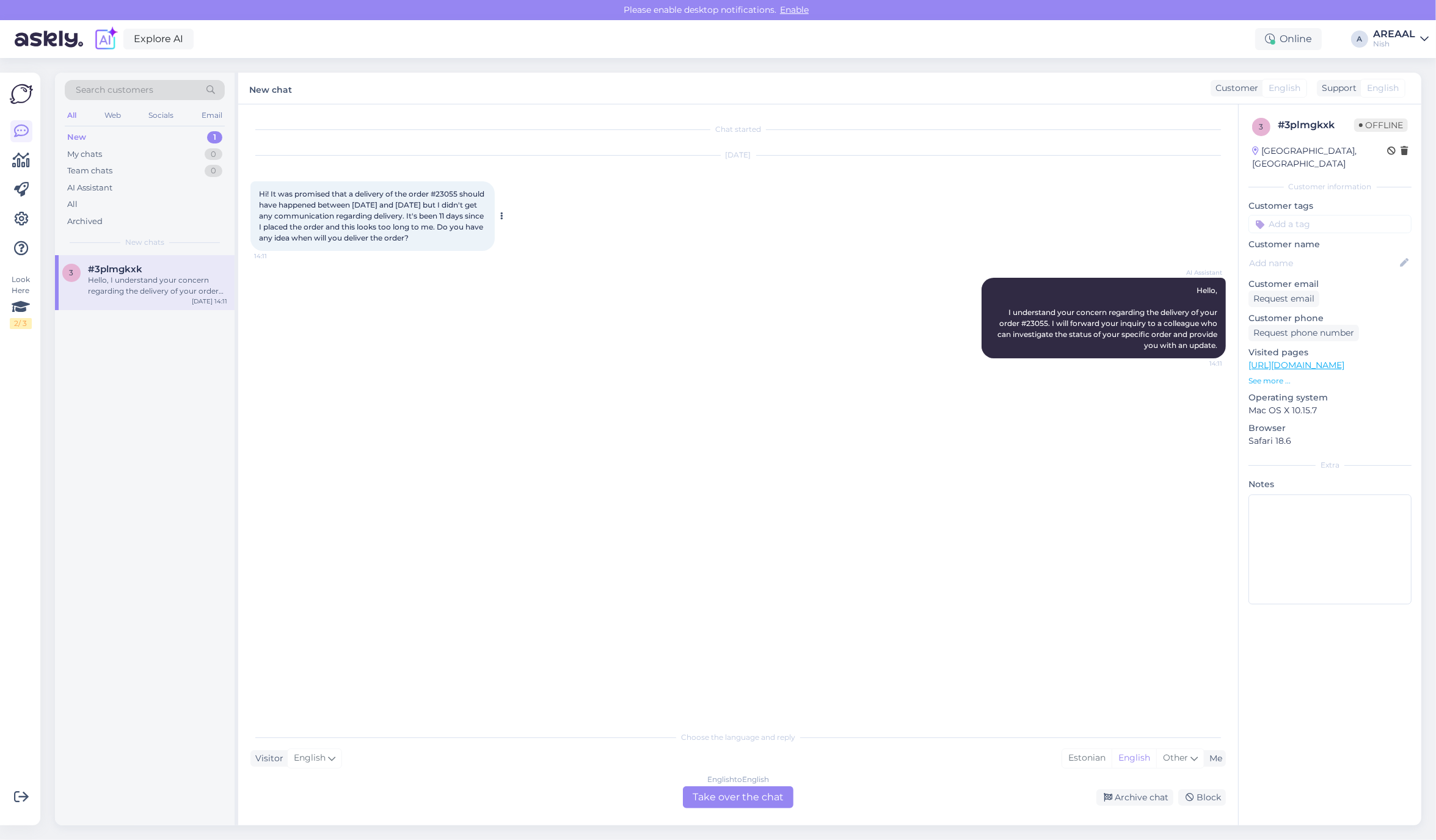
click at [450, 190] on span "Hi! It was promised that a delivery of the order #23055 should have happened be…" at bounding box center [372, 216] width 227 height 53
copy span "23055"
click at [1135, 799] on div "Archive chat" at bounding box center [1135, 798] width 77 height 17
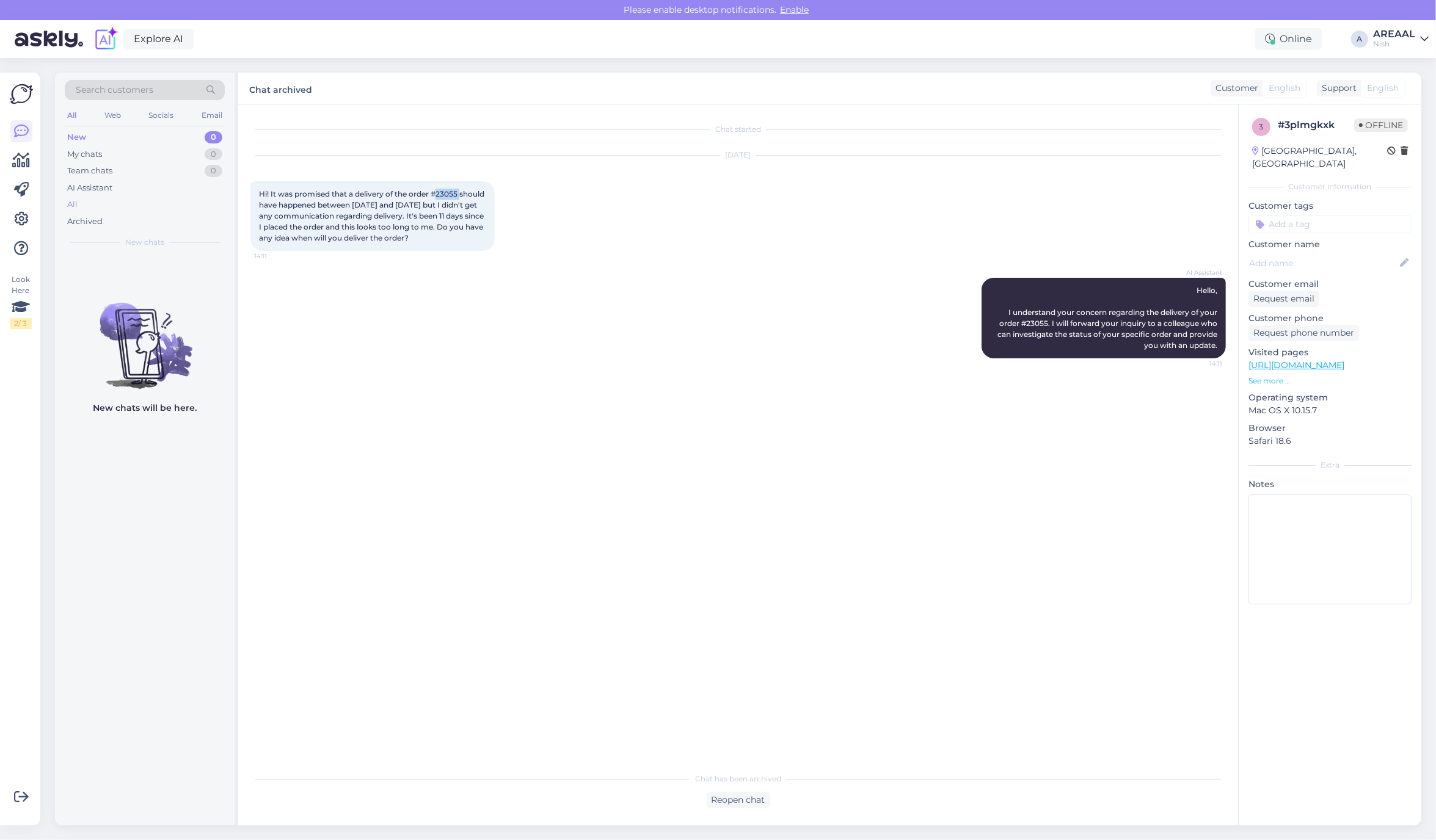
click at [145, 202] on div "All" at bounding box center [145, 204] width 160 height 17
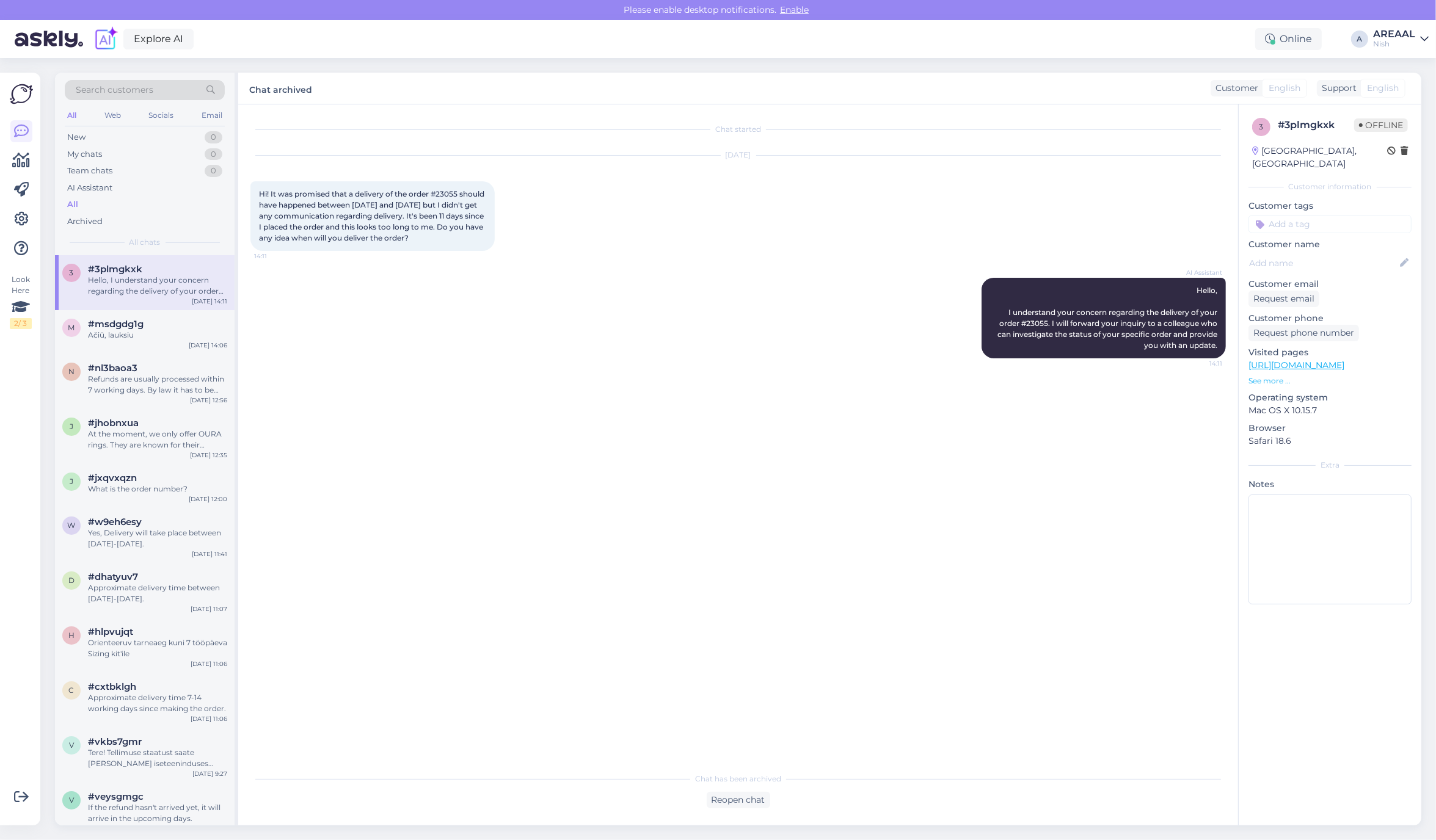
click at [144, 294] on div "Hello, I understand your concern regarding the delivery of your order #23055. I…" at bounding box center [158, 285] width 139 height 22
click at [144, 316] on div "m #msdgdg1g Ačiū, lauksiu Oct 15 14:06" at bounding box center [145, 332] width 180 height 44
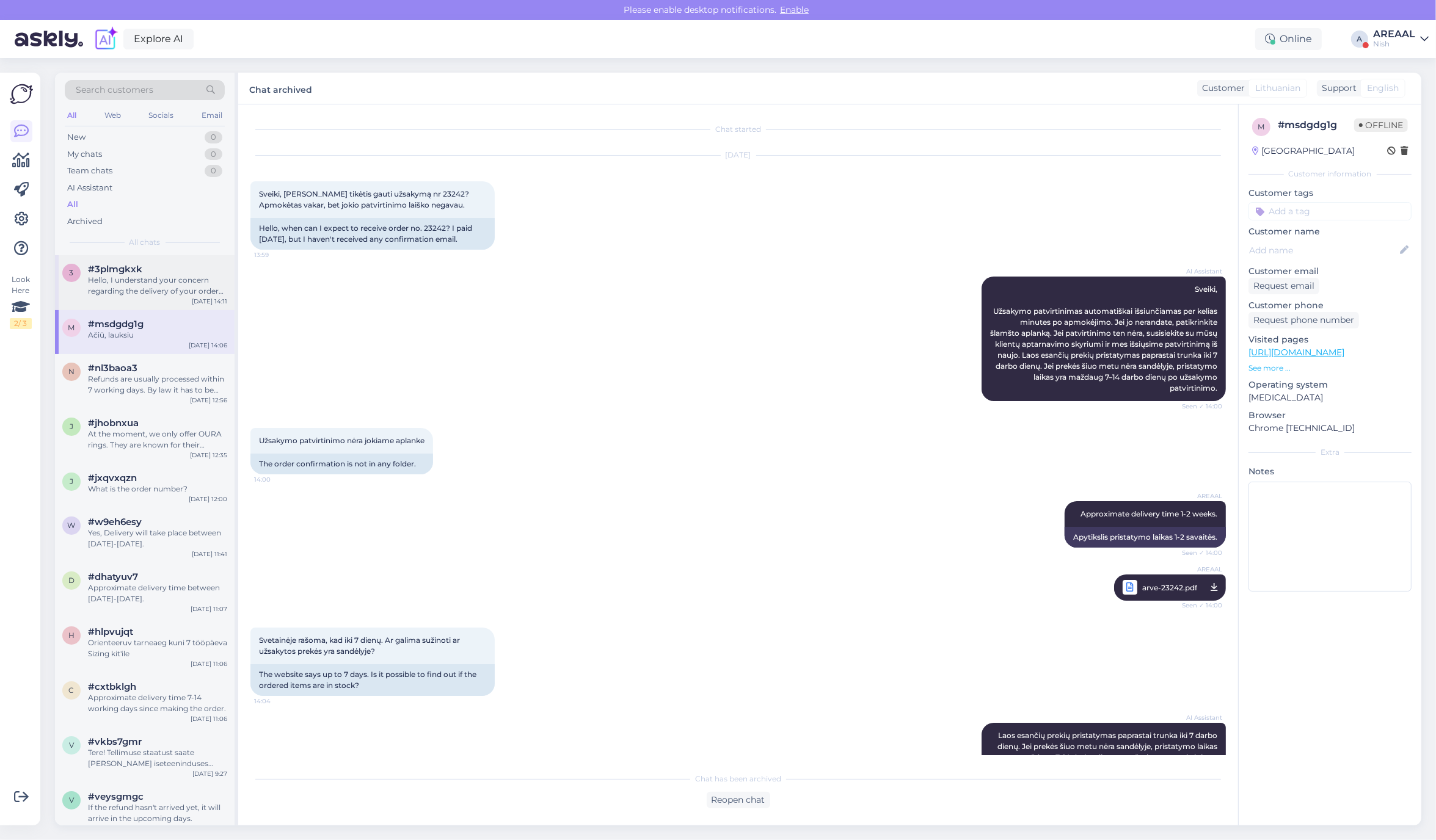
scroll to position [123, 0]
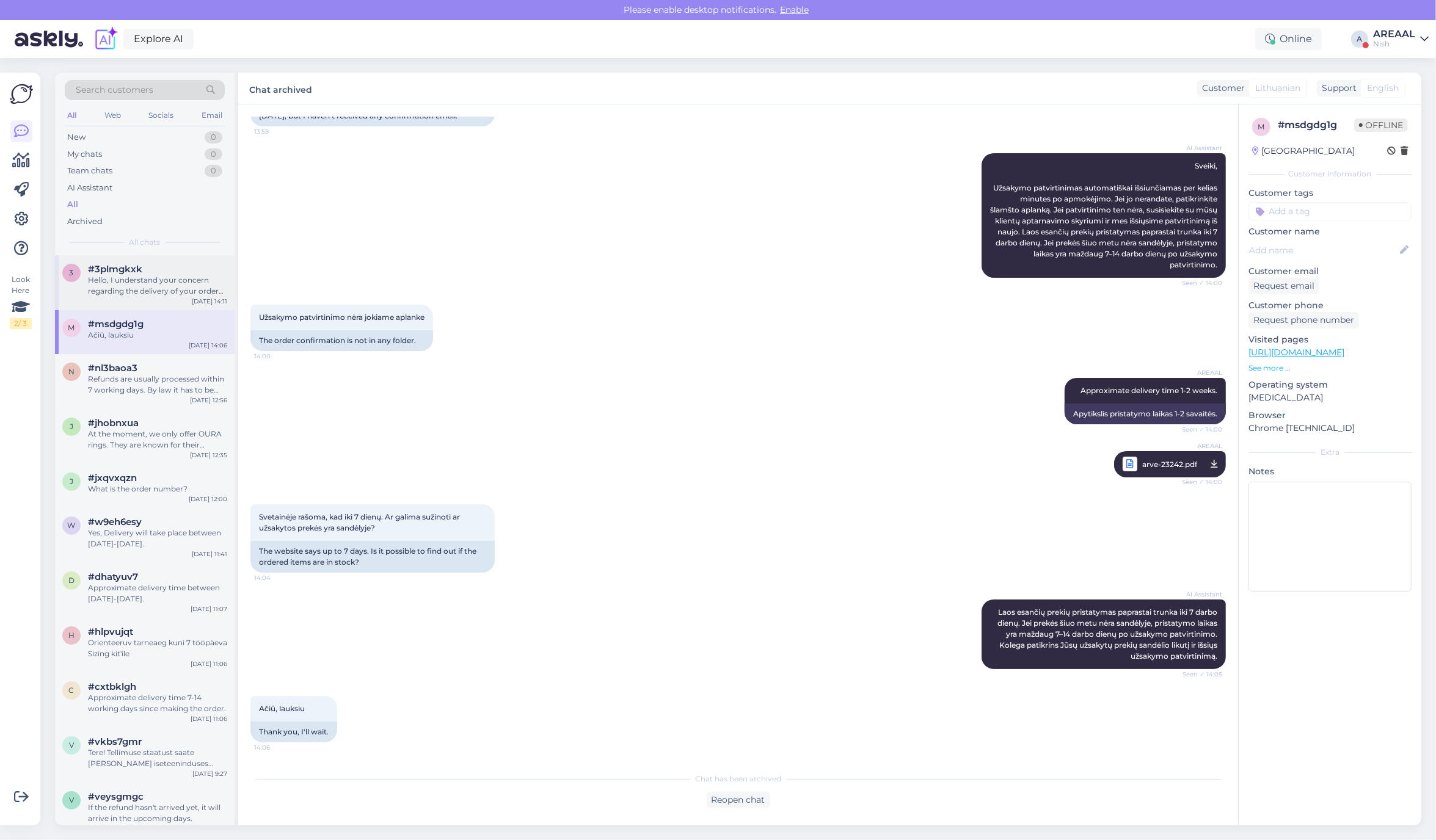
click at [133, 273] on span "#3plmgkxk" at bounding box center [115, 269] width 54 height 11
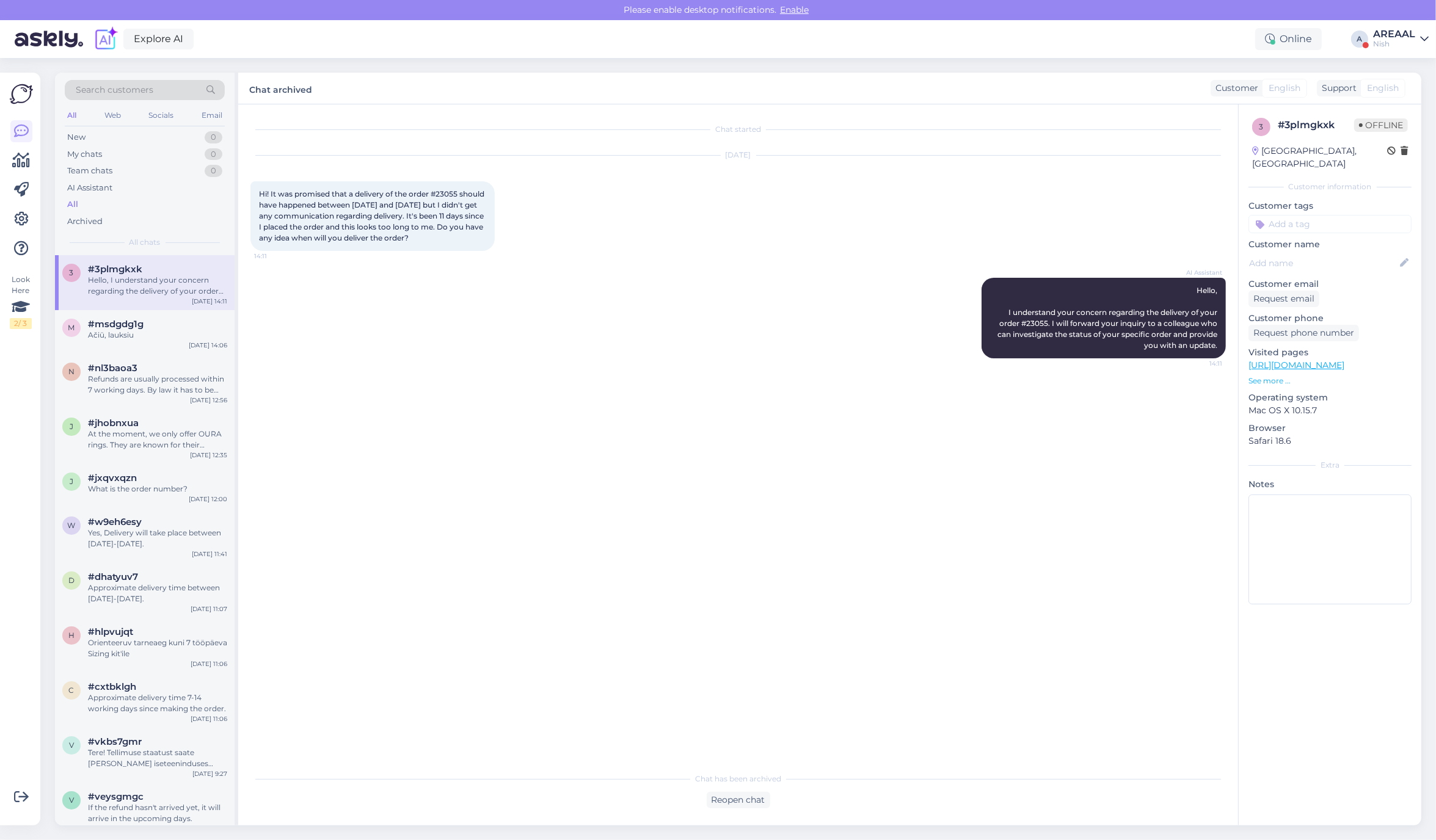
click at [1392, 37] on div "AREAAL" at bounding box center [1393, 34] width 42 height 10
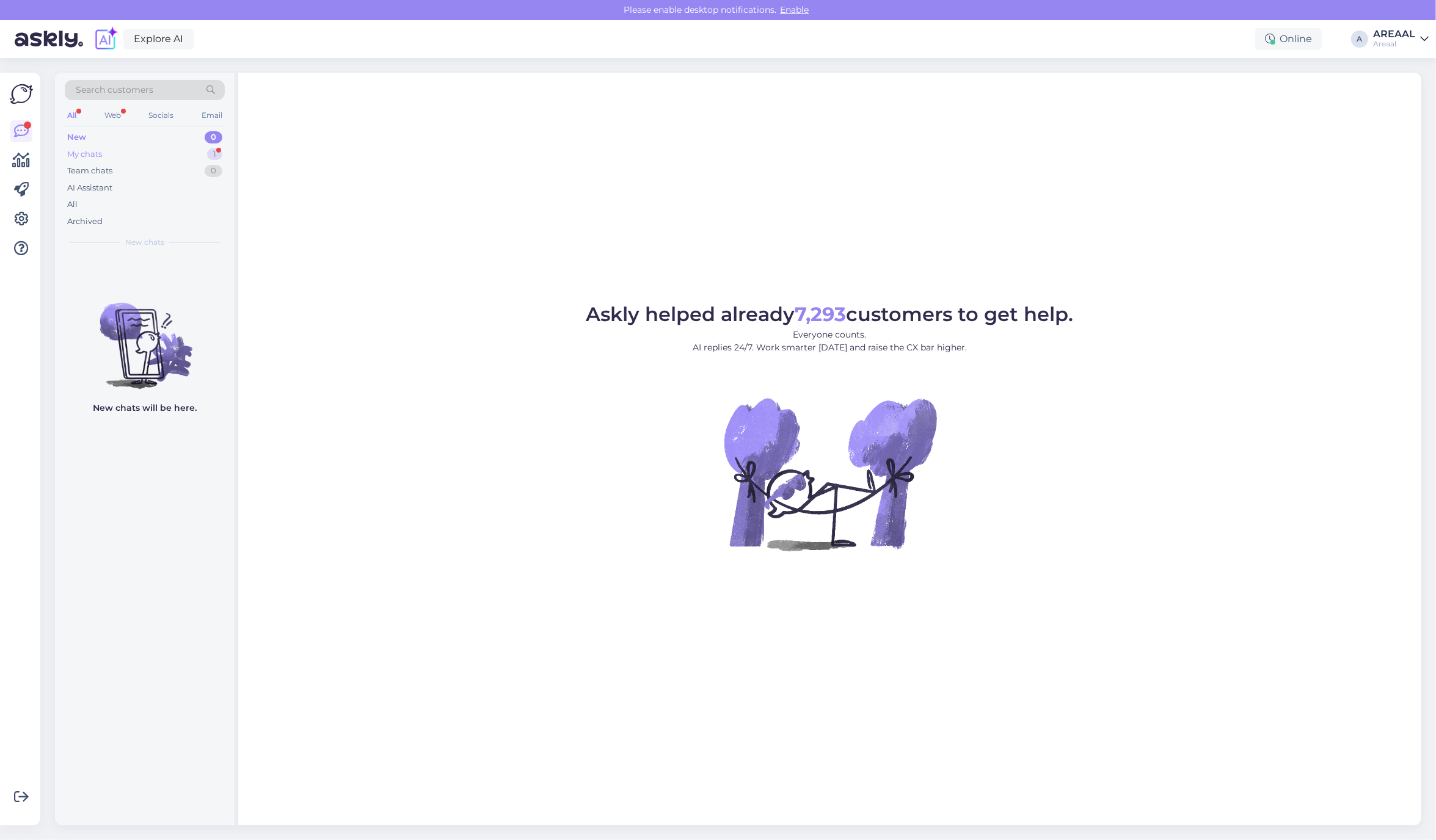
click at [206, 153] on div "My chats 1" at bounding box center [145, 154] width 160 height 17
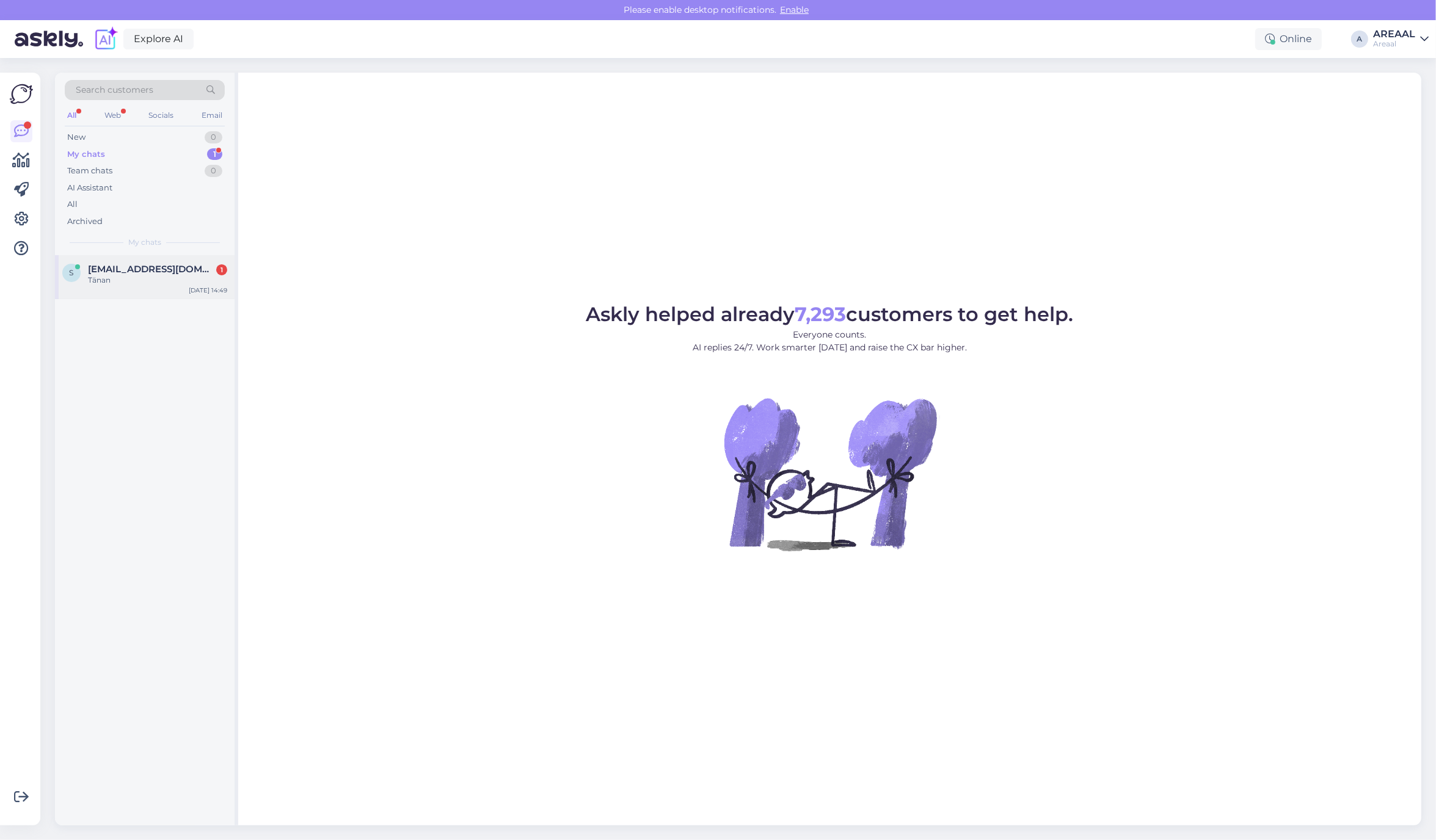
click at [154, 284] on div "Tänan" at bounding box center [158, 280] width 139 height 11
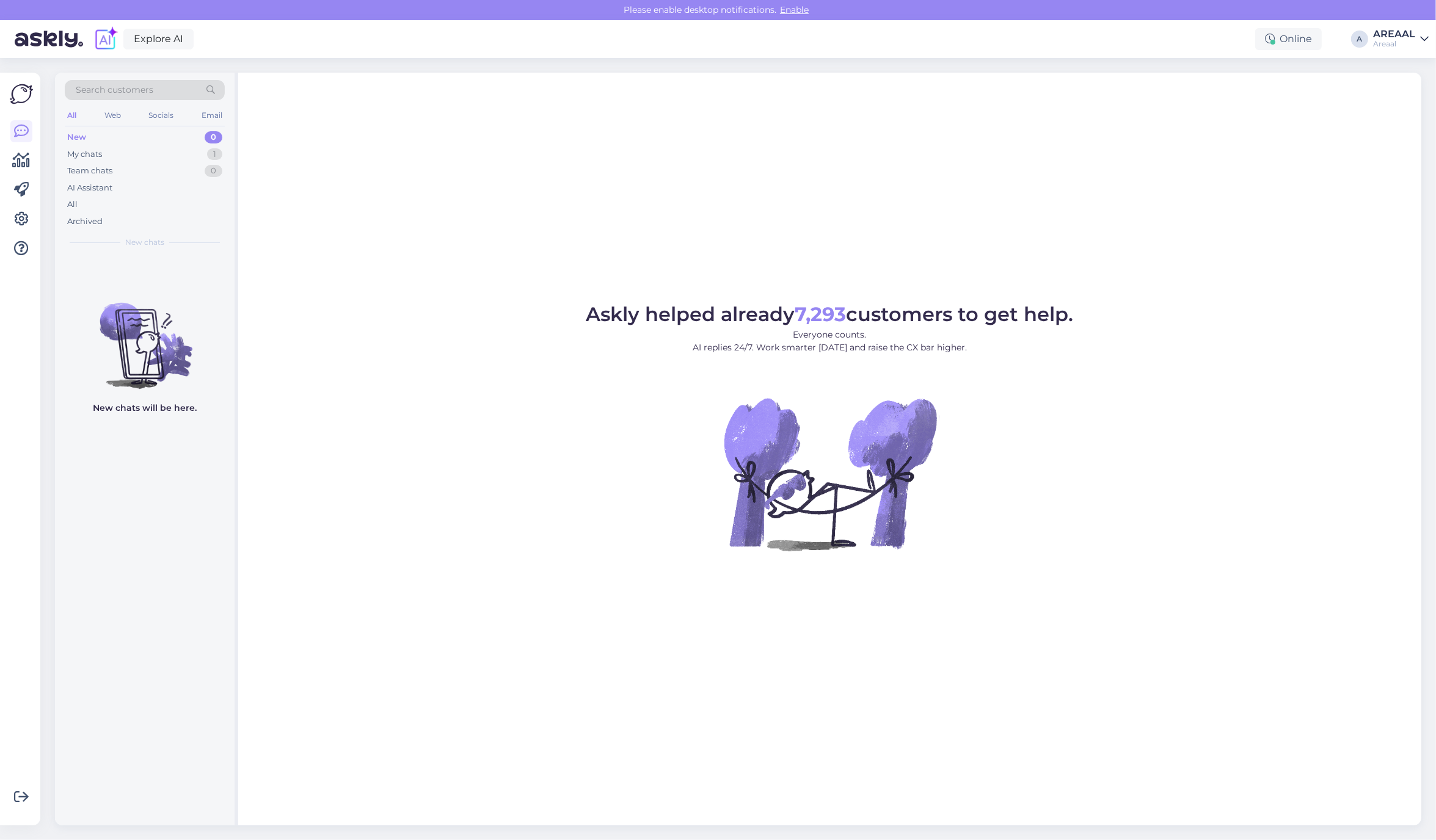
click at [1148, 141] on div "Askly helped already 7,293 customers to get help. Everyone counts. AI replies 2…" at bounding box center [829, 449] width 1183 height 753
click at [190, 151] on div "My chats 1" at bounding box center [145, 154] width 160 height 17
click at [171, 270] on span "[EMAIL_ADDRESS][DOMAIN_NAME]" at bounding box center [151, 269] width 127 height 11
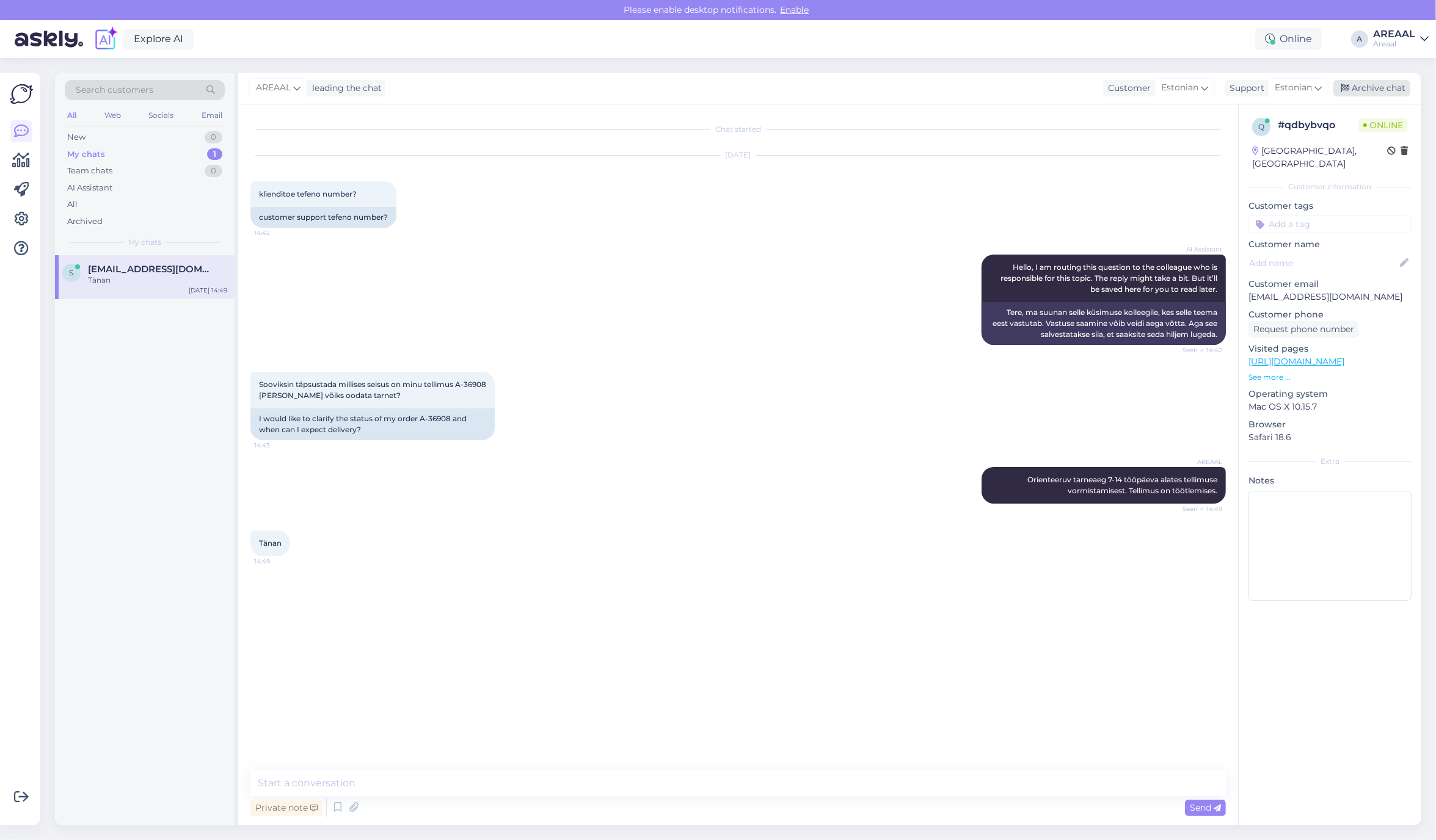
click at [1391, 84] on div "Archive chat" at bounding box center [1371, 89] width 77 height 17
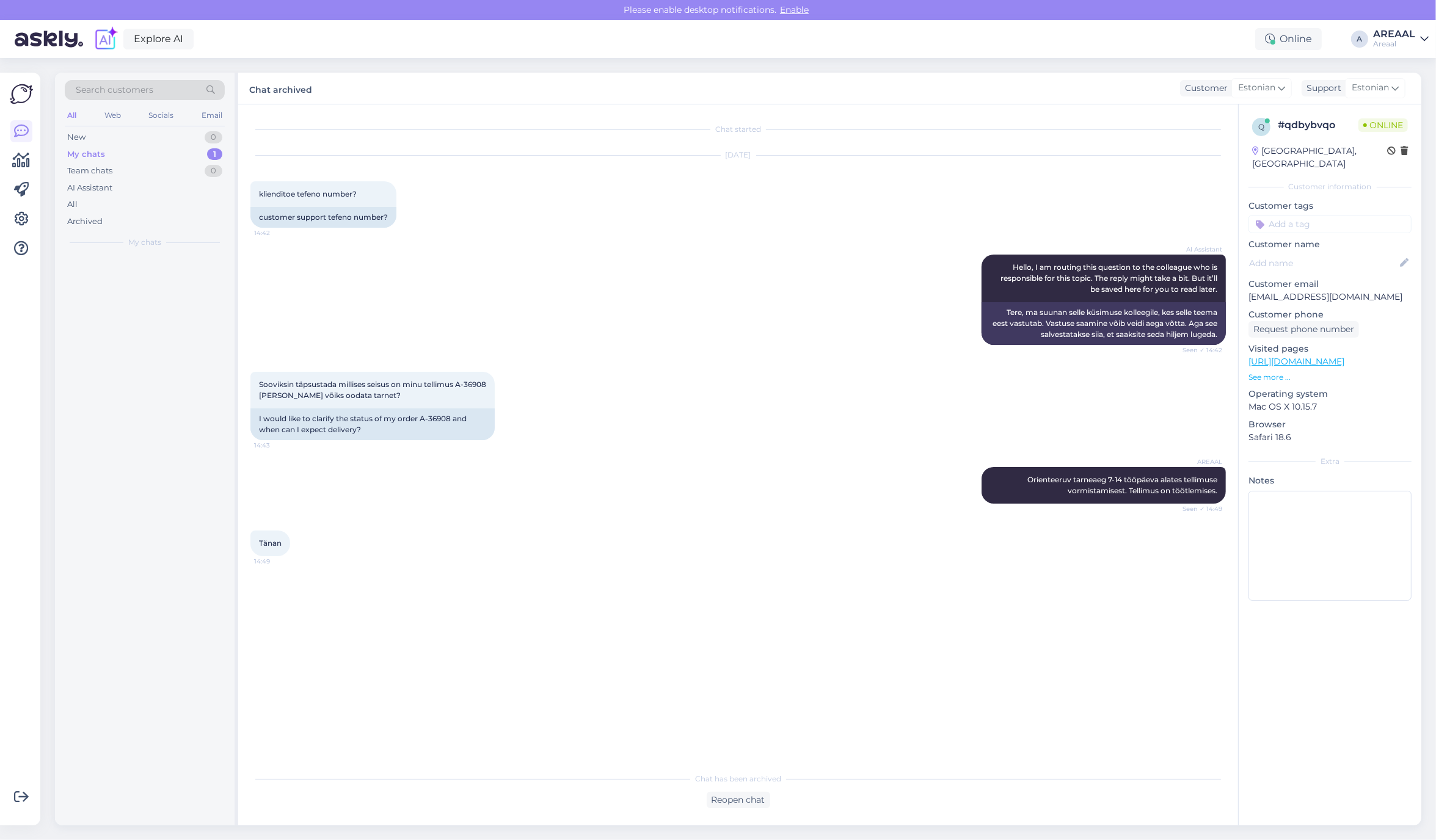
click at [872, 299] on div "AI Assistant Hello, I am routing this question to the colleague who is responsi…" at bounding box center [737, 299] width 975 height 117
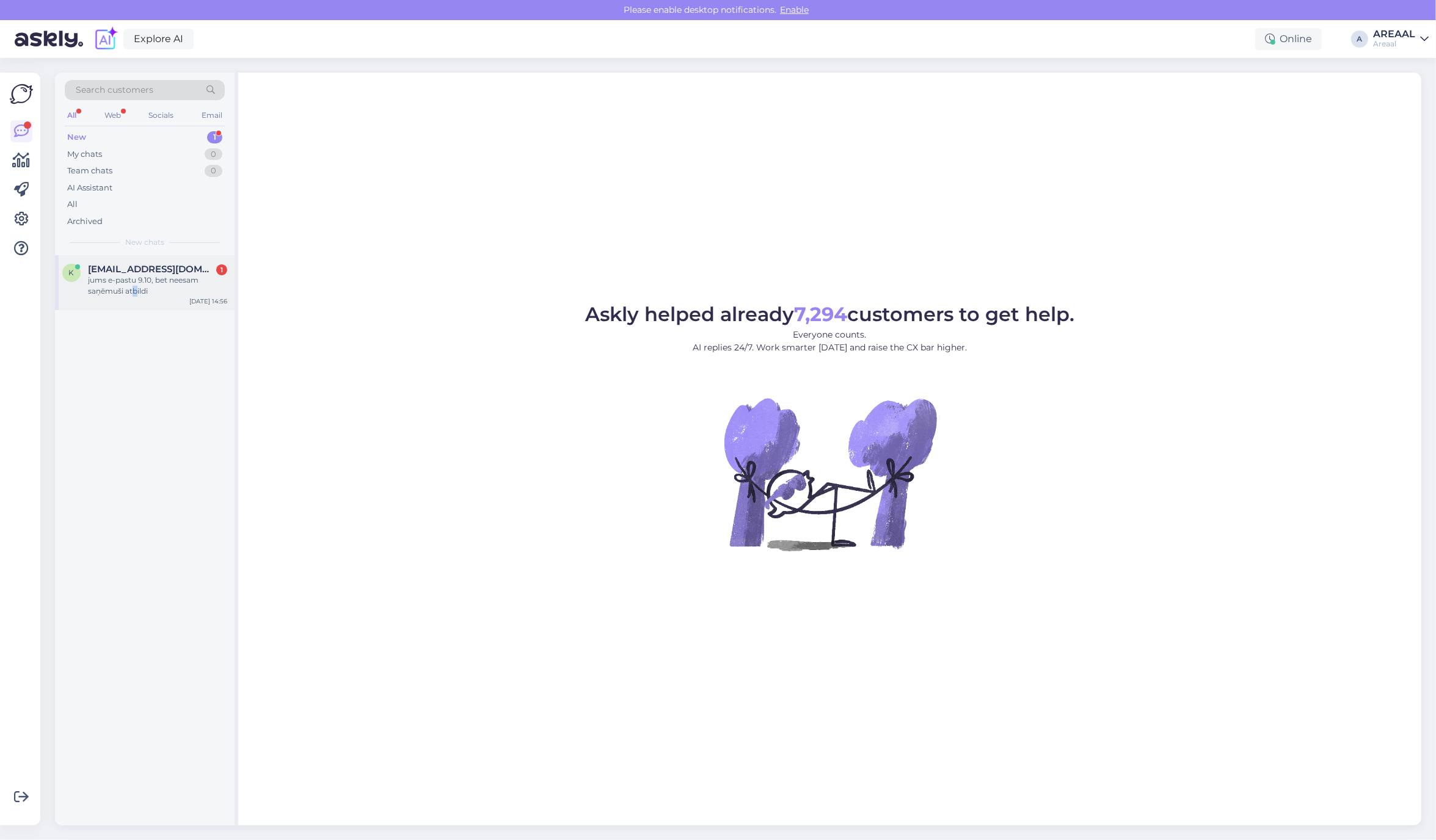
click at [133, 291] on div "jums e-pastu 9.10, bet neesam saņēmuši atbildi" at bounding box center [158, 285] width 139 height 22
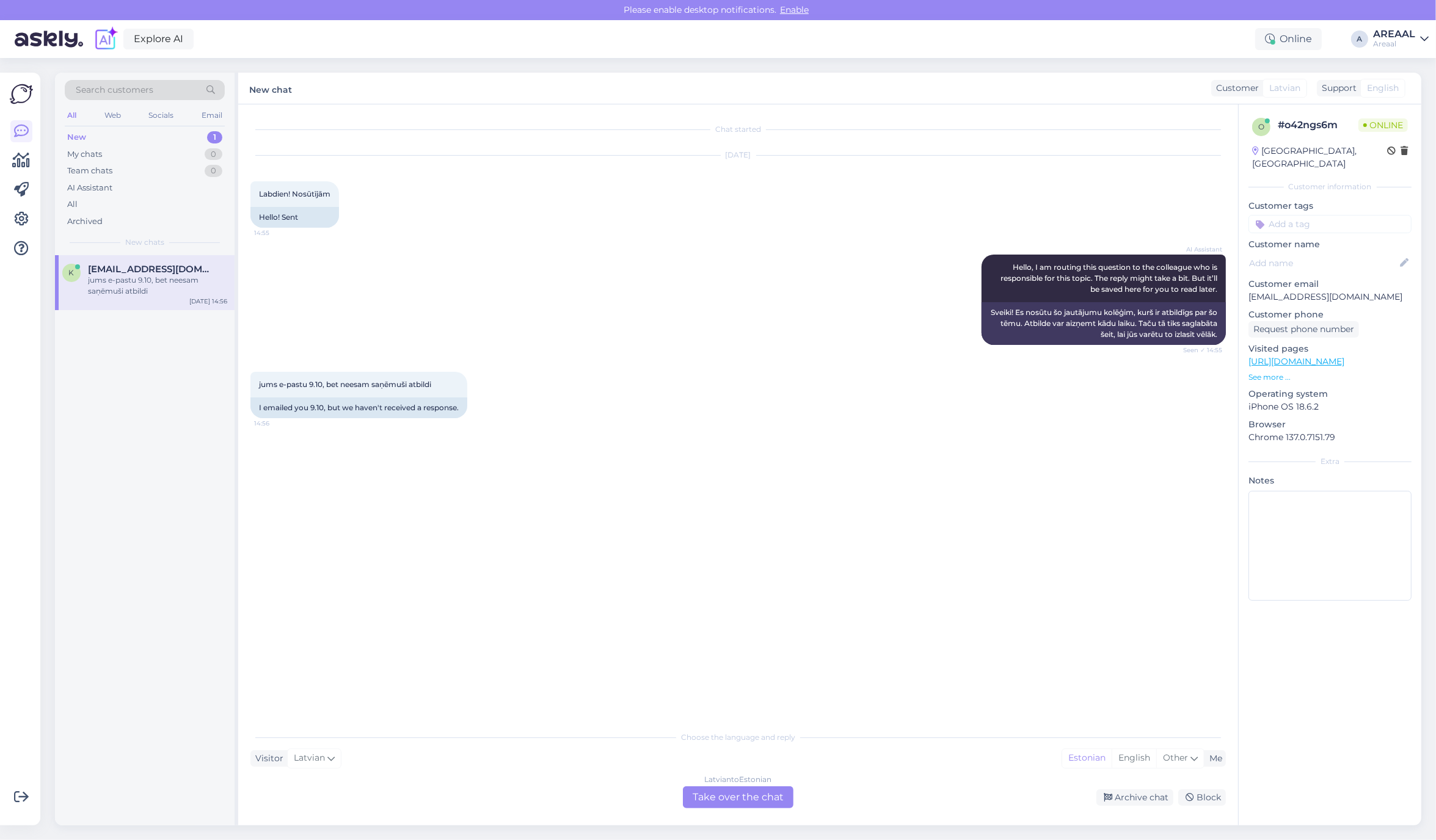
click at [1280, 290] on p "[EMAIL_ADDRESS][DOMAIN_NAME]" at bounding box center [1329, 297] width 163 height 13
copy p "[EMAIL_ADDRESS][DOMAIN_NAME]"
click at [705, 706] on div "Chat started [DATE] Labdien! Nosūtījām 14:55 Hello! Sent AI Assistant Hello, I …" at bounding box center [743, 415] width 986 height 597
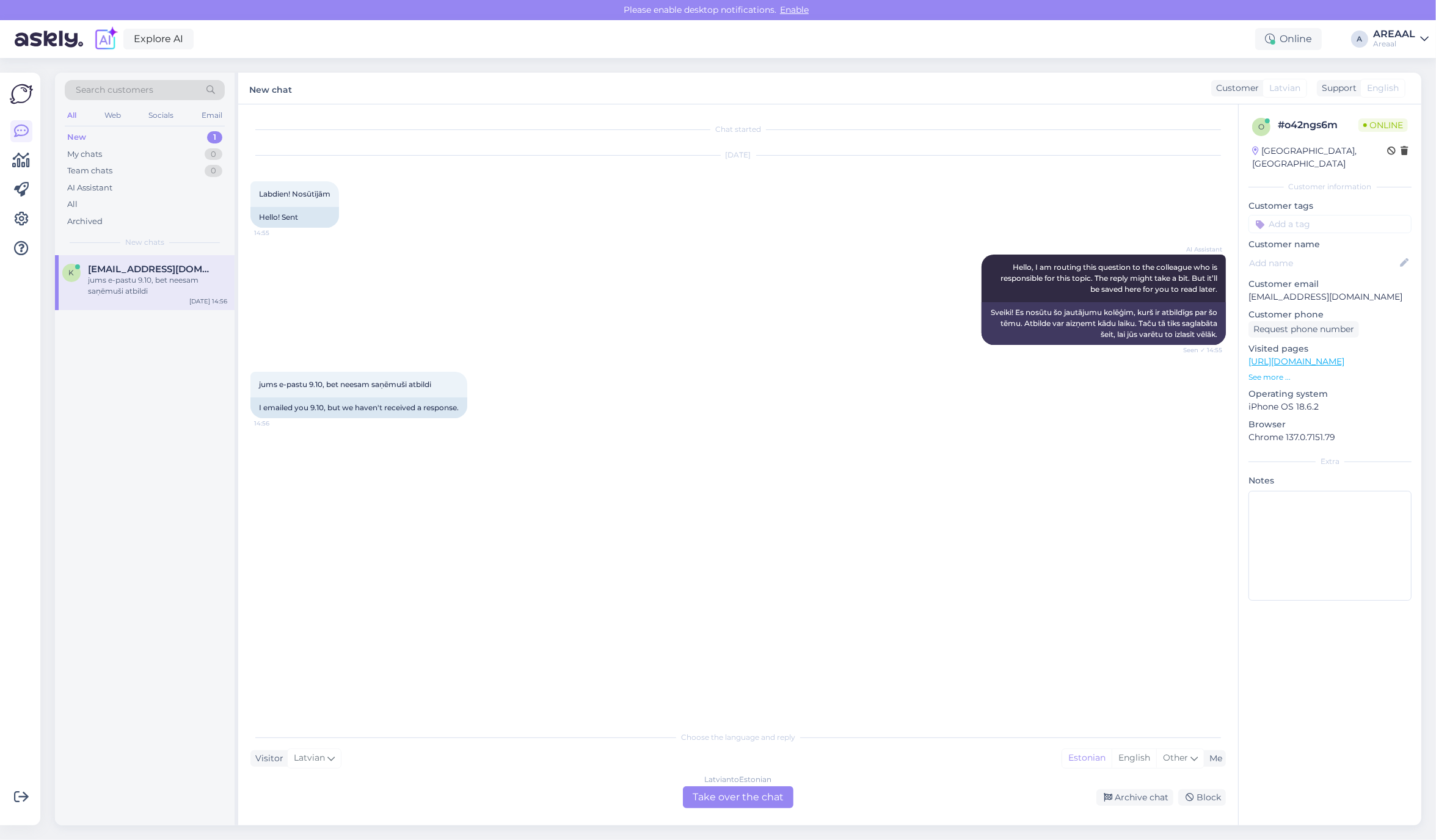
click at [700, 780] on div "Choose the language and reply Visitor Latvian Me Estonian English Other Latvian…" at bounding box center [737, 766] width 975 height 83
click at [694, 784] on div "Choose the language and reply Visitor Latvian Me Estonian English Other Latvian…" at bounding box center [737, 766] width 975 height 83
click at [698, 803] on div "Latvian to Estonian Take over the chat" at bounding box center [738, 797] width 111 height 22
click at [700, 796] on div "Latvian to Estonian Take over the chat" at bounding box center [738, 797] width 111 height 22
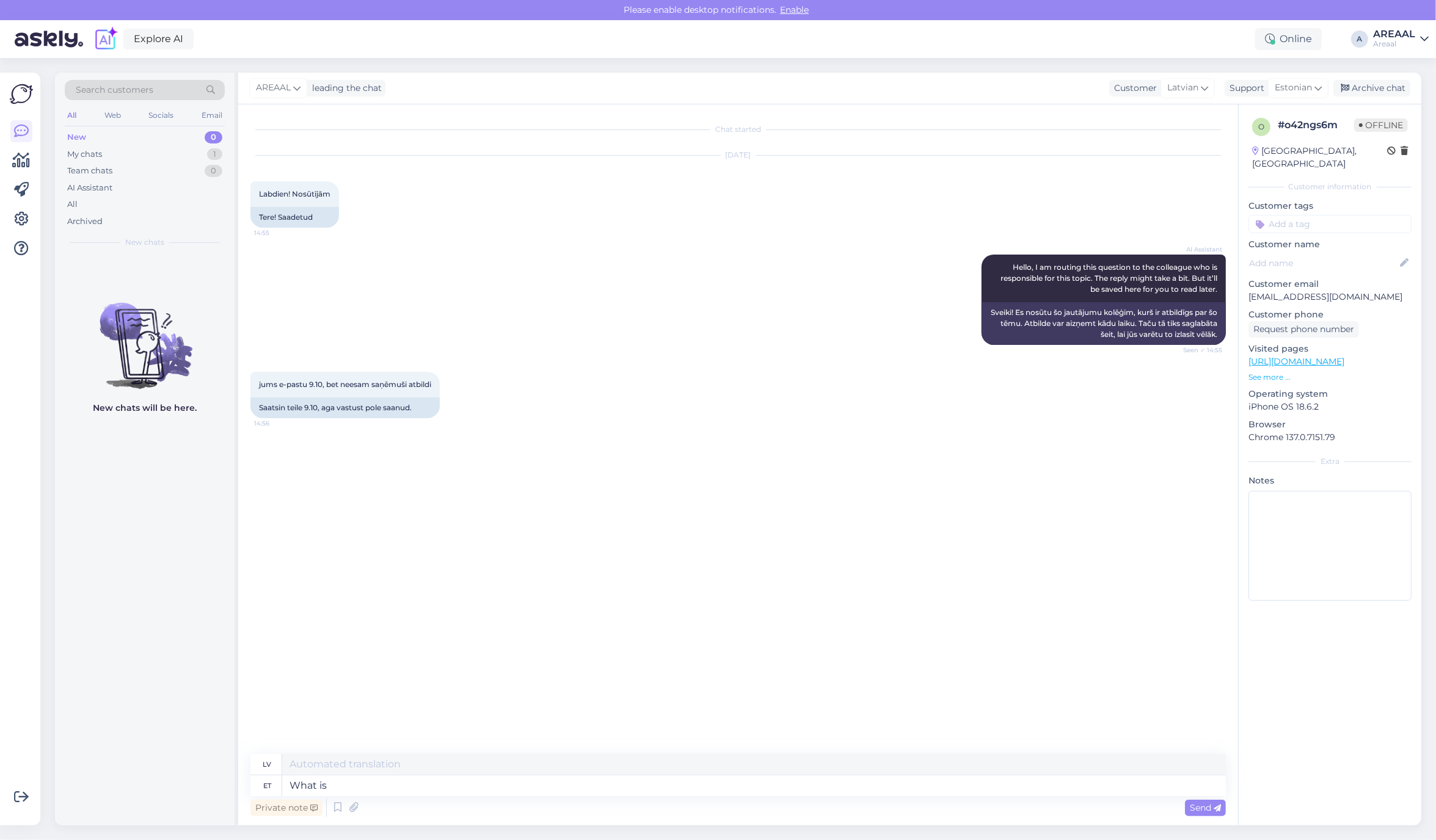
type textarea "What is t"
type textarea "Kas"
type textarea "What is the or"
type textarea "Kas ir"
type textarea "What is the order number"
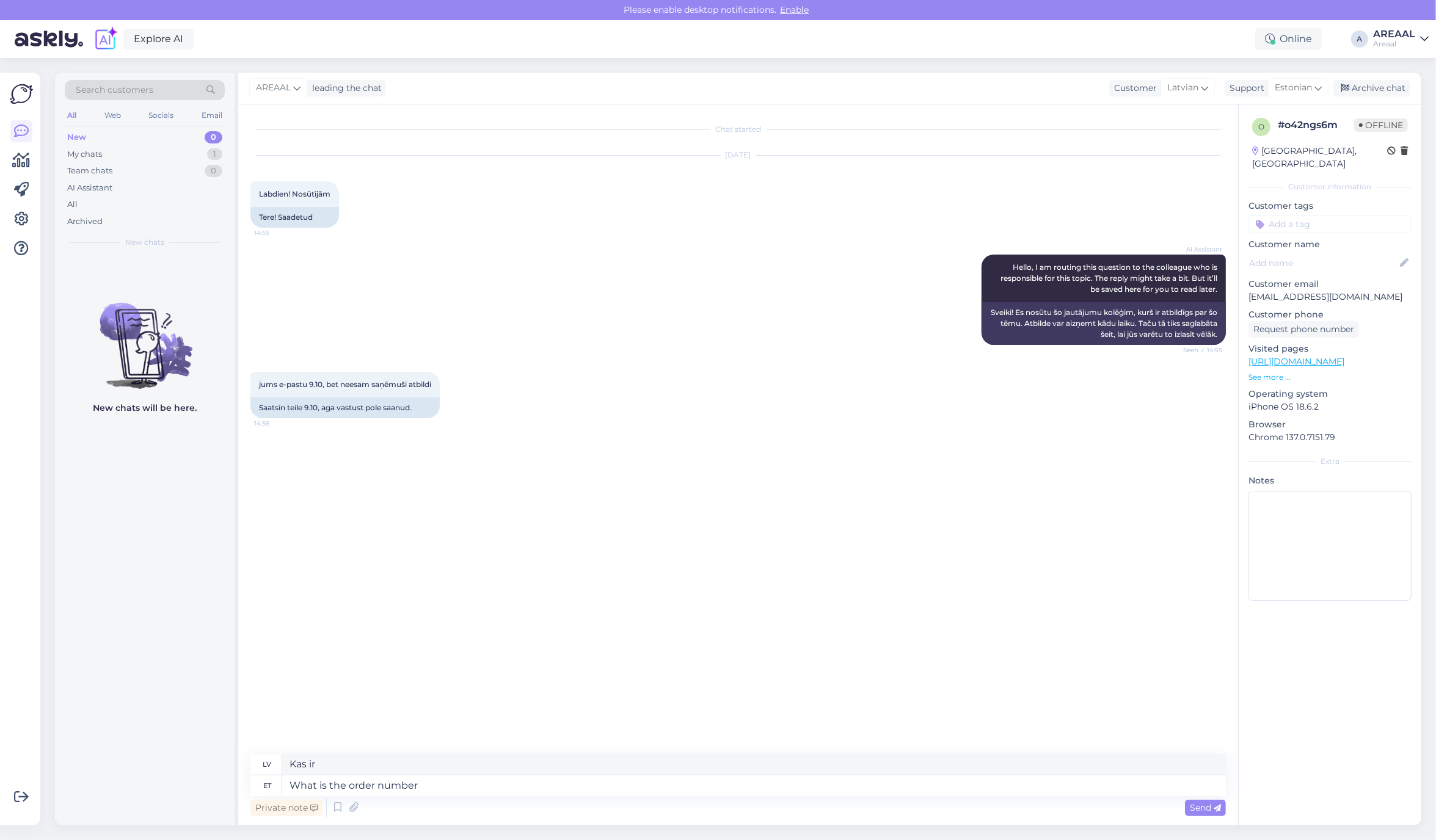
type textarea "Kāda ir kārtība?"
type textarea "What is the order number?"
type textarea "We h"
type textarea "Mēs"
type textarea "We haven't recei"
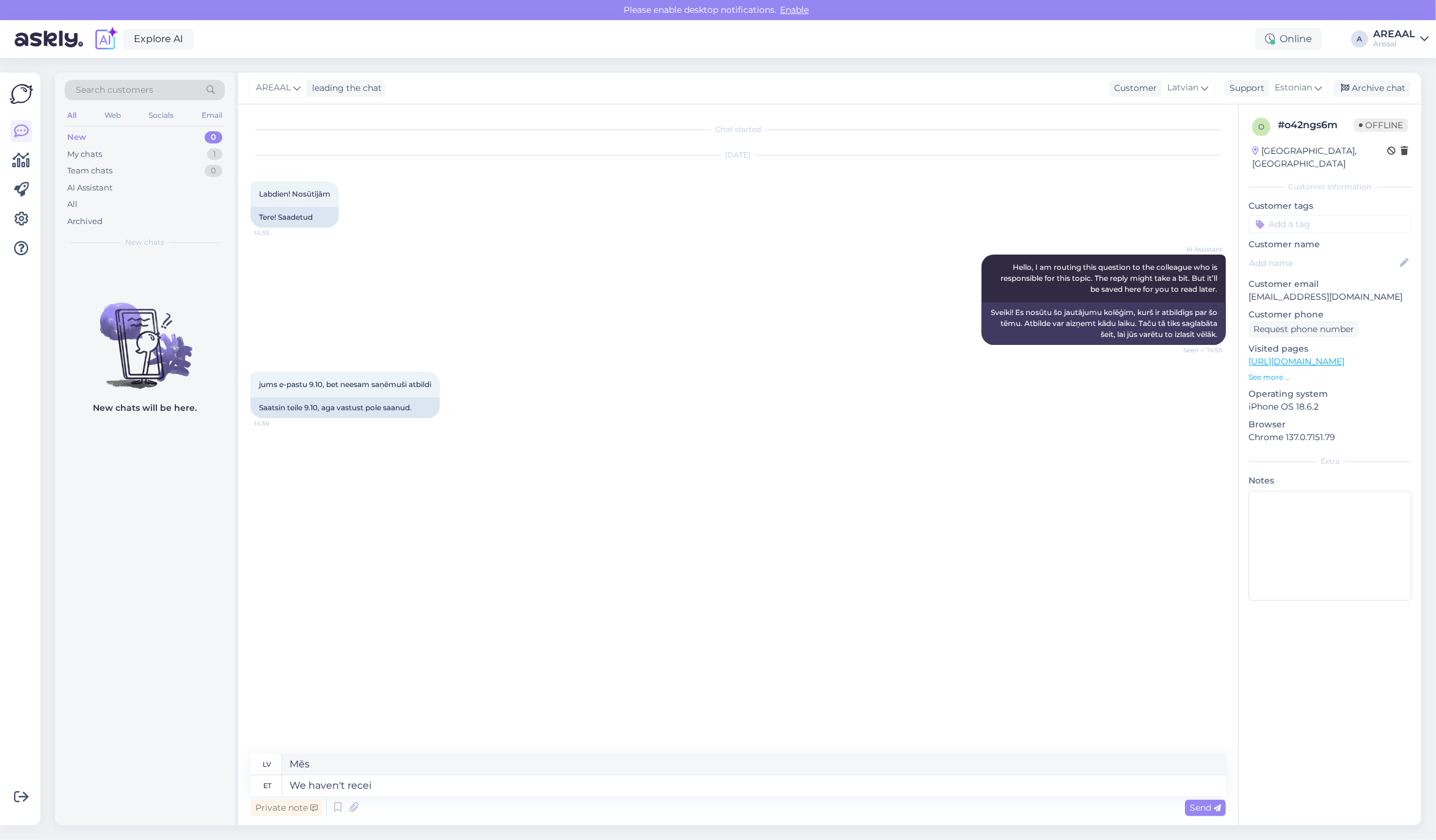
type textarea "Mums nav"
type textarea "We haven't received any"
type textarea "Mēs neesam saņēmuši"
type textarea "We haven't received any -ema"
type textarea "Mēs neesam saņēmuši nevienu"
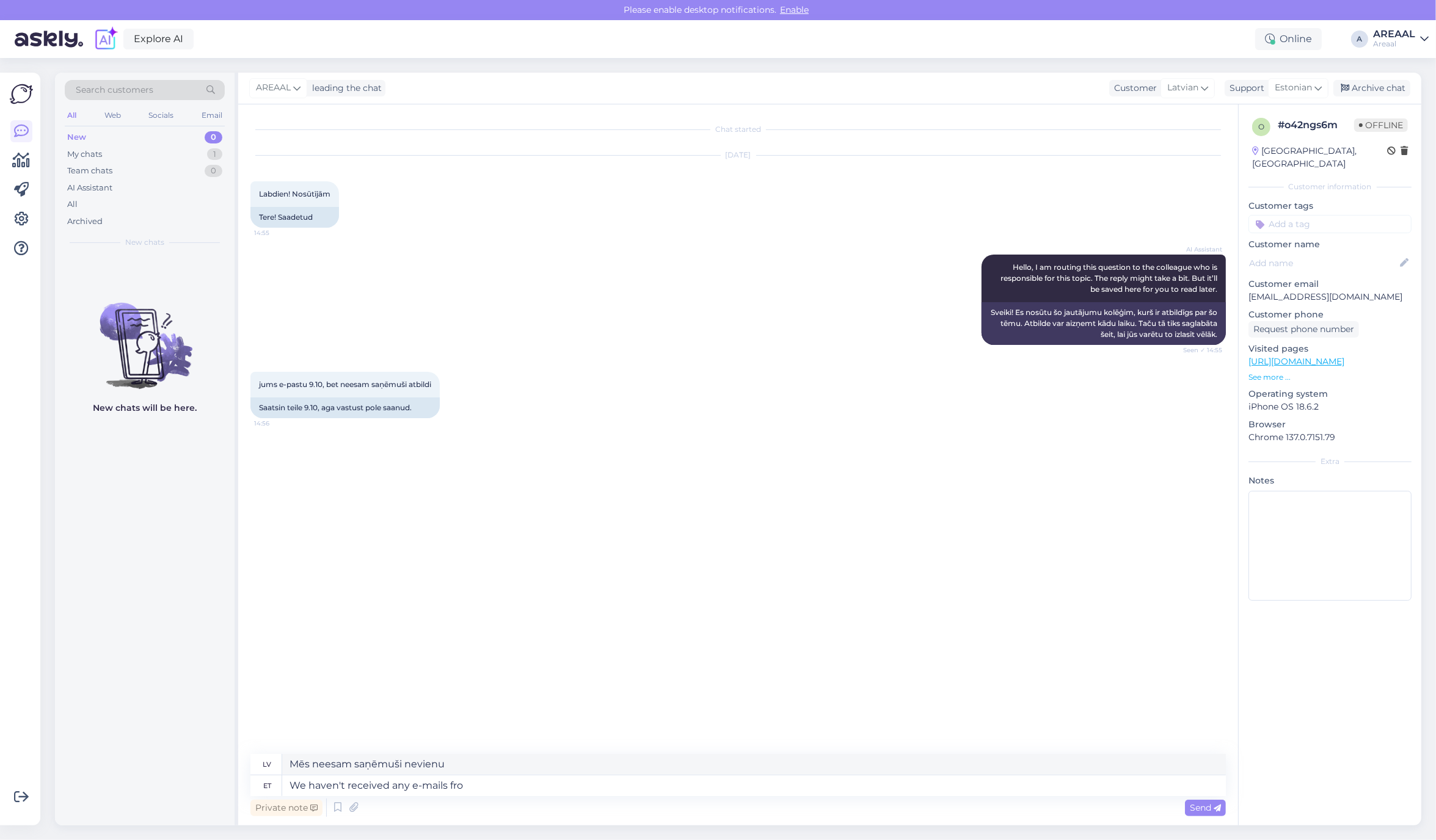
type textarea "We haven't received any e-mails from"
type textarea "Mēs neesam saņēmuši nevienu e-pastu"
type textarea "We haven't received any e-mails from kate.donika@gmail.com ."
type textarea "Mēs neesam saņēmuši nevienu e-pastu no"
type textarea "We haven't received any e-mails from kate.donika@gmail.com. What"
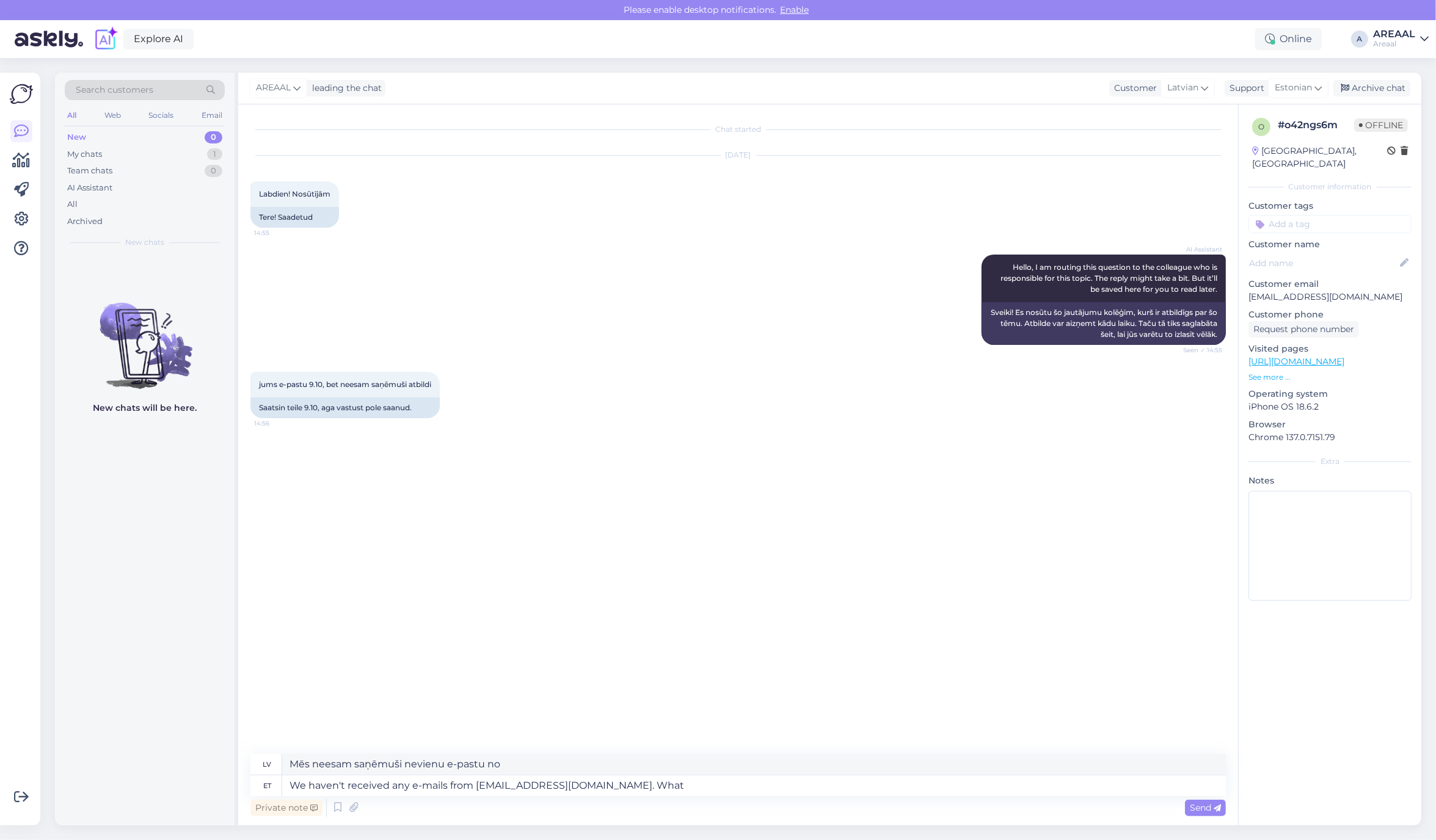
type textarea "Mēs neesam saņēmuši nevienu e-pastu no kate.donika@gmail.com."
type textarea "We haven't received any e-mails from kate.donika@gmail.com. What e-ma"
type textarea "Mēs neesam saņēmuši nevienu e-pastu no kate.donika@gmail.com. Kas"
type textarea "We haven't received any e-mails from kate.donika@gmail.com. What e-mail the"
type textarea "Mēs neesam saņēmuši nevienu e-pastu no kate.donika@gmail.com. Kādu e-pastu…"
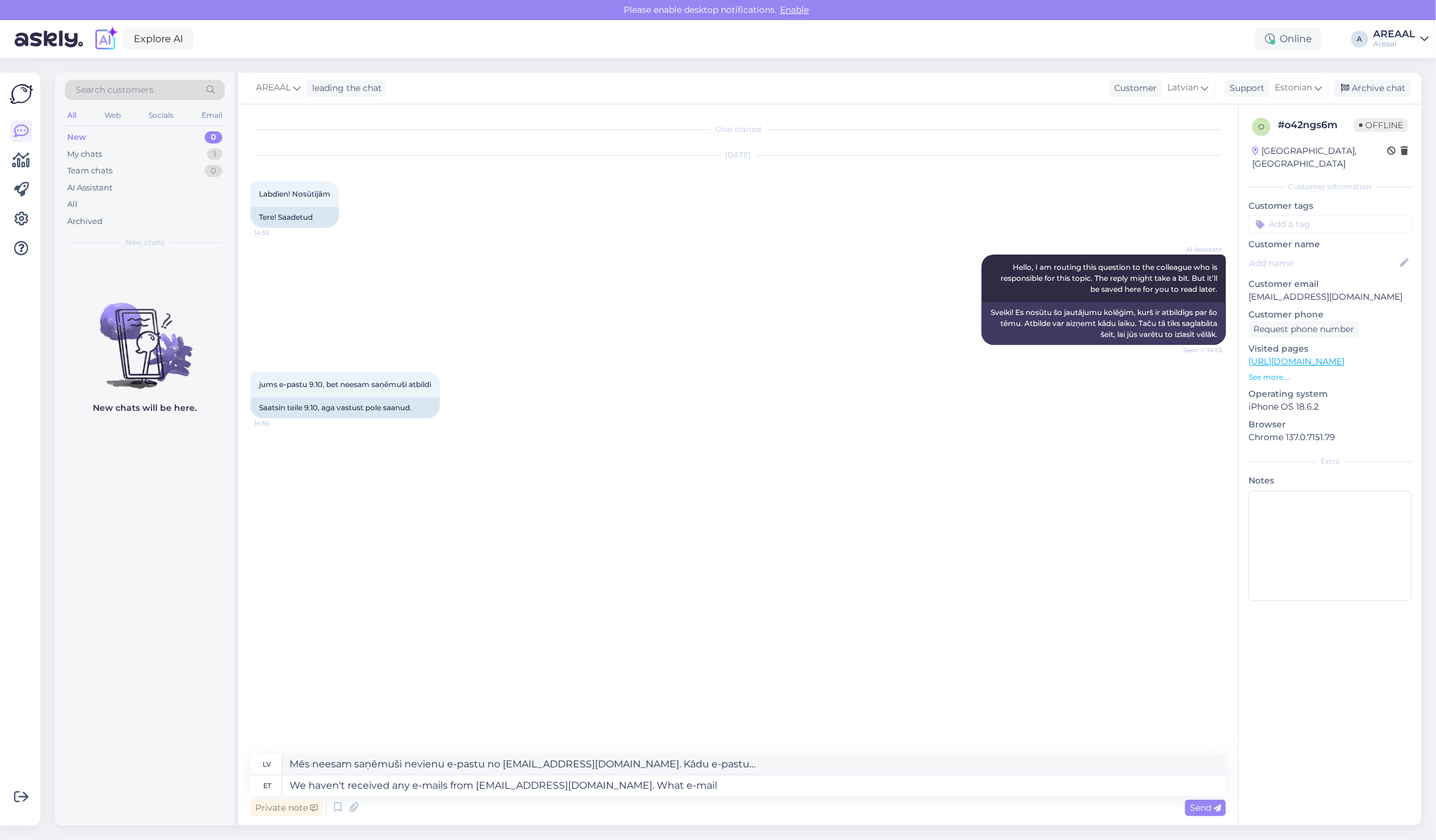
type textarea "We haven't received any e-mails from kate.donika@gmail.com. What e-mail a"
type textarea "Mēs neesam saņēmuši nevienu e-pastu no kate.donika@gmail.com. Kāds e-pasts?"
type textarea "We haven't received any e-mails from kate.donika@gmail.com. What e-mail adress"
type textarea "Mēs neesam saņēmuši nevienu e-pastu no kate.donika@gmail.com. Kāda e-pasta adre…"
type textarea "We haven't received any e-mails from kate.donika@gmail.com. What e-mail address…"
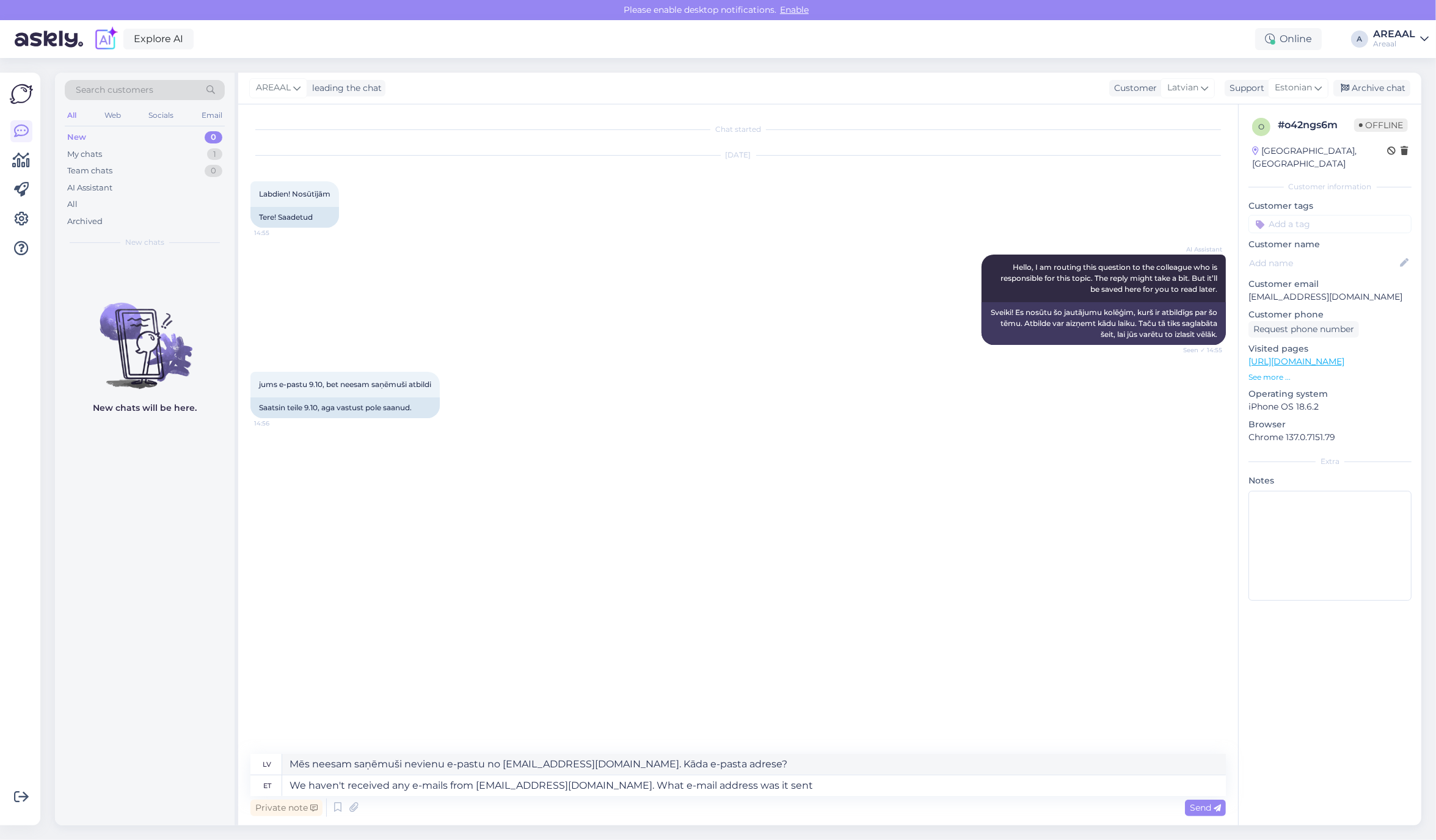
type textarea "Mēs neesam saņēmuši nevienu e-pastu no kate.donika@gmail.com. Kāda bija e-pasta…"
type textarea "We haven't received any e-mails from kate.donika@gmail.com. What e-mail address…"
type textarea "Mēs neesam saņēmuši nevienu e-pastu no kate.donika@gmail.com. Kāda e-pasta adre…"
type textarea "We haven't received any e-mails from kate.donika@gmail.com. What e-mail address…"
type textarea "Mēs neesam saņēmuši nevienu e-pastu no kate.donika@gmail.com. No kādas e-pasta …"
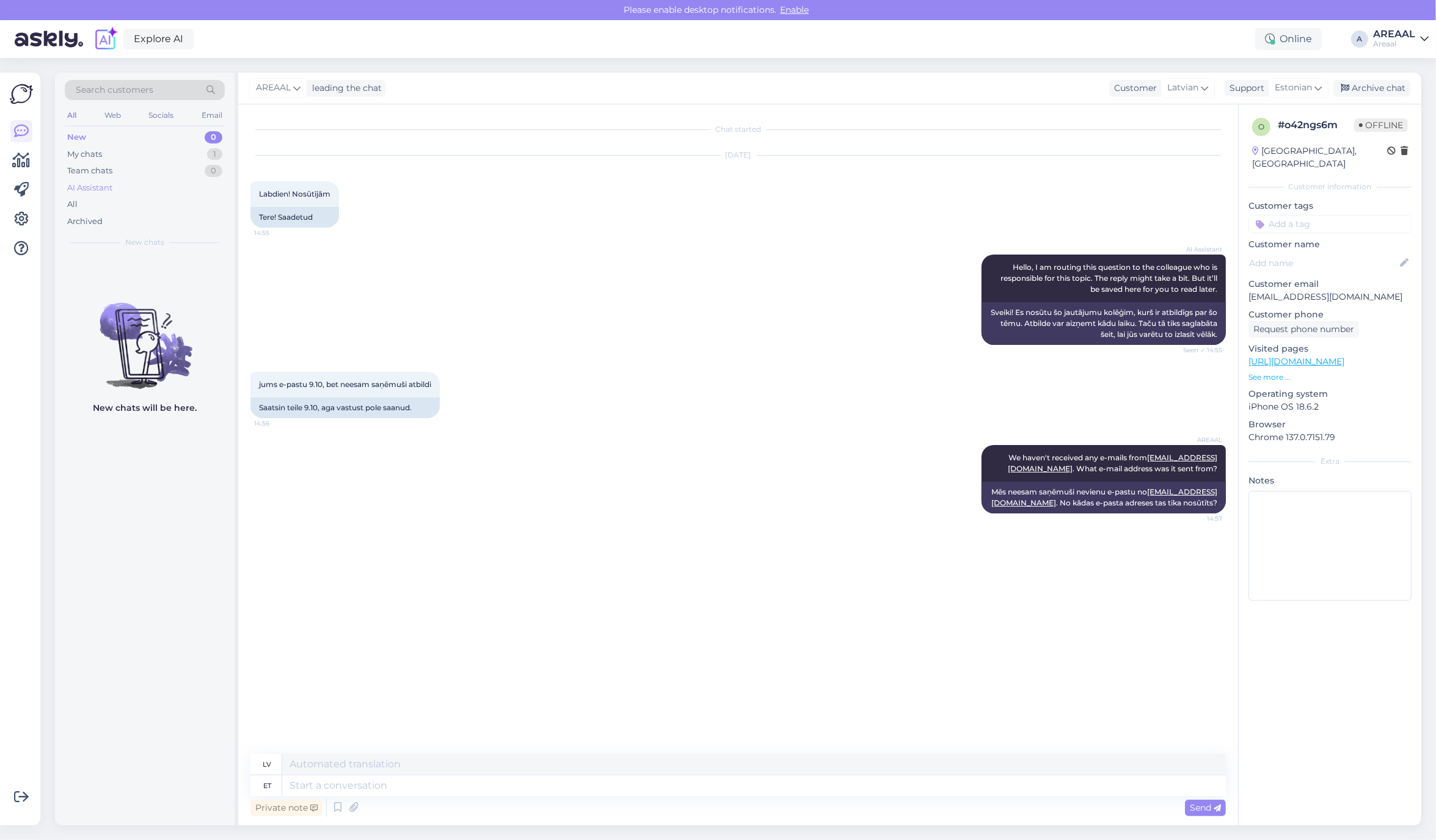
click at [126, 196] on div "AI Assistant" at bounding box center [145, 188] width 160 height 17
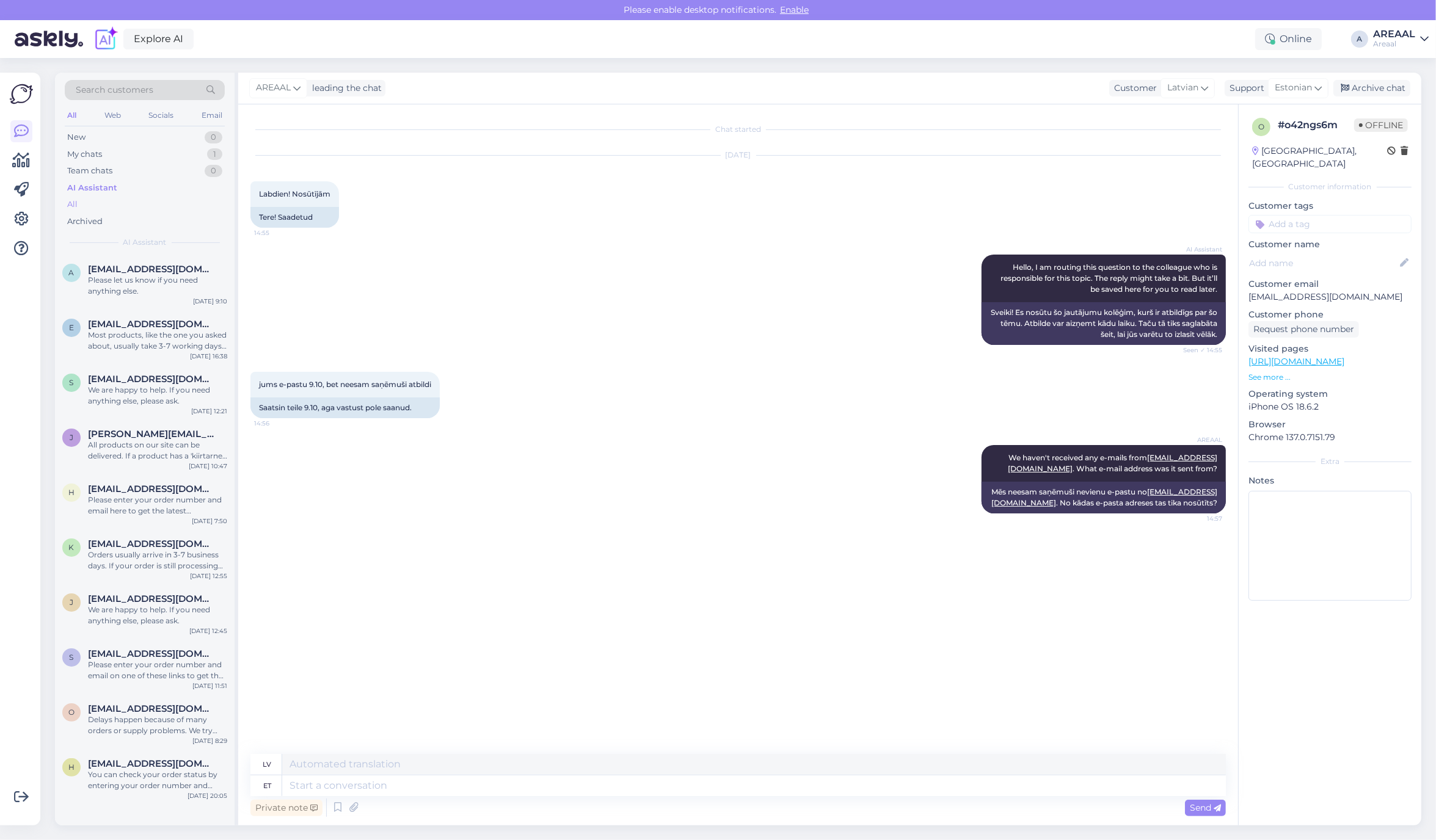
click at [120, 202] on div "All" at bounding box center [145, 204] width 160 height 17
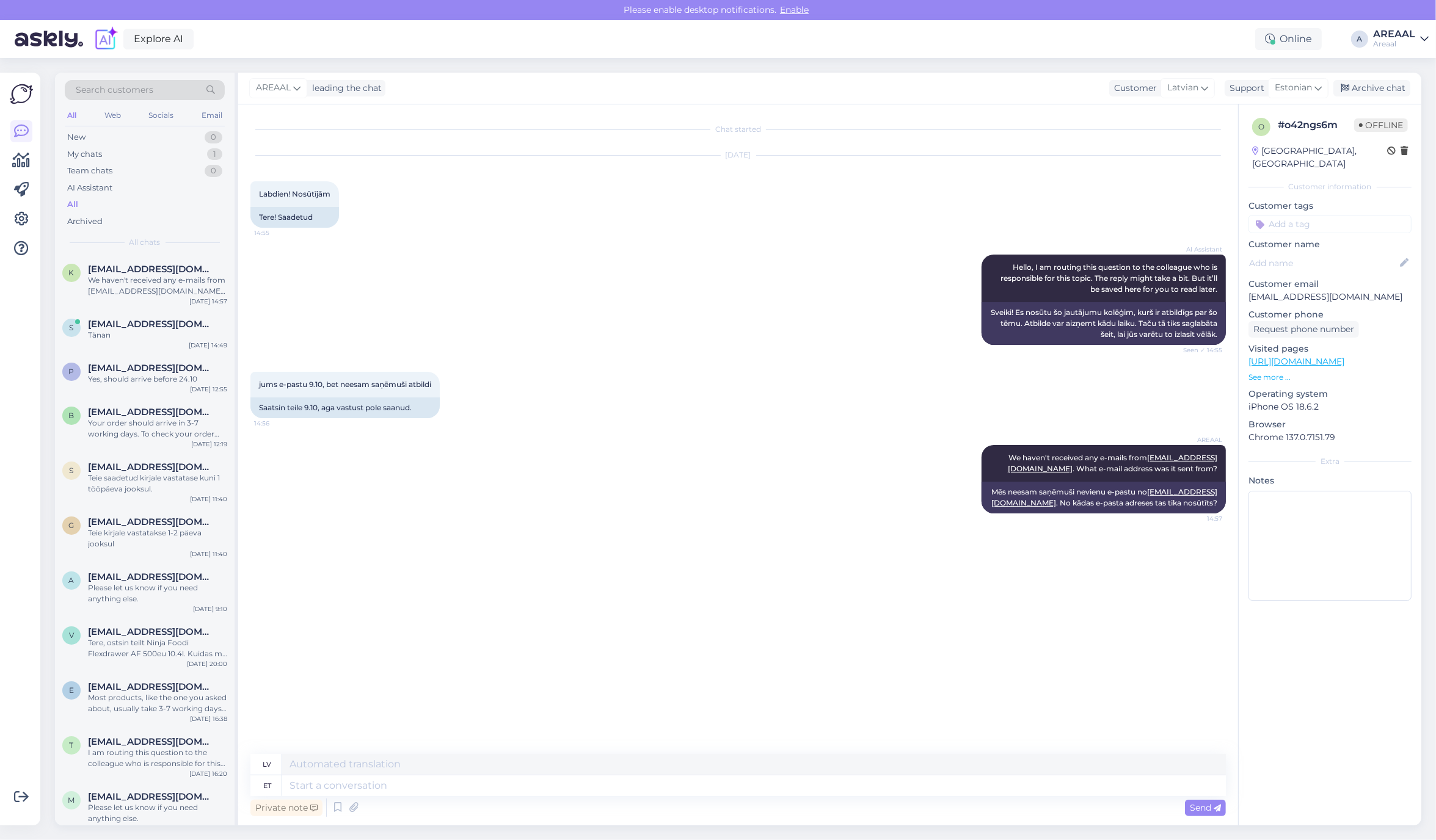
click at [347, 260] on div "AI Assistant Hello, I am routing this question to the colleague who is responsi…" at bounding box center [737, 299] width 975 height 117
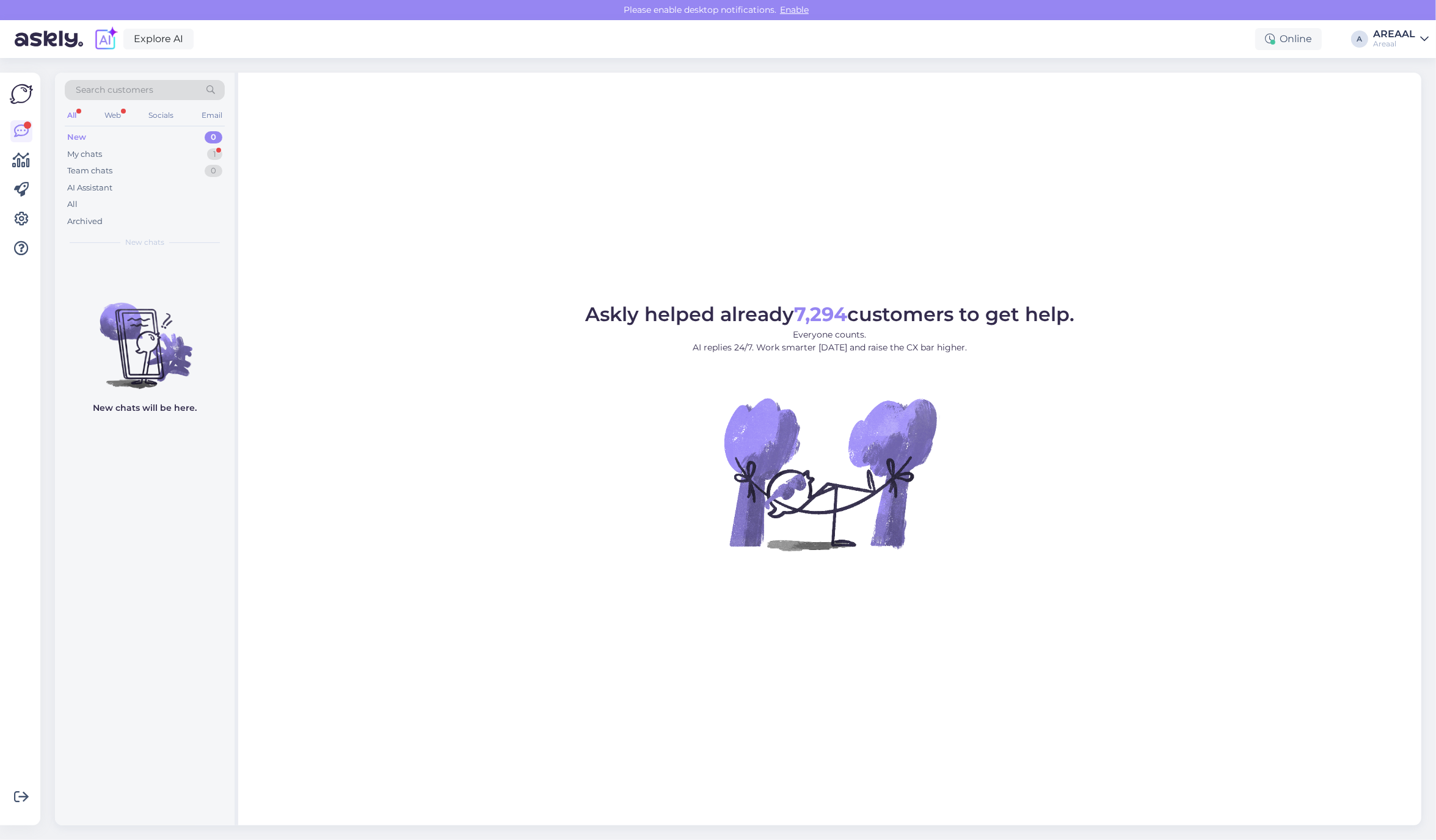
click at [96, 208] on div "All" at bounding box center [145, 204] width 160 height 17
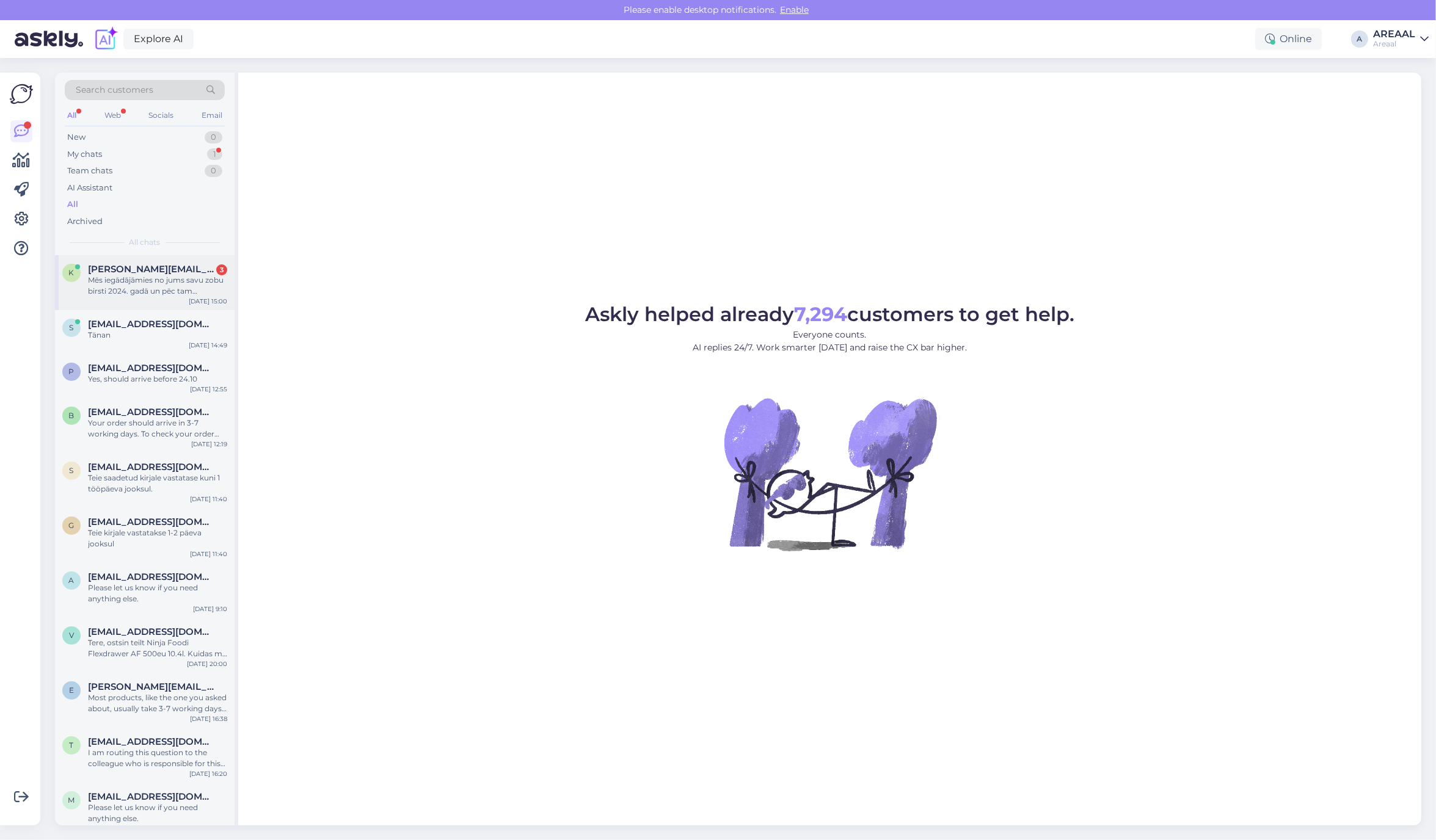
click at [174, 280] on div "Mēs iegādājāmies no jums savu zobu birsti 2024. gadā un pēc tam nosūtījām to Ph…" at bounding box center [158, 285] width 139 height 22
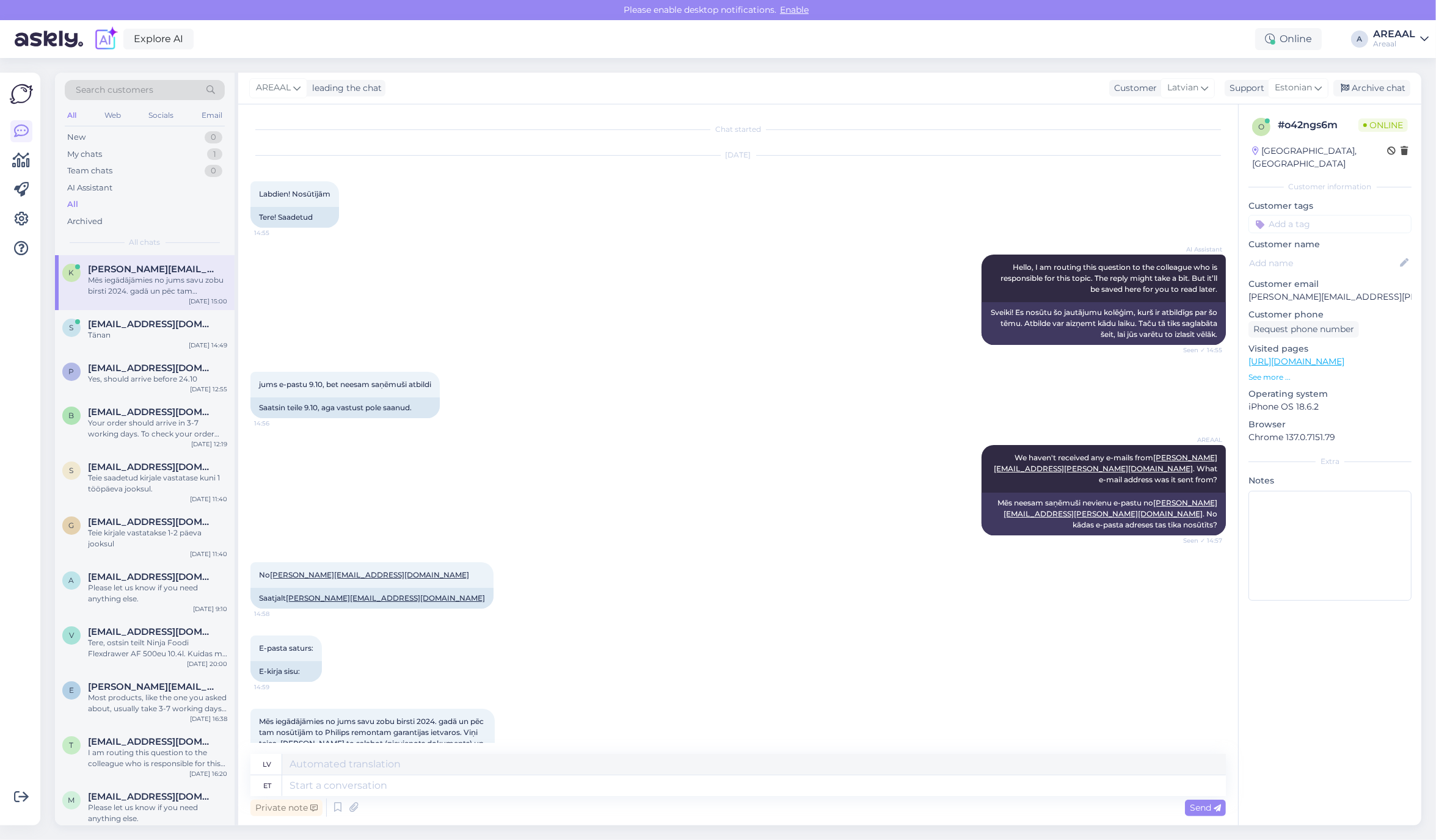
scroll to position [255, 0]
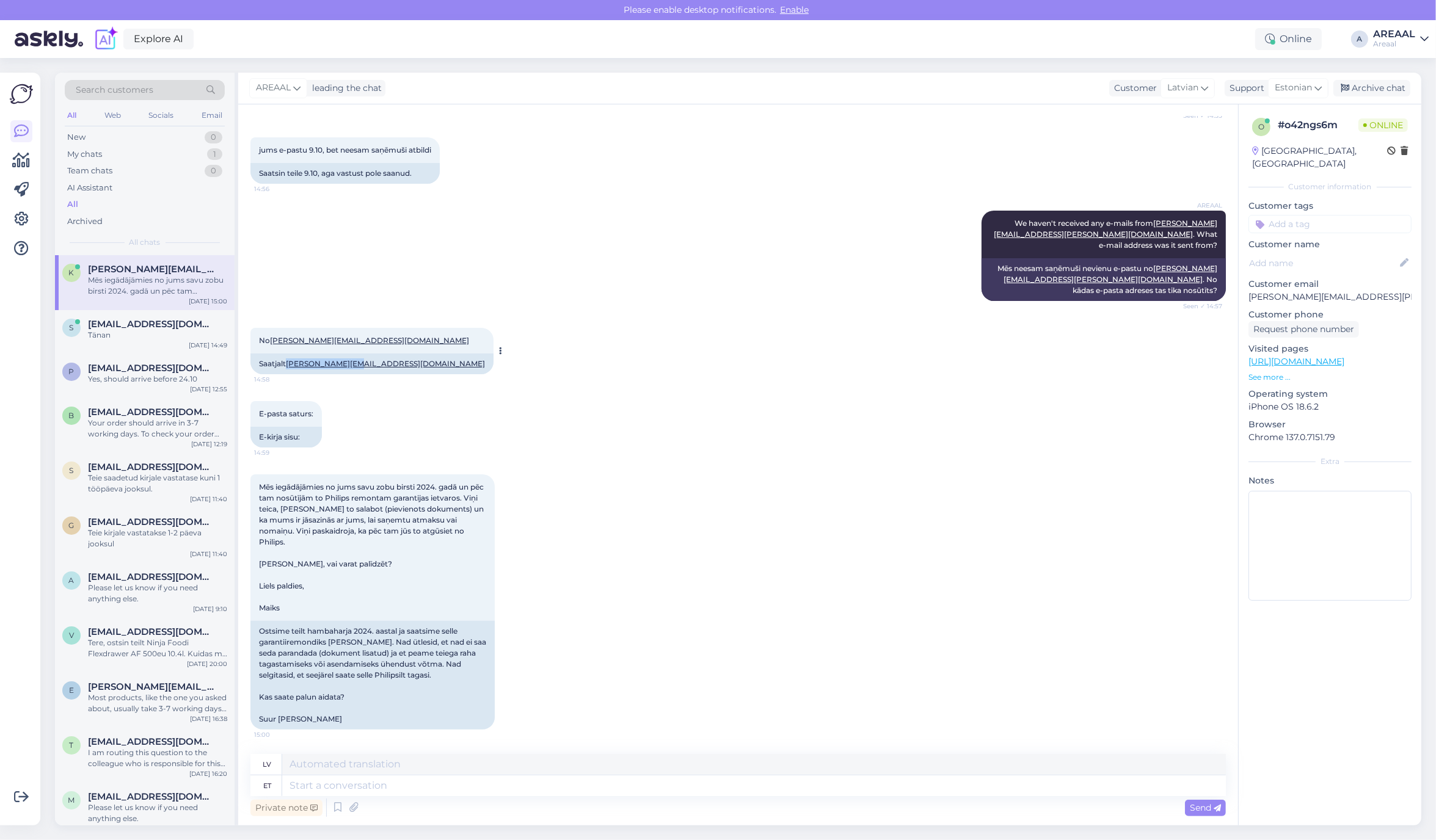
drag, startPoint x: 380, startPoint y: 336, endPoint x: 291, endPoint y: 350, distance: 90.1
click at [291, 353] on div "Saatjalt m.newman@gmx.com" at bounding box center [372, 363] width 243 height 21
copy link "m.newman@gmx.com"
click at [969, 781] on textarea at bounding box center [754, 785] width 944 height 21
type textarea "Teie ki"
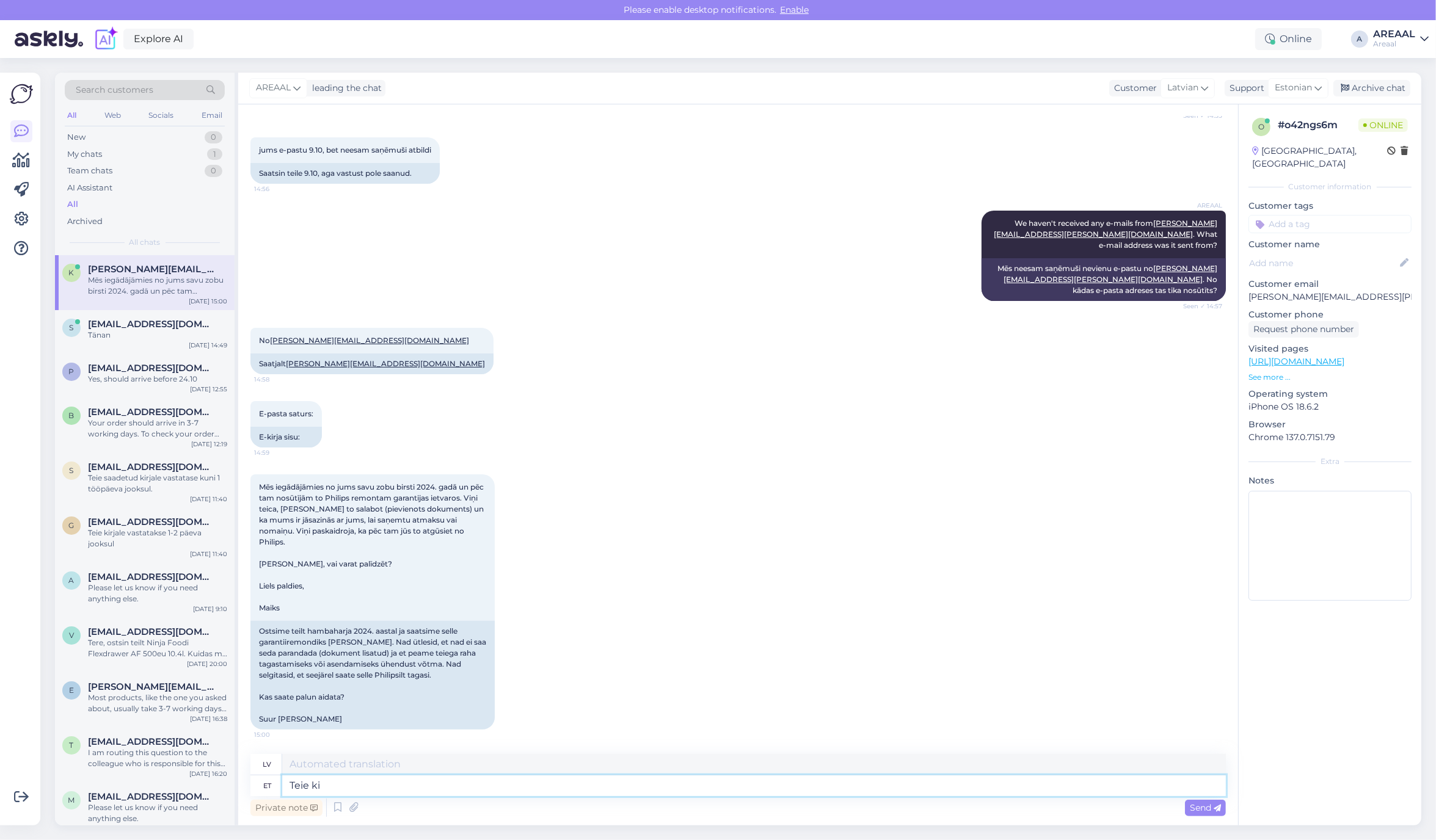
type textarea "Tavs"
type textarea "Teie kirjale vasta"
type textarea "Uz jūsu vēstuli"
type textarea "Teie kirjale vastatakse"
type textarea "Uz jūsu vēstuli tiks atbildēts."
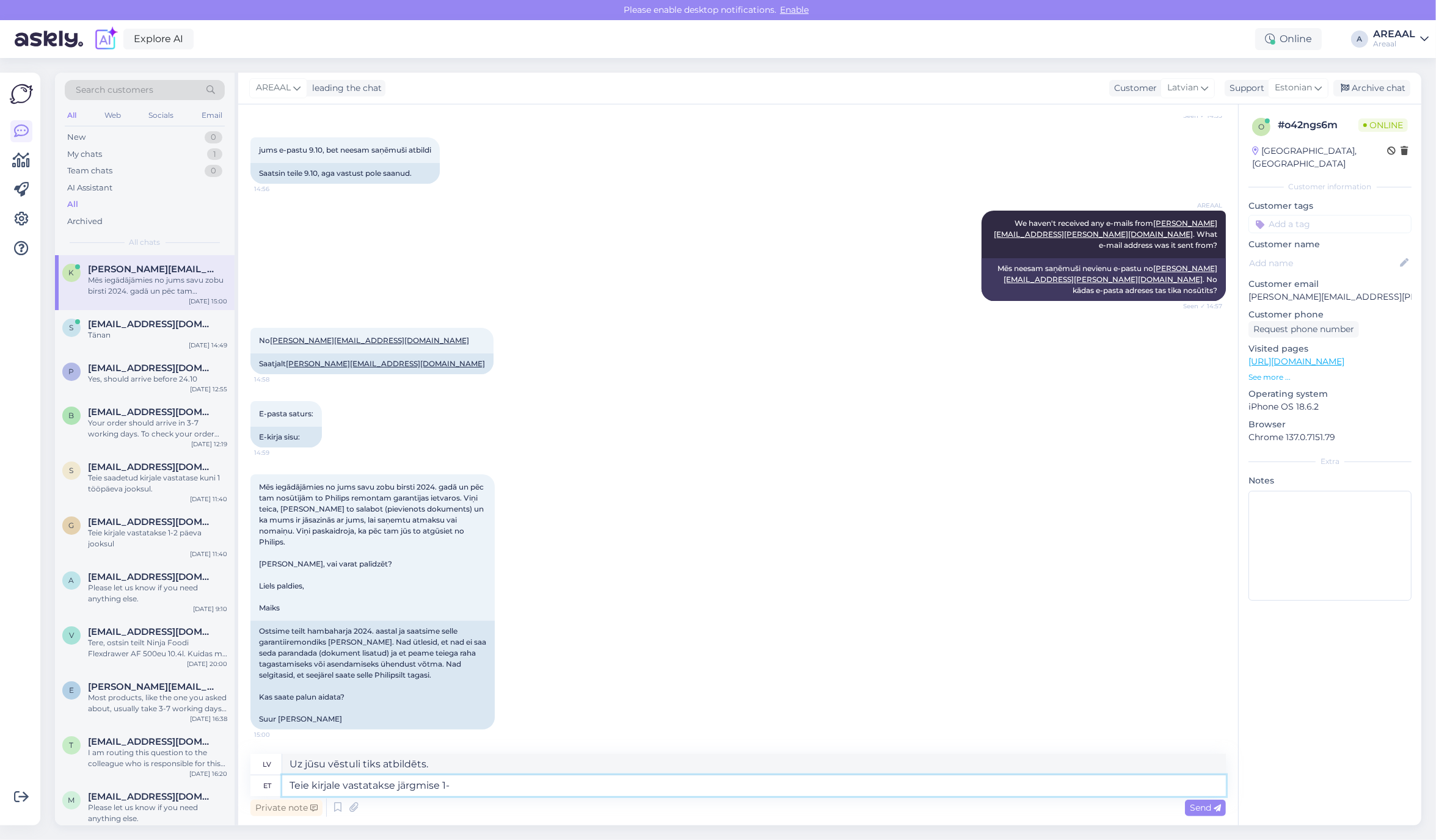
type textarea "Teie kirjale vastatakse järgmise 1-2"
type textarea "Uz jūsu vēstuli tiks atbildēts šādi:"
type textarea "Teie kirjale vastatakse järgmise 1-2 tö"
type textarea "Uz jūsu vēstuli tiks atbildēts nākamo 1–2 dienu laikā."
type textarea "Teie kirjale vastatakse järgmise 1-2 tööpäeva jooksu"
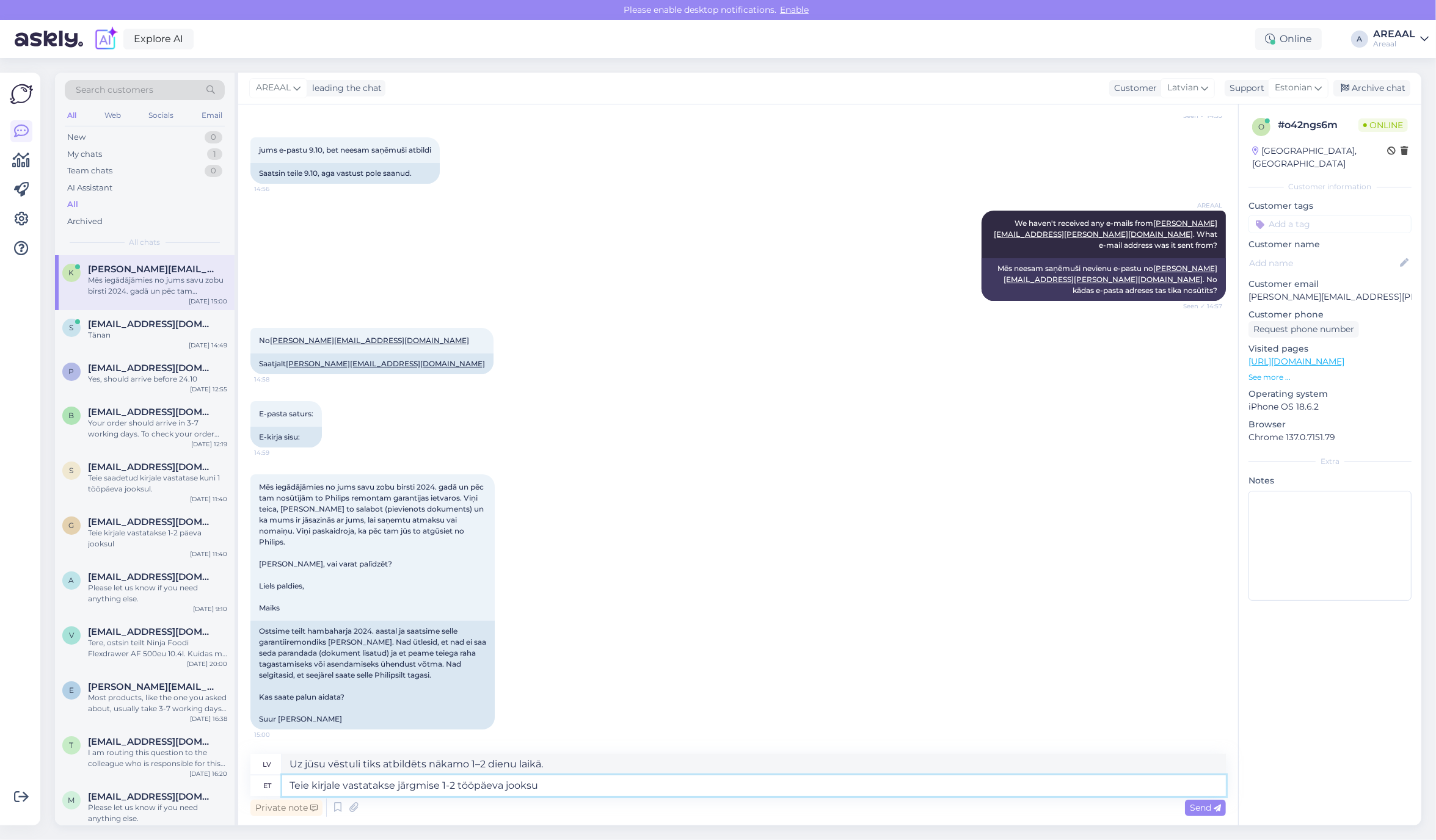
type textarea "Uz jūsu vēstuli tiks atbildēts nākamo 1–2 darba dienu laikā."
type textarea "Teie kirjale vastatakse järgmise 1-2 tööpäeva jooksul"
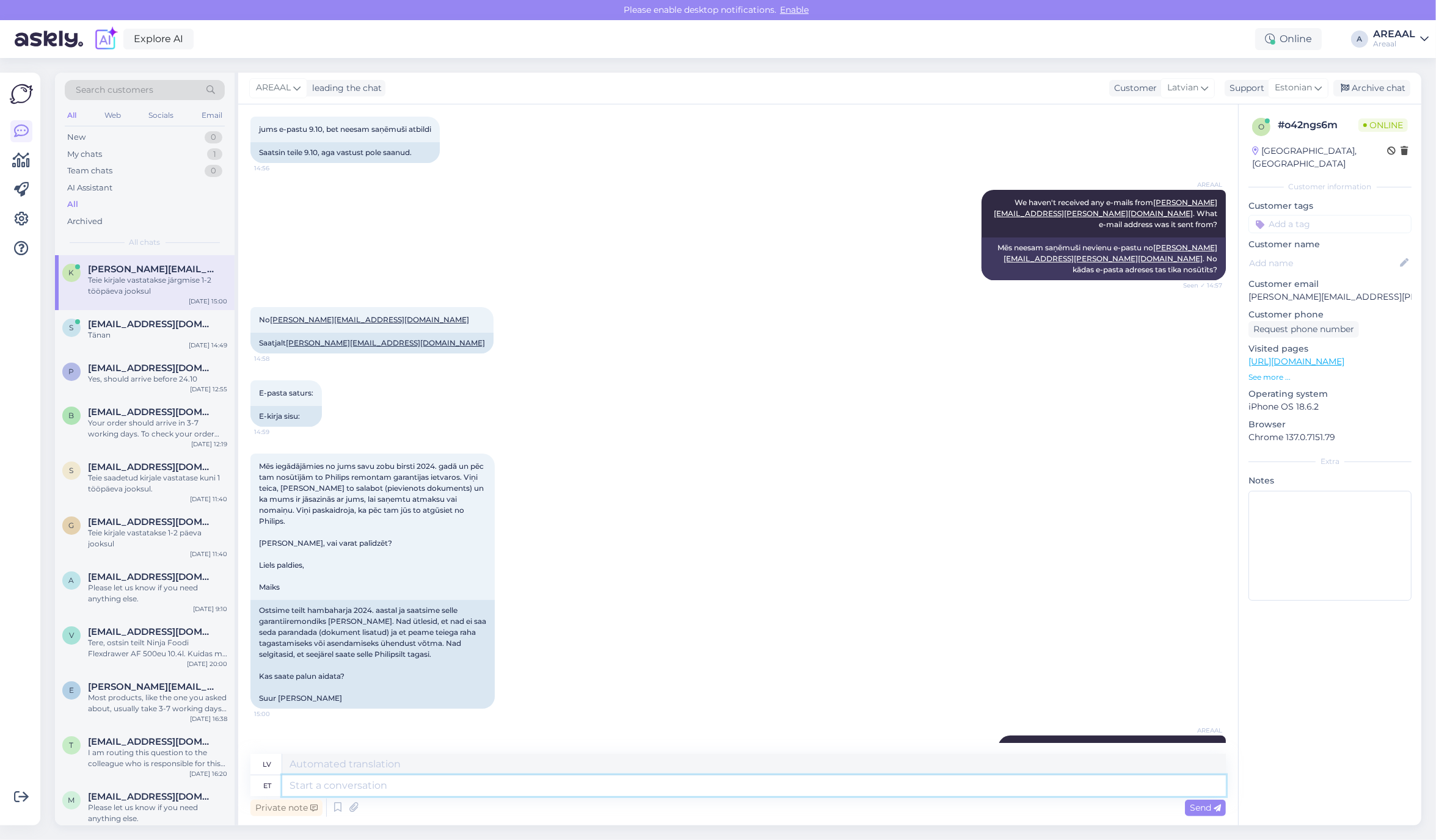
scroll to position [329, 0]
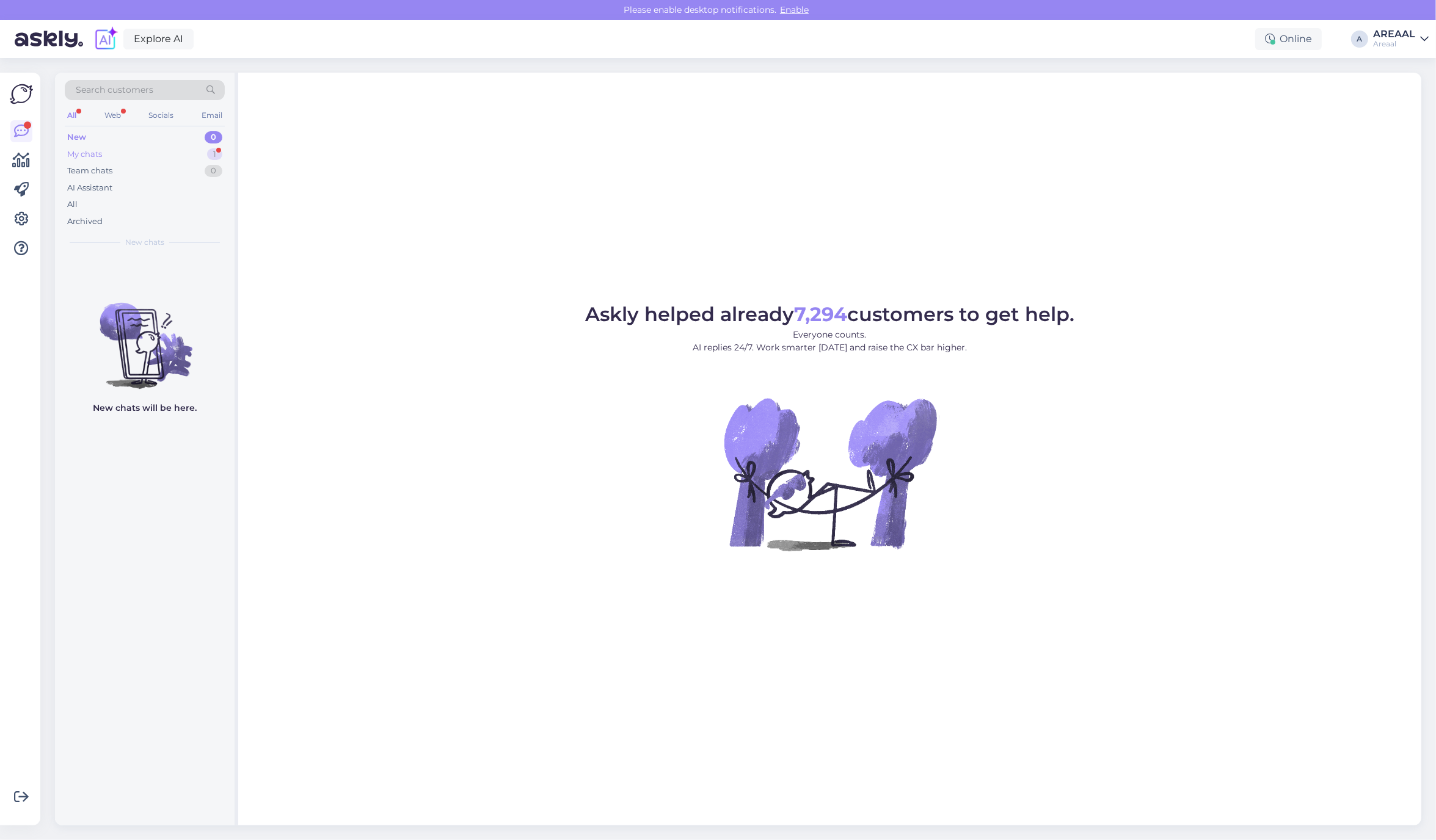
click at [193, 150] on div "My chats 1" at bounding box center [145, 154] width 160 height 17
click at [165, 260] on div "k [EMAIL_ADDRESS][DOMAIN_NAME] 1 Ļoti gaidīsim [DATE] 15:01" at bounding box center [145, 277] width 180 height 44
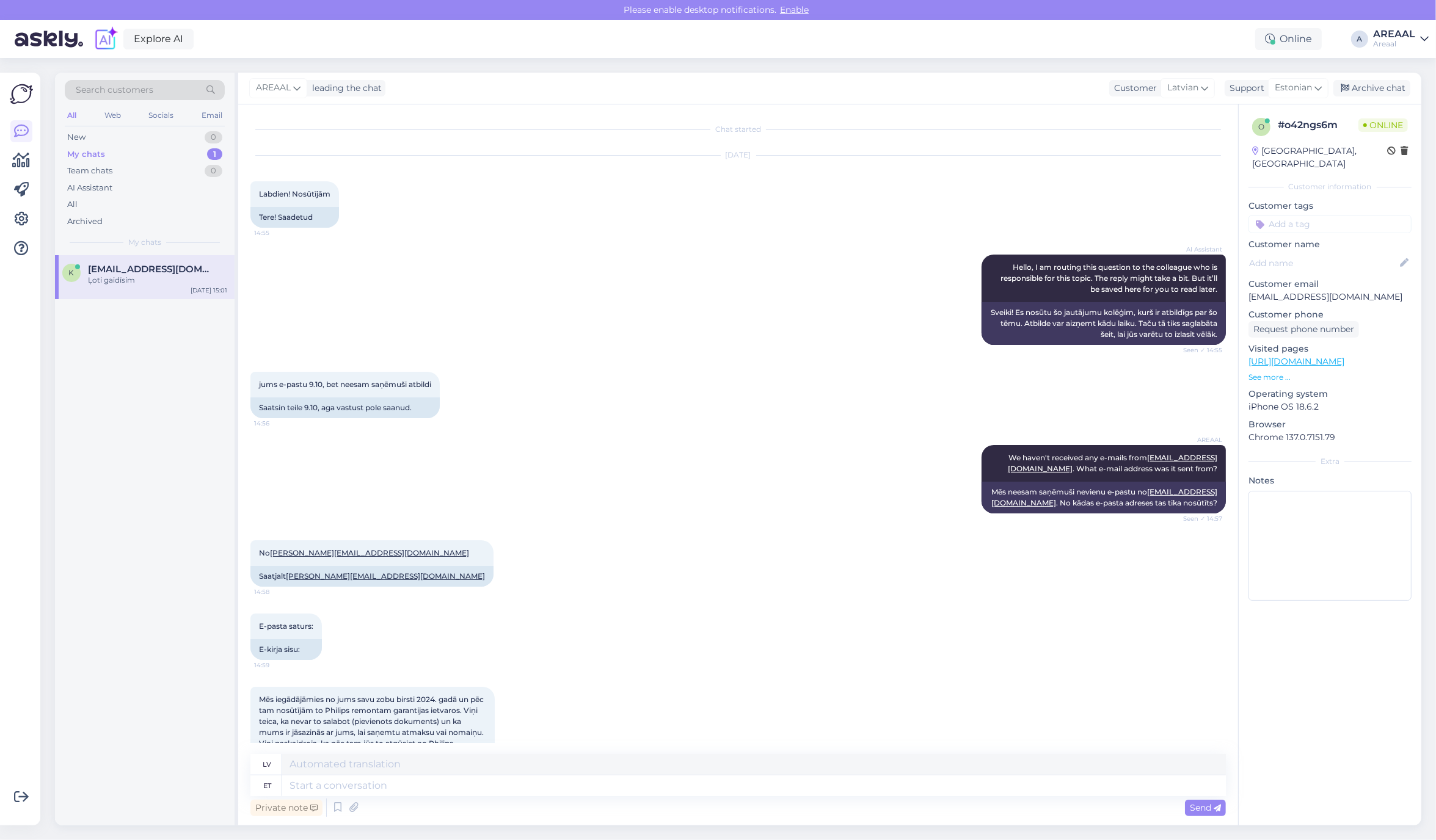
scroll to position [402, 0]
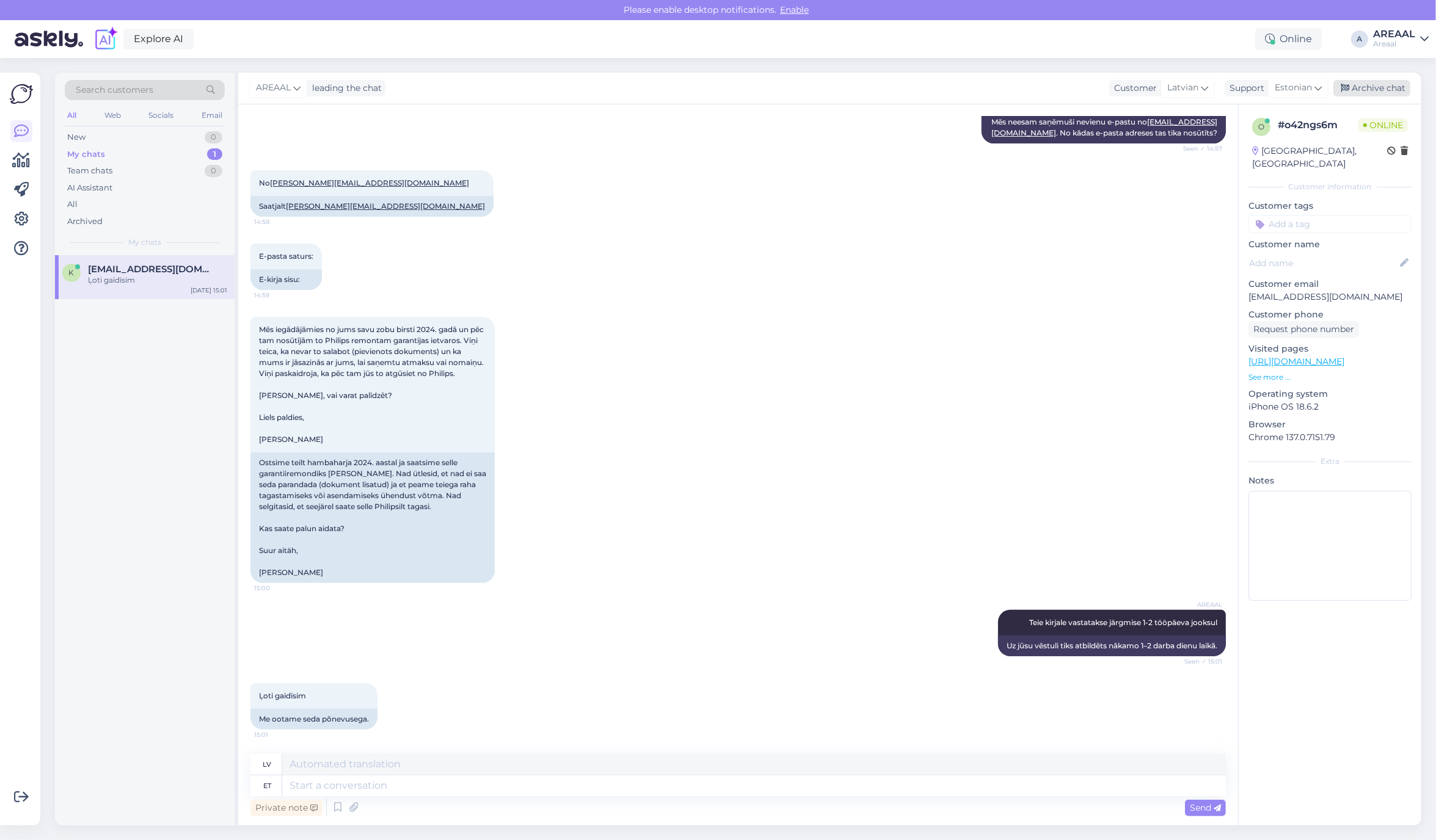
click at [1379, 96] on div "Archive chat" at bounding box center [1371, 89] width 77 height 17
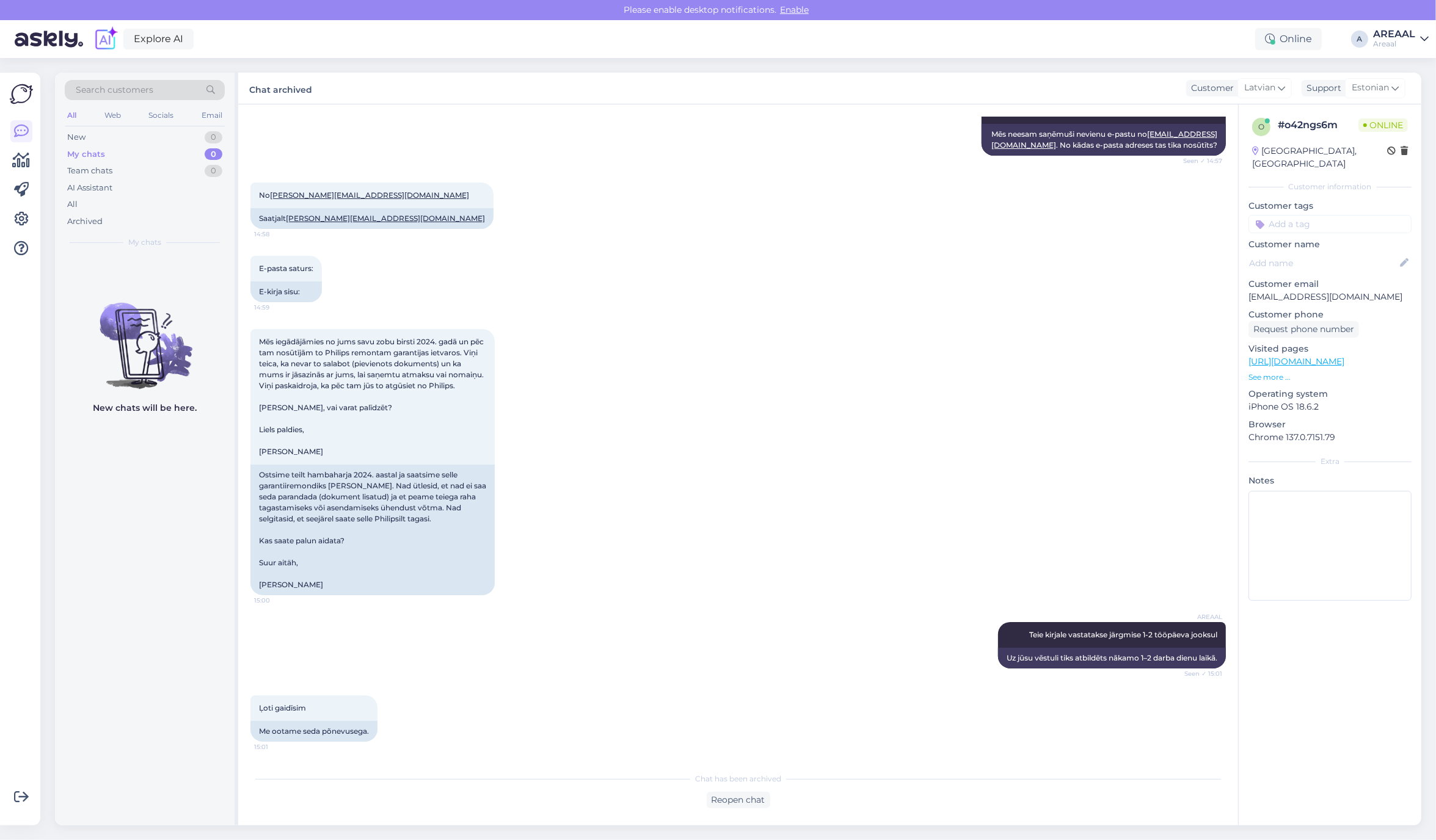
click at [833, 380] on div "Mēs iegādājāmies no jums savu zobu birsti 2024. gadā un pēc tam nosūtījām to Ph…" at bounding box center [737, 462] width 975 height 293
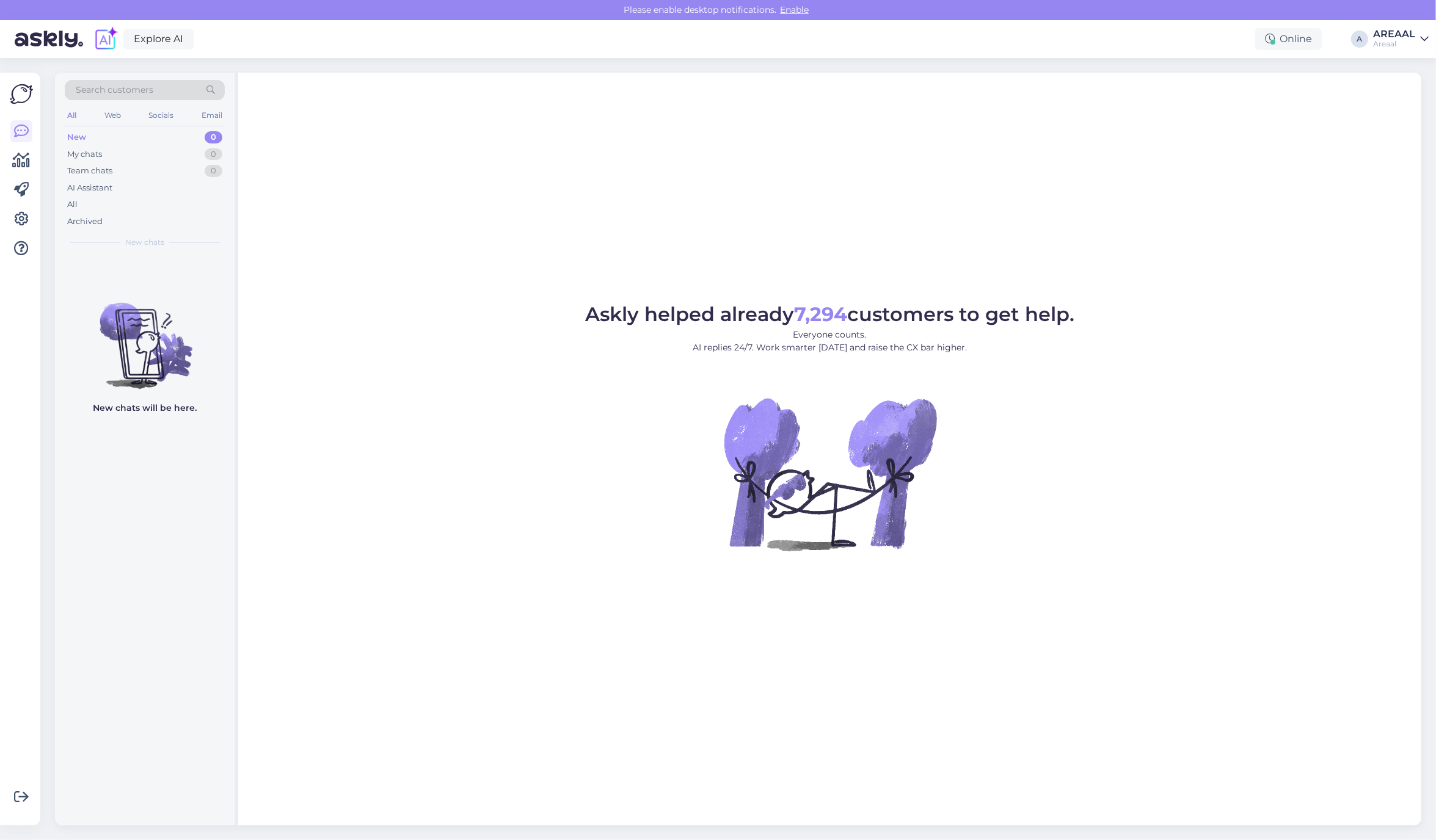
click at [437, 319] on figure "Askly helped already 7,294 customers to get help. Everyone counts. AI replies 2…" at bounding box center [830, 444] width 1161 height 279
click at [123, 206] on div "All" at bounding box center [145, 204] width 160 height 17
click at [159, 214] on div "Archived" at bounding box center [145, 222] width 160 height 17
click at [156, 206] on div "All" at bounding box center [145, 204] width 160 height 17
click at [125, 205] on div "All" at bounding box center [145, 204] width 160 height 17
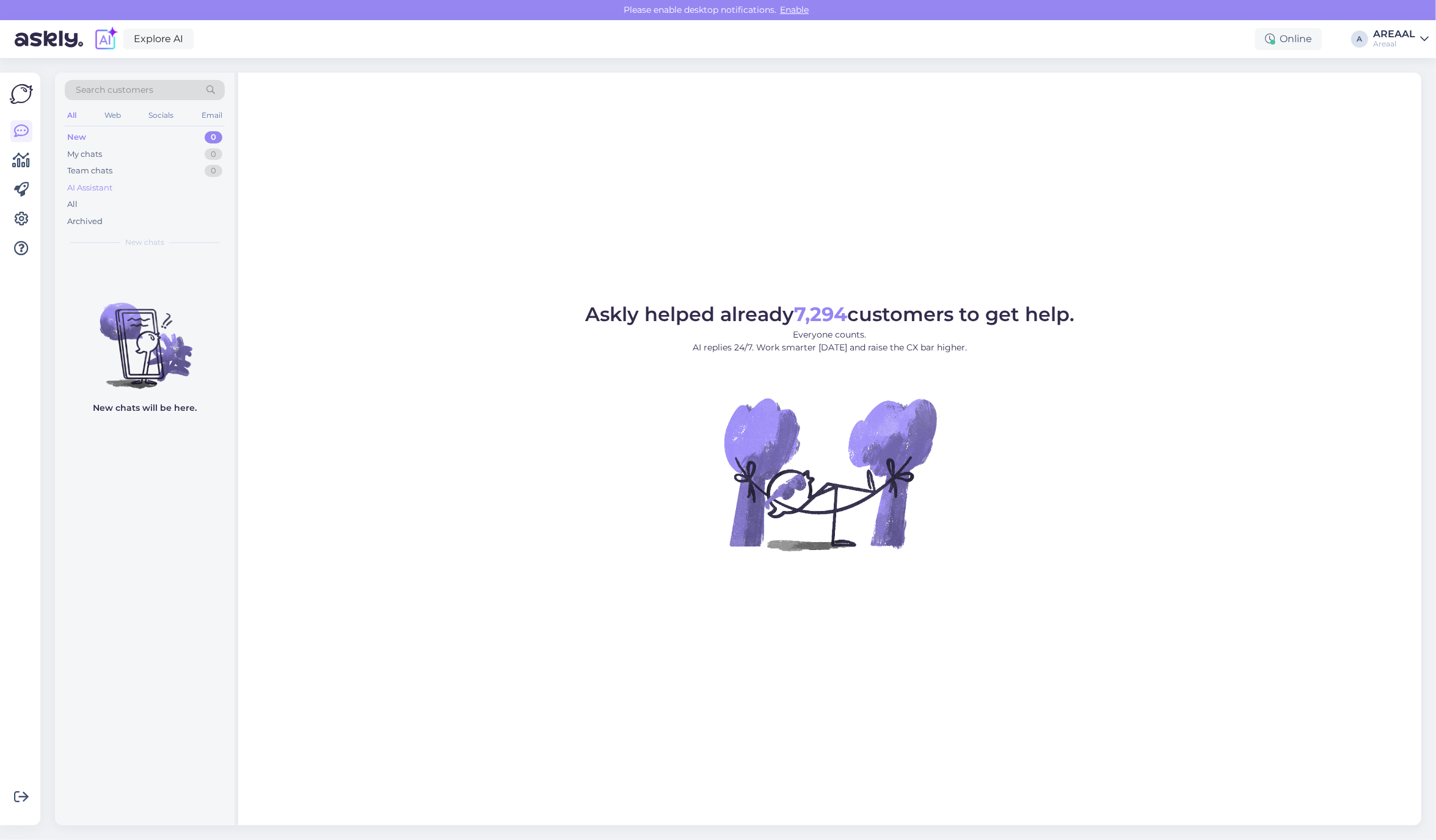
click at [193, 193] on div "AI Assistant" at bounding box center [145, 188] width 160 height 17
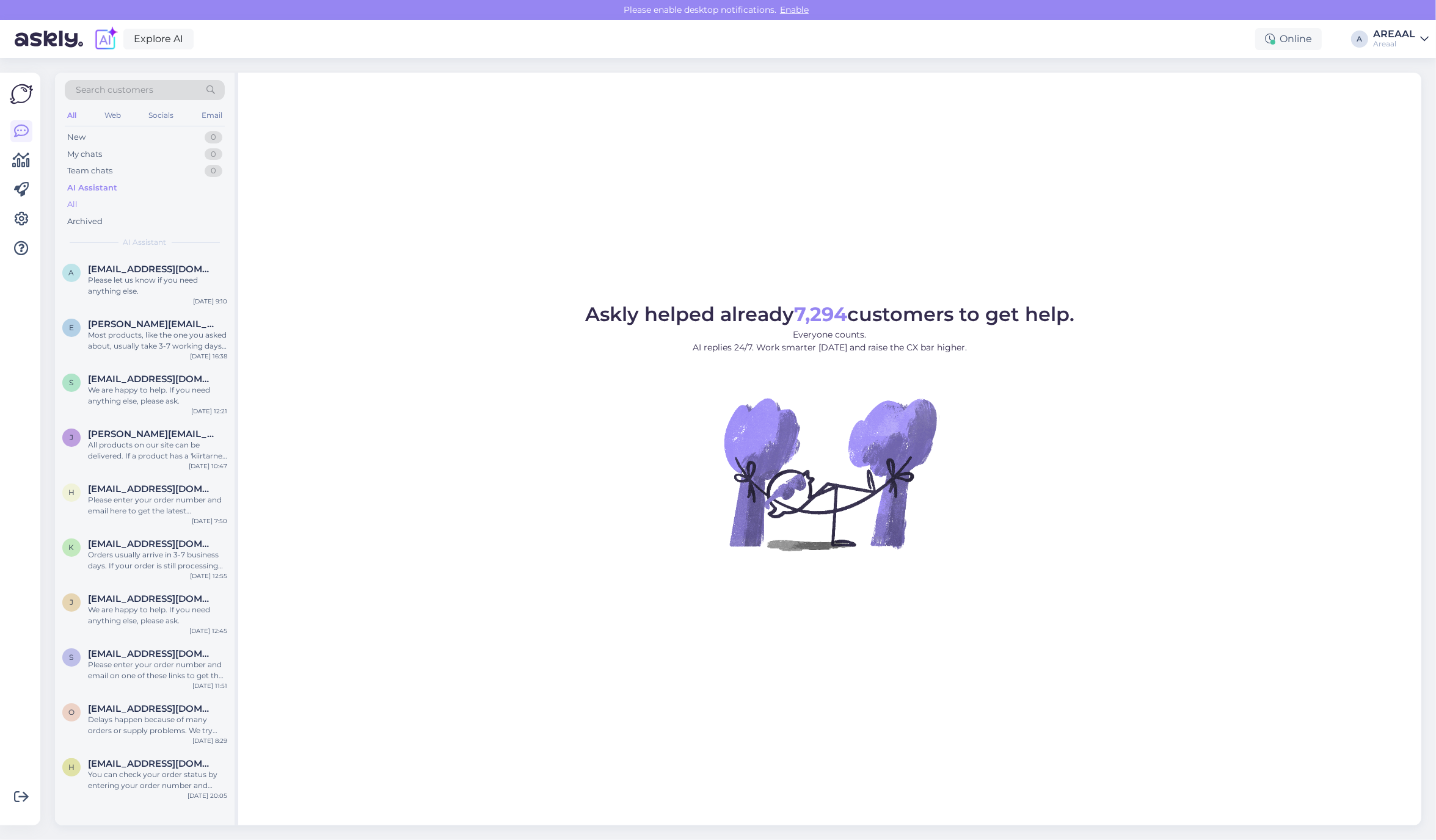
click at [194, 203] on div "All" at bounding box center [145, 204] width 160 height 17
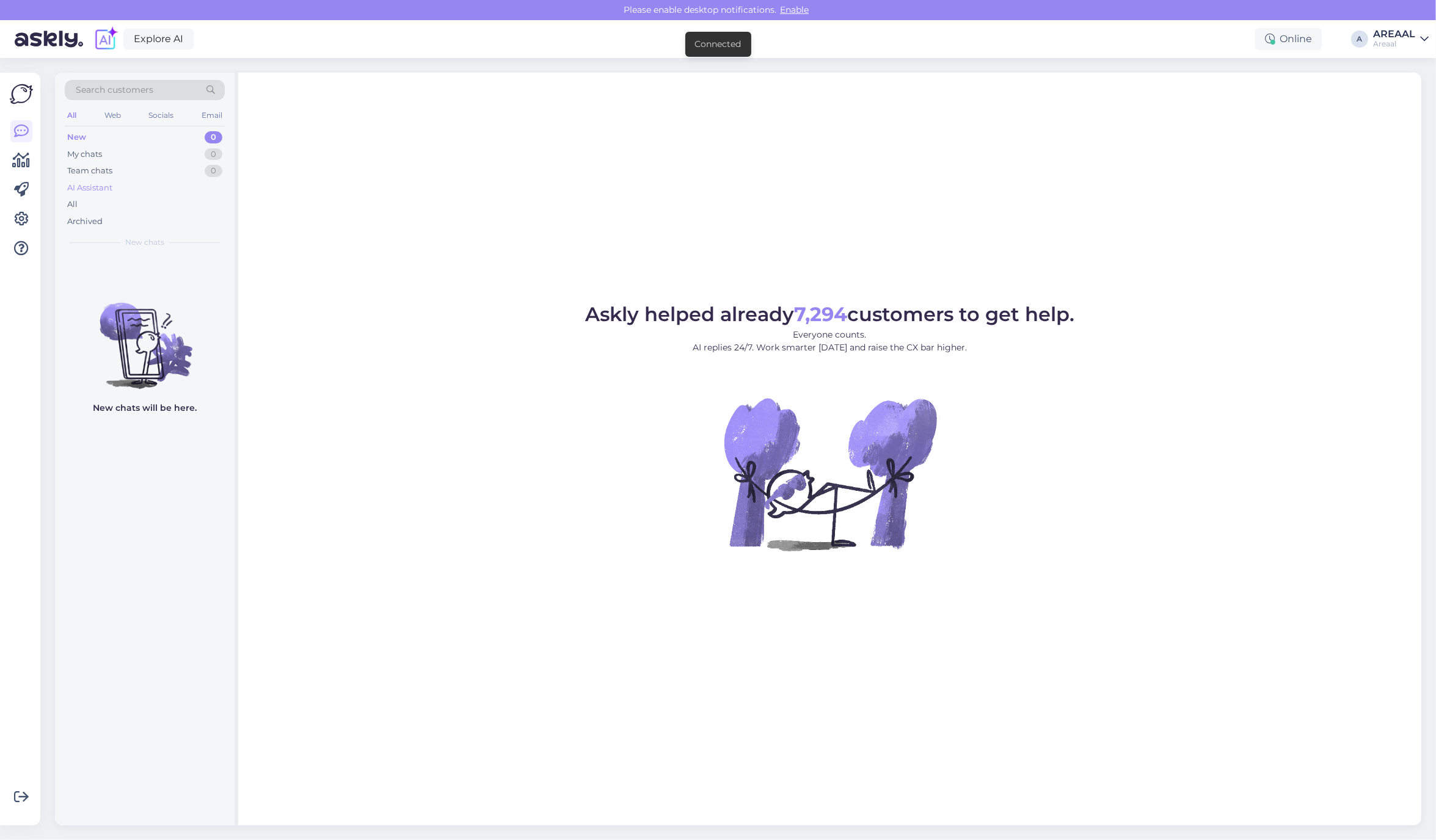
click at [132, 193] on div "AI Assistant" at bounding box center [145, 188] width 160 height 17
click at [127, 209] on div "All" at bounding box center [145, 204] width 160 height 17
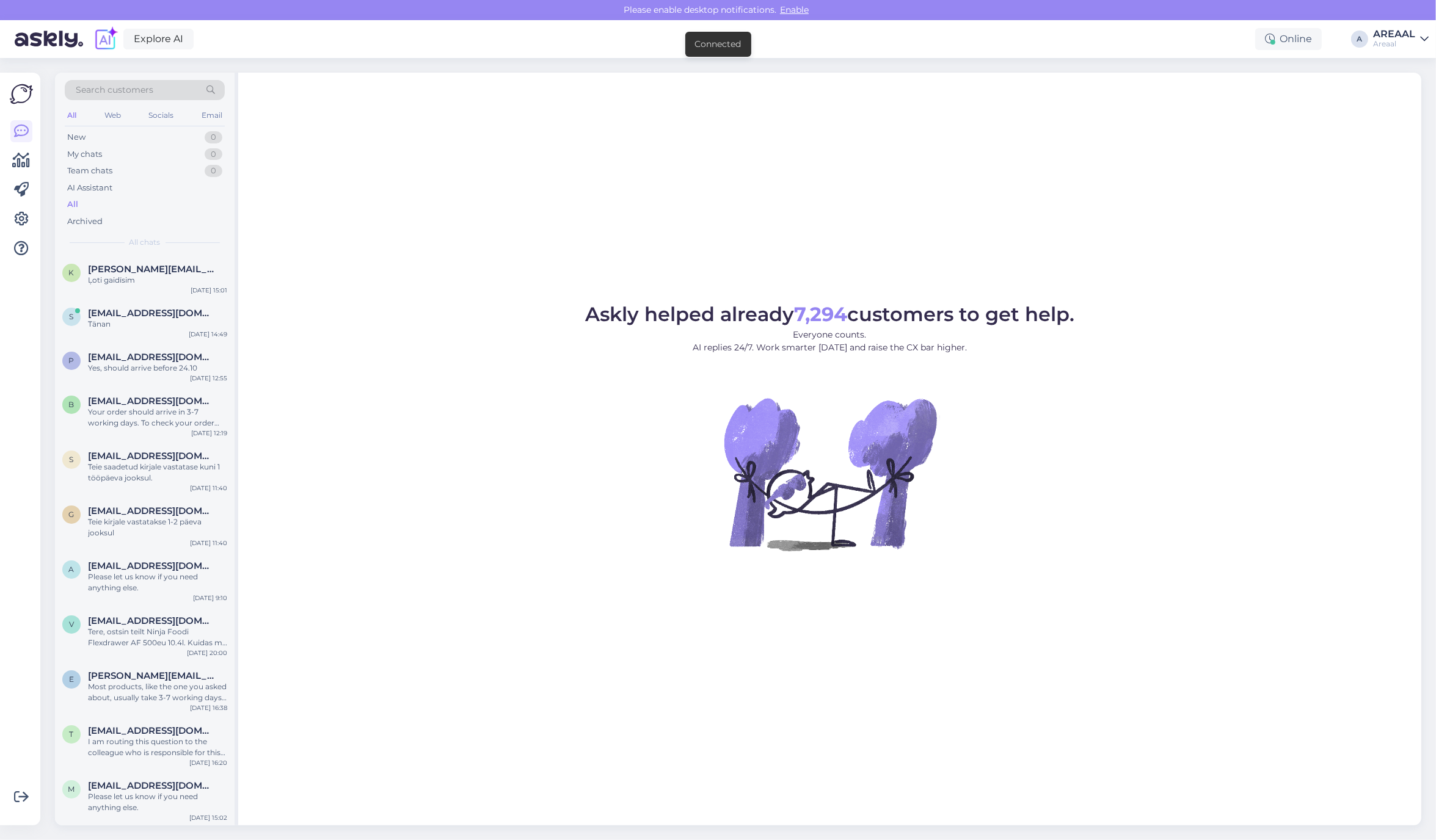
click at [1400, 46] on div "Areaal" at bounding box center [1393, 44] width 42 height 10
click at [1403, 107] on div "Nish Open" at bounding box center [1353, 94] width 150 height 26
click at [1403, 89] on button "Open" at bounding box center [1402, 94] width 34 height 19
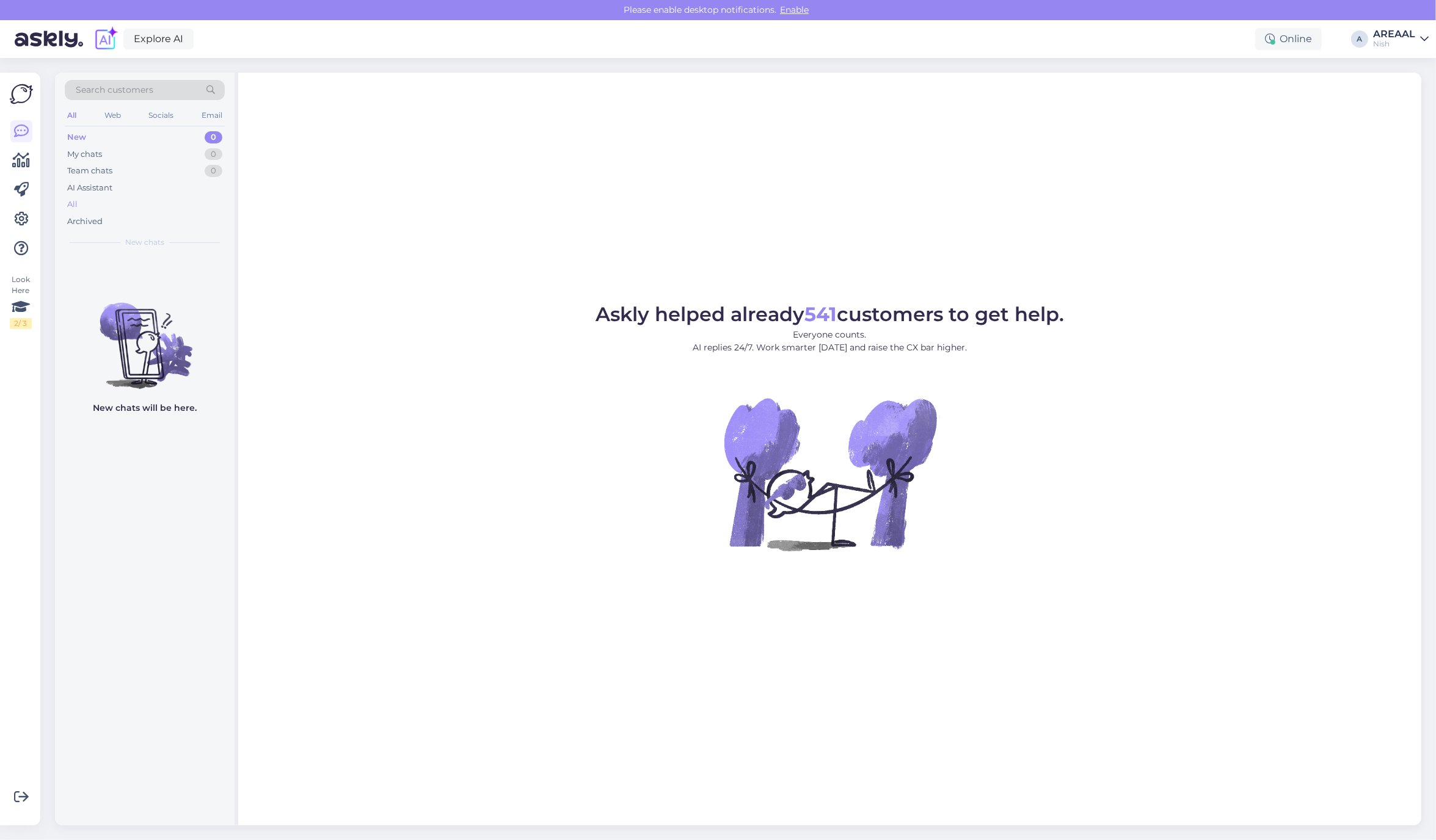
click at [127, 199] on div "All" at bounding box center [145, 204] width 160 height 17
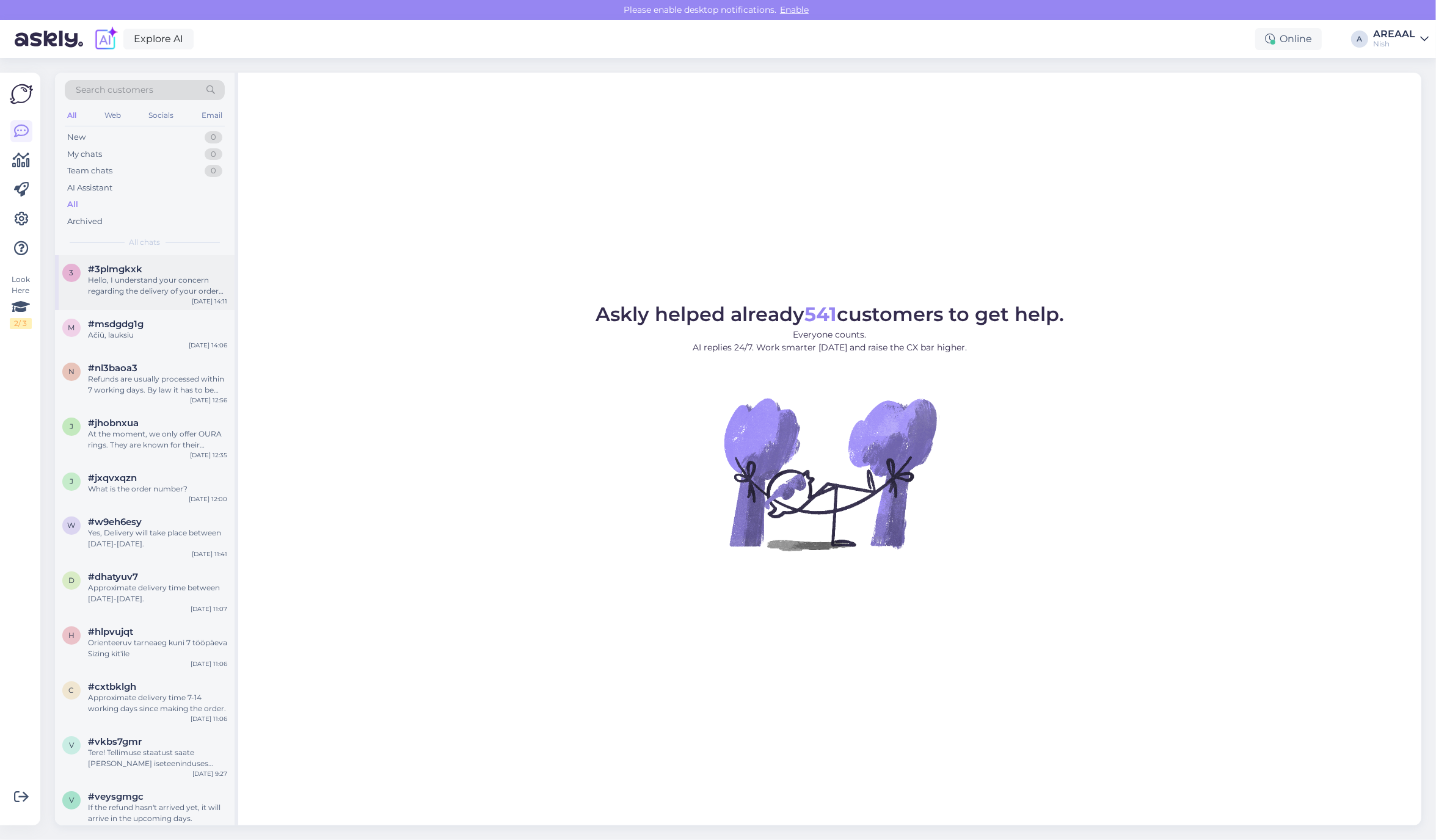
click at [138, 308] on div "3 #3plmgkxk Hello, I understand your concern regarding the delivery of your ord…" at bounding box center [145, 283] width 180 height 55
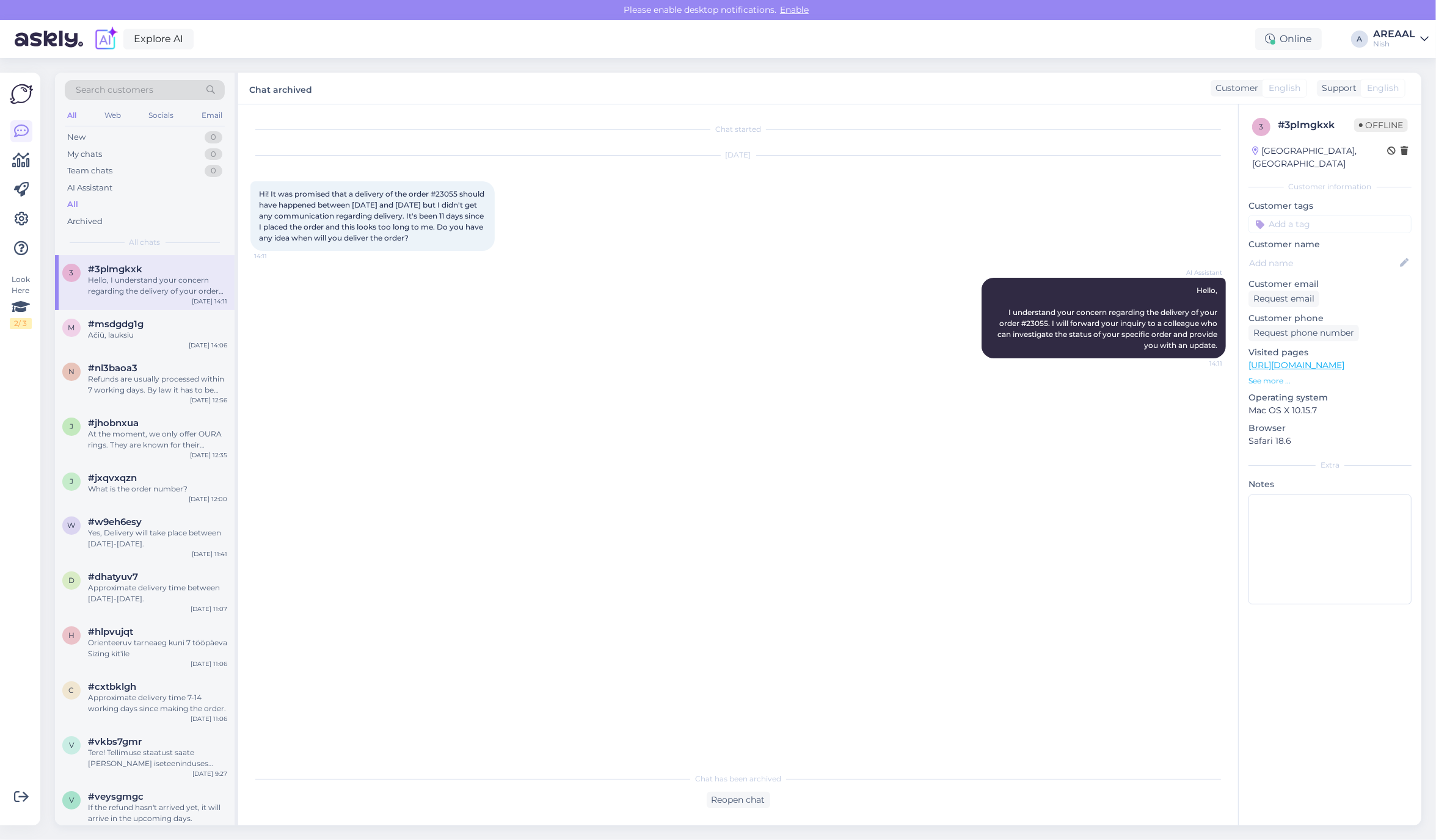
click at [1394, 47] on div "Nish" at bounding box center [1393, 44] width 42 height 10
click at [1397, 71] on div "Areaal Open" at bounding box center [1353, 68] width 150 height 26
click at [1399, 74] on button "Open" at bounding box center [1402, 68] width 34 height 19
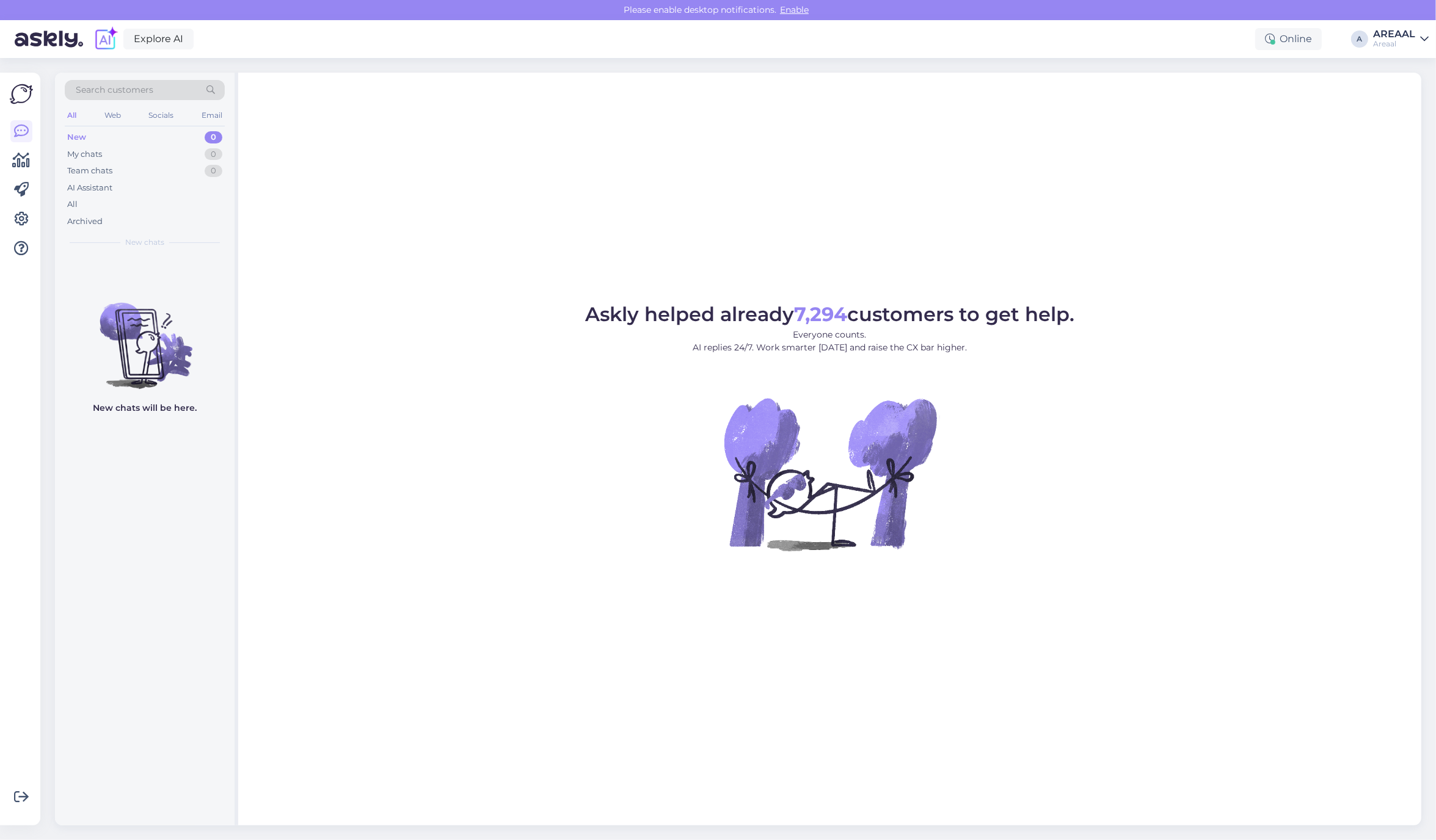
click at [1219, 307] on figure "Askly helped already 7,294 customers to get help. Everyone counts. AI replies 2…" at bounding box center [830, 444] width 1161 height 279
click at [749, 297] on div "Askly helped already 7,294 customers to get help. Everyone counts. AI replies 2…" at bounding box center [829, 449] width 1183 height 753
click at [617, 237] on div "Askly helped already 7,294 customers to get help. Everyone counts. AI replies 2…" at bounding box center [829, 449] width 1183 height 753
click at [593, 228] on div "Askly helped already 7,294 customers to get help. Everyone counts. AI replies 2…" at bounding box center [829, 449] width 1183 height 753
click at [1095, 126] on div "Askly helped already 7,294 customers to get help. Everyone counts. AI replies 2…" at bounding box center [829, 449] width 1183 height 753
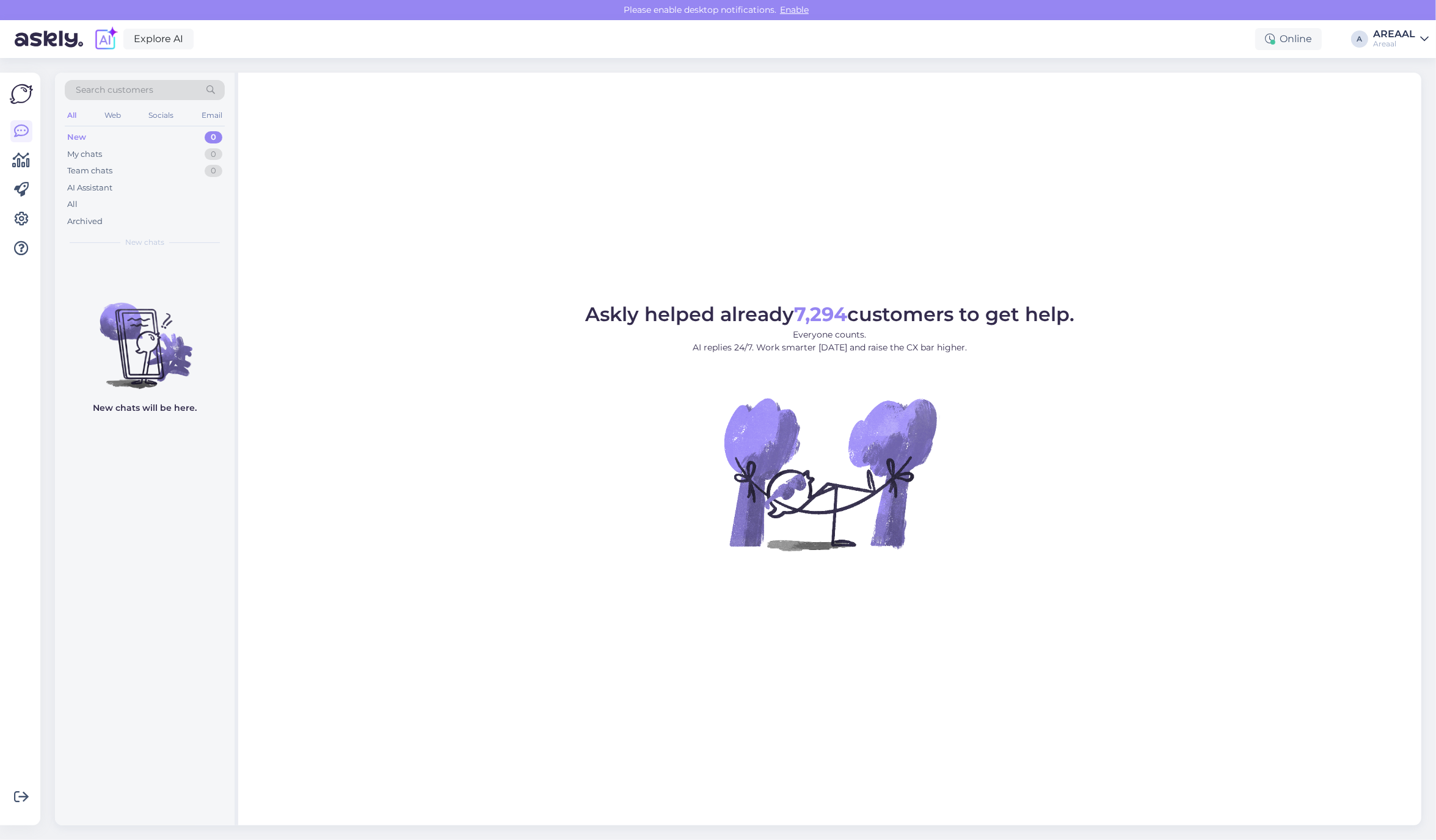
click at [957, 95] on div "Askly helped already 7,294 customers to get help. Everyone counts. AI replies 2…" at bounding box center [829, 449] width 1183 height 753
click at [1116, 194] on div "Askly helped already 7,294 customers to get help. Everyone counts. AI replies 2…" at bounding box center [829, 449] width 1183 height 753
click at [210, 205] on div "All" at bounding box center [145, 204] width 160 height 17
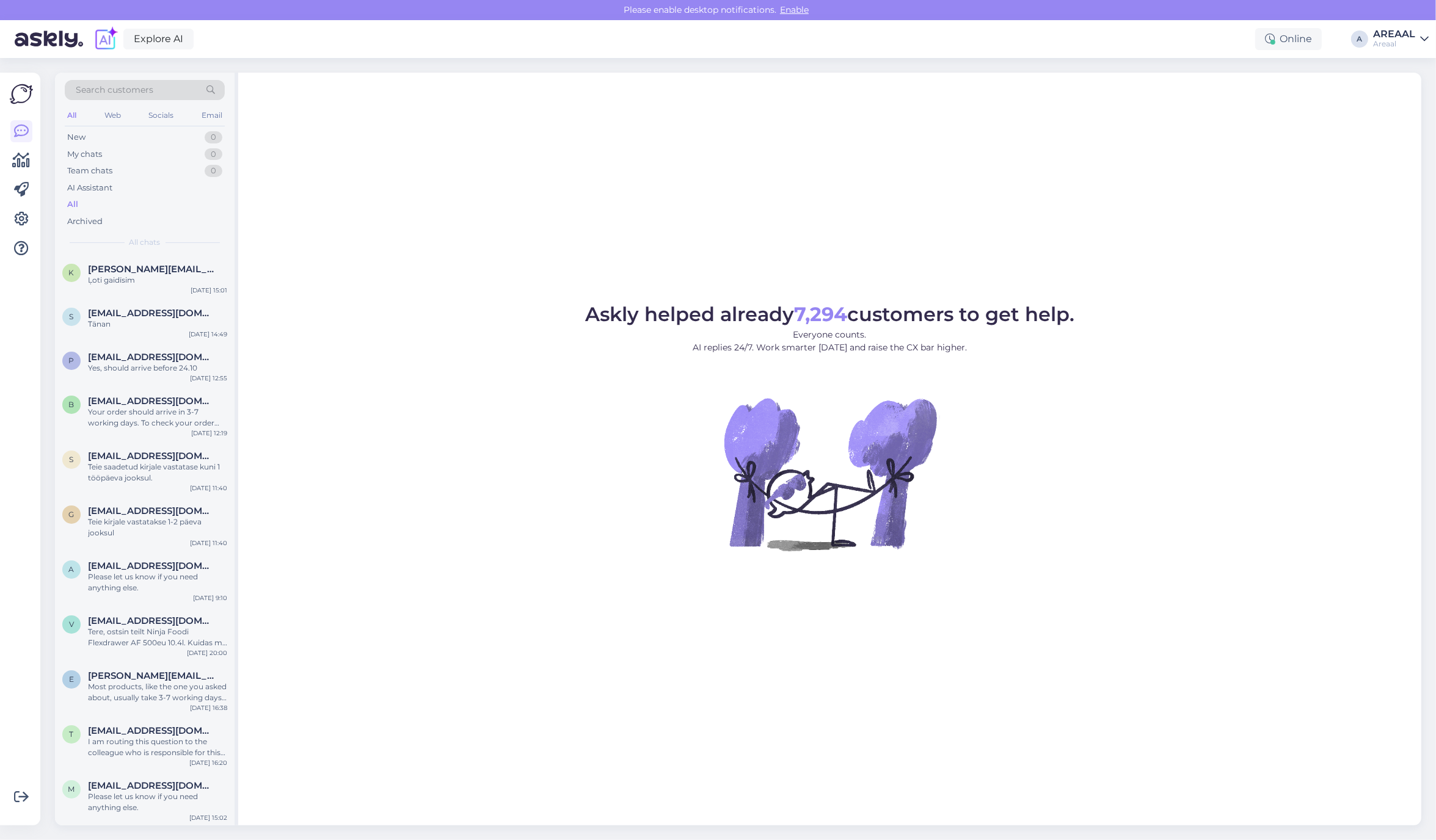
click at [184, 309] on span "[EMAIL_ADDRESS][DOMAIN_NAME]" at bounding box center [151, 313] width 127 height 11
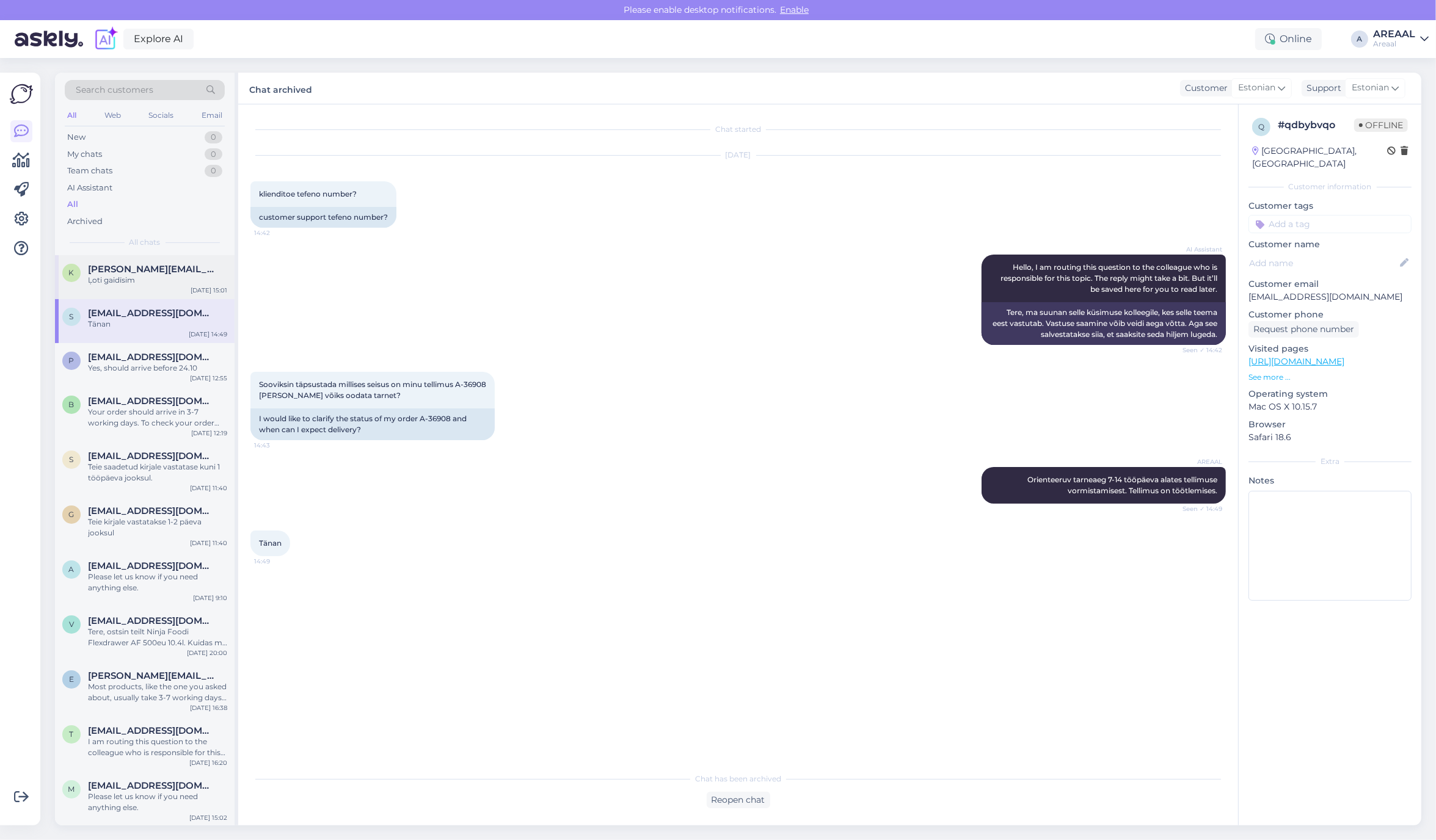
click at [193, 279] on div "Ļoti gaidīsim" at bounding box center [158, 280] width 139 height 11
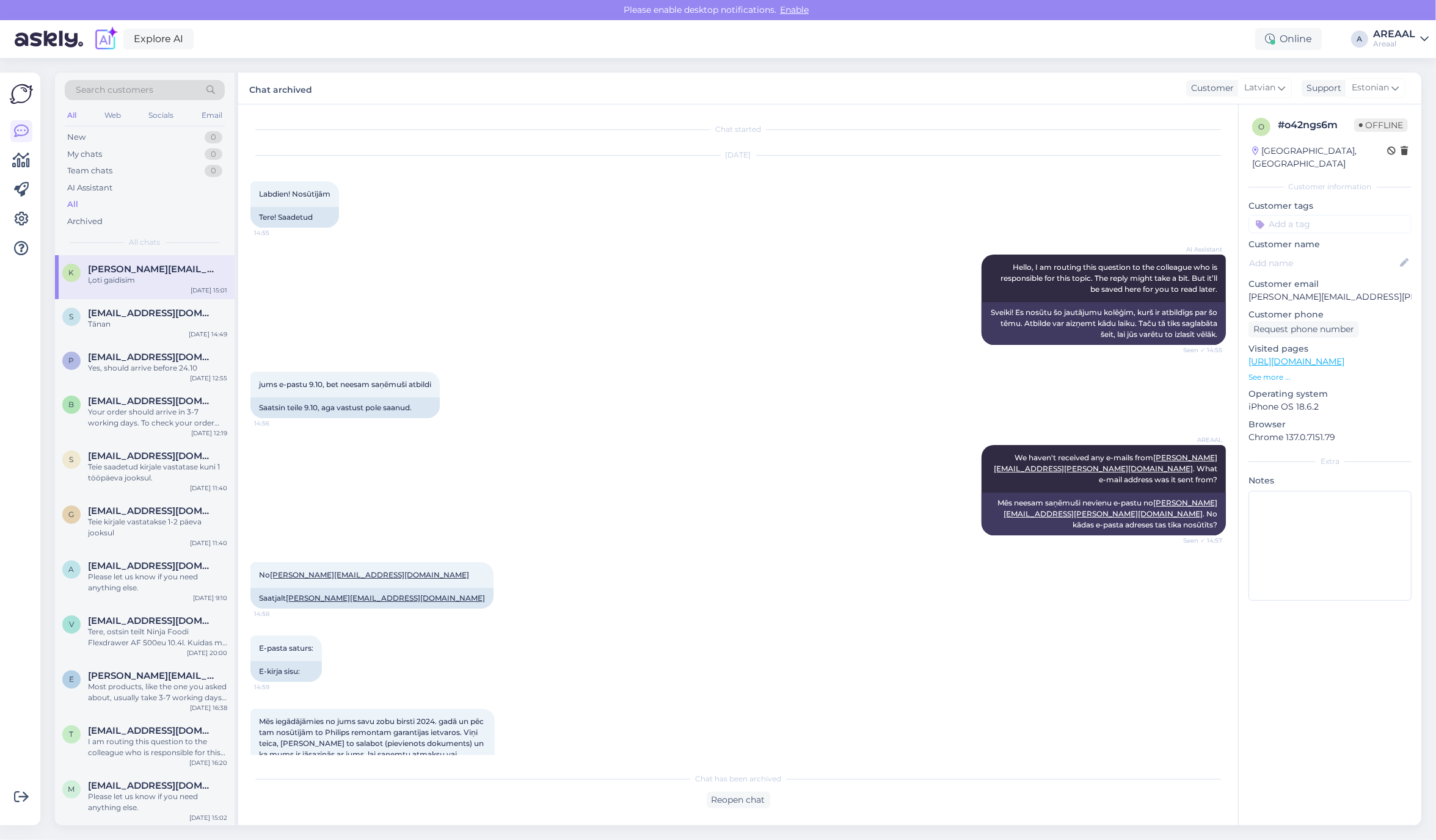
scroll to position [390, 0]
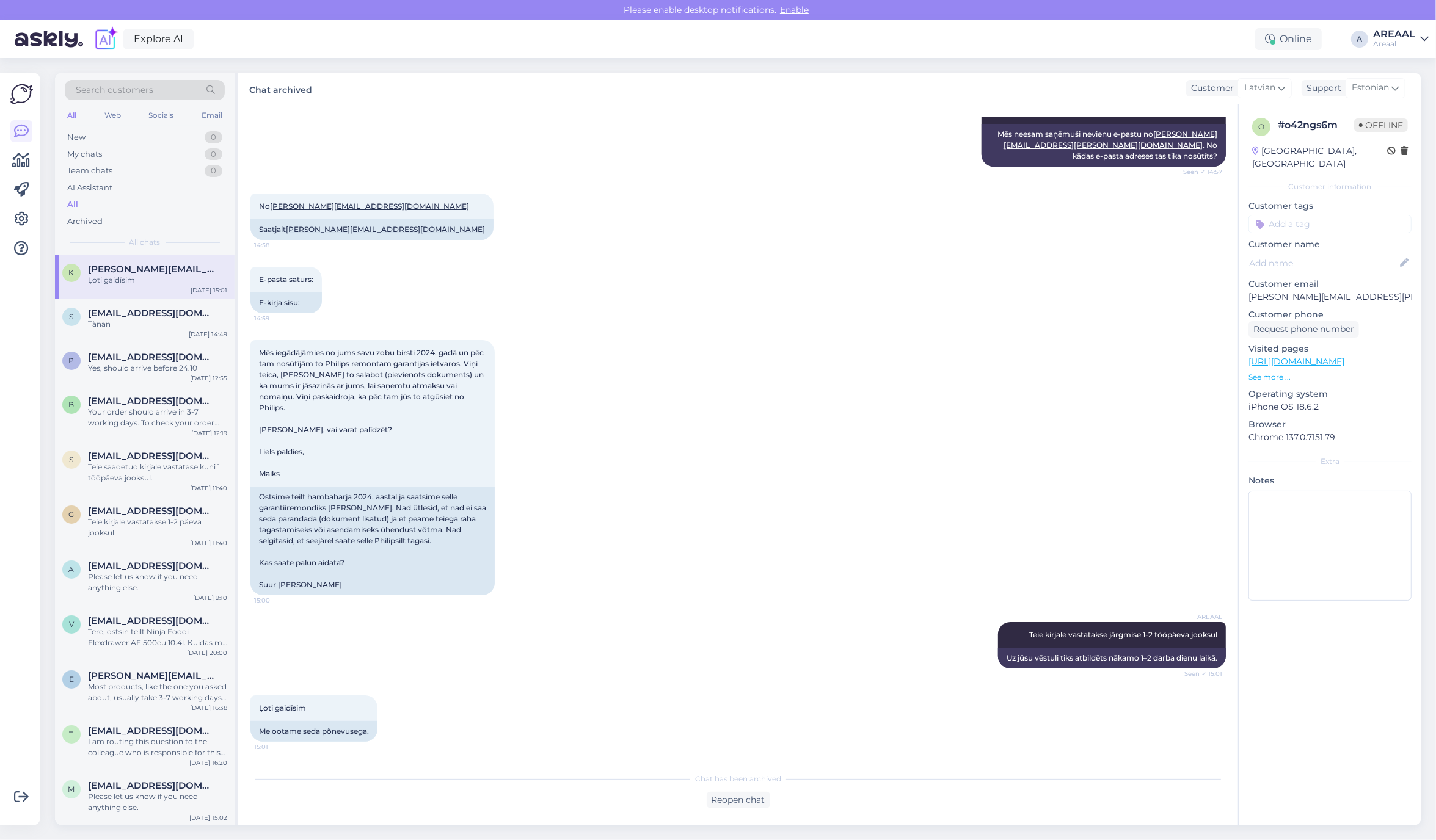
click at [1408, 35] on div "AREAAL" at bounding box center [1393, 34] width 42 height 10
click at [1408, 102] on button "Open" at bounding box center [1402, 94] width 34 height 19
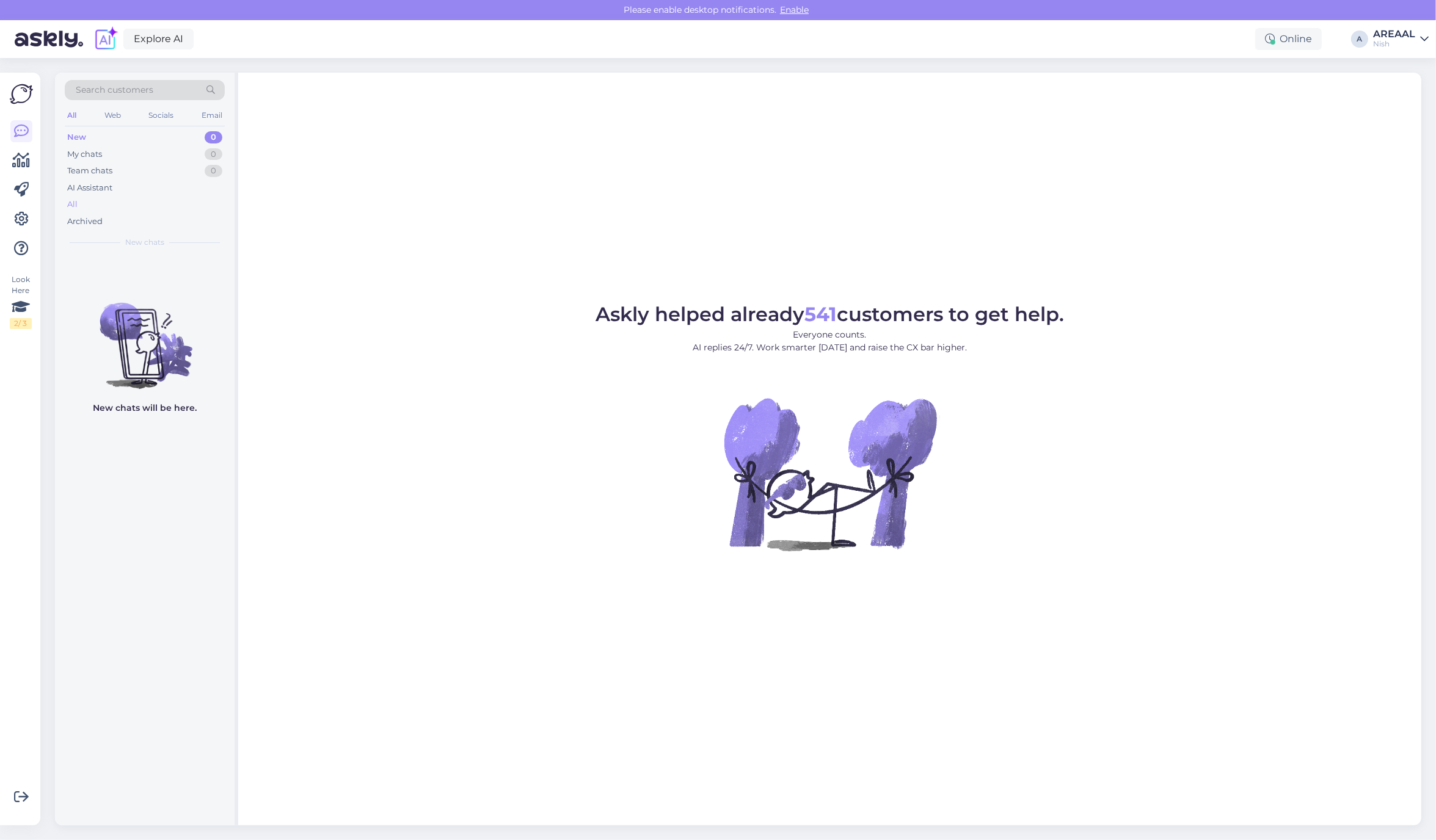
click at [169, 199] on div "All" at bounding box center [145, 204] width 160 height 17
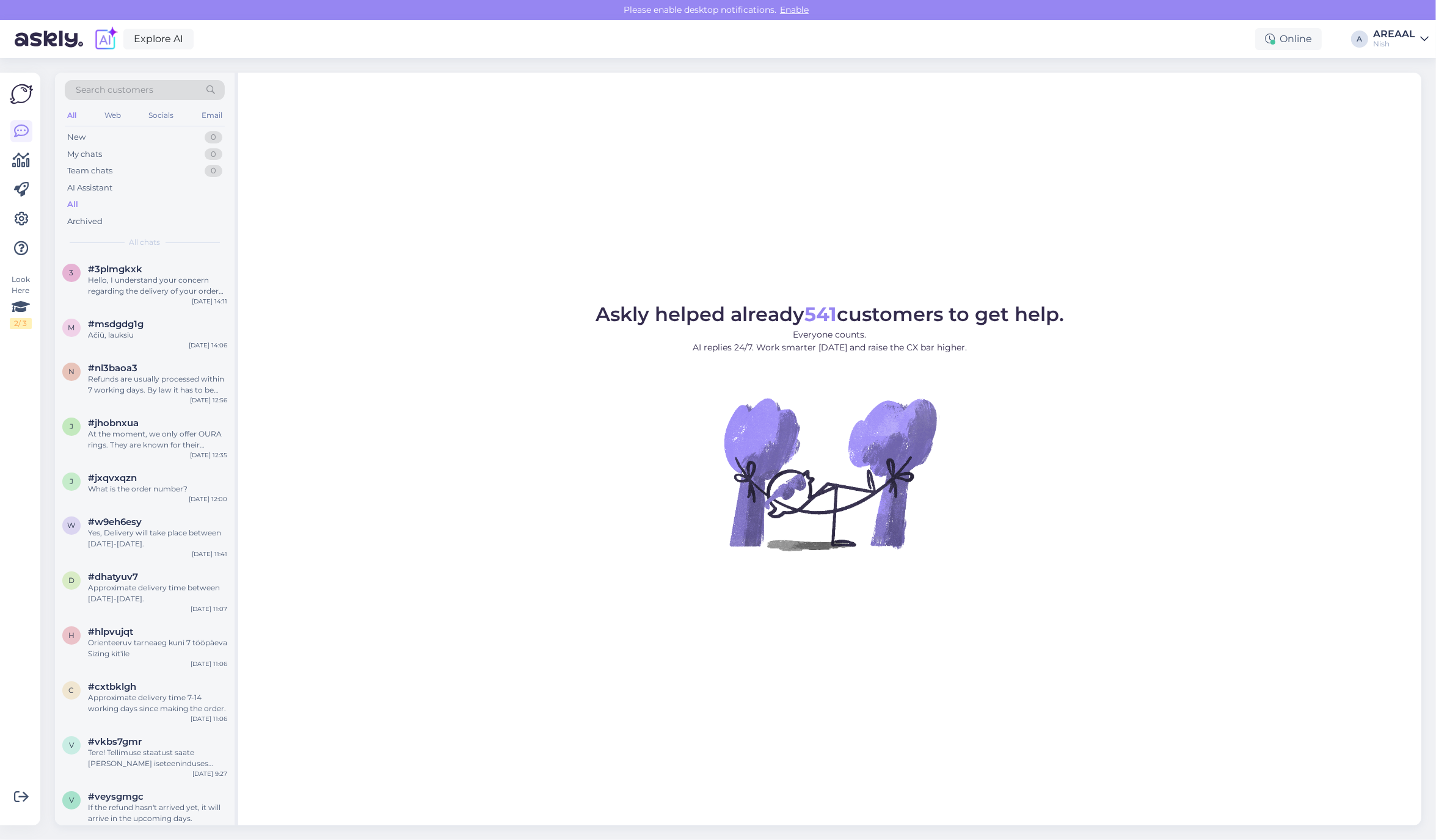
click at [1399, 41] on div "Nish" at bounding box center [1393, 44] width 42 height 10
click at [1406, 72] on button "Open" at bounding box center [1402, 68] width 34 height 19
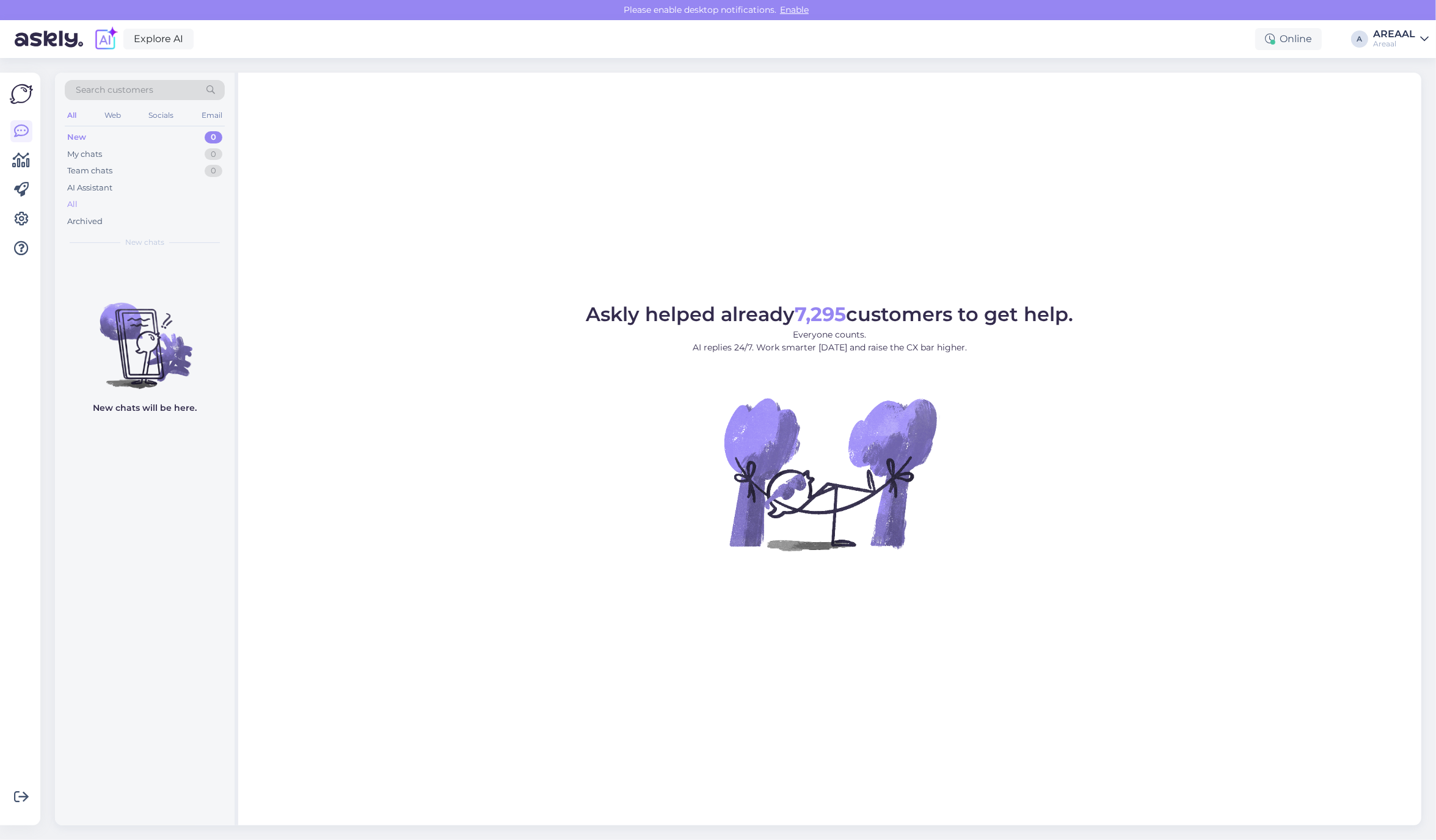
click at [105, 209] on div "All" at bounding box center [145, 204] width 160 height 17
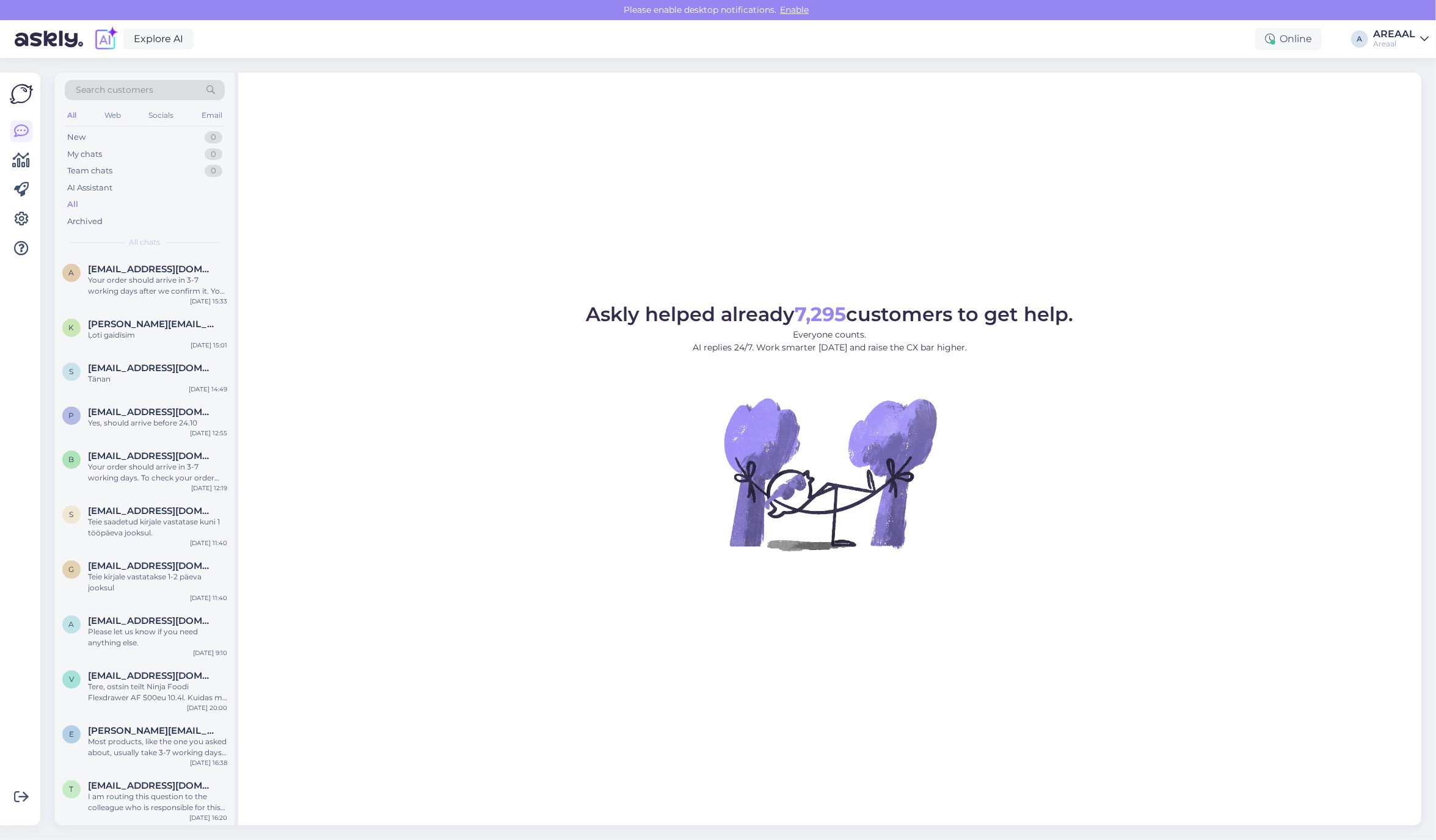
click at [165, 209] on div "All" at bounding box center [145, 204] width 160 height 17
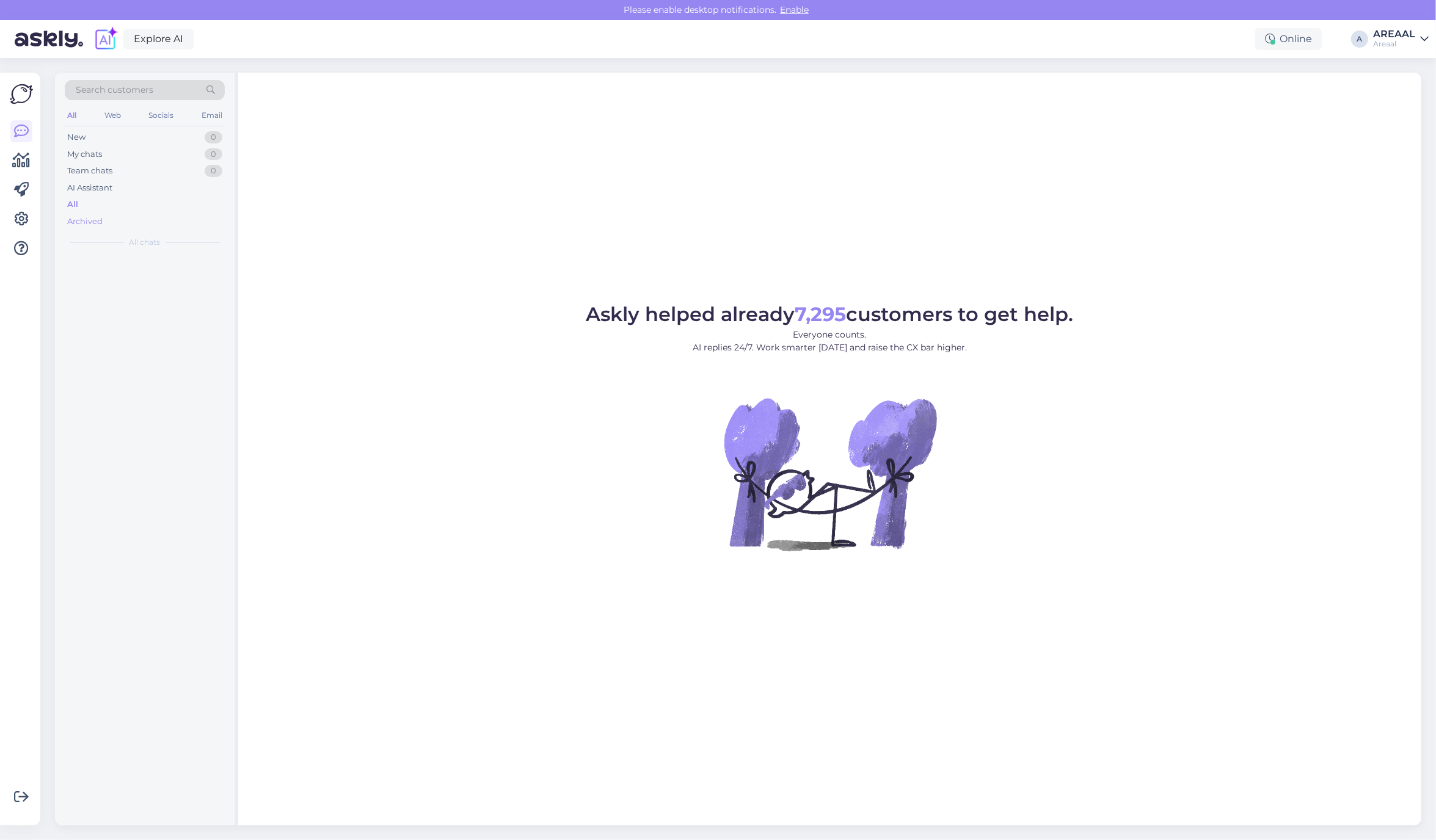
click at [145, 217] on div "Archived" at bounding box center [145, 222] width 160 height 17
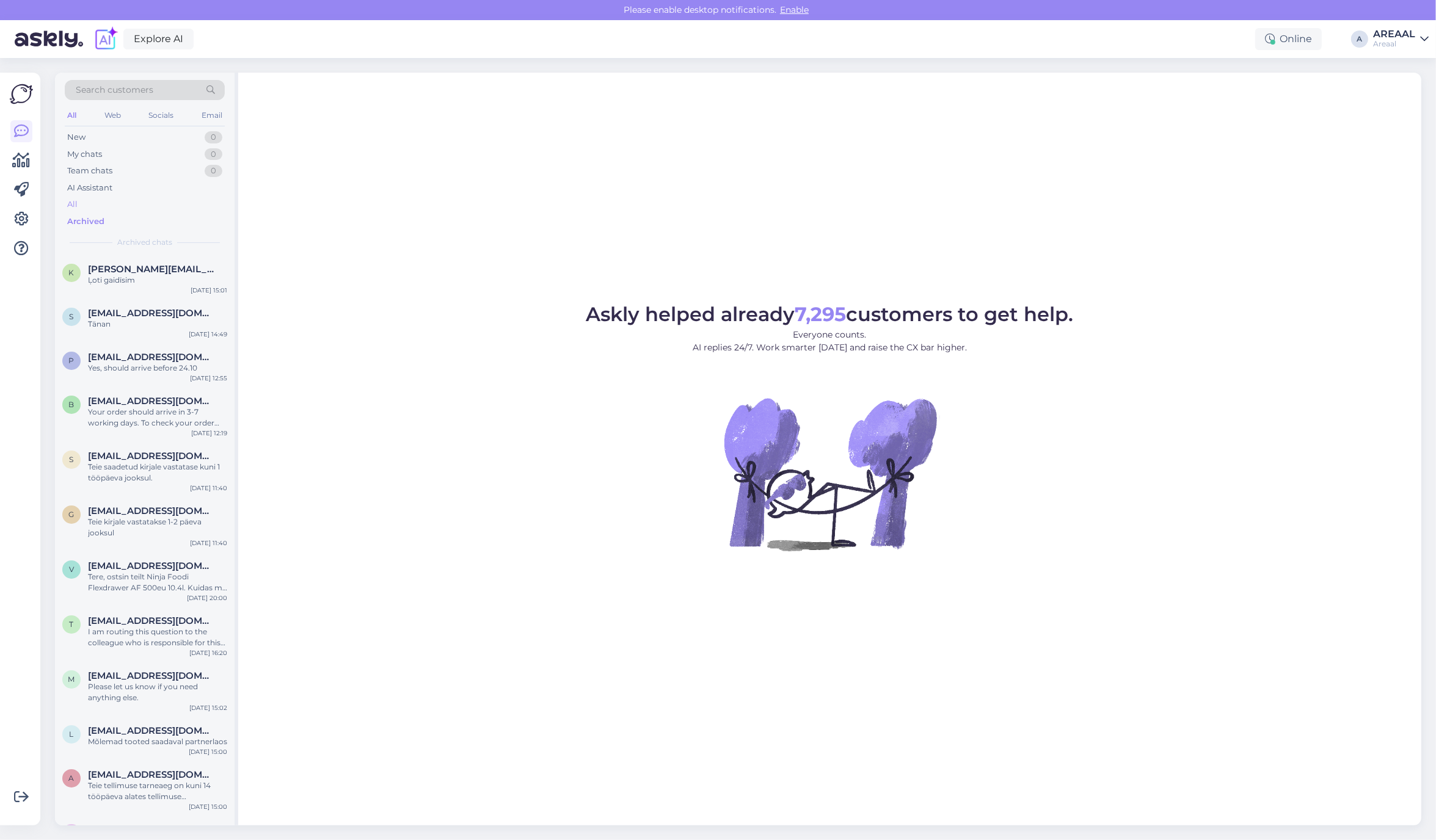
click at [138, 196] on div "All" at bounding box center [145, 204] width 160 height 17
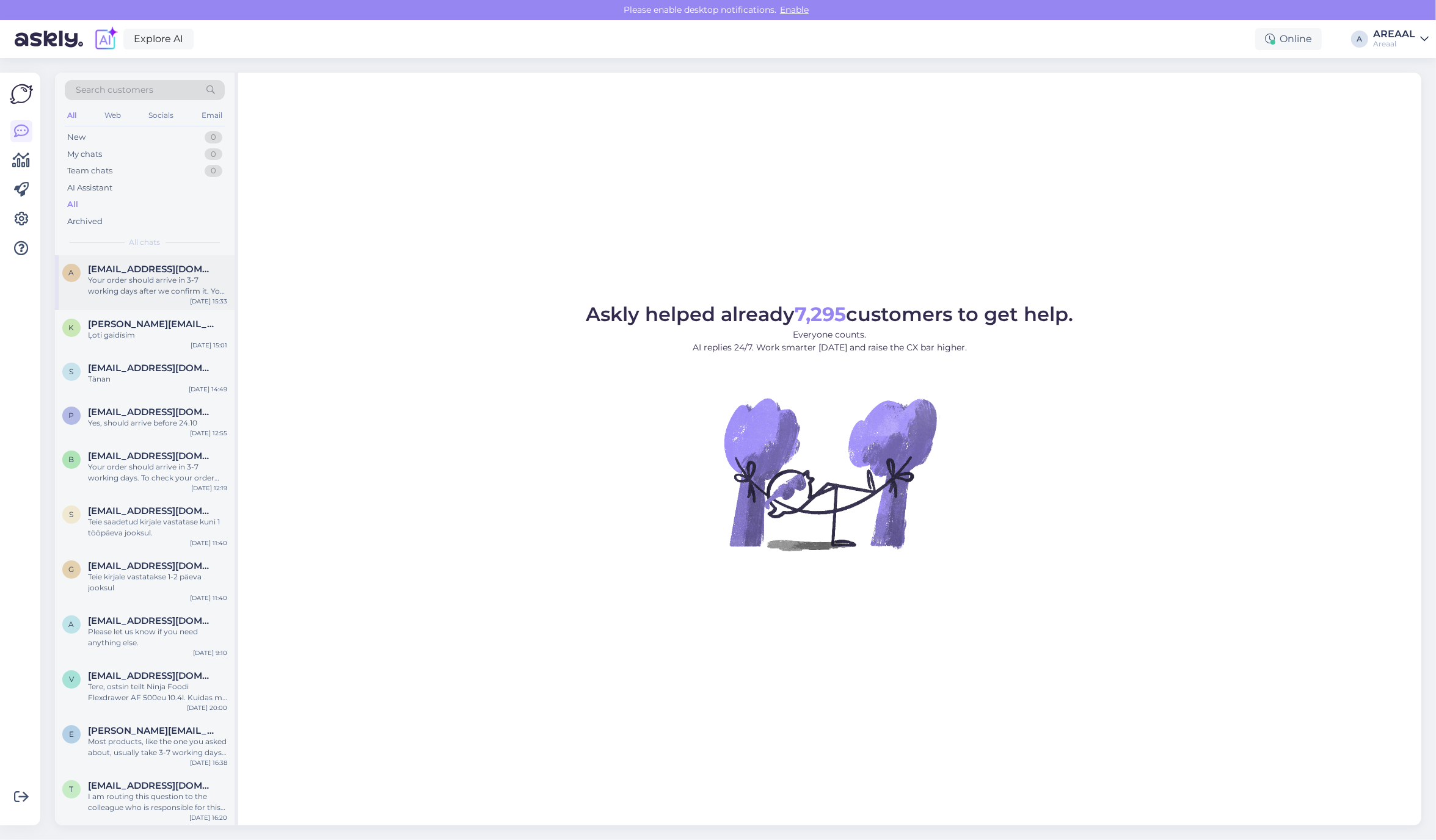
click at [159, 284] on div "Your order should arrive in 3-7 working days after we confirm it. You ordered […" at bounding box center [158, 285] width 139 height 22
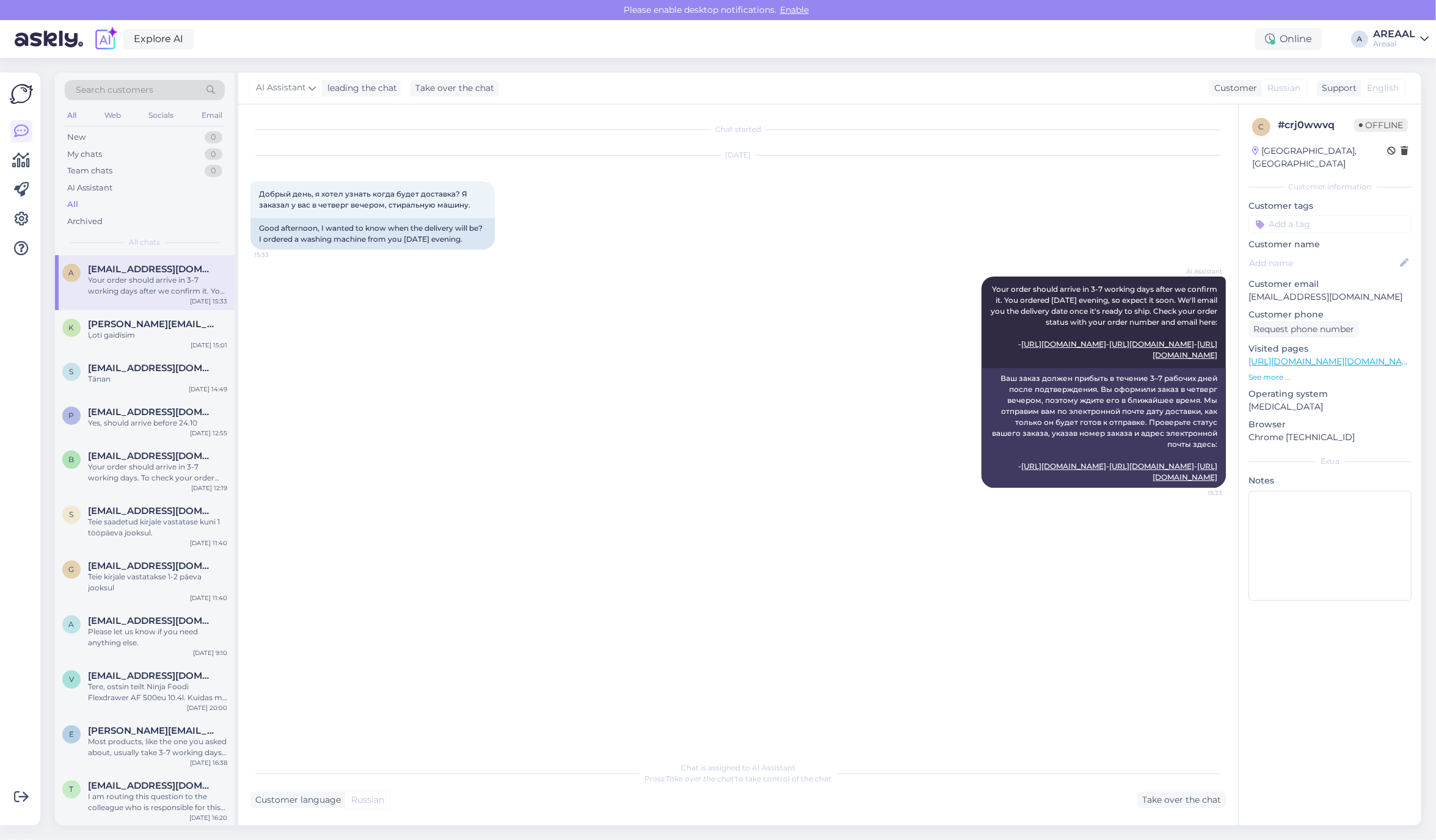
click at [1397, 39] on div "Areaal" at bounding box center [1393, 44] width 42 height 10
click at [1400, 89] on button "Open" at bounding box center [1402, 94] width 34 height 19
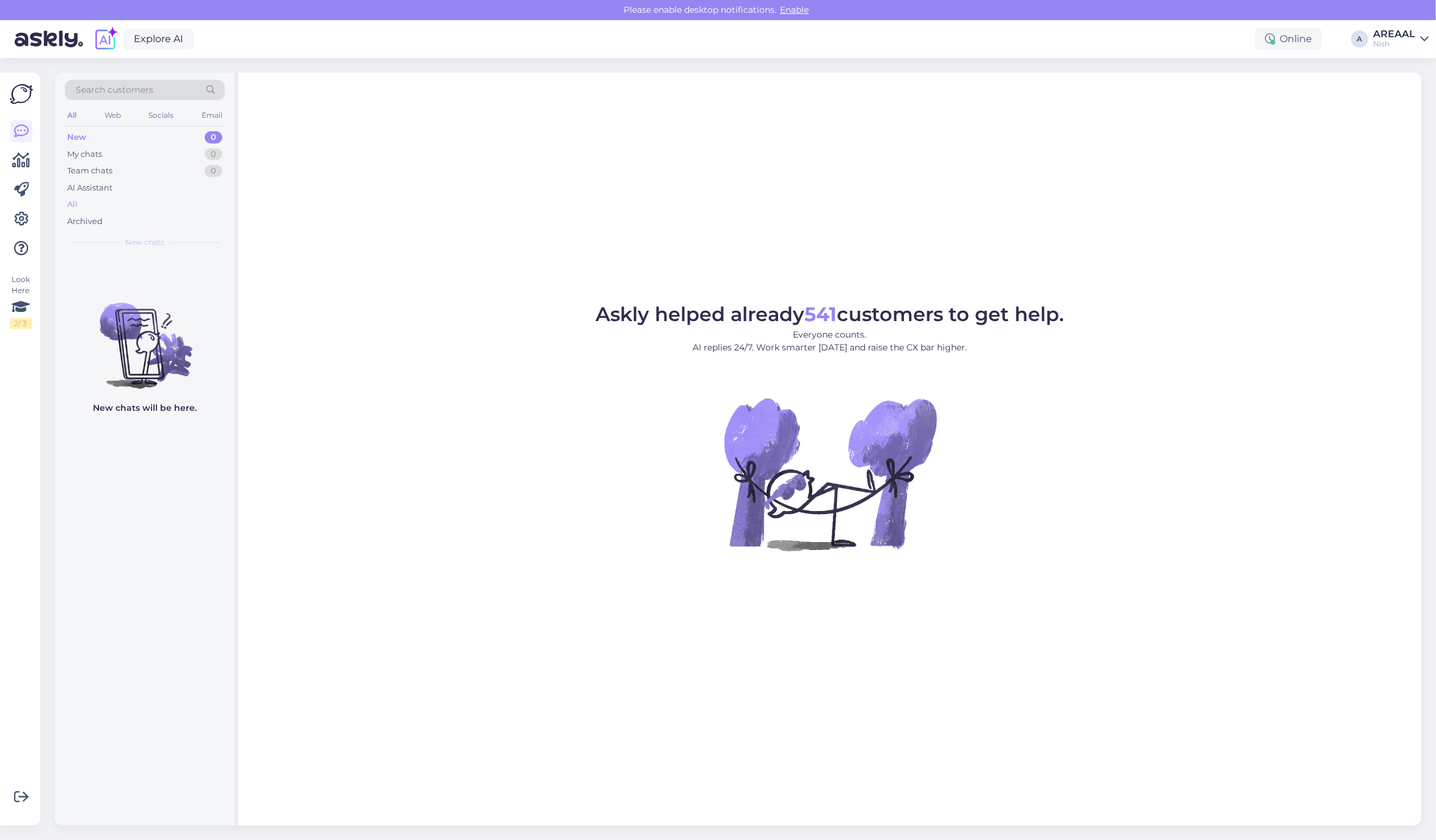
click at [122, 209] on div "All" at bounding box center [145, 204] width 160 height 17
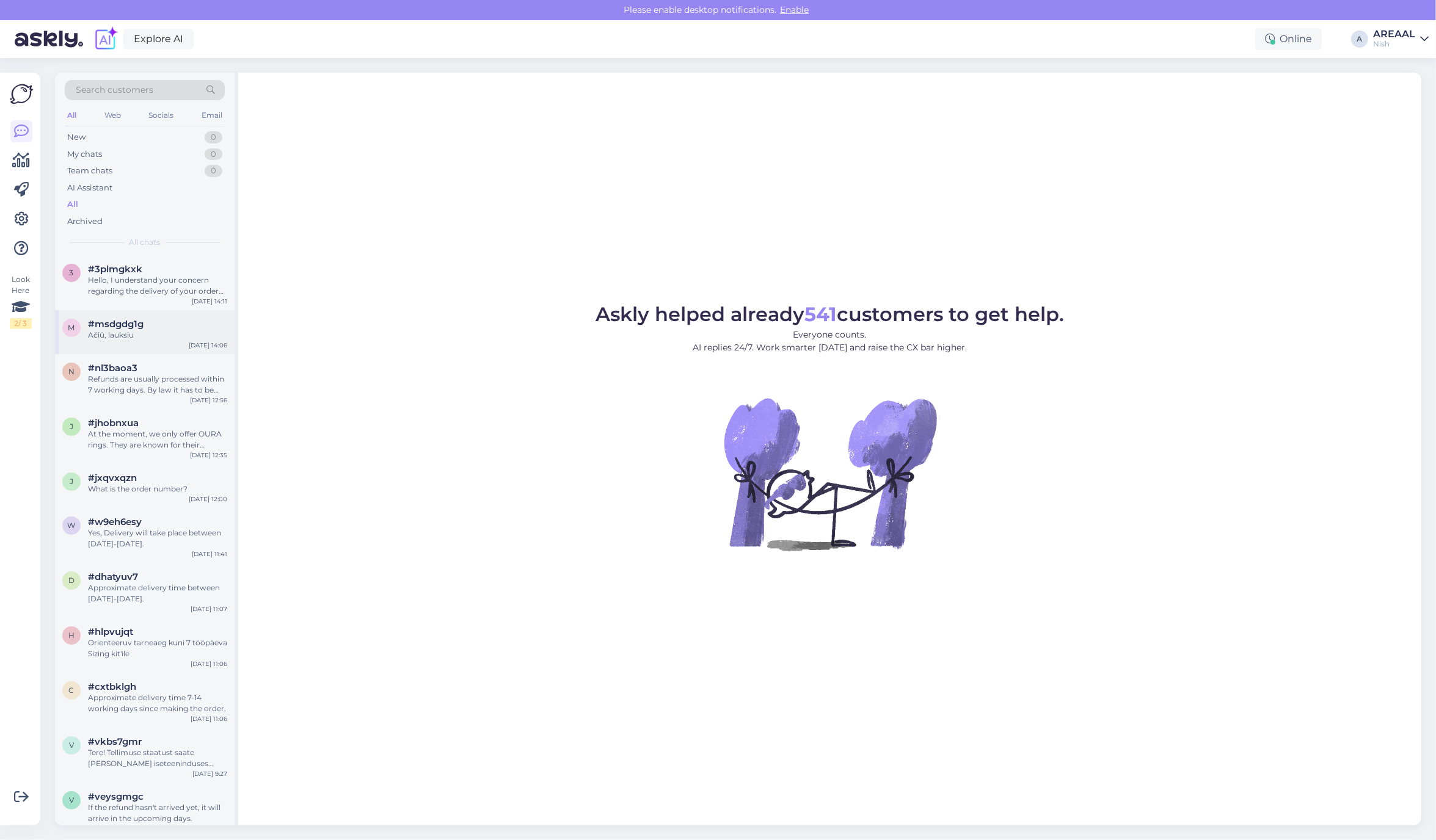
click at [93, 319] on span "#msdgdg1g" at bounding box center [115, 324] width 56 height 11
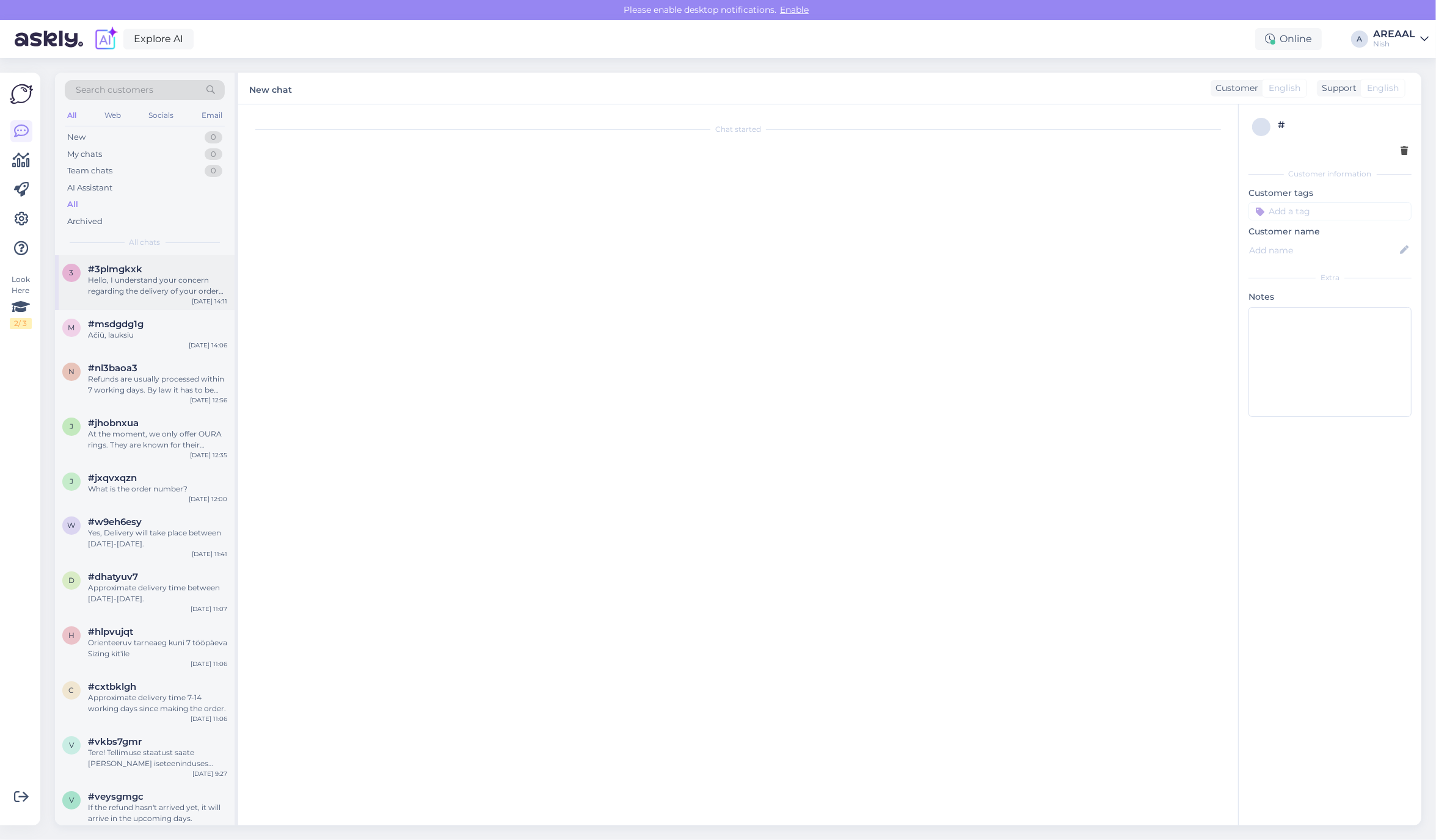
scroll to position [123, 0]
click at [107, 289] on div "Hello, I understand your concern regarding the delivery of your order #23055. I…" at bounding box center [158, 285] width 139 height 22
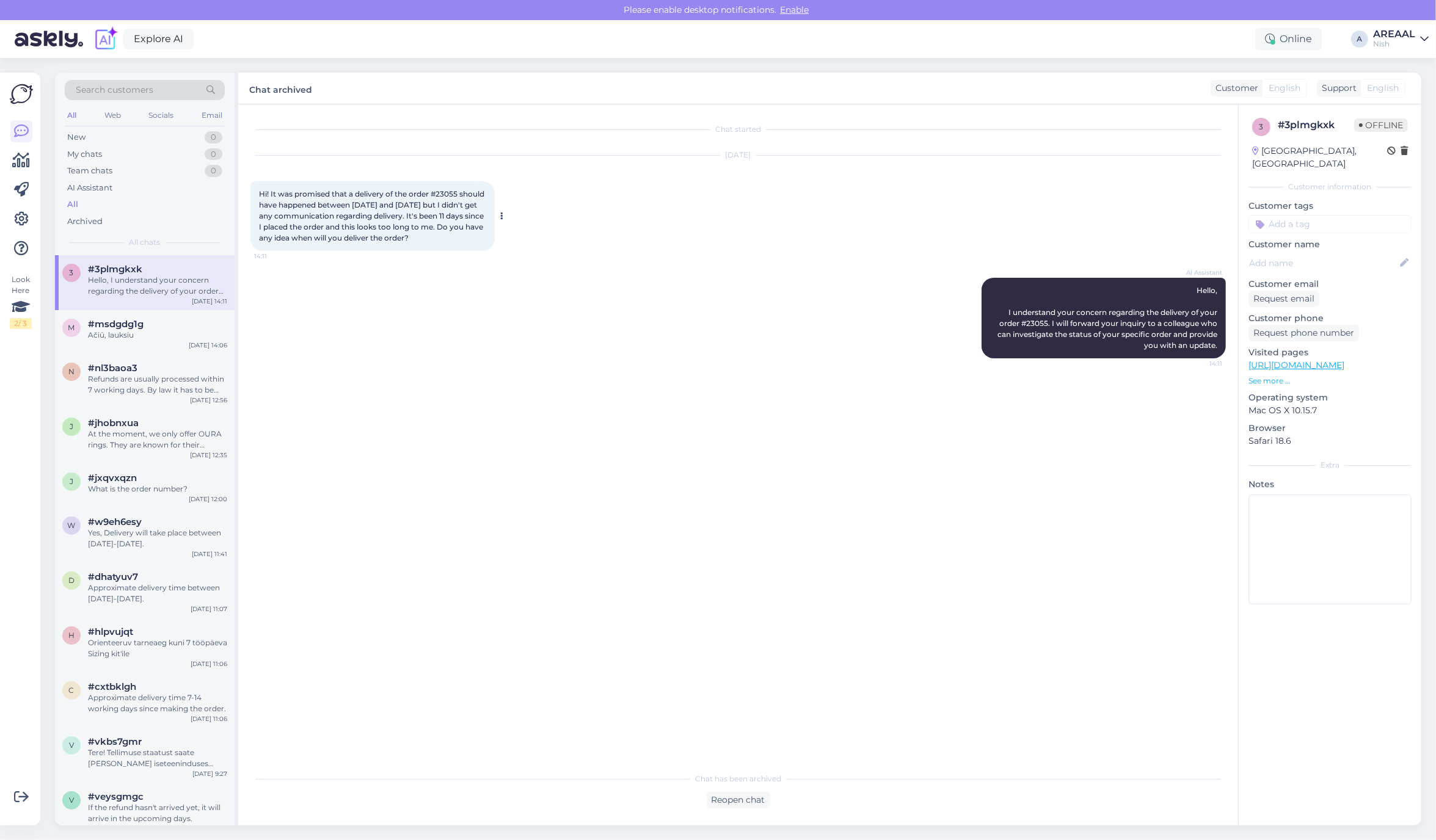
click at [447, 193] on span "Hi! It was promised that a delivery of the order #23055 should have happened be…" at bounding box center [372, 216] width 227 height 53
copy span "23055"
click at [1393, 35] on div "AREAAL" at bounding box center [1393, 34] width 42 height 10
click at [1399, 65] on button "Open" at bounding box center [1402, 68] width 34 height 19
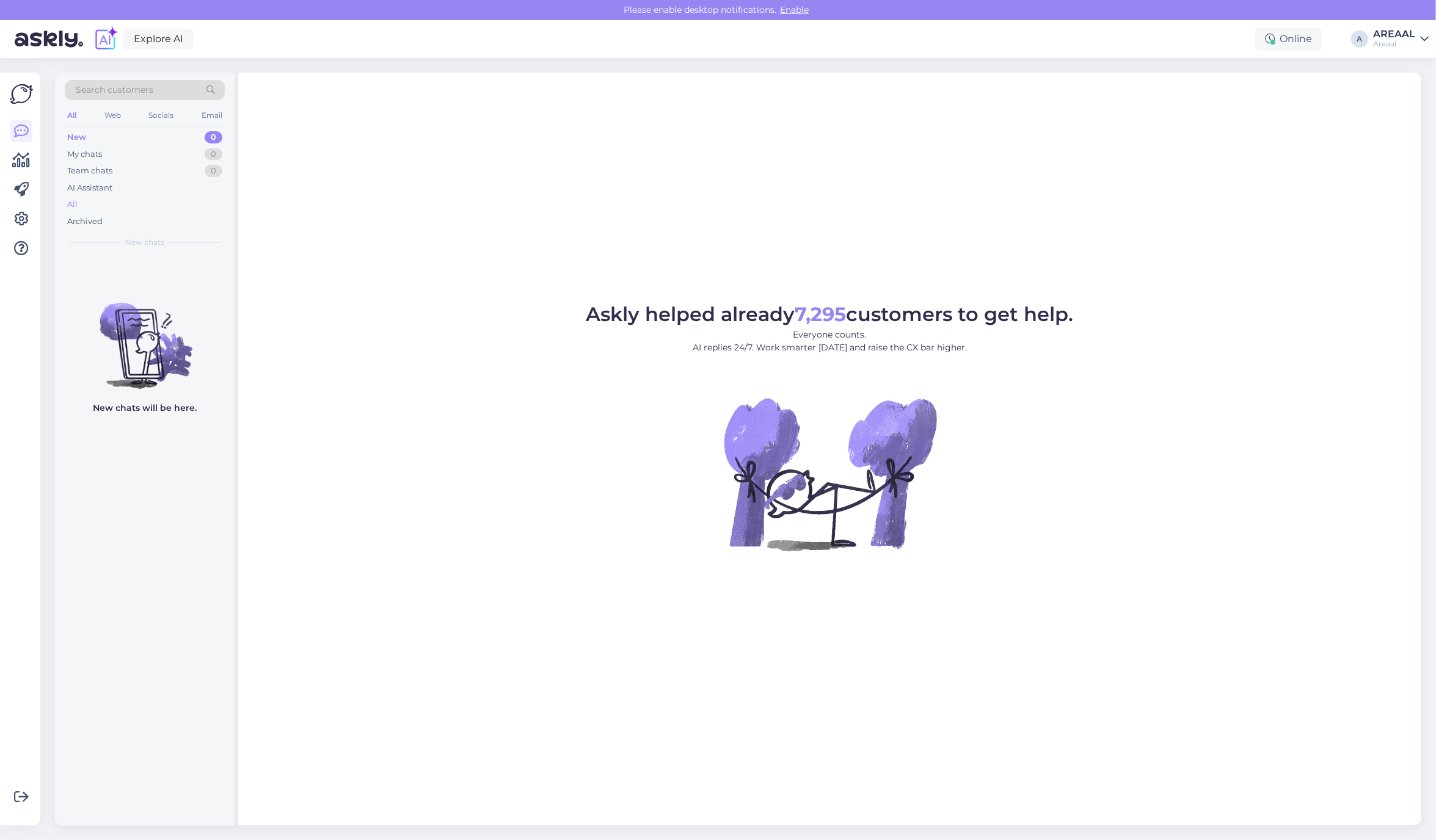
click at [127, 202] on div "All" at bounding box center [145, 204] width 160 height 17
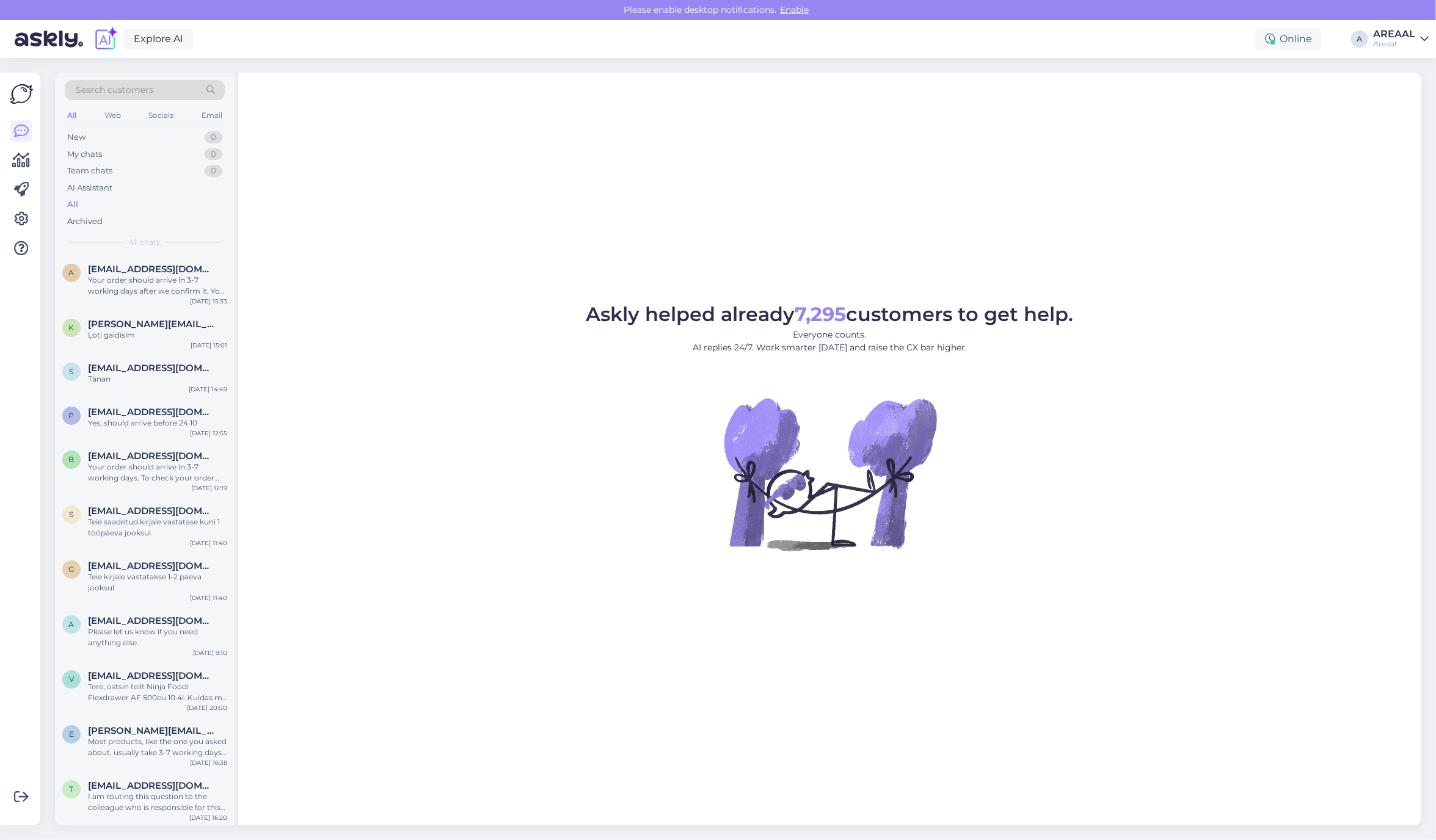
click at [202, 251] on div "Search customers All Web Socials Email New 0 My chats 0 Team chats 0 AI Assista…" at bounding box center [145, 164] width 180 height 183
click at [210, 271] on span "[EMAIL_ADDRESS][DOMAIN_NAME]" at bounding box center [151, 269] width 127 height 11
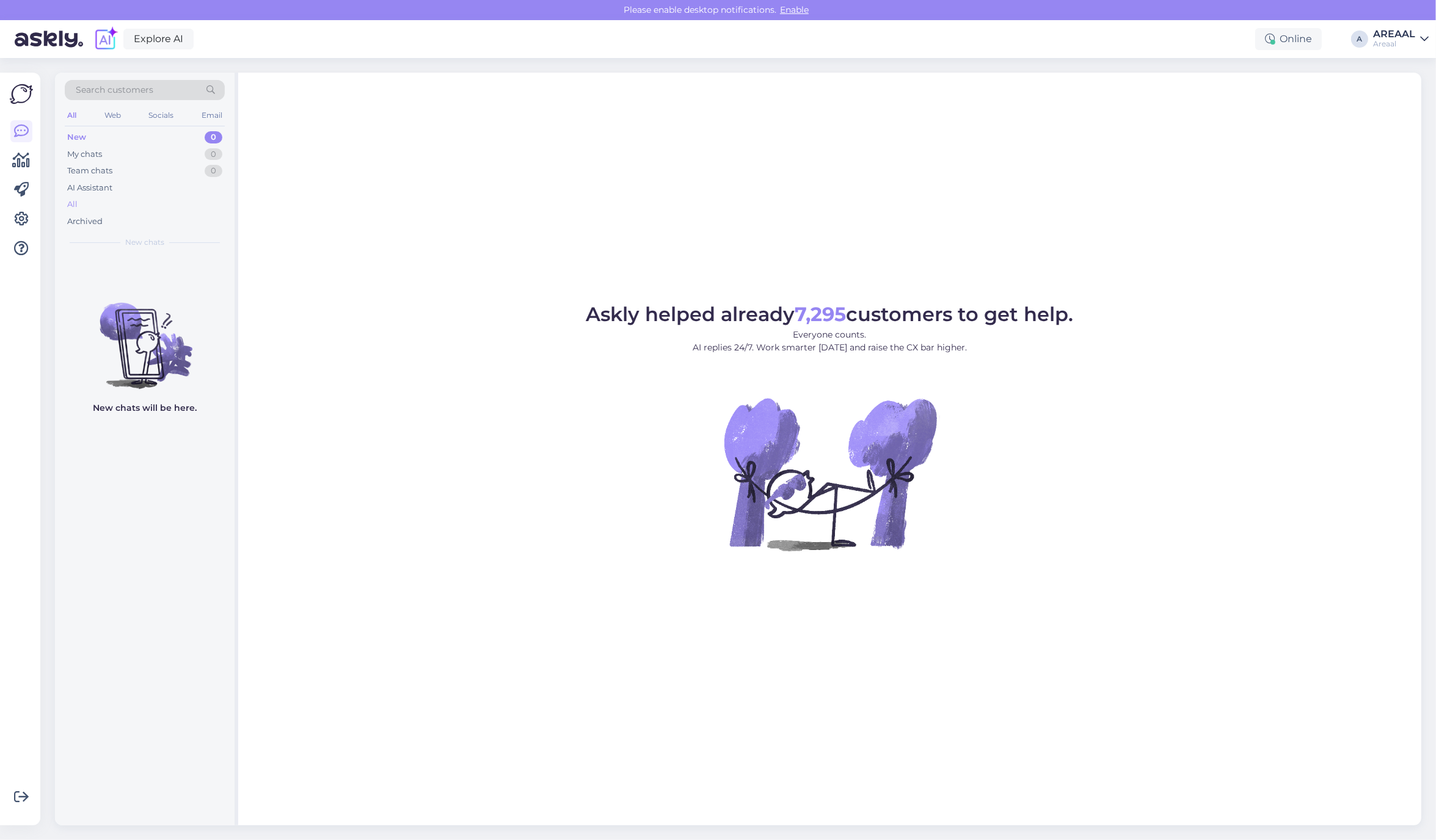
click at [170, 205] on div "All" at bounding box center [145, 204] width 160 height 17
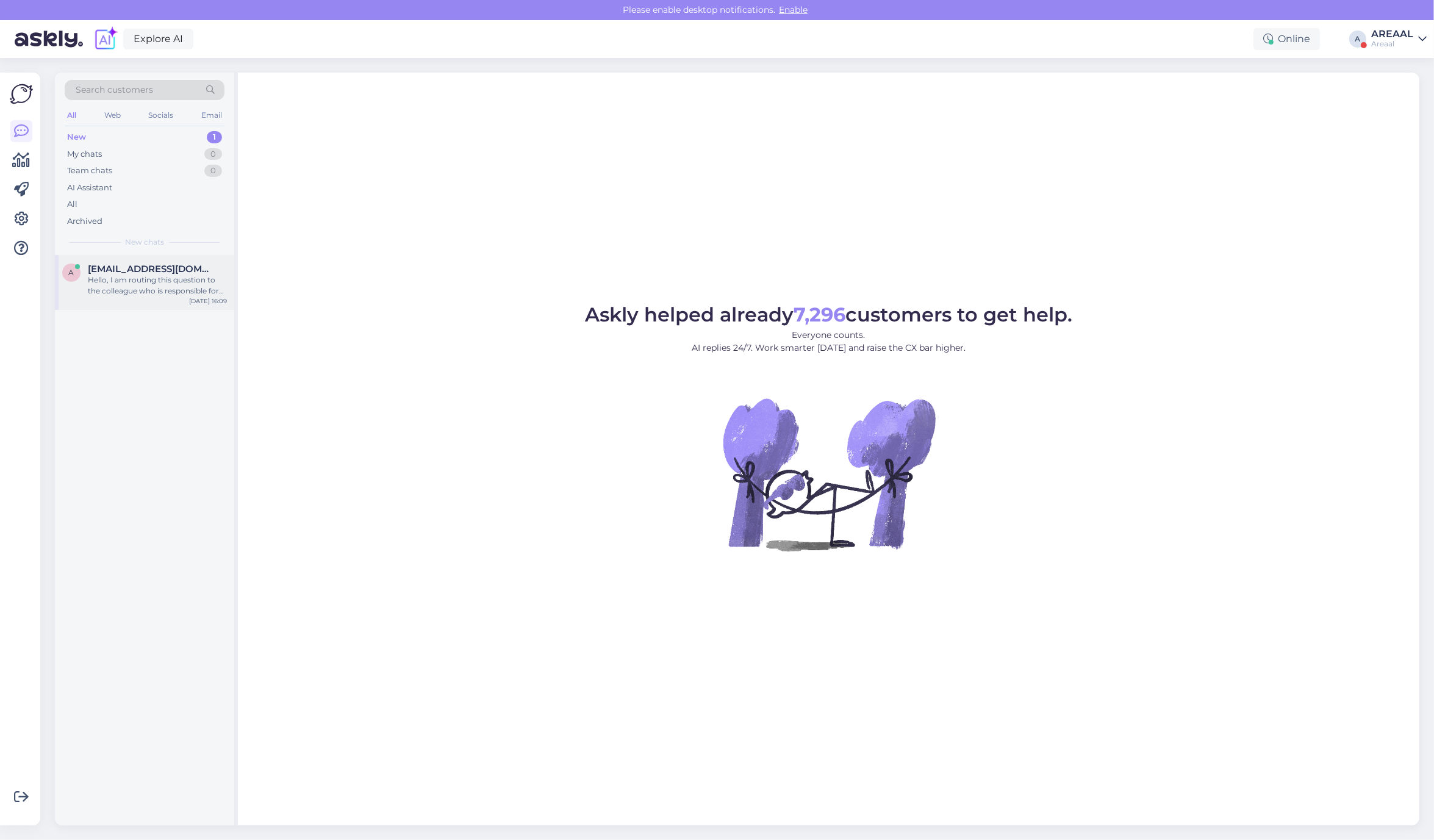
click at [197, 284] on div "Hello, I am routing this question to the colleague who is responsible for this …" at bounding box center [157, 285] width 139 height 22
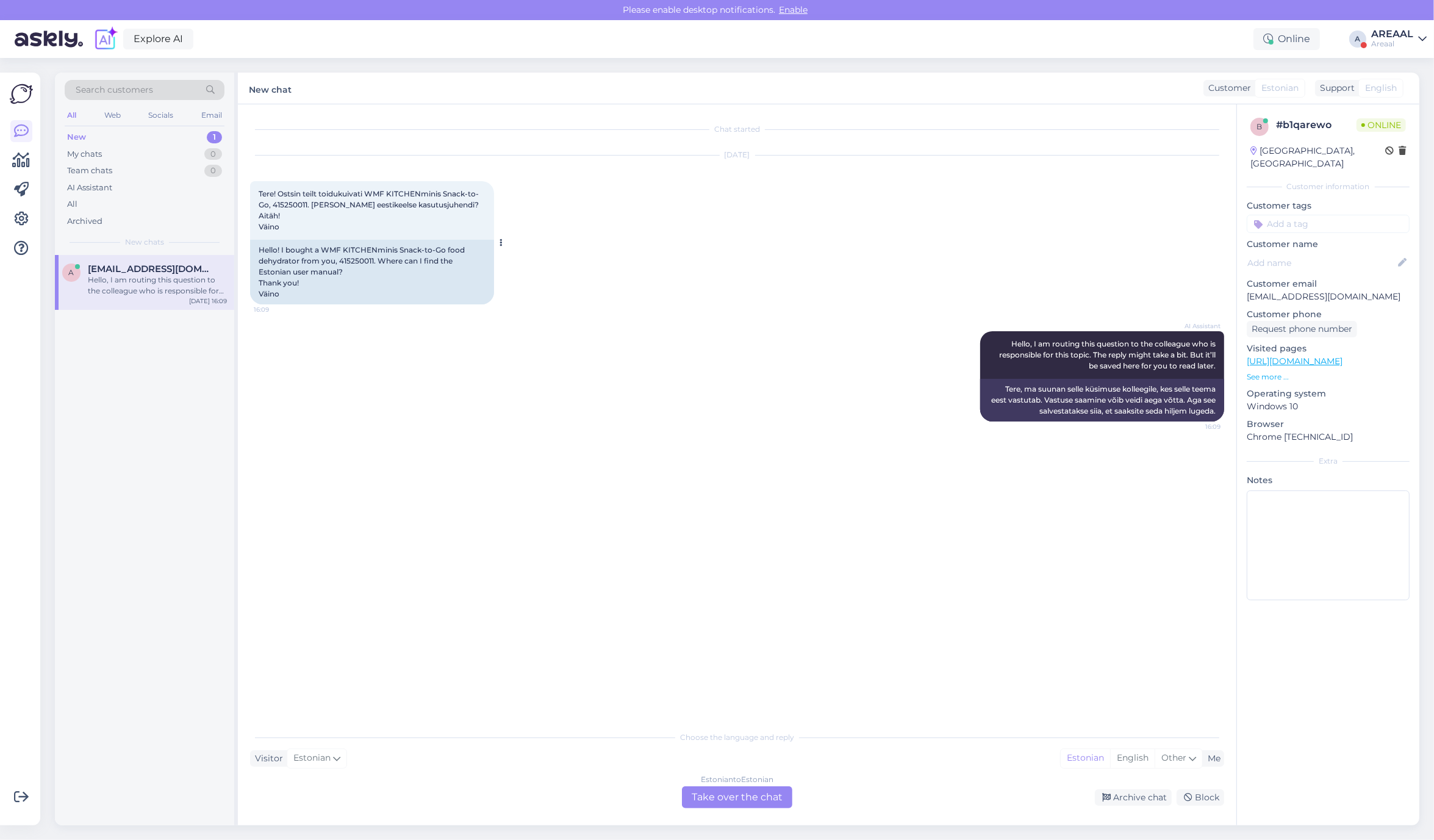
click at [266, 205] on span "Tere! Ostsin teilt toidukuivati WMF KITCHENminis Snack-to-Go, 415250011. [PERSO…" at bounding box center [369, 210] width 220 height 42
click at [290, 208] on span "Tere! Ostsin teilt toidukuivati WMF KITCHENminis Snack-to-Go, 415250011. [PERSO…" at bounding box center [369, 210] width 220 height 42
copy span "415250011"
click at [76, 483] on div "a [EMAIL_ADDRESS][DOMAIN_NAME] Hello, I am routing this question to the colleag…" at bounding box center [144, 540] width 179 height 570
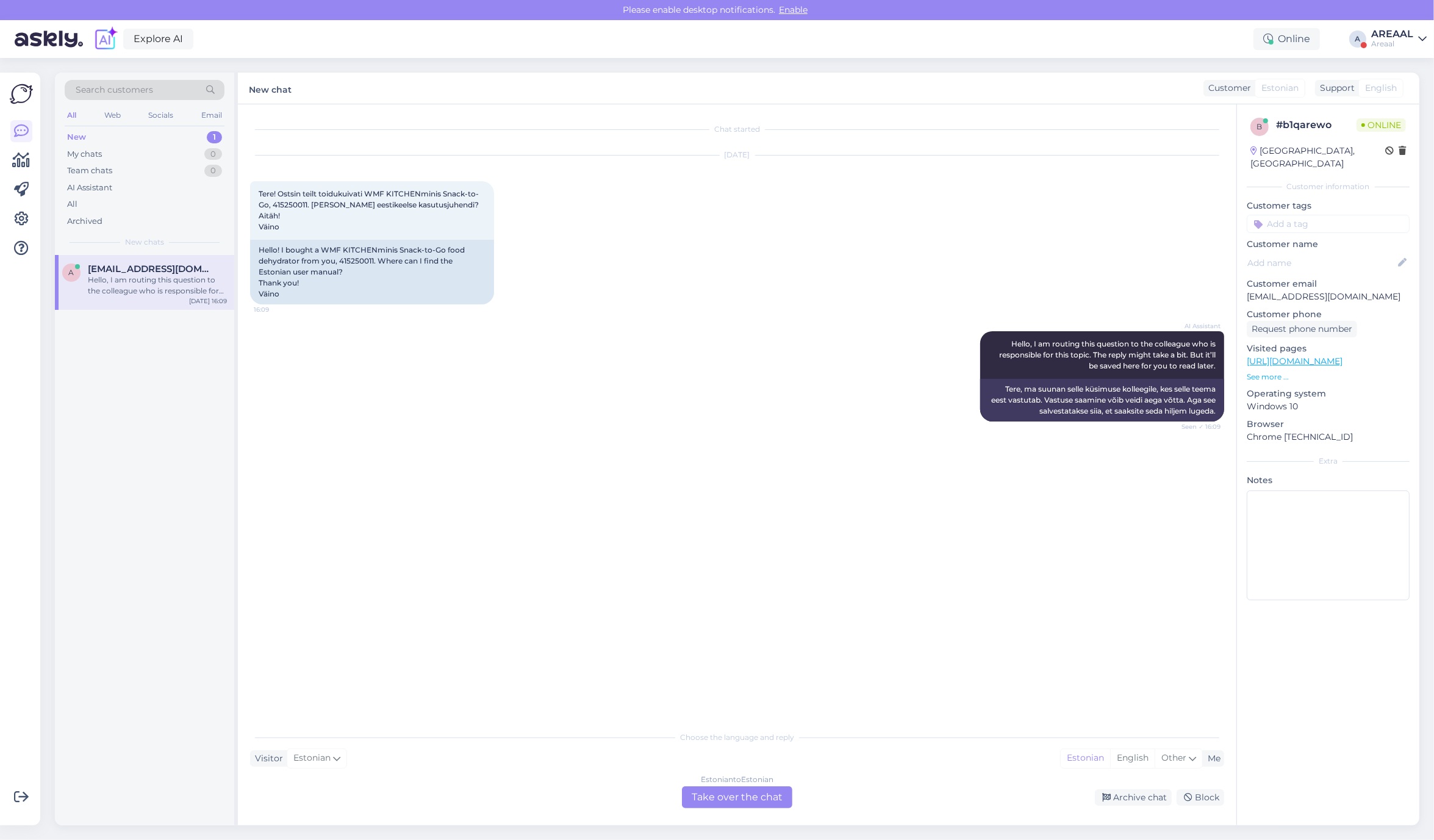
click at [571, 422] on div "AI Assistant Hello, I am routing this question to the colleague who is responsi…" at bounding box center [736, 376] width 974 height 117
click at [709, 800] on div "Estonian to Estonian Take over the chat" at bounding box center [737, 796] width 111 height 22
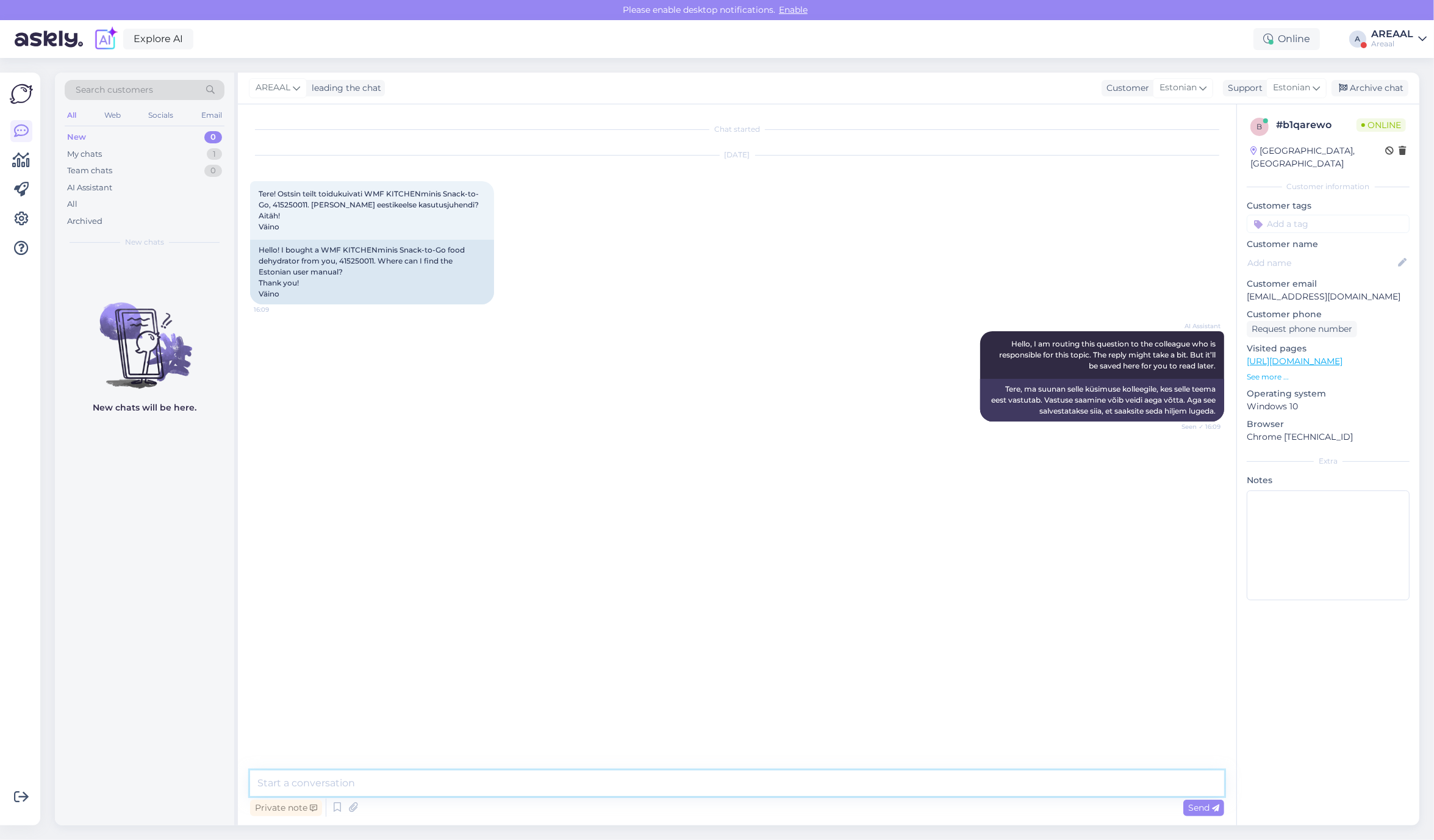
click at [486, 790] on textarea at bounding box center [736, 783] width 974 height 26
paste textarea "Juhend on manuses"
type textarea "Juhend on manuses"
click at [354, 809] on icon at bounding box center [353, 807] width 17 height 18
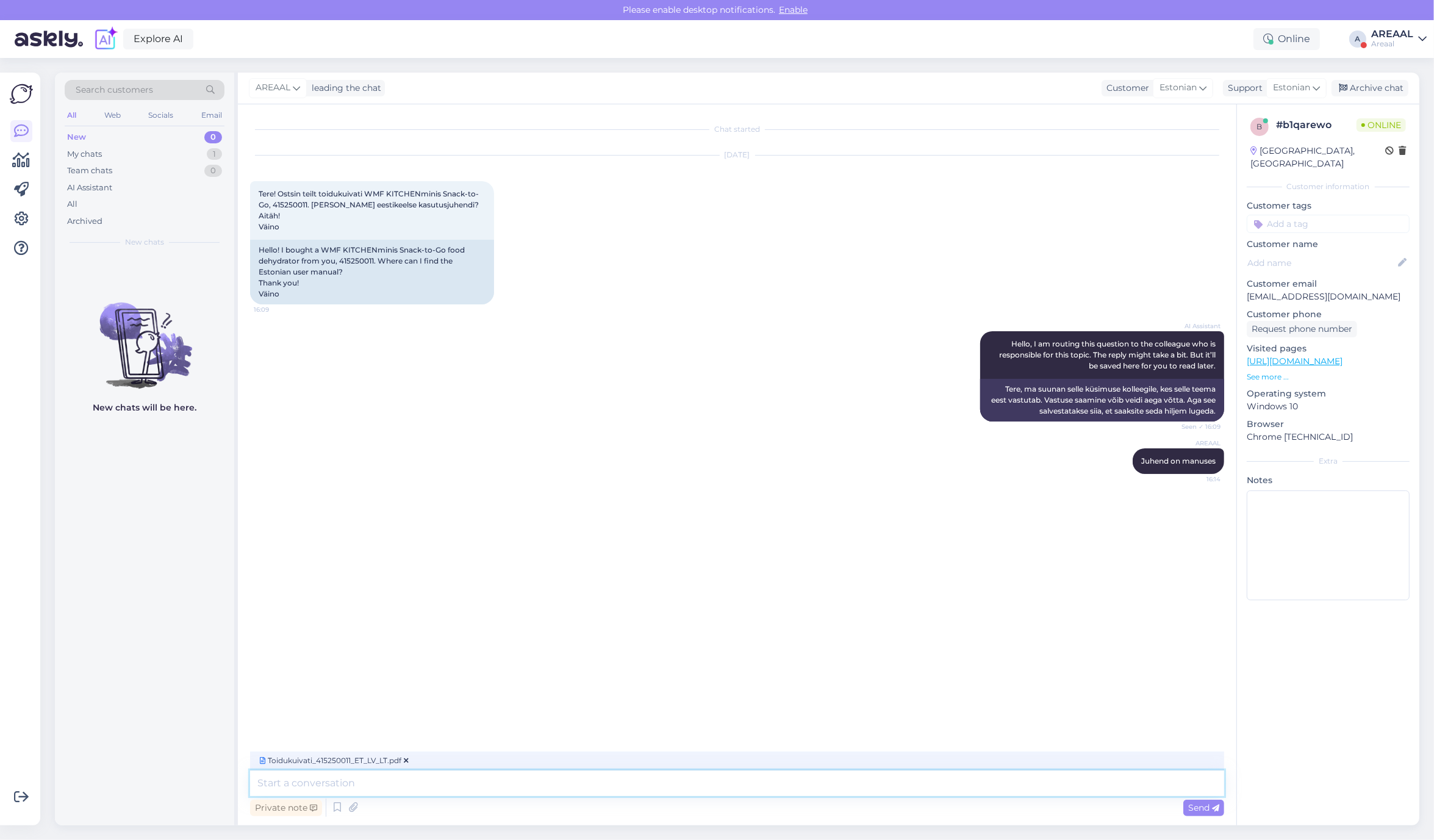
click at [509, 793] on textarea at bounding box center [736, 783] width 974 height 26
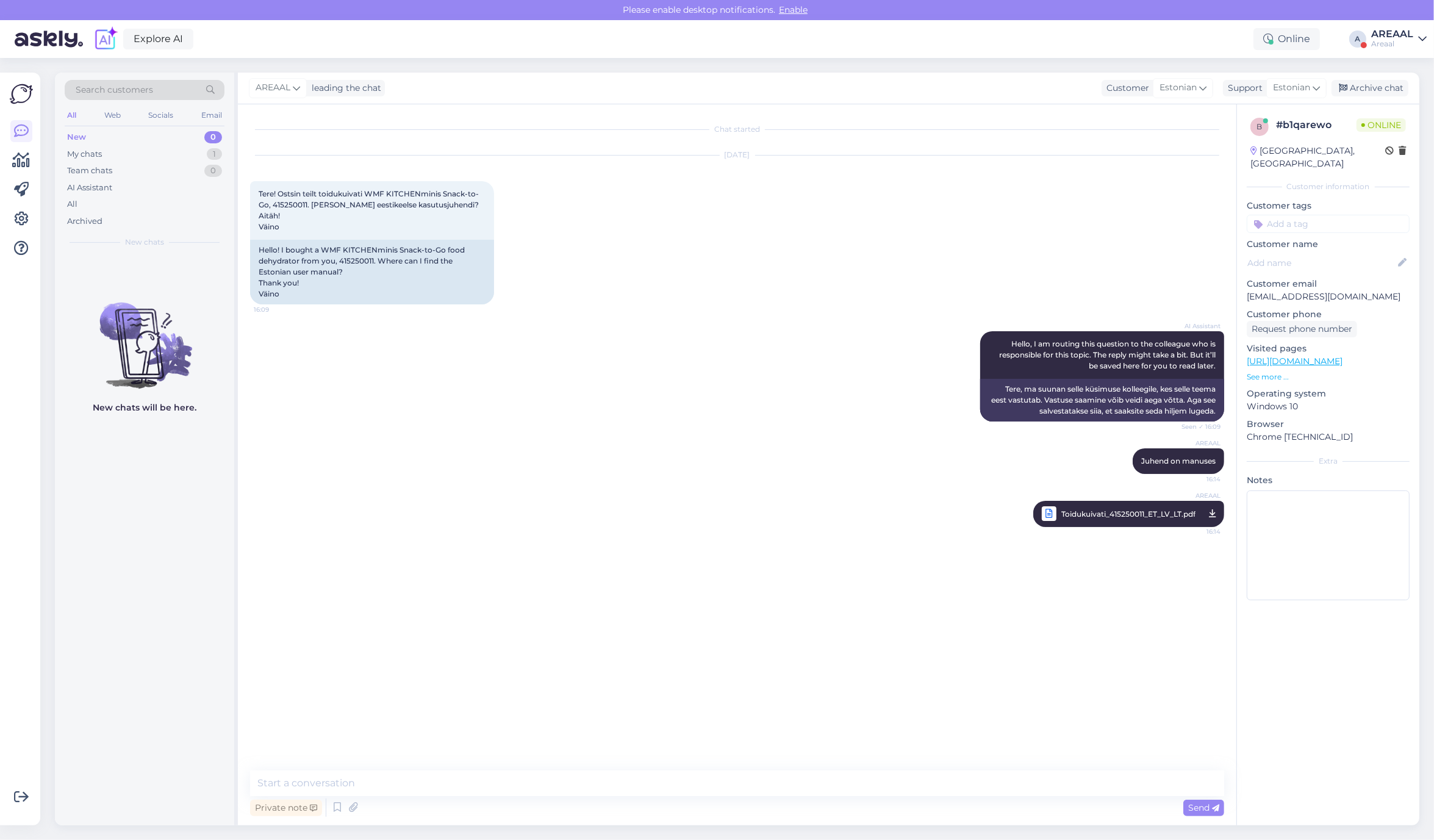
click at [606, 768] on div "Chat started [DATE] Tere! Ostsin teilt toidukuivati WMF KITCHENminis Snack-to-G…" at bounding box center [736, 465] width 998 height 721
click at [1374, 93] on div "Archive chat" at bounding box center [1369, 89] width 77 height 17
click at [1384, 41] on div "Areaal" at bounding box center [1391, 44] width 42 height 10
click at [1384, 95] on button "Open" at bounding box center [1400, 94] width 34 height 19
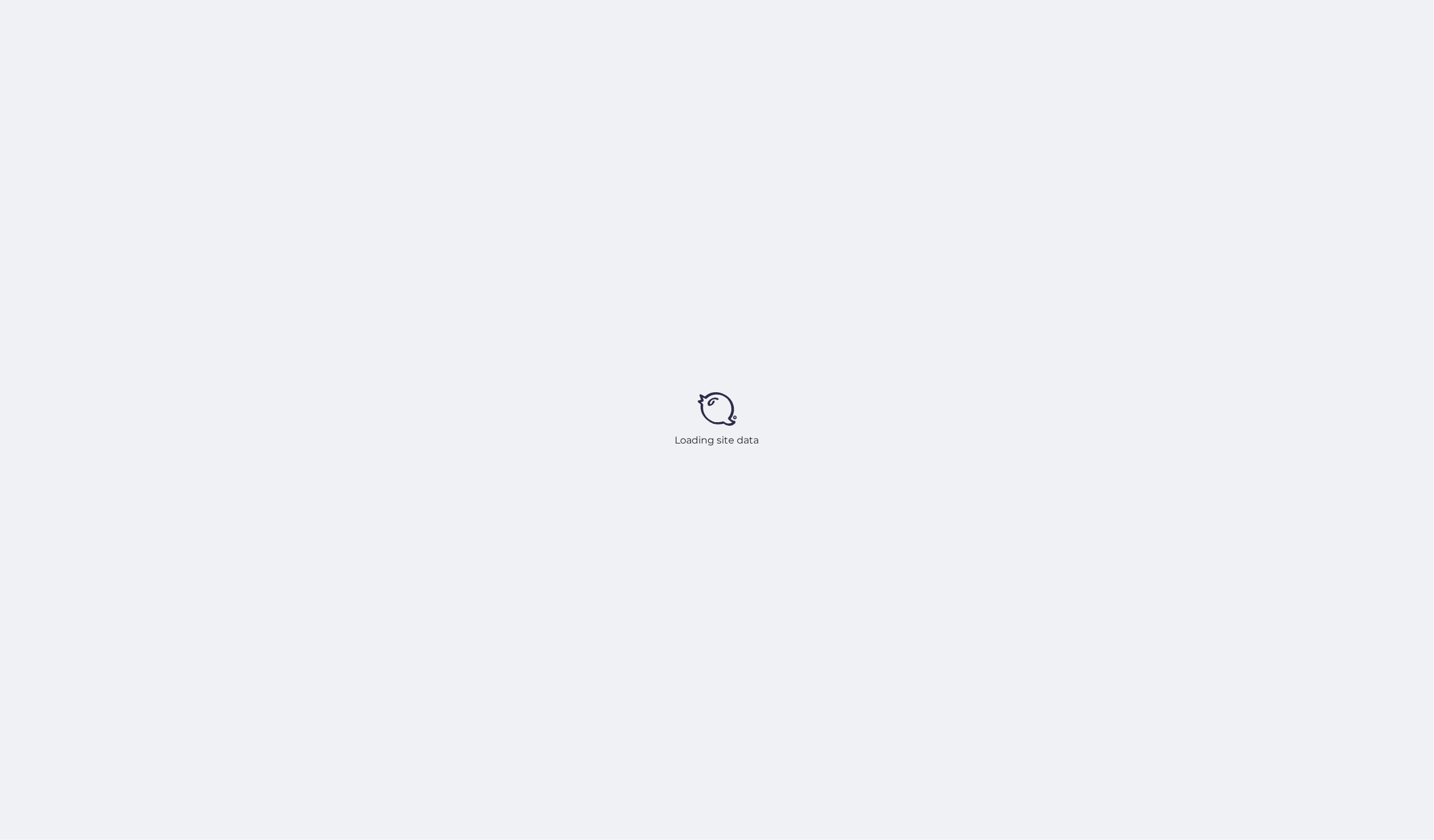
drag, startPoint x: 698, startPoint y: 270, endPoint x: 704, endPoint y: 275, distance: 7.8
click at [699, 270] on div "Loading site data" at bounding box center [717, 420] width 1434 height 840
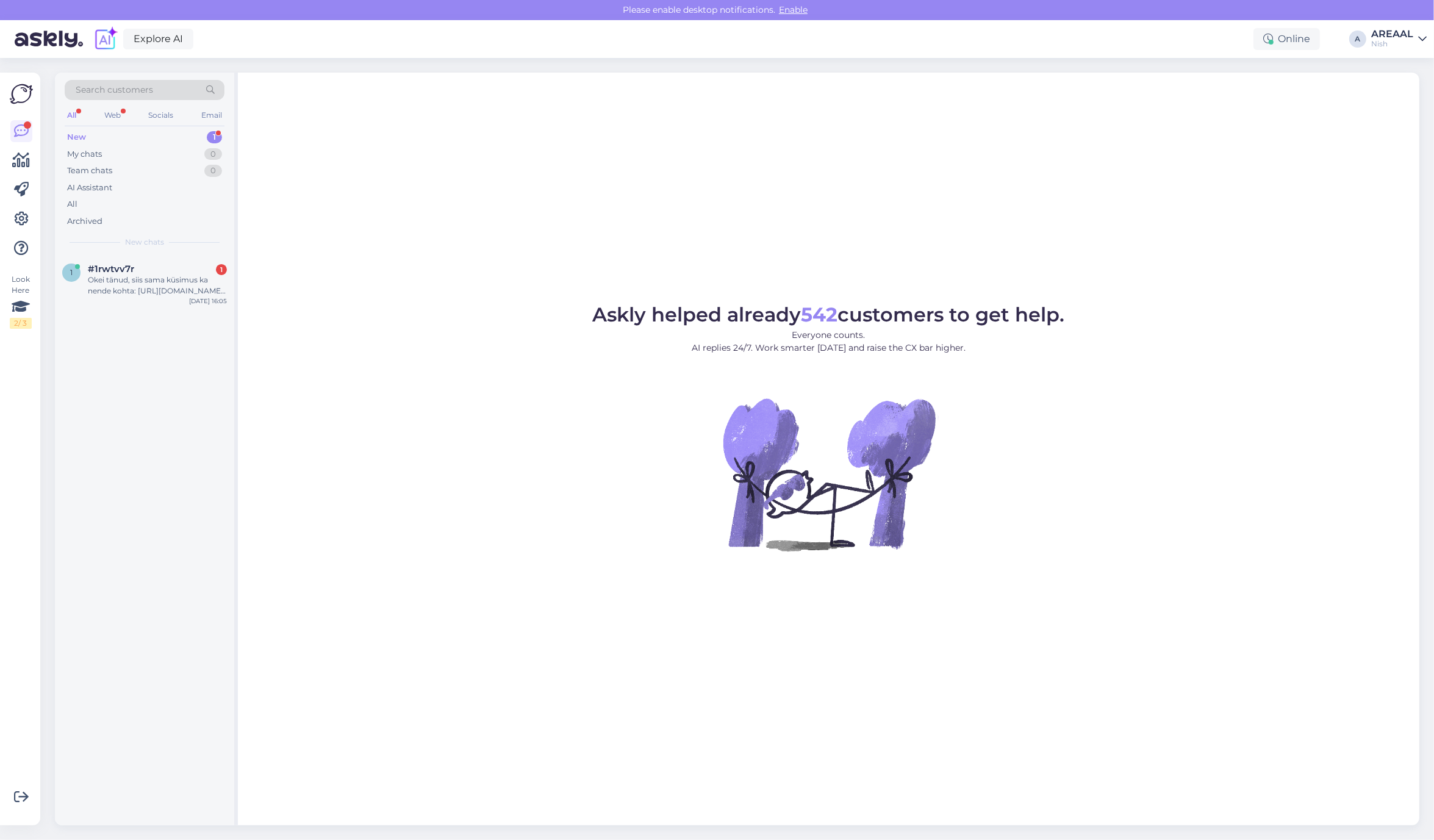
click at [50, 296] on div "Search customers All Web Socials Email New 1 My chats 0 Team chats 0 AI Assista…" at bounding box center [740, 449] width 1386 height 782
click at [177, 282] on div "Okei tänud, siis sama küsimus ka nende kohta: [URL][DOMAIN_NAME][PERSON_NAME][P…" at bounding box center [157, 285] width 139 height 22
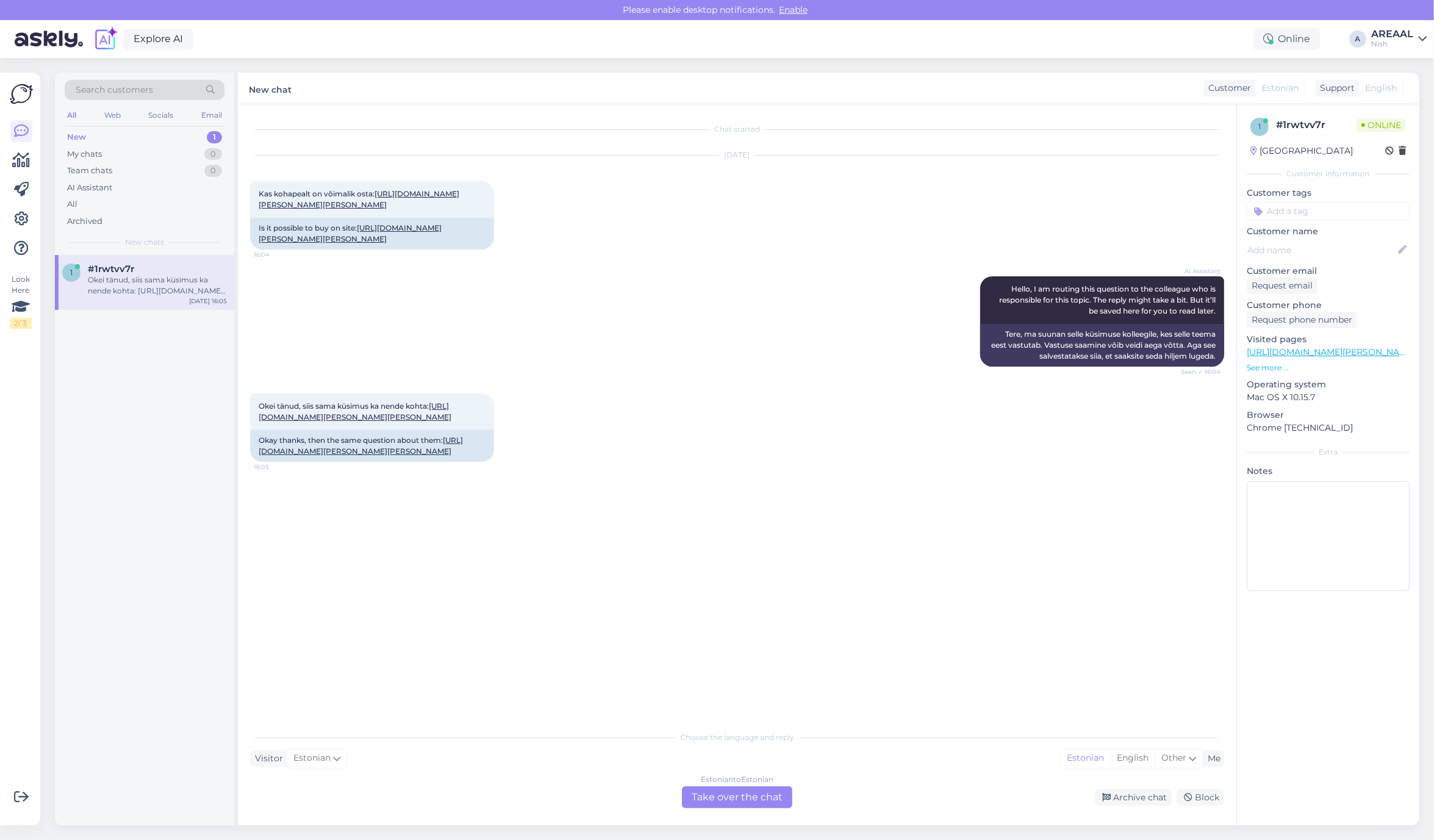
click at [704, 795] on div "Estonian to Estonian Take over the chat" at bounding box center [737, 796] width 111 height 22
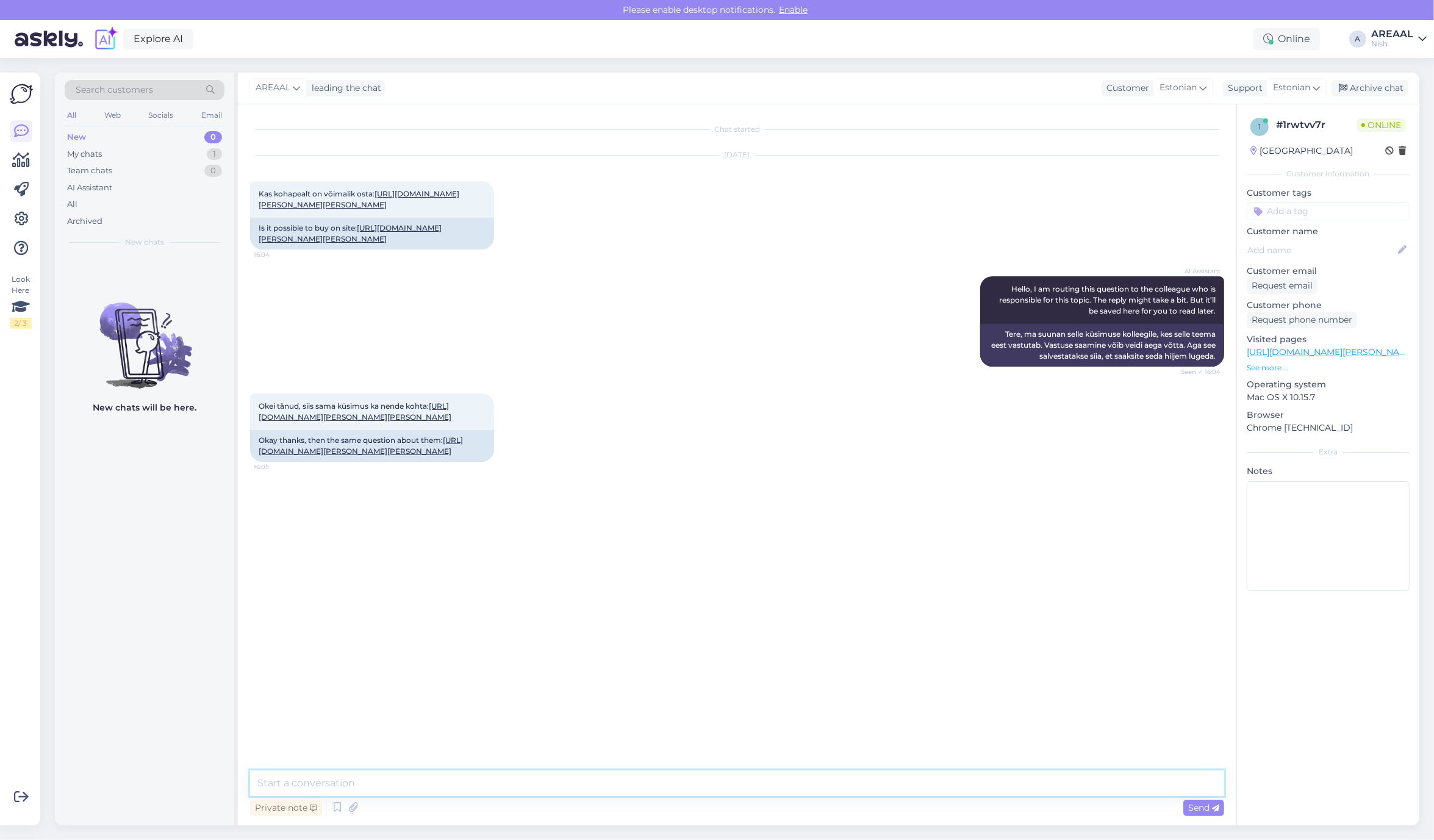
click at [709, 790] on textarea at bounding box center [736, 783] width 974 height 26
type textarea "[PERSON_NAME] ole füüsilist poodi"
type textarea "Saadame ainult pakiautomaati või kulleriga"
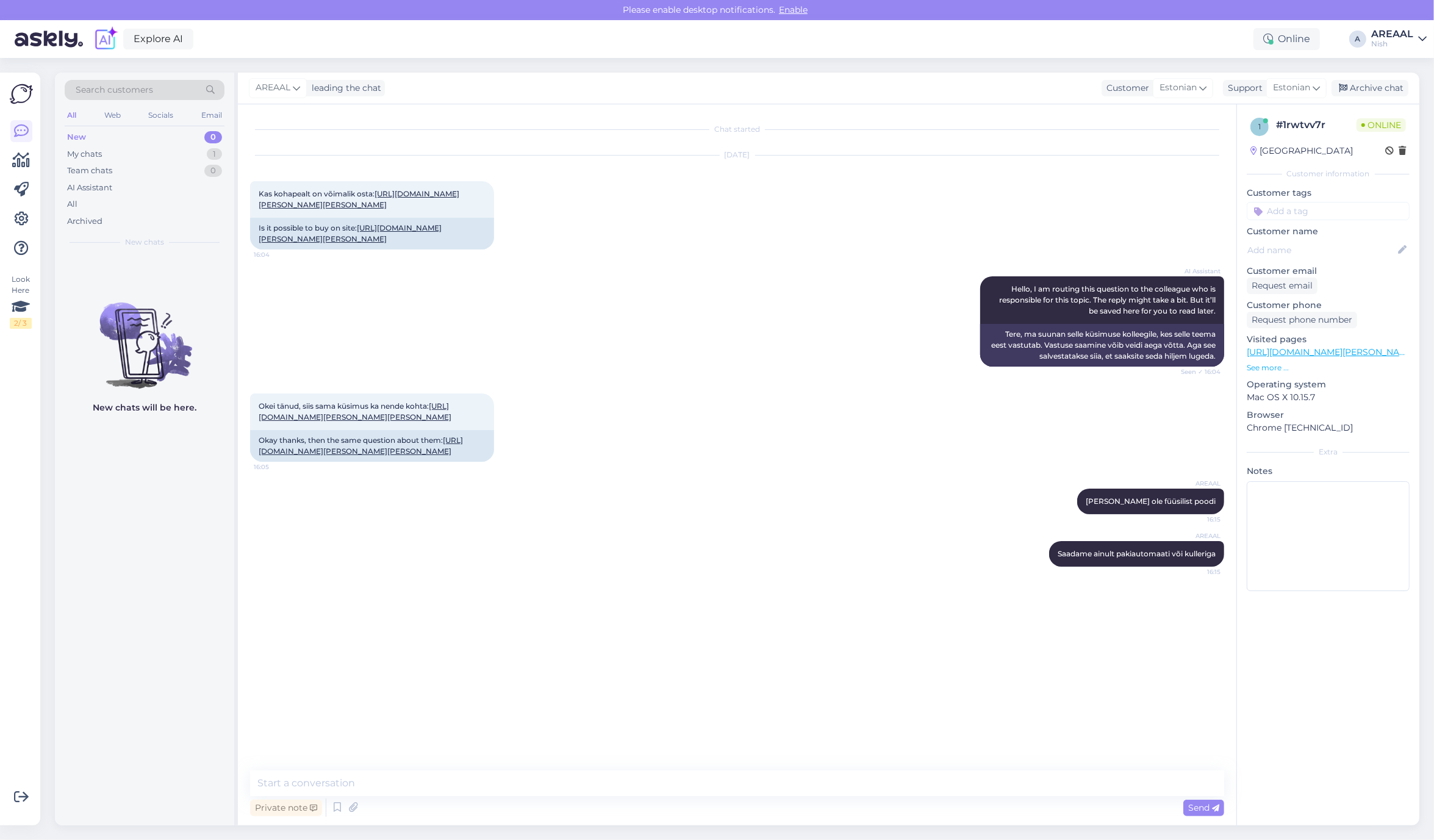
click at [790, 464] on div "Okei tänud, siis sama küsimus ka nende kohta: https://ohuniisutid.ee/ioon-hobek…" at bounding box center [736, 428] width 974 height 95
click at [660, 428] on div "Okei tänud, siis sama küsimus ka nende kohta: https://ohuniisutid.ee/ioon-hobek…" at bounding box center [736, 428] width 974 height 95
click at [418, 238] on link "https://ohuniisutid.ee/stadler-form-oskar-oskar-big-niisutusfiltrid-8-tk/" at bounding box center [350, 233] width 183 height 20
click at [1367, 23] on div "Explore AI Online A AREAAL Nish" at bounding box center [717, 39] width 1434 height 38
click at [1389, 35] on div "AREAAL" at bounding box center [1391, 34] width 42 height 10
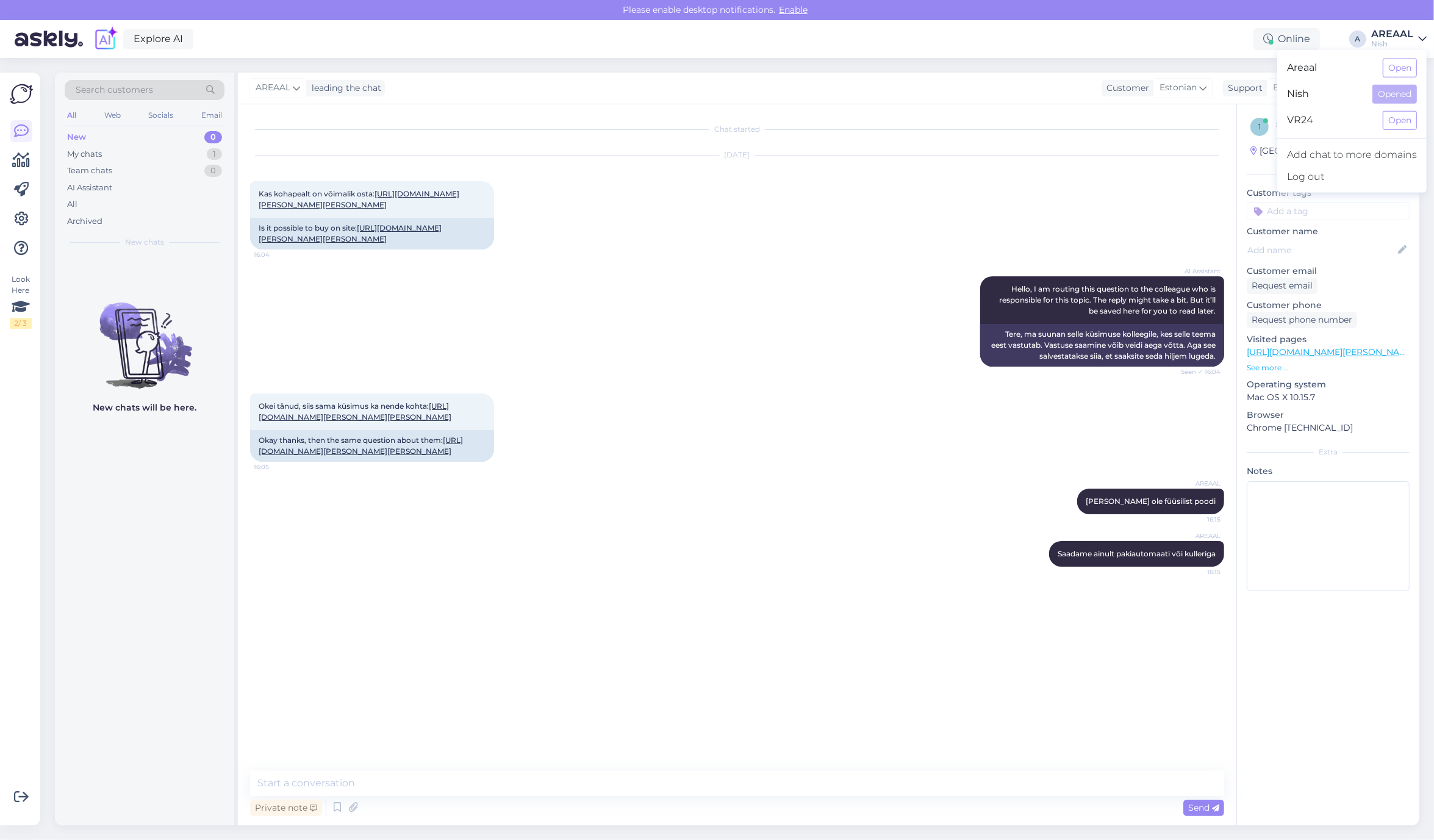
click at [1397, 65] on button "Open" at bounding box center [1400, 68] width 34 height 19
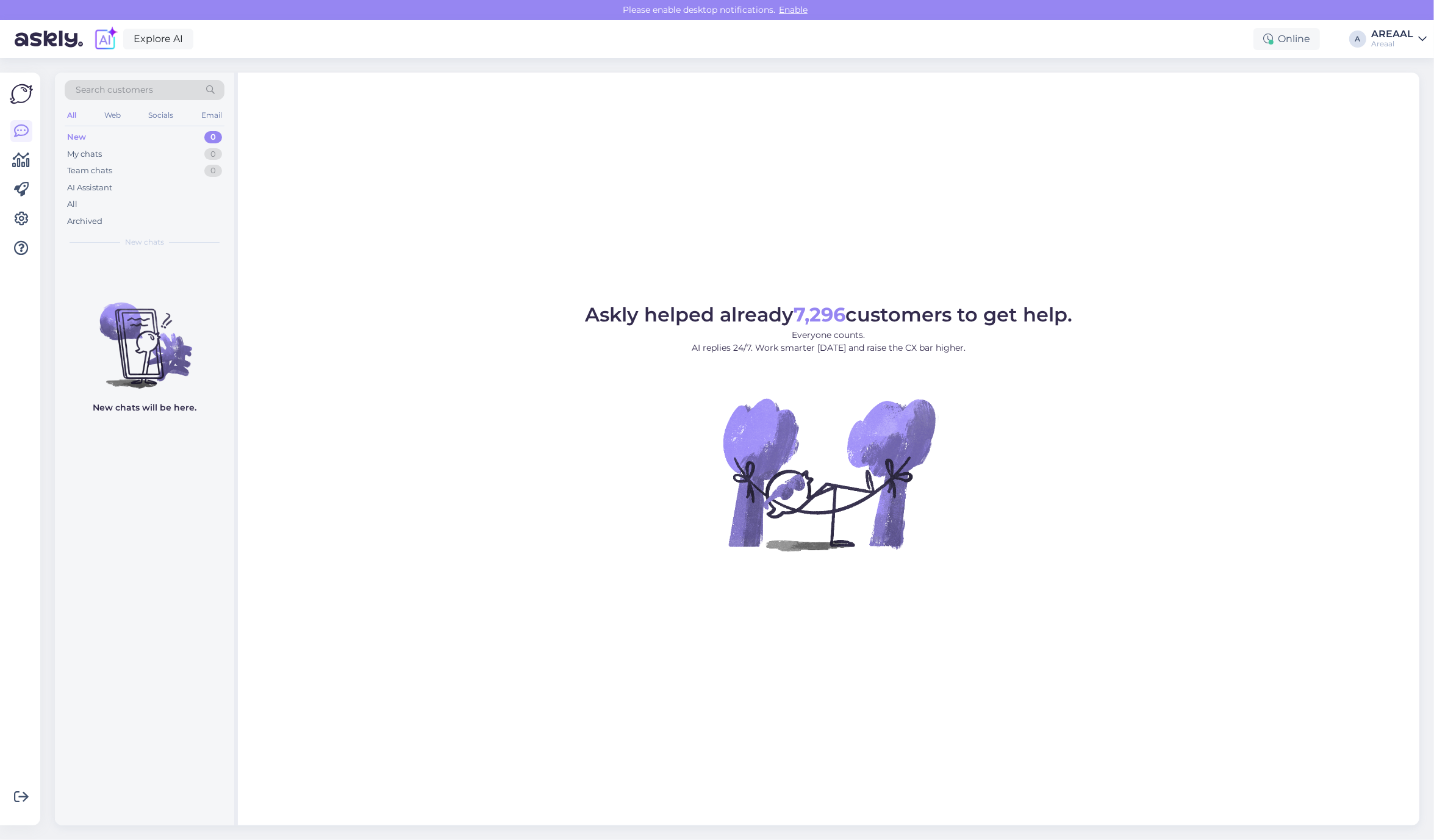
click at [334, 145] on div "Askly helped already 7,296 customers to get help. Everyone counts. AI replies 2…" at bounding box center [828, 449] width 1181 height 753
click at [117, 199] on div "All" at bounding box center [144, 204] width 160 height 17
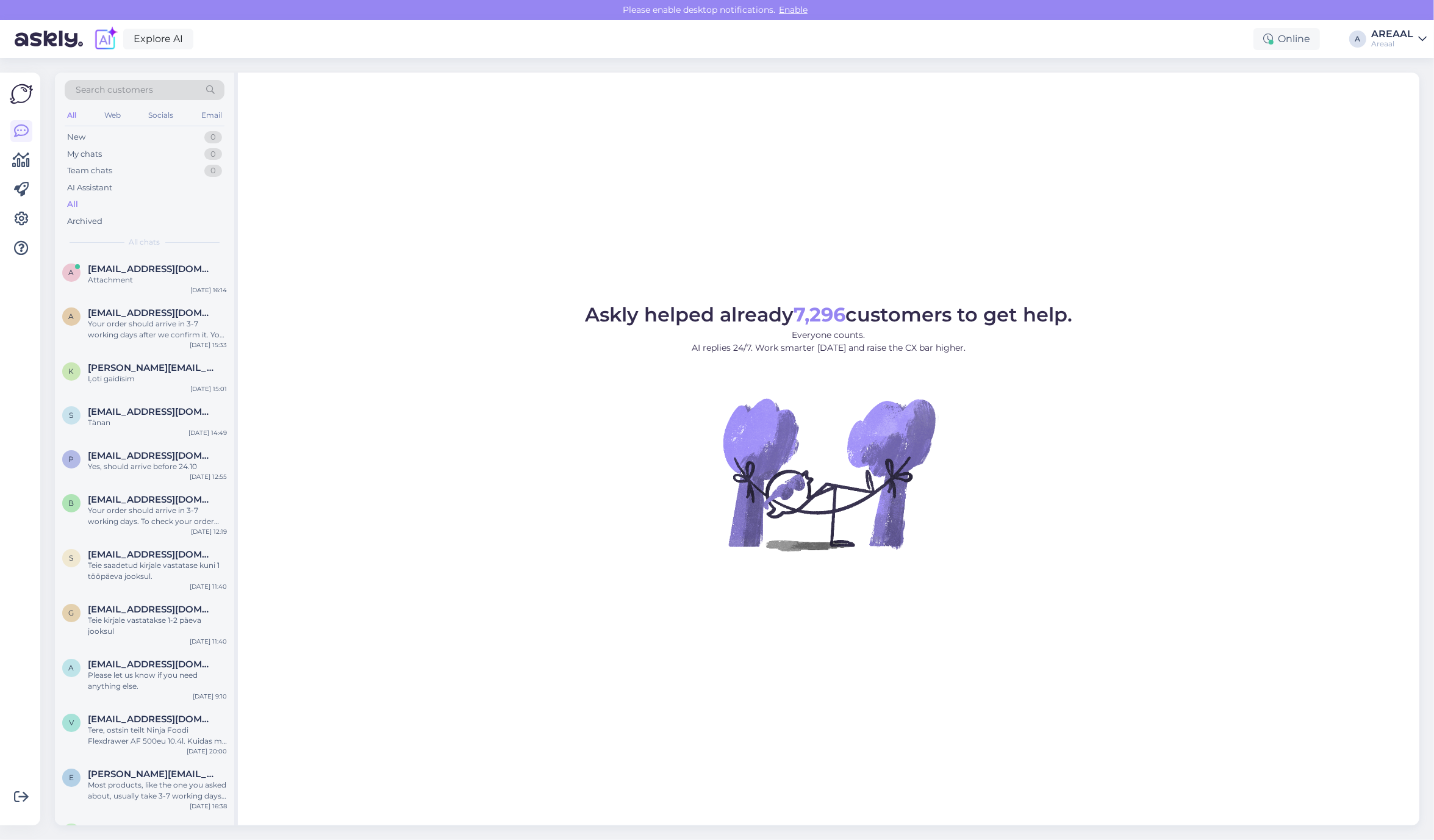
click at [508, 237] on div "Askly helped already 7,296 customers to get help. Everyone counts. AI replies 2…" at bounding box center [828, 449] width 1181 height 753
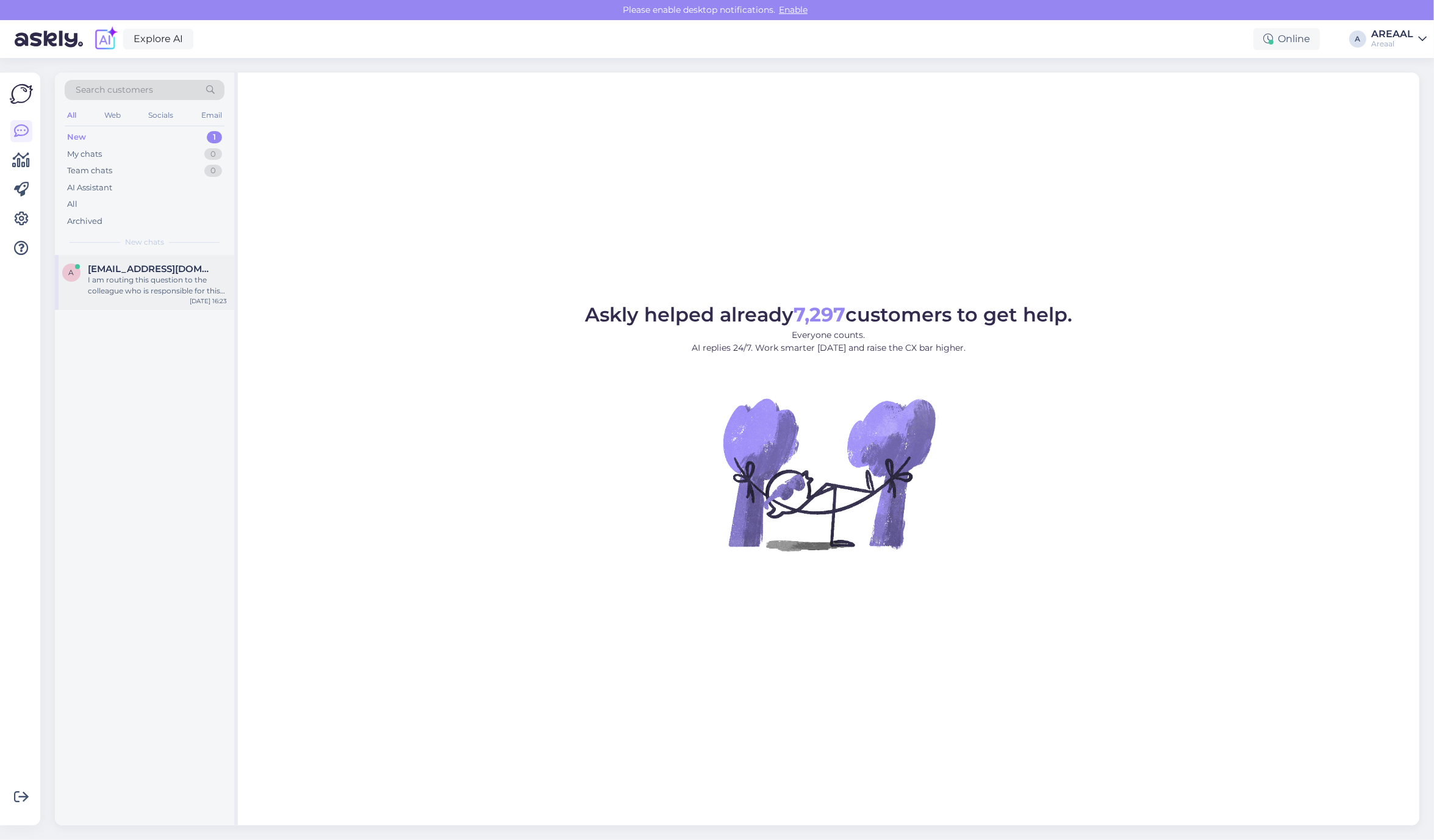
click at [171, 283] on div "I am routing this question to the colleague who is responsible for this topic. …" at bounding box center [157, 285] width 139 height 22
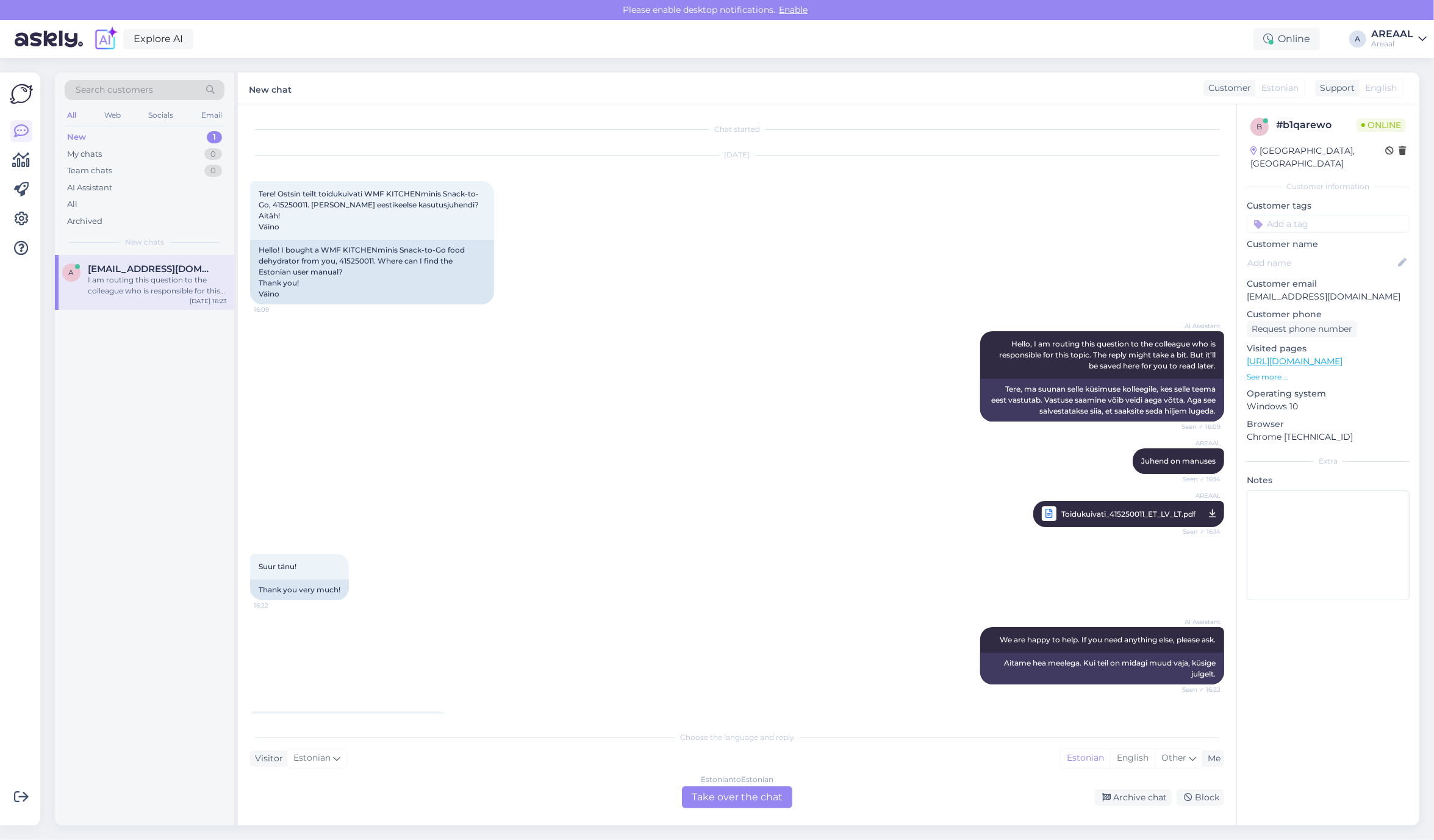
scroll to position [173, 0]
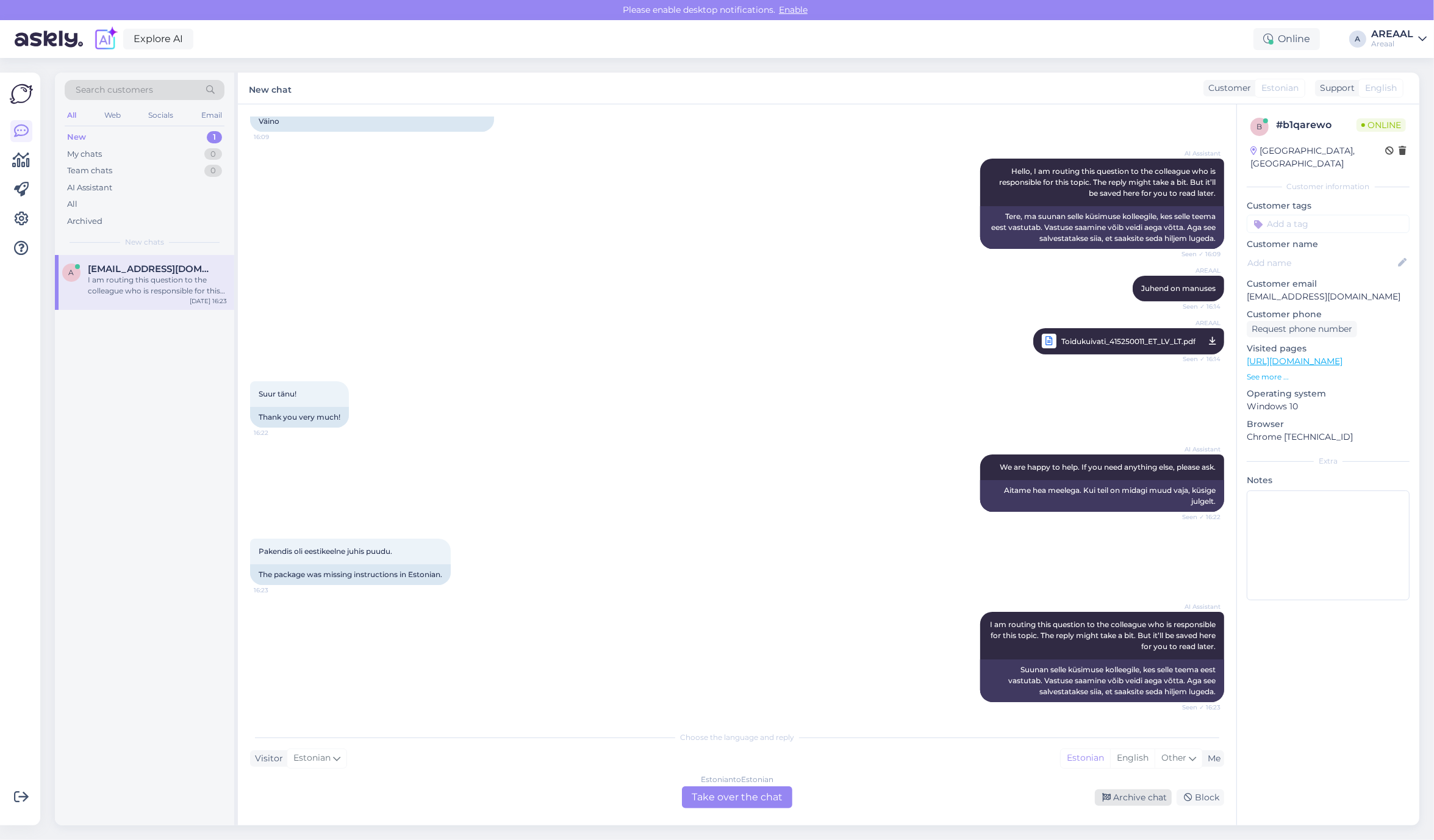
click at [1095, 798] on div "Archive chat" at bounding box center [1133, 797] width 77 height 17
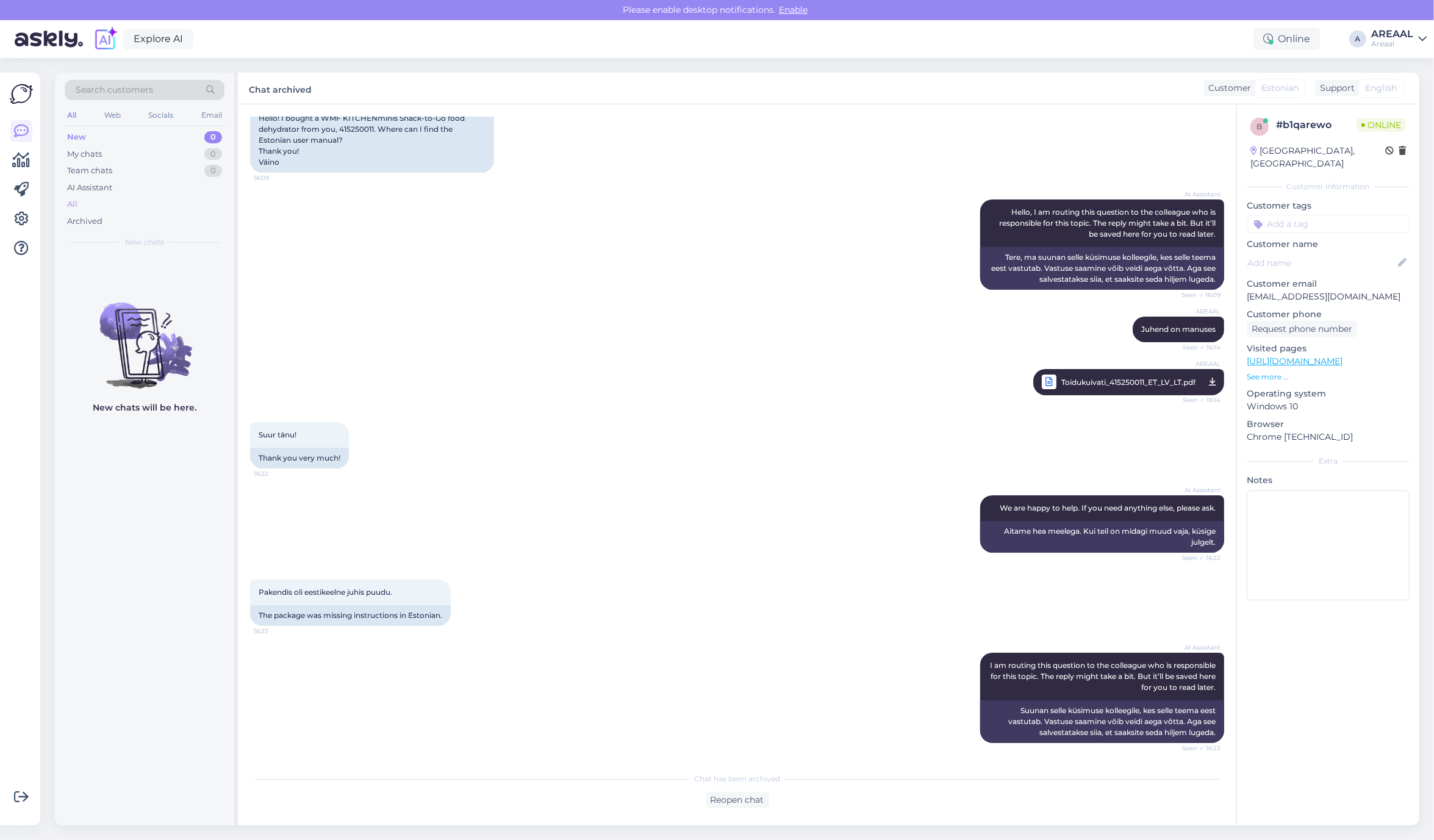
click at [165, 200] on div "All" at bounding box center [144, 204] width 160 height 17
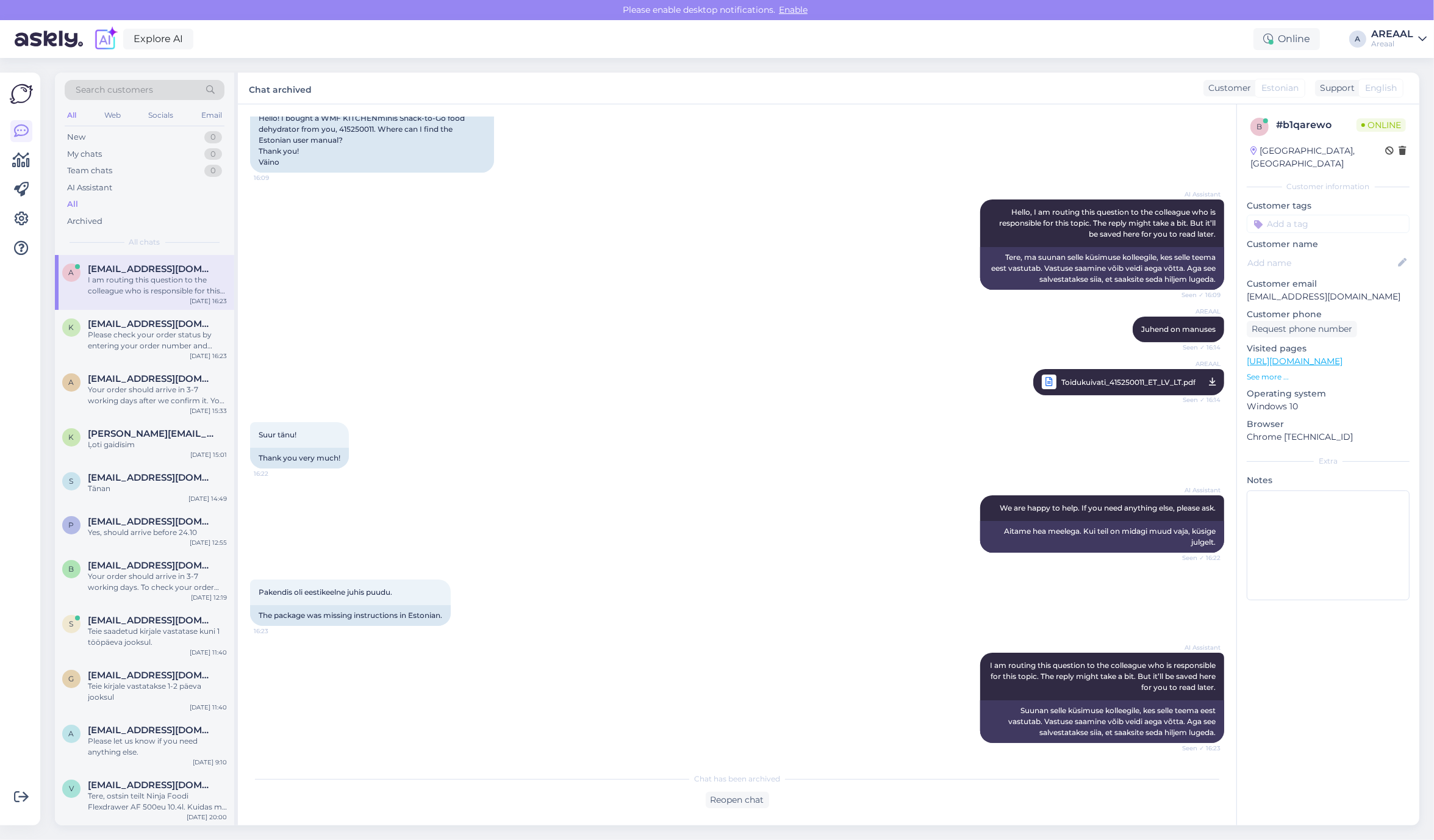
click at [633, 403] on div "AREAAL Toidukuivati_415250011_ET_LV_LT.pdf Seen ✓ 16:14" at bounding box center [736, 382] width 974 height 53
click at [171, 344] on div "Please check your order status by entering your order number and email here: - …" at bounding box center [157, 340] width 139 height 22
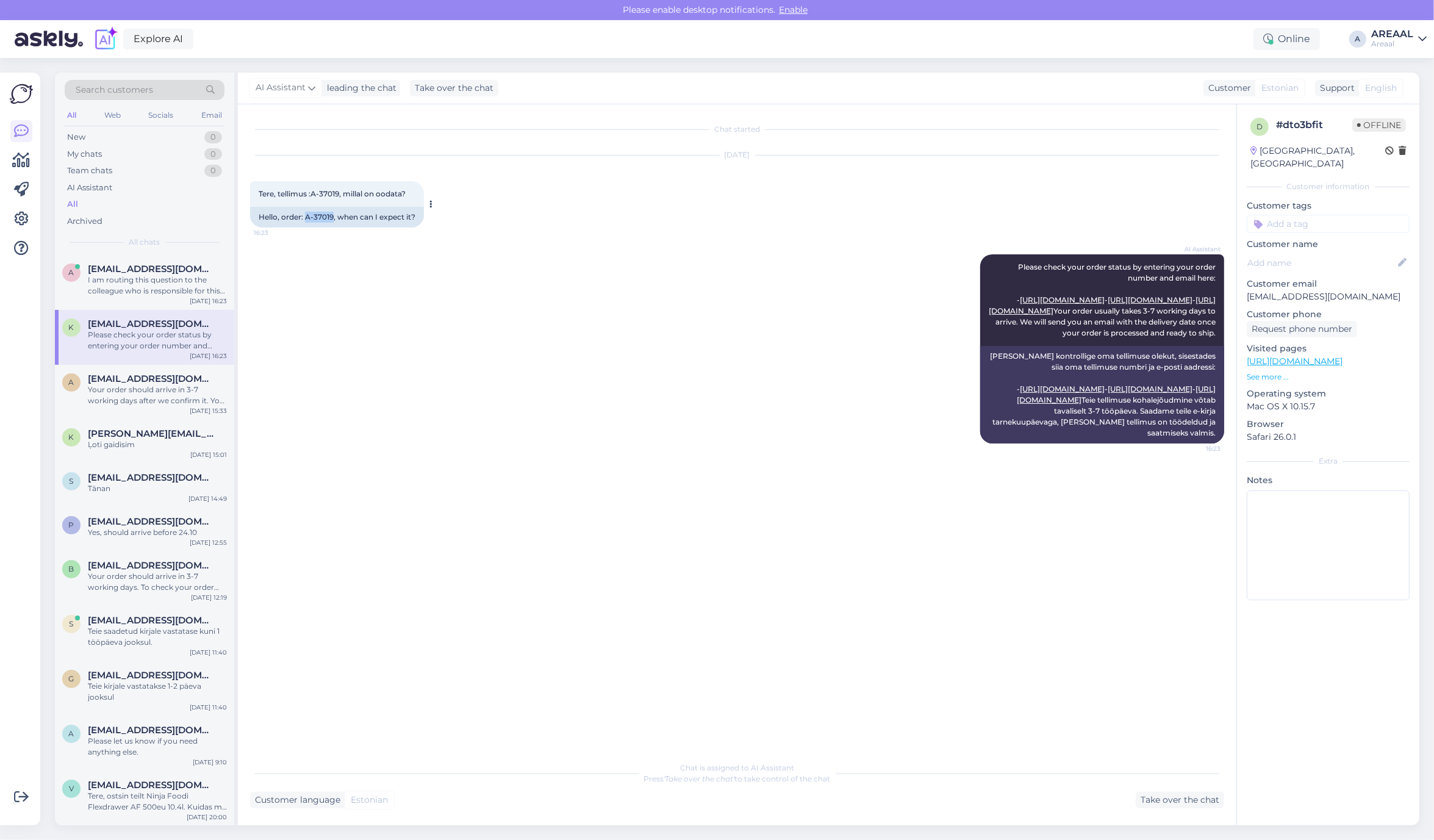
copy div "A-37019"
drag, startPoint x: 304, startPoint y: 215, endPoint x: 331, endPoint y: 223, distance: 28.2
click at [331, 223] on div "Hello, order: A-37019, when can I expect it?" at bounding box center [337, 217] width 174 height 21
click at [1051, 822] on div "Chat started Oct 15 2025 Tere, tellimus :A-37019, millal on oodata? 16:23 Hello…" at bounding box center [736, 465] width 998 height 721
drag, startPoint x: 792, startPoint y: 402, endPoint x: 786, endPoint y: 400, distance: 6.3
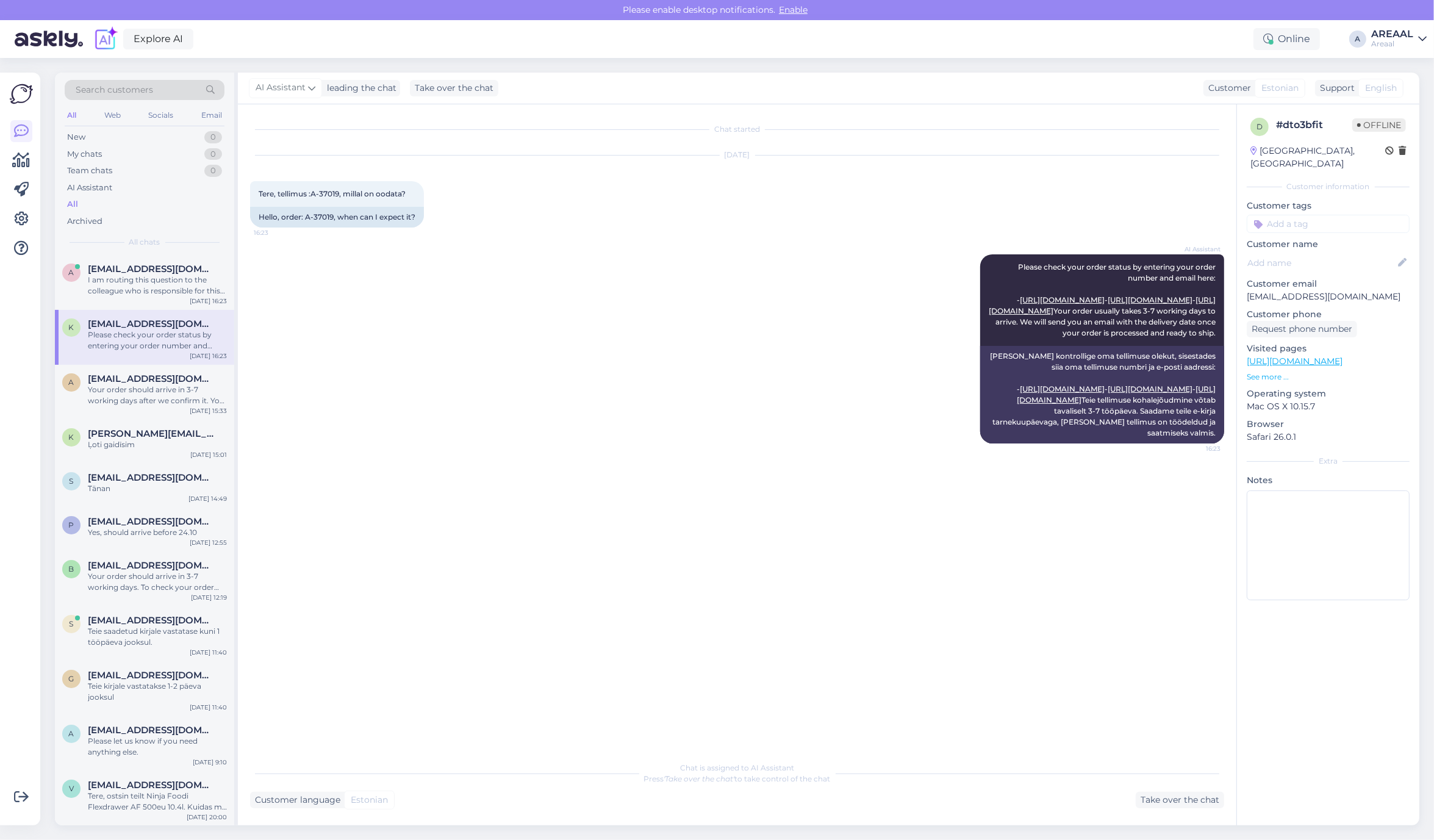
click at [790, 401] on div "AI Assistant Please check your order status by entering your order number and e…" at bounding box center [736, 348] width 974 height 216
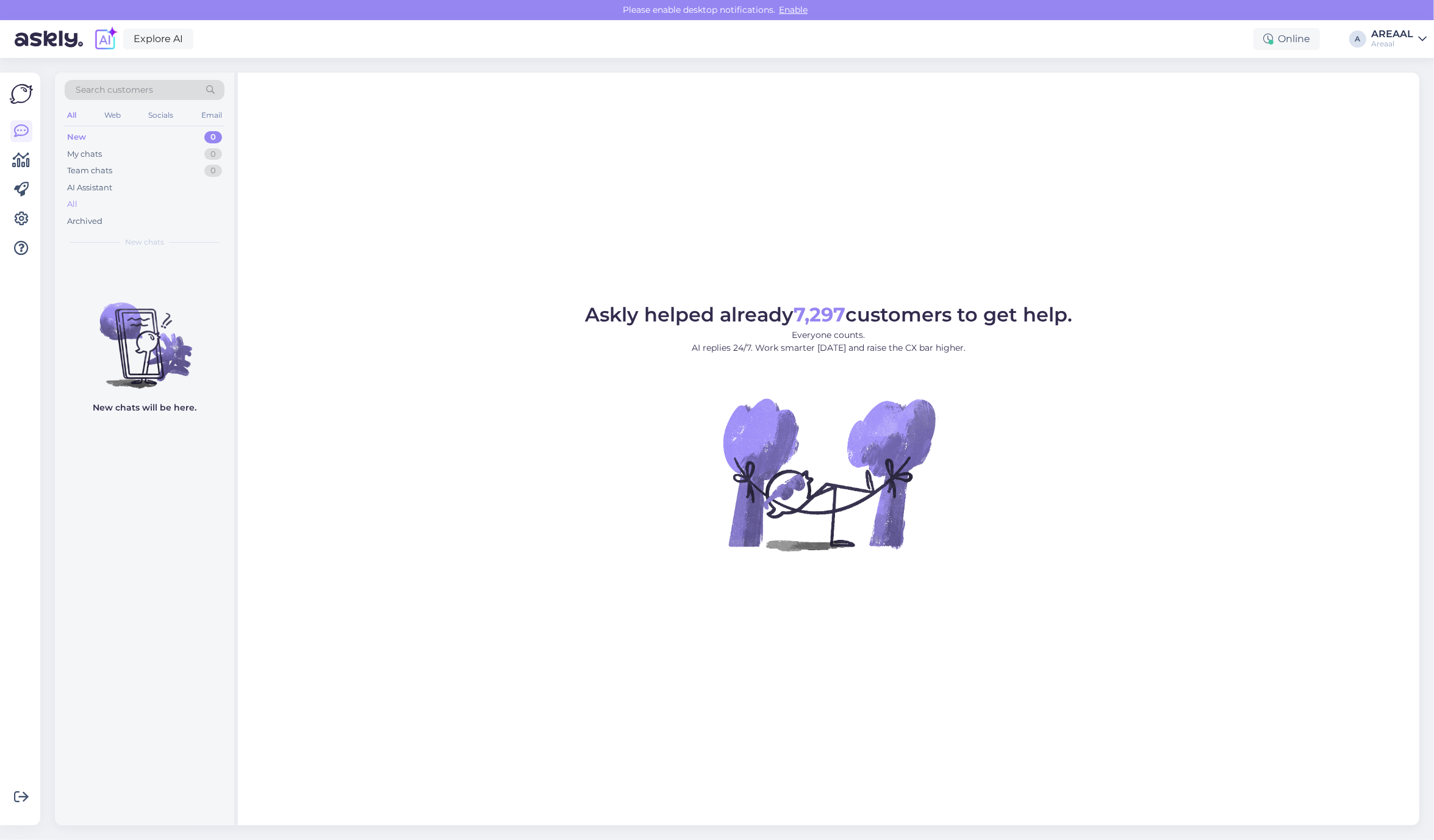
click at [144, 209] on div "All" at bounding box center [144, 204] width 160 height 17
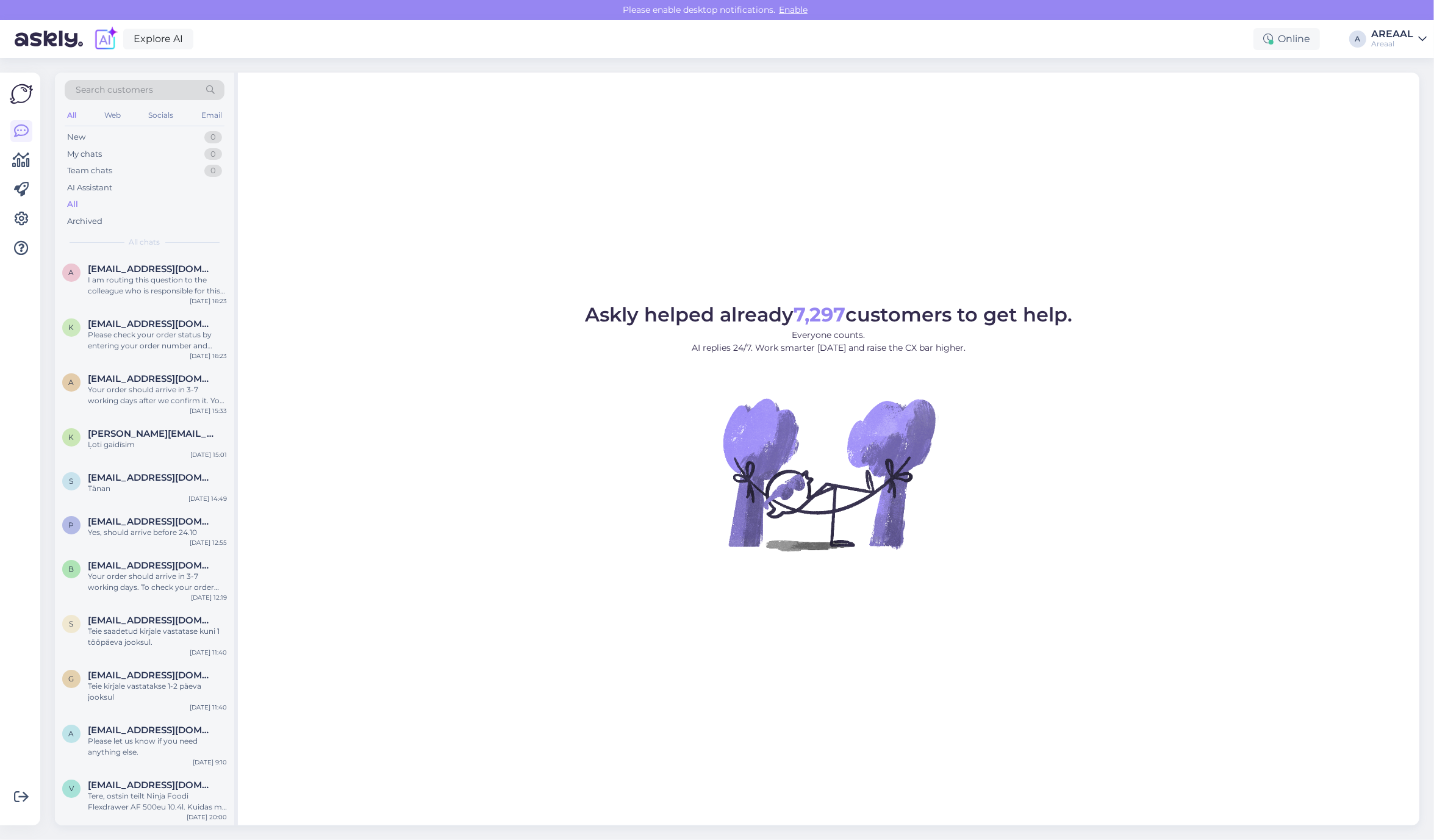
click at [1136, 192] on div "Askly helped already 7,297 customers to get help. Everyone counts. AI replies 2…" at bounding box center [828, 449] width 1181 height 753
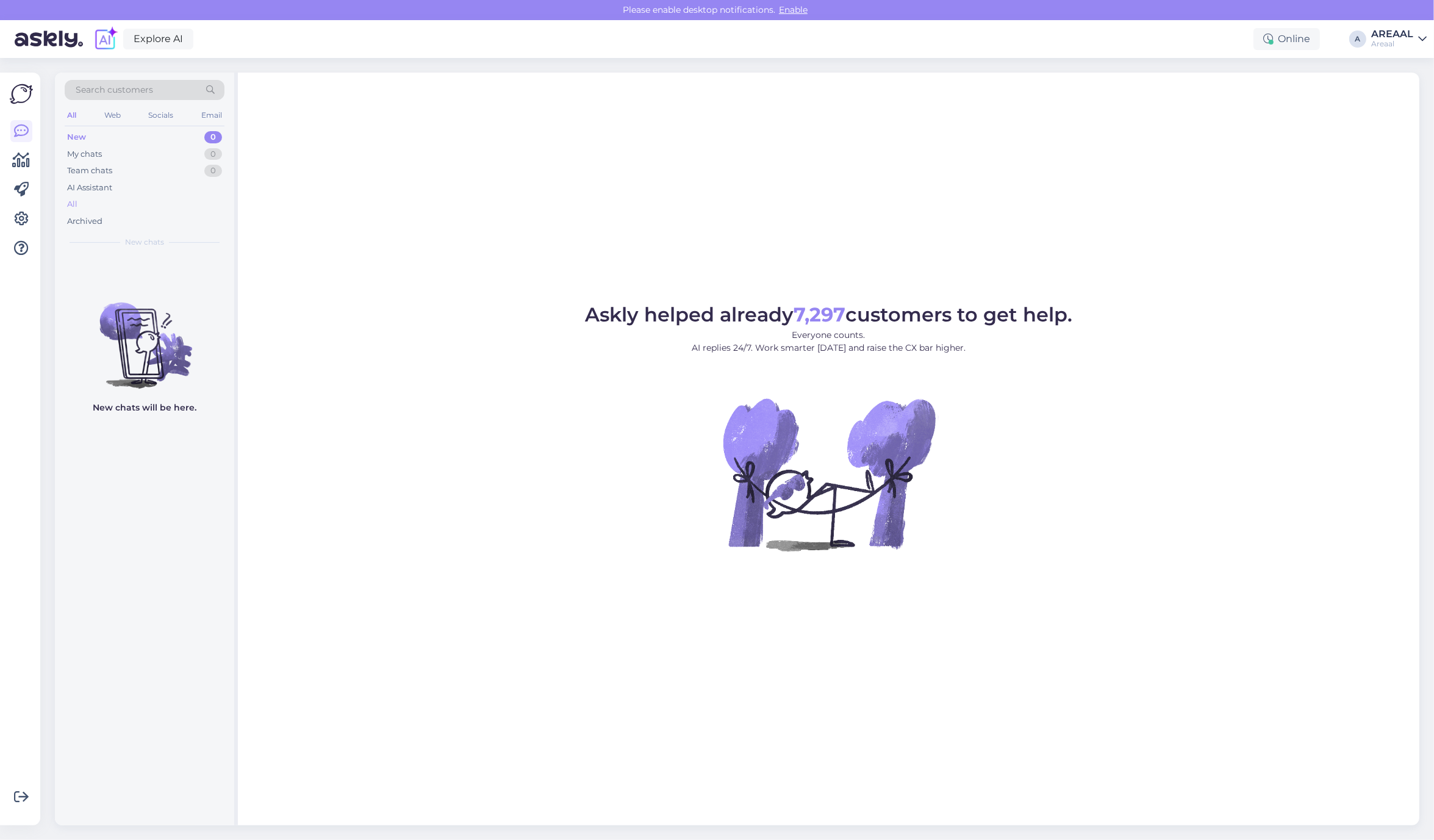
click at [205, 208] on div "All" at bounding box center [144, 204] width 160 height 17
click at [154, 196] on div "All" at bounding box center [144, 204] width 160 height 17
click at [176, 205] on div "All" at bounding box center [144, 204] width 160 height 17
click at [120, 199] on div "All" at bounding box center [144, 204] width 160 height 17
